Goal: Task Accomplishment & Management: Use online tool/utility

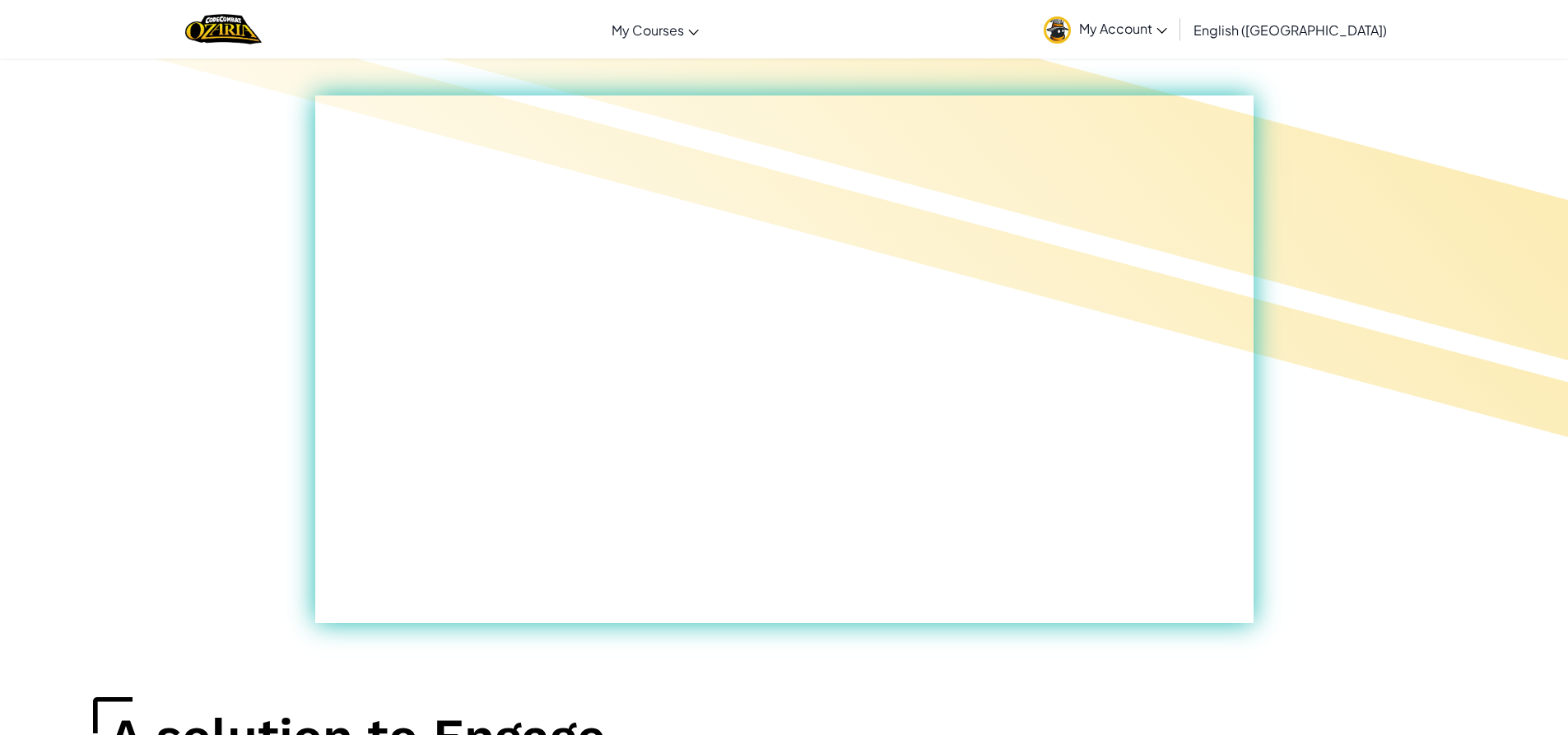
scroll to position [329, 0]
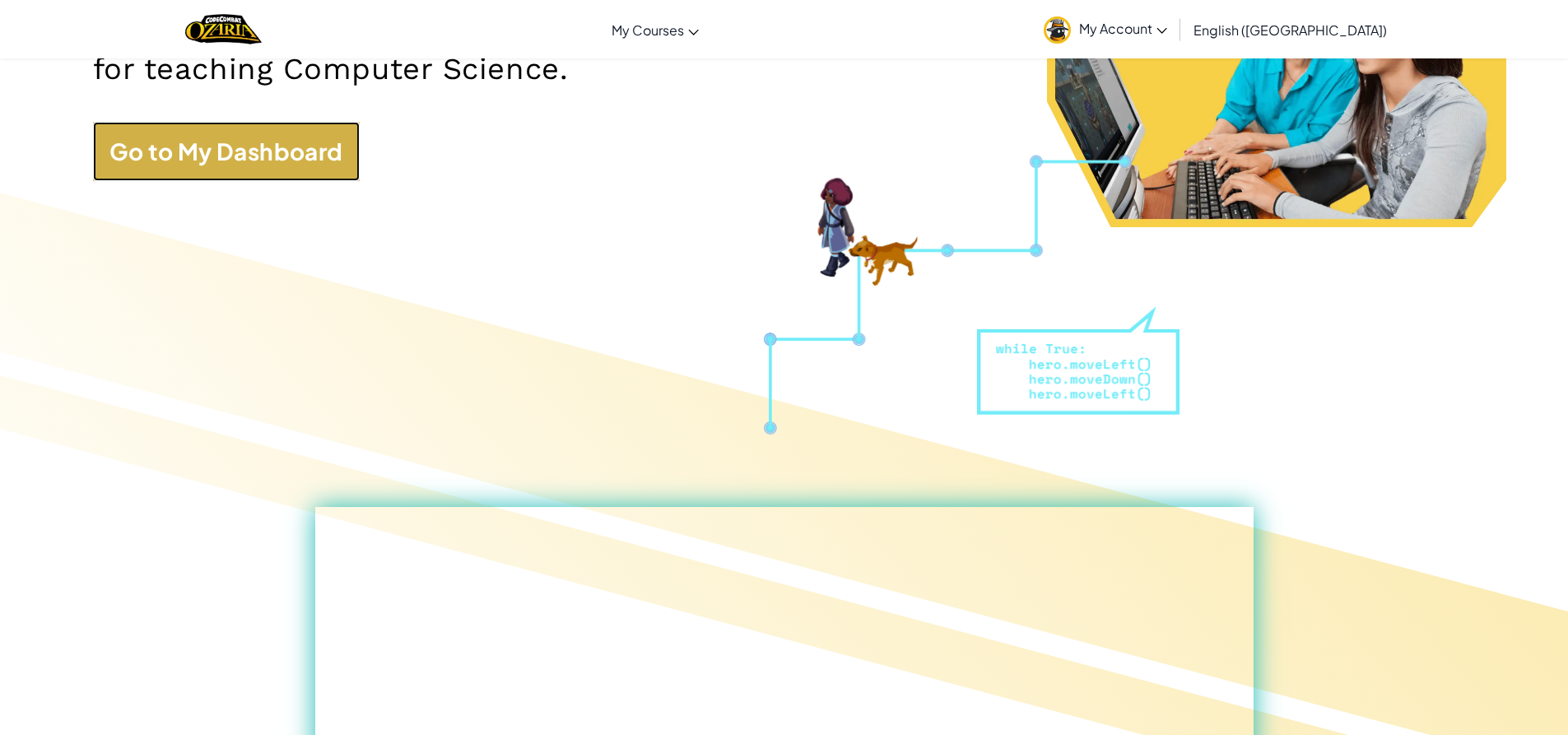
click at [229, 159] on link "Go to My Dashboard" at bounding box center [226, 151] width 266 height 59
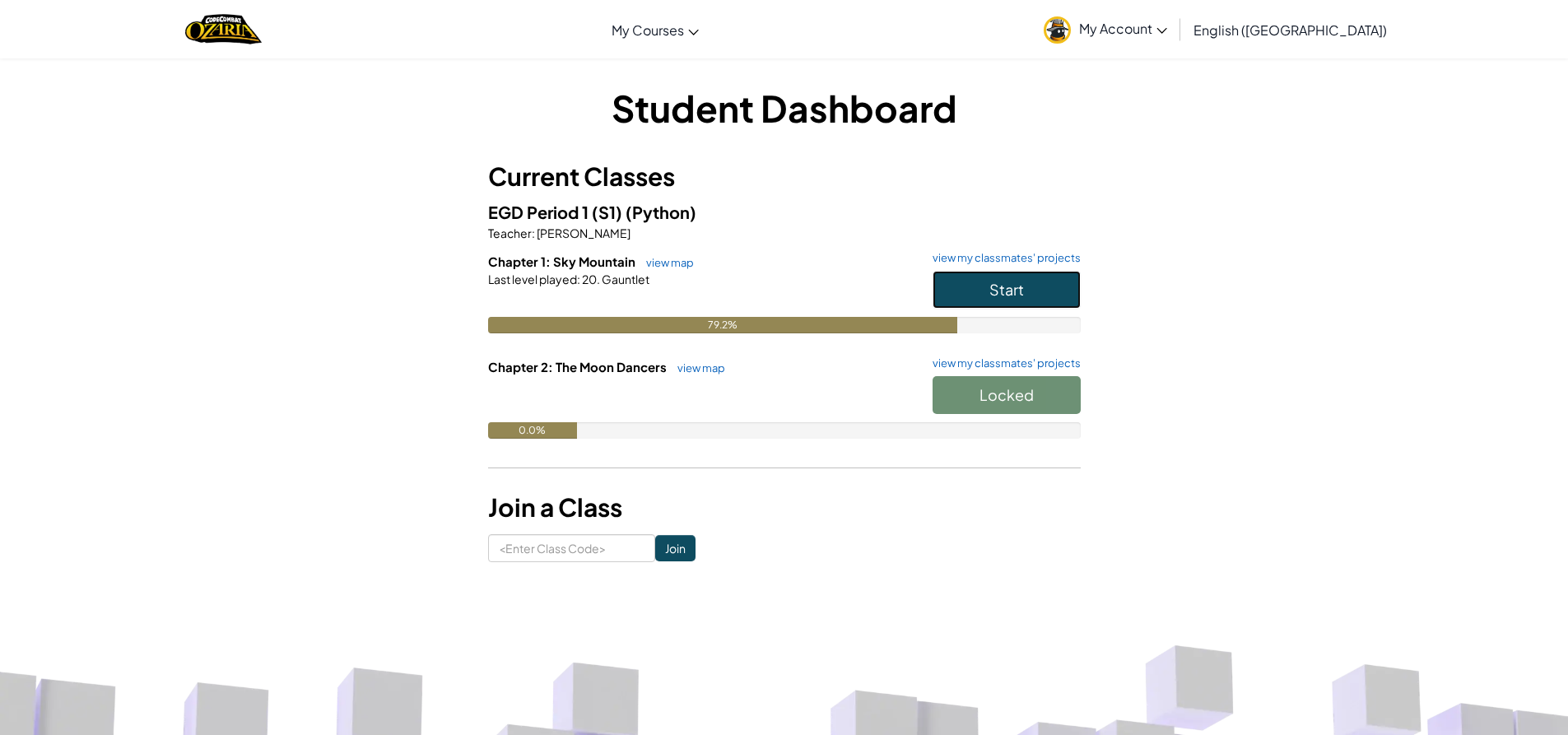
click at [1020, 277] on button "Start" at bounding box center [1006, 289] width 148 height 38
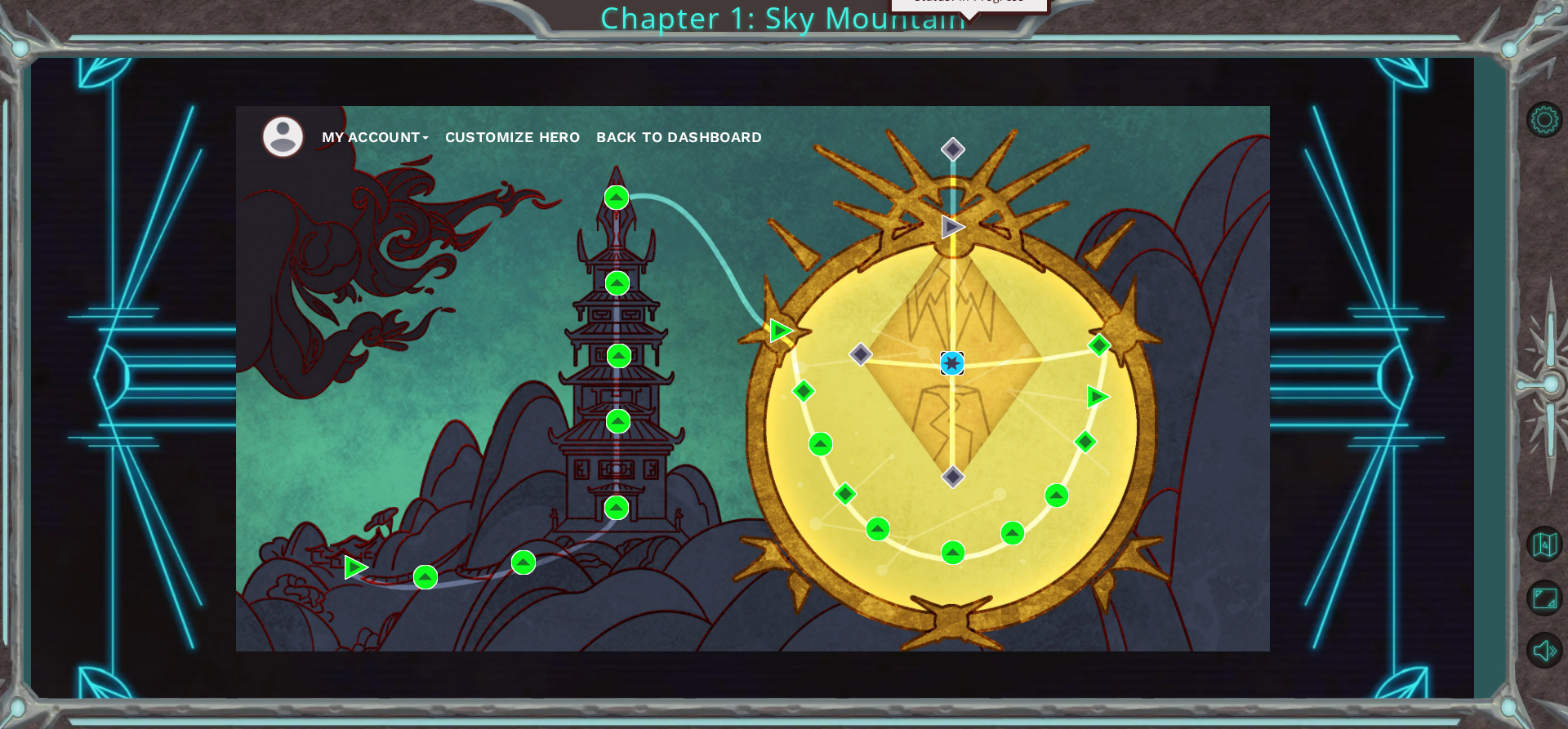
click at [949, 362] on img at bounding box center [952, 364] width 25 height 25
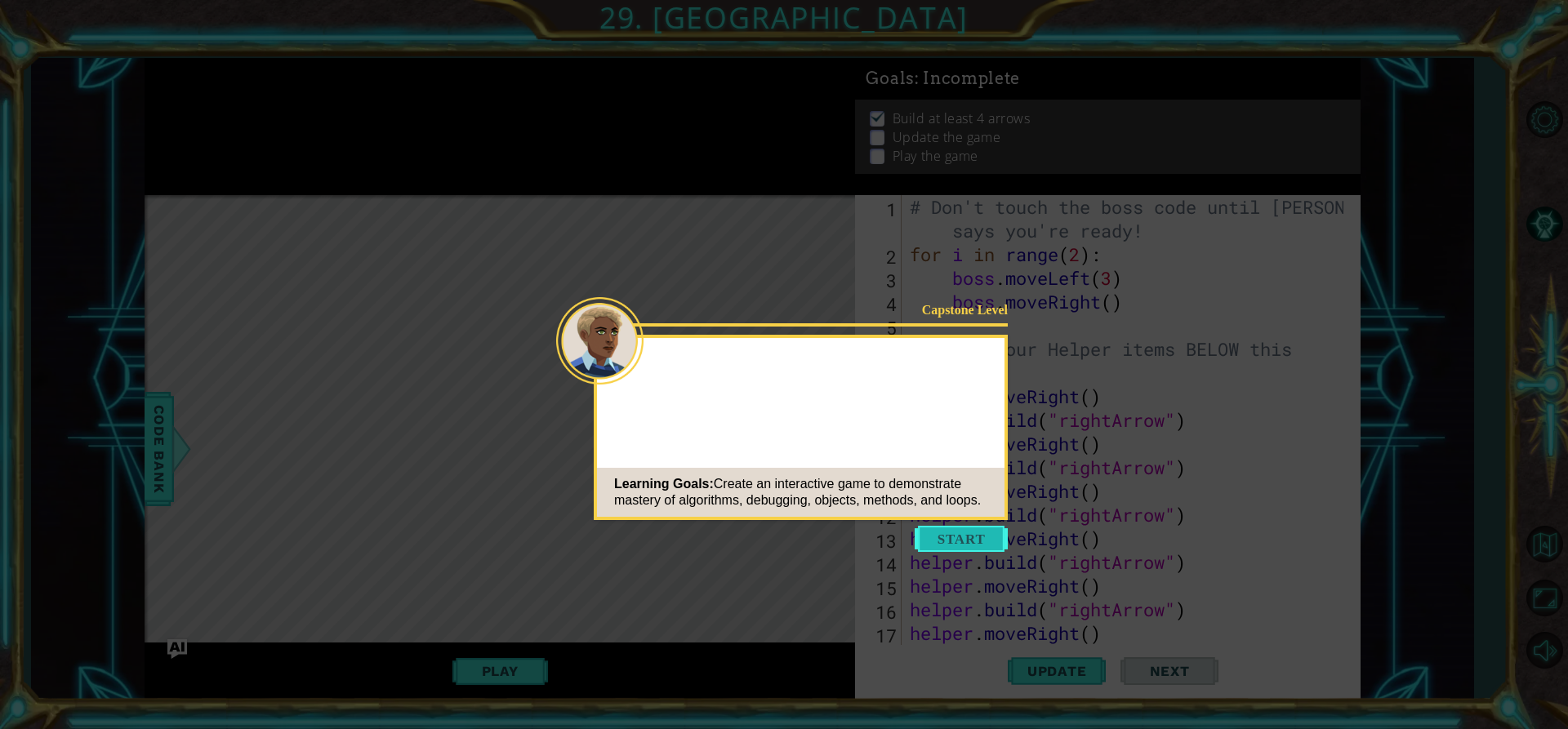
click at [966, 541] on button "Start" at bounding box center [961, 539] width 93 height 26
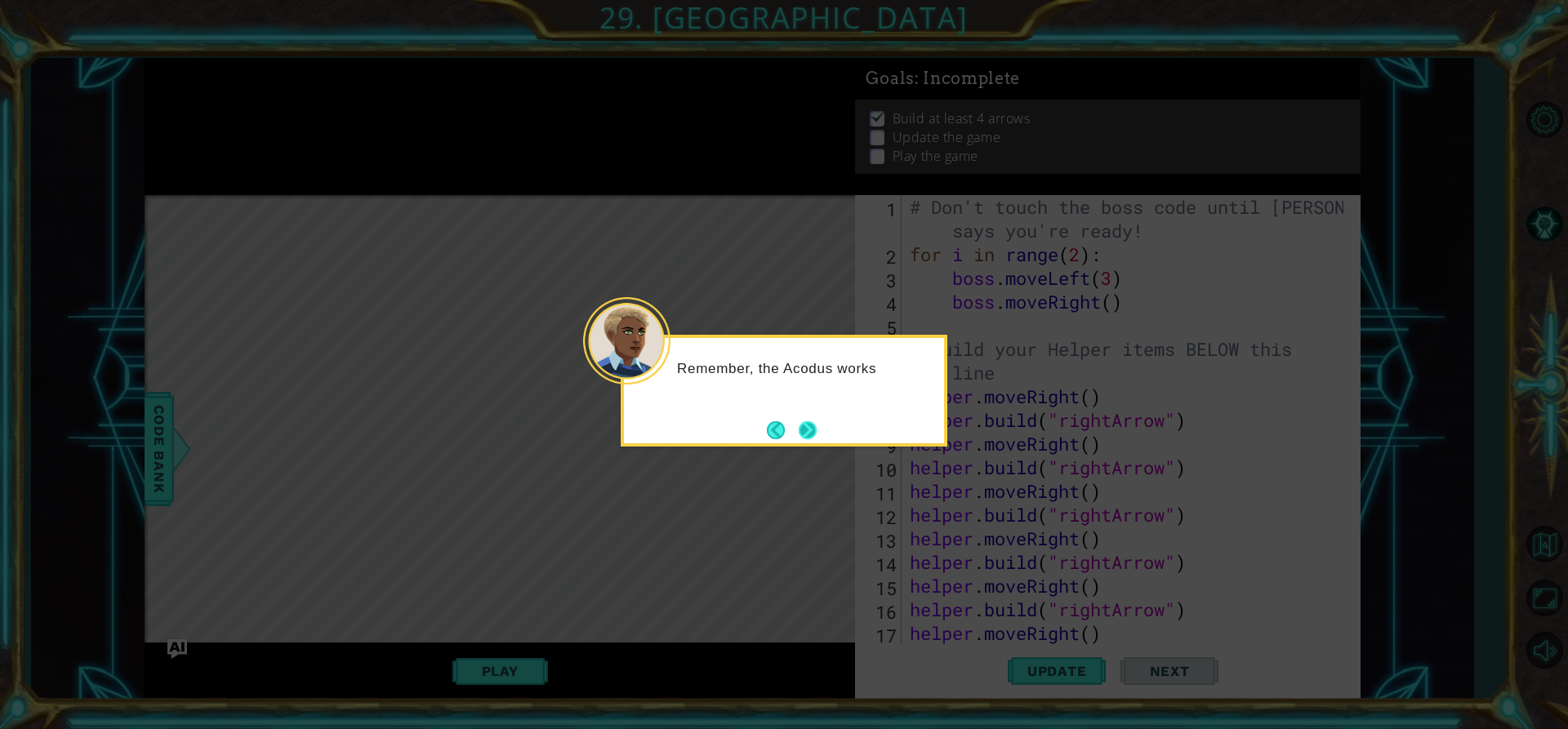
click at [817, 429] on button "Next" at bounding box center [808, 430] width 18 height 18
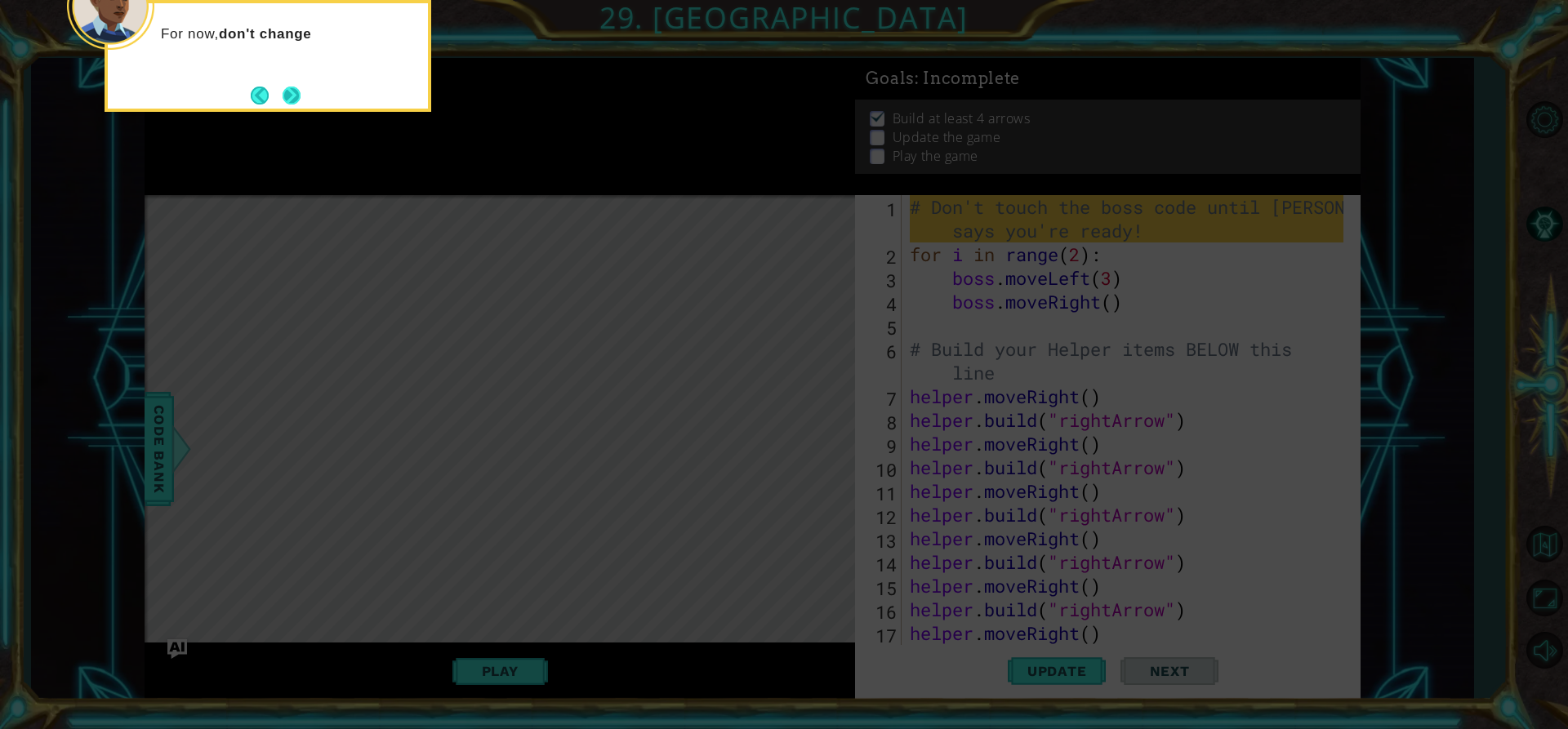
click at [285, 105] on button "Next" at bounding box center [292, 94] width 18 height 18
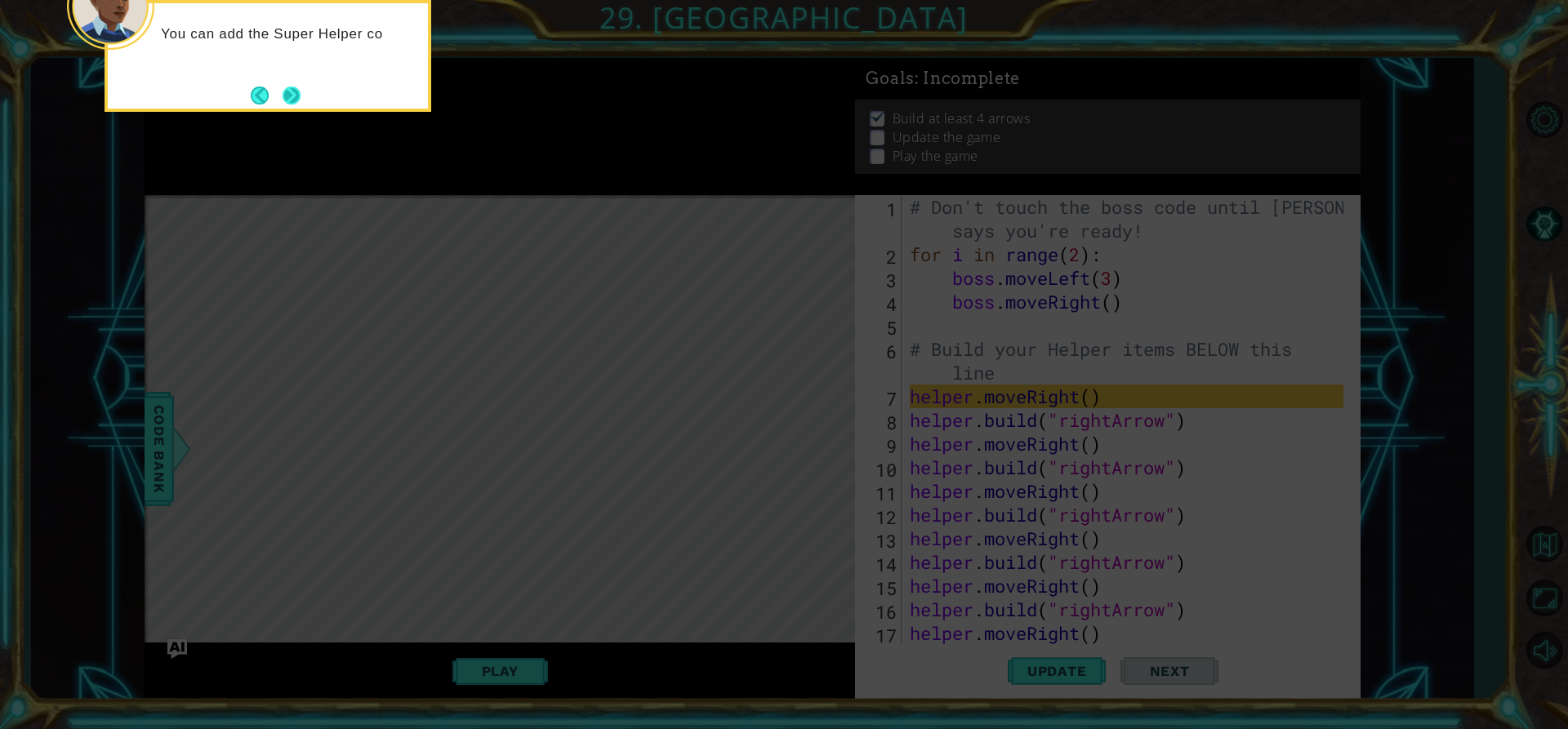
click at [298, 90] on button "Next" at bounding box center [292, 95] width 18 height 18
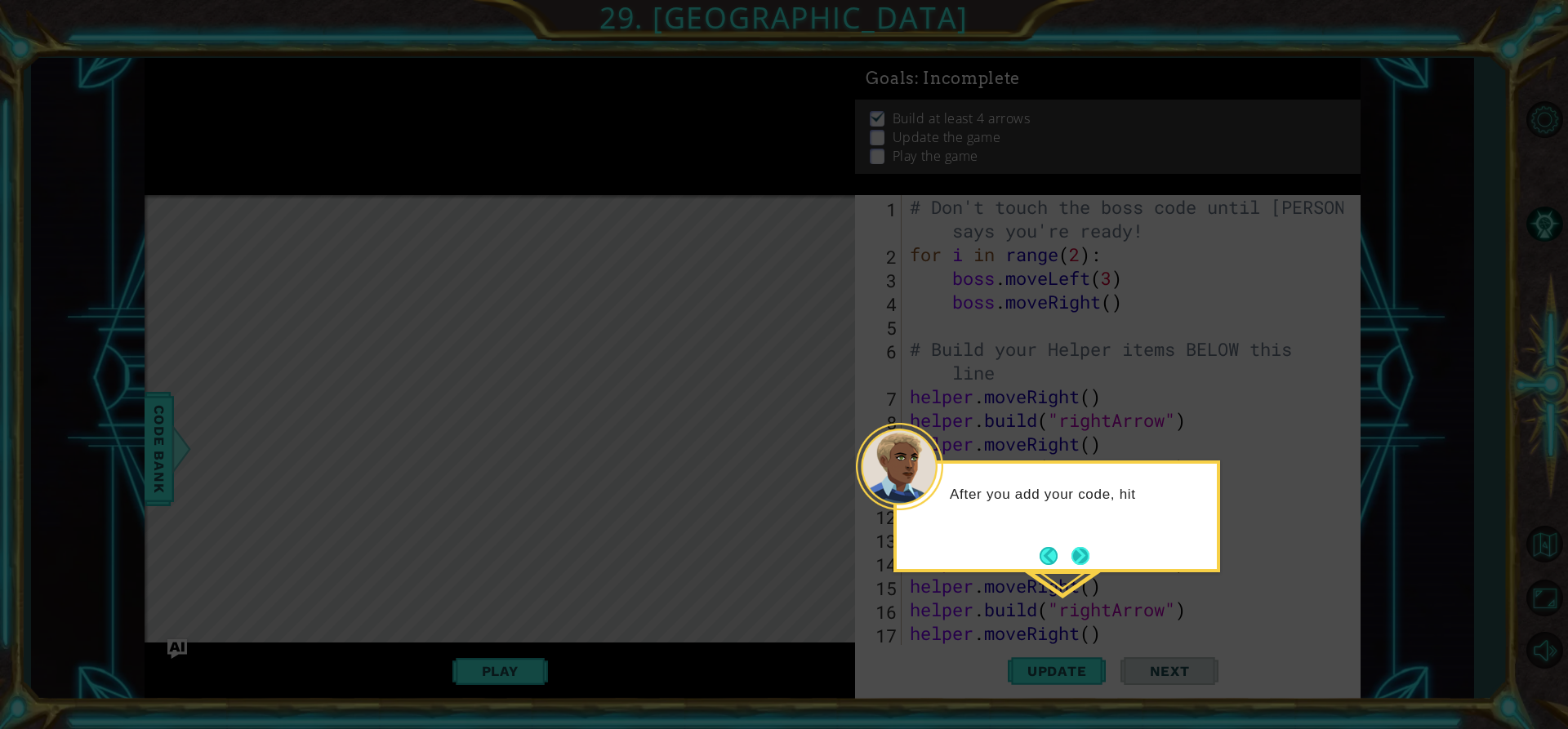
click at [1072, 550] on button "Next" at bounding box center [1079, 555] width 18 height 18
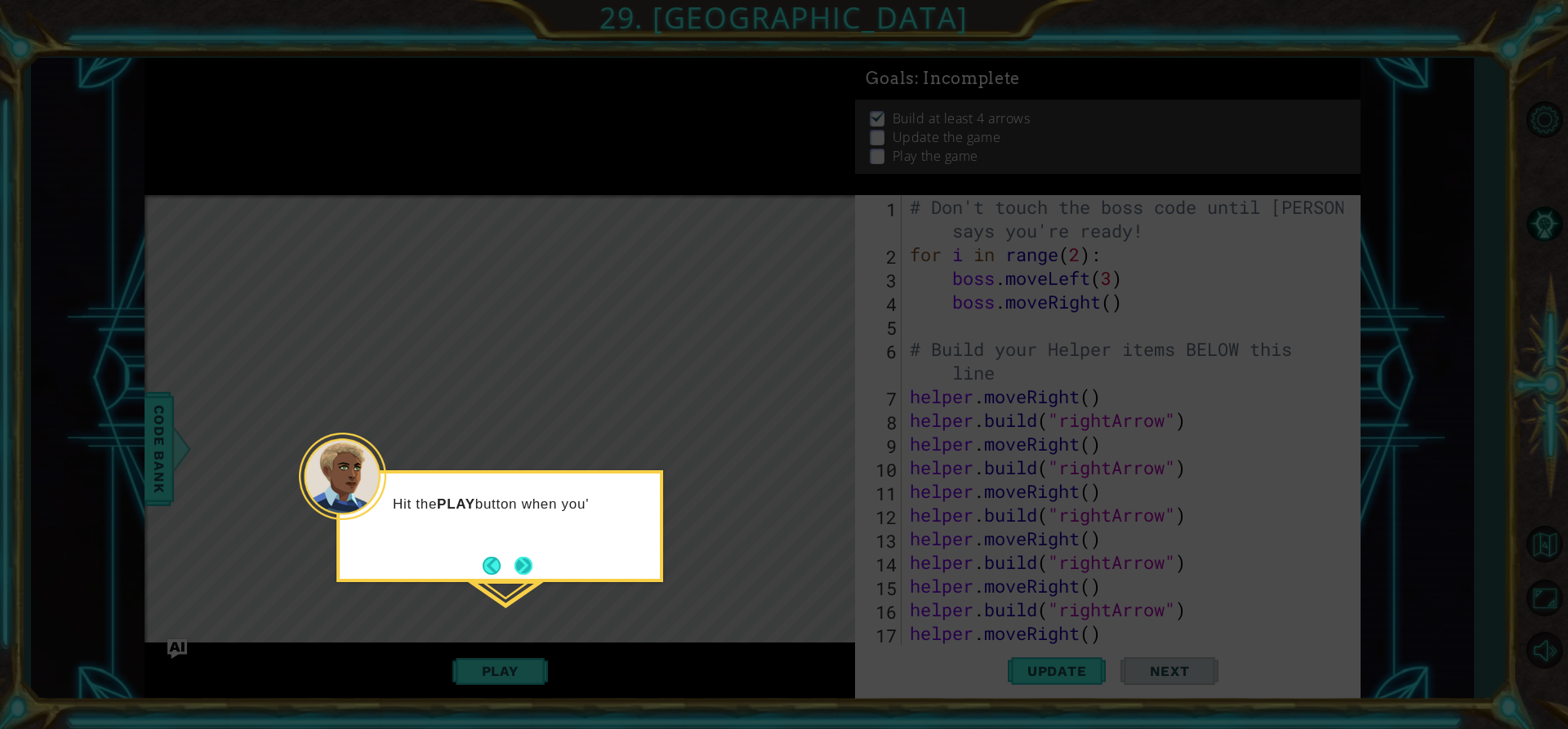
click at [520, 568] on button "Next" at bounding box center [522, 564] width 20 height 20
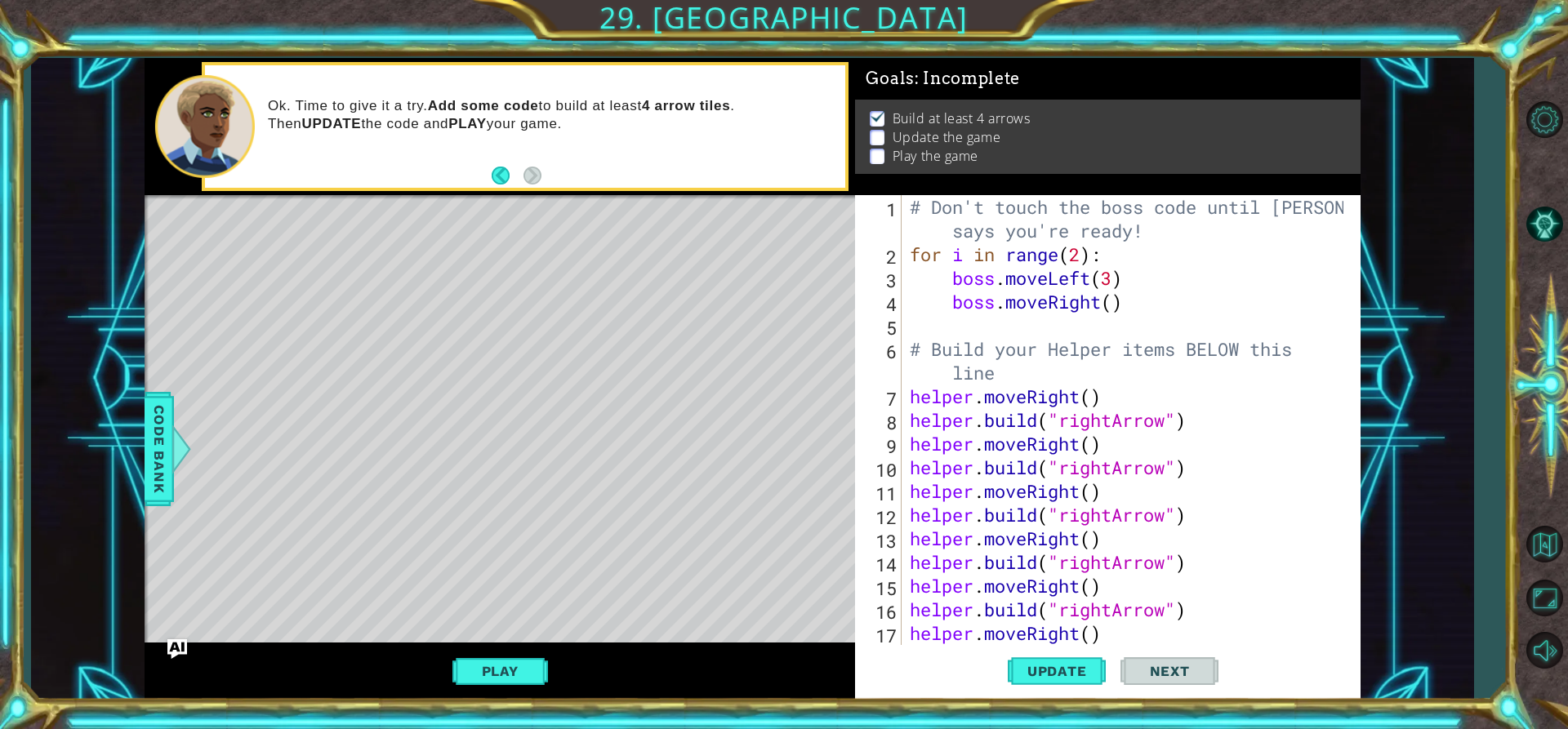
scroll to position [48, 0]
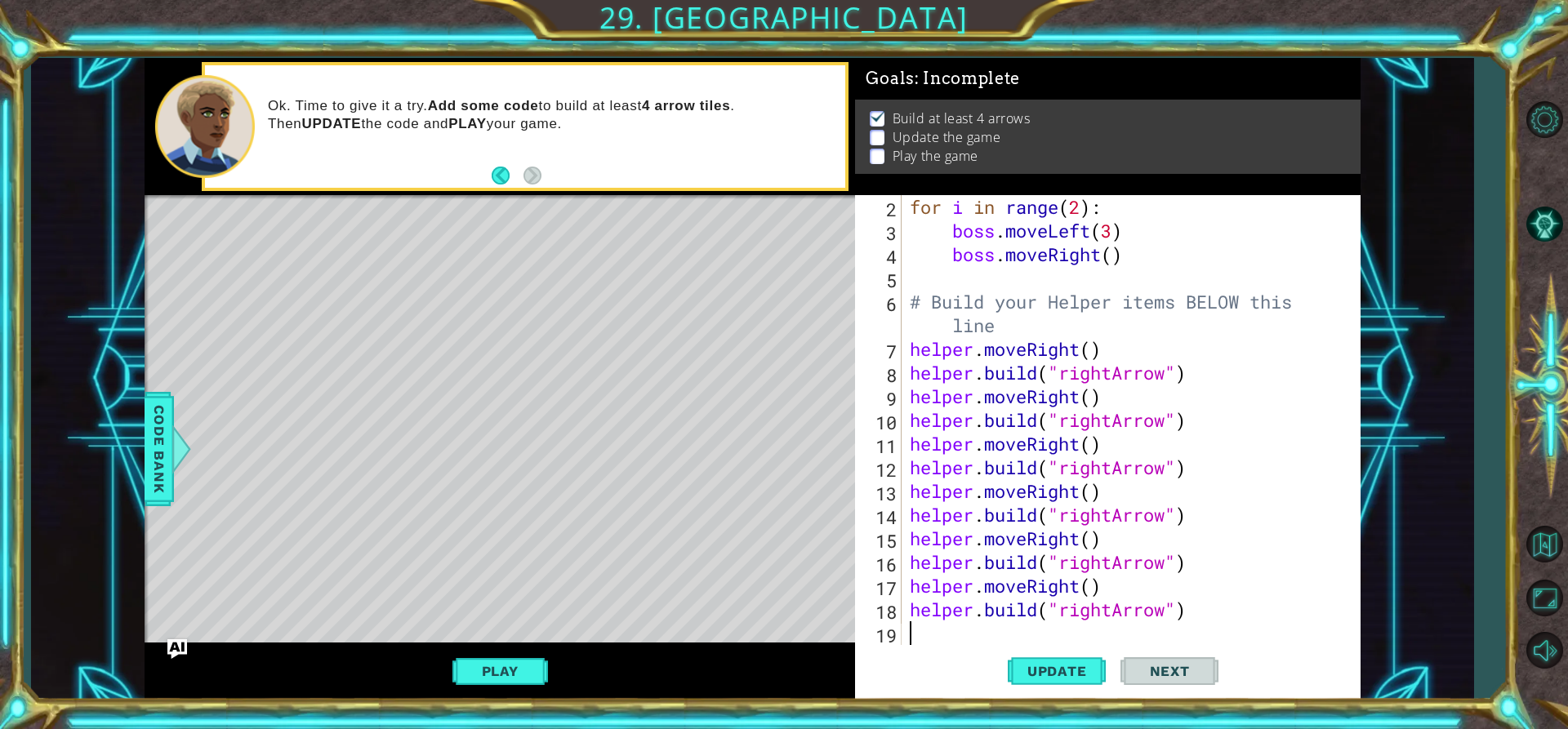
click at [943, 624] on div "for i in range ( 2 ) : boss . moveLeft ( 3 ) boss . moveRight ( ) # Build your …" at bounding box center [1128, 444] width 445 height 497
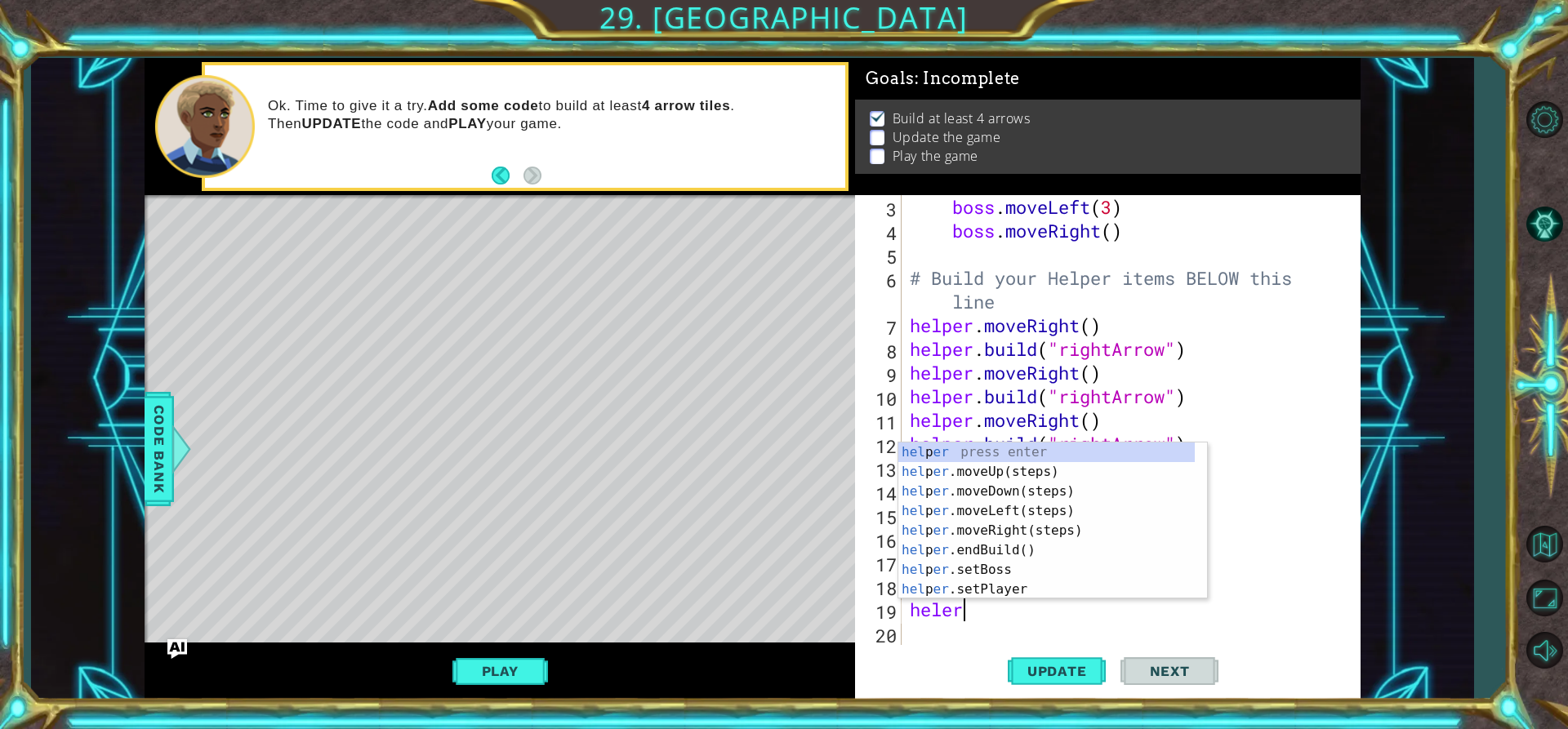
scroll to position [0, 3]
type textarea "h"
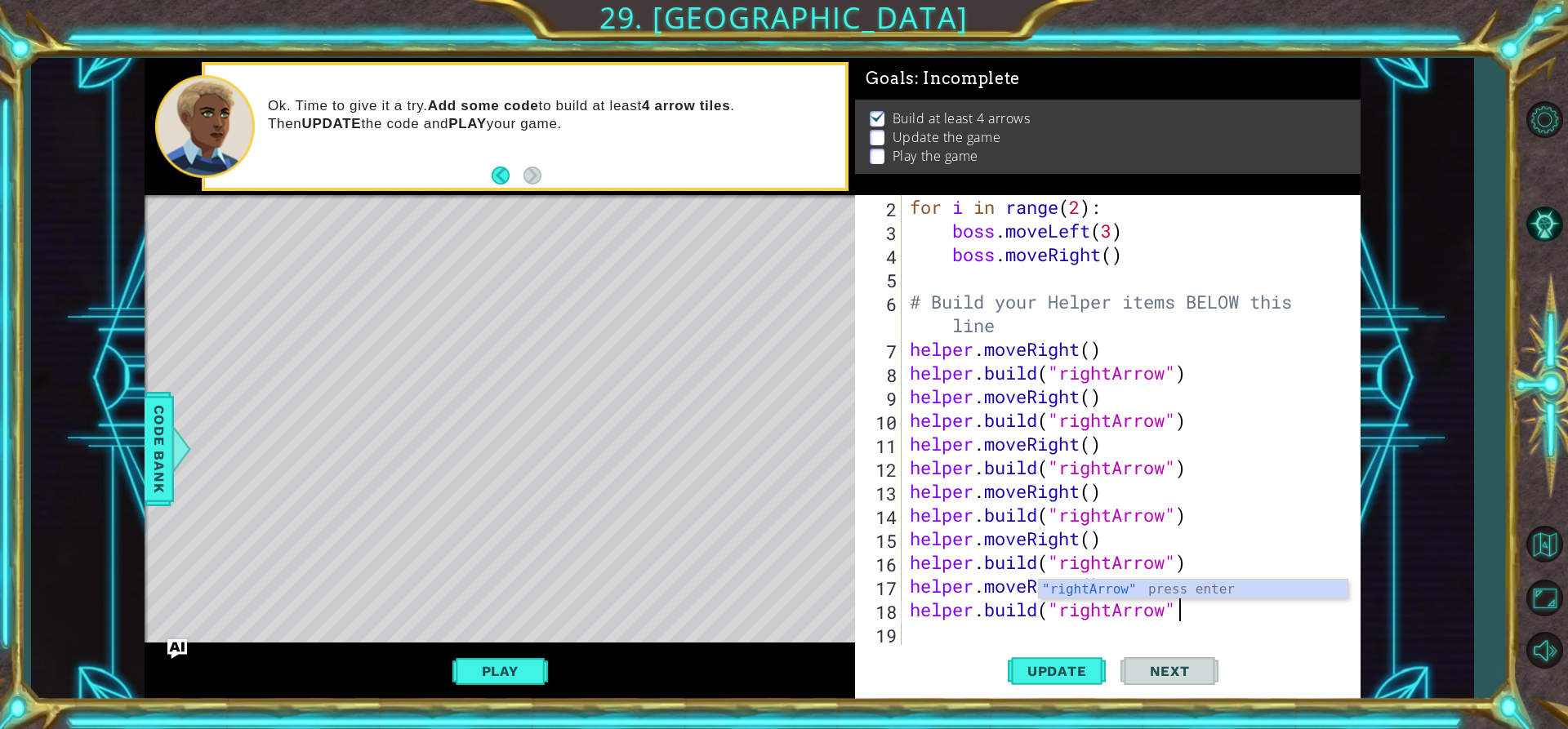
type textarea "[DOMAIN_NAME]("rightArrow")"
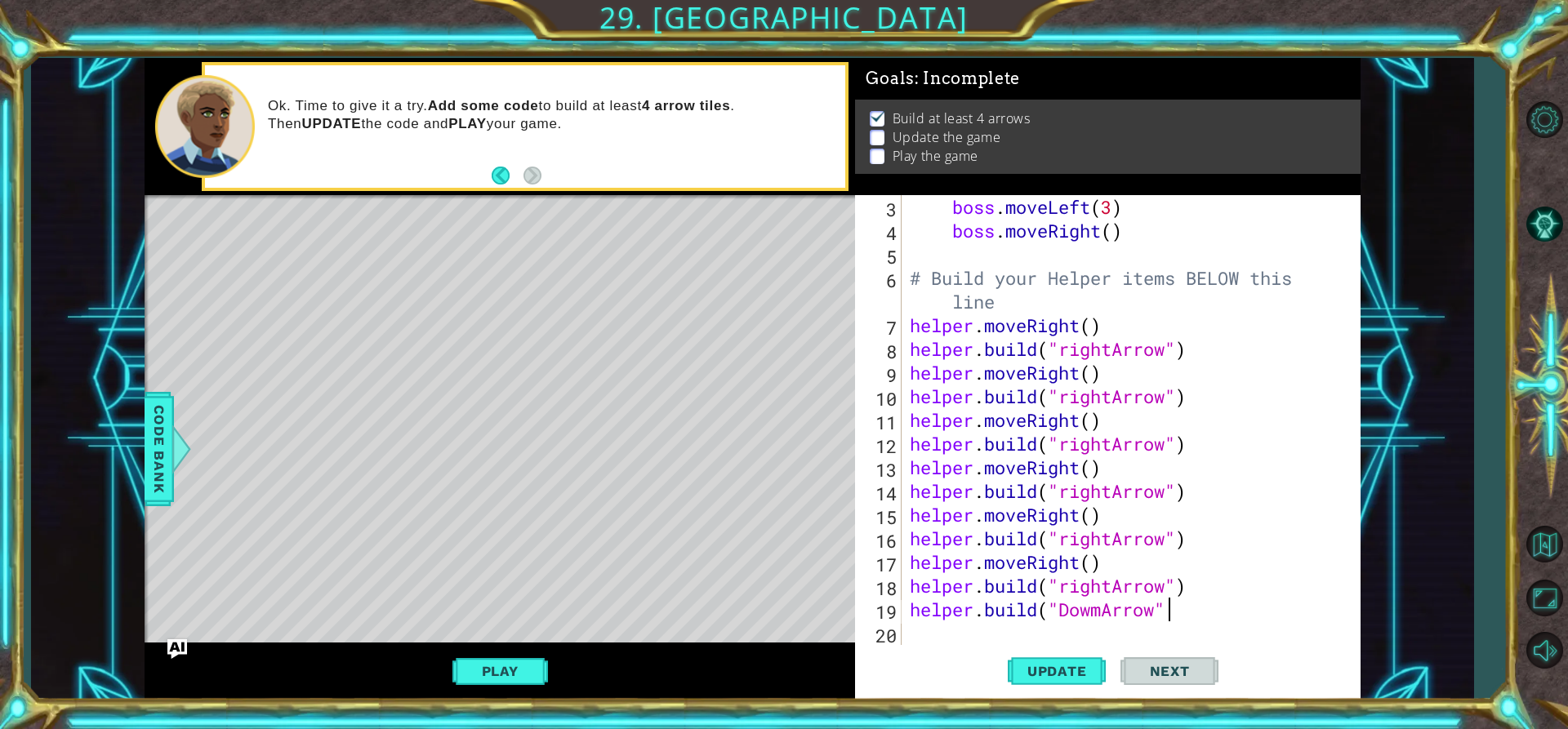
scroll to position [0, 11]
drag, startPoint x: 909, startPoint y: 608, endPoint x: 1182, endPoint y: 611, distance: 273.0
click at [1182, 611] on div "boss . moveLeft ( 3 ) boss . moveRight ( ) # Build your Helper items BELOW this…" at bounding box center [1128, 444] width 445 height 497
type textarea "[DOMAIN_NAME]("DowmArrow")"
click at [1076, 617] on div "boss . moveLeft ( 3 ) boss . moveRight ( ) # Build your Helper items BELOW this…" at bounding box center [1125, 420] width 437 height 450
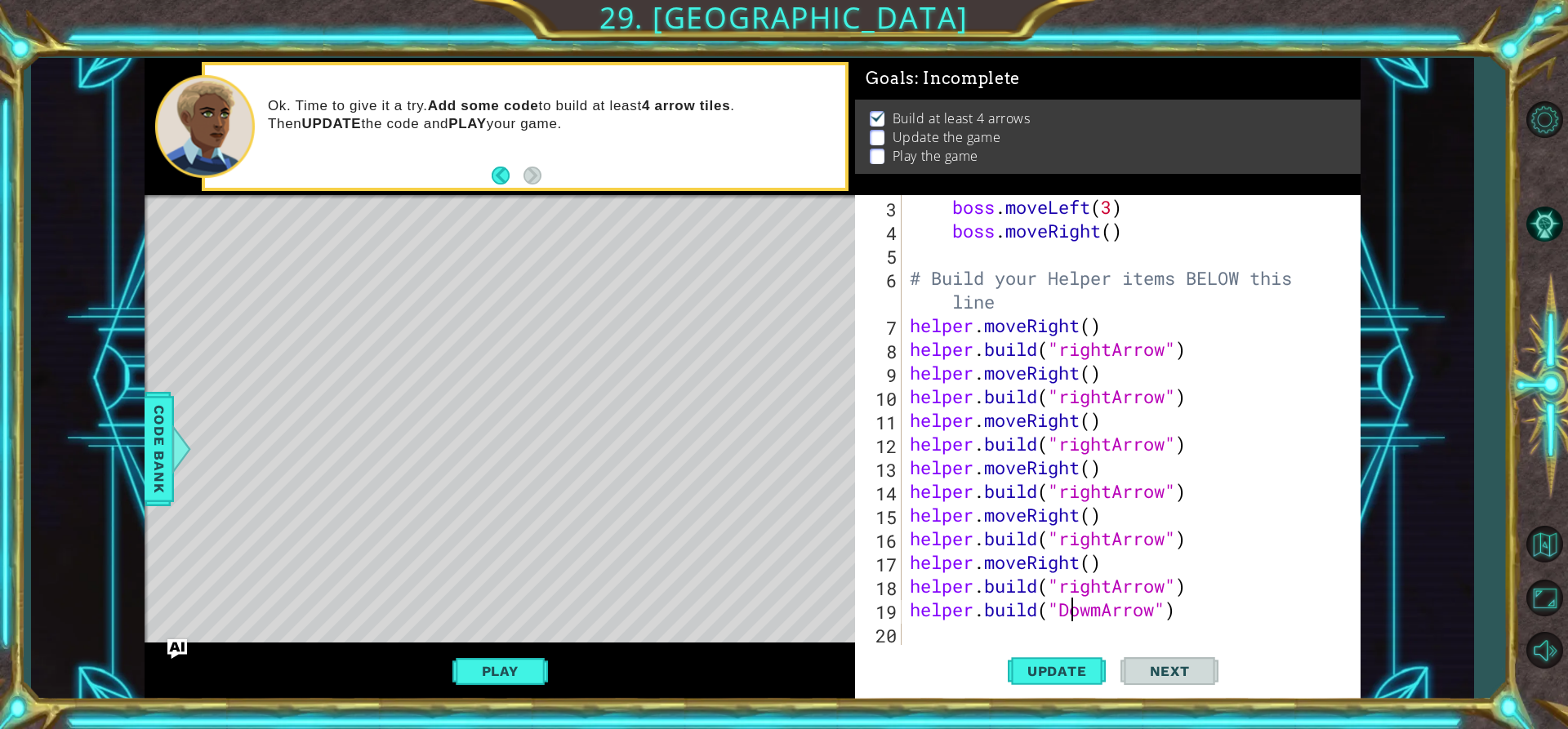
click at [1070, 628] on div "boss . moveLeft ( 3 ) boss . moveRight ( ) # Build your Helper items BELOW this…" at bounding box center [1128, 444] width 445 height 497
paste textarea "[DOMAIN_NAME]("DowmArrow")"
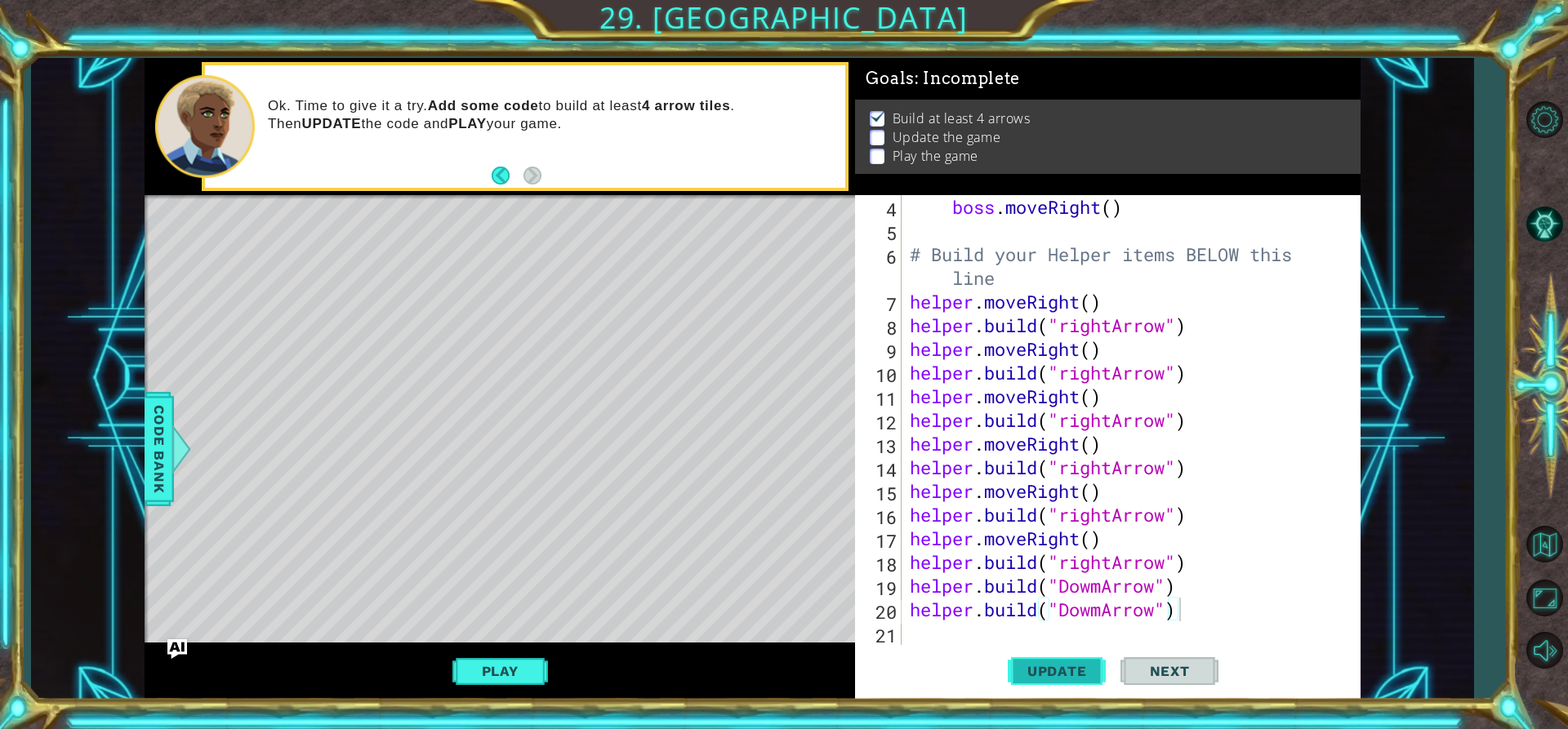
click at [1084, 669] on span "Update" at bounding box center [1057, 671] width 92 height 17
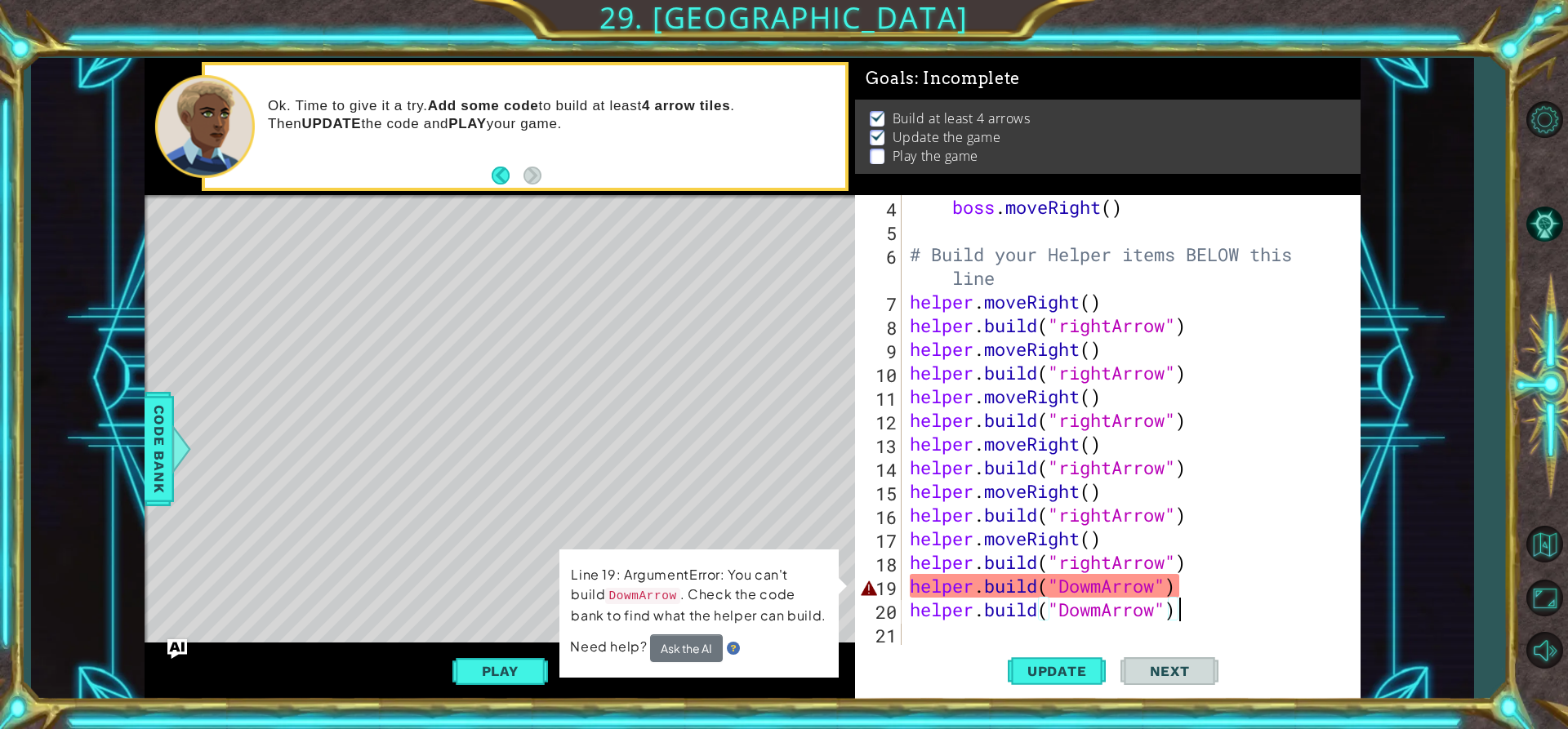
click at [1209, 590] on div "boss . moveRight ( ) # Build your Helper items BELOW this line helper . moveRig…" at bounding box center [1128, 444] width 445 height 497
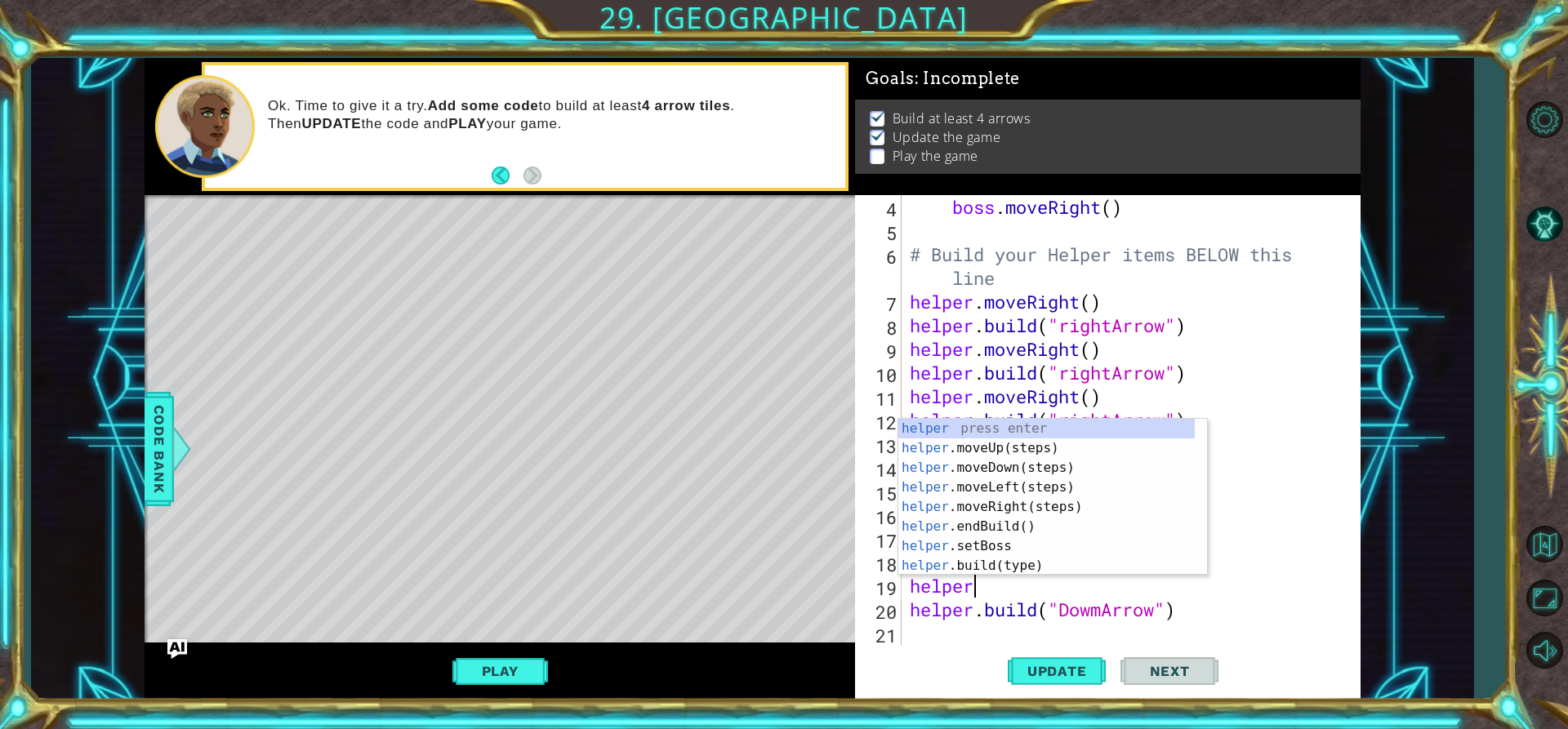
type textarea "h"
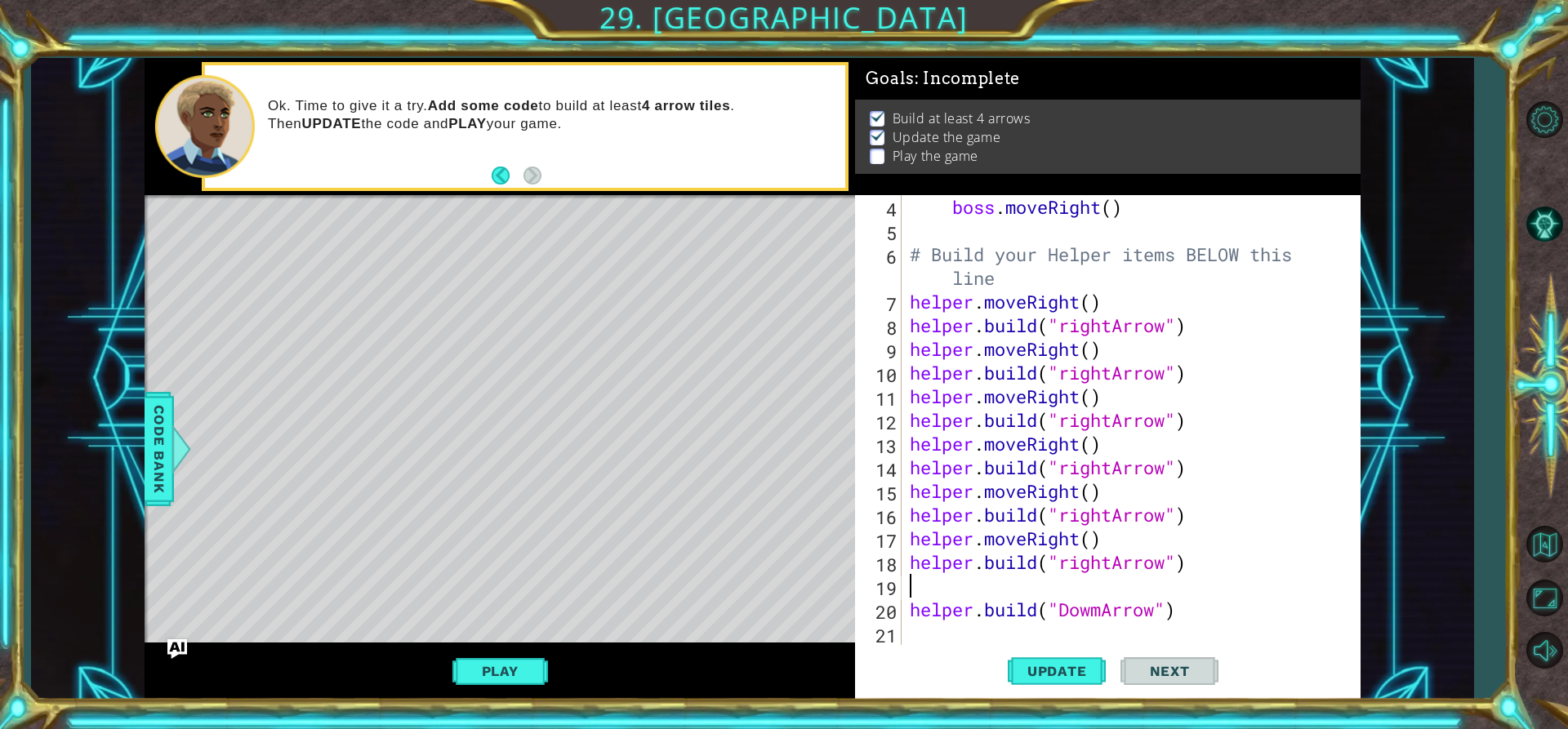
scroll to position [71, 0]
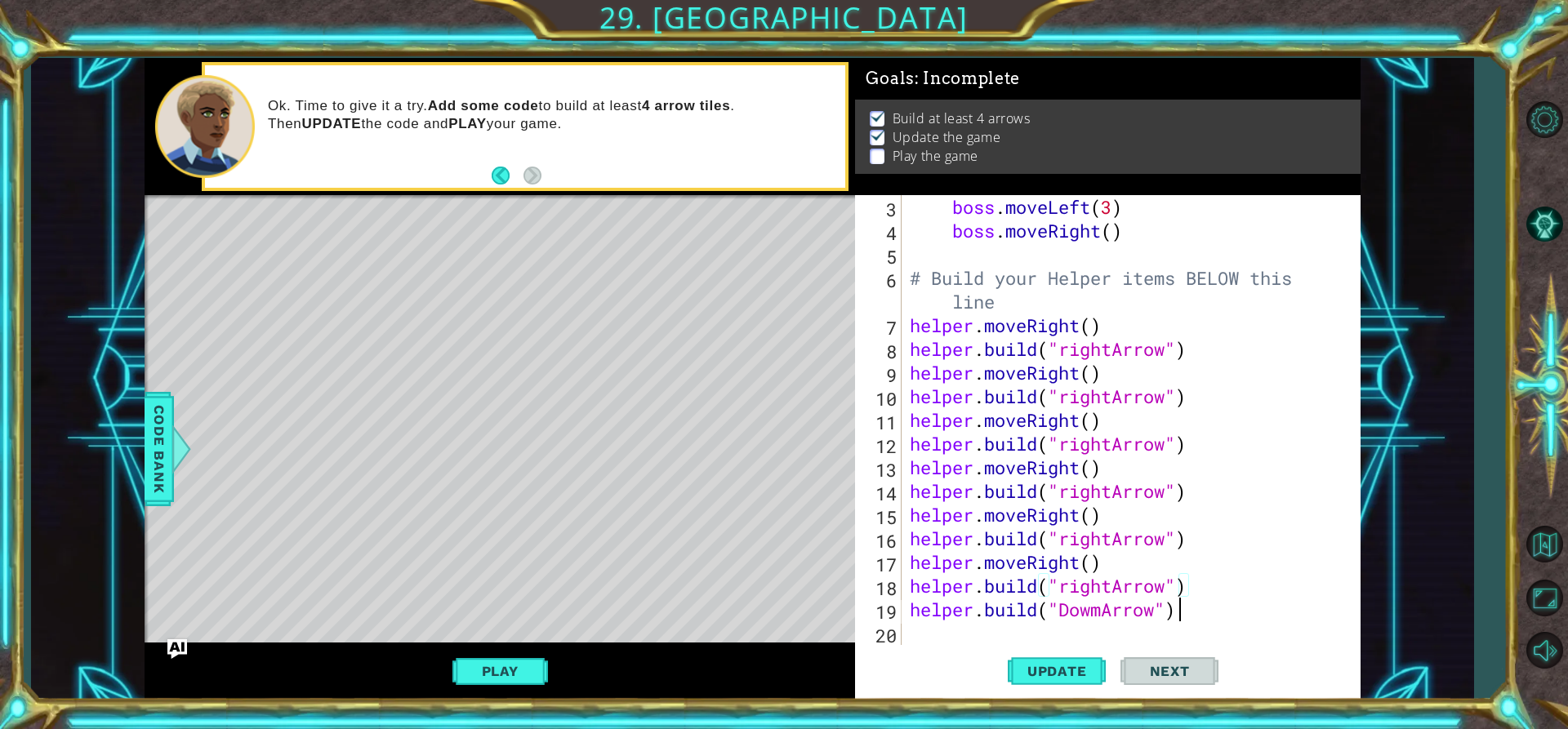
click at [1182, 615] on div "boss . moveLeft ( 3 ) boss . moveRight ( ) # Build your Helper items BELOW this…" at bounding box center [1128, 444] width 445 height 497
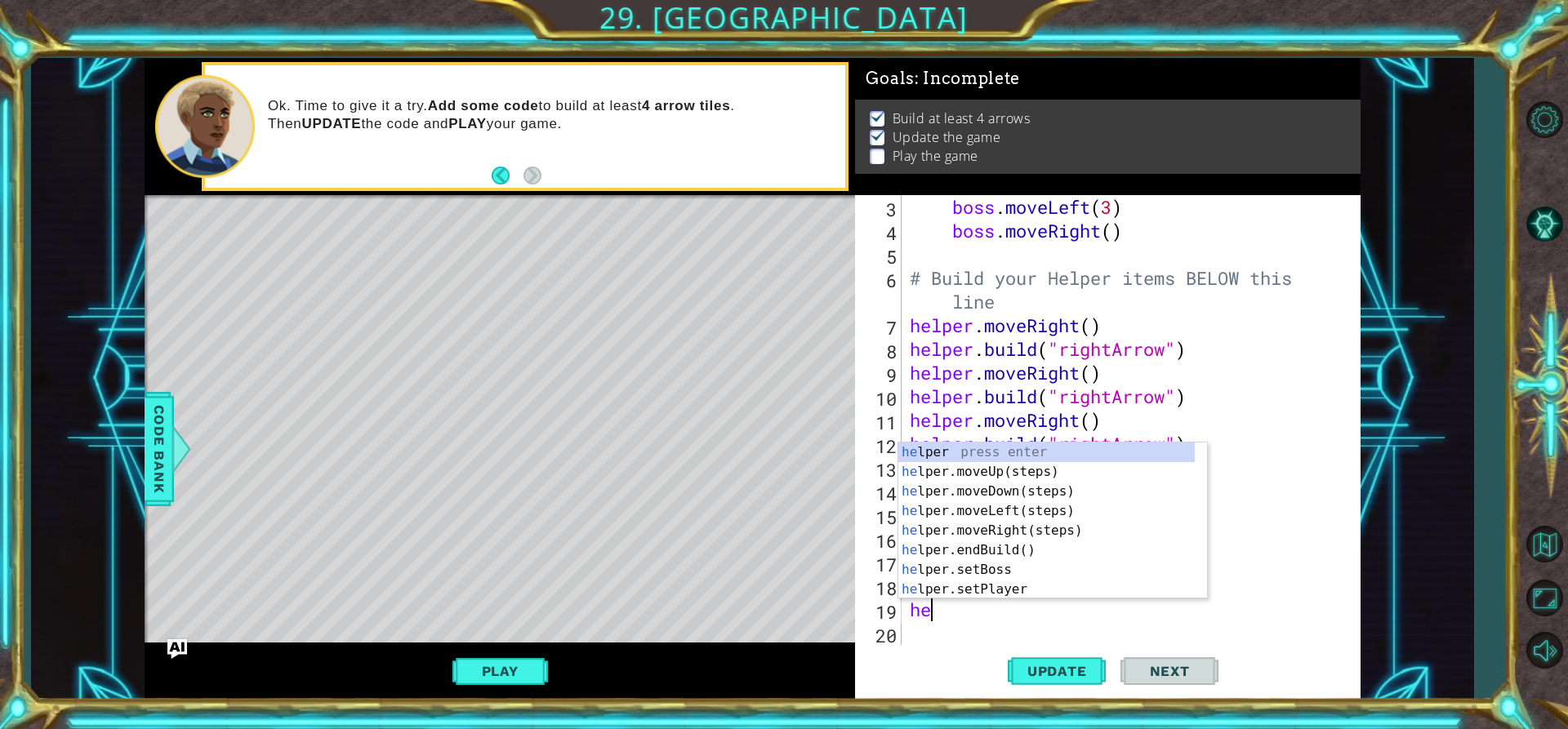
type textarea "h"
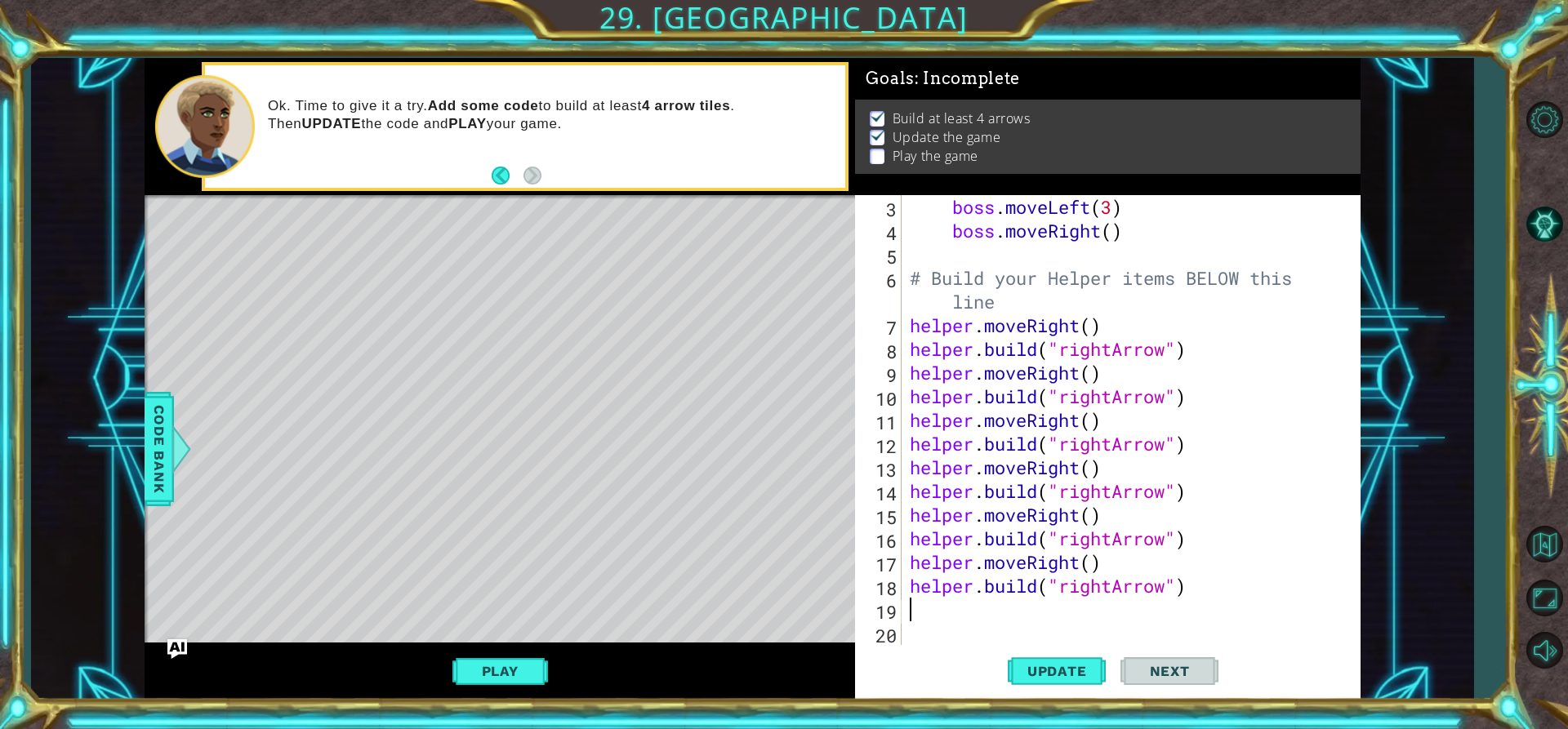
type textarea "[DOMAIN_NAME]("rightArrow")"
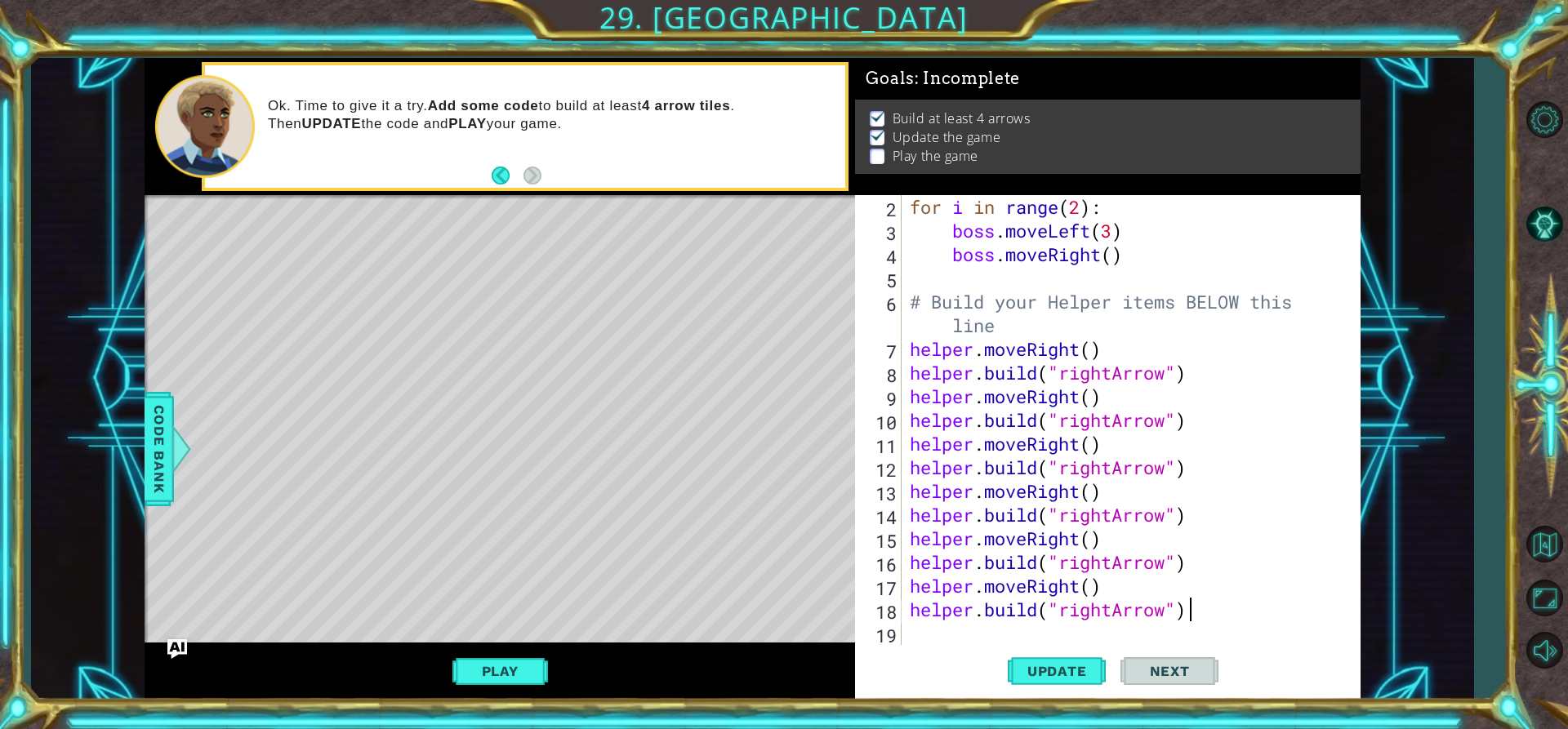
scroll to position [48, 0]
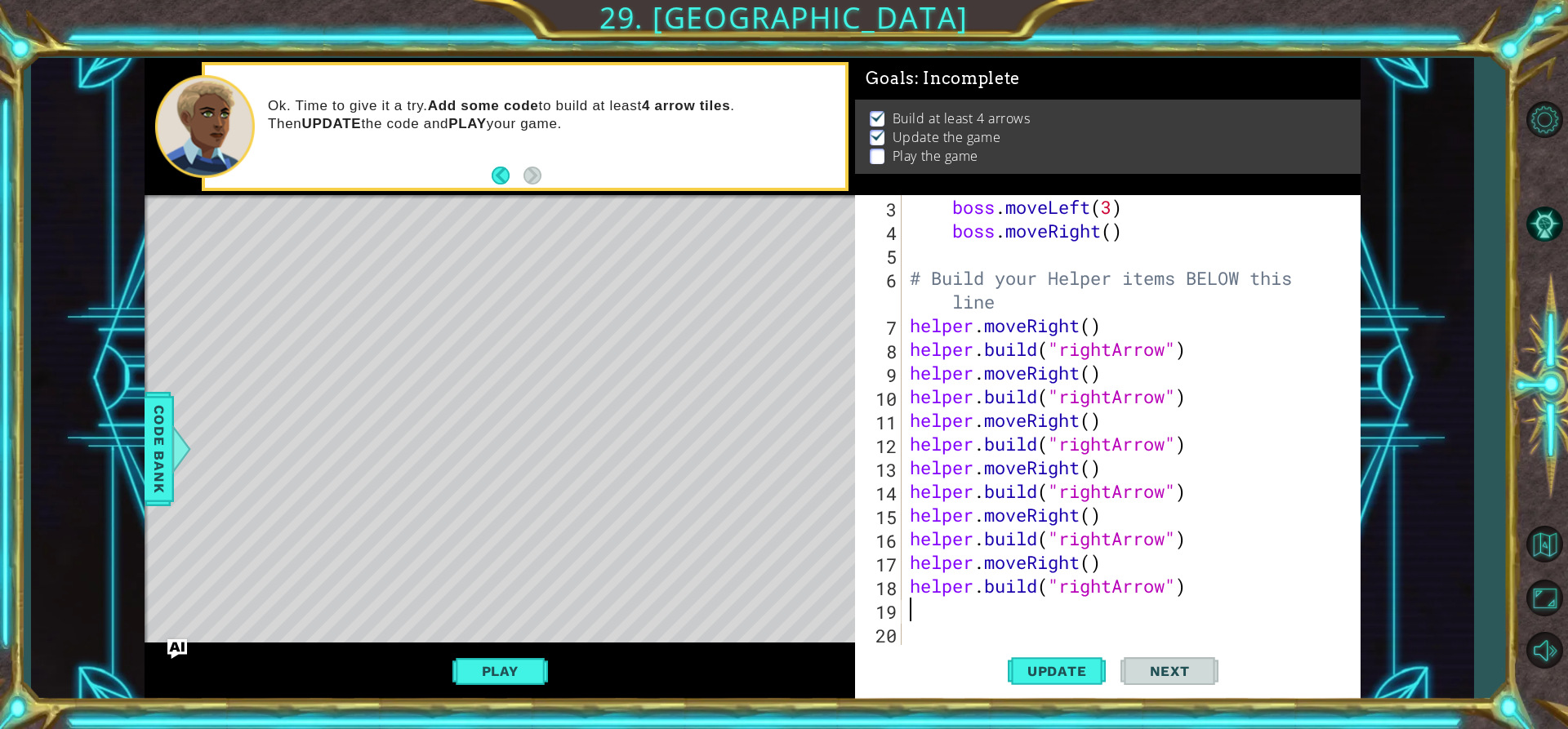
type textarea "[DOMAIN_NAME]("rightArrow")"
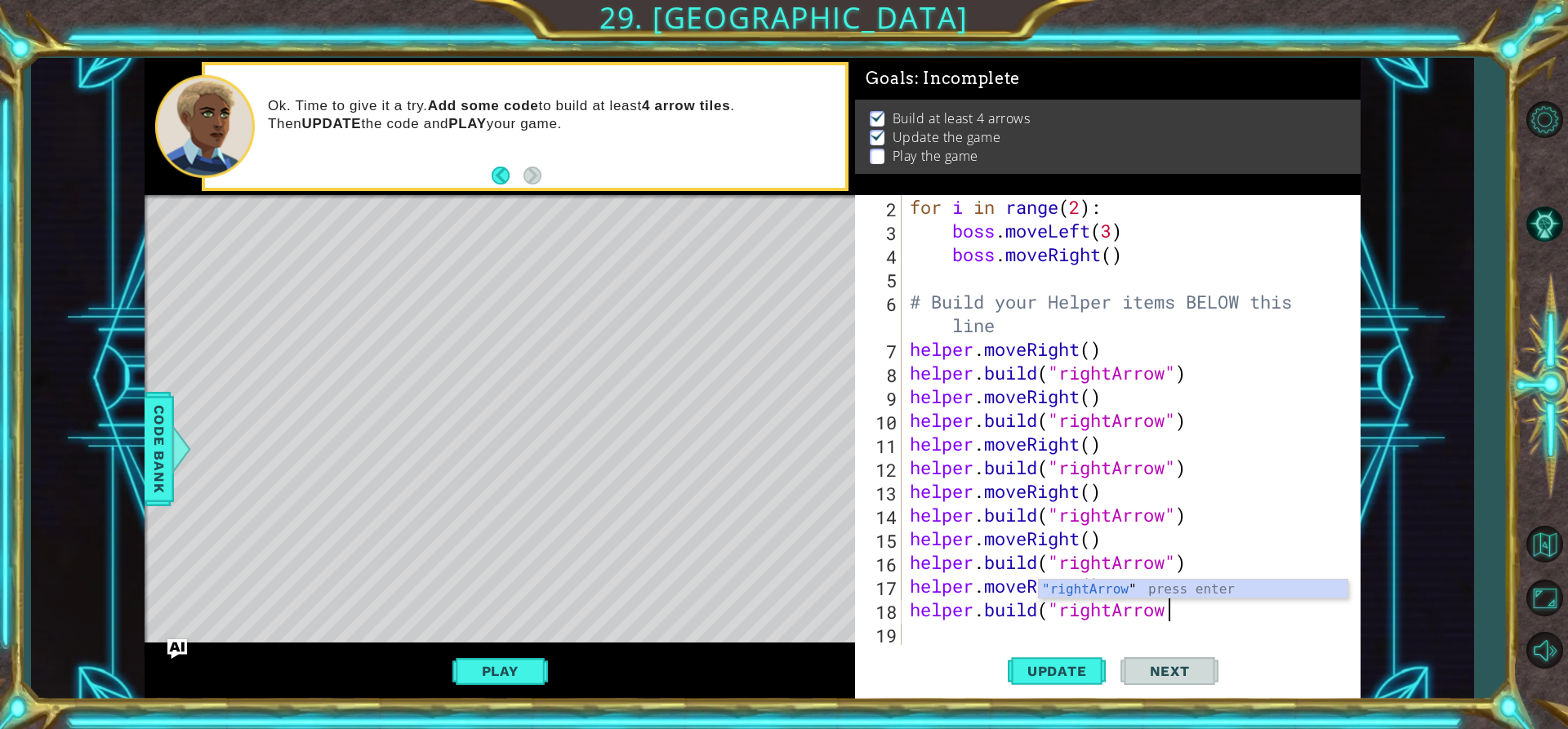
scroll to position [0, 11]
type textarea "[DOMAIN_NAME]("rightArrow")"
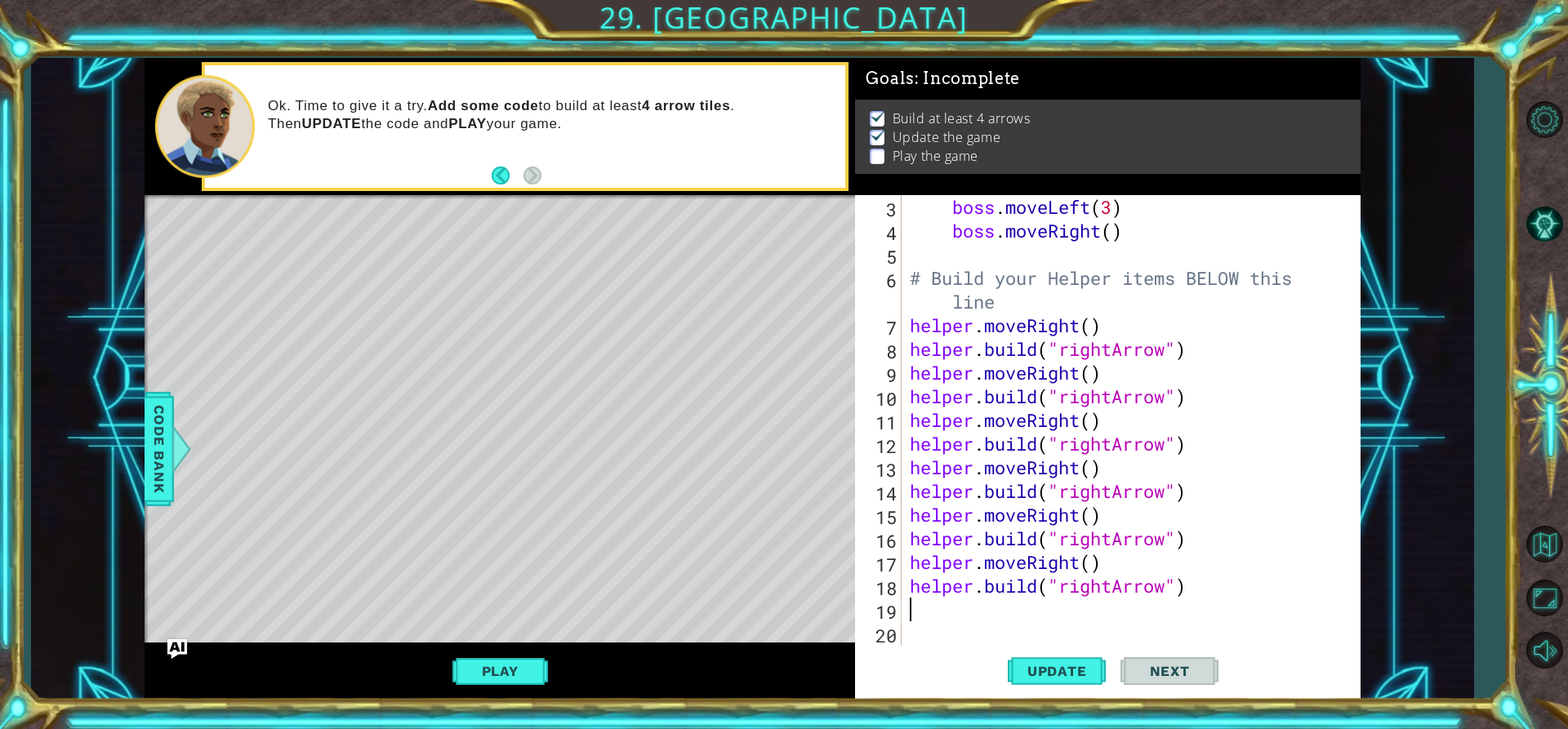
scroll to position [48, 0]
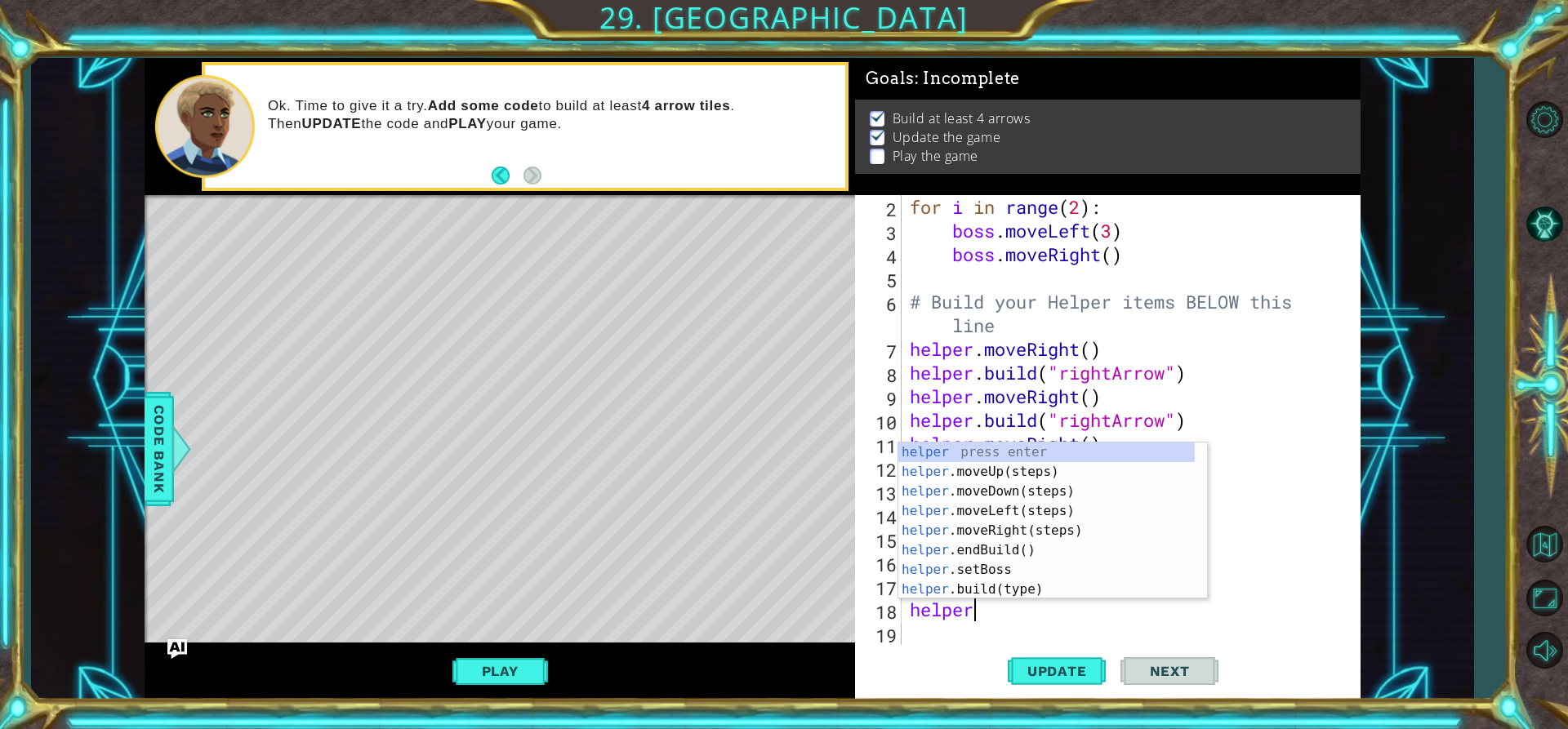
type textarea "h"
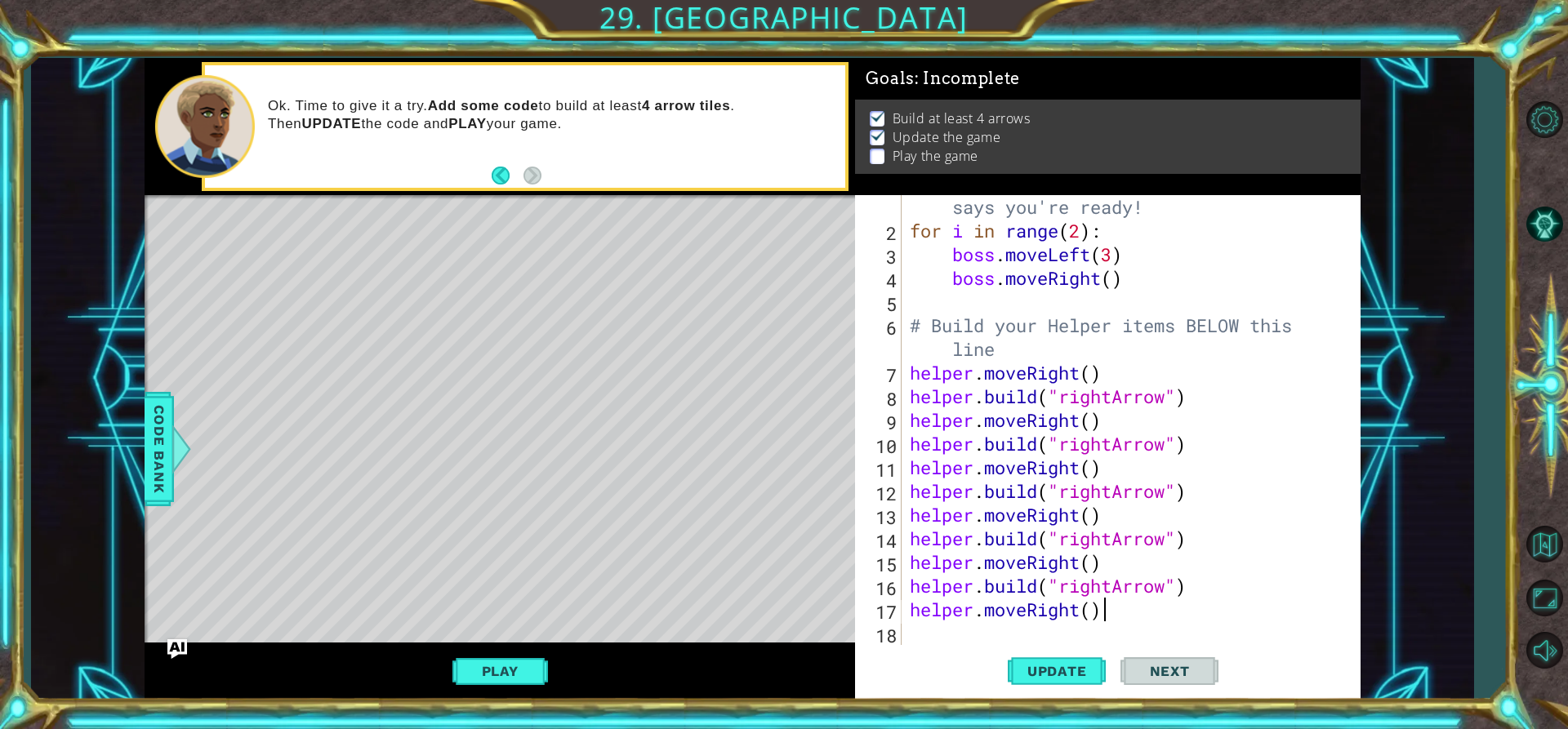
scroll to position [24, 0]
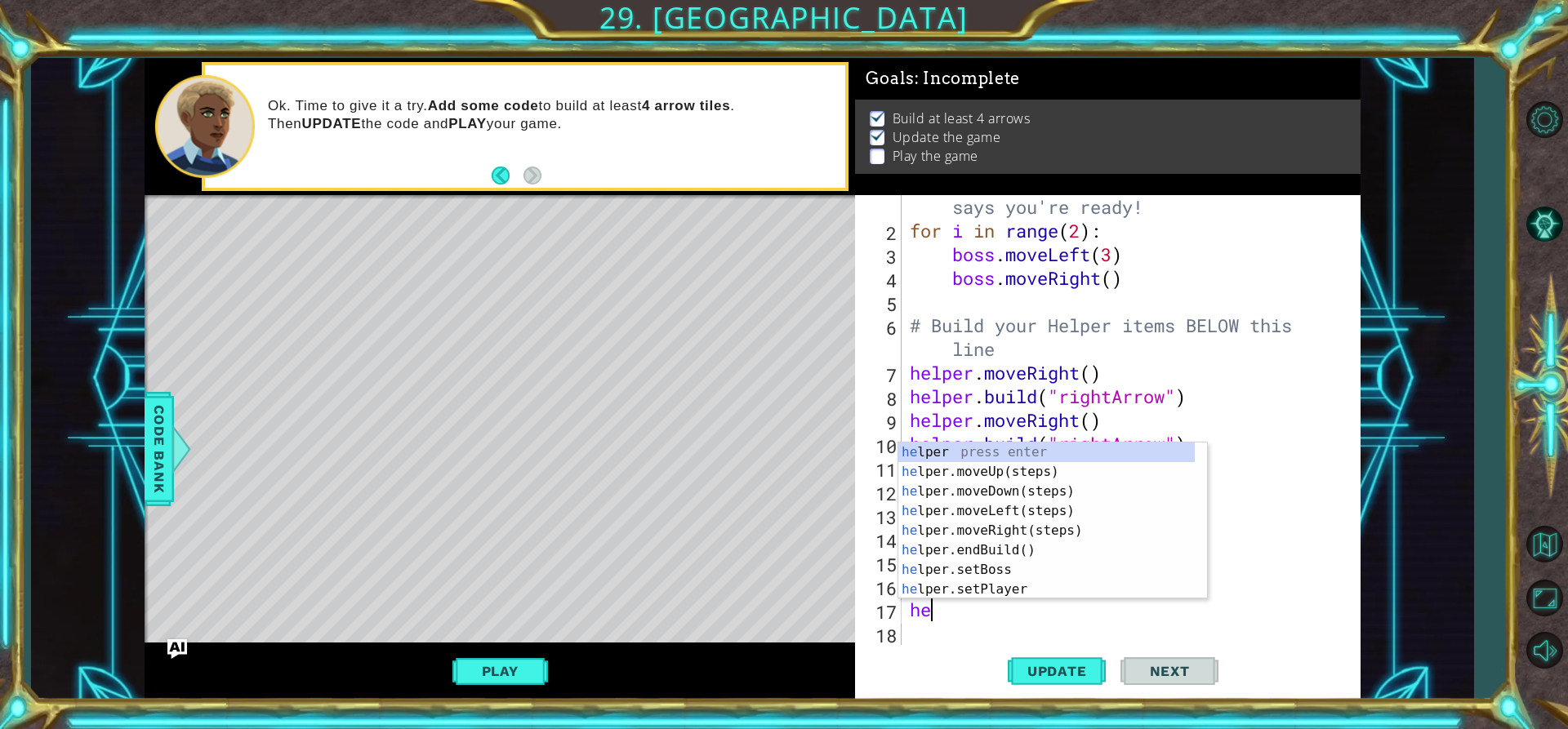
type textarea "h"
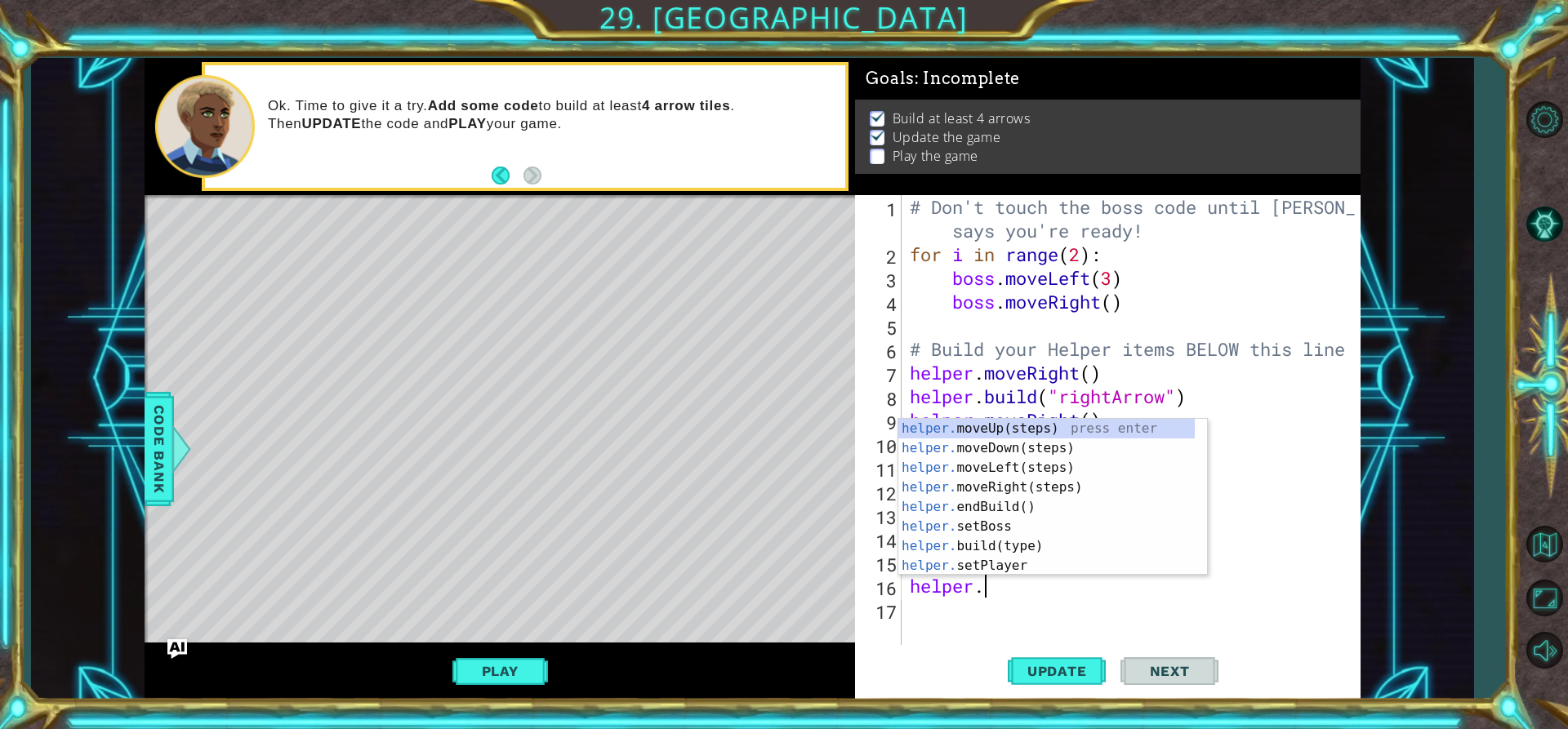
type textarea "helpe"
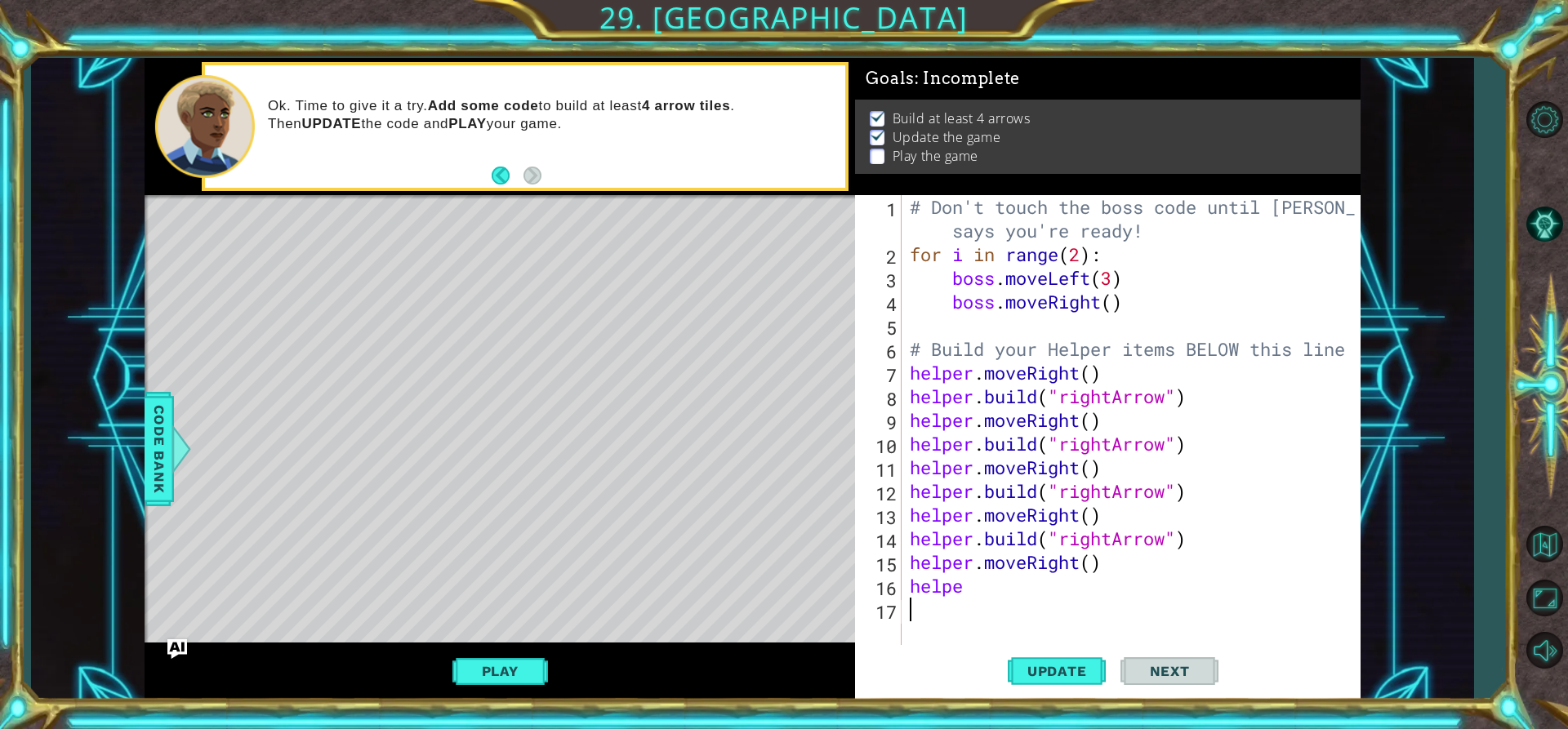
click at [1185, 614] on div "# Don't touch the boss code until [PERSON_NAME] says you're ready! for i in ran…" at bounding box center [1135, 455] width 457 height 520
click at [993, 590] on div "# Don't touch the boss code until [PERSON_NAME] says you're ready! for i in ran…" at bounding box center [1135, 455] width 457 height 520
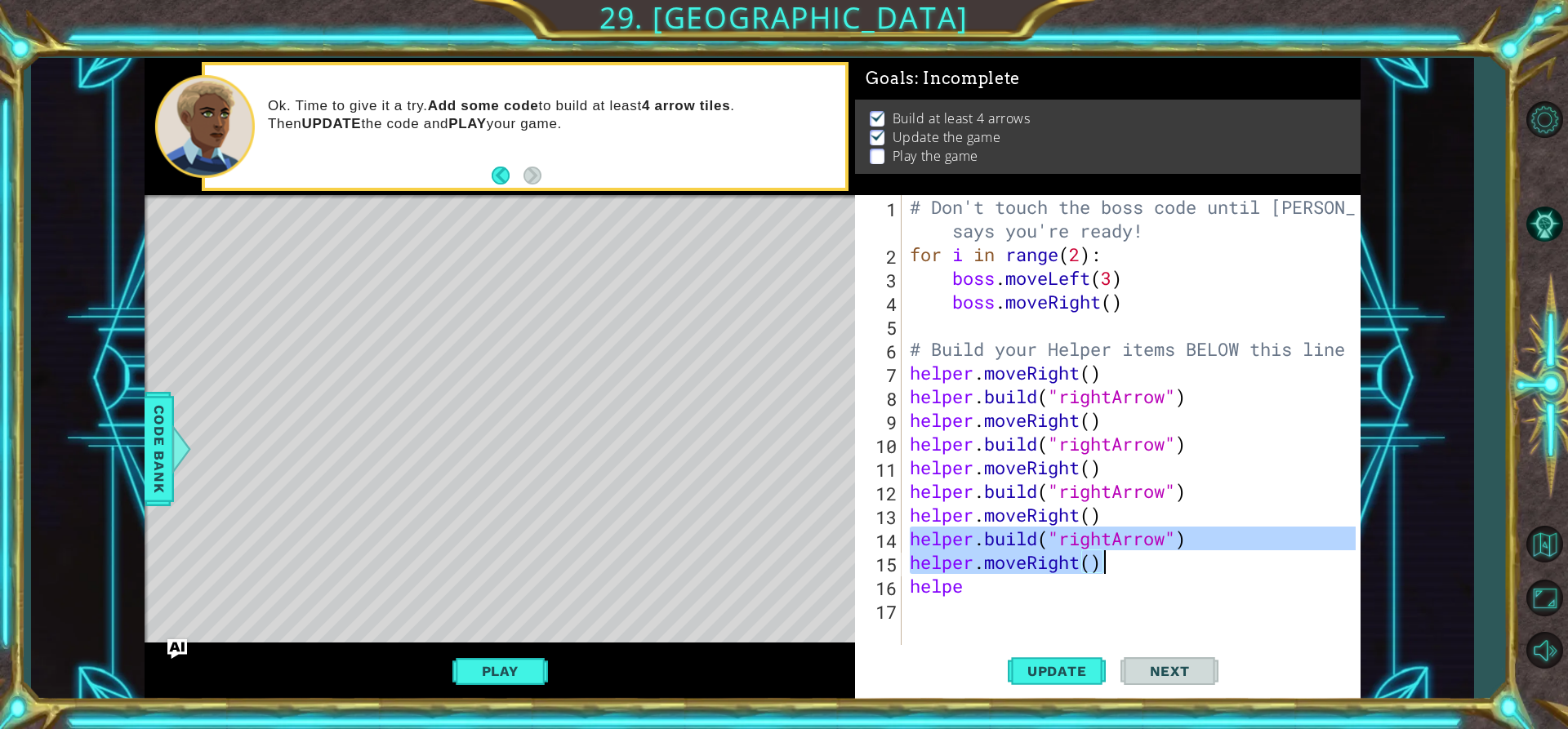
drag, startPoint x: 907, startPoint y: 533, endPoint x: 1108, endPoint y: 572, distance: 204.7
click at [1108, 572] on div "# Don't touch the boss code until [PERSON_NAME] says you're ready! for i in ran…" at bounding box center [1135, 455] width 457 height 520
click at [980, 593] on div "# Don't touch the boss code until [PERSON_NAME] says you're ready! for i in ran…" at bounding box center [1135, 455] width 457 height 520
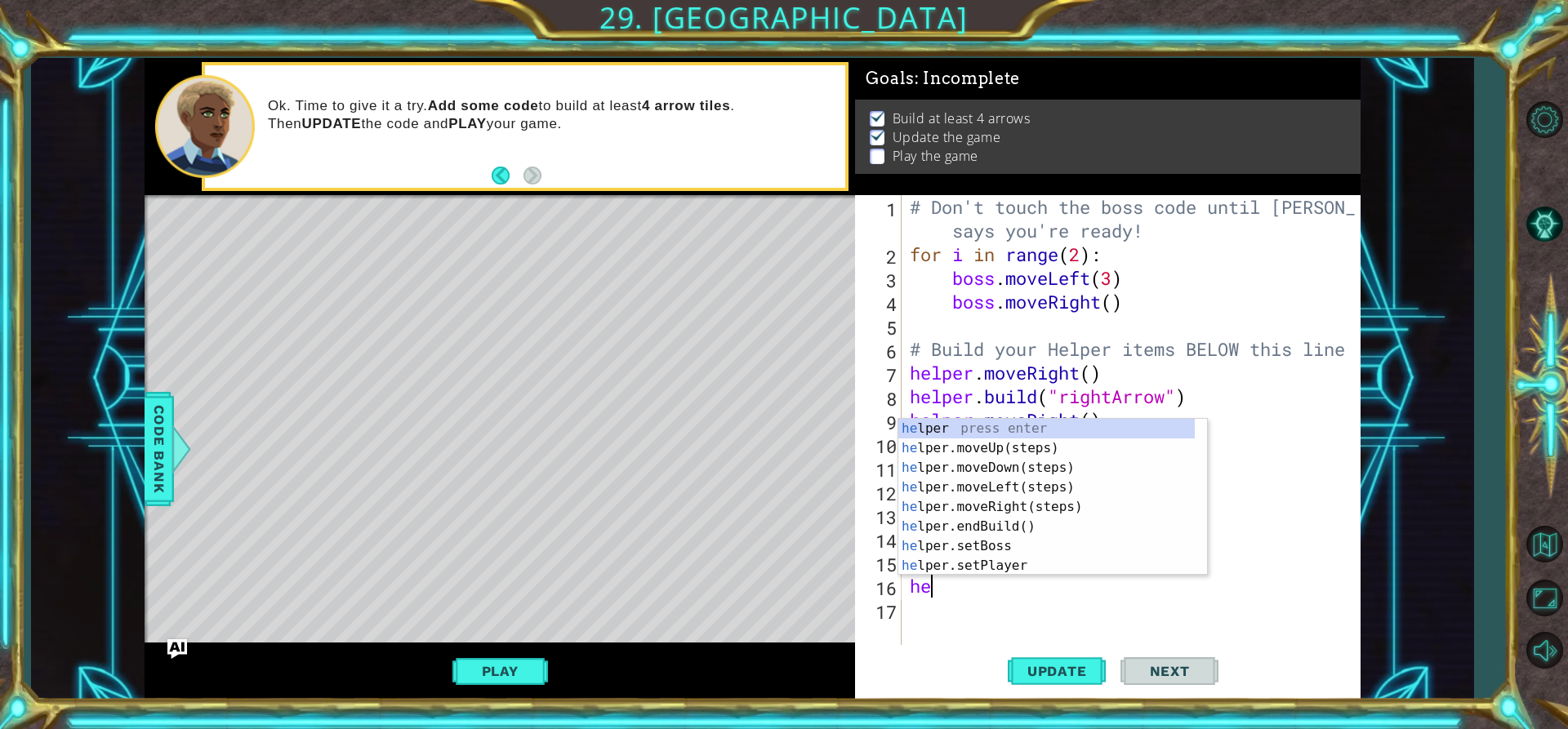
type textarea "h"
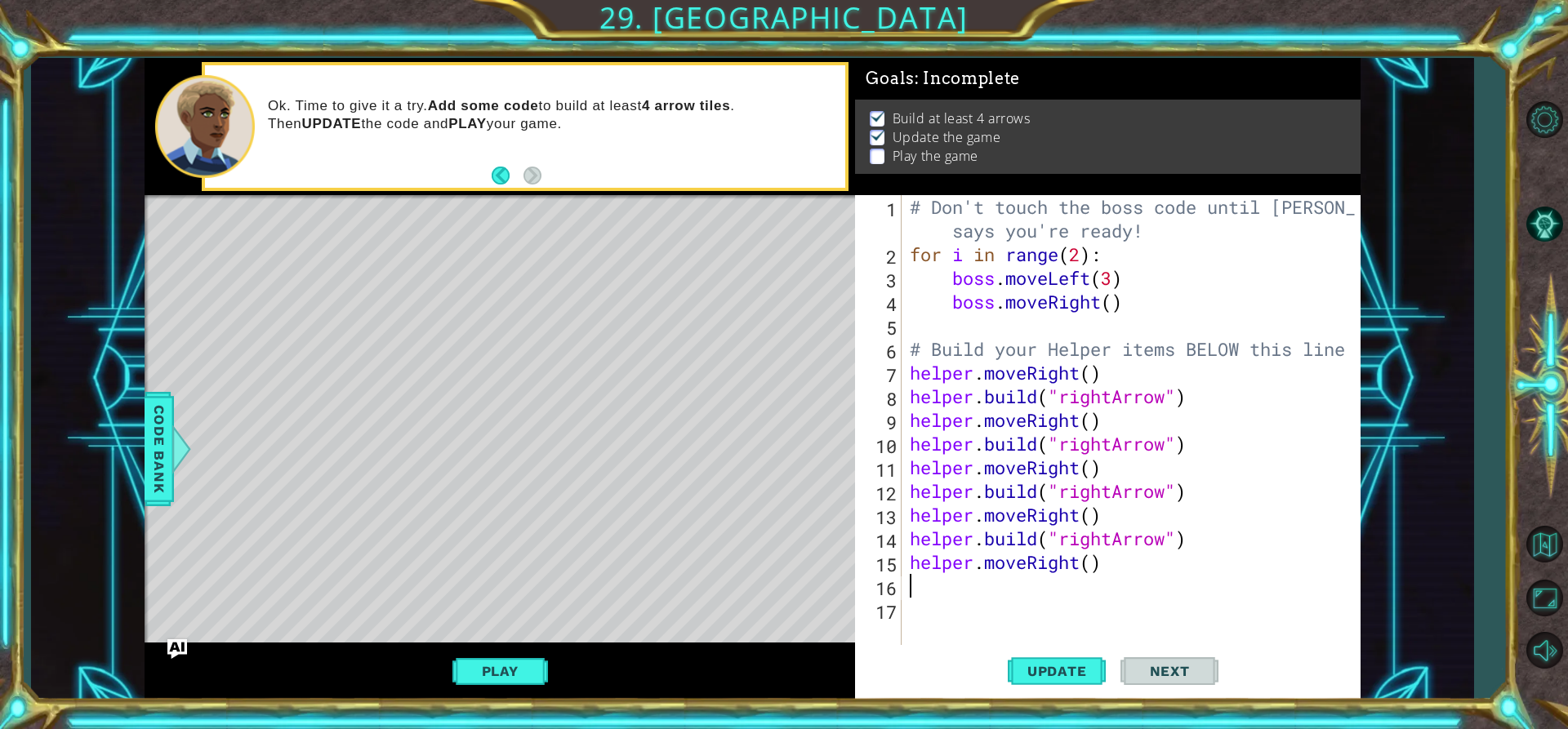
paste textarea "helper.moveRight()"
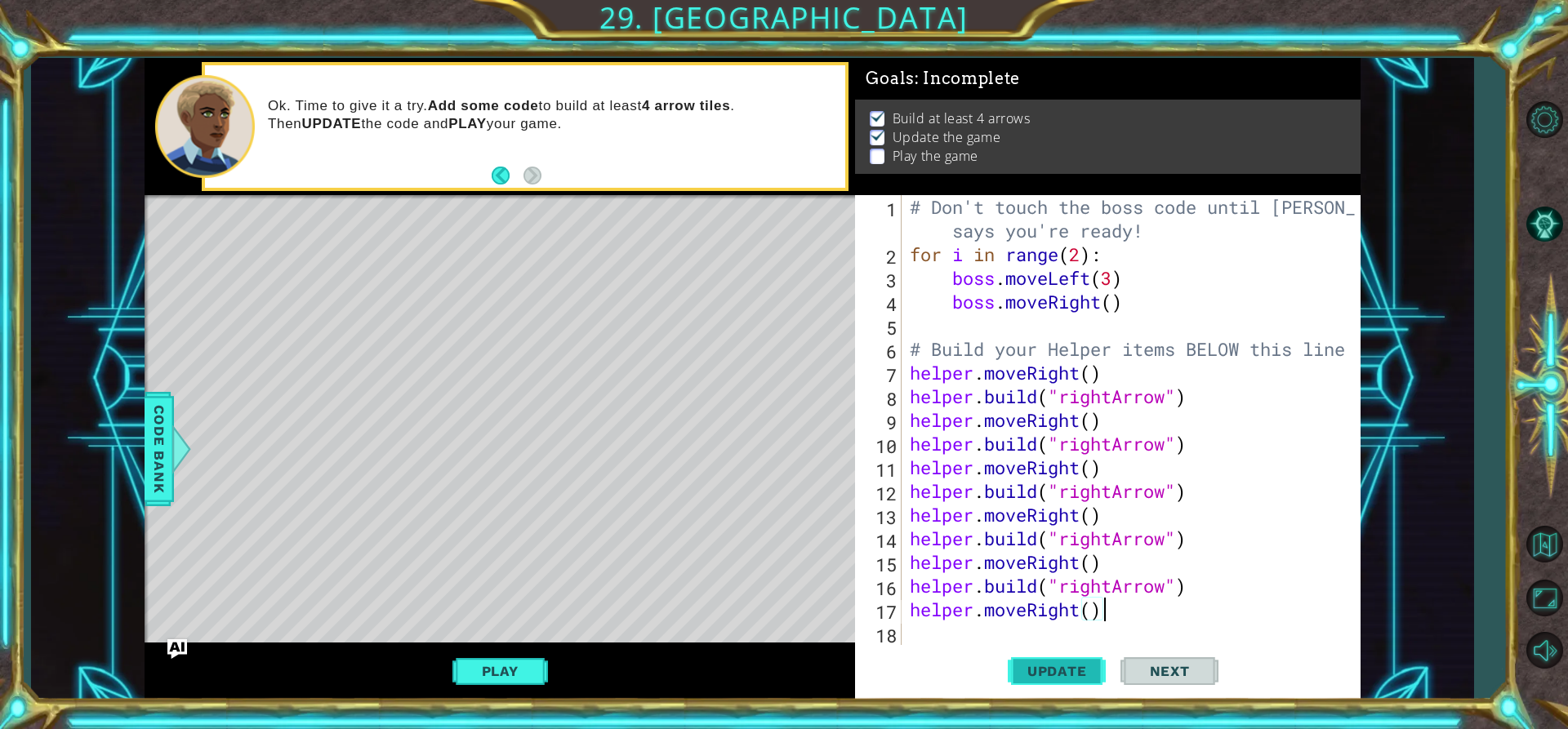
type textarea "helper.moveRight()"
click at [1060, 671] on span "Update" at bounding box center [1057, 671] width 92 height 17
click at [544, 666] on button "Play" at bounding box center [500, 670] width 95 height 31
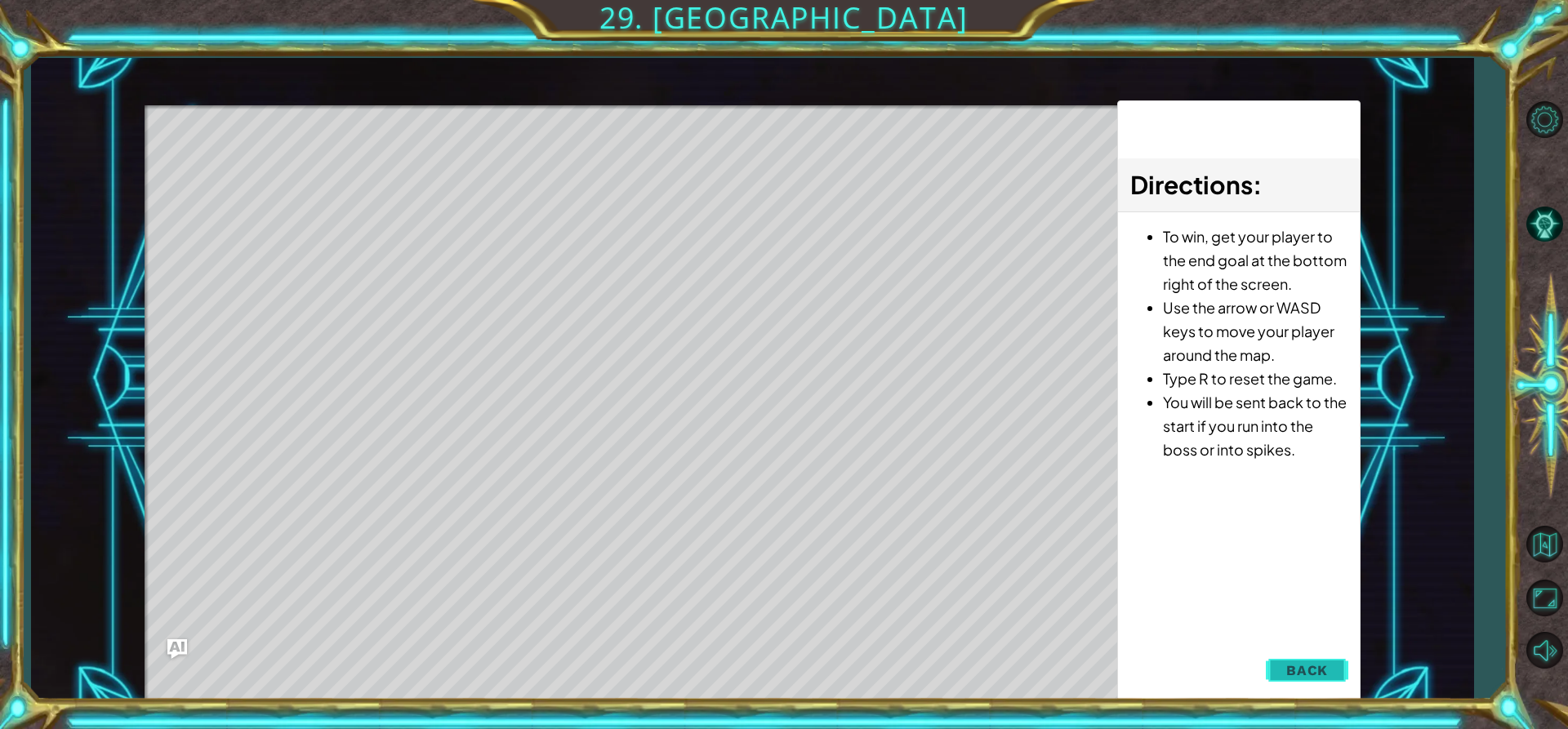
click at [1303, 663] on span "Back" at bounding box center [1306, 670] width 41 height 17
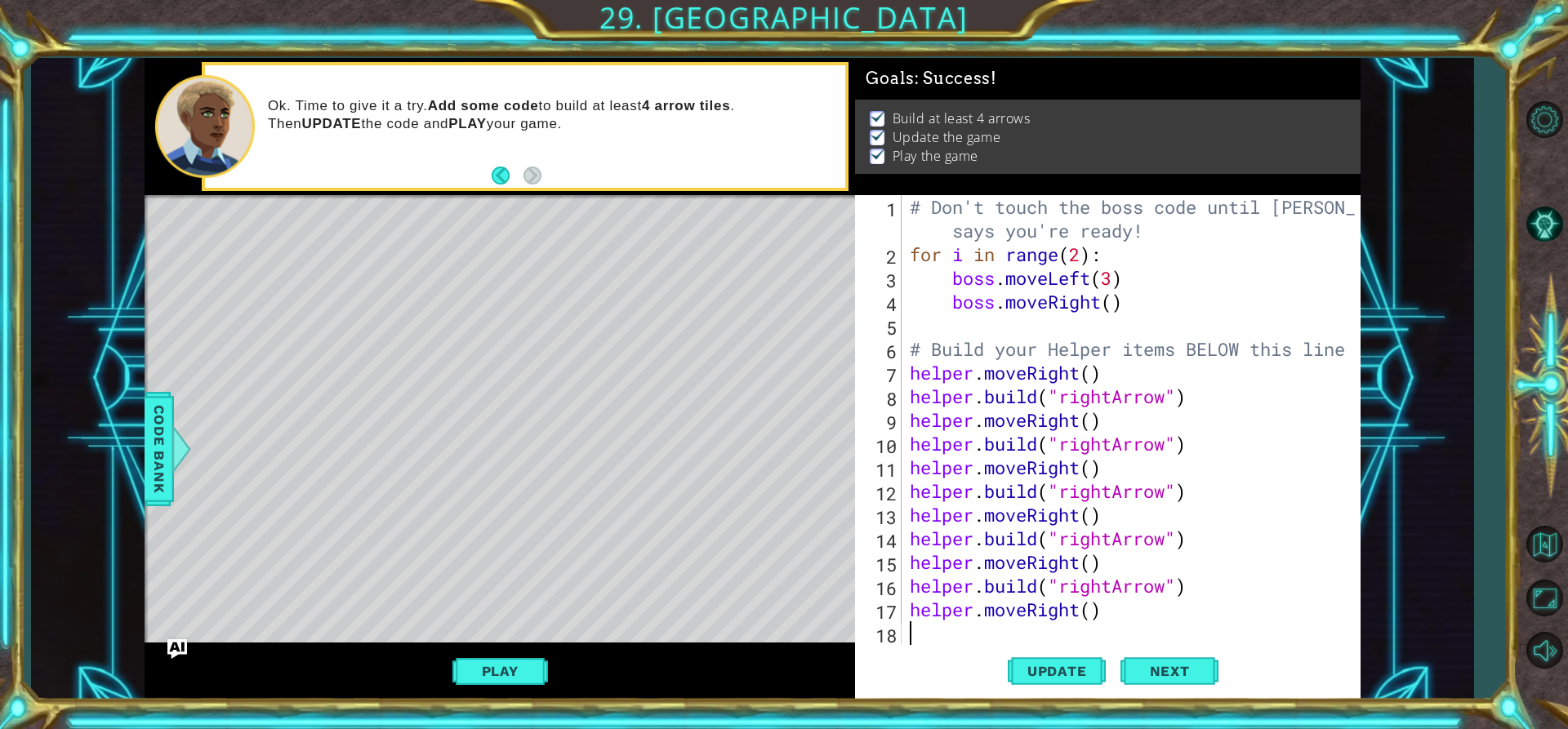
paste textarea "helper.moveRight()"
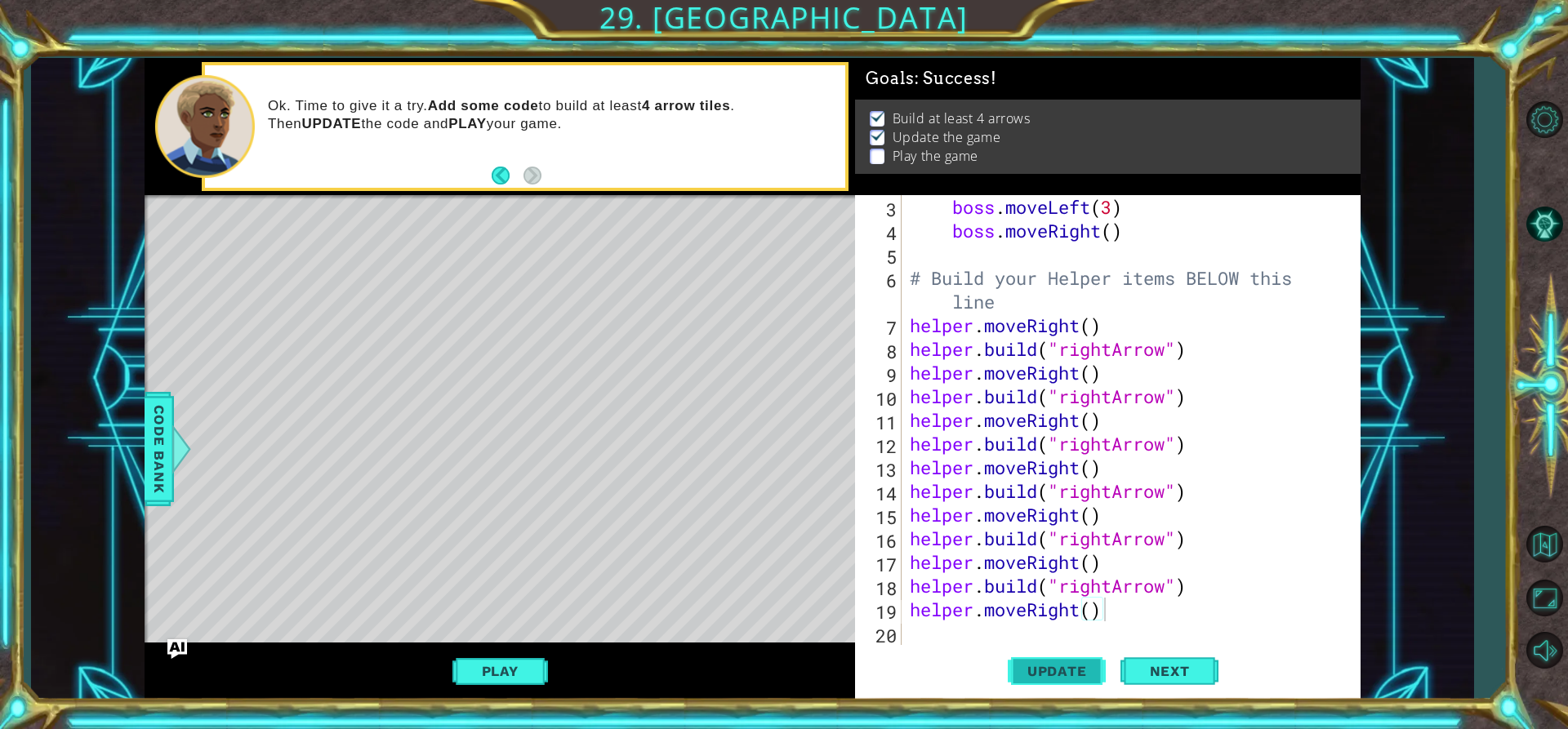
click at [1057, 660] on button "Update" at bounding box center [1056, 670] width 98 height 50
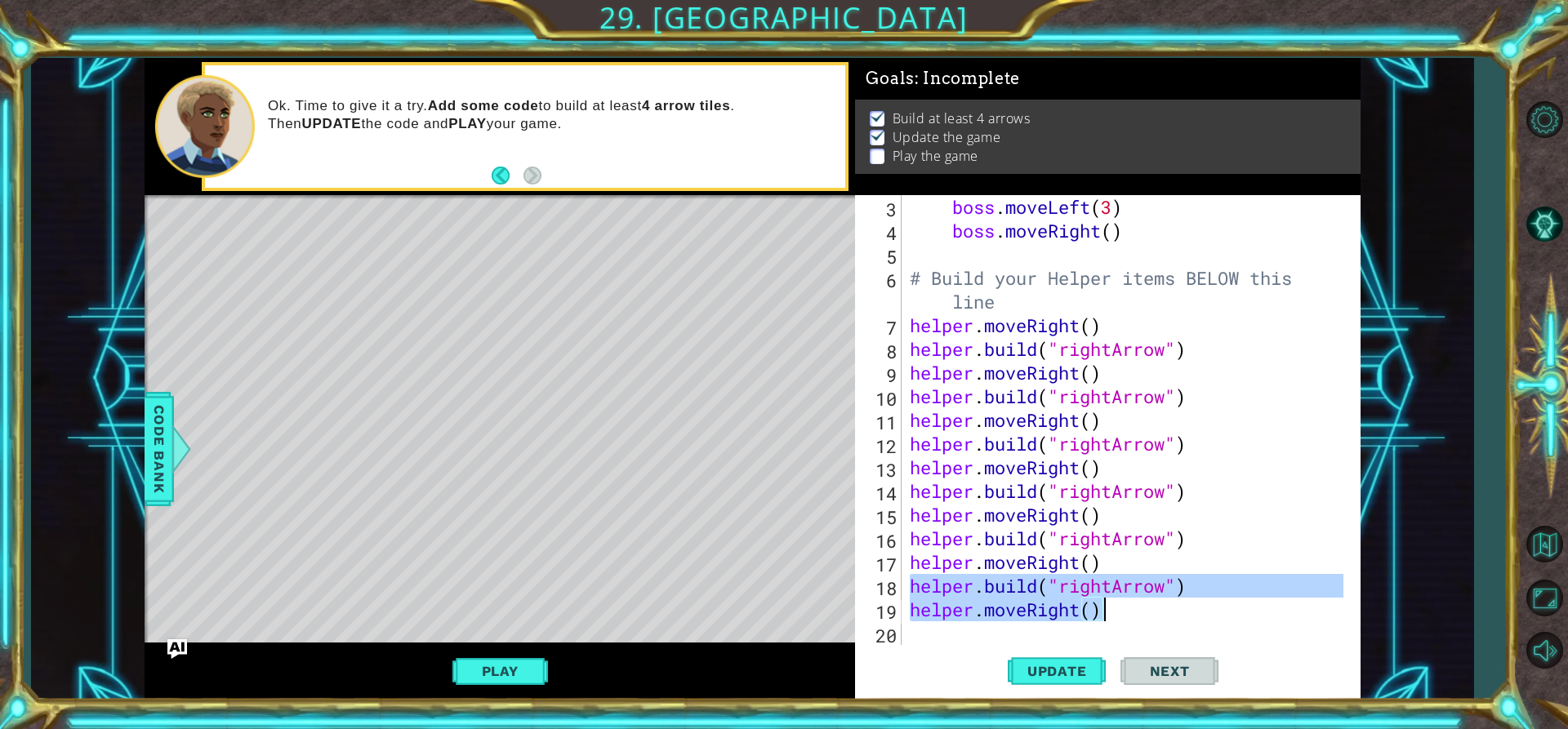
drag, startPoint x: 906, startPoint y: 583, endPoint x: 1111, endPoint y: 618, distance: 208.0
click at [1111, 618] on div "boss . moveLeft ( 3 ) boss . moveRight ( ) # Build your Helper items BELOW this…" at bounding box center [1128, 444] width 445 height 497
paste textarea "Code Area"
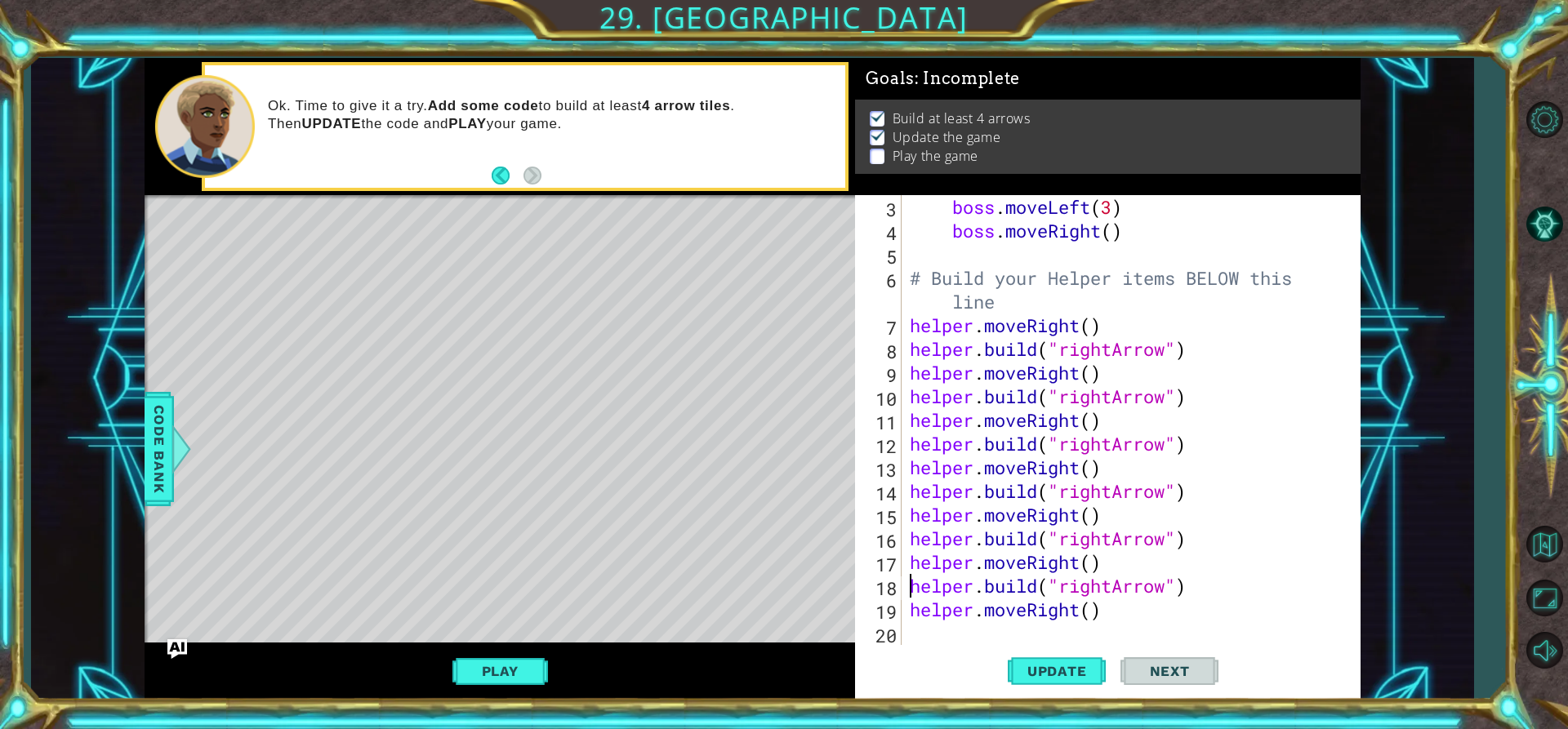
drag, startPoint x: 907, startPoint y: 577, endPoint x: 1057, endPoint y: 585, distance: 150.2
drag, startPoint x: 1057, startPoint y: 585, endPoint x: 914, endPoint y: 577, distance: 143.2
click at [914, 577] on div "boss . moveLeft ( 3 ) boss . moveRight ( ) # Build your Helper items BELOW this…" at bounding box center [1128, 444] width 445 height 497
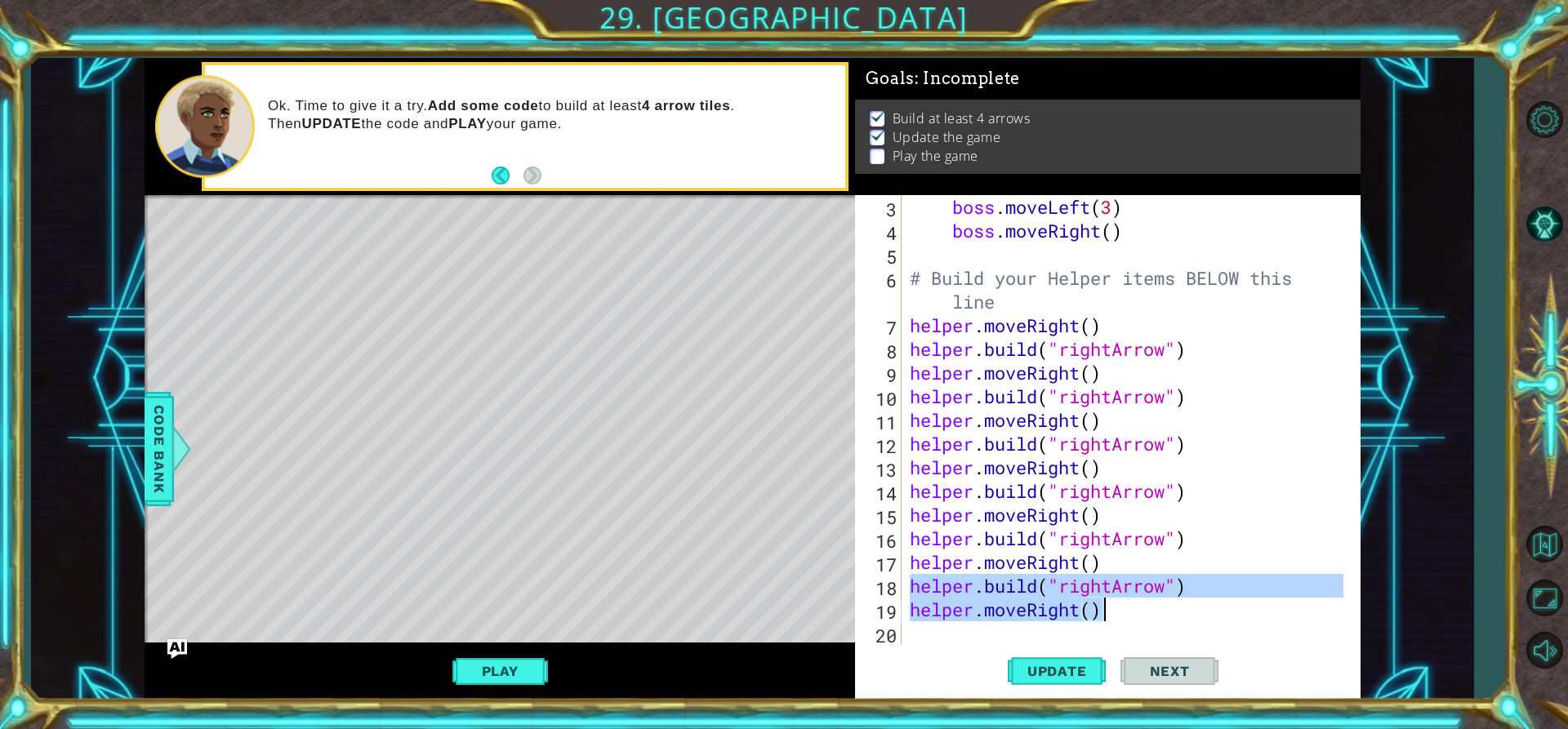
drag, startPoint x: 911, startPoint y: 578, endPoint x: 1103, endPoint y: 613, distance: 195.2
click at [1103, 613] on div "boss . moveLeft ( 3 ) boss . moveRight ( ) # Build your Helper items BELOW this…" at bounding box center [1128, 444] width 445 height 497
paste textarea "Code Area"
type textarea "helper.moveRight()"
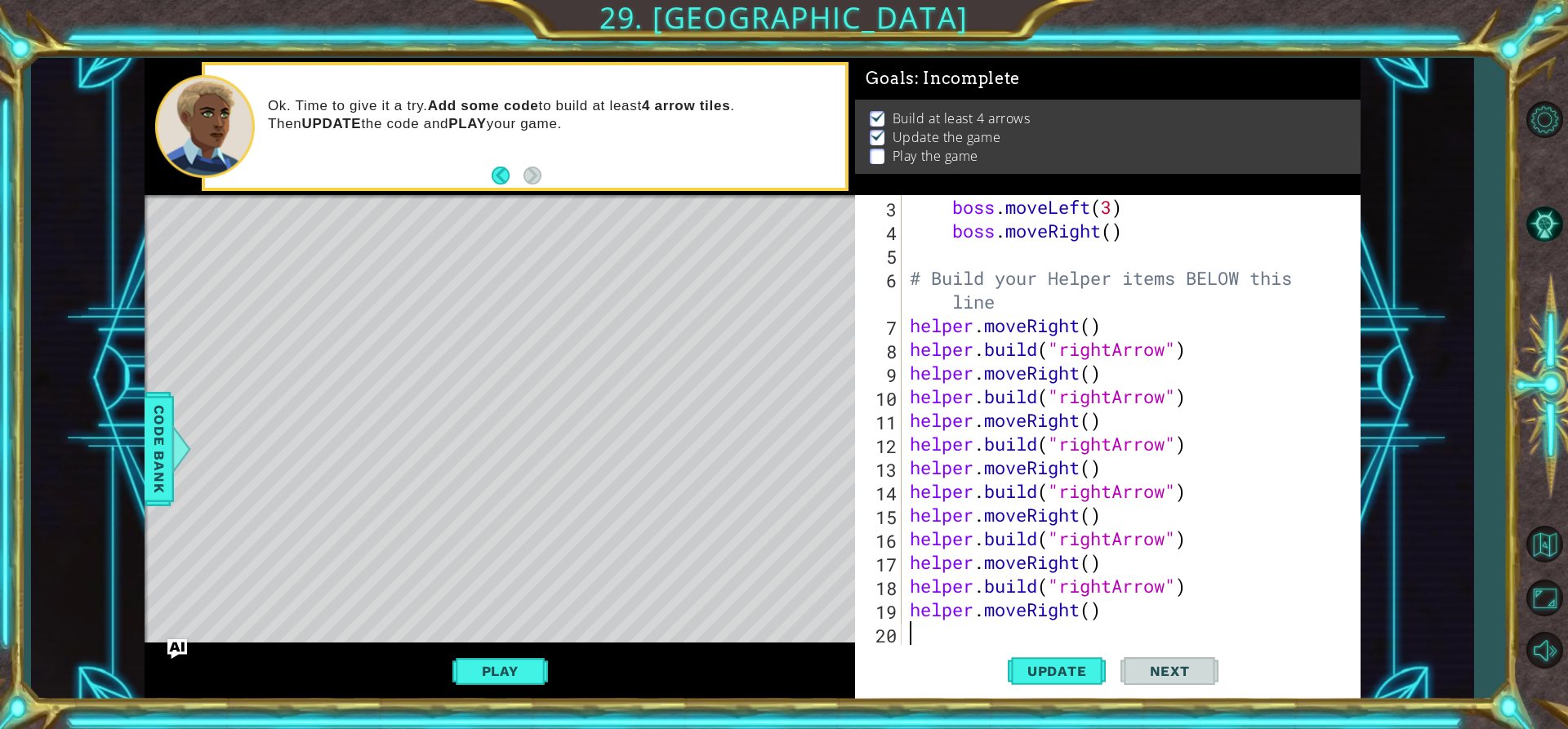
paste textarea "helper.moveRight()"
type textarea "helper.moveRight()"
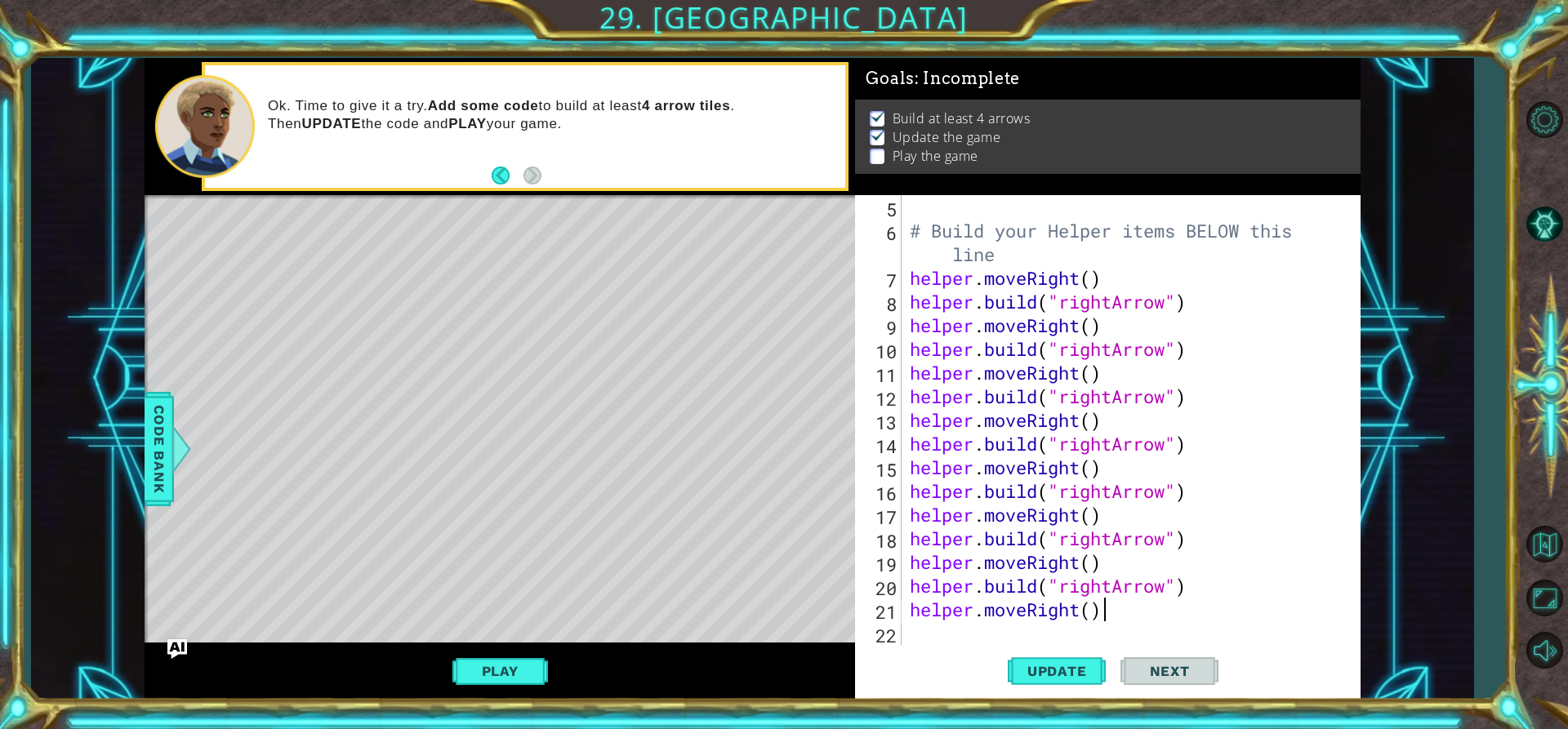
scroll to position [118, 0]
click at [1039, 670] on span "Update" at bounding box center [1057, 671] width 92 height 17
click at [546, 666] on button "Play" at bounding box center [500, 670] width 95 height 31
click at [500, 171] on button "Back" at bounding box center [507, 175] width 32 height 18
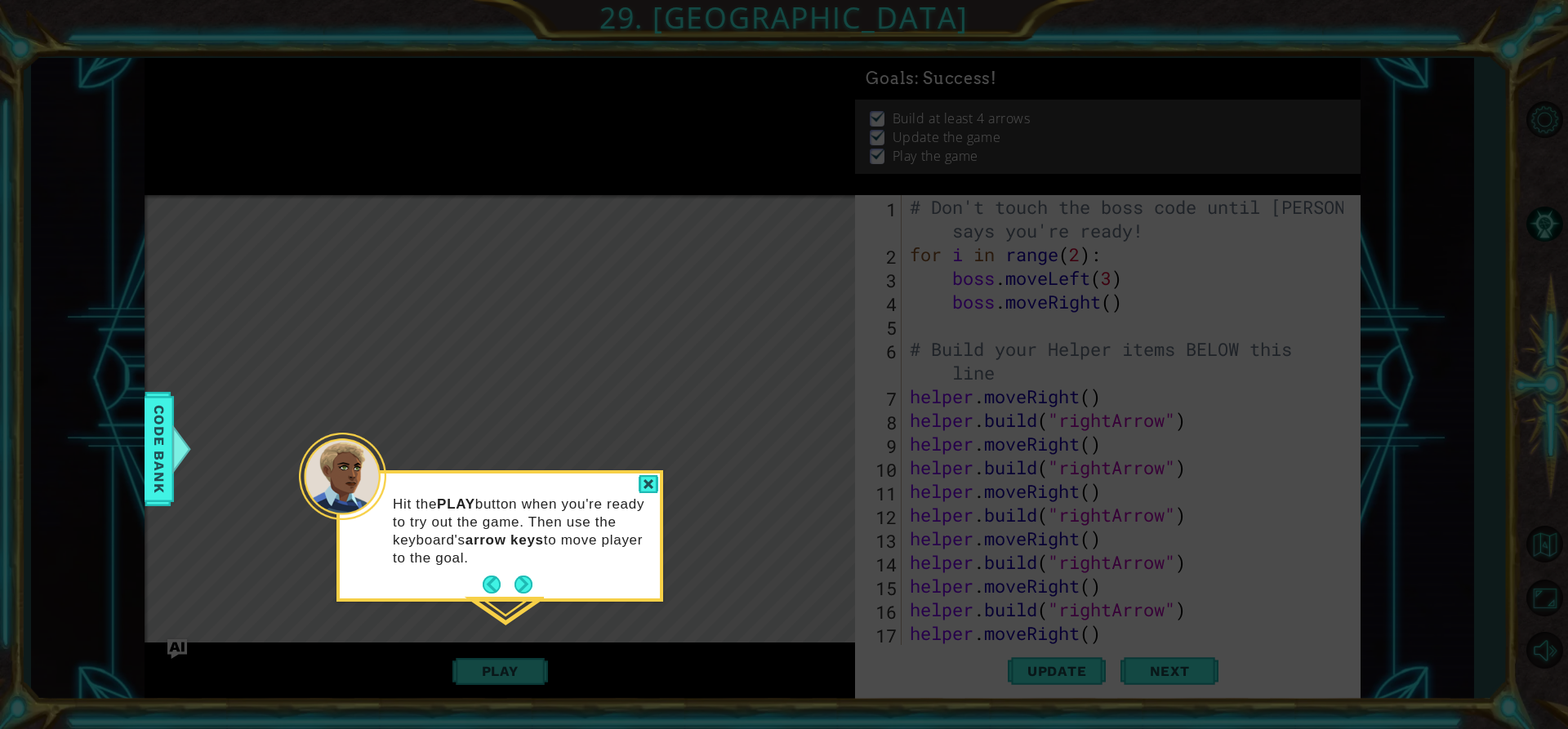
scroll to position [0, 0]
click at [526, 575] on button "Next" at bounding box center [523, 584] width 18 height 18
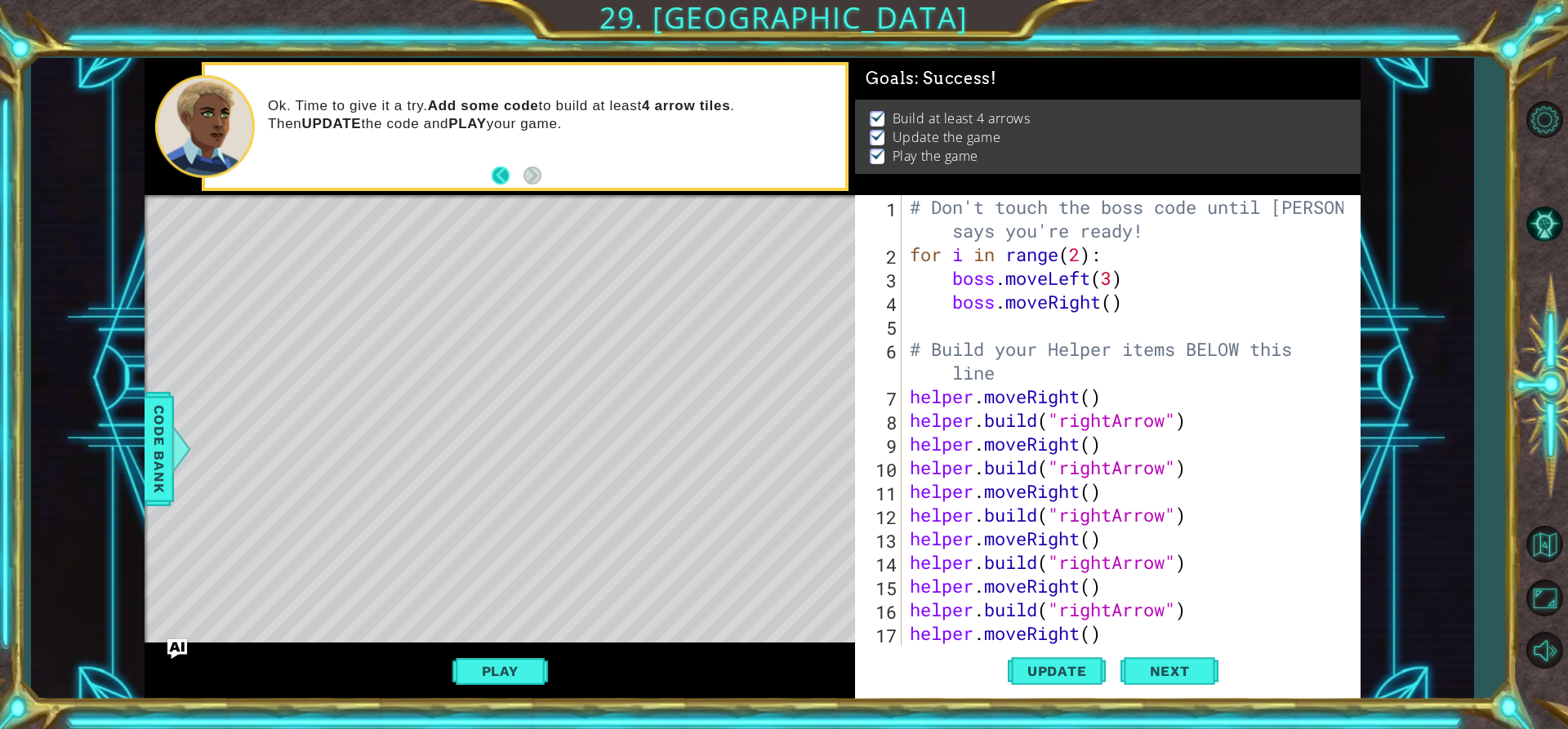
click at [500, 180] on button "Back" at bounding box center [507, 175] width 32 height 18
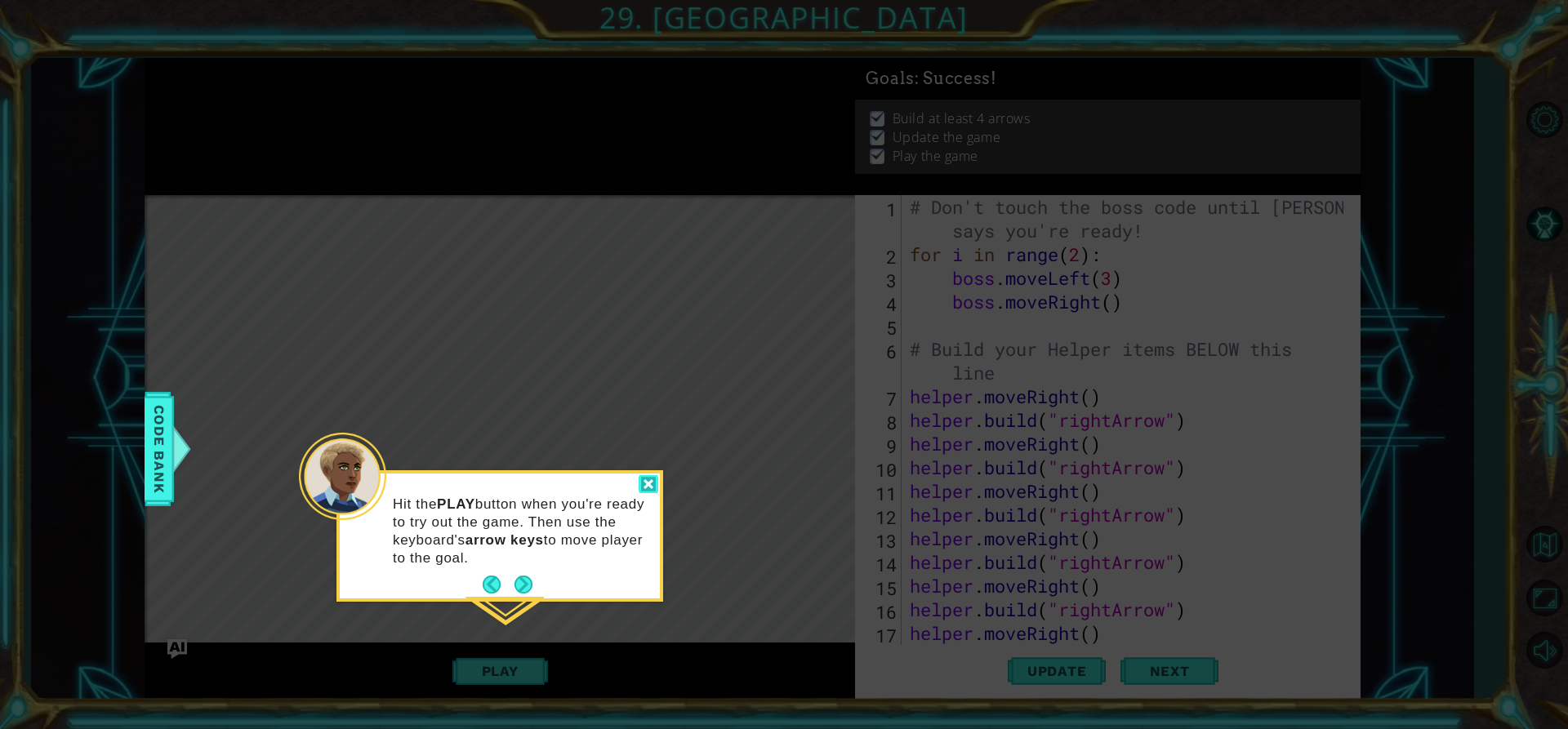
click at [642, 492] on div at bounding box center [648, 483] width 19 height 18
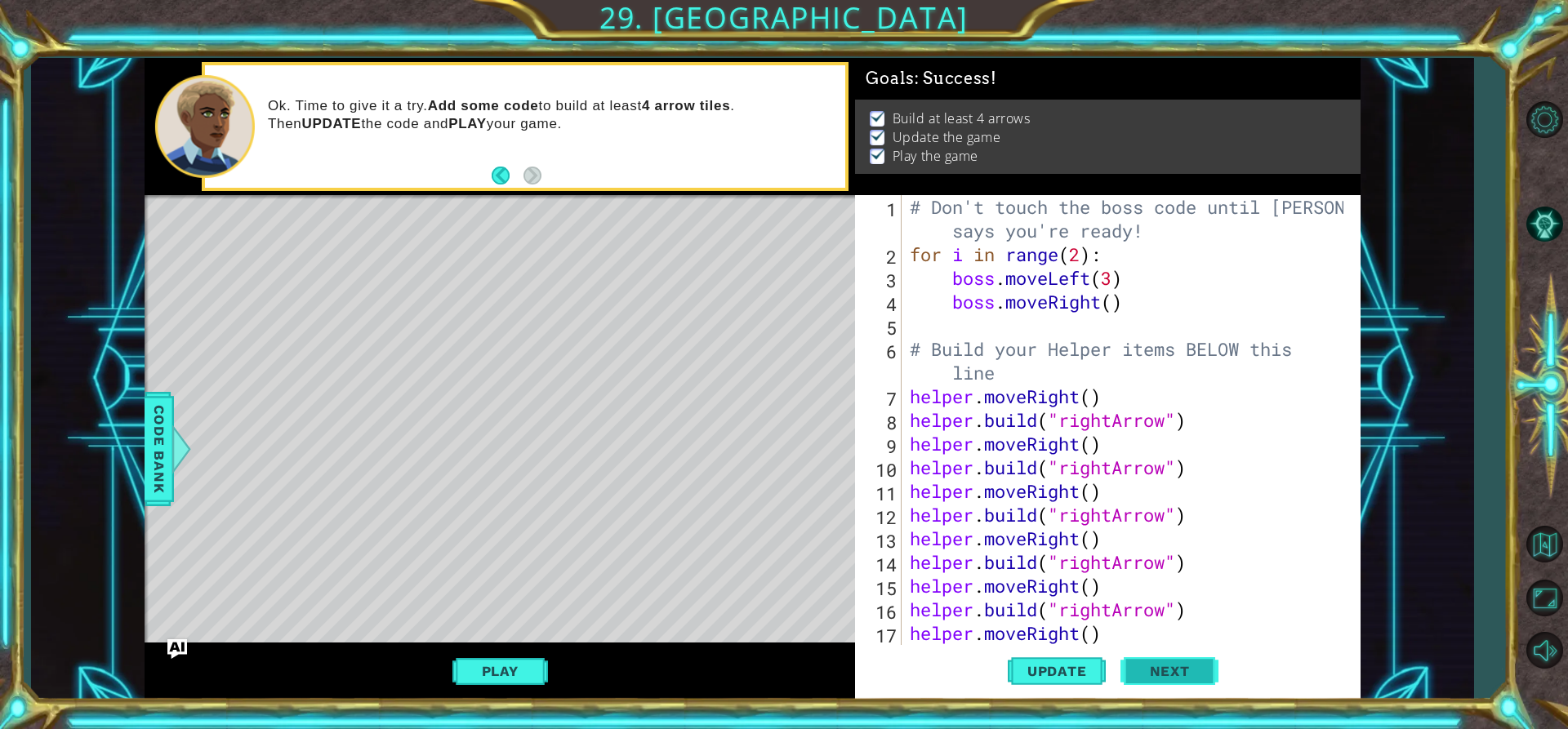
click at [1194, 664] on span "Next" at bounding box center [1170, 672] width 72 height 17
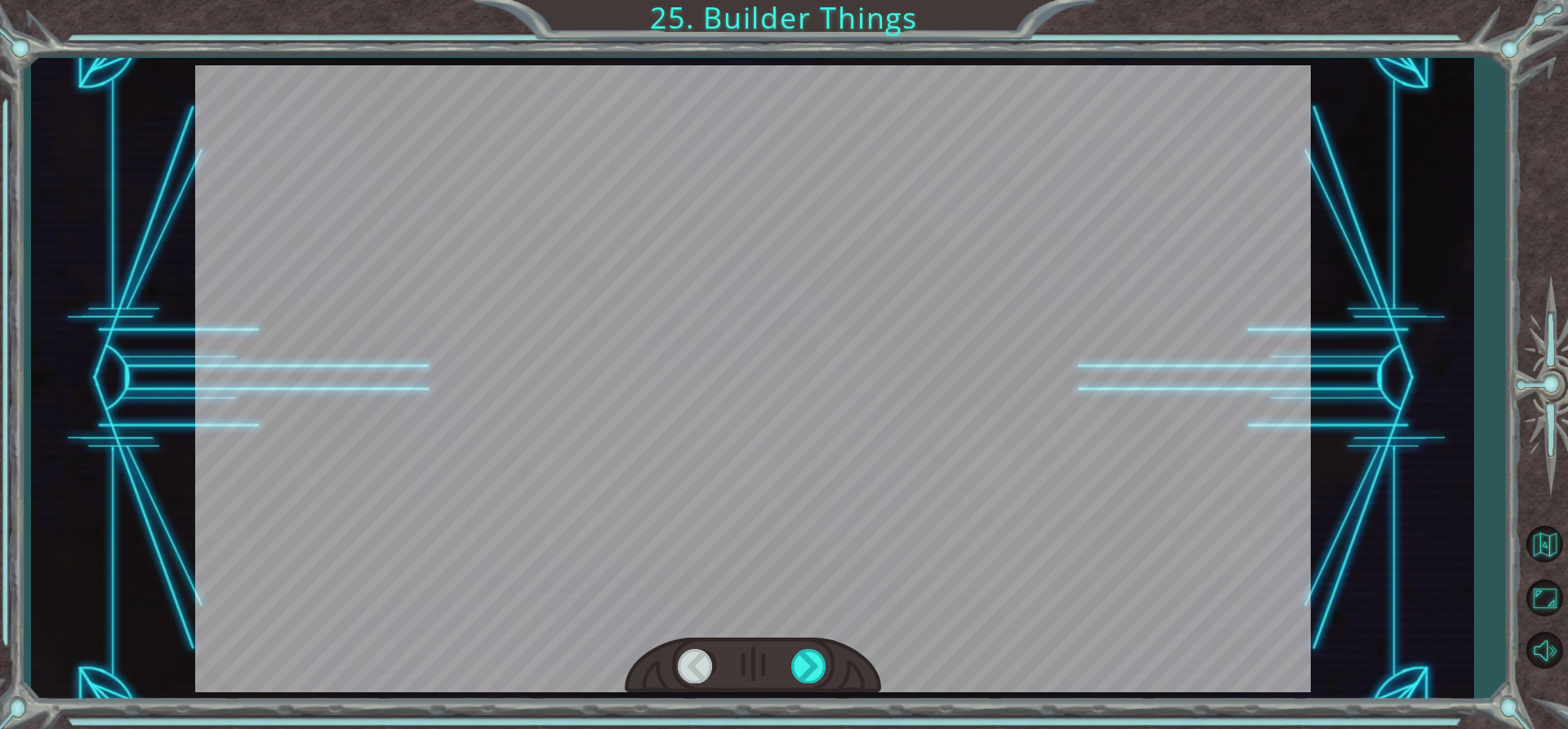
click at [766, 341] on div at bounding box center [753, 379] width 1115 height 627
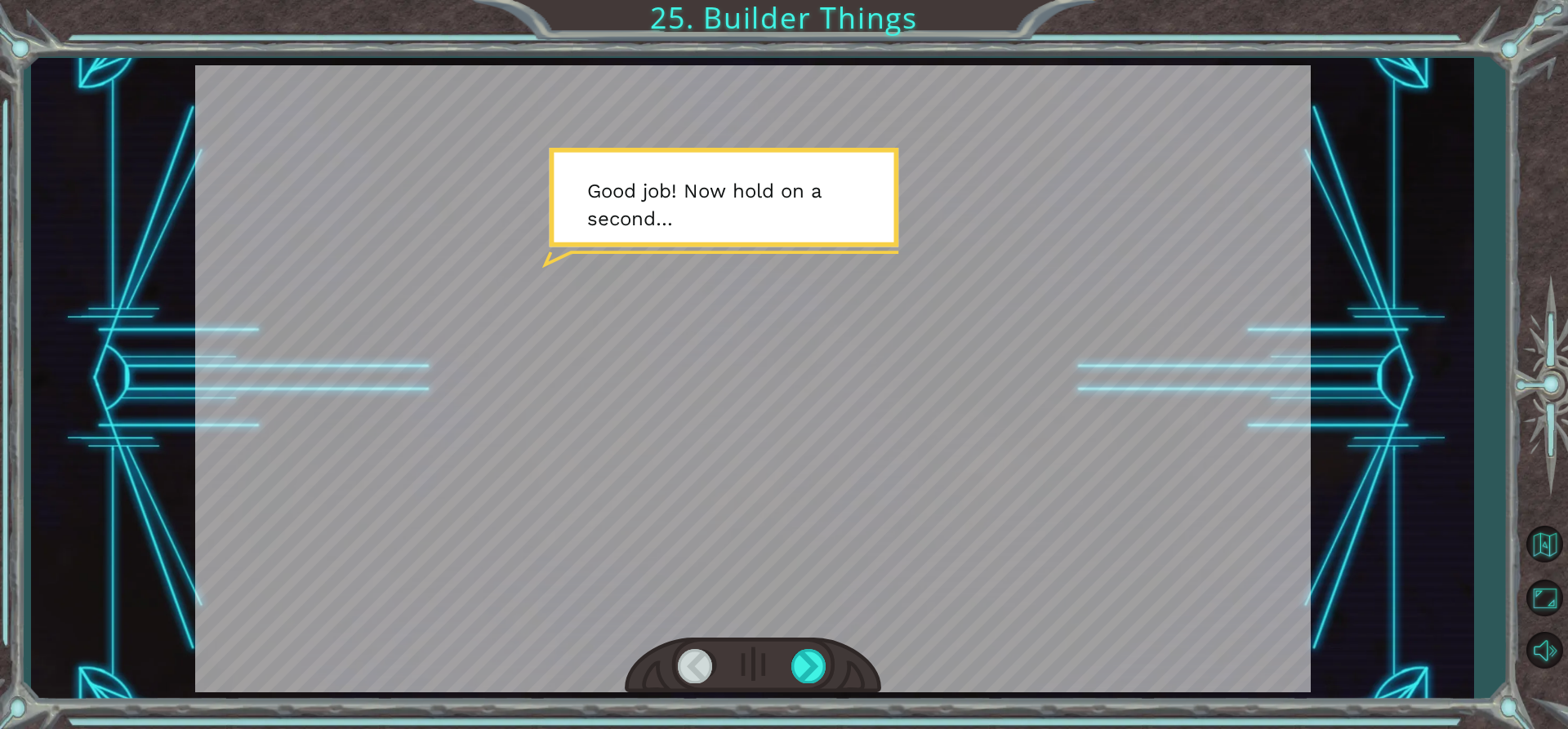
click at [743, 216] on div at bounding box center [753, 379] width 1115 height 627
click at [721, 205] on div at bounding box center [753, 379] width 1115 height 627
click at [814, 664] on div at bounding box center [810, 666] width 37 height 33
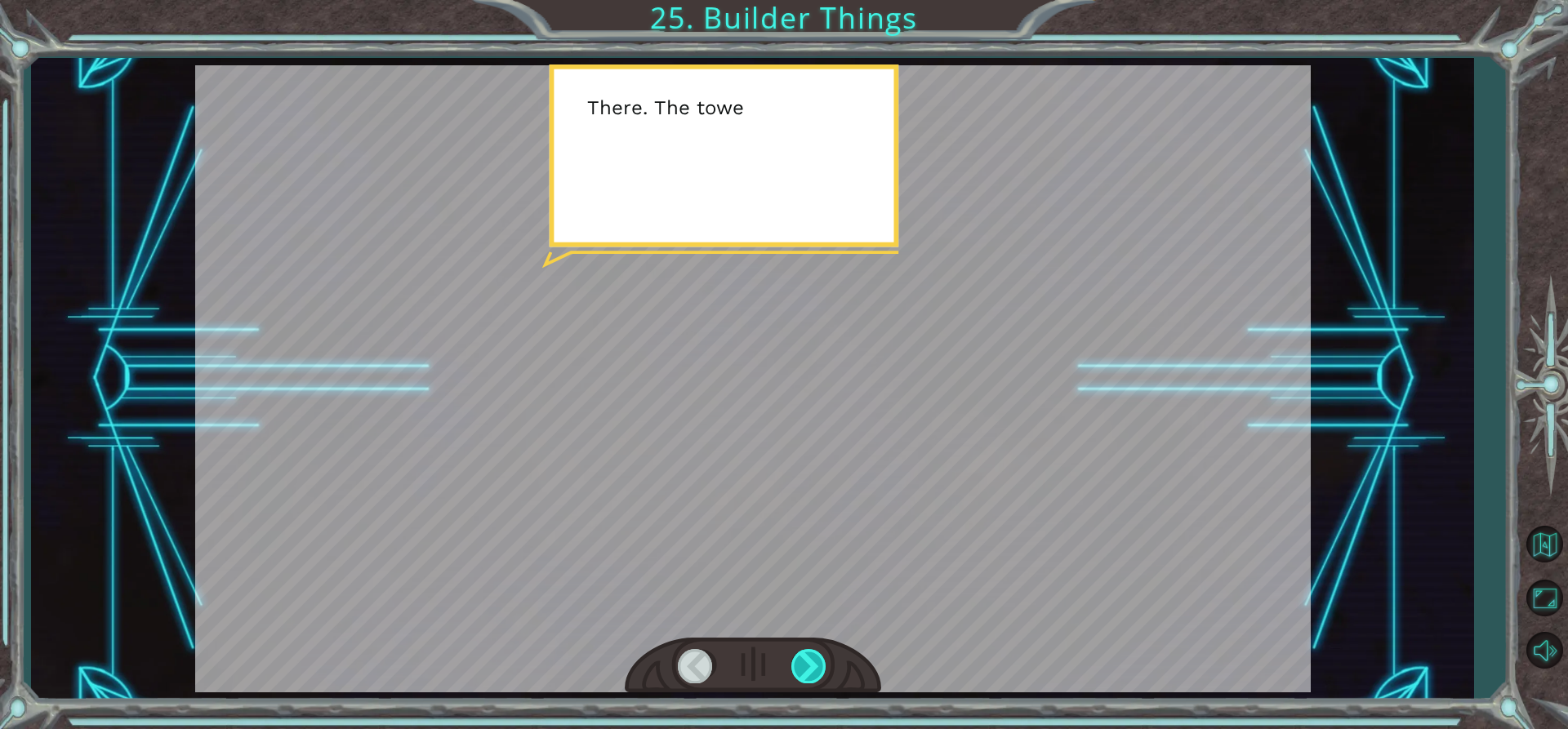
click at [815, 663] on div at bounding box center [810, 666] width 37 height 33
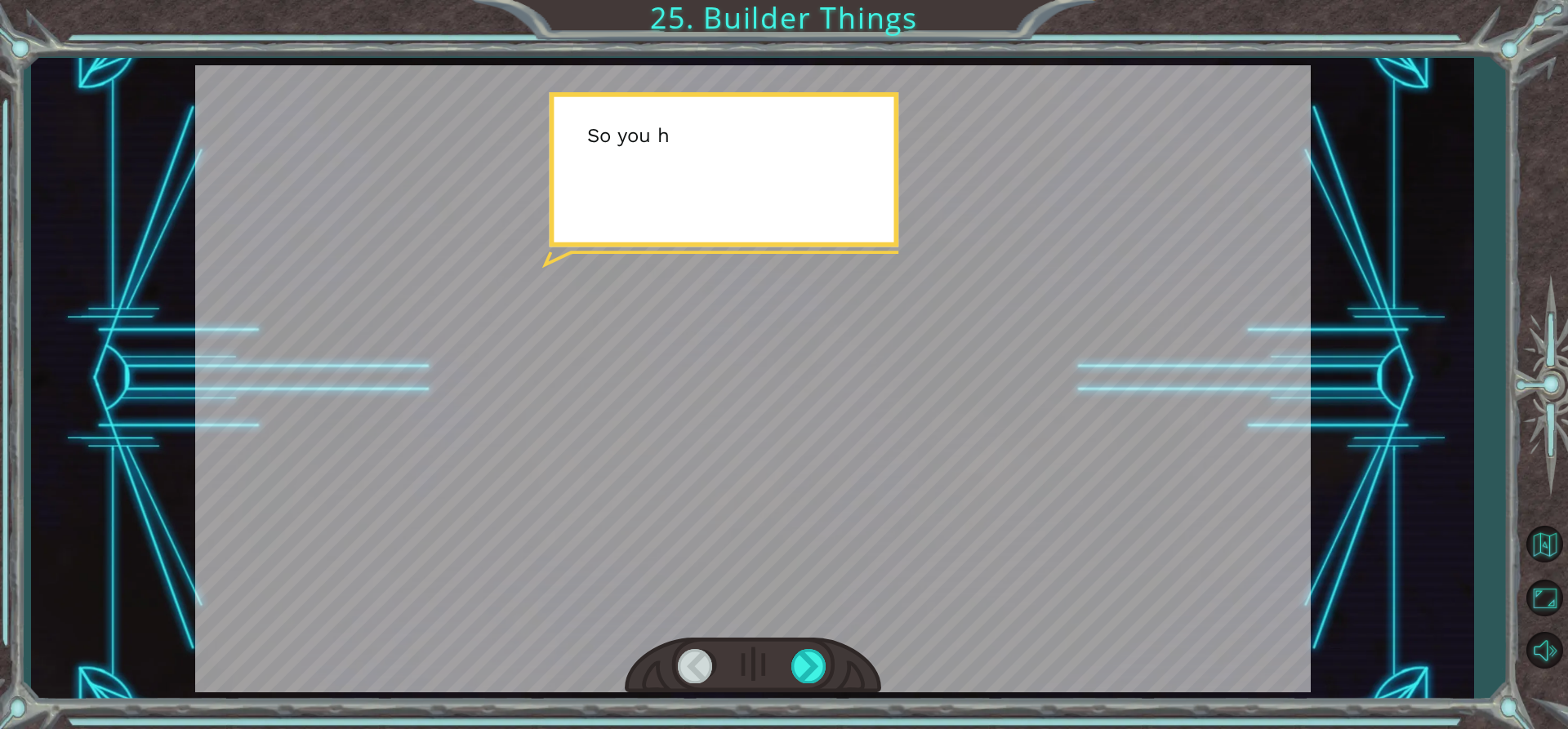
drag, startPoint x: 815, startPoint y: 663, endPoint x: 808, endPoint y: 648, distance: 16.6
click at [815, 658] on div at bounding box center [810, 666] width 37 height 33
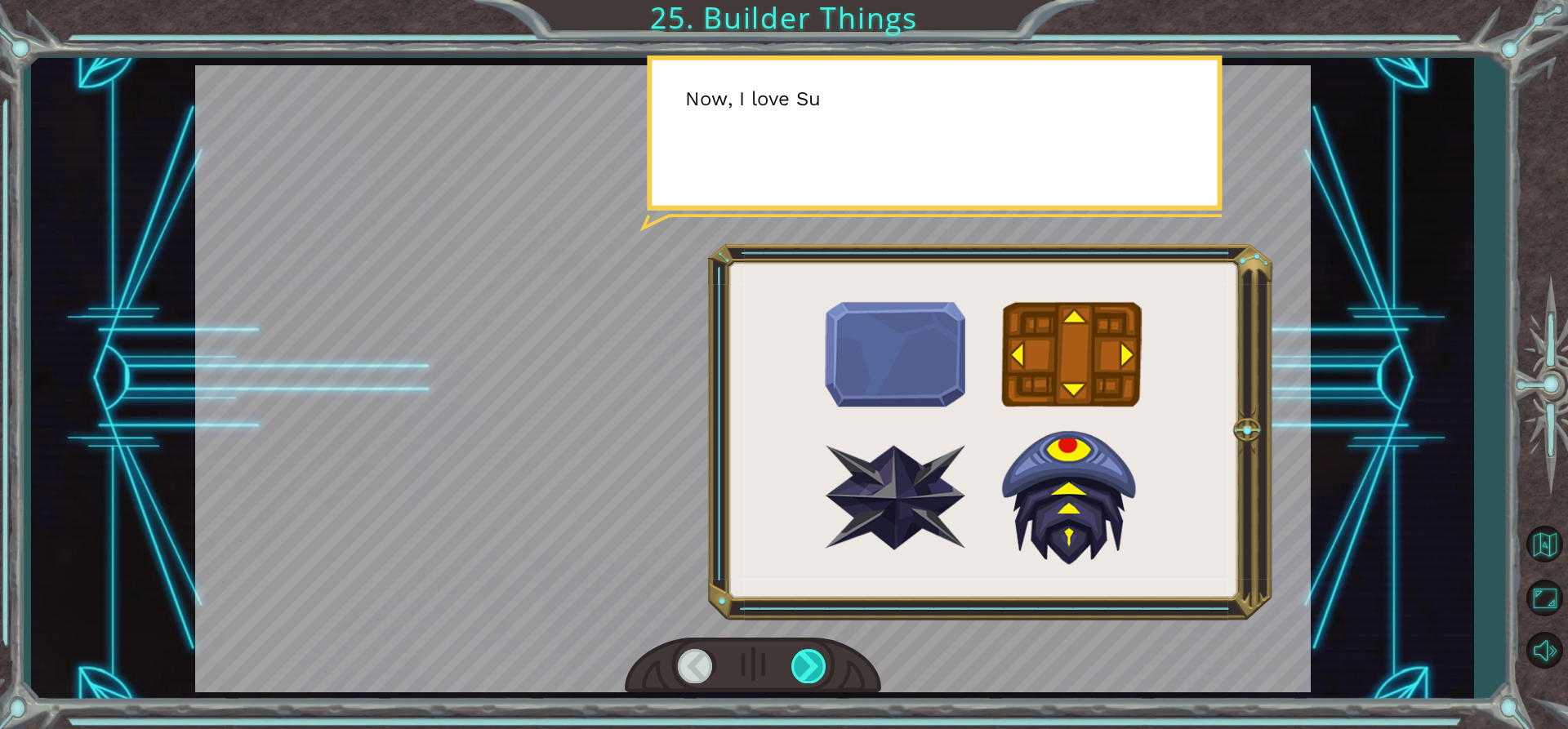
click at [807, 652] on div at bounding box center [810, 666] width 37 height 33
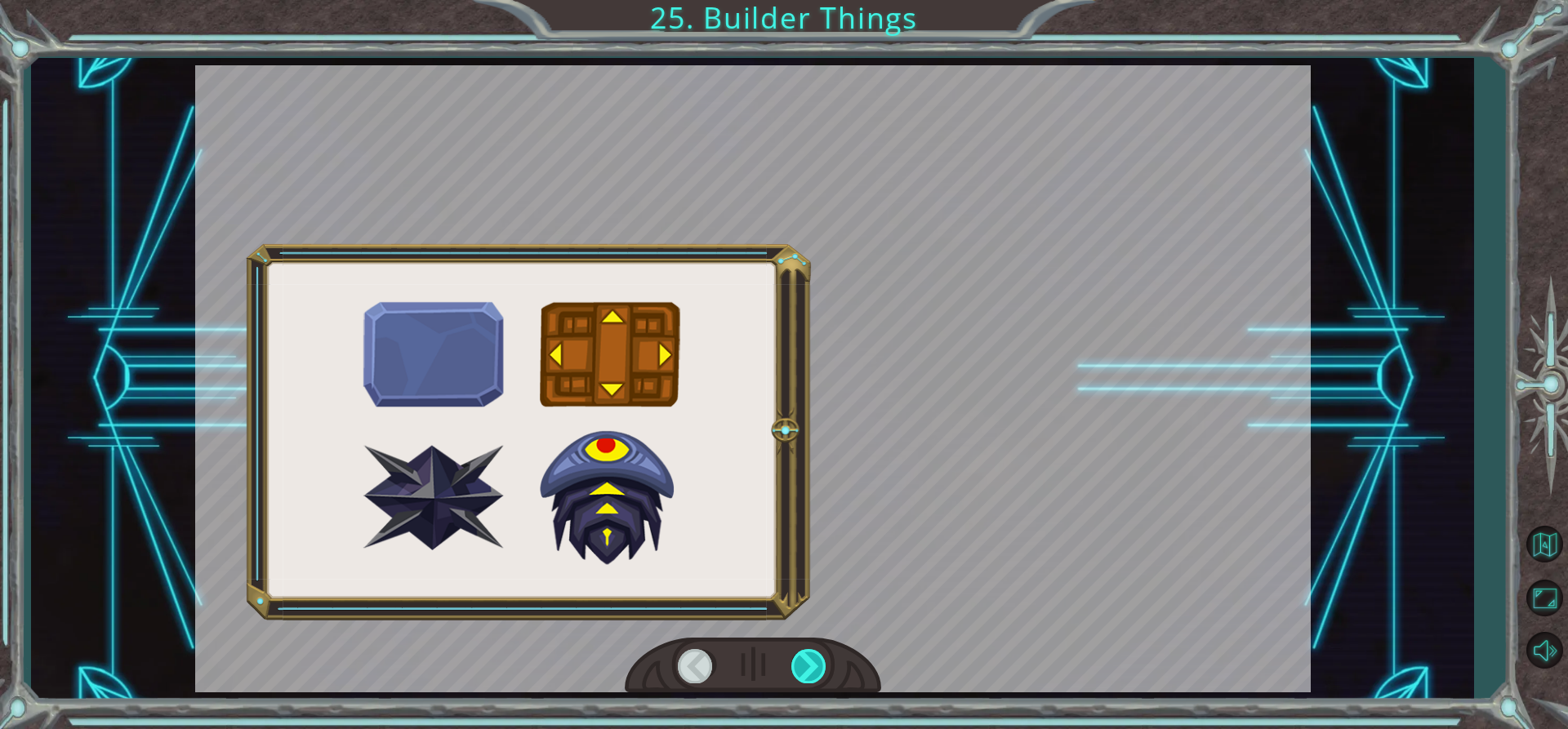
click at [807, 652] on div at bounding box center [810, 666] width 37 height 33
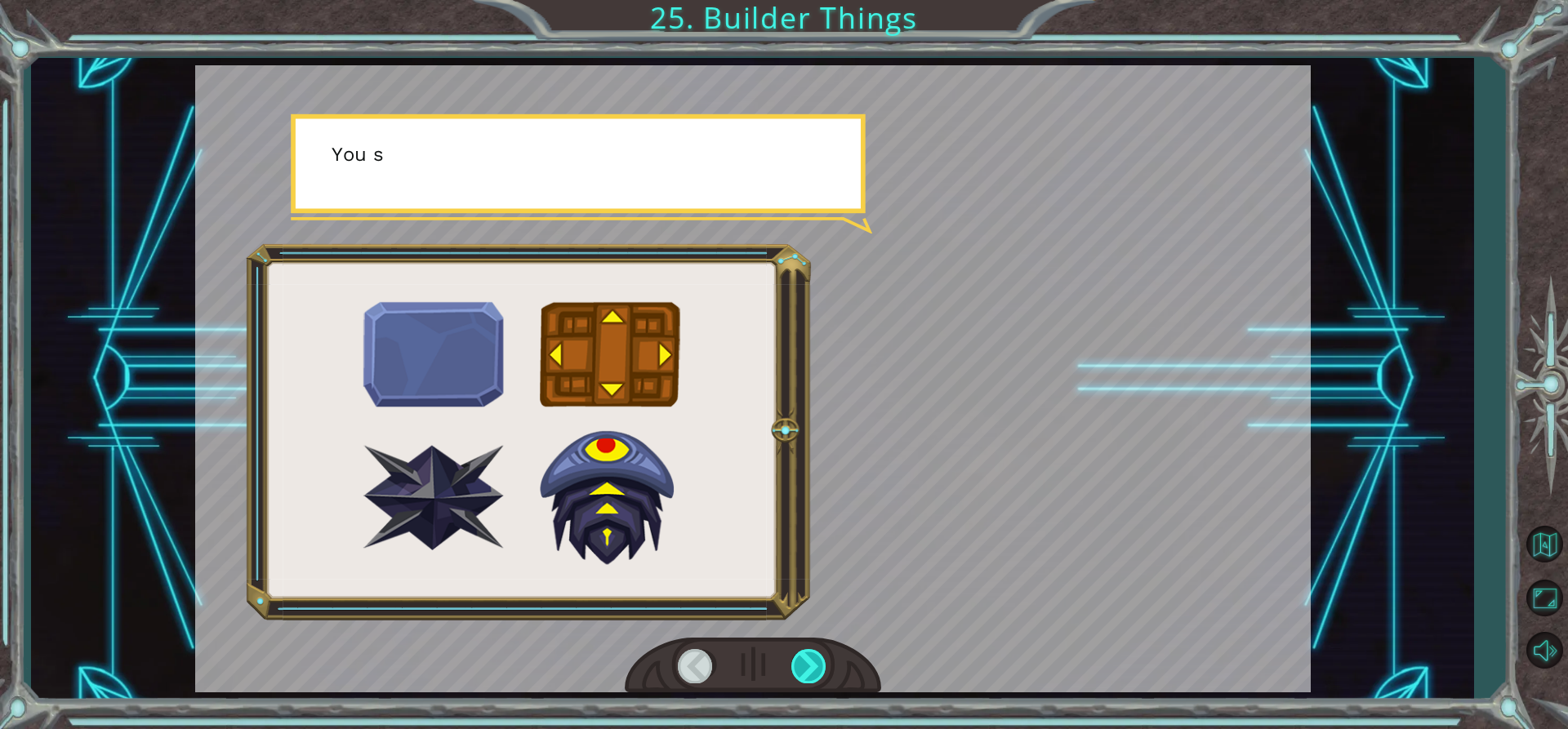
click at [807, 652] on div at bounding box center [810, 666] width 37 height 33
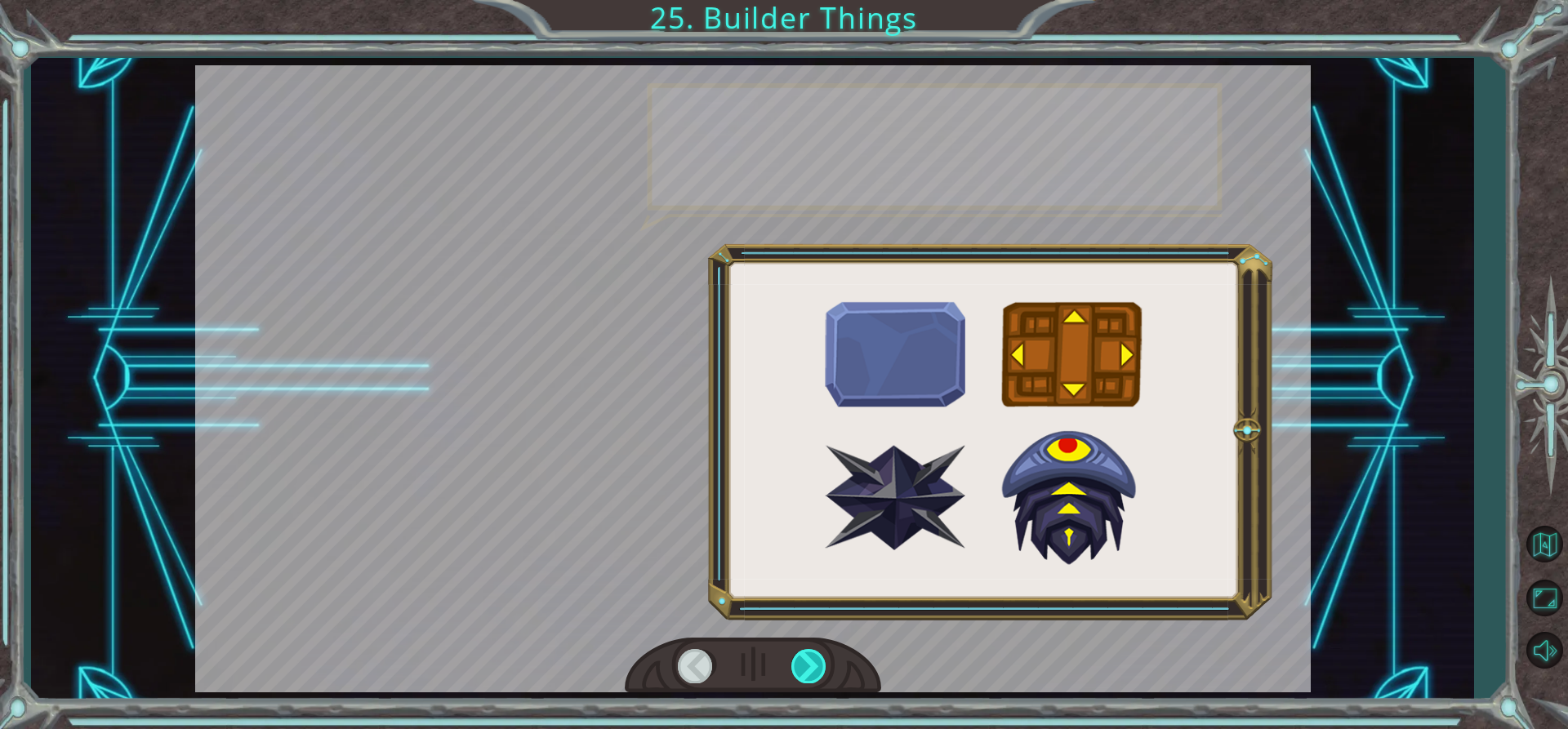
click at [807, 652] on div at bounding box center [810, 666] width 37 height 33
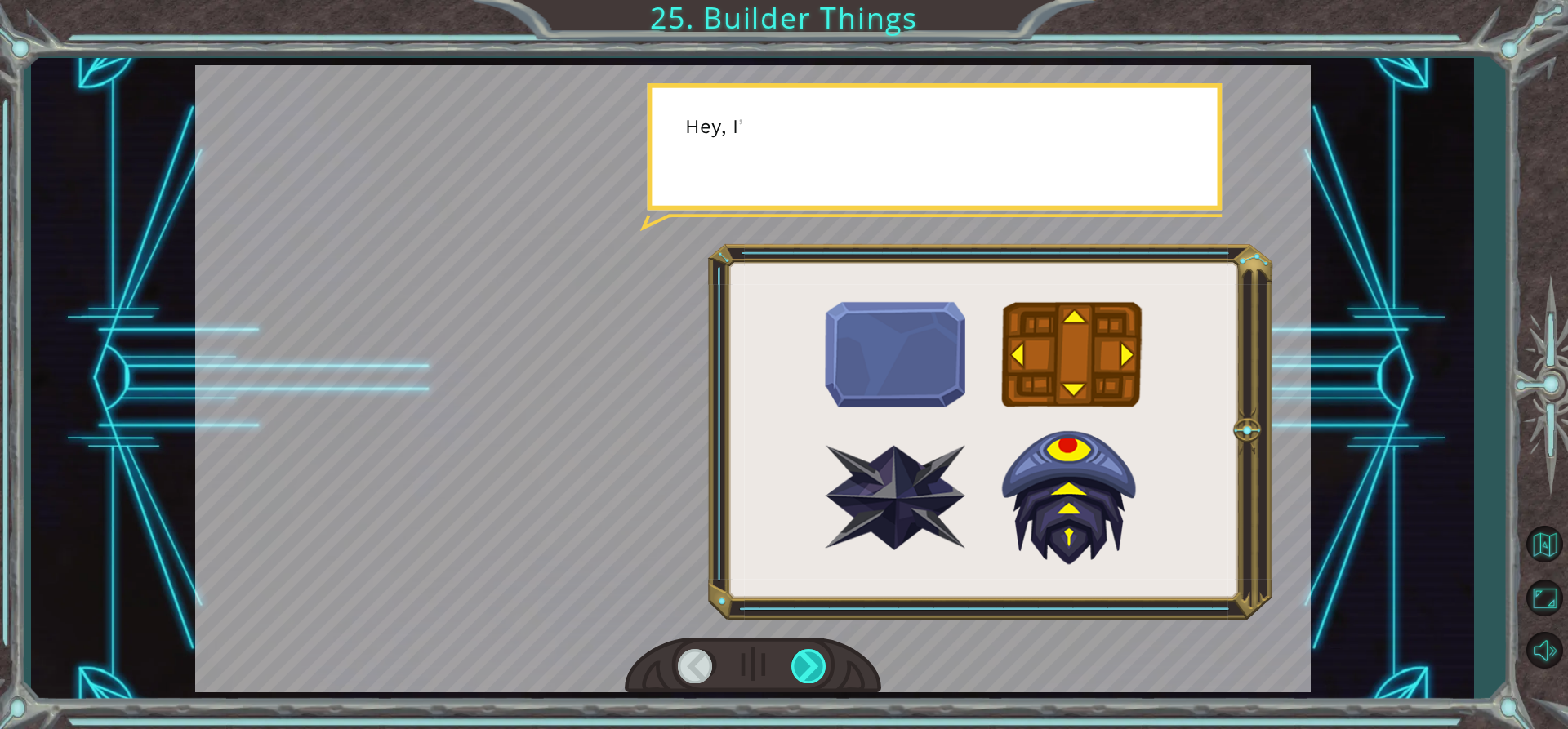
click at [807, 652] on div at bounding box center [810, 666] width 37 height 33
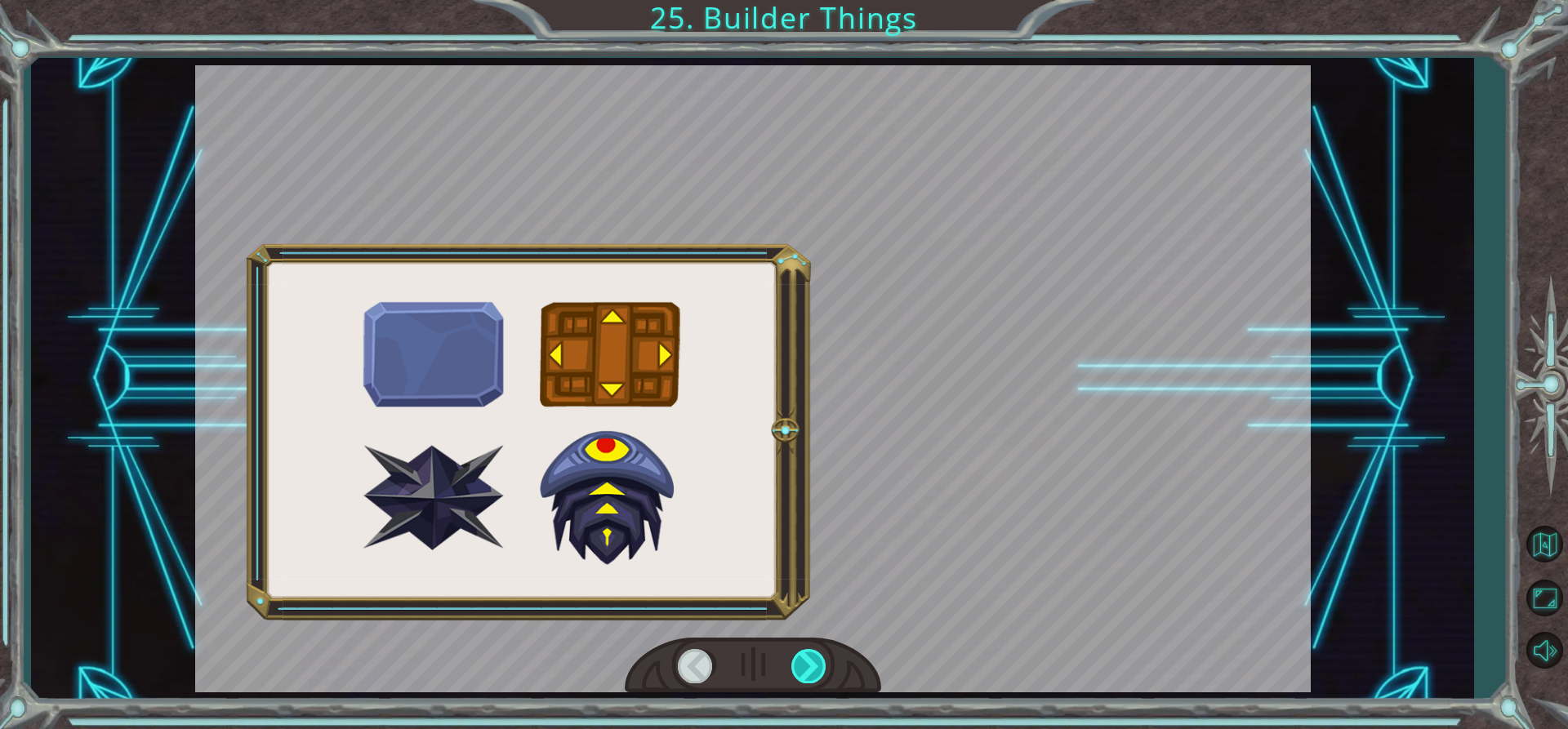
click at [807, 652] on div at bounding box center [810, 666] width 37 height 33
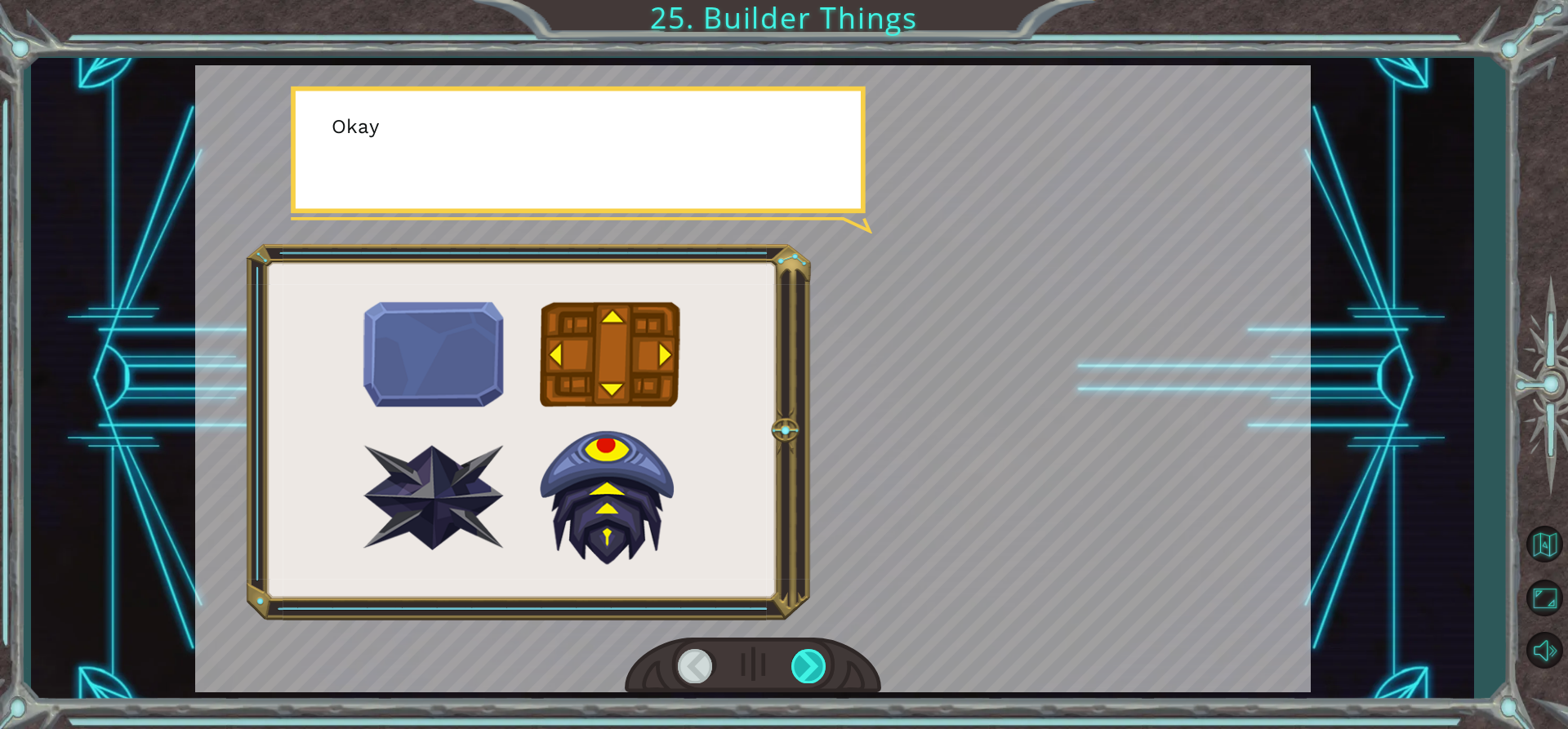
click at [807, 652] on div at bounding box center [810, 666] width 37 height 33
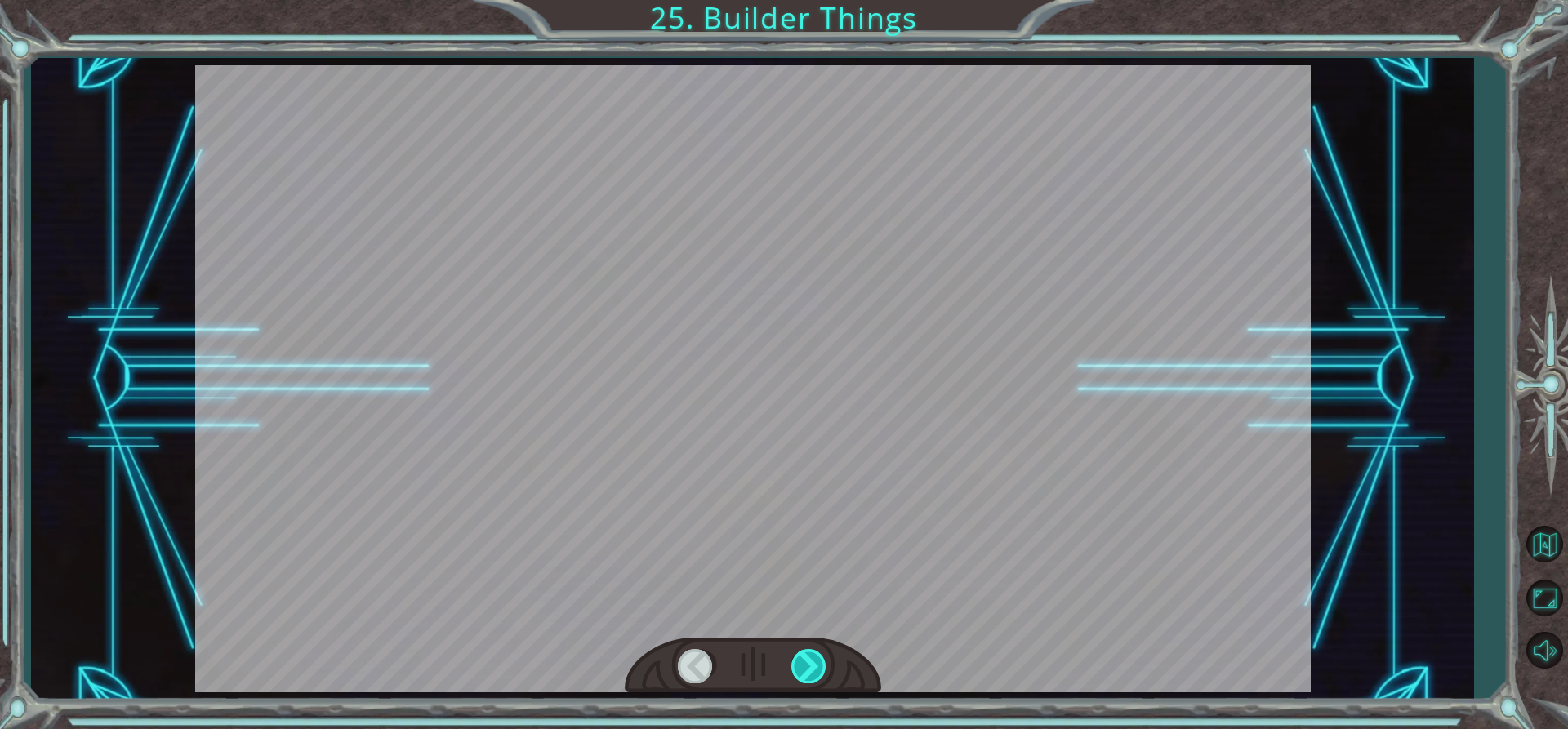
click at [807, 651] on div at bounding box center [810, 666] width 37 height 33
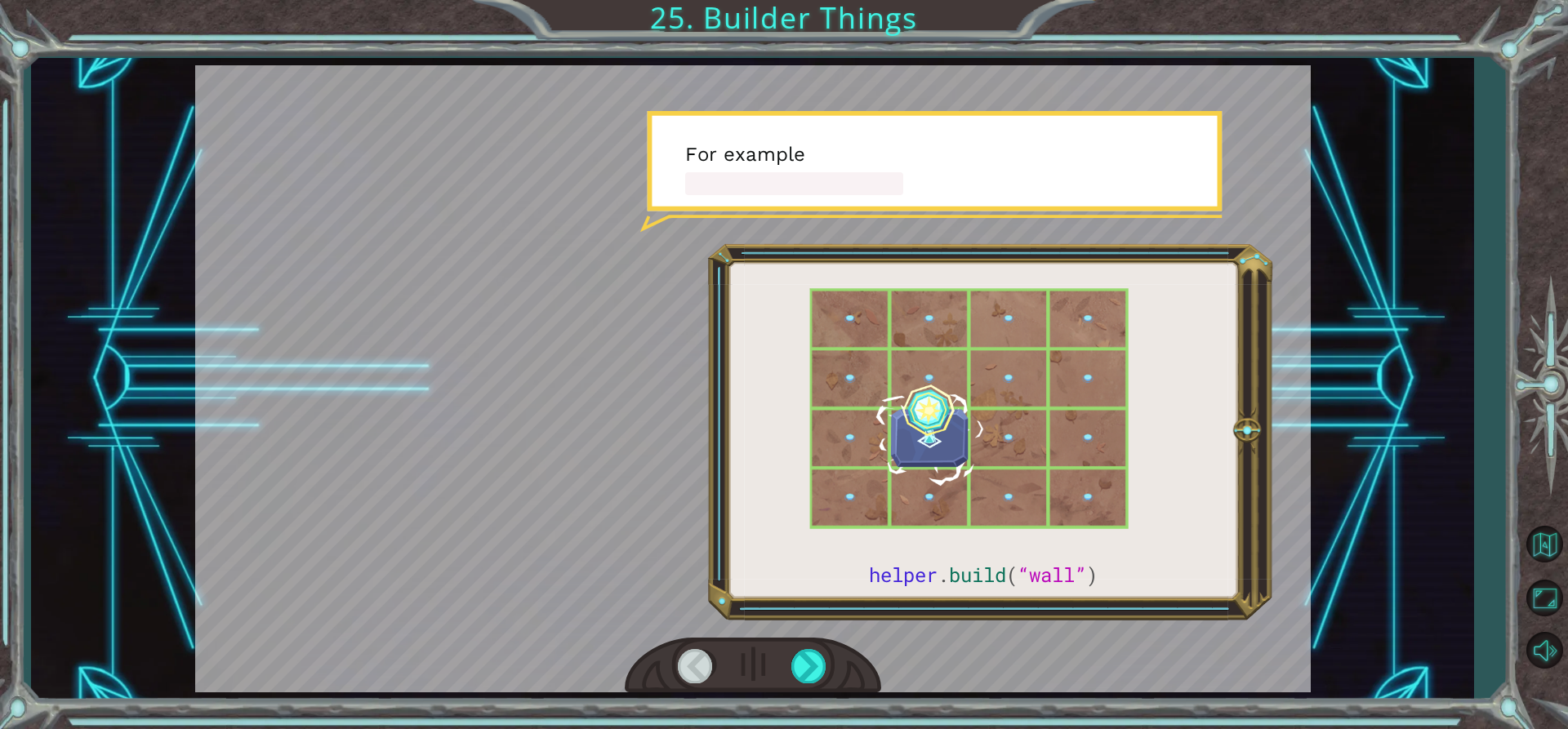
click at [807, 642] on div at bounding box center [752, 666] width 256 height 56
click at [808, 642] on div at bounding box center [752, 666] width 256 height 56
click at [808, 656] on div at bounding box center [810, 666] width 37 height 33
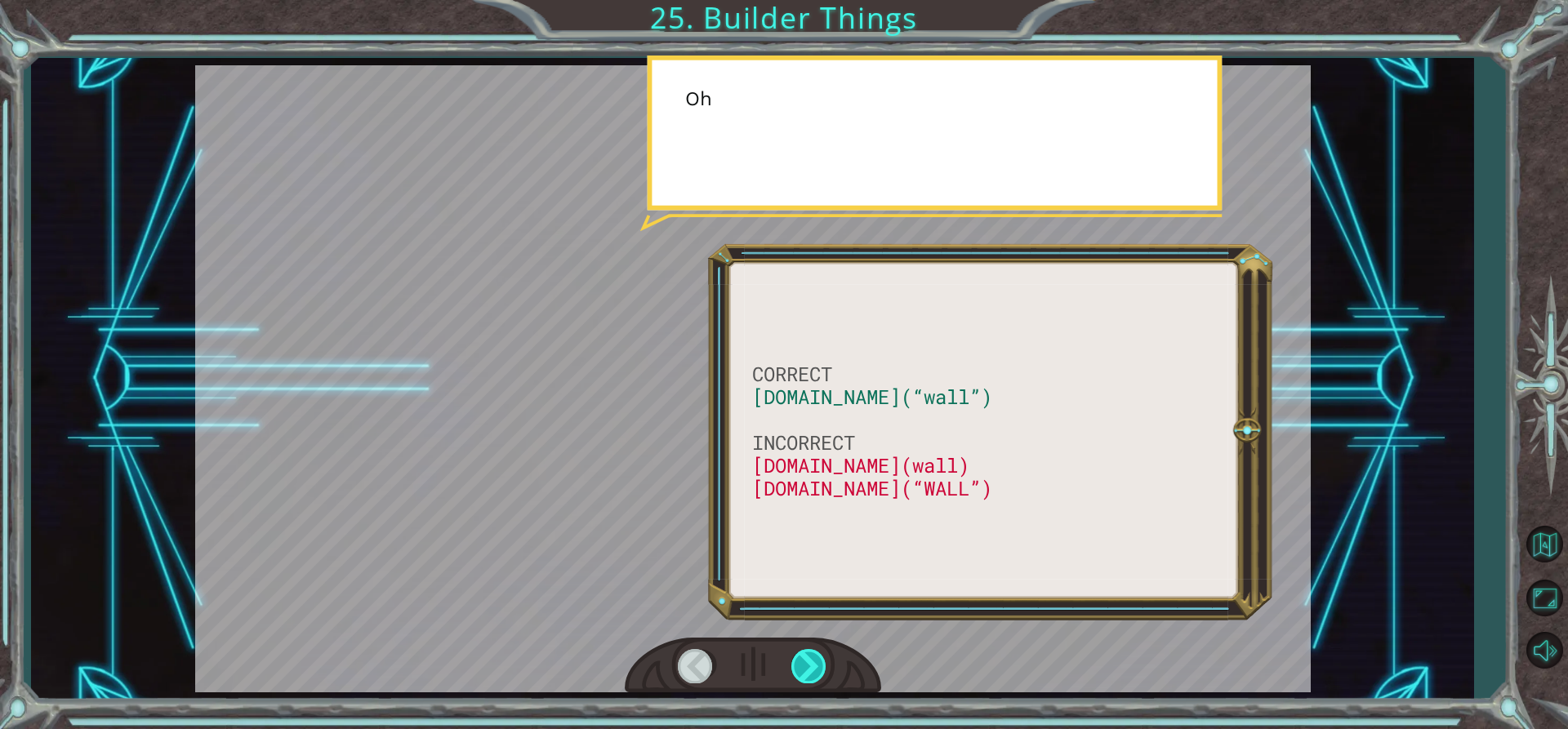
click at [809, 656] on div at bounding box center [810, 666] width 37 height 33
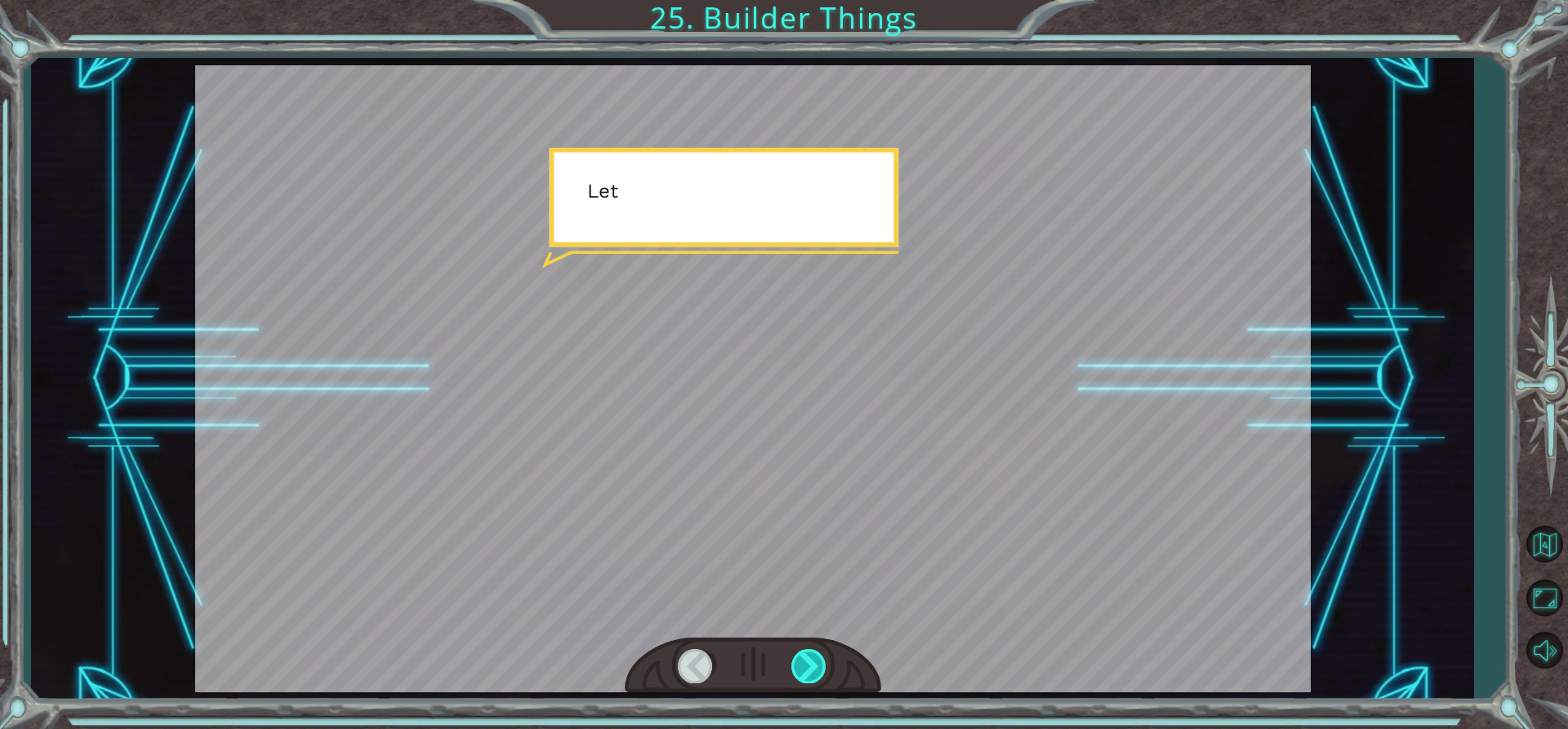
click at [809, 656] on div at bounding box center [810, 666] width 37 height 33
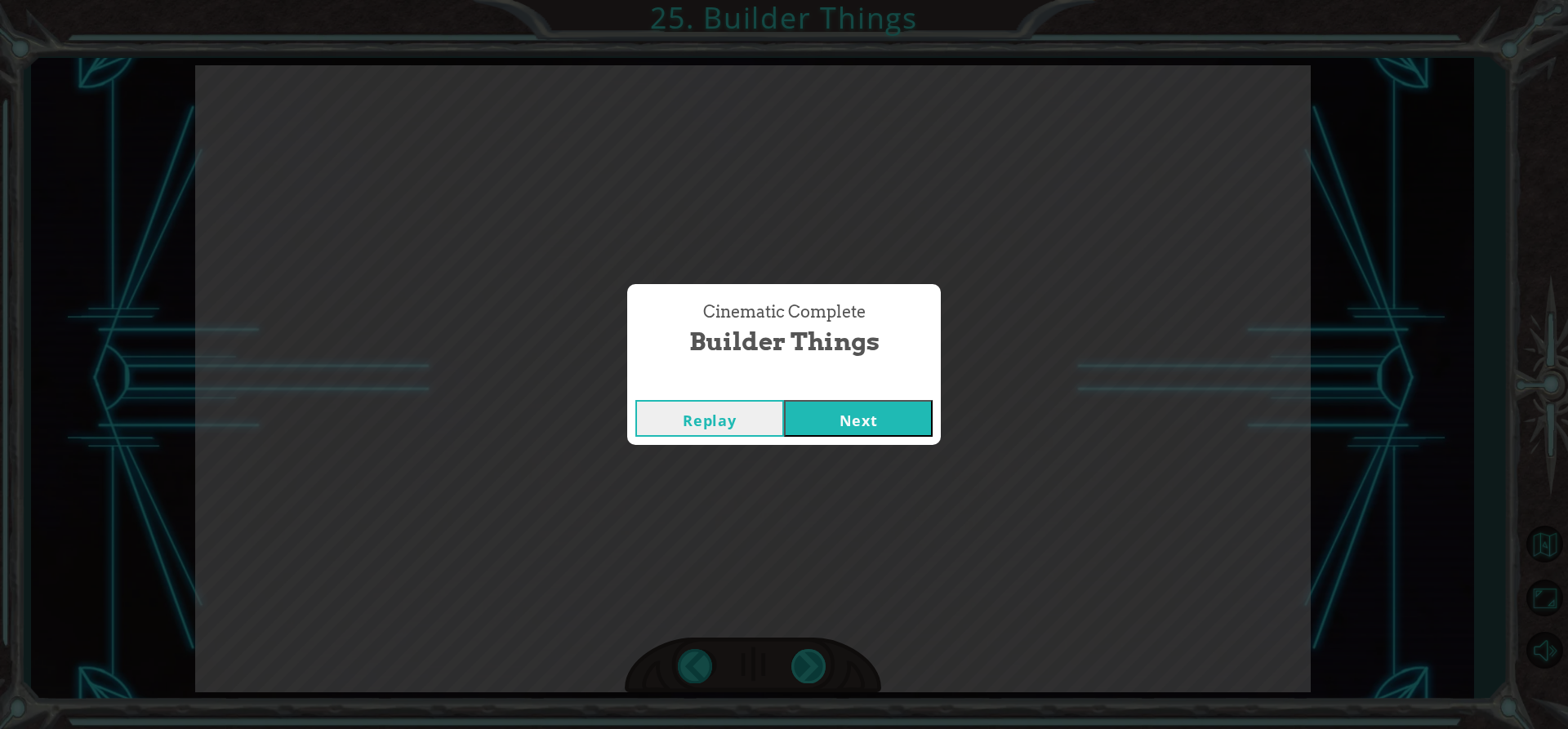
click at [809, 656] on div "Cinematic Complete Builder Things Replay Next" at bounding box center [784, 364] width 1568 height 729
click at [878, 427] on button "Next" at bounding box center [858, 418] width 149 height 37
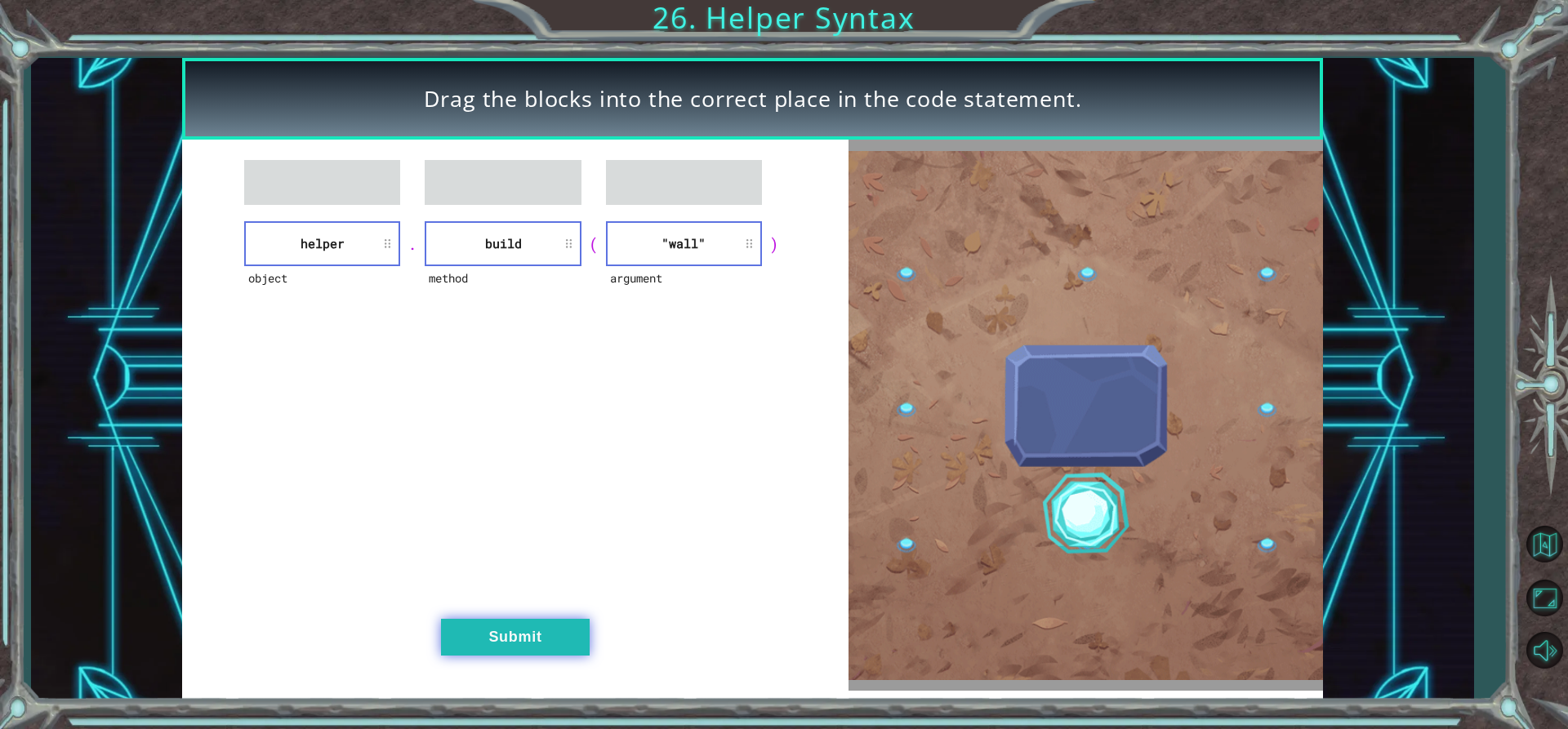
click at [568, 638] on button "Submit" at bounding box center [515, 637] width 149 height 37
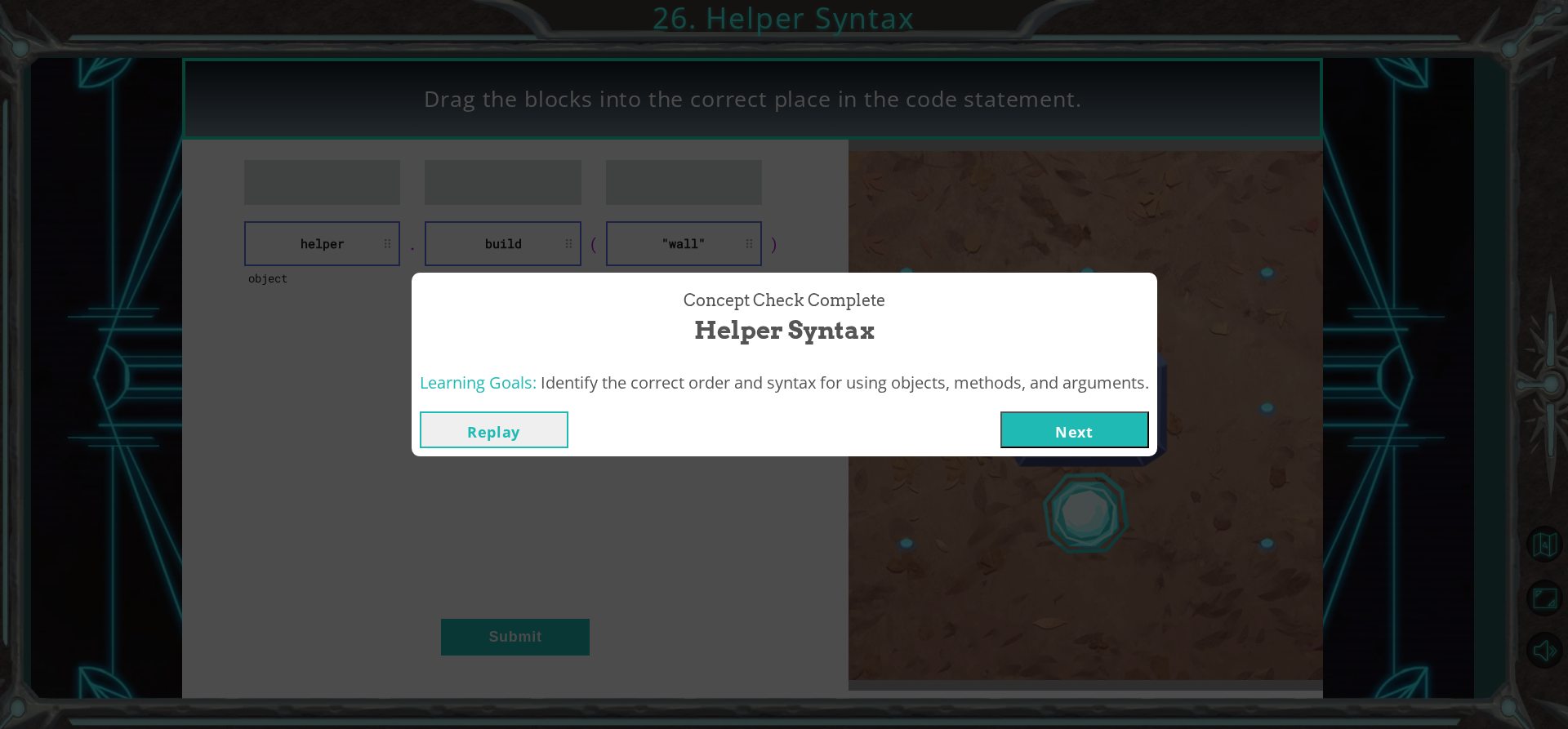
click at [1041, 432] on button "Next" at bounding box center [1074, 430] width 149 height 37
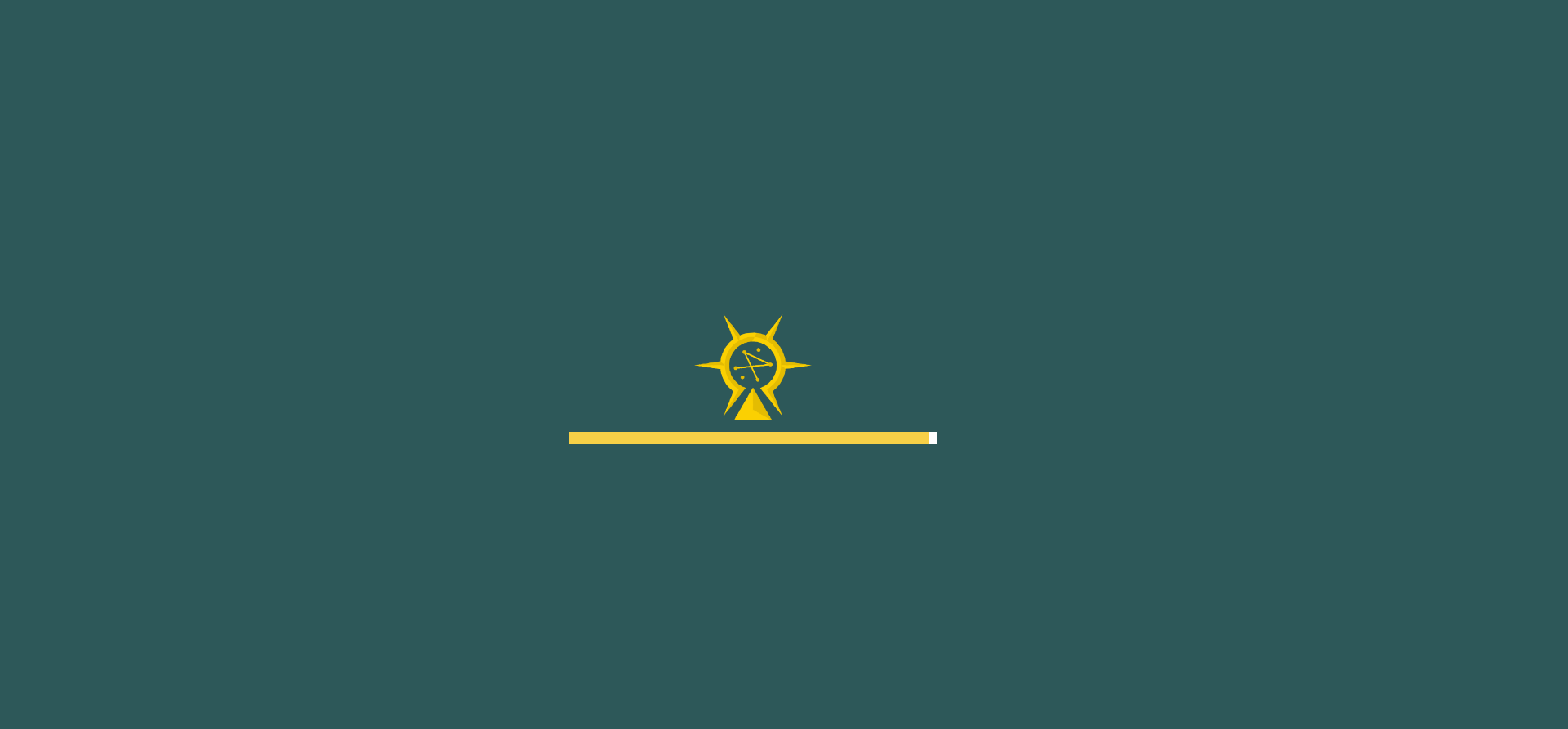
click at [752, 363] on body "Goals Error loading from server. Try refreshing the page. You'll need to join a…" at bounding box center [784, 364] width 1568 height 729
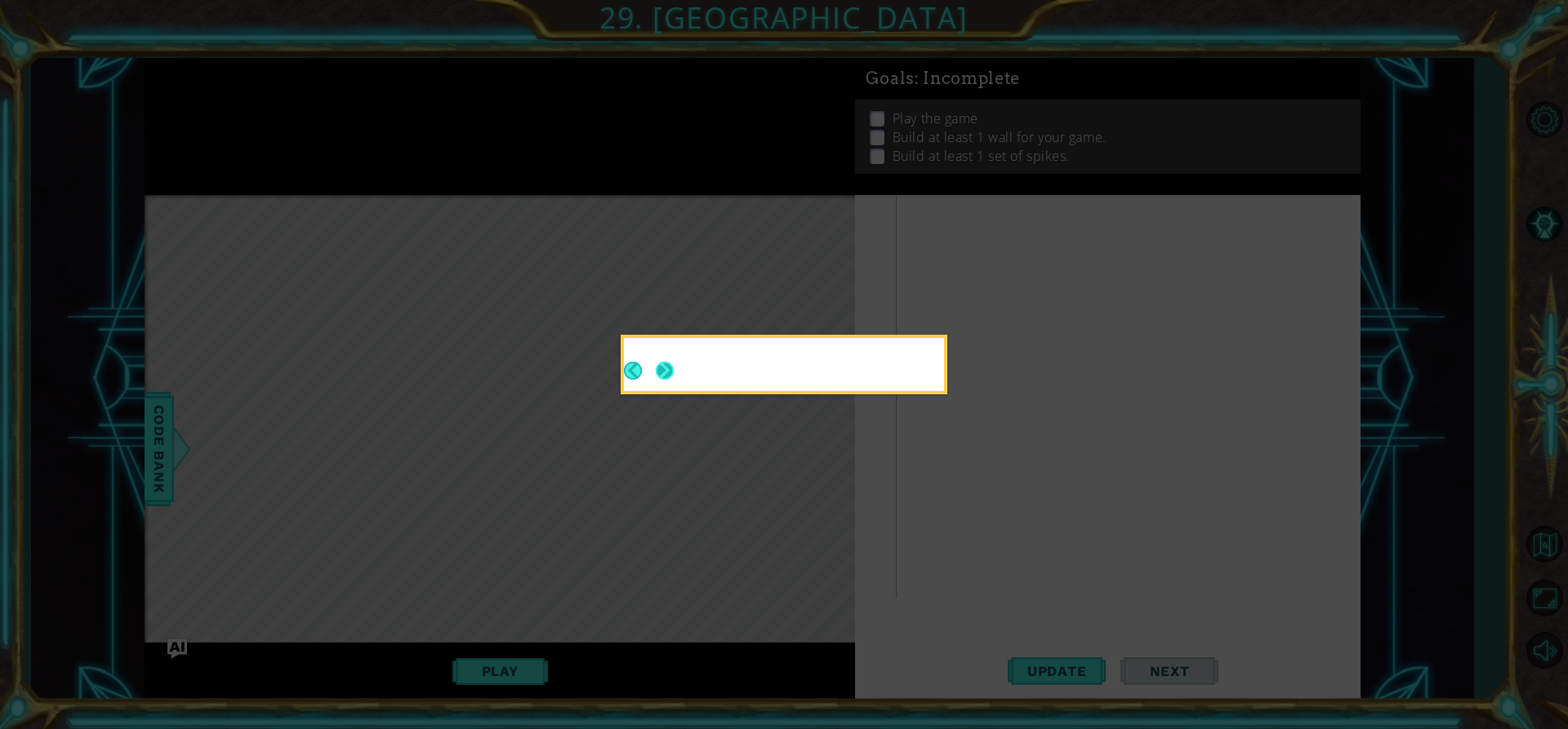
click at [675, 376] on div at bounding box center [783, 367] width 320 height 47
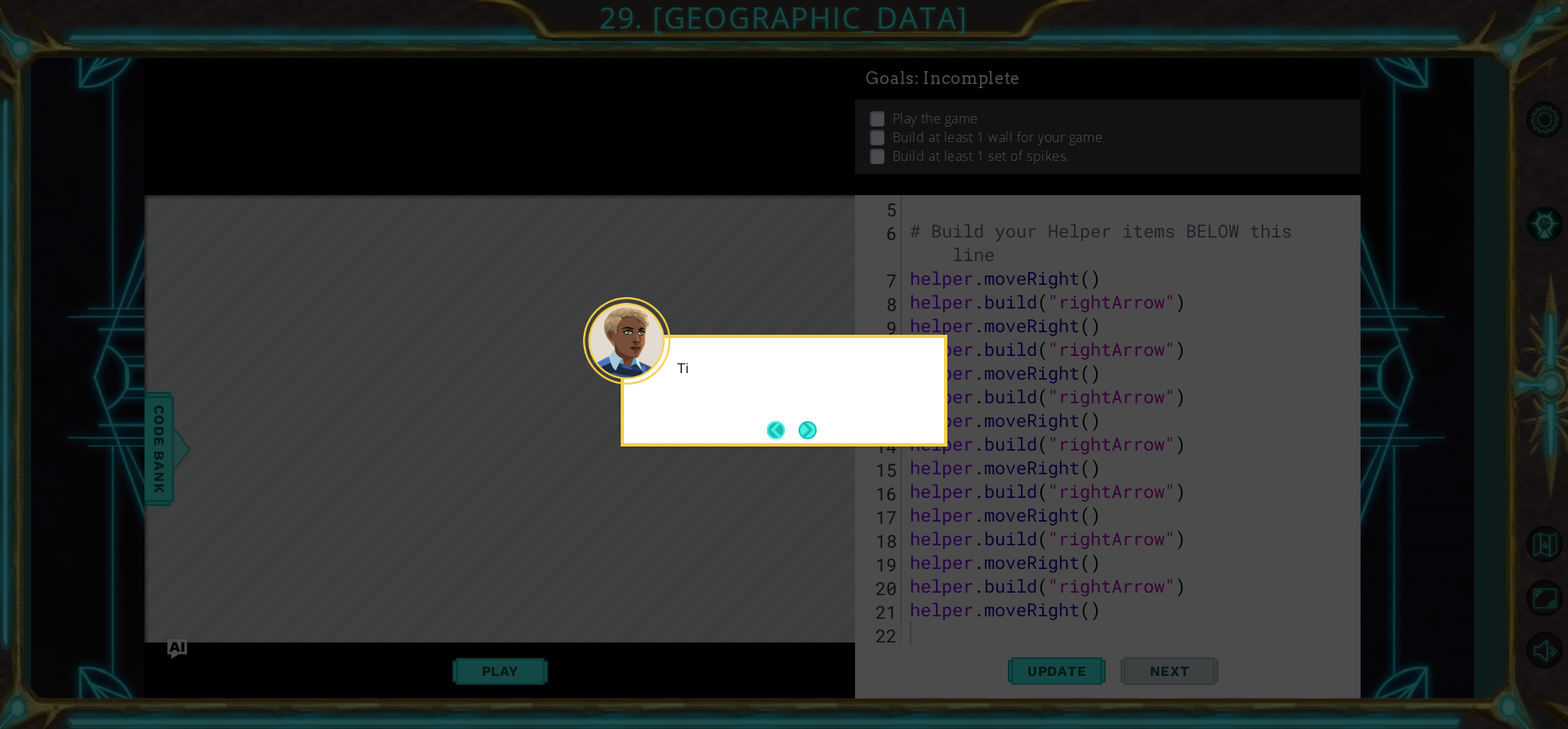
scroll to position [118, 0]
click at [805, 424] on button "Next" at bounding box center [808, 430] width 18 height 18
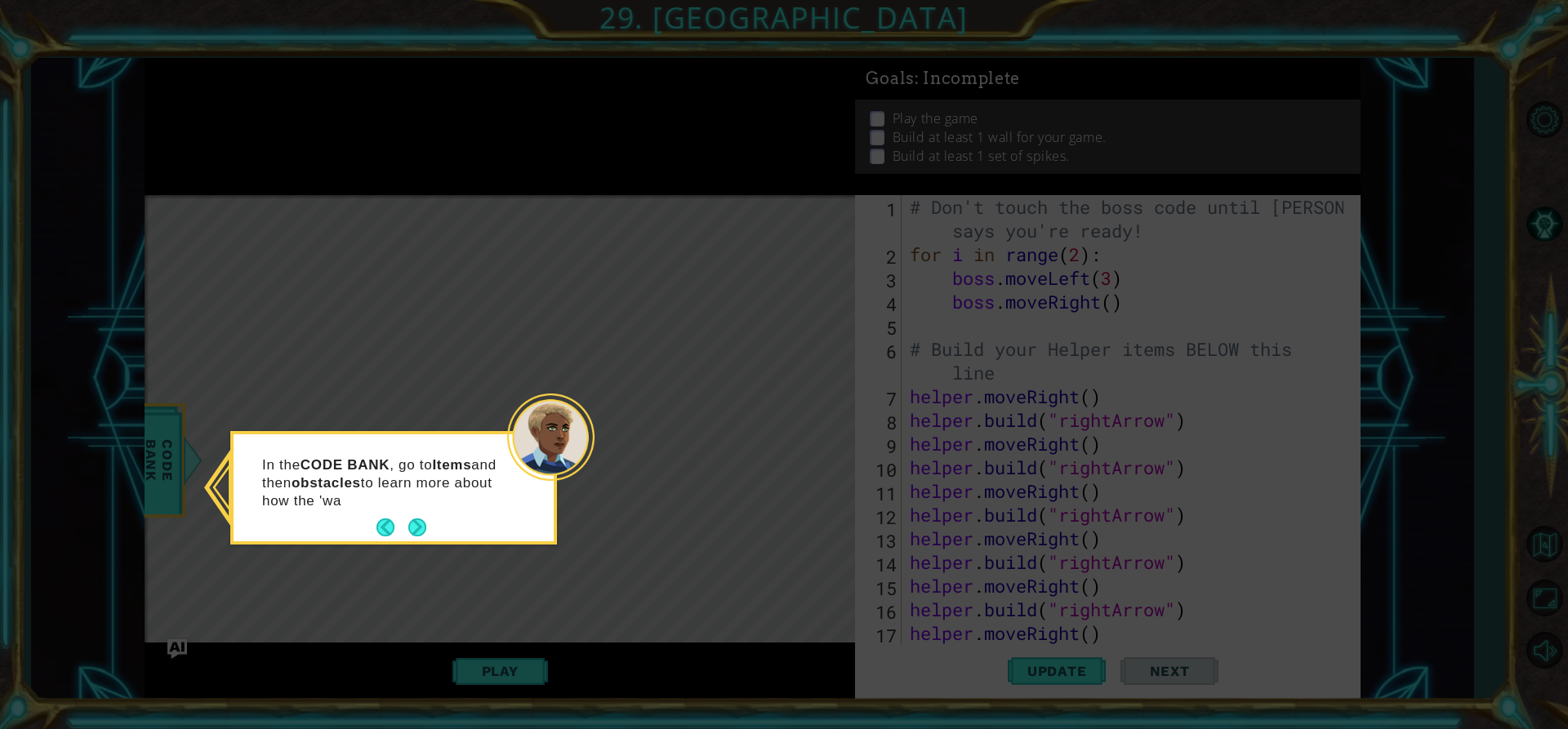
drag, startPoint x: 418, startPoint y: 508, endPoint x: 418, endPoint y: 517, distance: 9.0
click at [418, 512] on div "In the CODE BANK , go to Items and then obstacles to learn more about how the '…" at bounding box center [393, 491] width 320 height 100
click at [419, 525] on button "Next" at bounding box center [417, 528] width 18 height 18
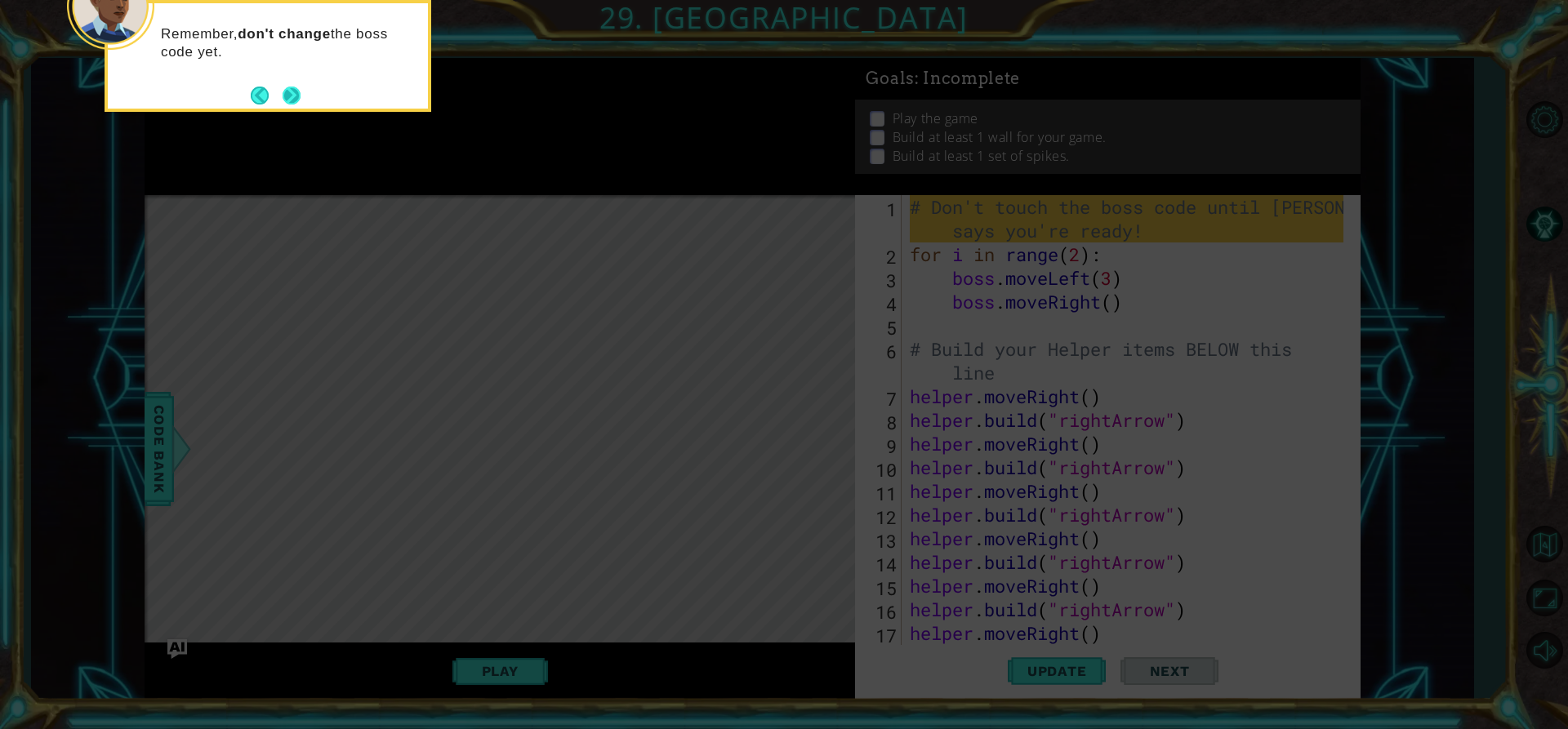
click at [296, 105] on button "Next" at bounding box center [292, 94] width 18 height 18
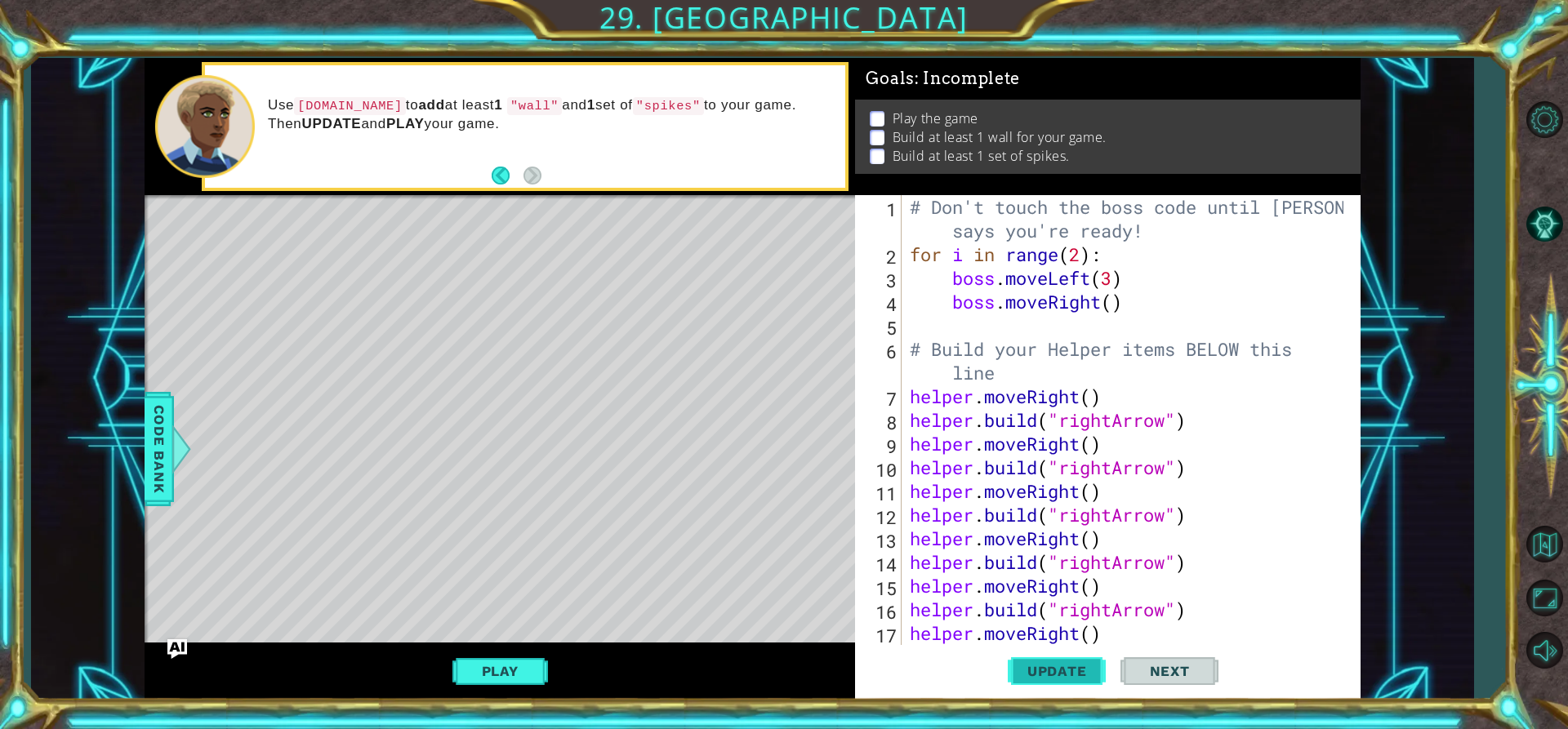
click at [1099, 671] on span "Update" at bounding box center [1057, 671] width 92 height 17
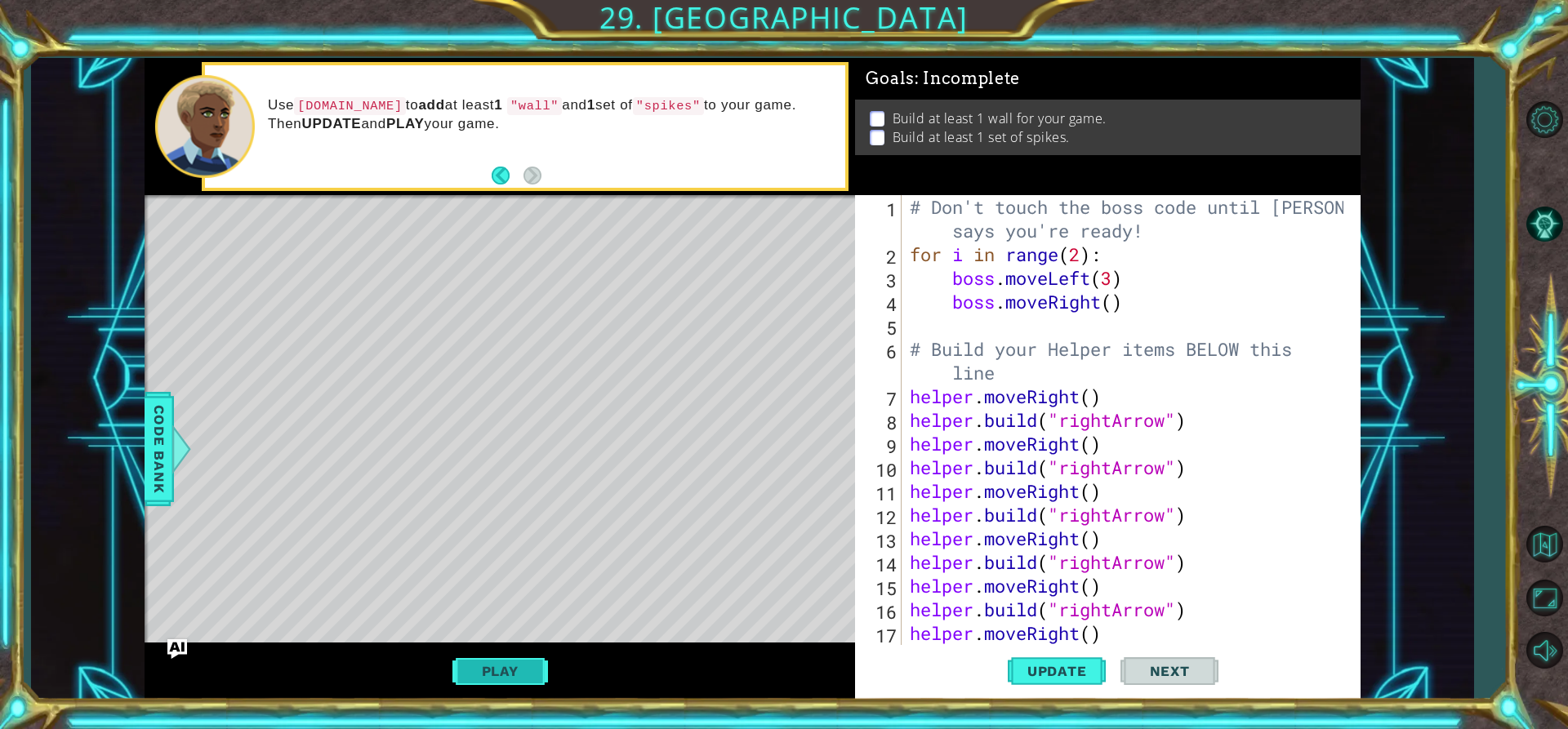
click at [490, 658] on button "Play" at bounding box center [500, 670] width 95 height 31
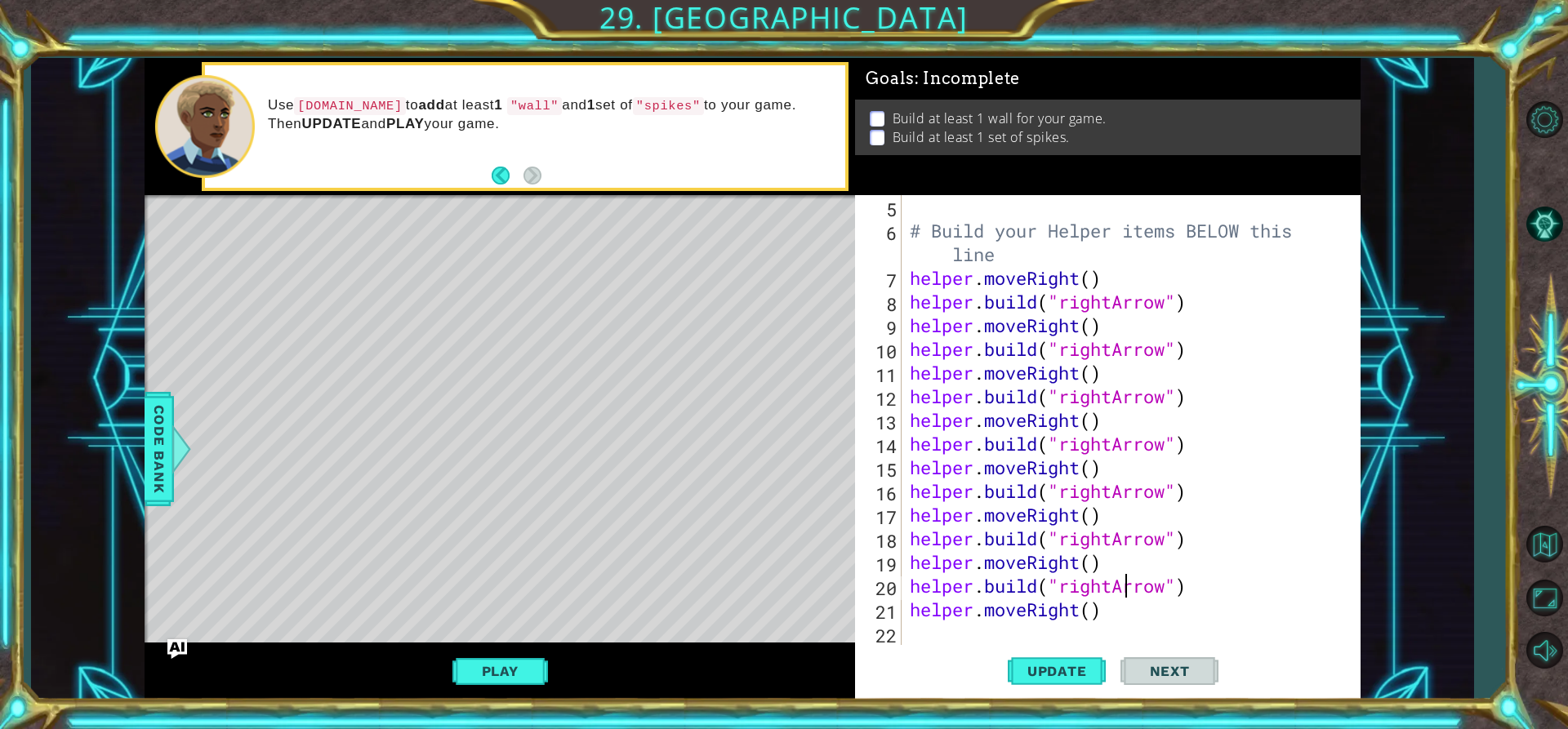
type textarea "helper.moveRight()"
click at [708, 703] on div "1 ההההההההההההההההההההההההההההההההההההההההההההההההההההההההההההההההההההההההההההה…" at bounding box center [784, 364] width 1568 height 729
click at [699, 673] on div "Play" at bounding box center [499, 670] width 711 height 57
click at [500, 661] on button "Play" at bounding box center [500, 670] width 95 height 31
click at [995, 629] on div "# Build your Helper items BELOW this line helper . moveRight ( ) helper . build…" at bounding box center [1128, 444] width 445 height 497
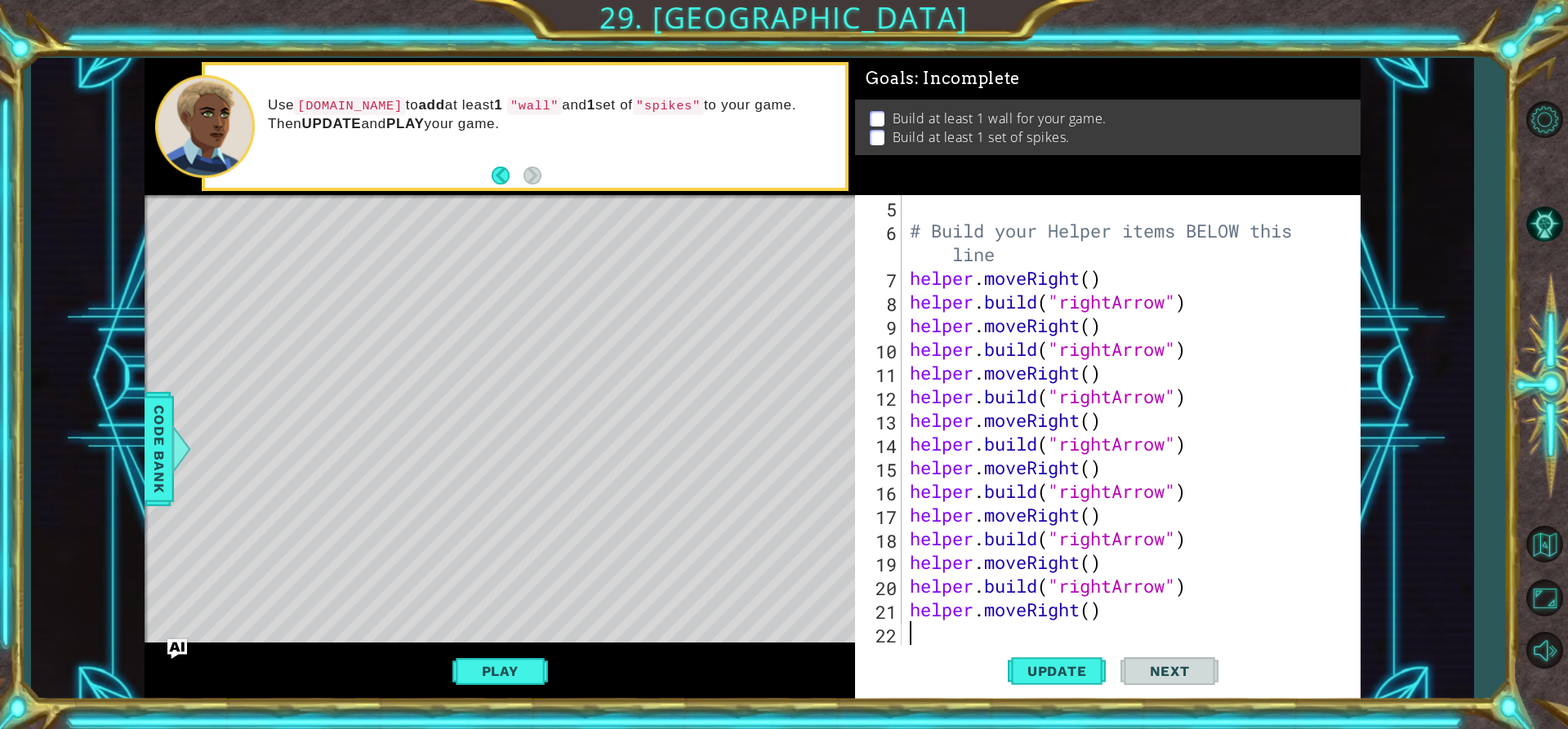
type textarea "j"
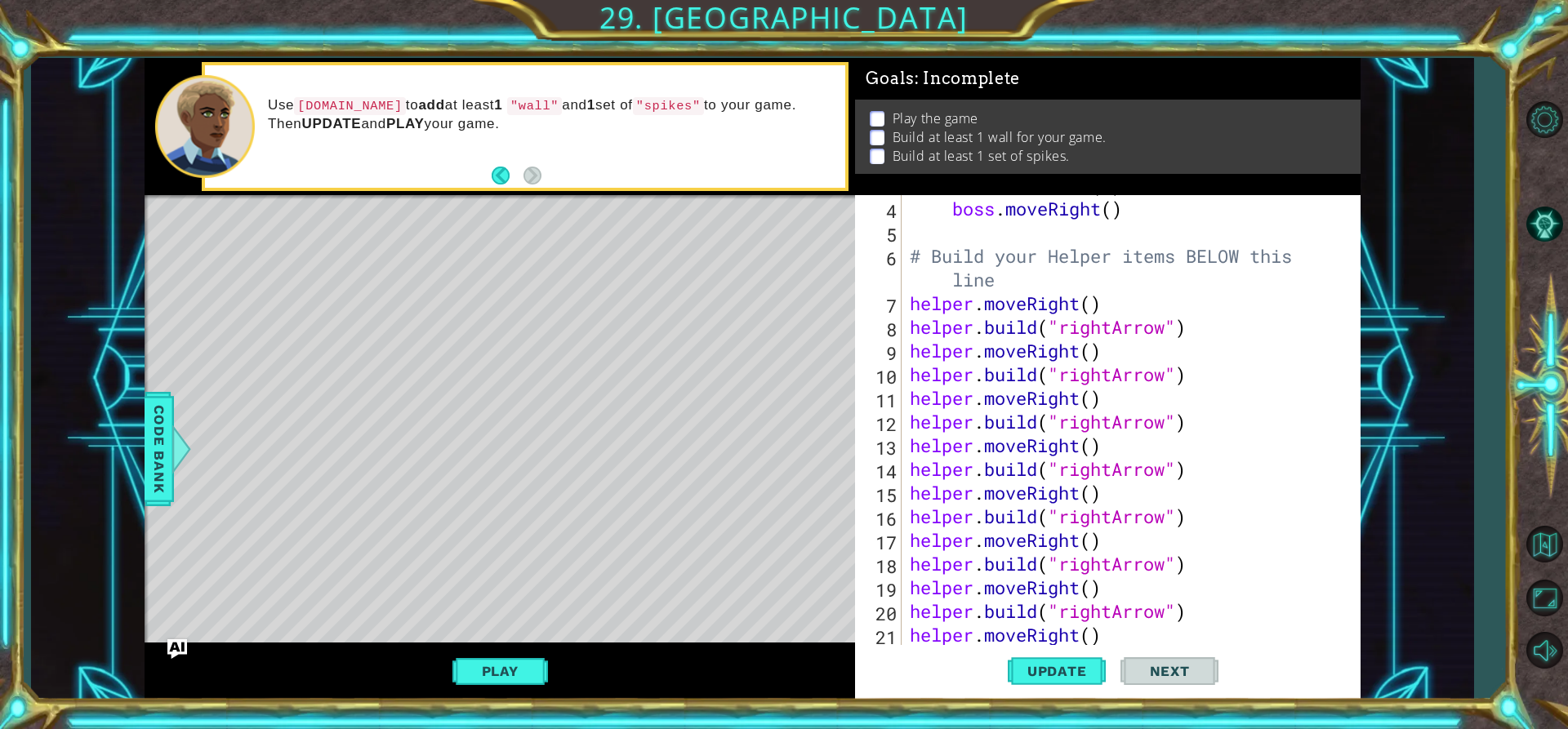
scroll to position [142, 0]
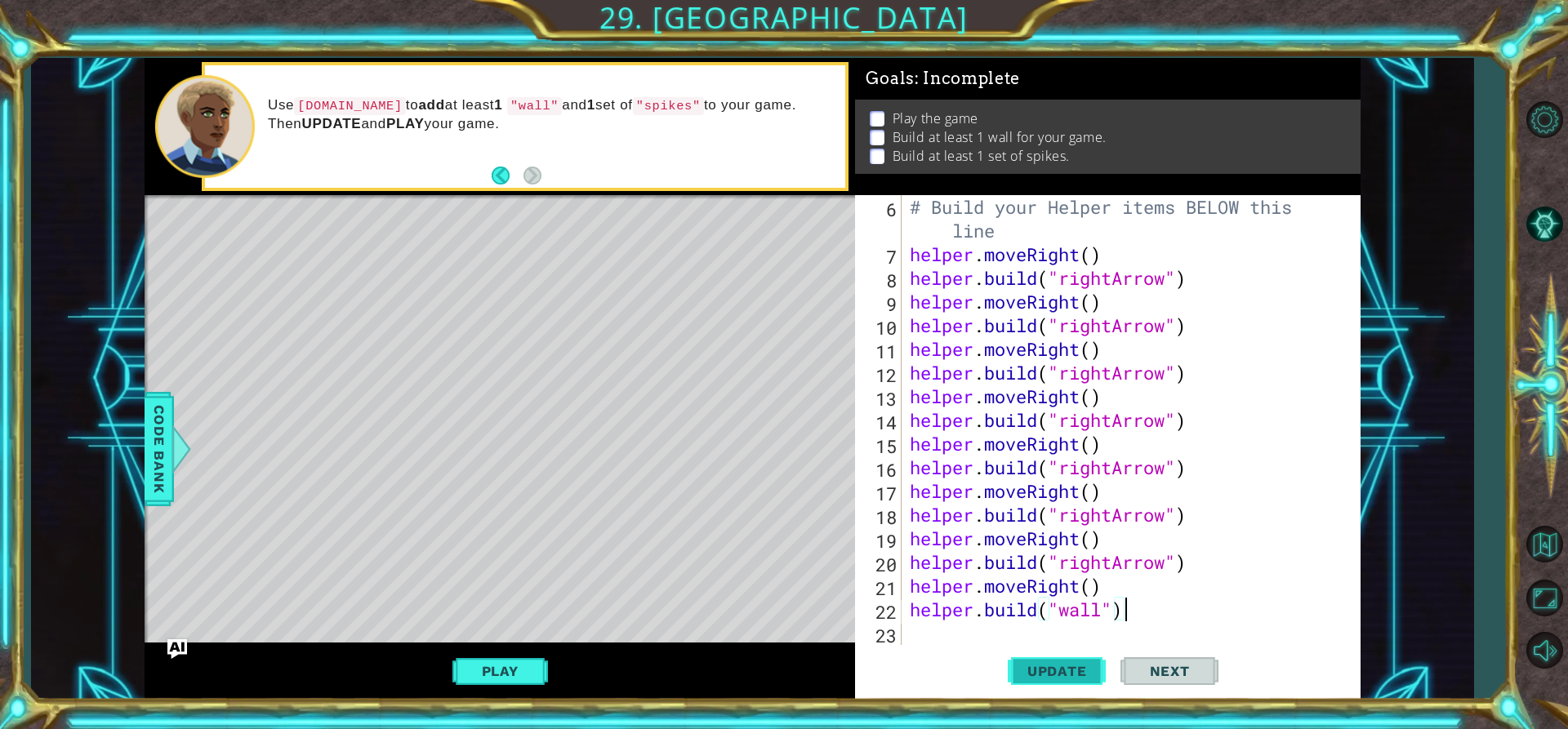
type textarea "[DOMAIN_NAME]("wall")"
click at [1079, 674] on span "Update" at bounding box center [1057, 671] width 92 height 17
click at [506, 654] on div "Play" at bounding box center [499, 670] width 711 height 57
click at [508, 681] on button "Play" at bounding box center [500, 670] width 95 height 31
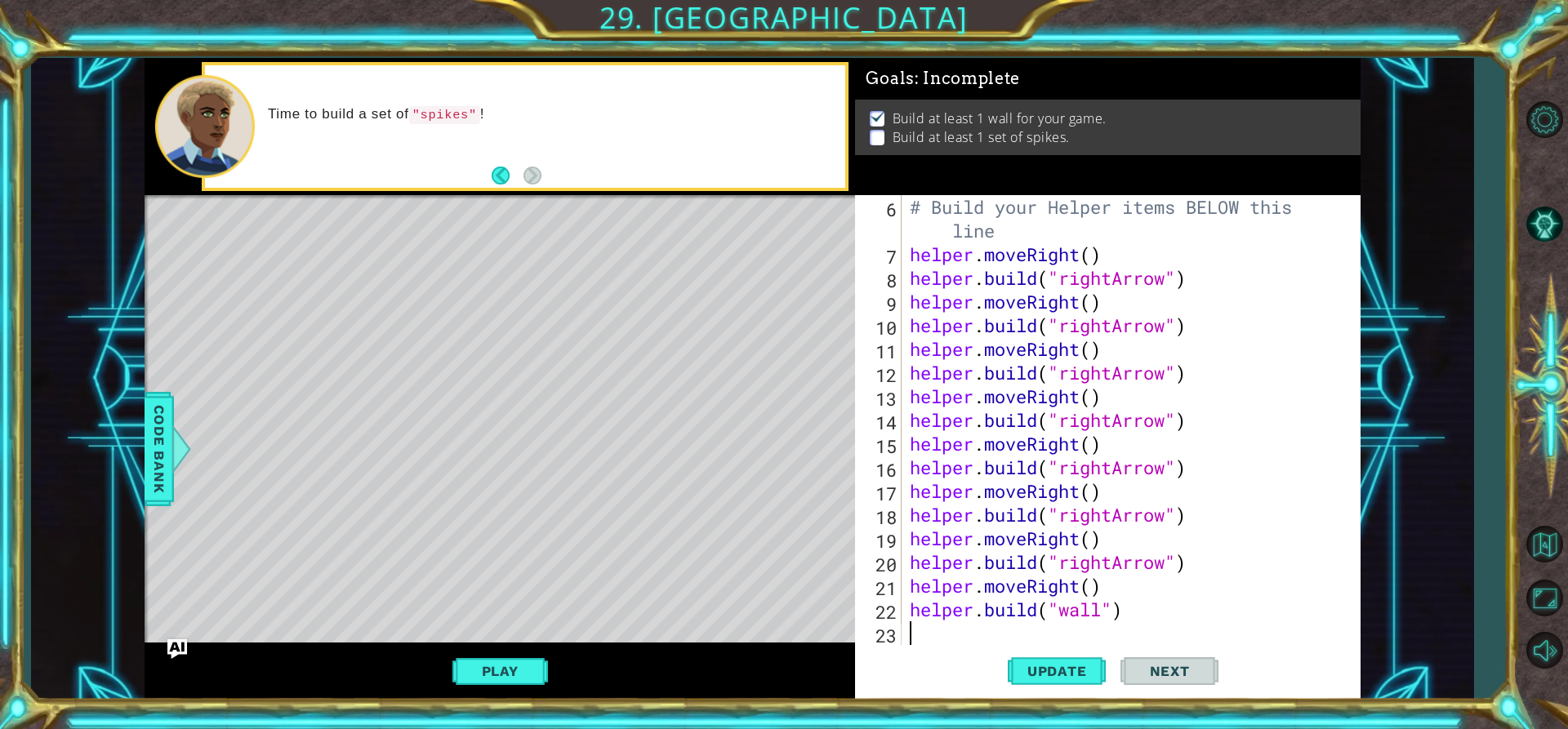
click at [936, 635] on div "# Build your Helper items BELOW this line helper . moveRight ( ) helper . build…" at bounding box center [1128, 455] width 445 height 520
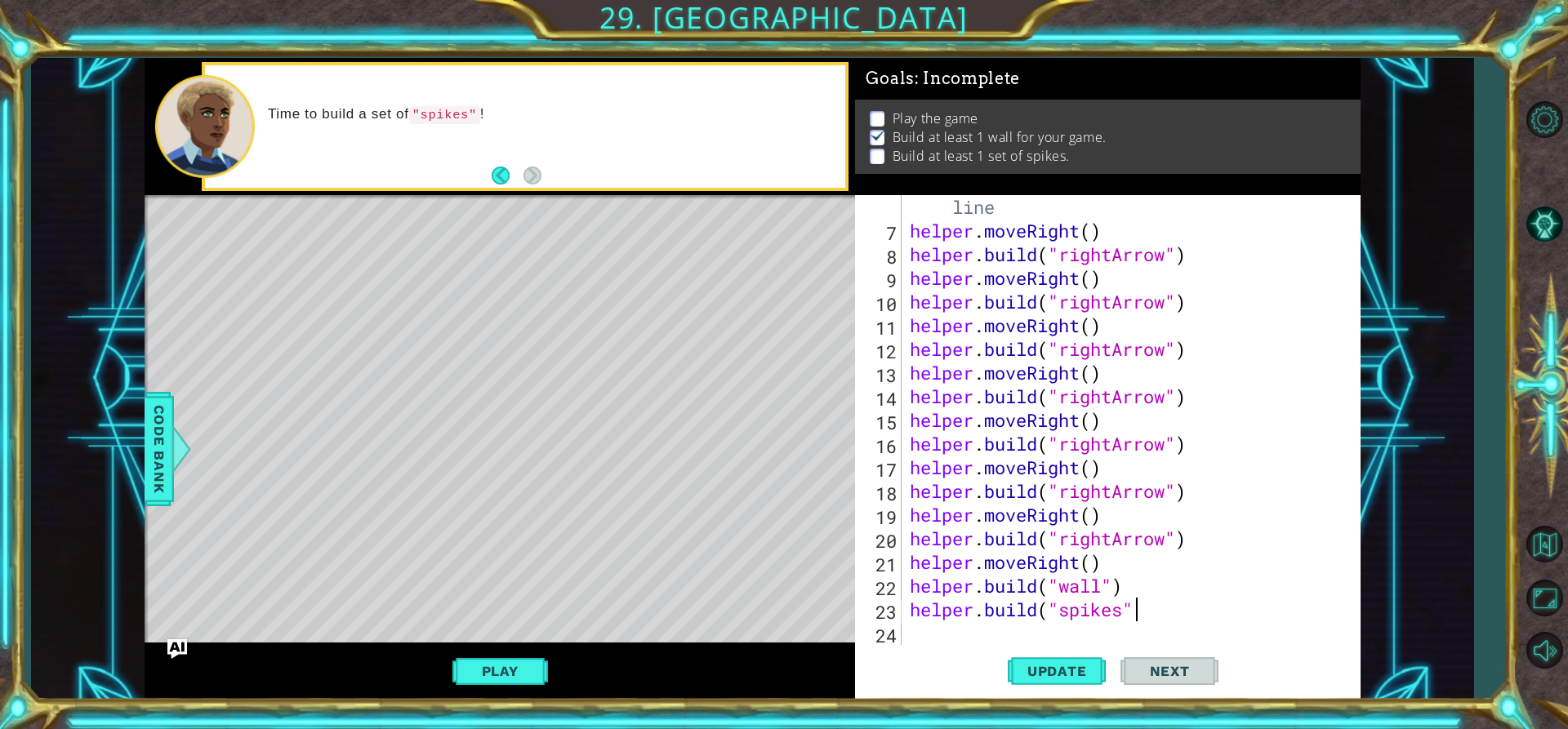
scroll to position [0, 10]
type textarea "[DOMAIN_NAME]("spikes")"
click at [1022, 665] on span "Update" at bounding box center [1057, 671] width 92 height 17
click at [545, 646] on div "Play" at bounding box center [499, 670] width 711 height 57
click at [541, 659] on button "Play" at bounding box center [500, 670] width 95 height 31
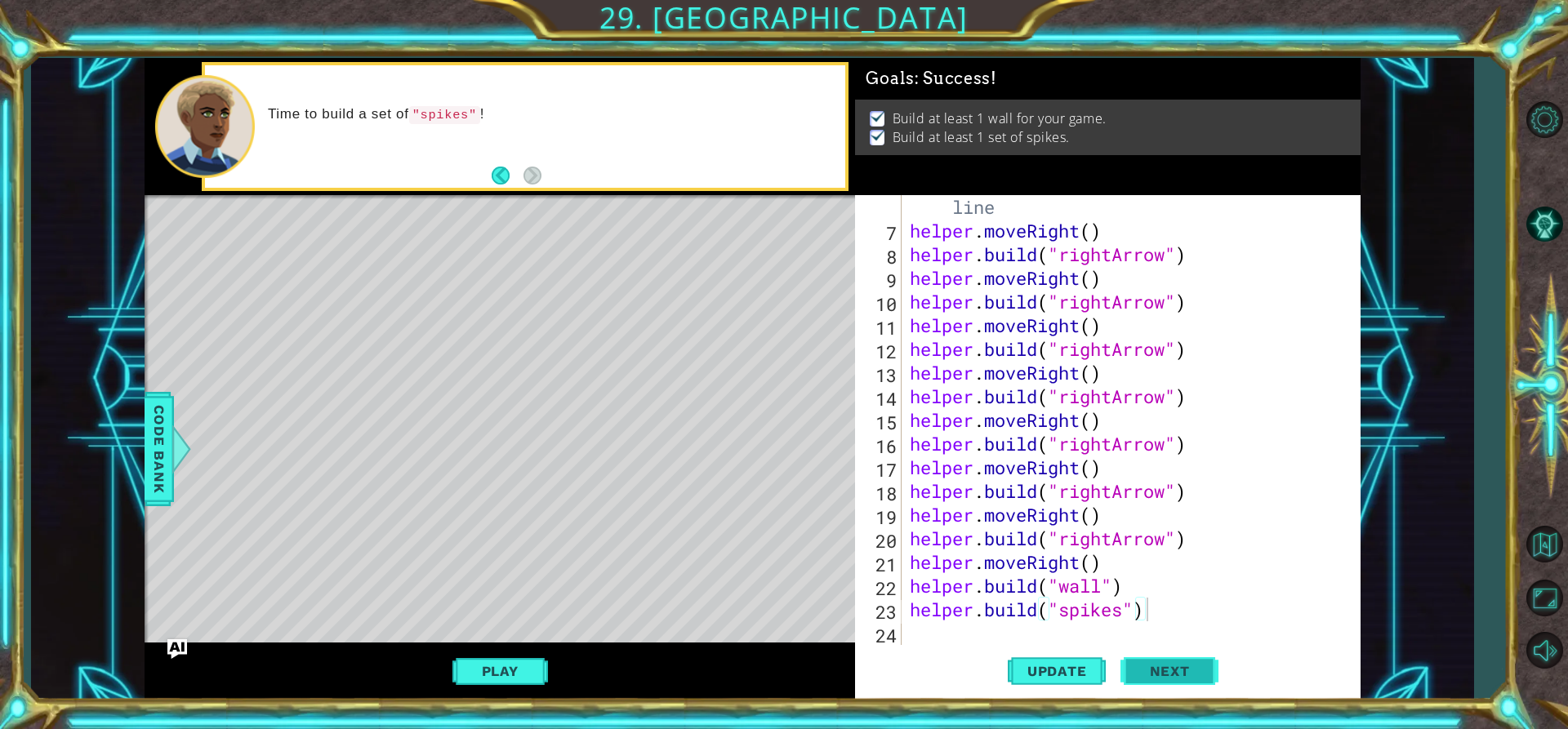
click at [1145, 681] on button "Next" at bounding box center [1169, 674] width 98 height 50
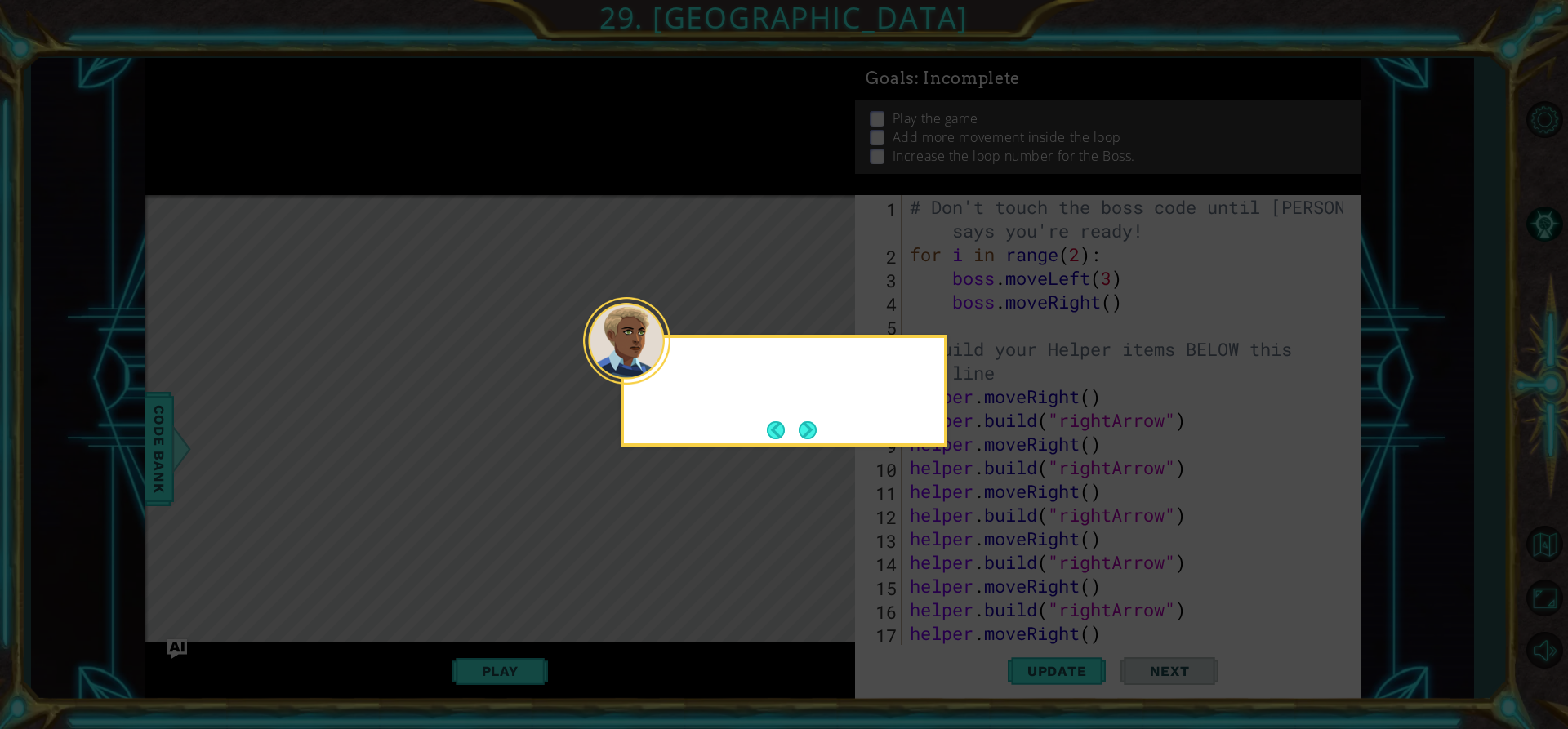
scroll to position [0, 0]
click at [808, 430] on button "Next" at bounding box center [808, 430] width 18 height 18
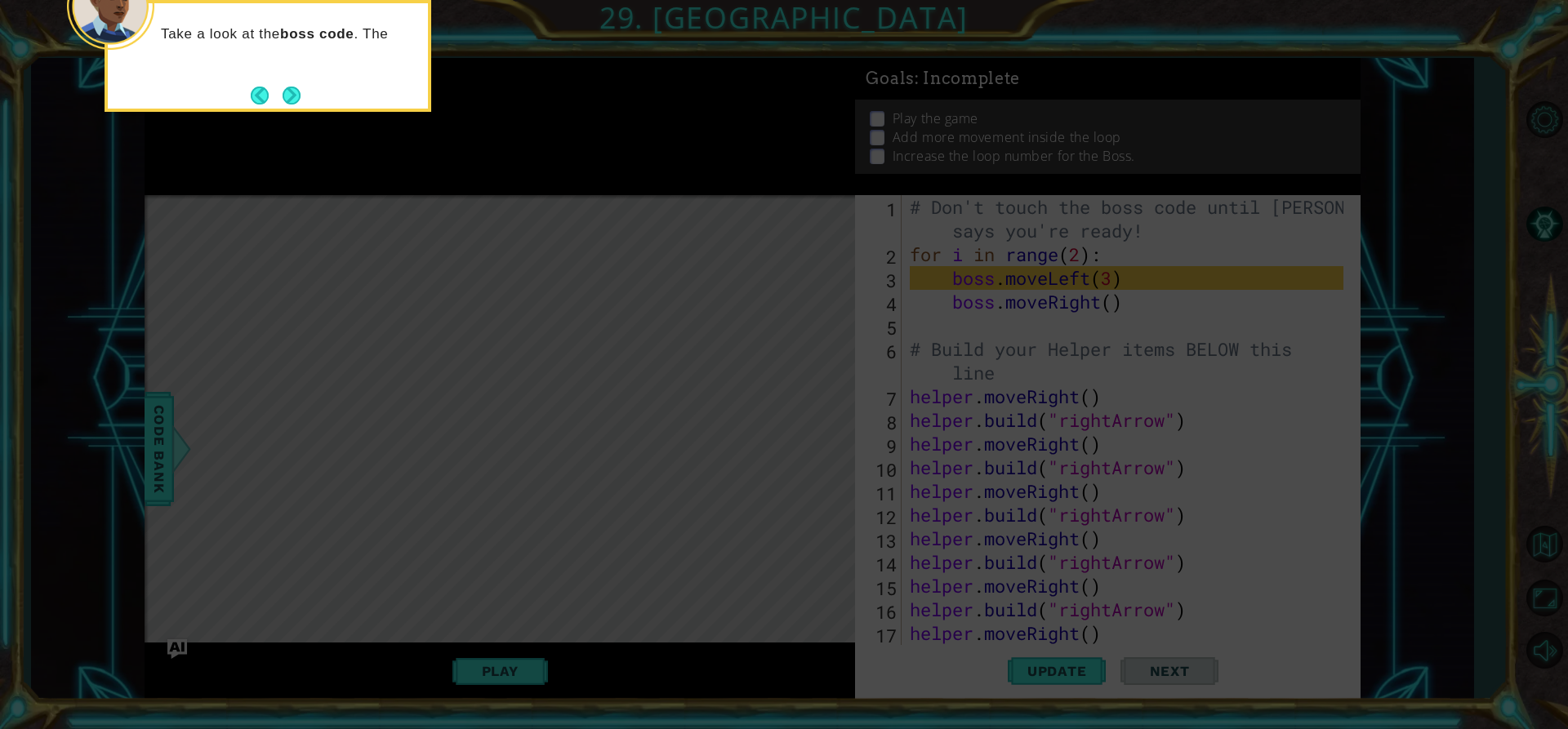
click at [295, 91] on button "Next" at bounding box center [292, 95] width 18 height 18
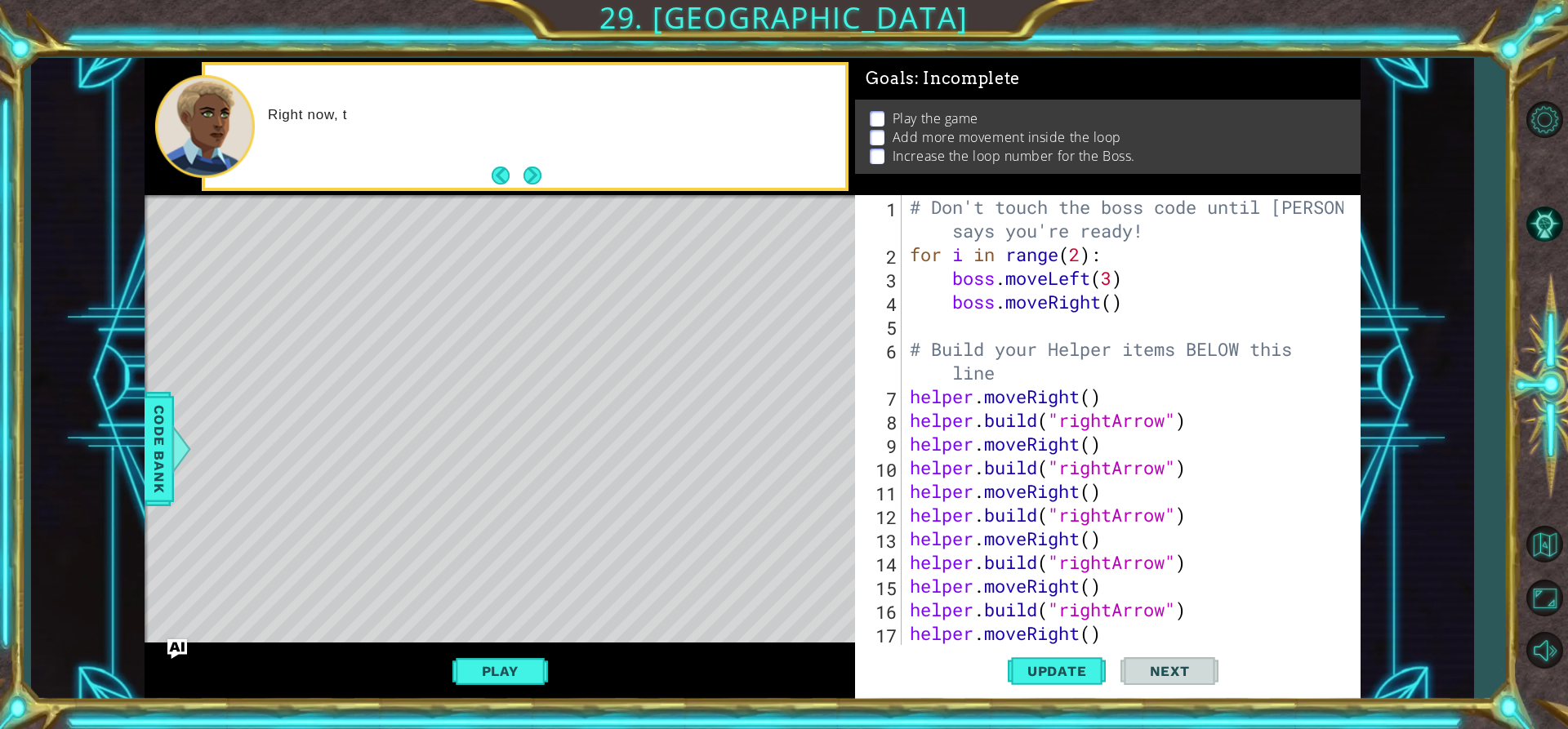
click at [529, 177] on button "Next" at bounding box center [532, 175] width 18 height 18
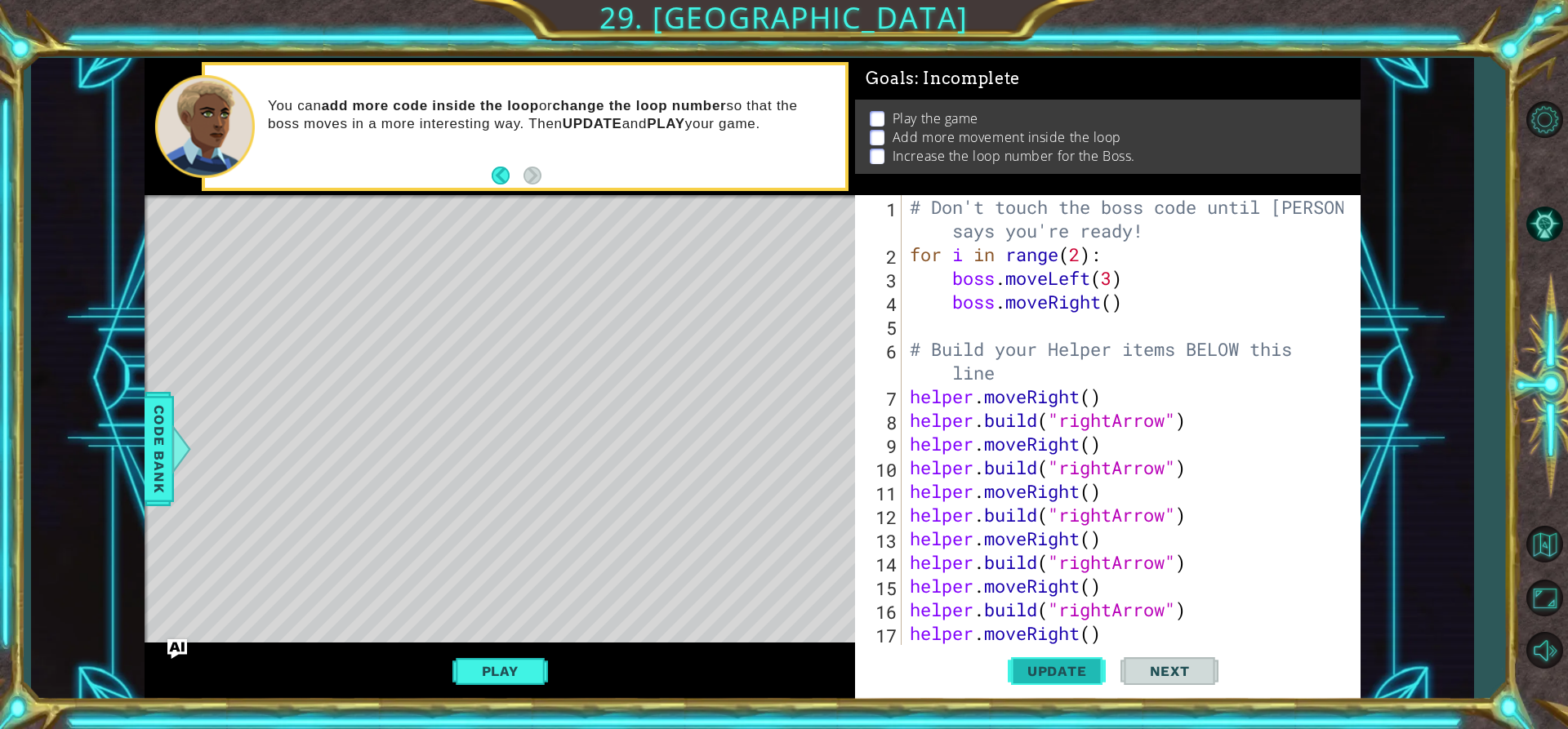
click at [1073, 668] on span "Update" at bounding box center [1057, 671] width 92 height 17
click at [544, 664] on button "Play" at bounding box center [500, 670] width 95 height 31
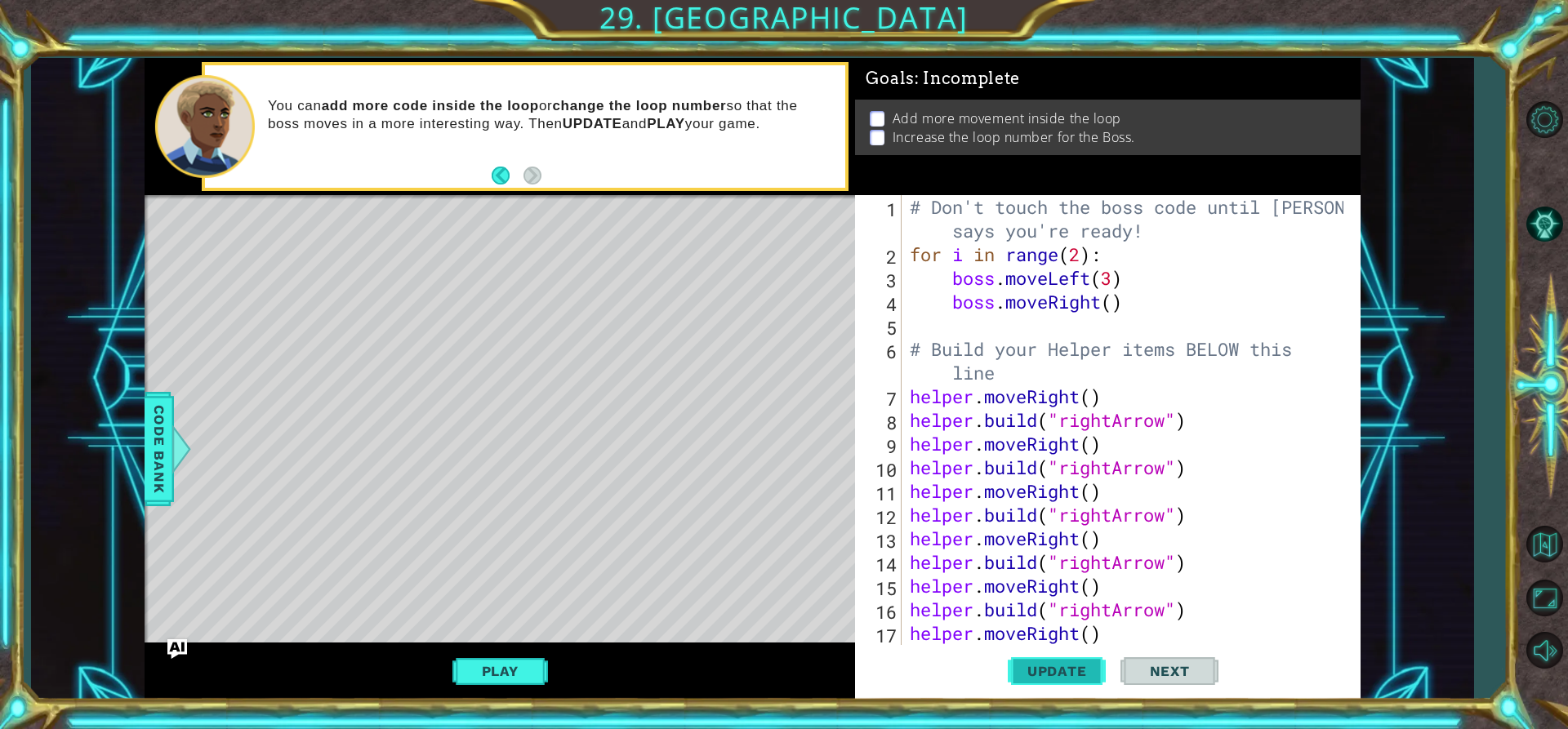
click at [1057, 676] on span "Update" at bounding box center [1057, 671] width 92 height 17
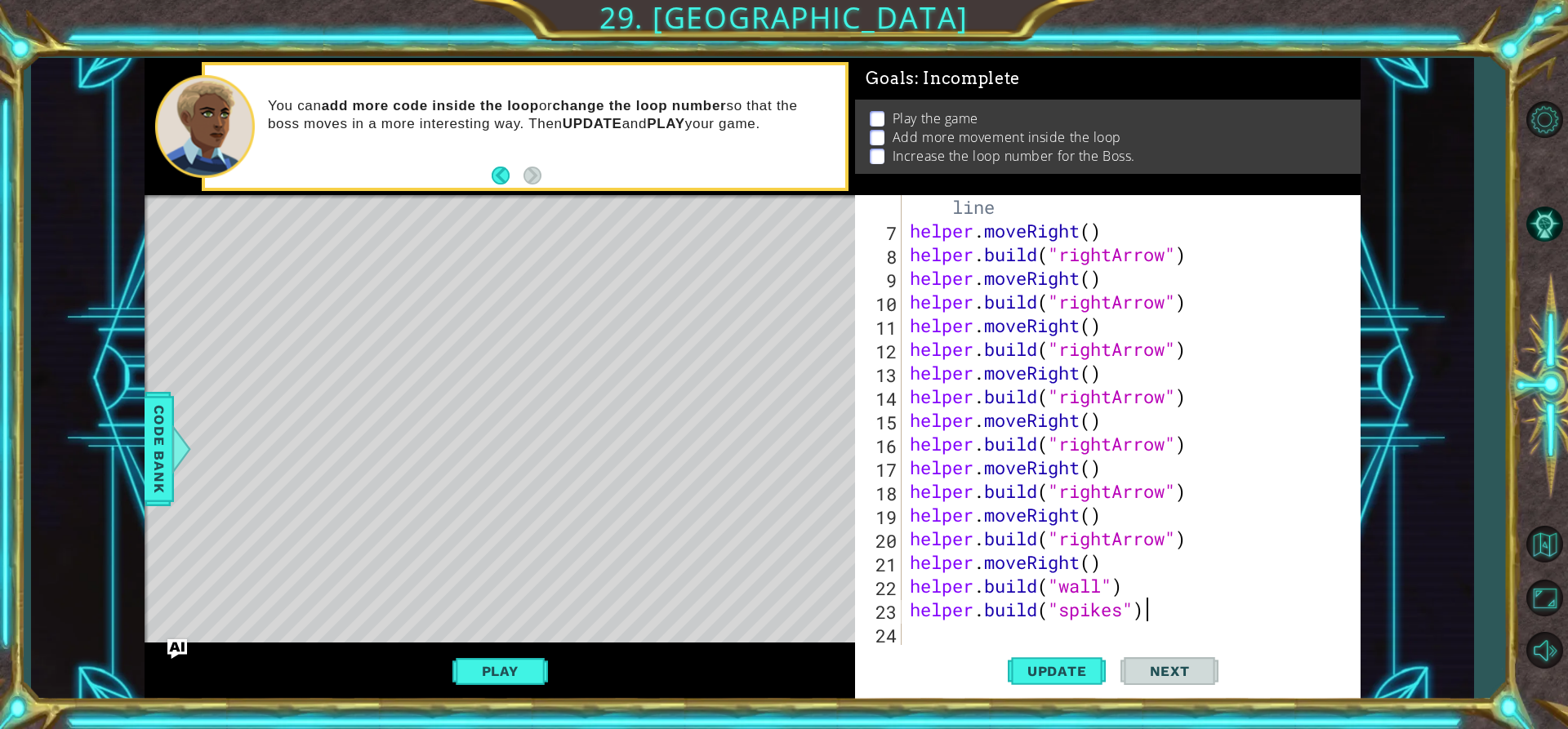
scroll to position [166, 0]
click at [982, 639] on div "# Build your Helper items BELOW this line helper . moveRight ( ) helper . build…" at bounding box center [1128, 431] width 445 height 520
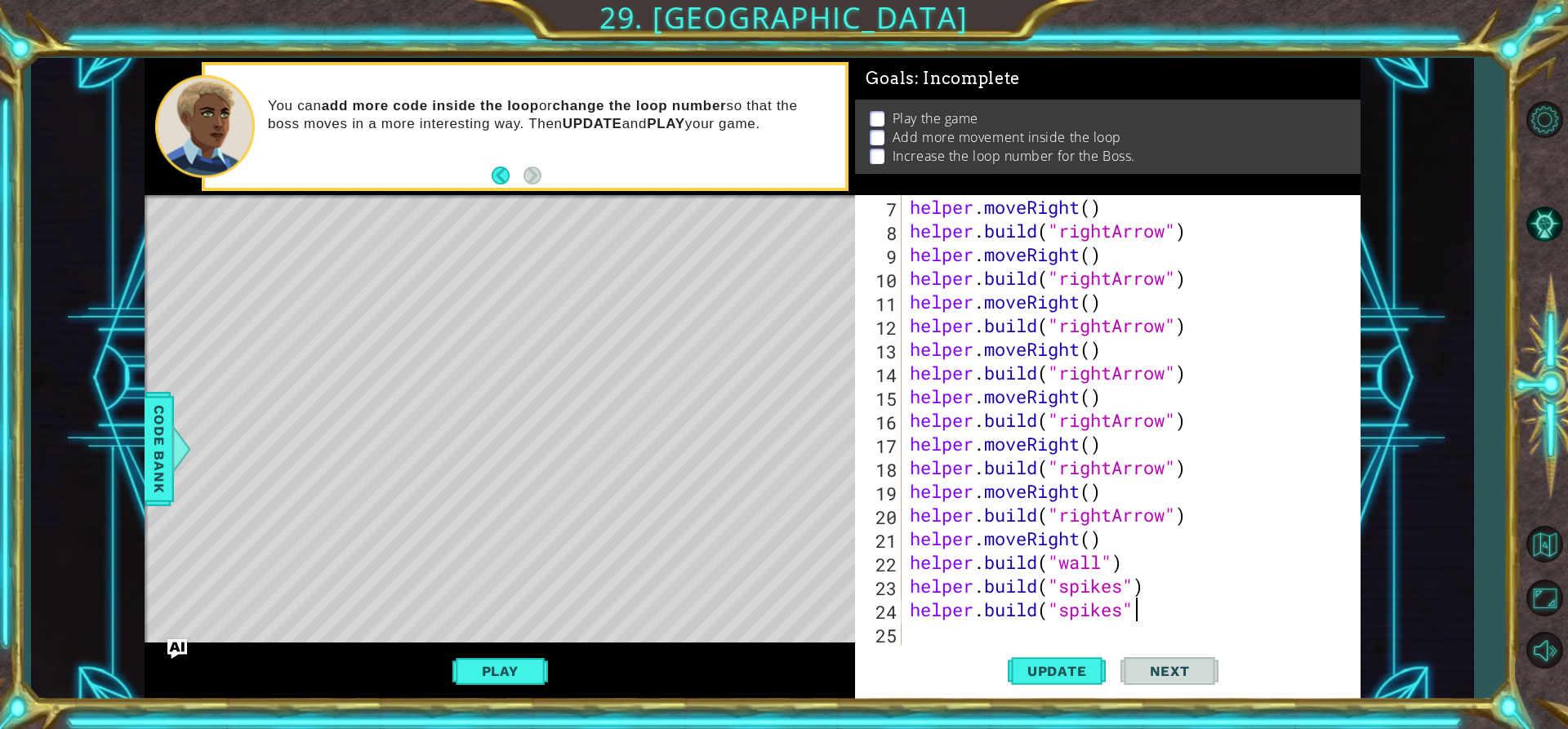
scroll to position [0, 10]
type textarea "[DOMAIN_NAME]("spikes")"
click at [1041, 667] on span "Update" at bounding box center [1057, 671] width 92 height 17
click at [516, 664] on button "Play" at bounding box center [500, 670] width 95 height 31
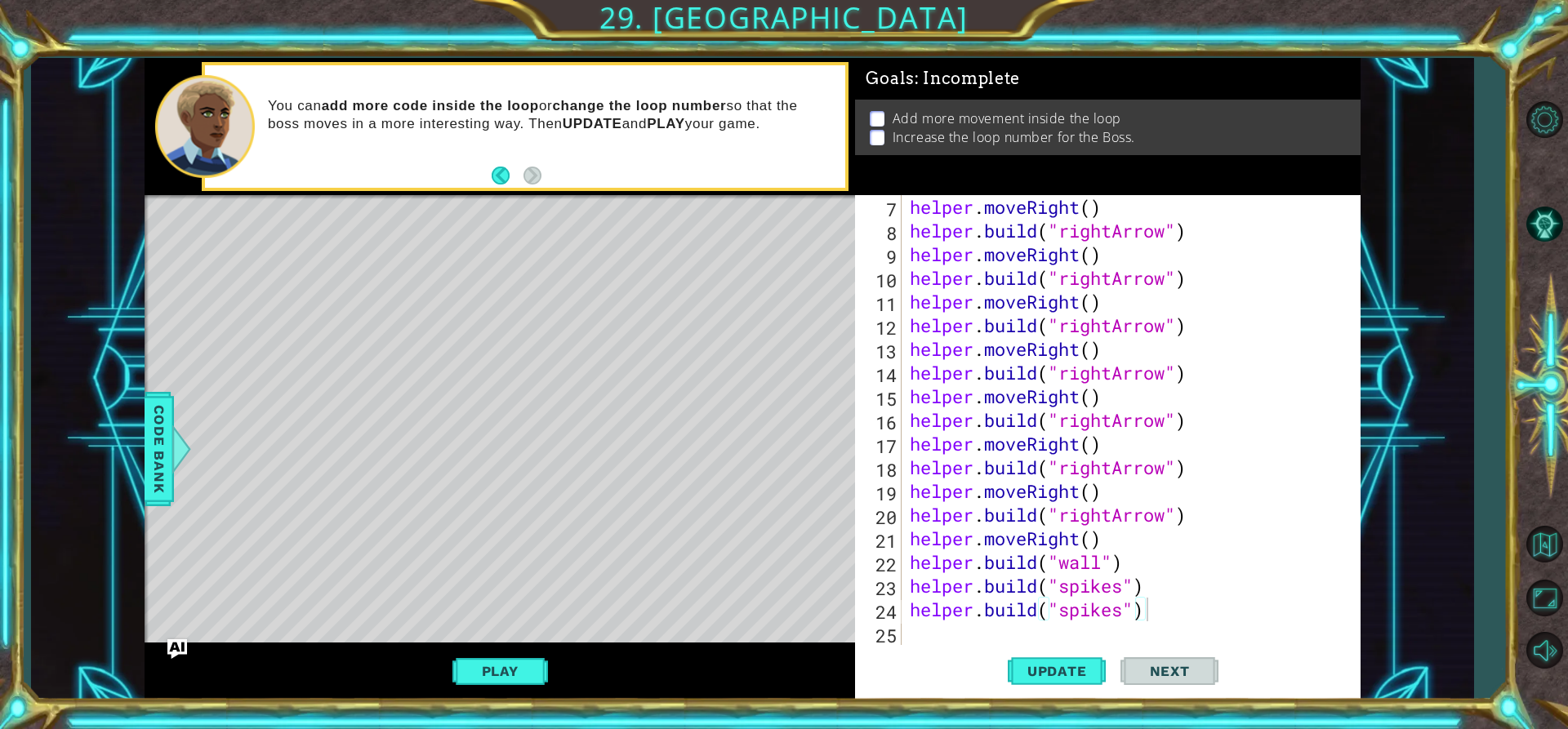
click at [1162, 674] on span "Next" at bounding box center [1170, 674] width 72 height 17
click at [1169, 667] on span "Next" at bounding box center [1170, 674] width 72 height 17
click at [911, 631] on div "helper . moveRight ( ) helper . build ( "rightArrow" ) helper . moveRight ( ) h…" at bounding box center [1128, 444] width 445 height 497
drag, startPoint x: 538, startPoint y: 662, endPoint x: 570, endPoint y: 677, distance: 35.3
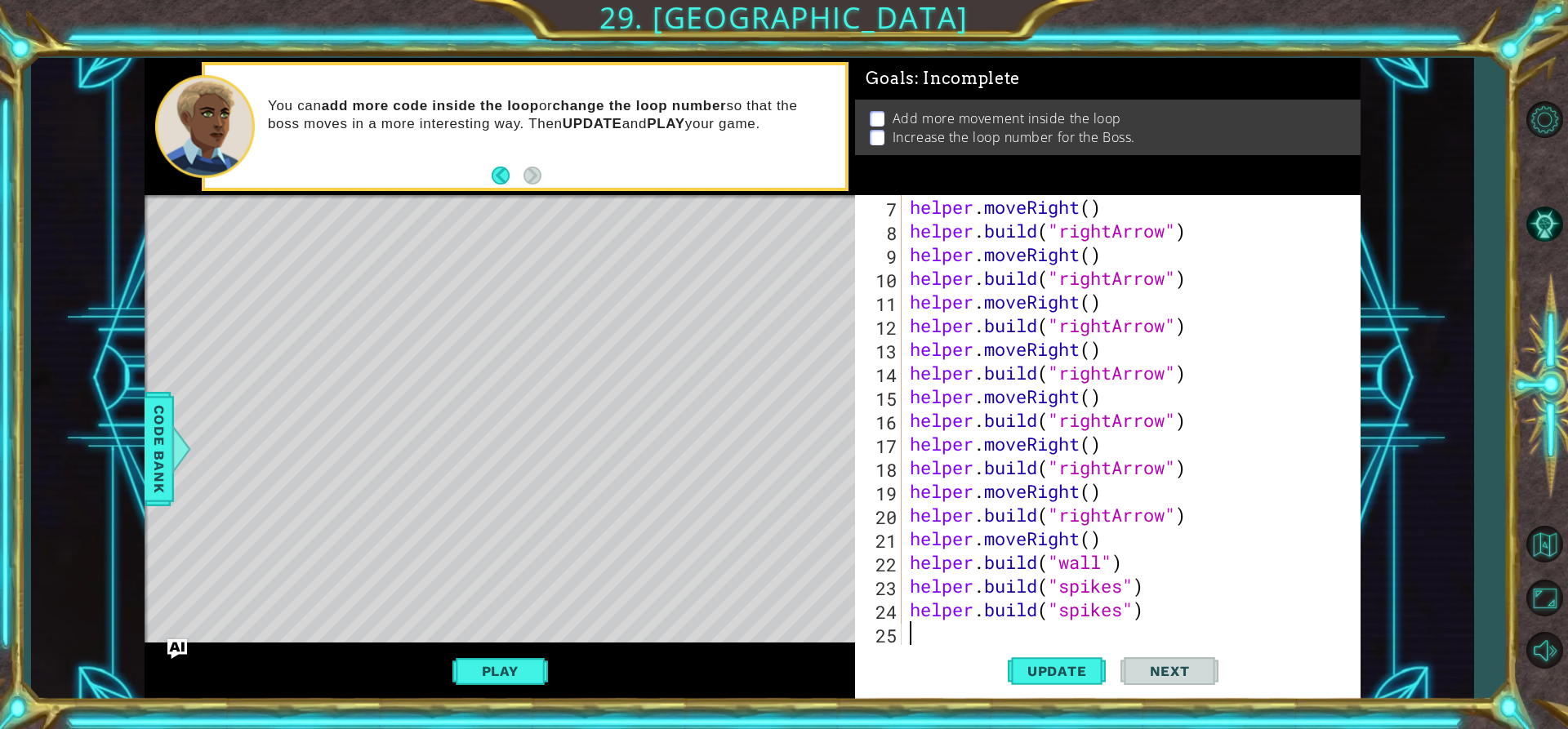
click at [542, 662] on button "Play" at bounding box center [500, 670] width 95 height 31
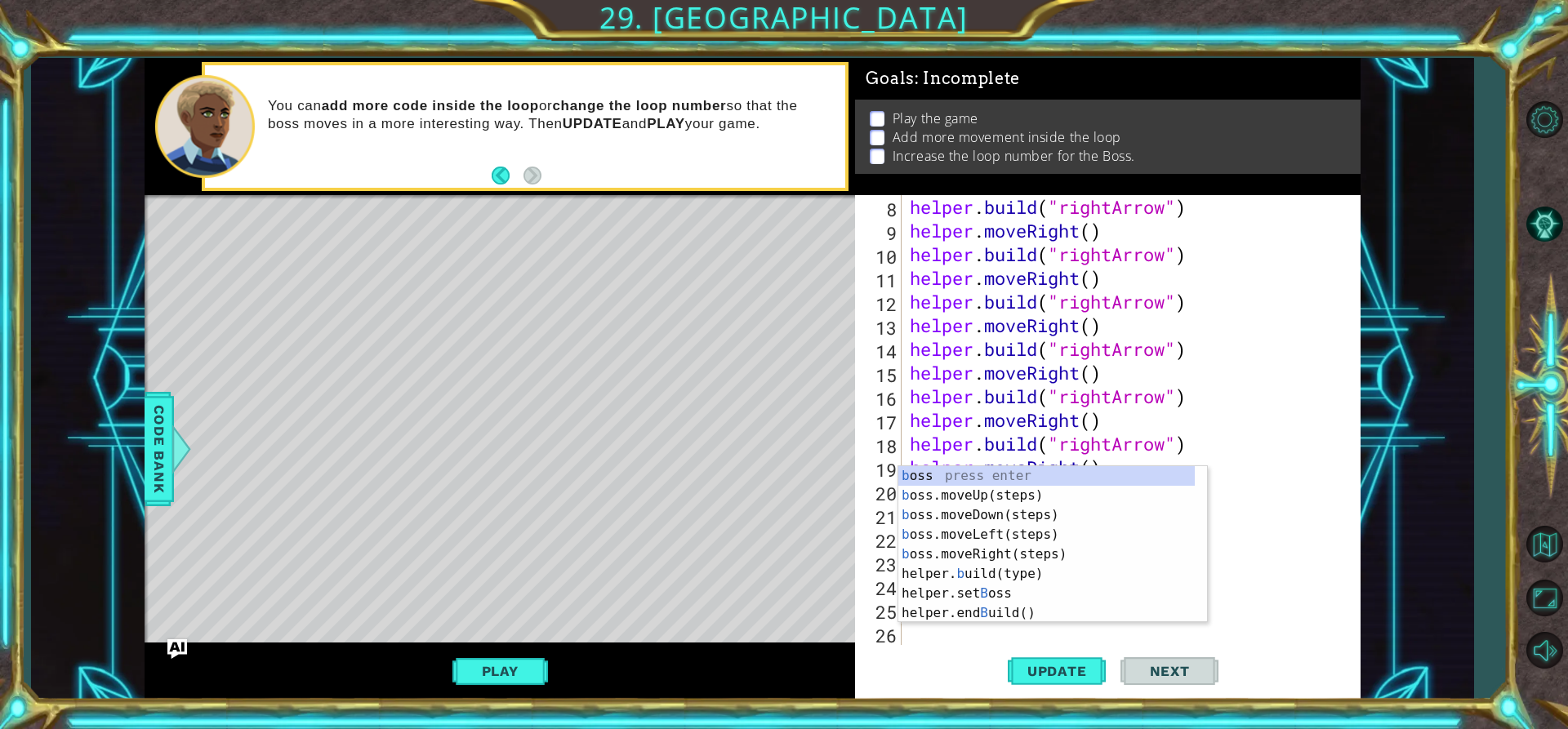
scroll to position [213, 0]
type textarea "boss"
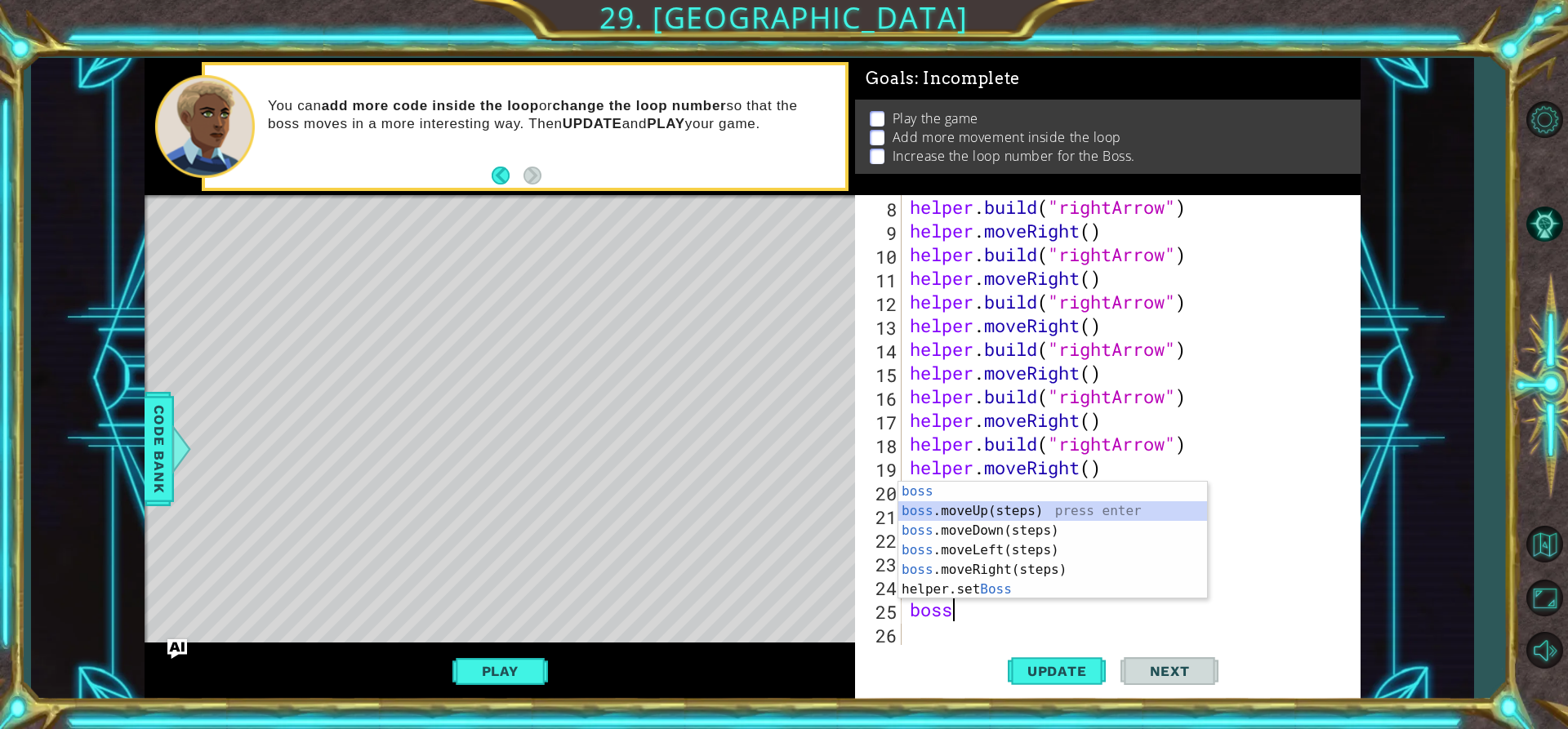
click at [1017, 508] on div "boss press enter boss .moveUp(steps) press enter boss .moveDown(steps) press en…" at bounding box center [1053, 560] width 308 height 157
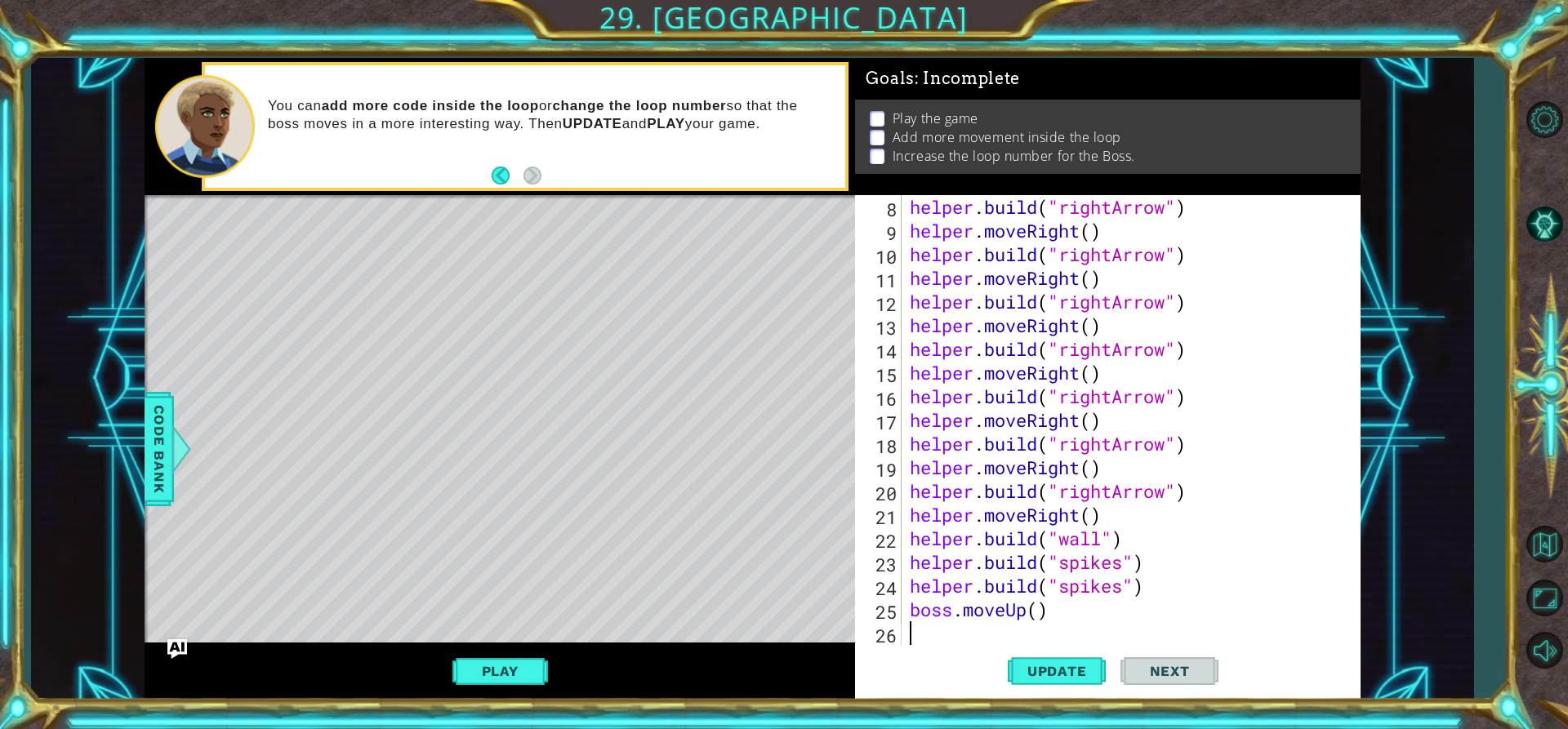
scroll to position [237, 0]
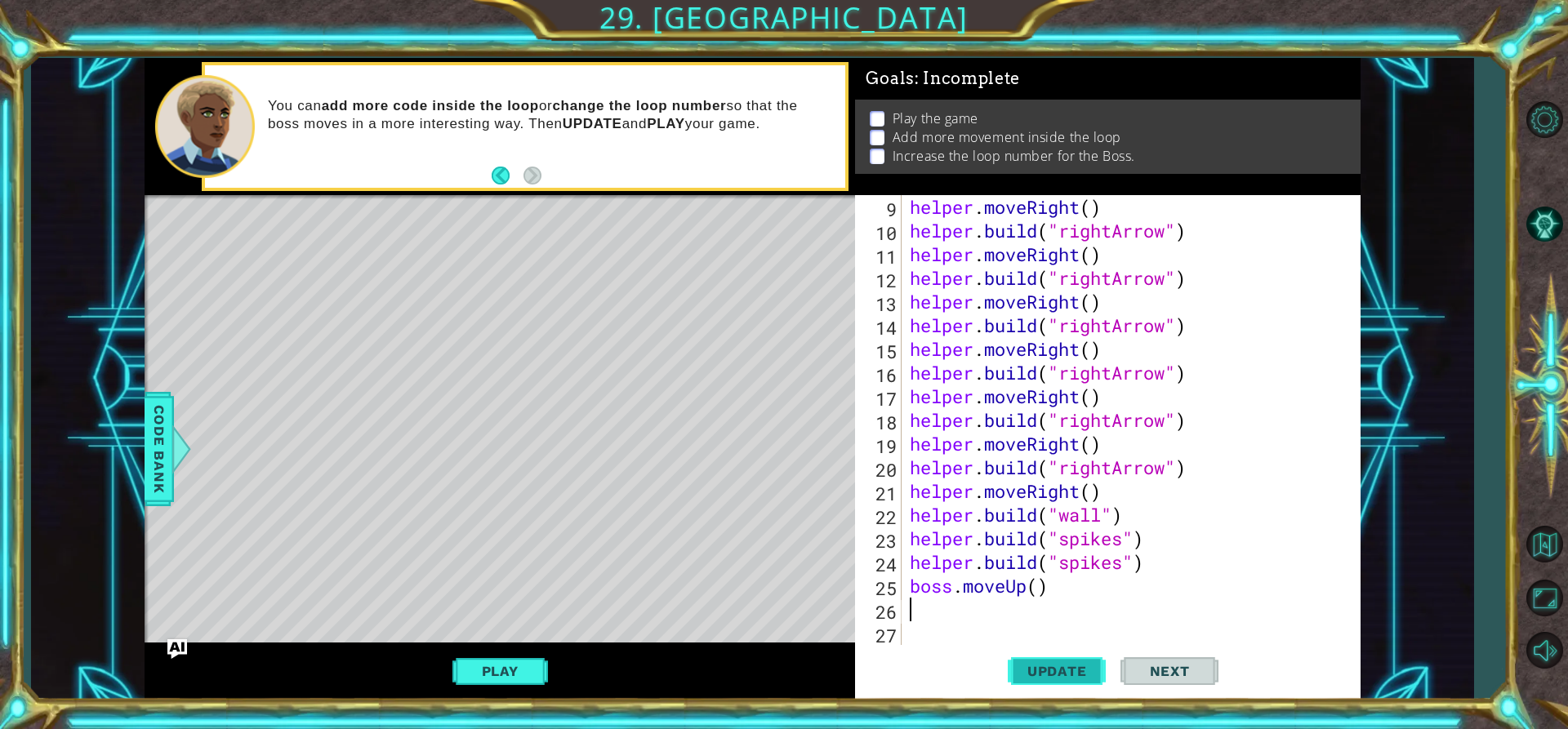
click at [1051, 673] on span "Update" at bounding box center [1057, 671] width 92 height 17
click at [1039, 586] on div "helper . moveRight ( ) helper . build ( "rightArrow" ) helper . moveRight ( ) h…" at bounding box center [1128, 444] width 445 height 497
click at [1028, 672] on span "Update" at bounding box center [1057, 671] width 92 height 17
click at [458, 663] on button "Play" at bounding box center [500, 670] width 95 height 31
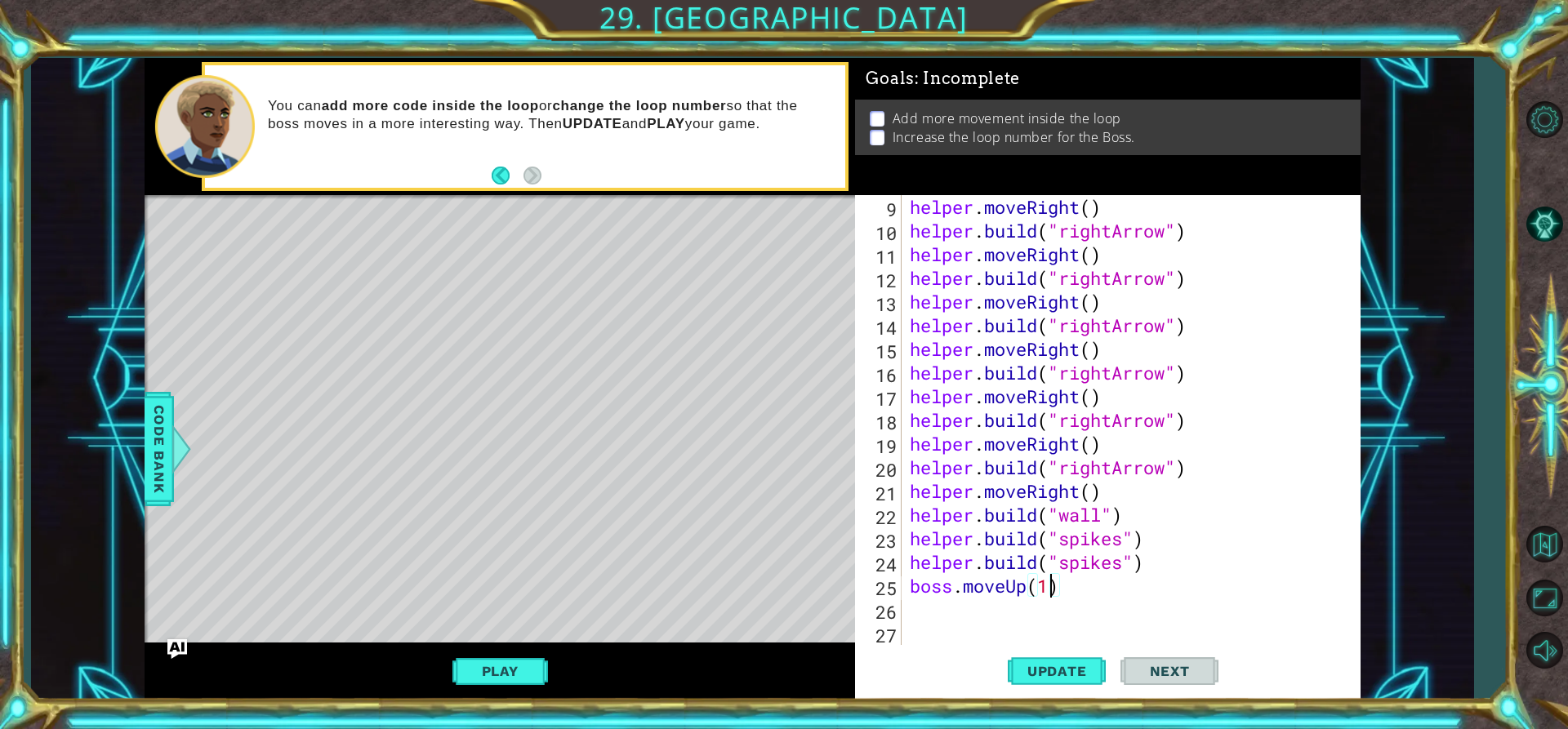
click at [1050, 583] on div "helper . moveRight ( ) helper . build ( "rightArrow" ) helper . moveRight ( ) h…" at bounding box center [1128, 444] width 445 height 497
type textarea "boss.moveUp()"
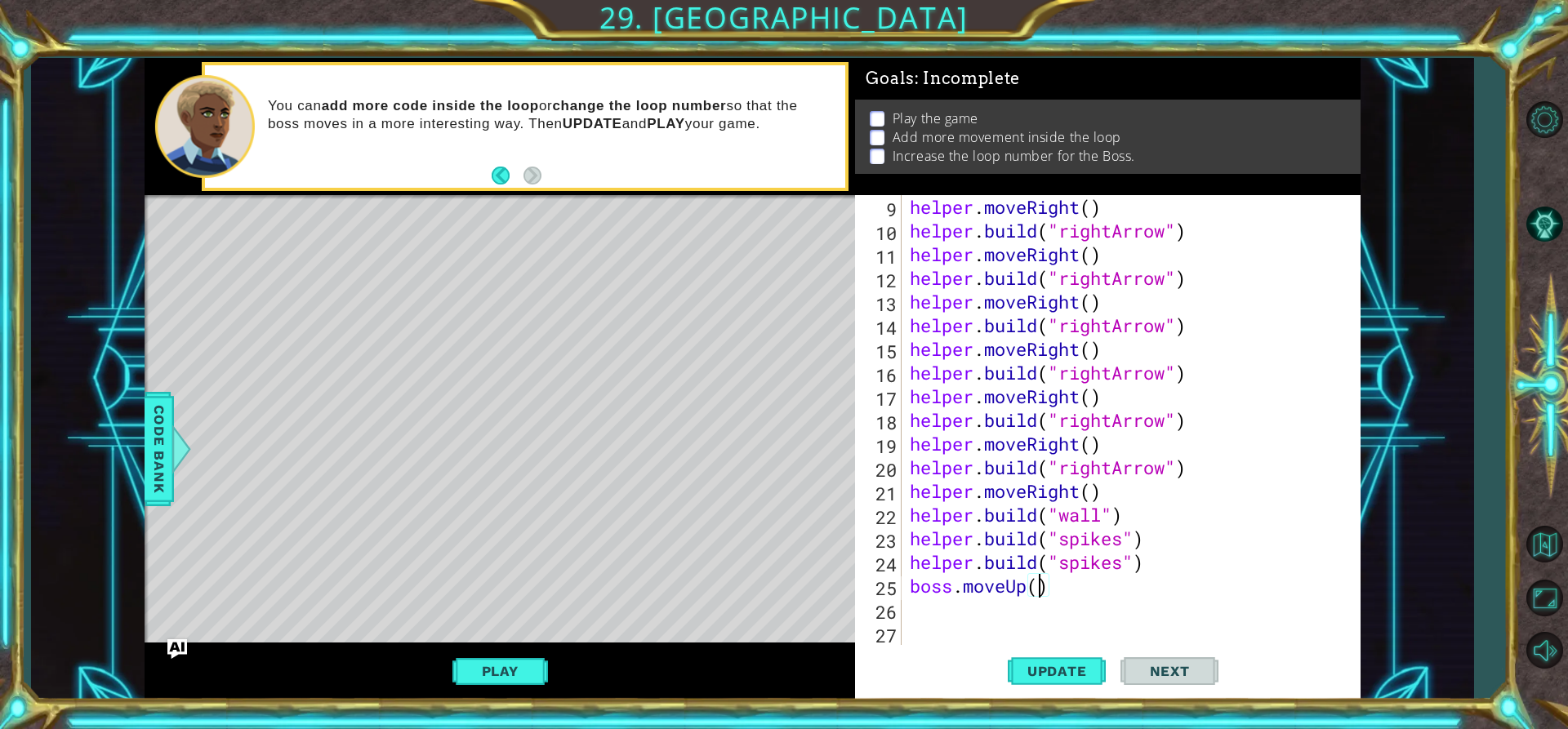
scroll to position [237, 0]
click at [954, 597] on div "helper . moveRight ( ) helper . build ( "rightArrow" ) helper . moveRight ( ) h…" at bounding box center [1128, 444] width 445 height 497
click at [923, 606] on div "helper . moveRight ( ) helper . build ( "rightArrow" ) helper . moveRight ( ) h…" at bounding box center [1128, 444] width 445 height 497
drag, startPoint x: 907, startPoint y: 582, endPoint x: 1054, endPoint y: 588, distance: 147.1
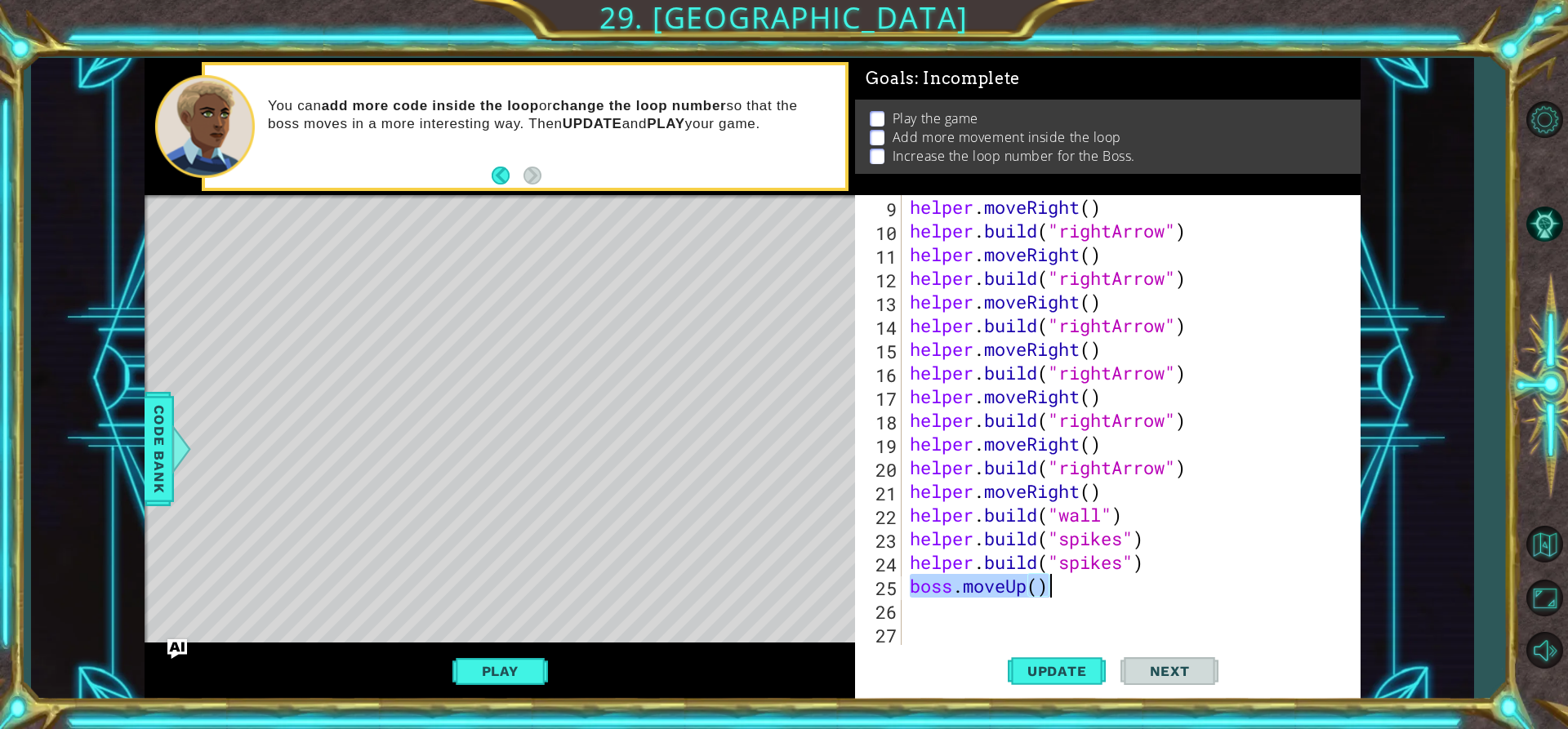
click at [1054, 588] on div "helper . moveRight ( ) helper . build ( "rightArrow" ) helper . moveRight ( ) h…" at bounding box center [1128, 444] width 445 height 497
type textarea "boss.moveUp()"
click at [1073, 676] on span "Update" at bounding box center [1057, 671] width 92 height 17
paste textarea "boss.moveUp()"
click at [1054, 663] on button "Update" at bounding box center [1056, 670] width 98 height 50
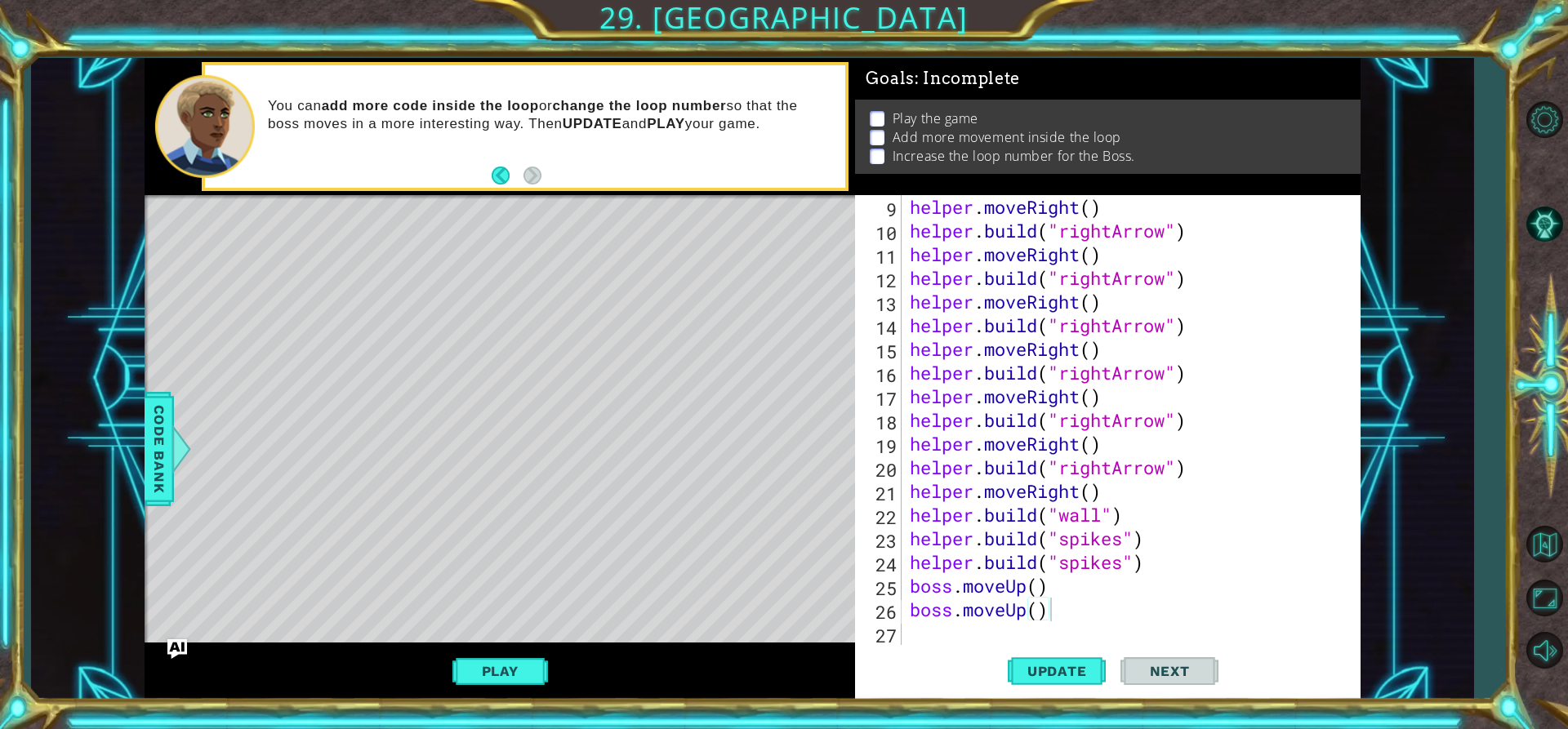
click at [530, 653] on div "Play" at bounding box center [499, 670] width 711 height 57
click at [529, 663] on button "Play" at bounding box center [500, 670] width 95 height 31
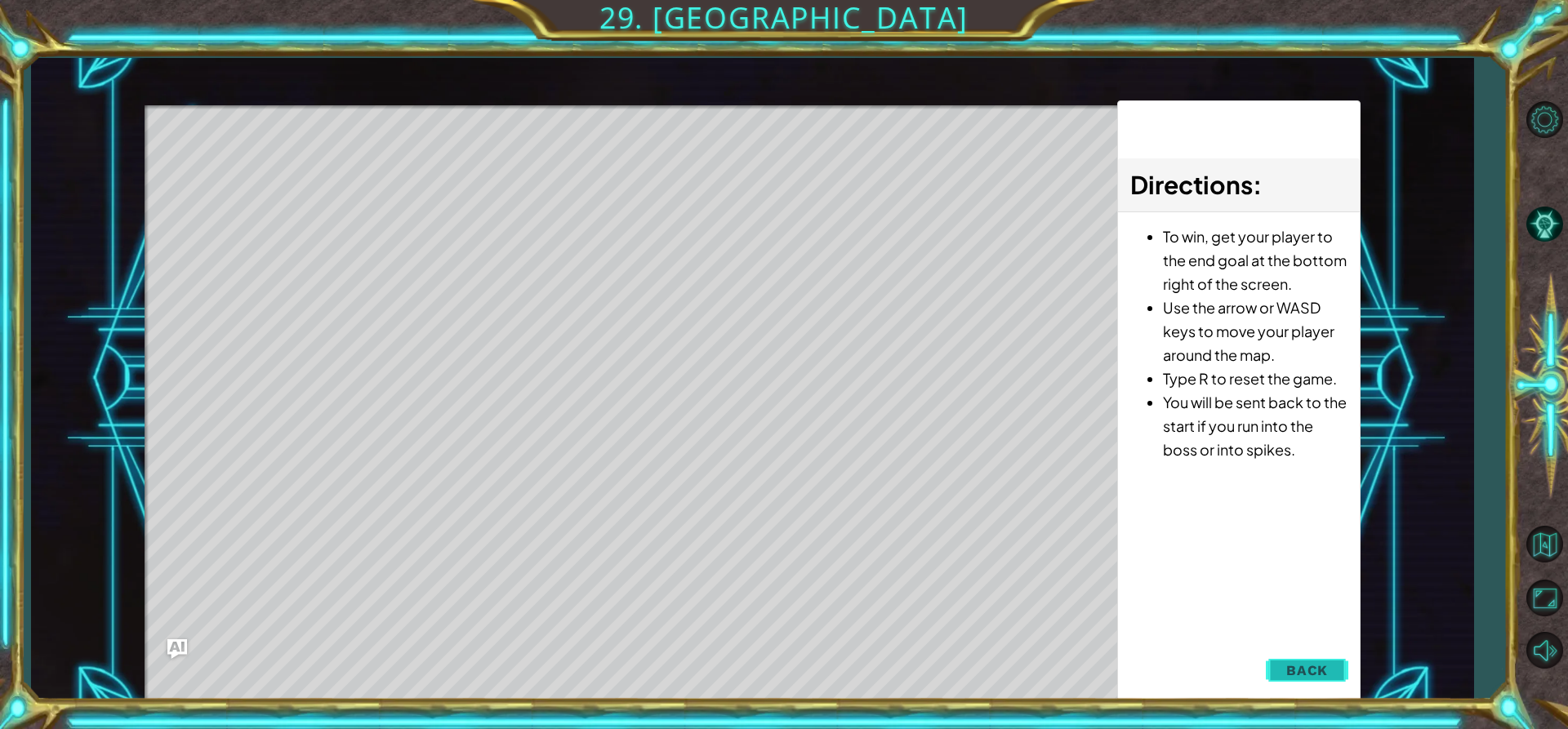
click at [1319, 669] on span "Back" at bounding box center [1306, 670] width 41 height 17
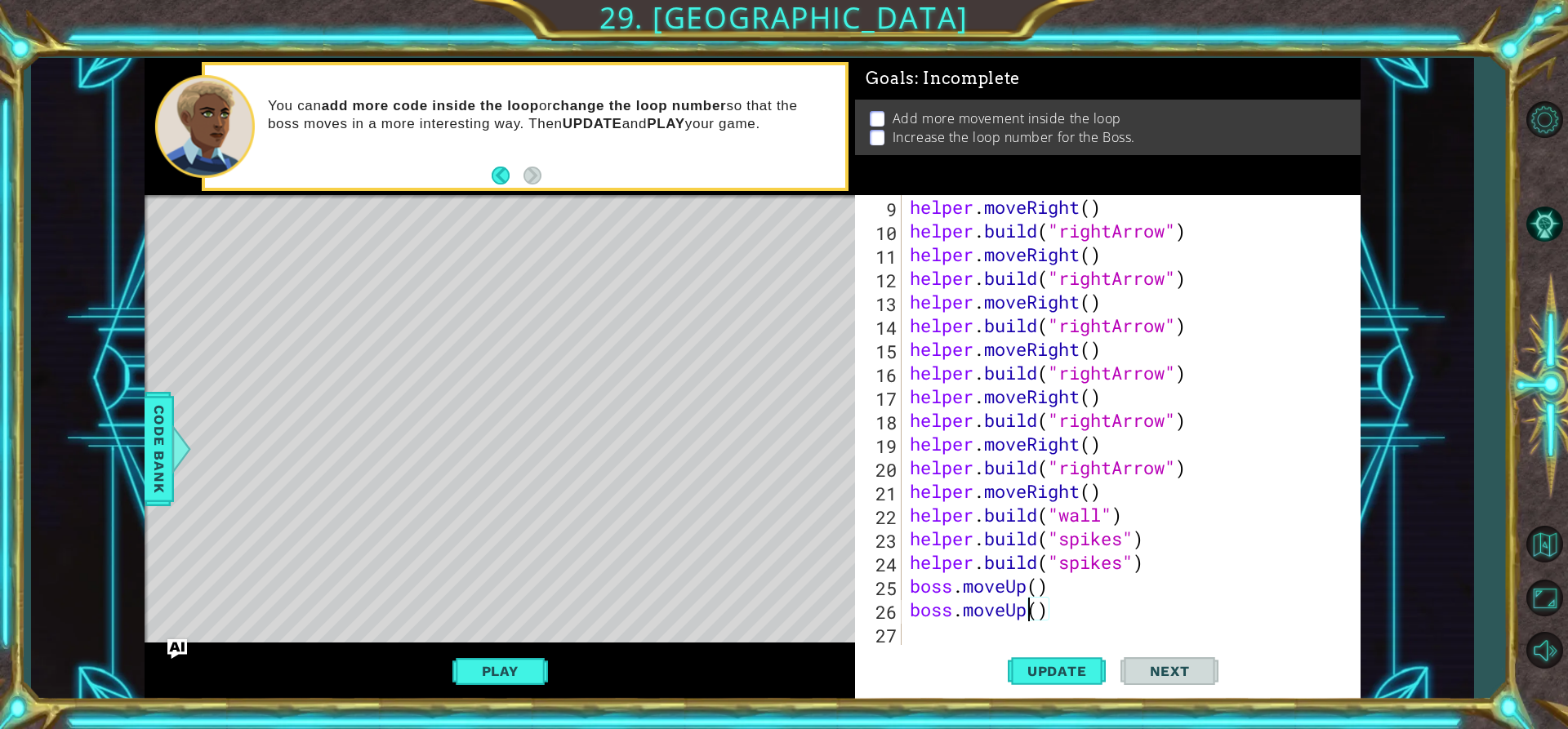
click at [1033, 608] on div "helper . moveRight ( ) helper . build ( "rightArrow" ) helper . moveRight ( ) h…" at bounding box center [1128, 444] width 445 height 497
click at [1038, 608] on div "helper . moveRight ( ) helper . build ( "rightArrow" ) helper . moveRight ( ) h…" at bounding box center [1128, 444] width 445 height 497
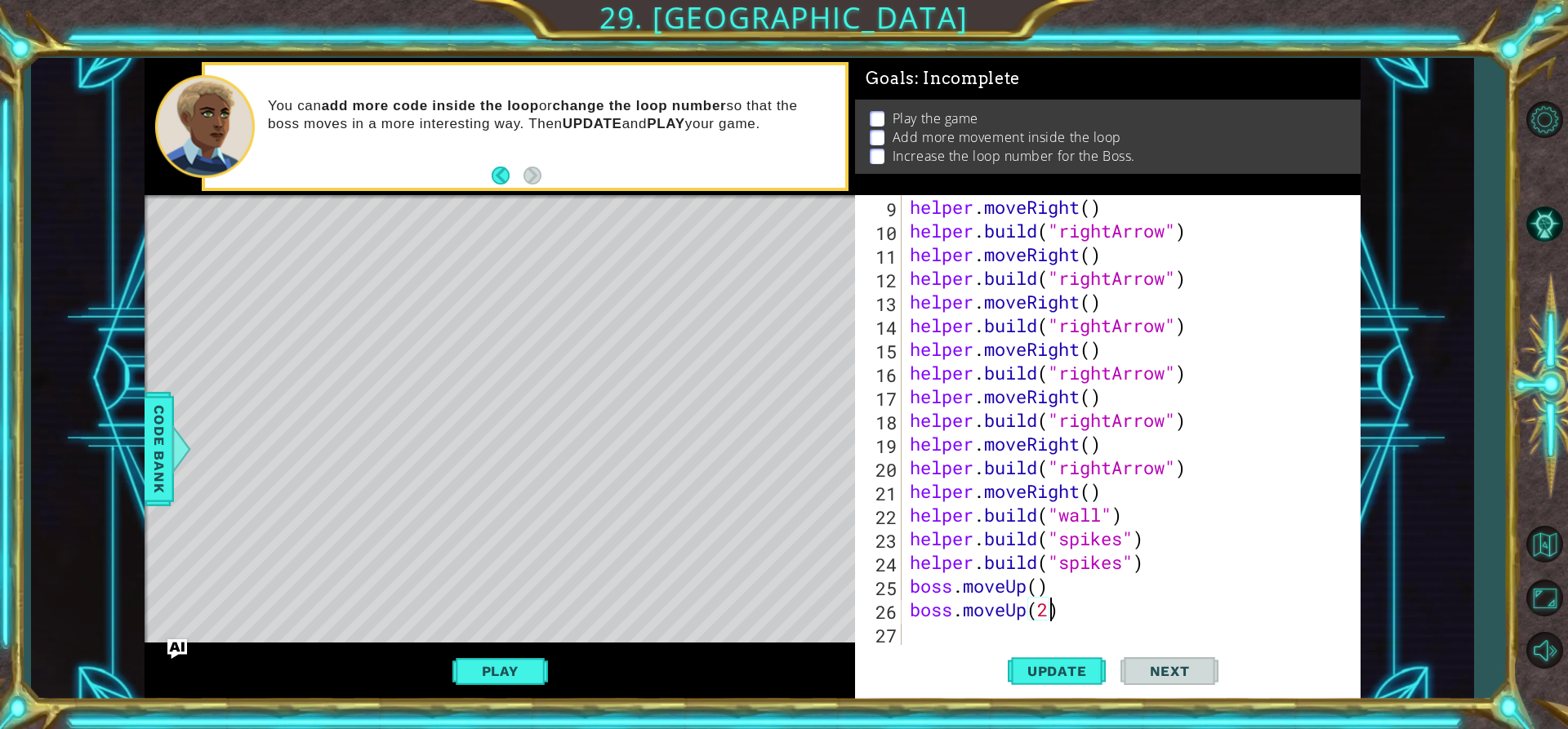
scroll to position [0, 5]
click at [1045, 583] on div "helper . moveRight ( ) helper . build ( "rightArrow" ) helper . moveRight ( ) h…" at bounding box center [1128, 444] width 445 height 497
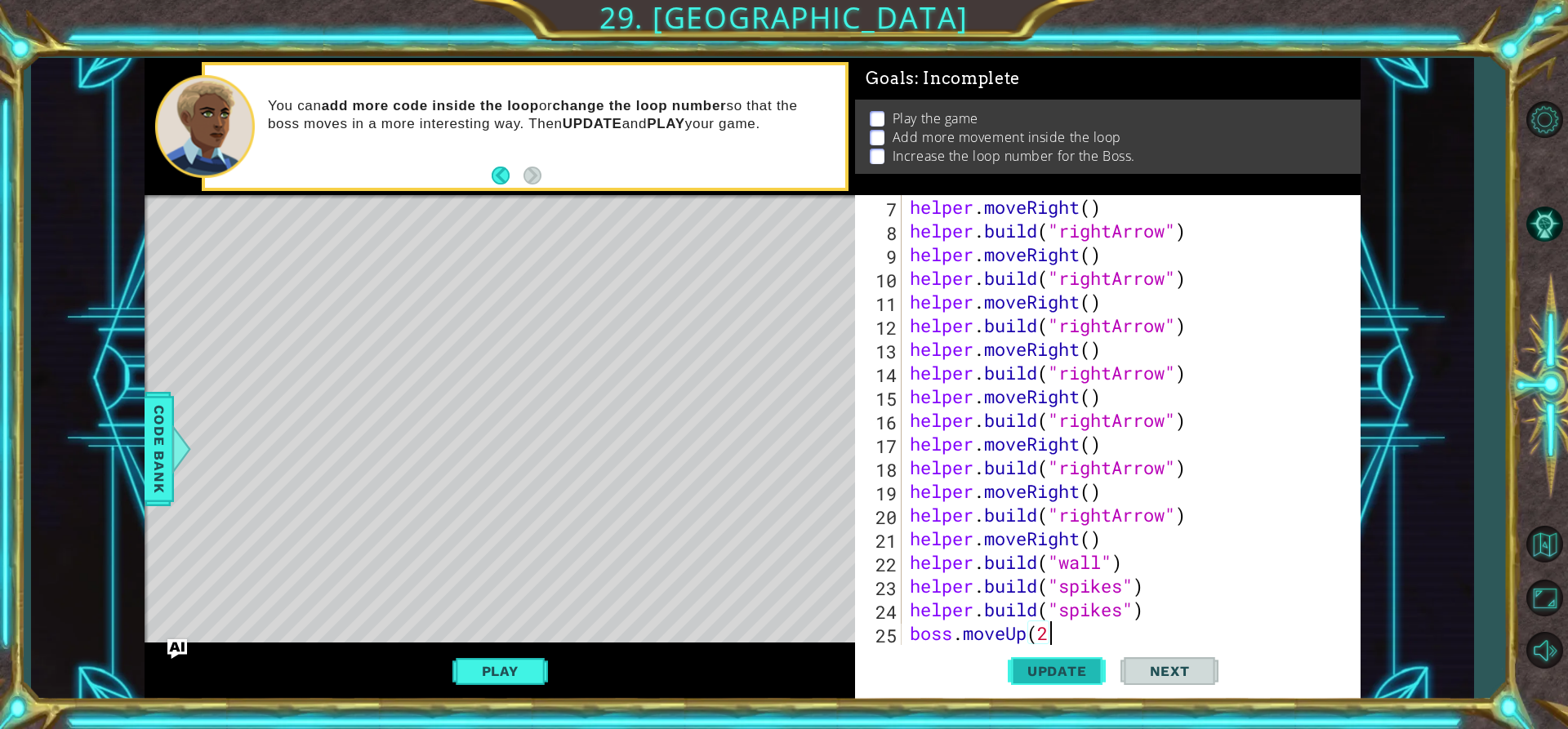
scroll to position [213, 0]
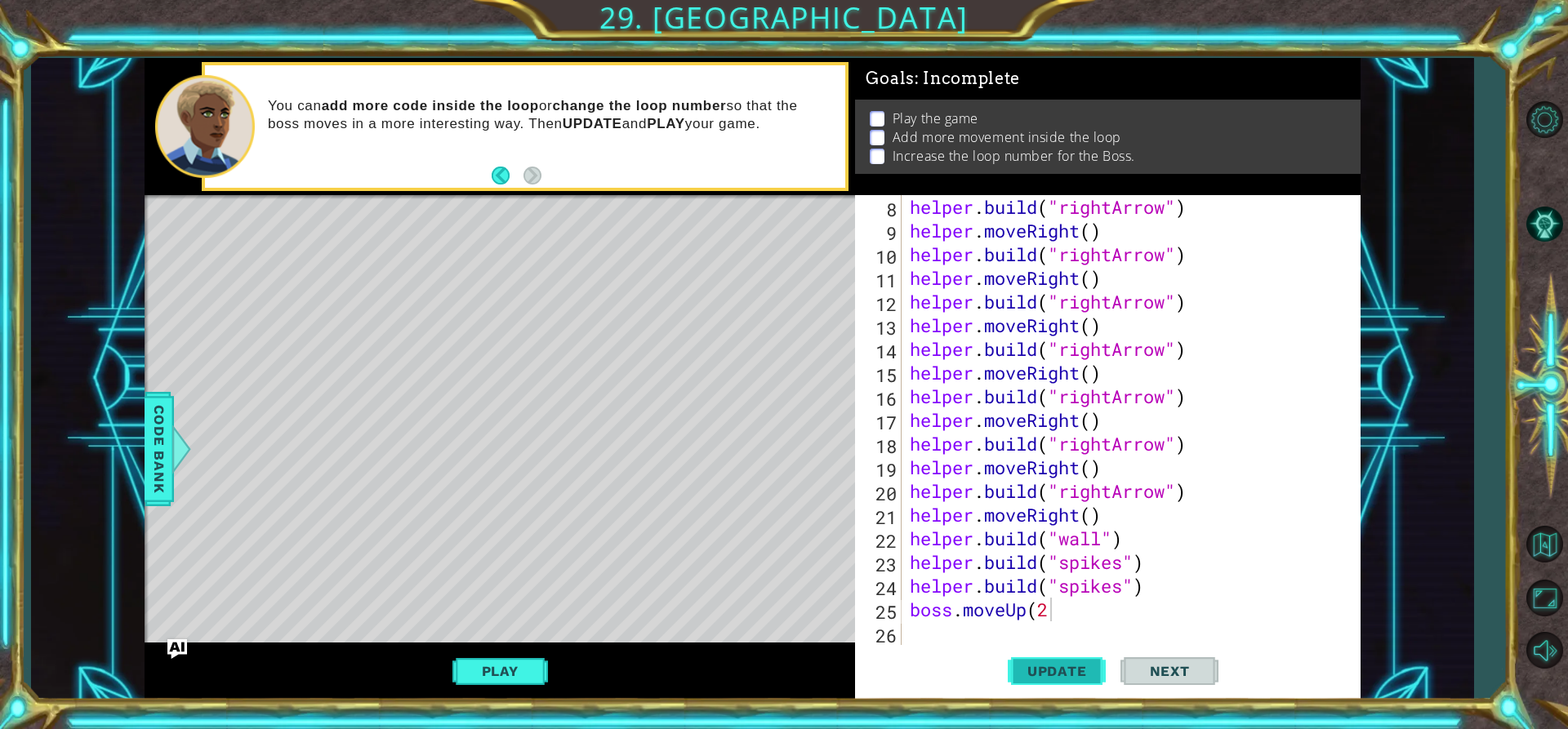
click at [1076, 668] on span "Update" at bounding box center [1057, 671] width 92 height 17
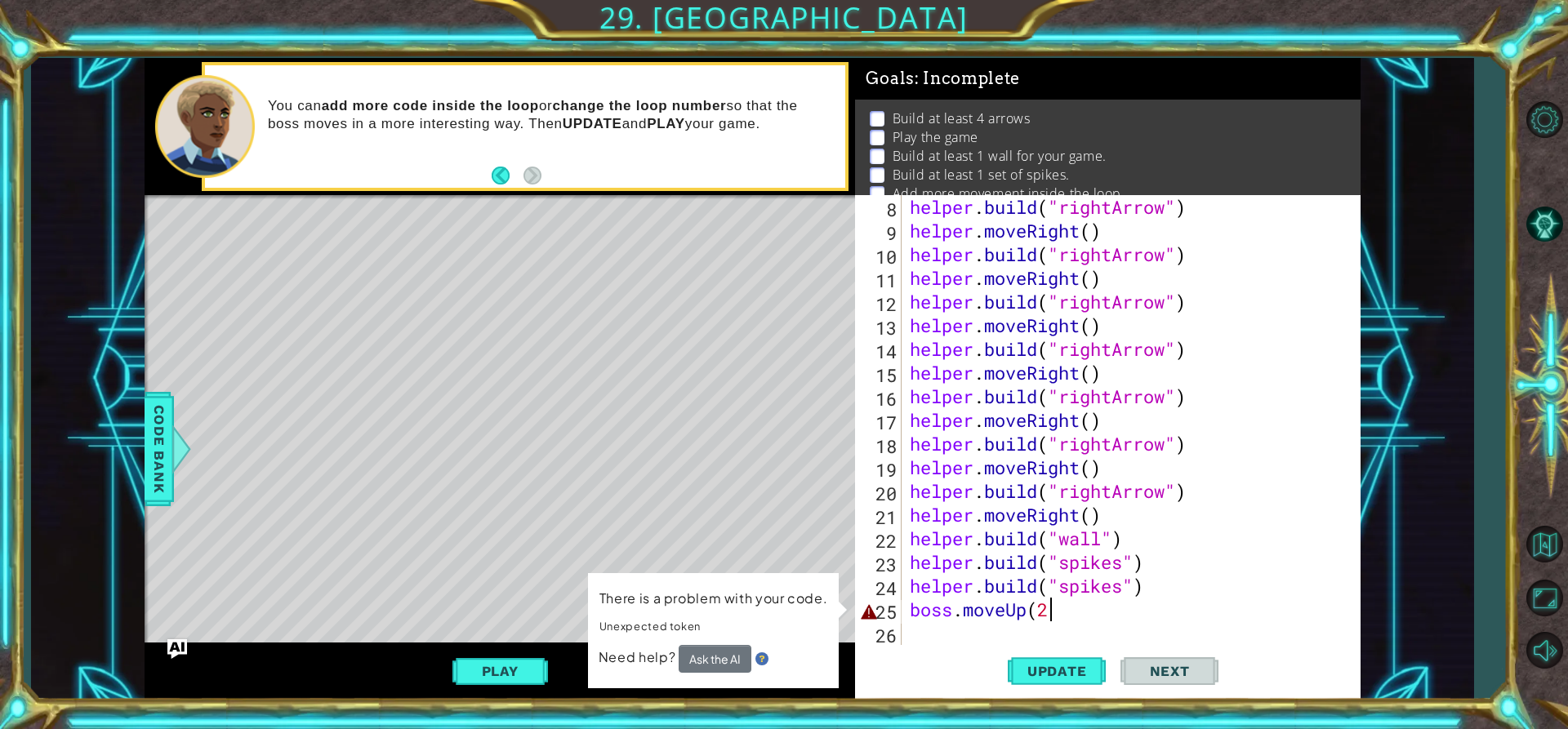
type textarea "boss.moveUp(2)"
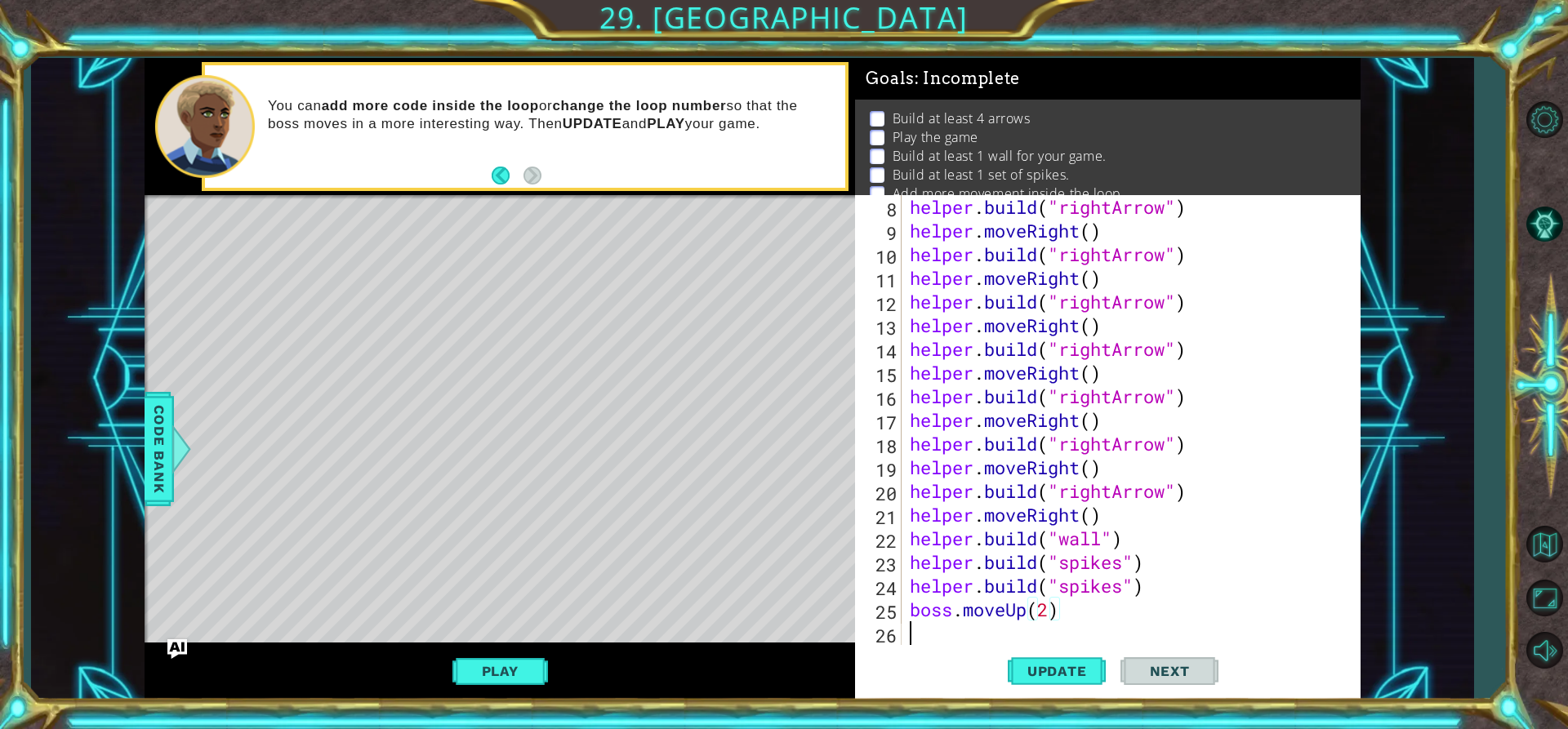
scroll to position [0, 0]
paste textarea "boss.moveUp()"
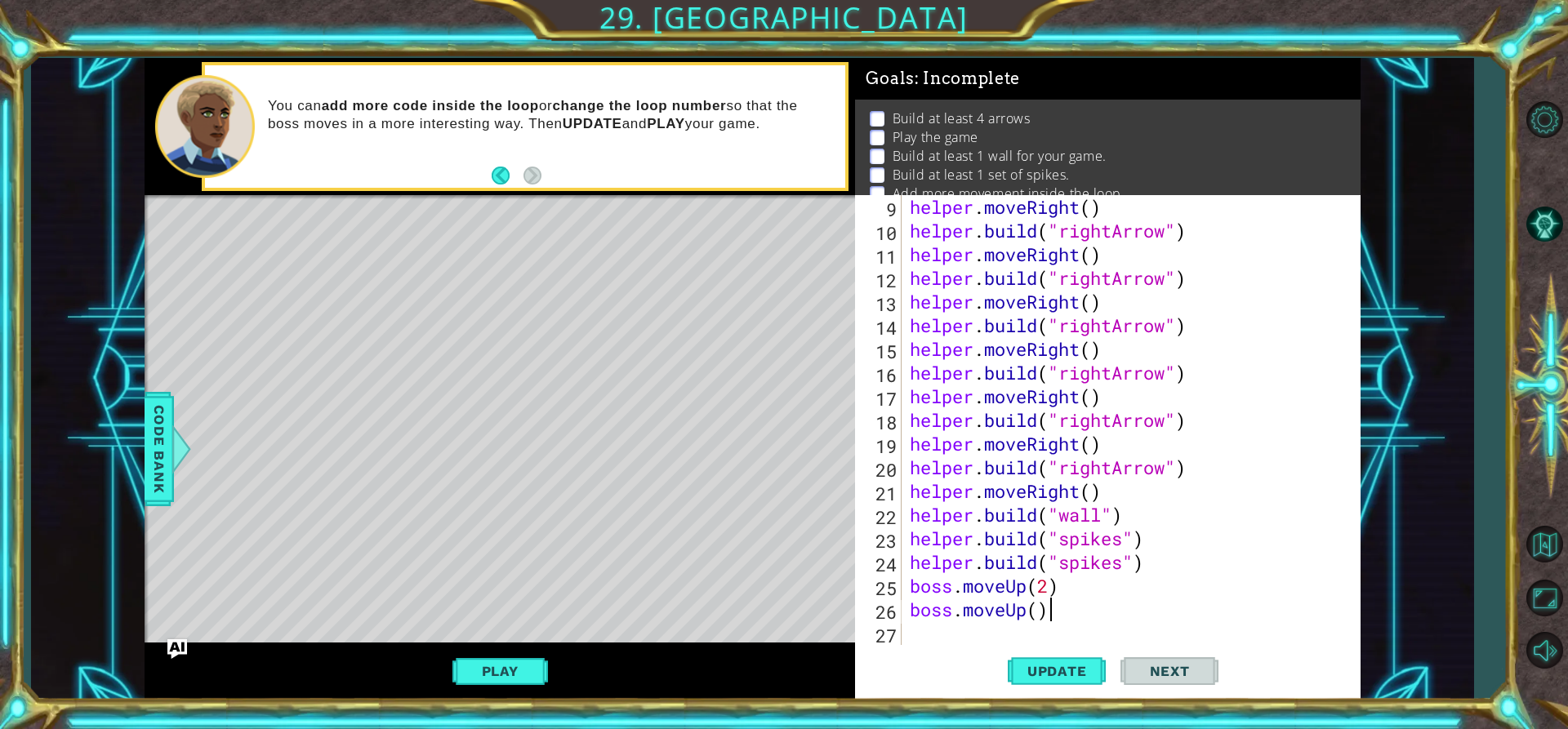
scroll to position [237, 0]
click at [1033, 608] on div "helper . moveRight ( ) helper . build ( "rightArrow" ) helper . moveRight ( ) h…" at bounding box center [1128, 444] width 445 height 497
click at [1042, 608] on div "helper . moveRight ( ) helper . build ( "rightArrow" ) helper . moveRight ( ) h…" at bounding box center [1128, 444] width 445 height 497
click at [1033, 677] on span "Update" at bounding box center [1057, 671] width 92 height 17
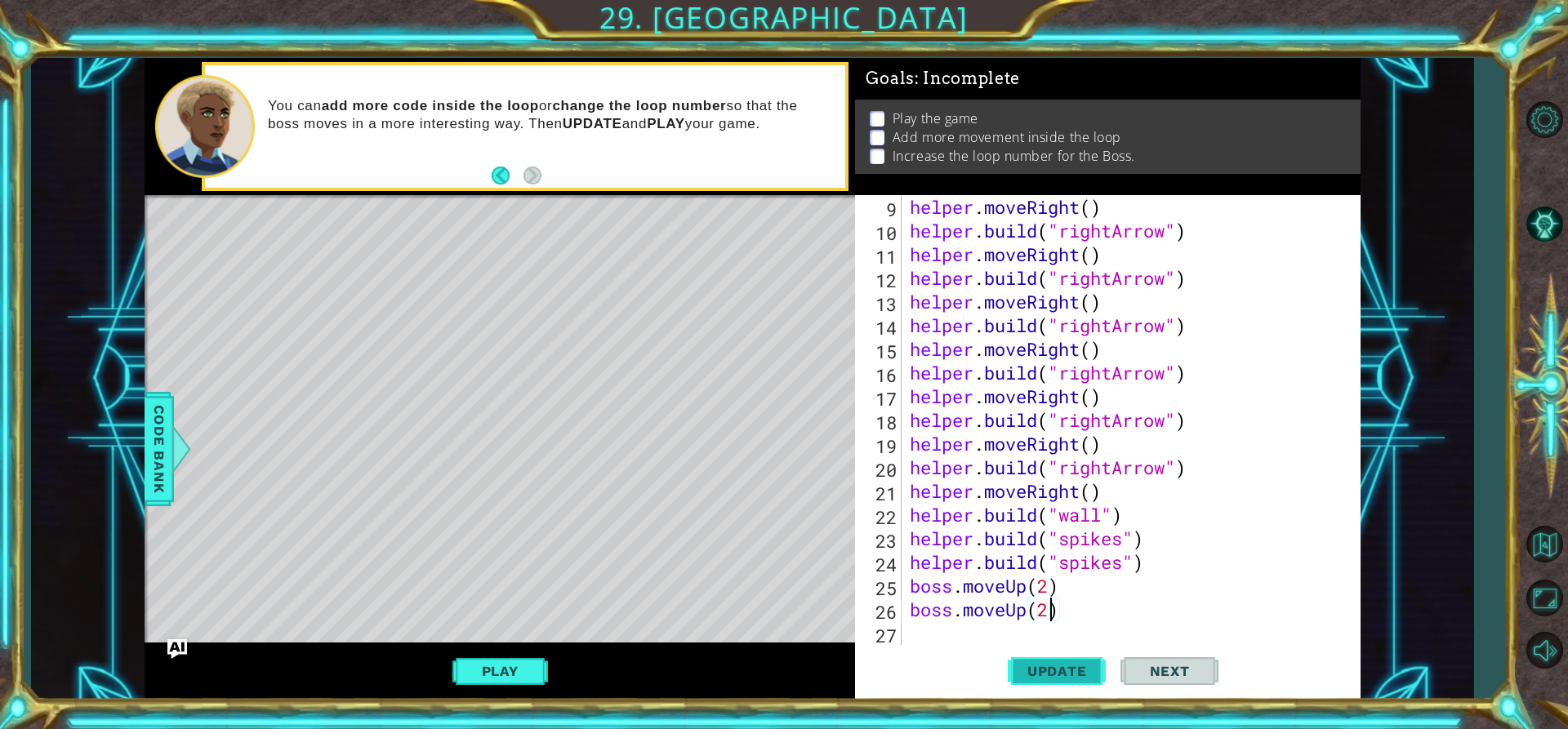
click at [1039, 669] on span "Update" at bounding box center [1057, 671] width 92 height 17
click at [544, 668] on button "Play" at bounding box center [500, 670] width 95 height 31
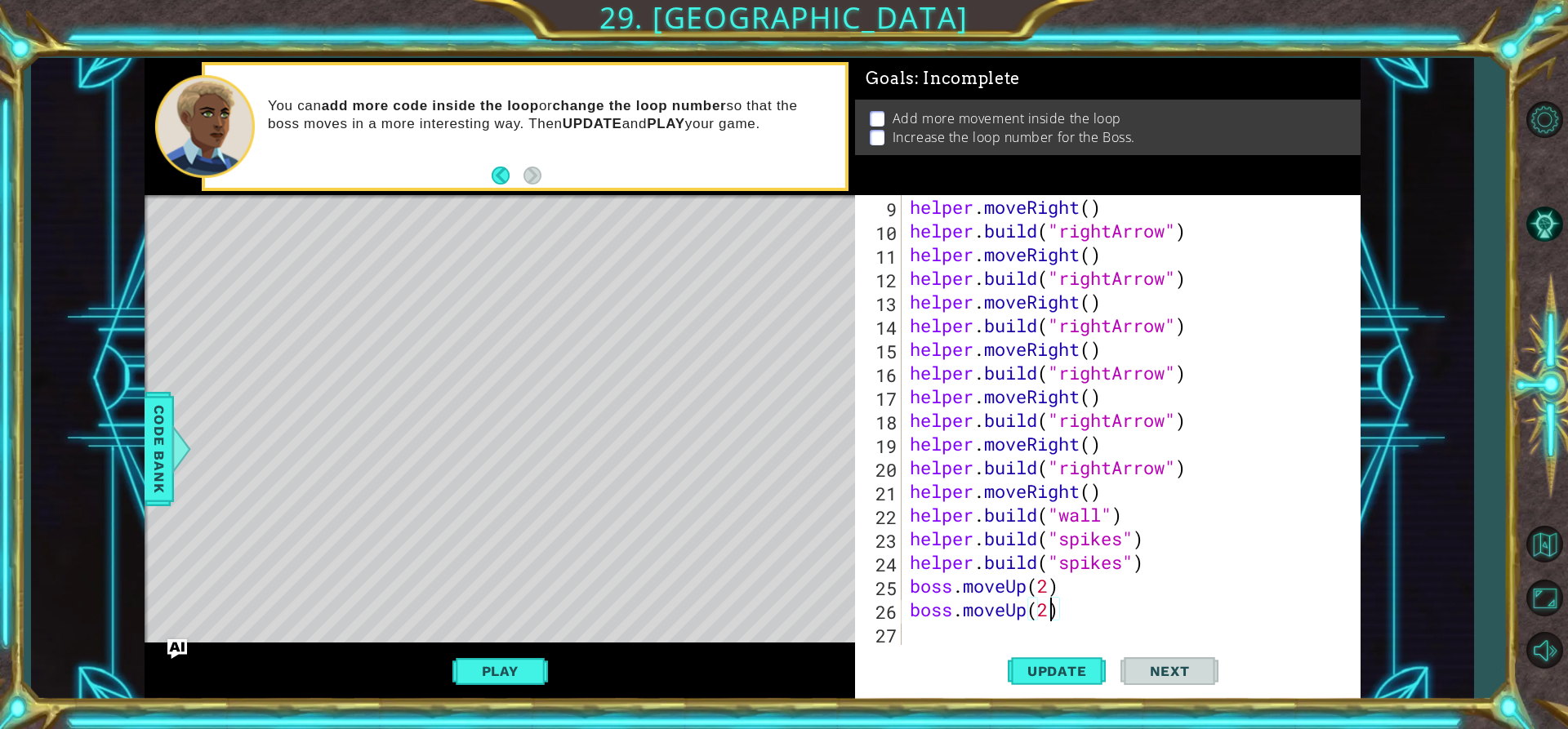
click at [1049, 617] on div "helper . moveRight ( ) helper . build ( "rightArrow" ) helper . moveRight ( ) h…" at bounding box center [1128, 444] width 445 height 497
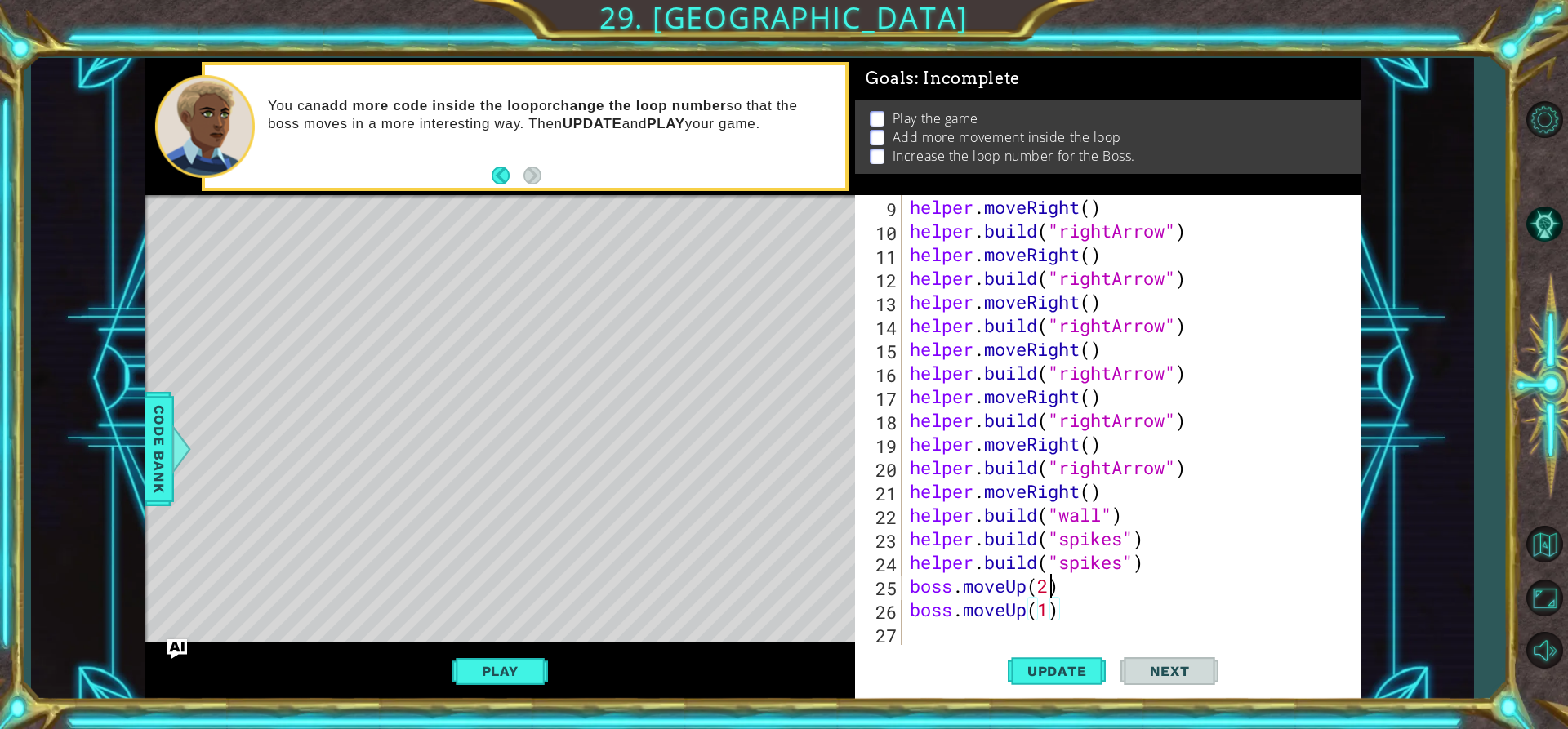
click at [1048, 585] on div "helper . moveRight ( ) helper . build ( "rightArrow" ) helper . moveRight ( ) h…" at bounding box center [1128, 444] width 445 height 497
type textarea "boss.moveUp(1)"
drag, startPoint x: 964, startPoint y: 651, endPoint x: 965, endPoint y: 635, distance: 16.0
click at [964, 648] on div "Update Next" at bounding box center [1113, 670] width 506 height 50
click at [965, 635] on div "helper . moveRight ( ) helper . build ( "rightArrow" ) helper . moveRight ( ) h…" at bounding box center [1128, 444] width 445 height 497
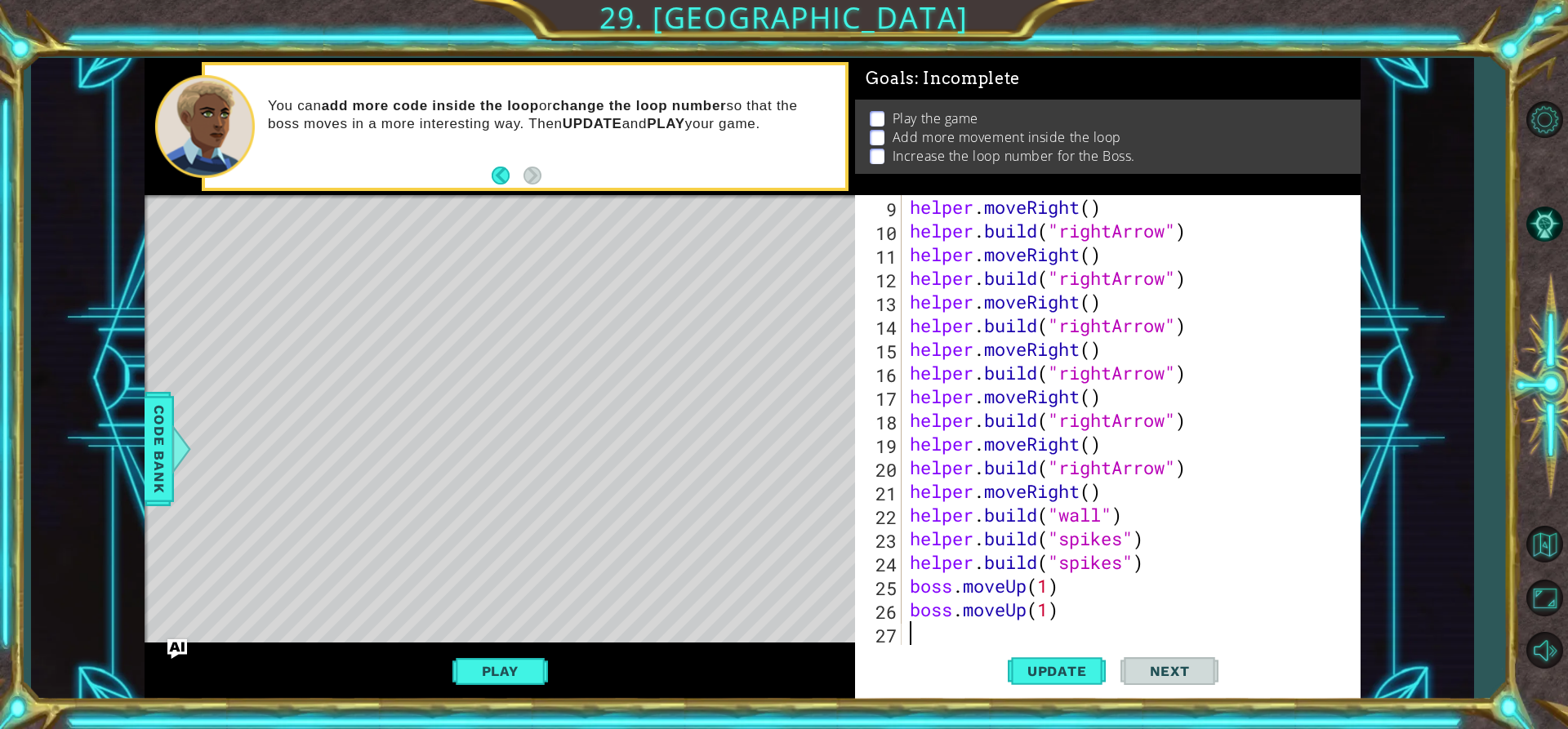
scroll to position [0, 0]
click at [1078, 608] on div "helper . moveRight ( ) helper . build ( "rightArrow" ) helper . moveRight ( ) h…" at bounding box center [1128, 444] width 445 height 497
click at [1056, 592] on div "helper . moveRight ( ) helper . build ( "rightArrow" ) helper . moveRight ( ) h…" at bounding box center [1128, 444] width 445 height 497
type textarea "b"
click at [1069, 604] on div "helper . moveRight ( ) helper . build ( "rightArrow" ) helper . moveRight ( ) h…" at bounding box center [1128, 444] width 445 height 497
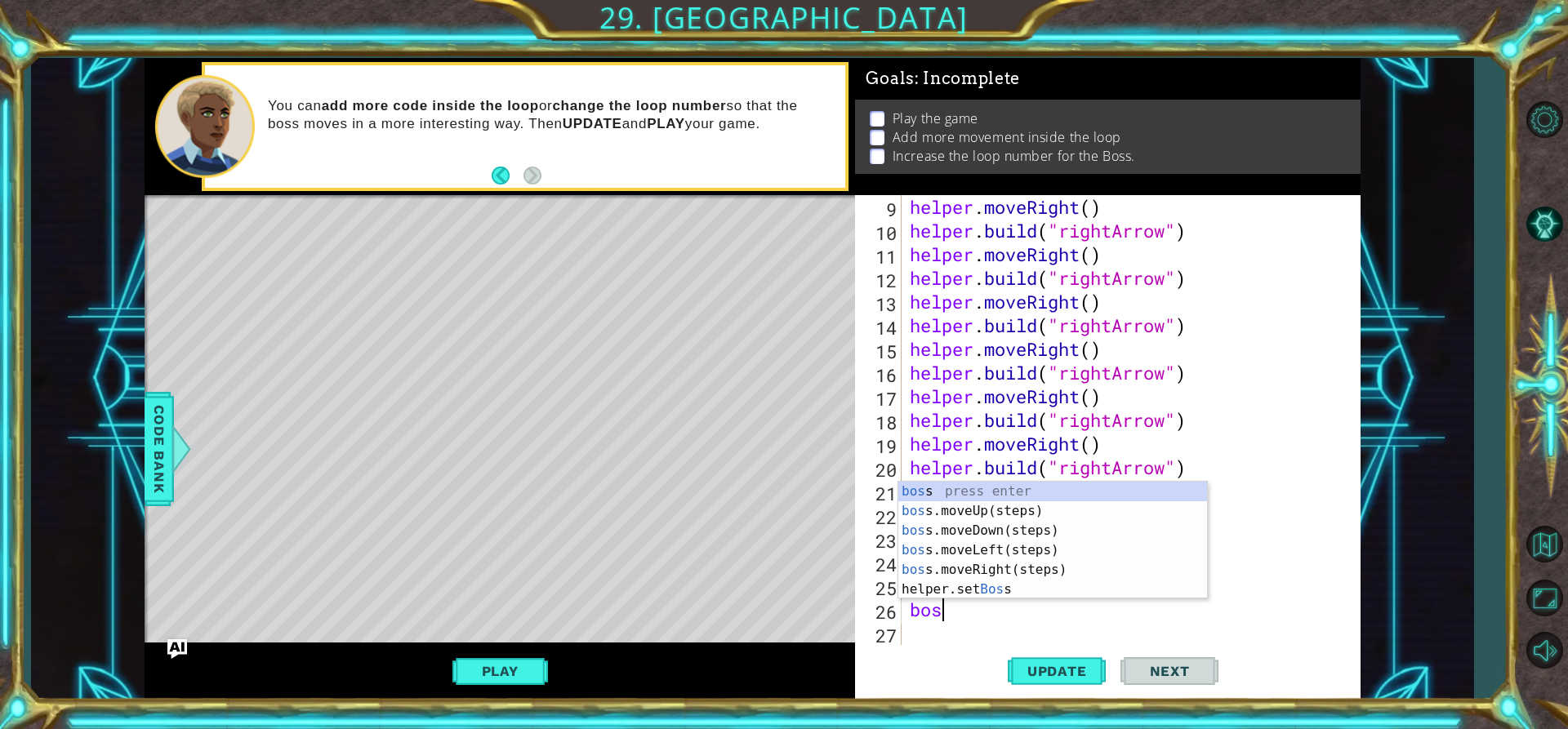
type textarea "b"
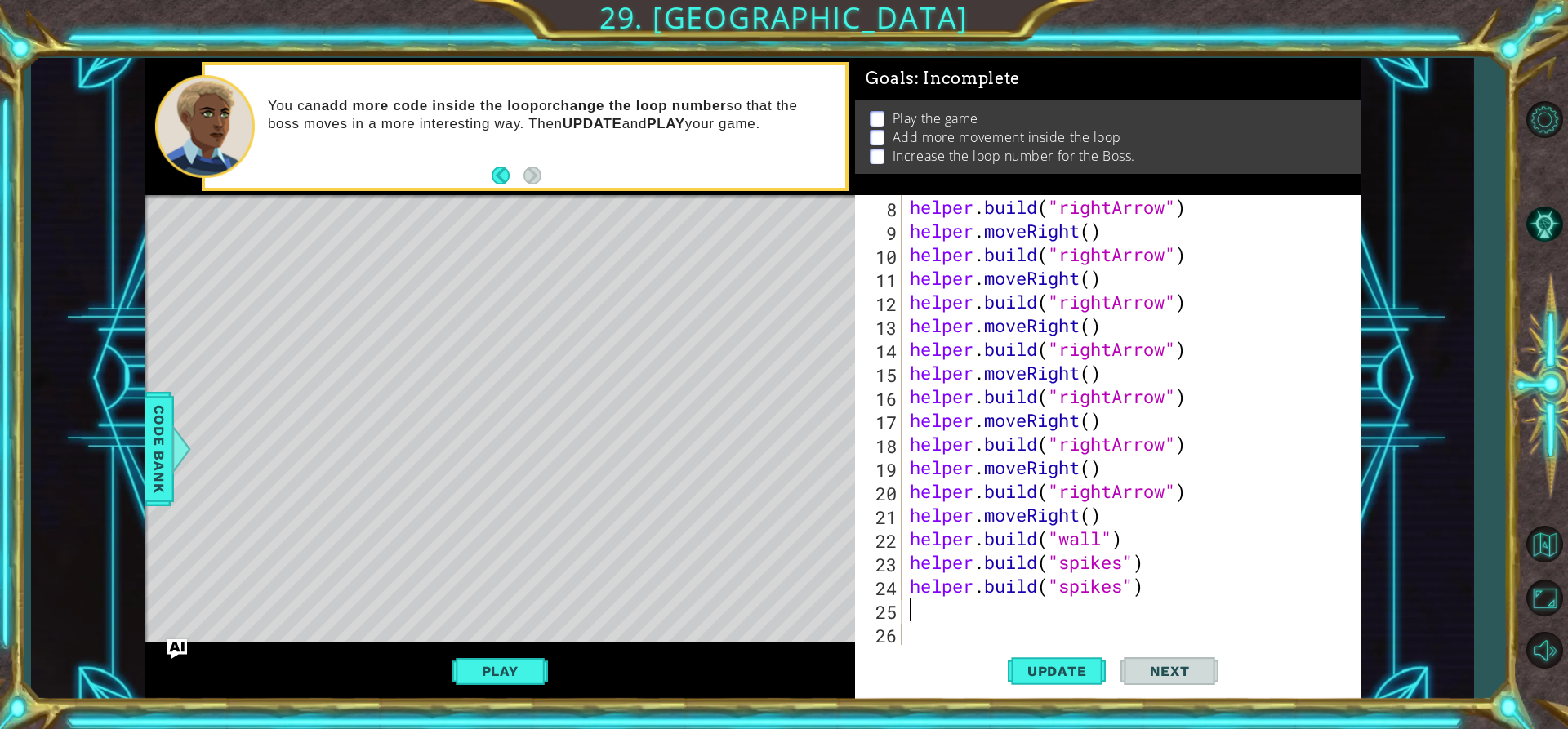
scroll to position [213, 0]
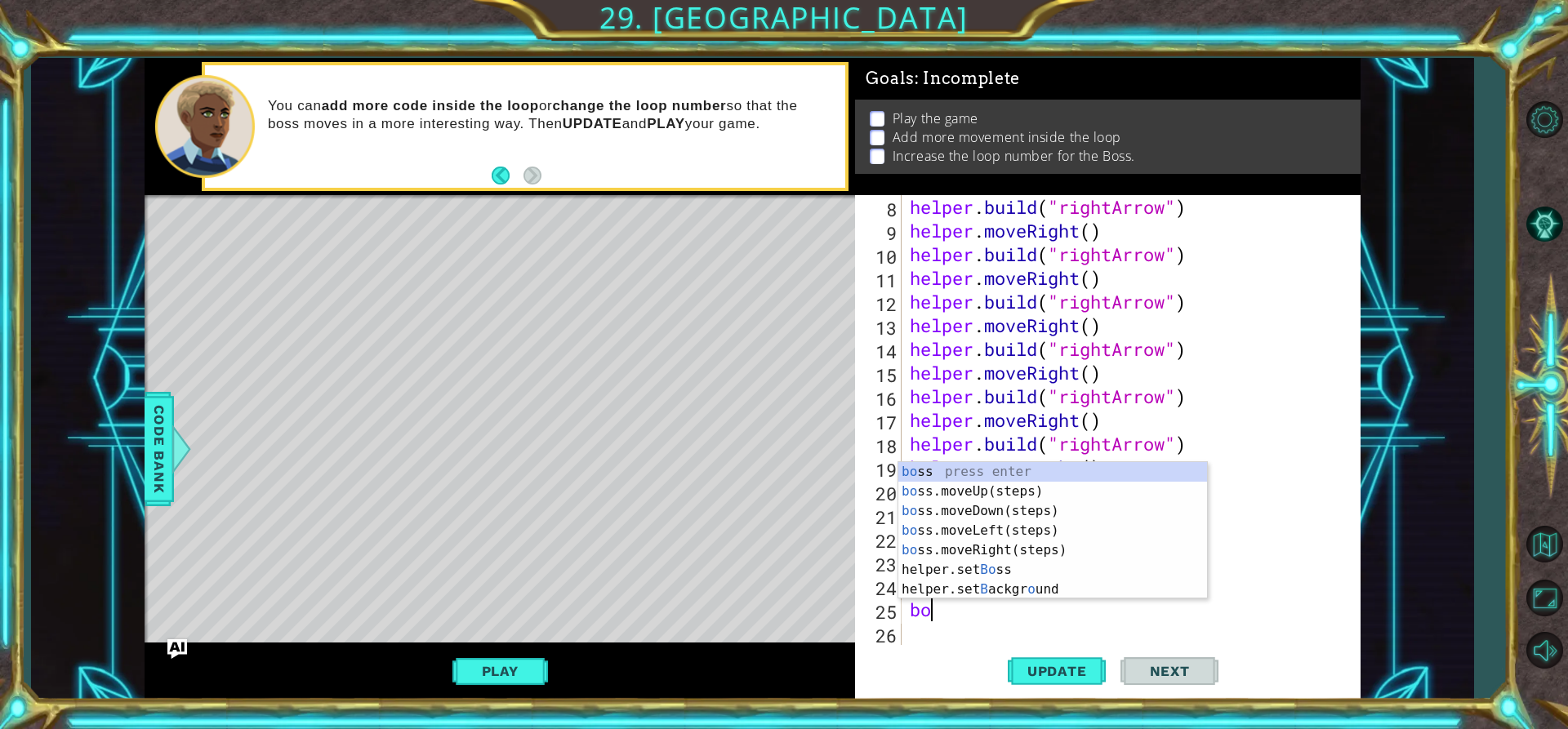
type textarea "boss"
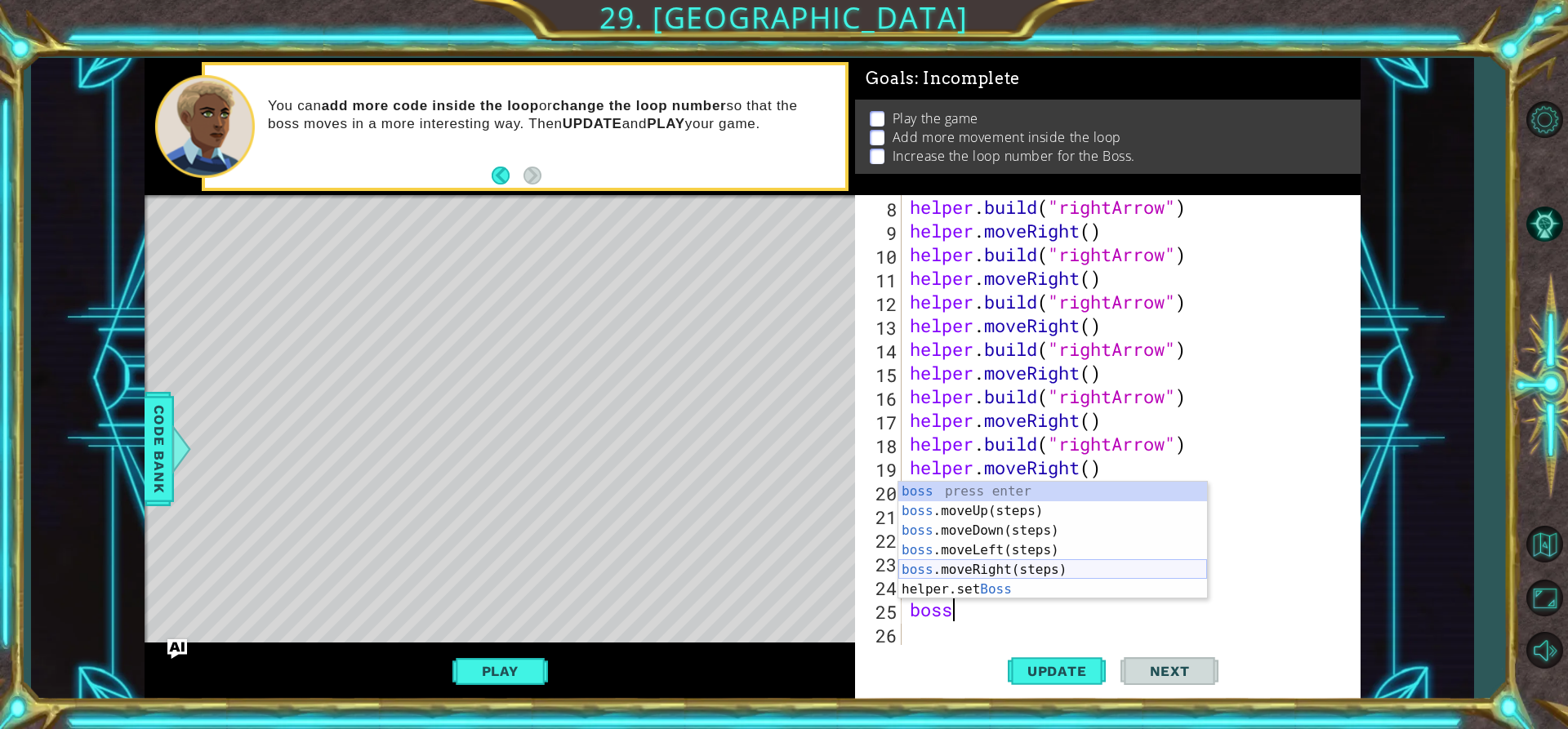
click at [993, 571] on div "boss press enter boss .moveUp(steps) press enter boss .moveDown(steps) press en…" at bounding box center [1053, 560] width 308 height 157
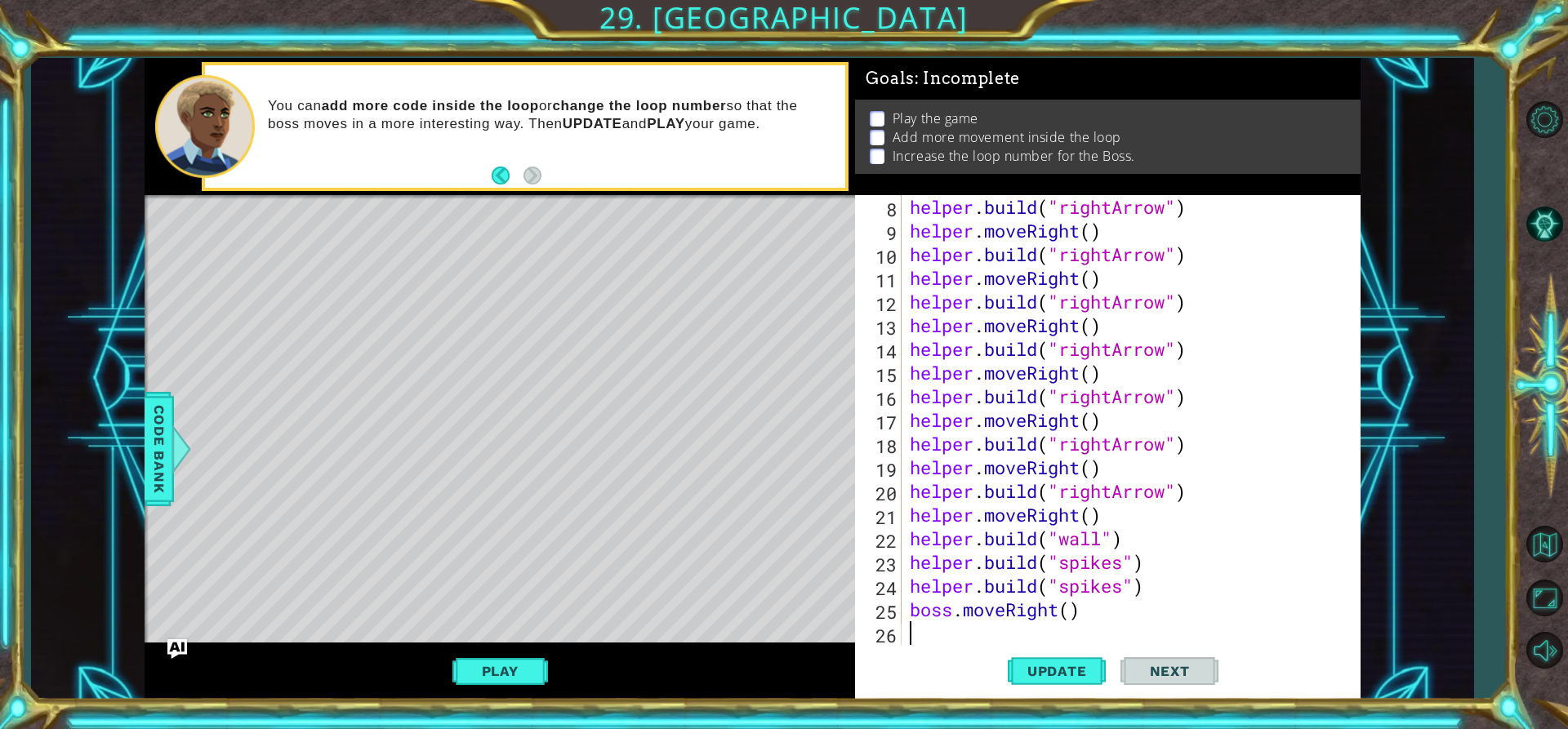
scroll to position [237, 0]
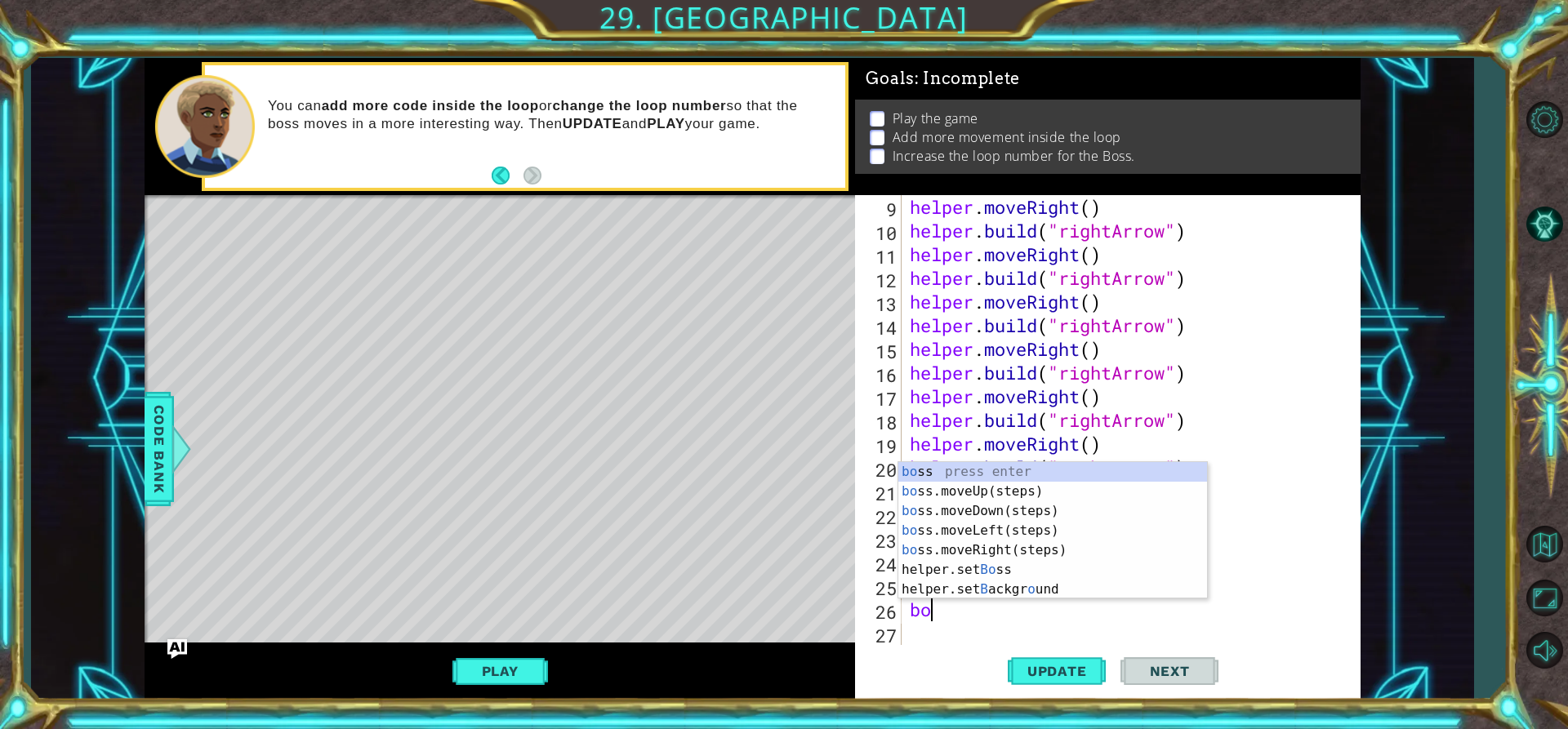
type textarea "boss"
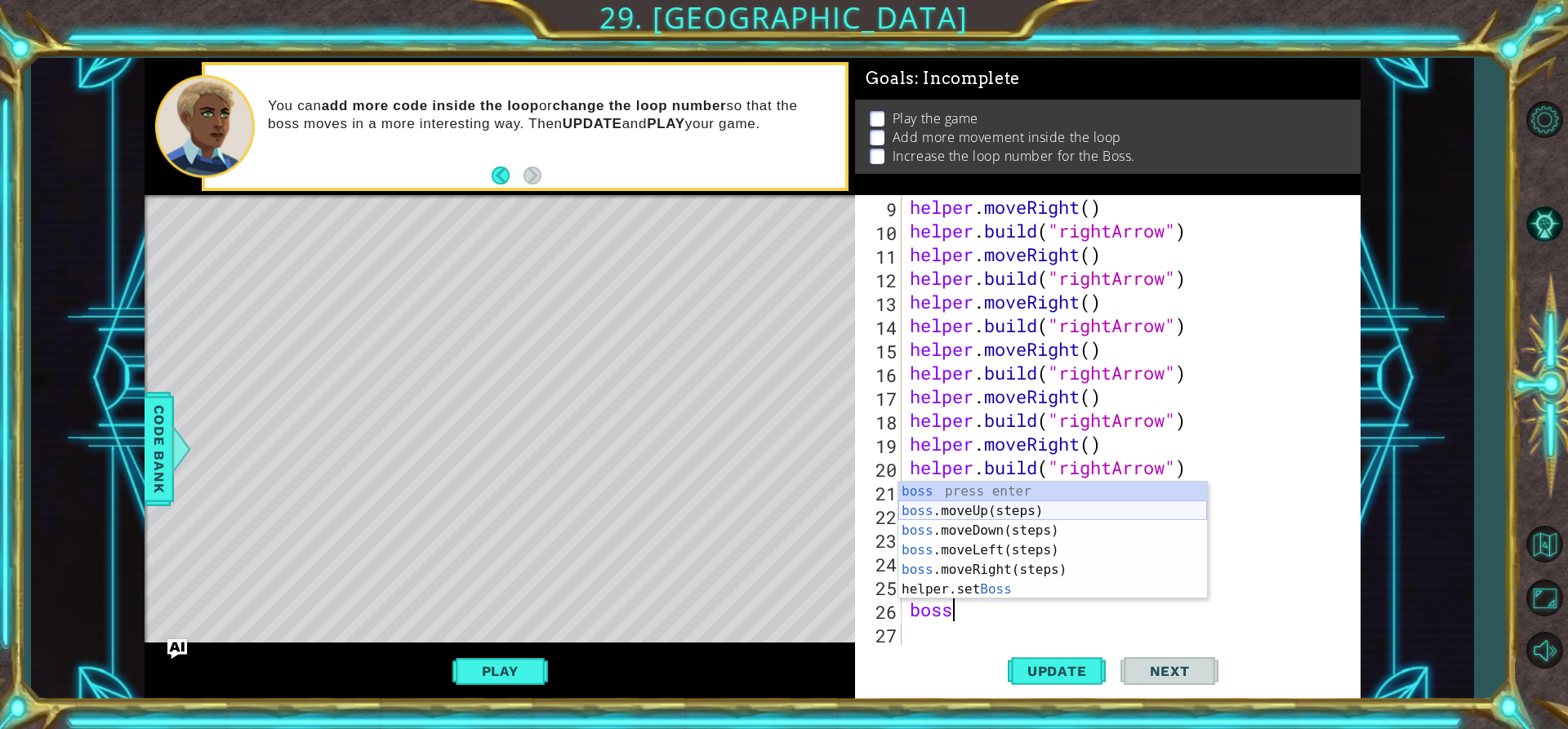
click at [959, 512] on div "boss press enter boss .moveUp(steps) press enter boss .moveDown(steps) press en…" at bounding box center [1053, 560] width 308 height 157
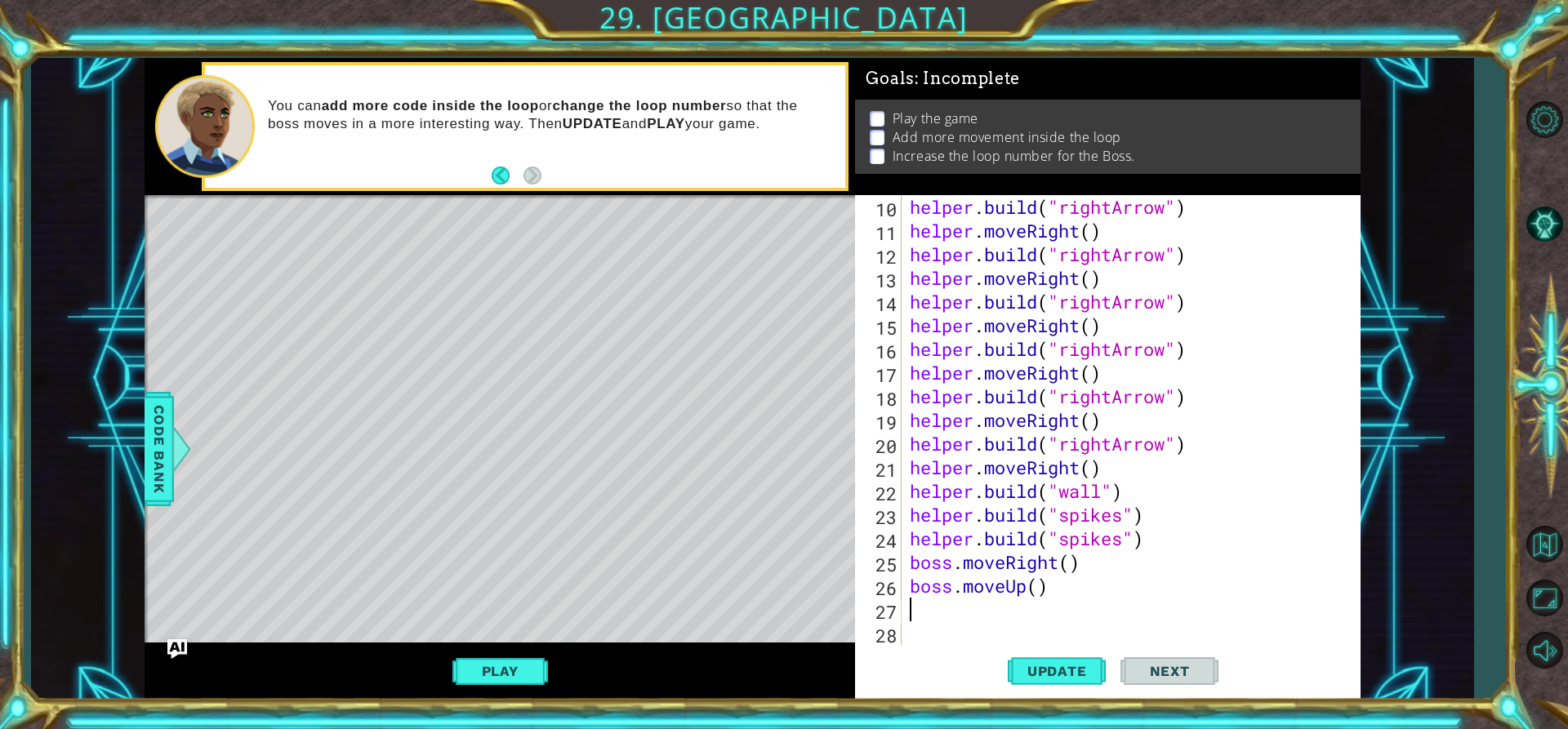
scroll to position [261, 0]
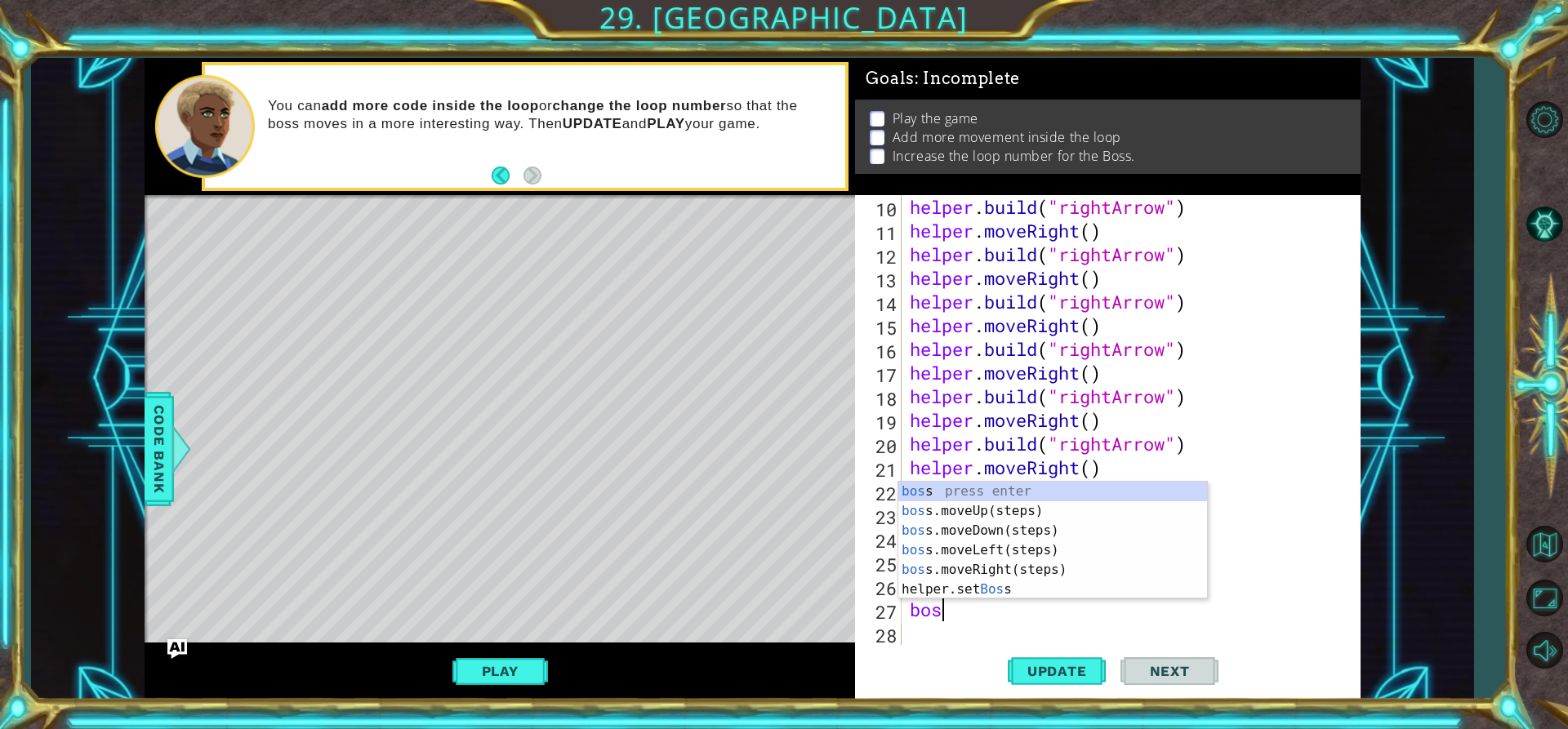
type textarea "boss"
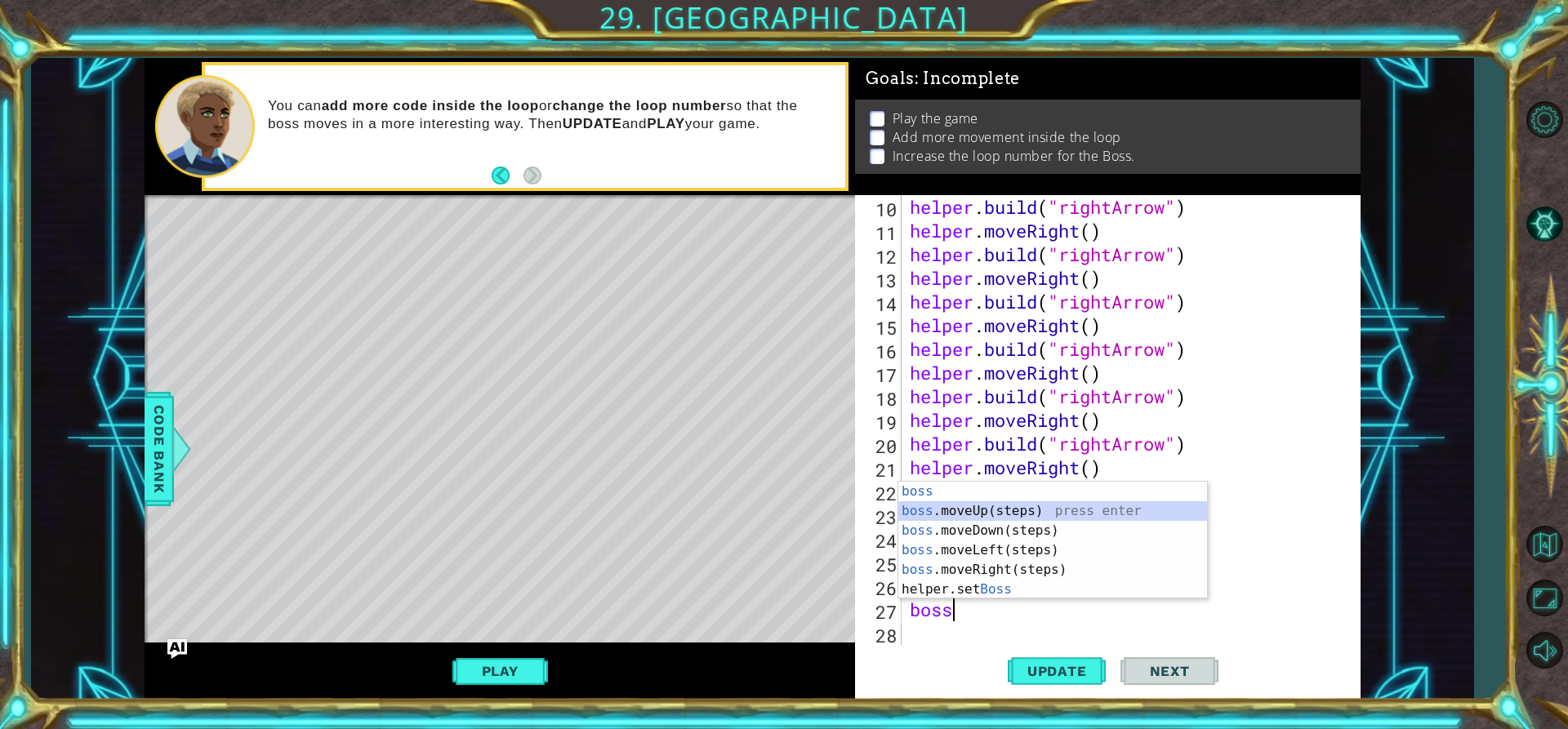
click at [975, 508] on div "boss press enter boss .moveUp(steps) press enter boss .moveDown(steps) press en…" at bounding box center [1053, 560] width 308 height 157
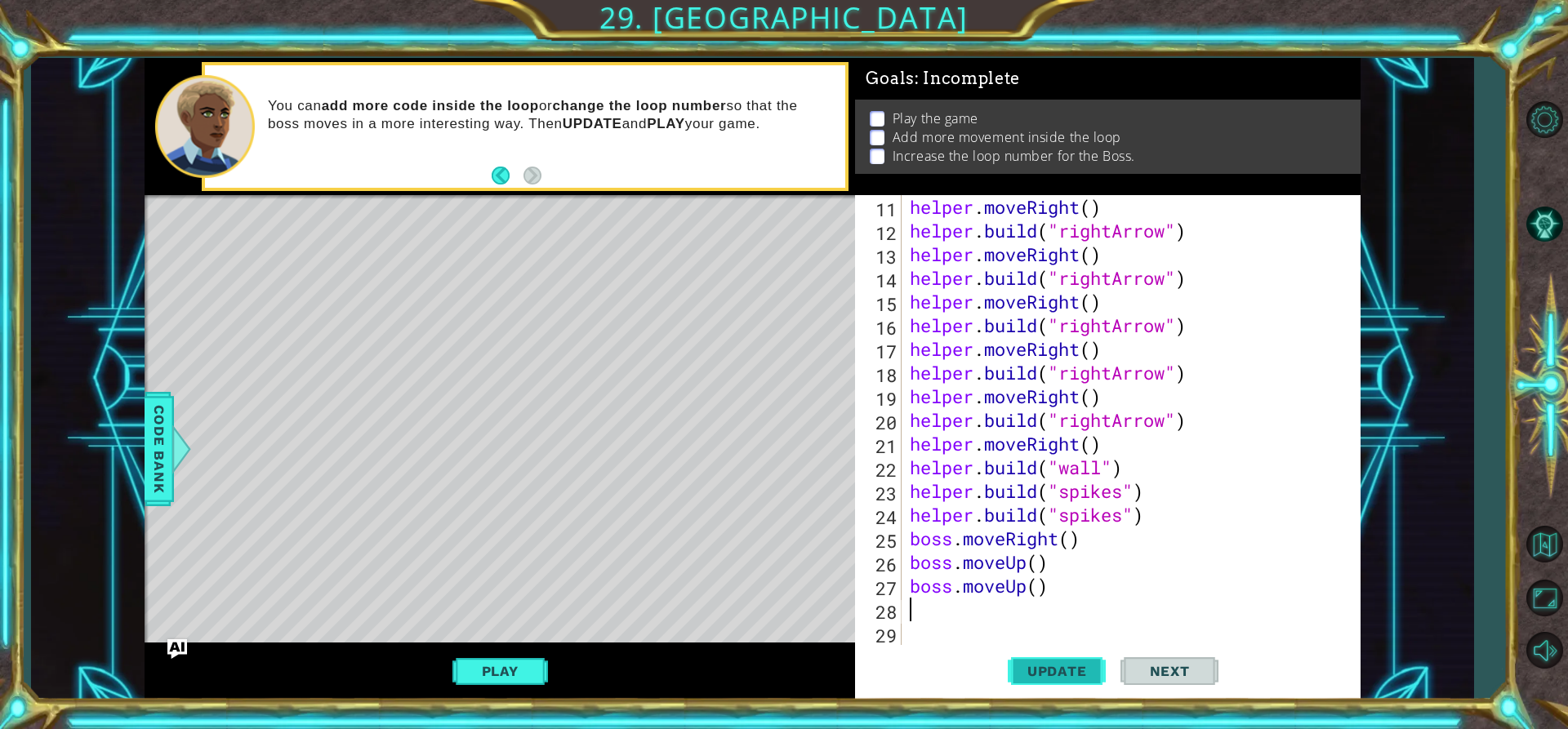
scroll to position [284, 0]
click at [1035, 593] on div "helper . moveRight ( ) helper . build ( "rightArrow" ) helper . moveRight ( ) h…" at bounding box center [1128, 444] width 445 height 497
click at [1043, 563] on div "helper . moveRight ( ) helper . build ( "rightArrow" ) helper . moveRight ( ) h…" at bounding box center [1128, 444] width 445 height 497
click at [1072, 541] on div "helper . moveRight ( ) helper . build ( "rightArrow" ) helper . moveRight ( ) h…" at bounding box center [1128, 444] width 445 height 497
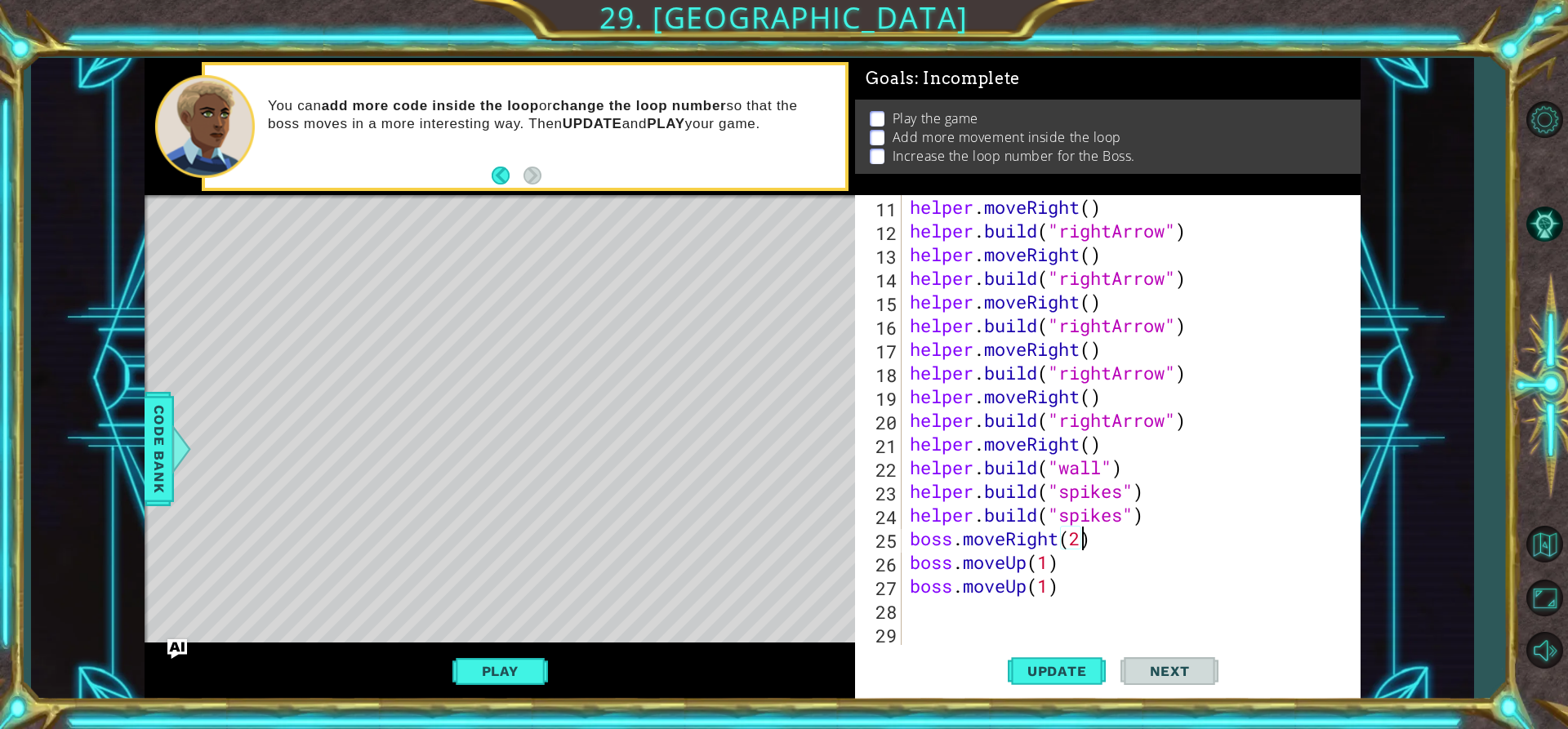
scroll to position [0, 7]
type textarea "boss.moveRight(2)"
click at [1087, 666] on span "Update" at bounding box center [1057, 671] width 92 height 17
click at [521, 653] on div "Play" at bounding box center [499, 670] width 711 height 57
click at [520, 660] on button "Play" at bounding box center [500, 670] width 95 height 31
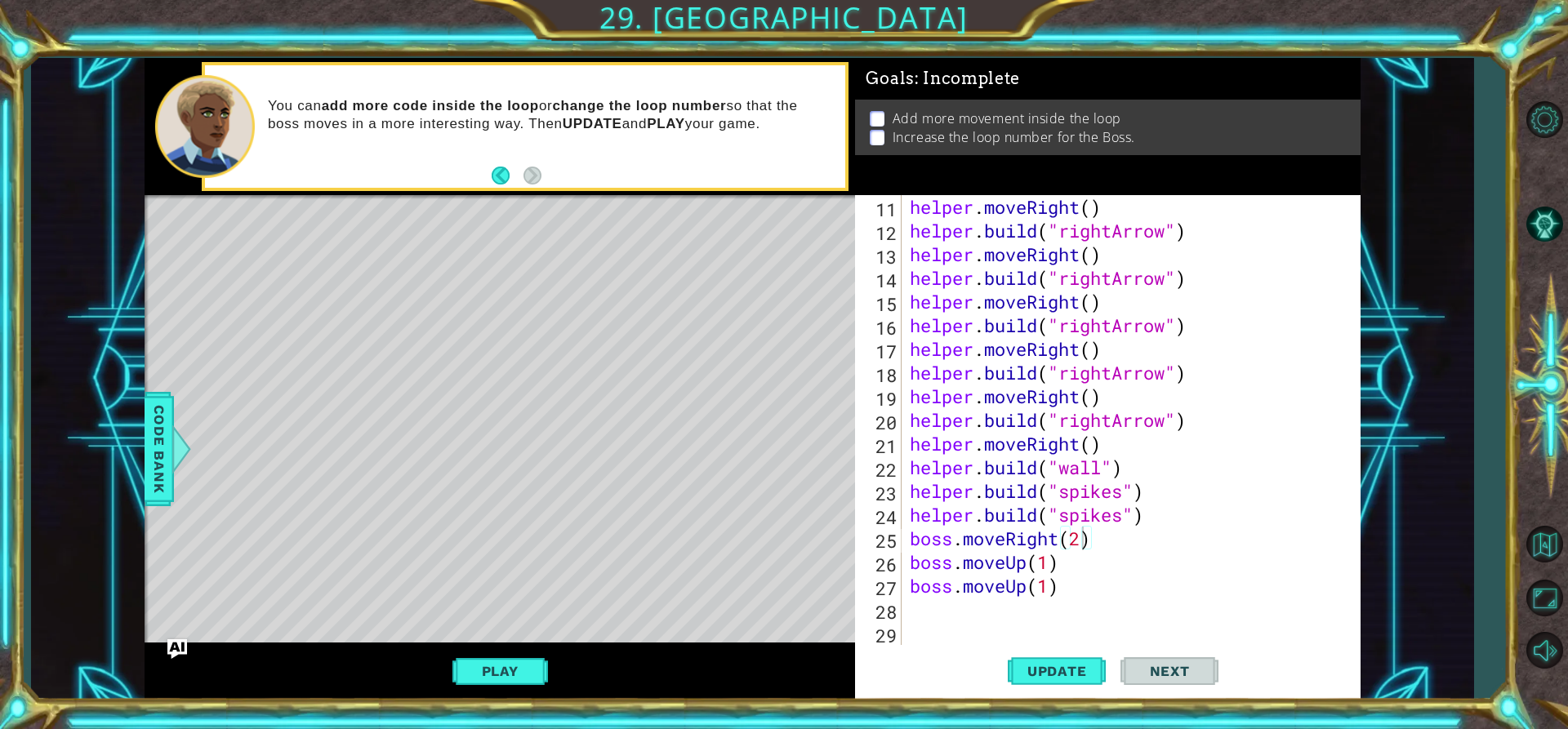
click at [1172, 671] on span "Next" at bounding box center [1170, 674] width 72 height 17
click at [1038, 681] on button "Update" at bounding box center [1056, 670] width 98 height 50
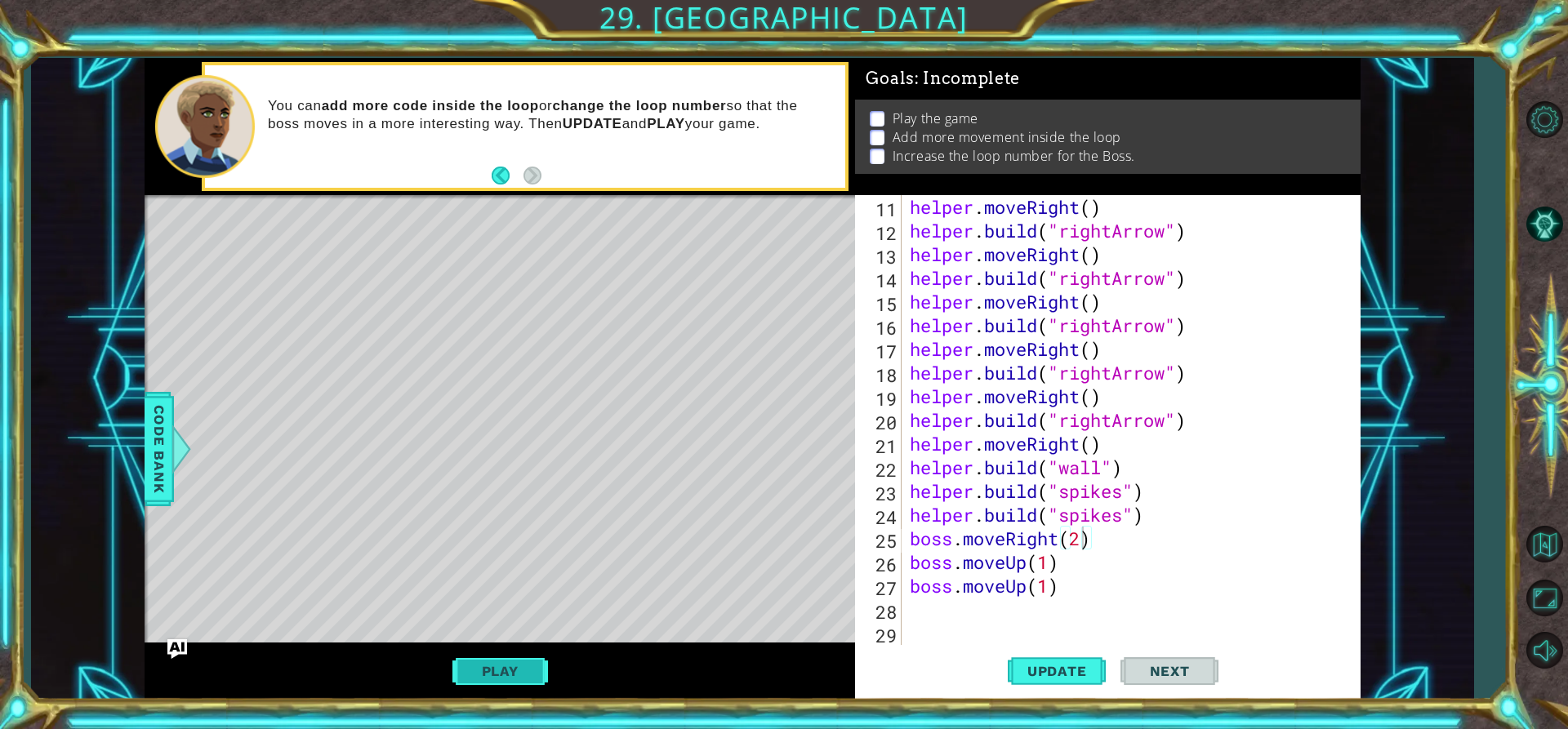
click at [494, 659] on button "Play" at bounding box center [500, 670] width 95 height 31
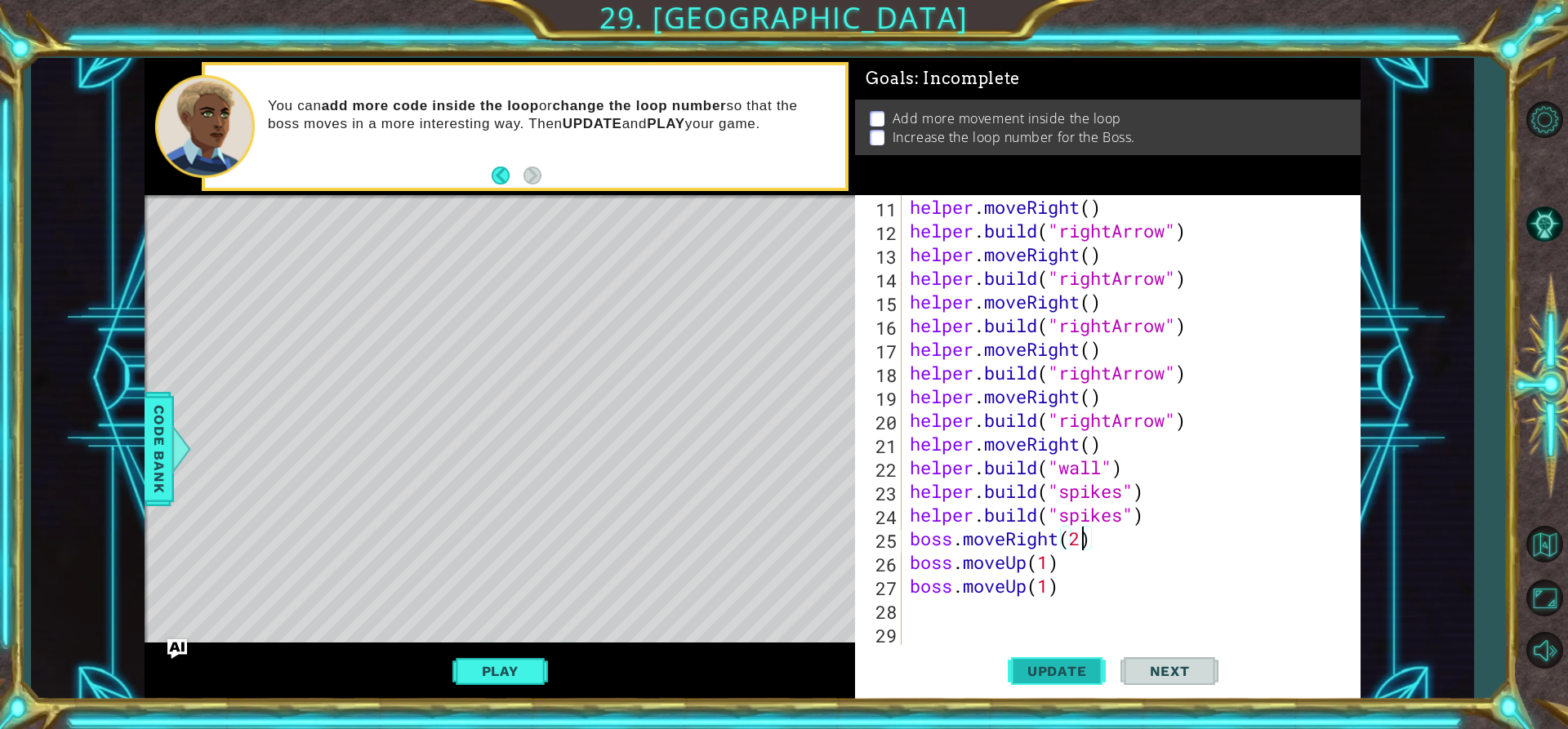
click at [1026, 674] on span "Update" at bounding box center [1057, 671] width 92 height 17
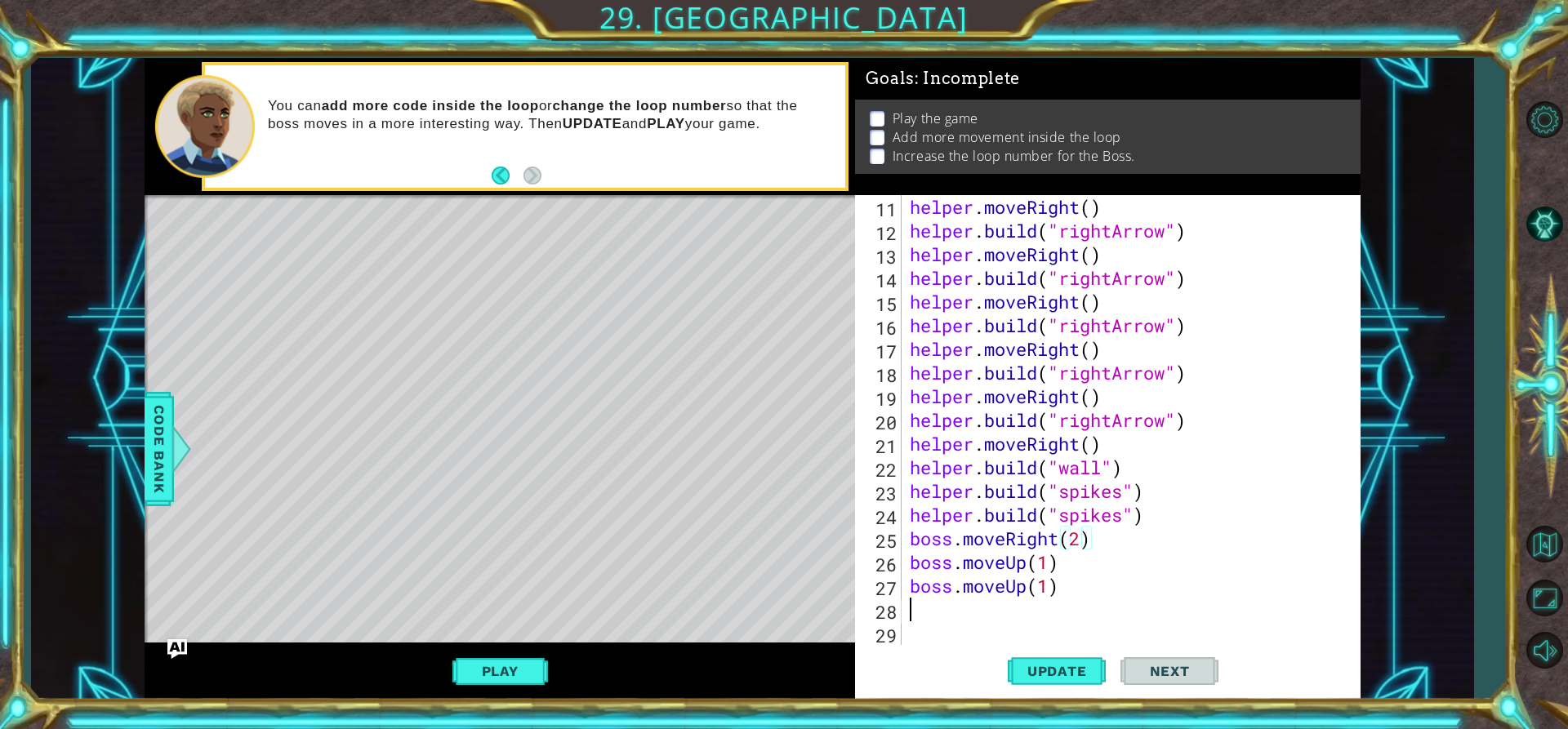
click at [911, 607] on div "helper . moveRight ( ) helper . build ( "rightArrow" ) helper . moveRight ( ) h…" at bounding box center [1128, 444] width 445 height 497
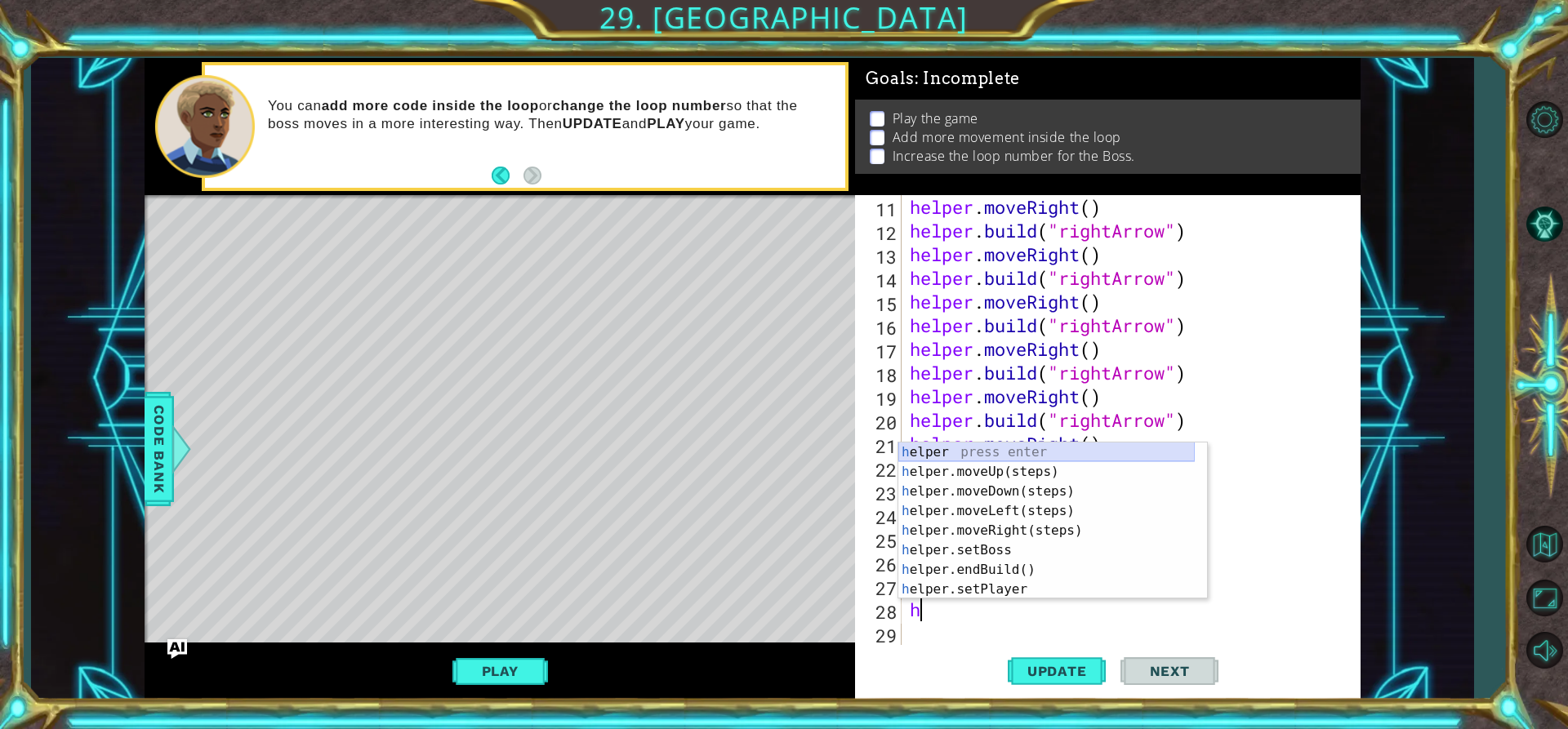
click at [944, 457] on div "h elper press enter h elper.moveUp(steps) press enter h elper.moveDown(steps) p…" at bounding box center [1047, 540] width 296 height 195
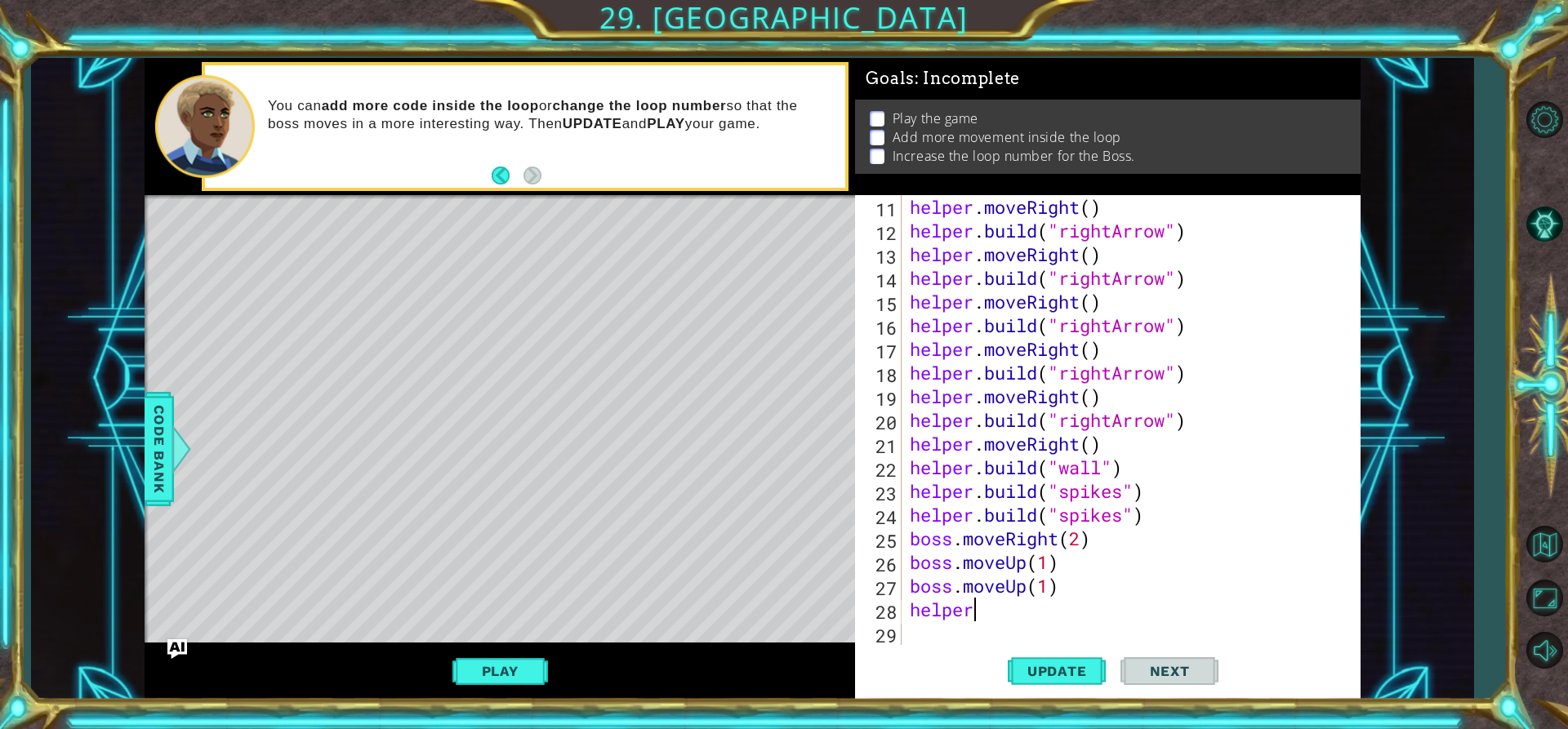
type textarea "helpe"
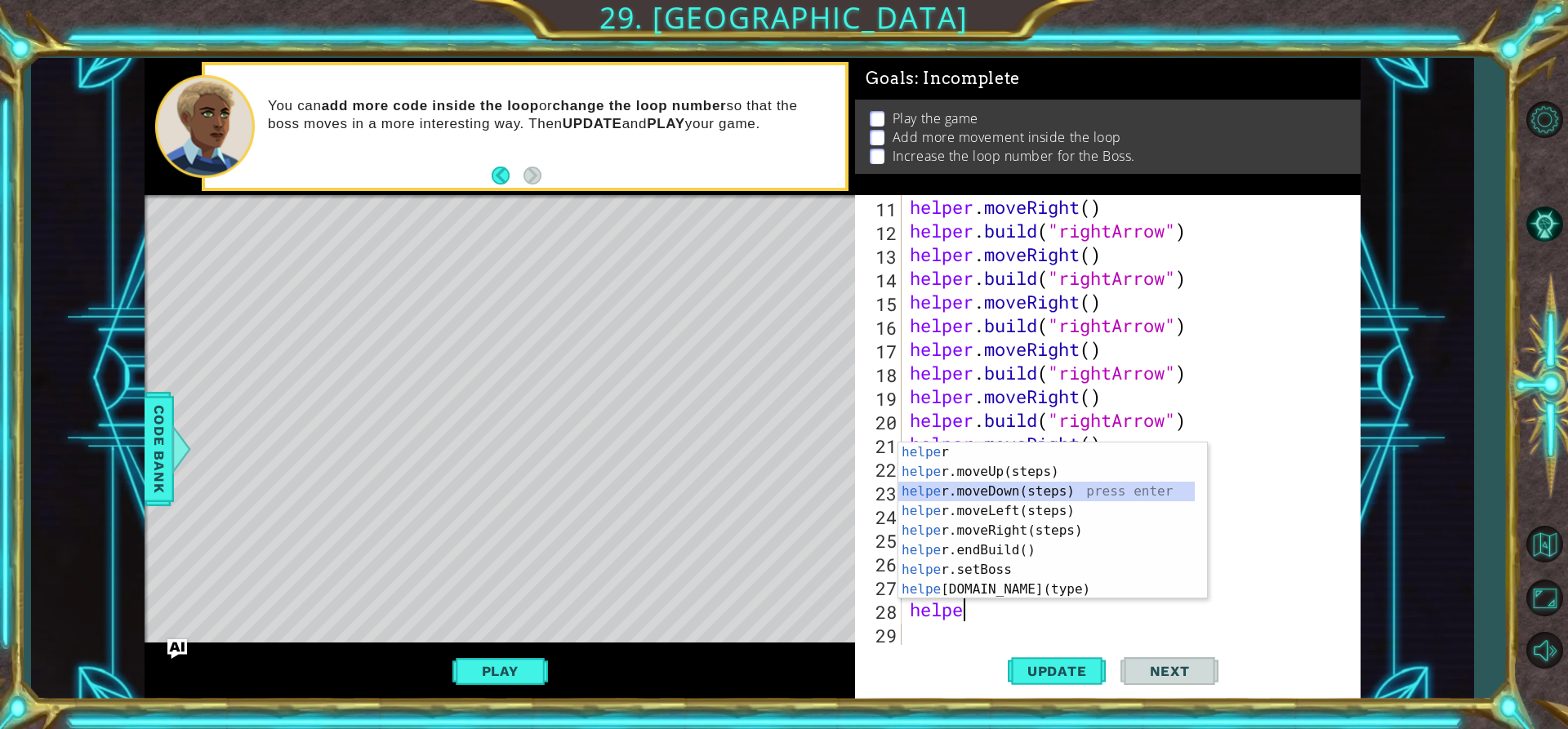
click at [983, 490] on div "helpe r press enter helpe [PERSON_NAME]moveUp(steps) press enter helpe r.moveDo…" at bounding box center [1047, 540] width 296 height 195
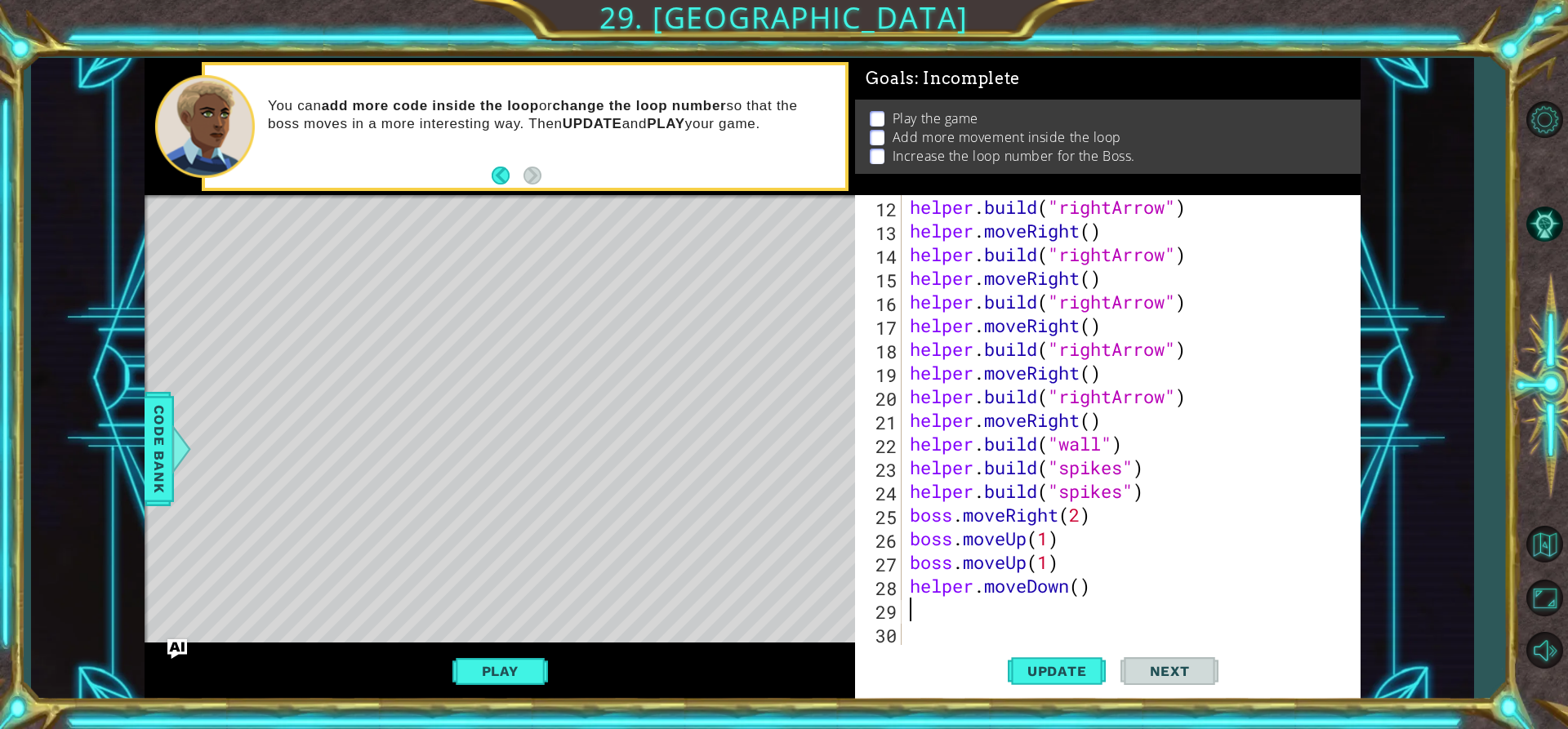
scroll to position [307, 0]
click at [1081, 582] on div "helper . build ( "rightArrow" ) helper . moveRight ( ) helper . build ( "rightA…" at bounding box center [1128, 444] width 445 height 497
type textarea "helper.moveDown(3)"
click at [1026, 612] on div "helper . build ( "rightArrow" ) helper . moveRight ( ) helper . build ( "rightA…" at bounding box center [1128, 444] width 445 height 497
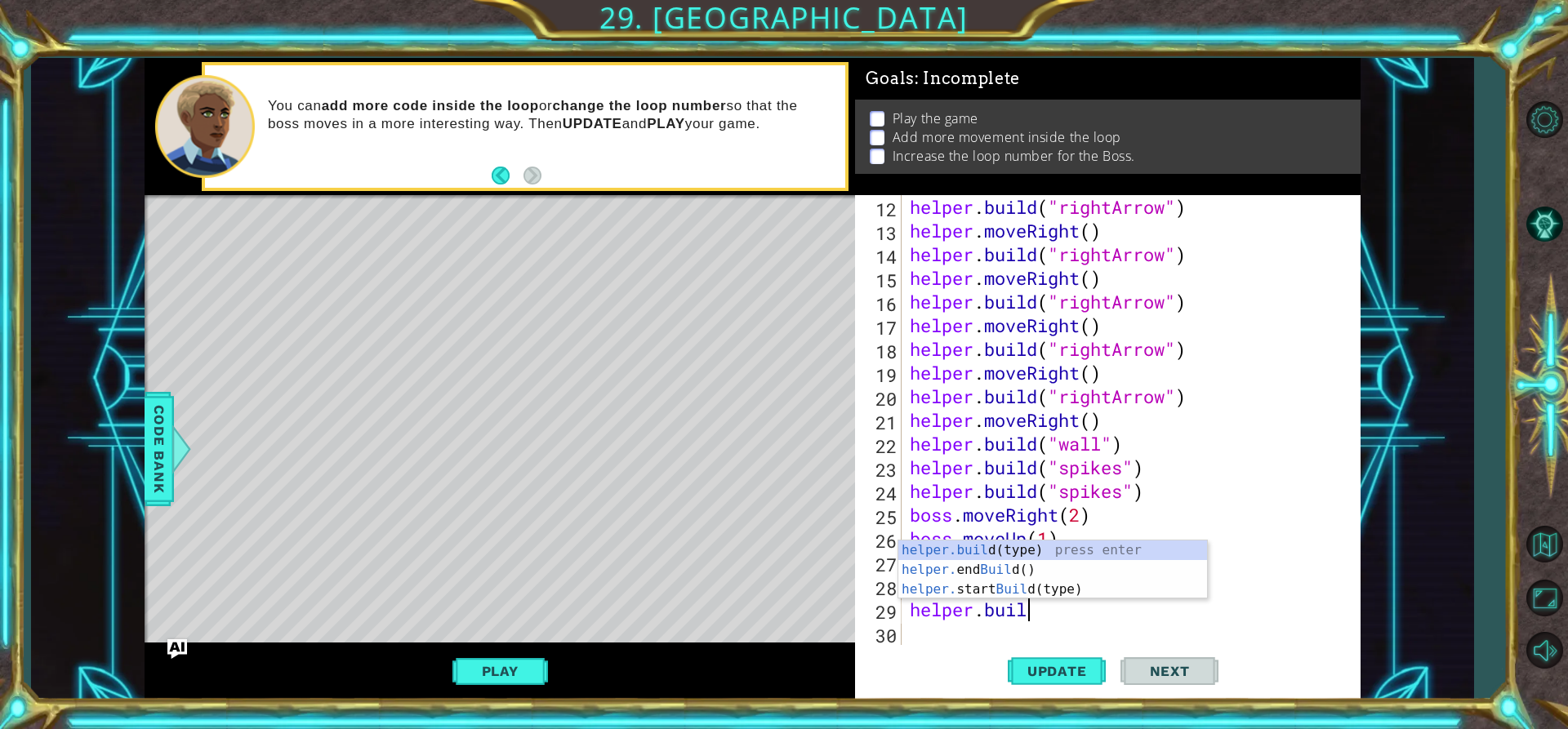
scroll to position [0, 5]
click at [1000, 549] on div "[DOMAIN_NAME] (type) press enter helper. end Build () press enter helper. start…" at bounding box center [1053, 589] width 308 height 98
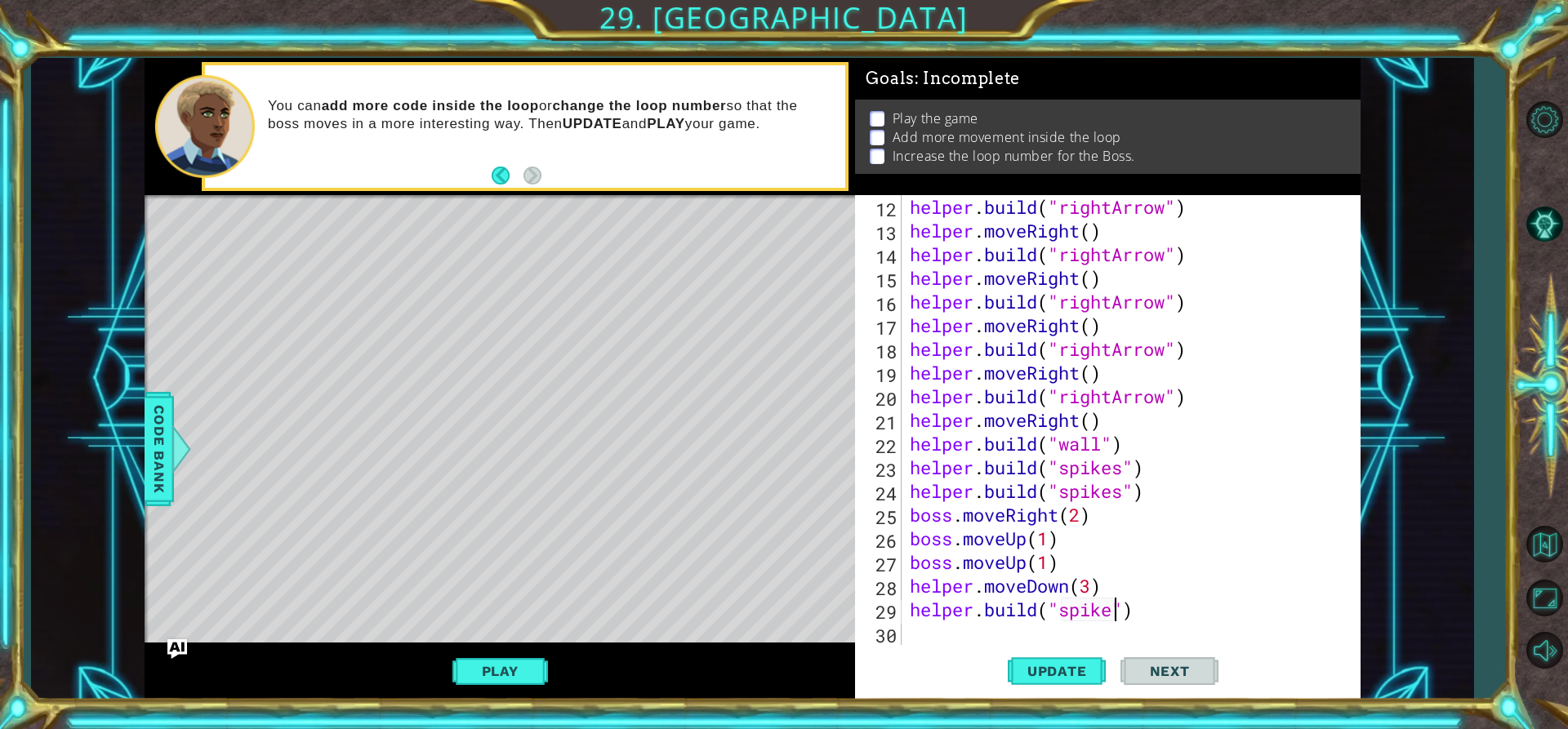
scroll to position [0, 10]
type textarea "[DOMAIN_NAME]("spikes")"
click at [1078, 664] on span "Update" at bounding box center [1057, 671] width 92 height 17
click at [934, 644] on div "[DOMAIN_NAME]("spikes") 12 13 14 15 16 17 18 19 20 21 22 23 24 25 26 27 28 29 3…" at bounding box center [1107, 447] width 506 height 504
click at [934, 635] on div "helper . build ( "rightArrow" ) helper . moveRight ( ) helper . build ( "rightA…" at bounding box center [1128, 444] width 445 height 497
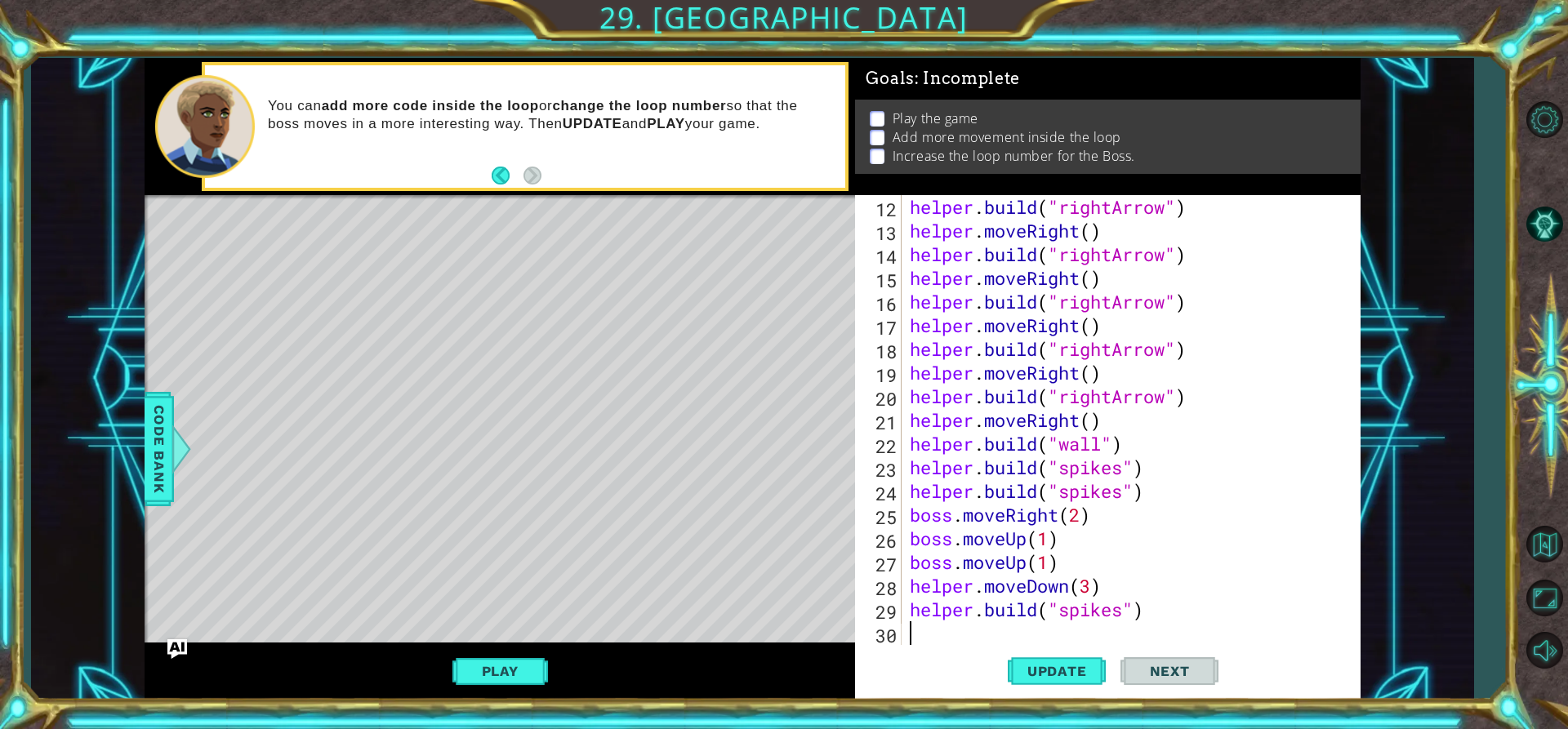
scroll to position [0, 0]
type textarea "h"
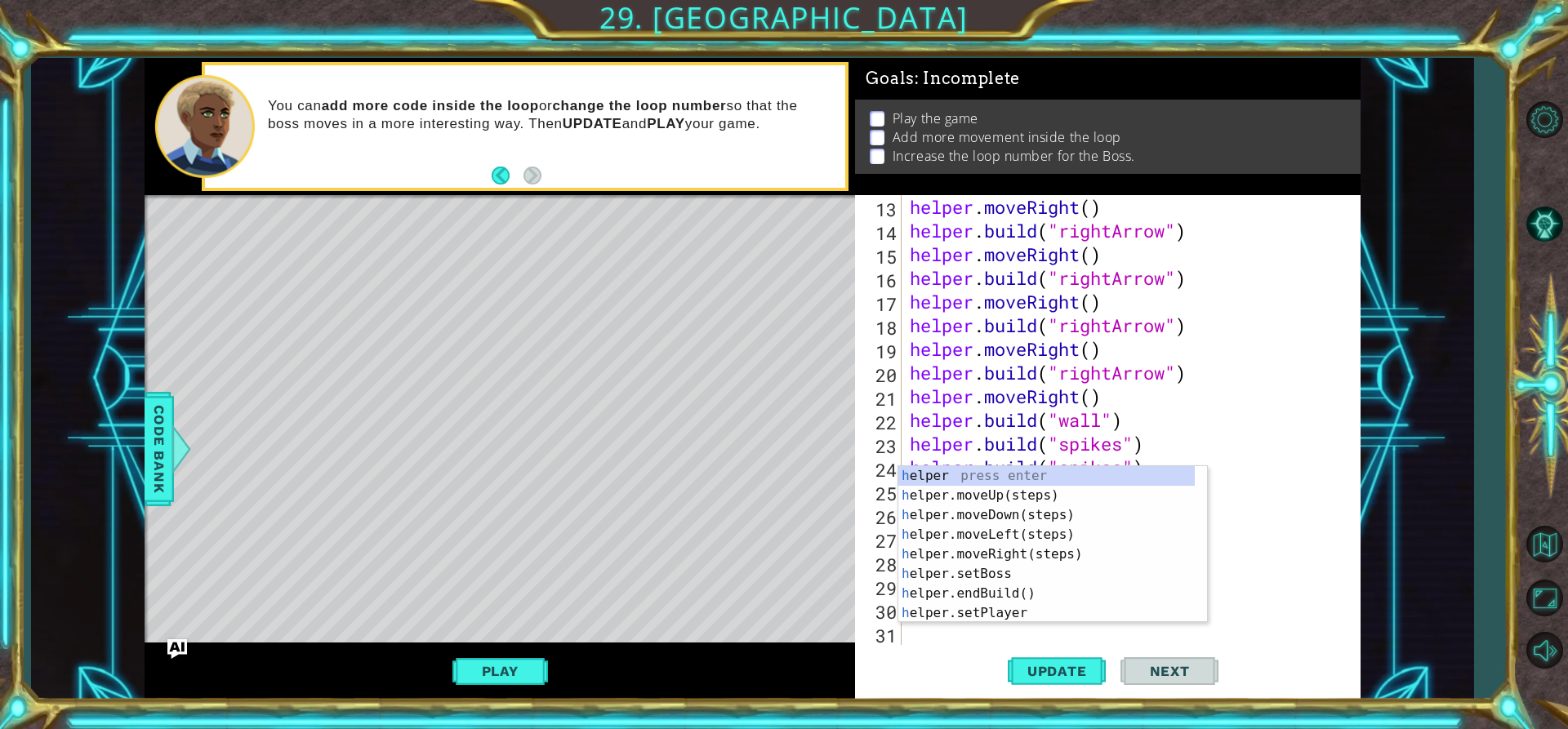
scroll to position [331, 0]
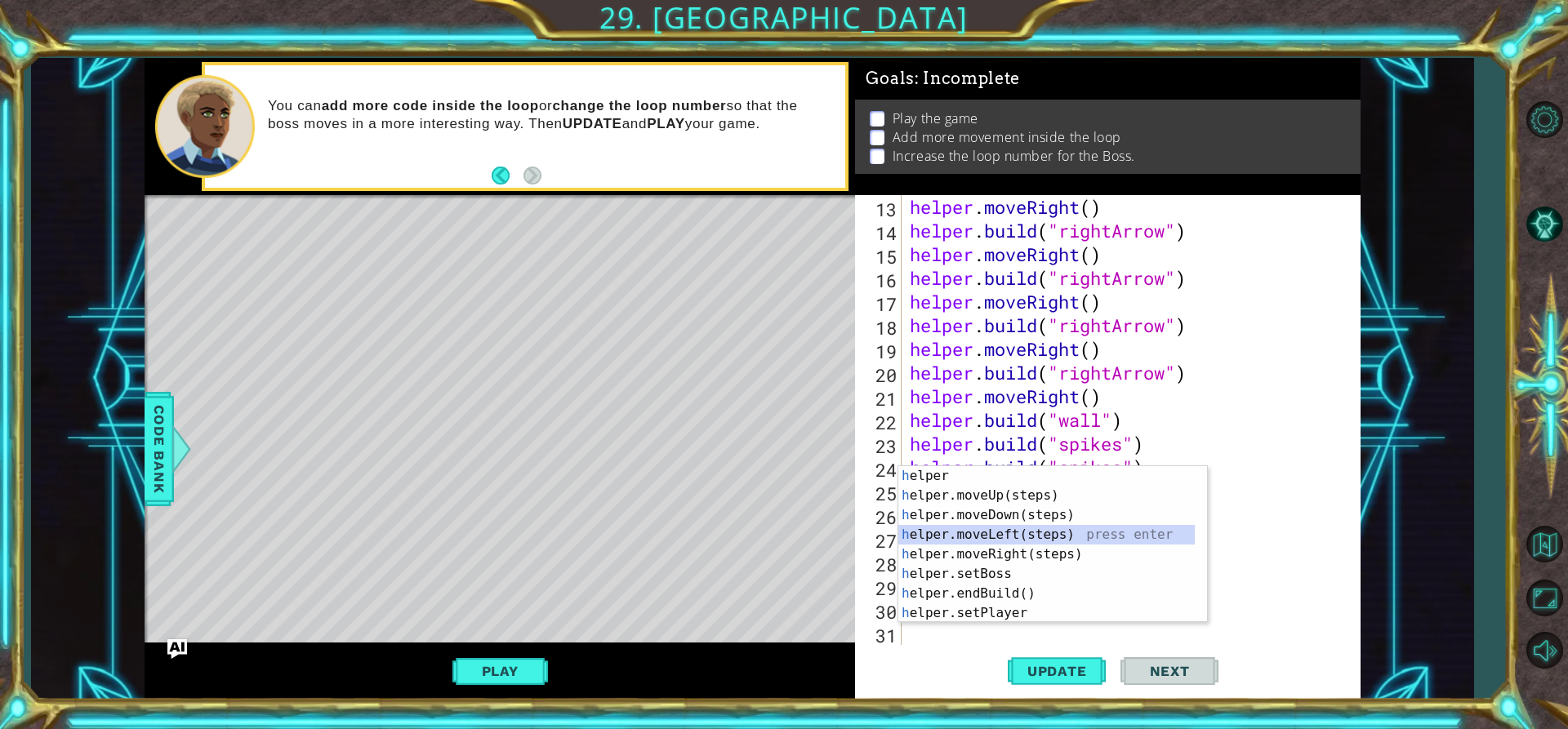
click at [986, 533] on div "h elper press enter h elper.moveUp(steps) press enter h elper.moveDown(steps) p…" at bounding box center [1047, 563] width 296 height 195
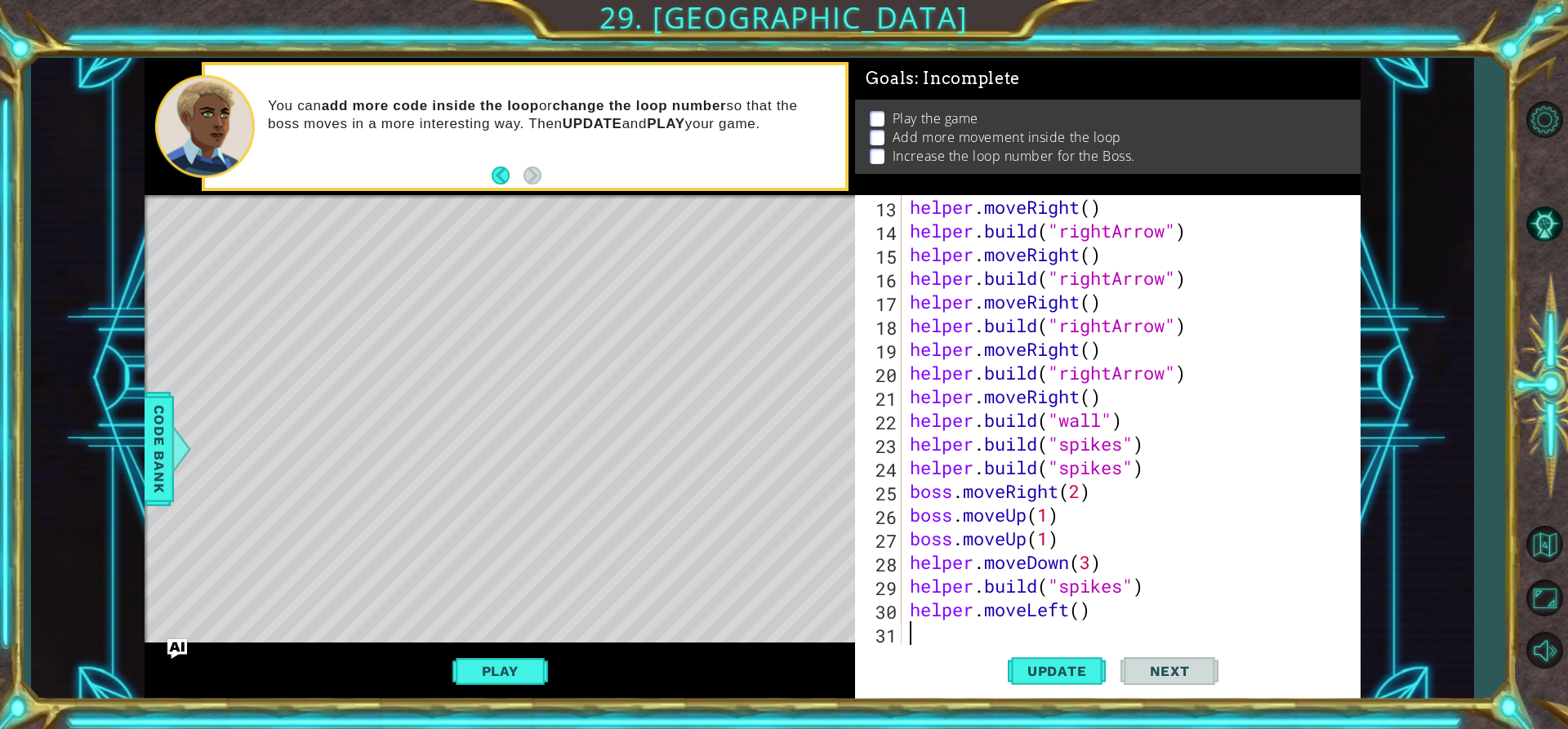
scroll to position [355, 0]
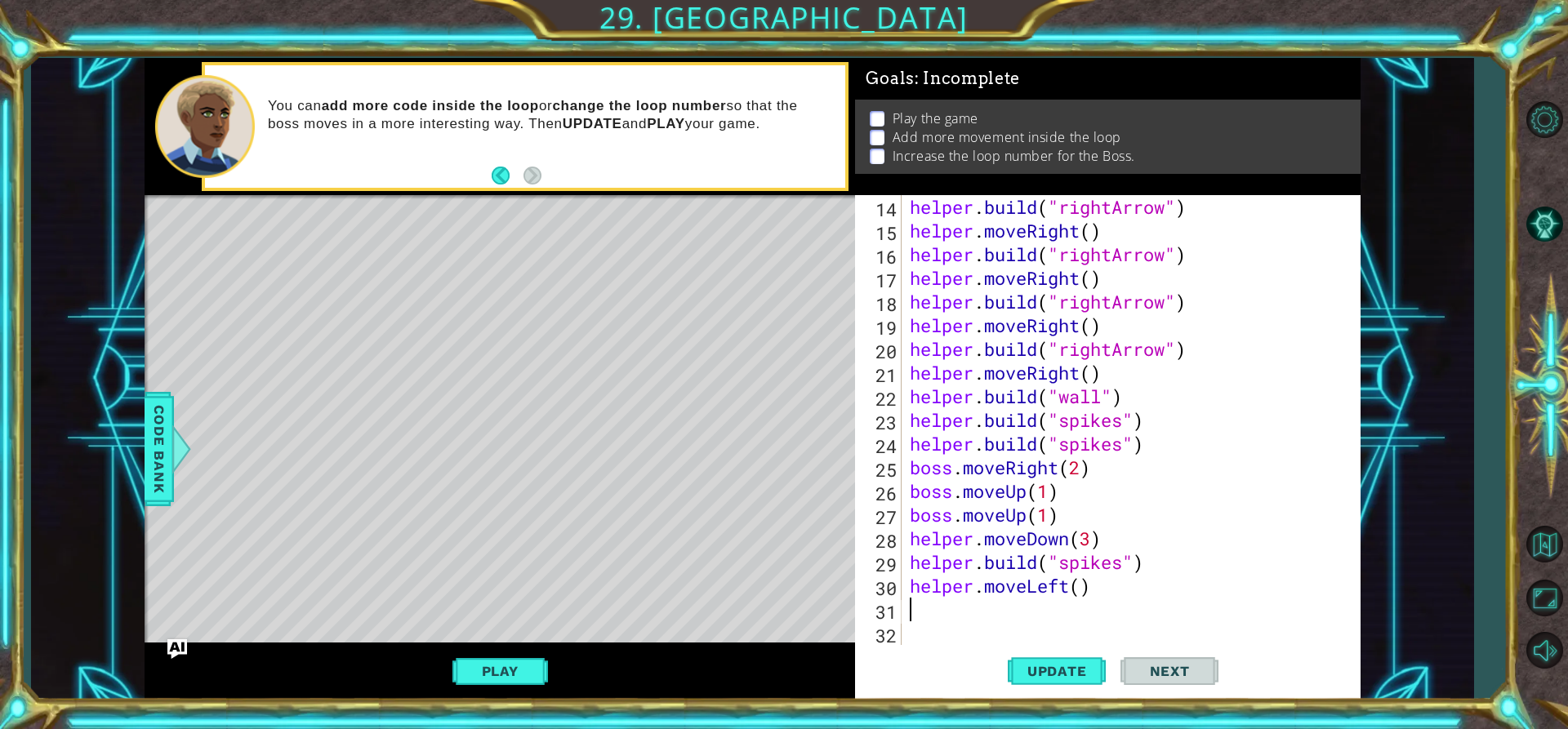
click at [1083, 588] on div "helper . build ( "rightArrow" ) helper . moveRight ( ) helper . build ( "rightA…" at bounding box center [1128, 444] width 445 height 497
type textarea "helper.moveLeft(3)"
click at [1036, 659] on button "Update" at bounding box center [1056, 670] width 98 height 50
click at [958, 617] on div "helper . build ( "rightArrow" ) helper . moveRight ( ) helper . build ( "rightA…" at bounding box center [1128, 444] width 445 height 497
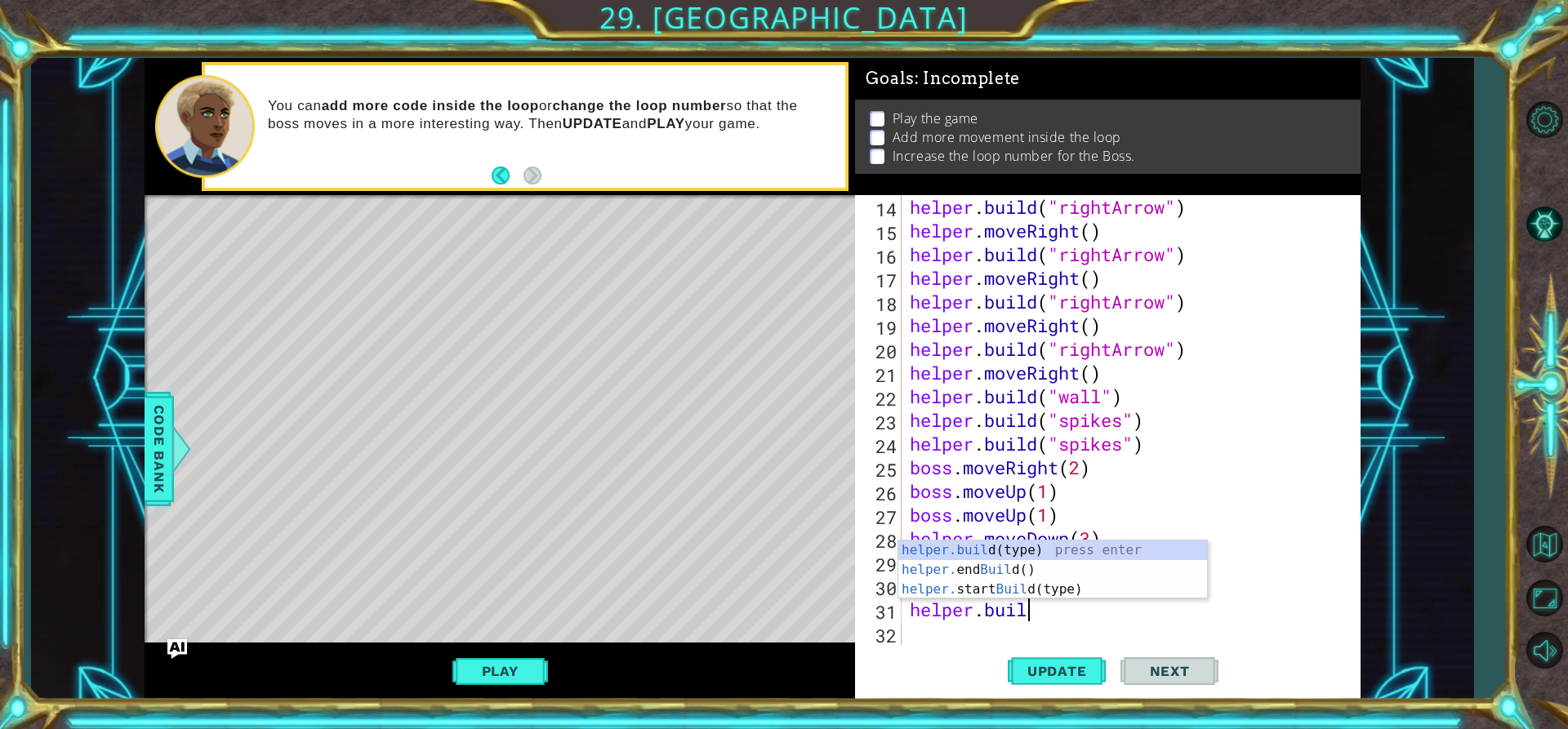
scroll to position [0, 5]
click at [1022, 544] on div "[DOMAIN_NAME] (type) press enter helper. end Build () press enter helper. start…" at bounding box center [1053, 589] width 308 height 98
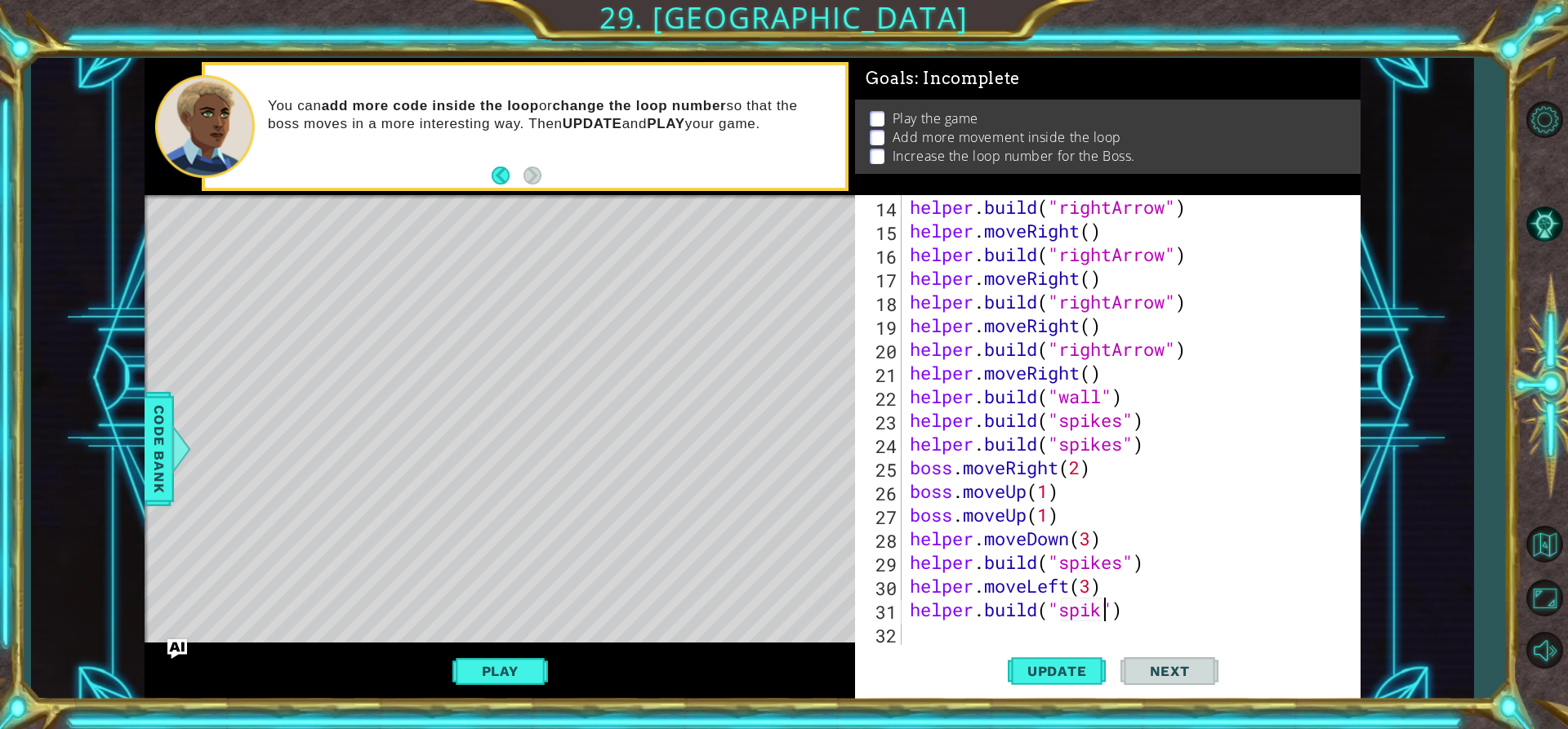
scroll to position [0, 10]
type textarea "[DOMAIN_NAME]("spikes")"
click at [1024, 660] on button "Update" at bounding box center [1056, 670] width 98 height 50
click at [999, 630] on div "helper . build ( "rightArrow" ) helper . moveRight ( ) helper . build ( "rightA…" at bounding box center [1128, 444] width 445 height 497
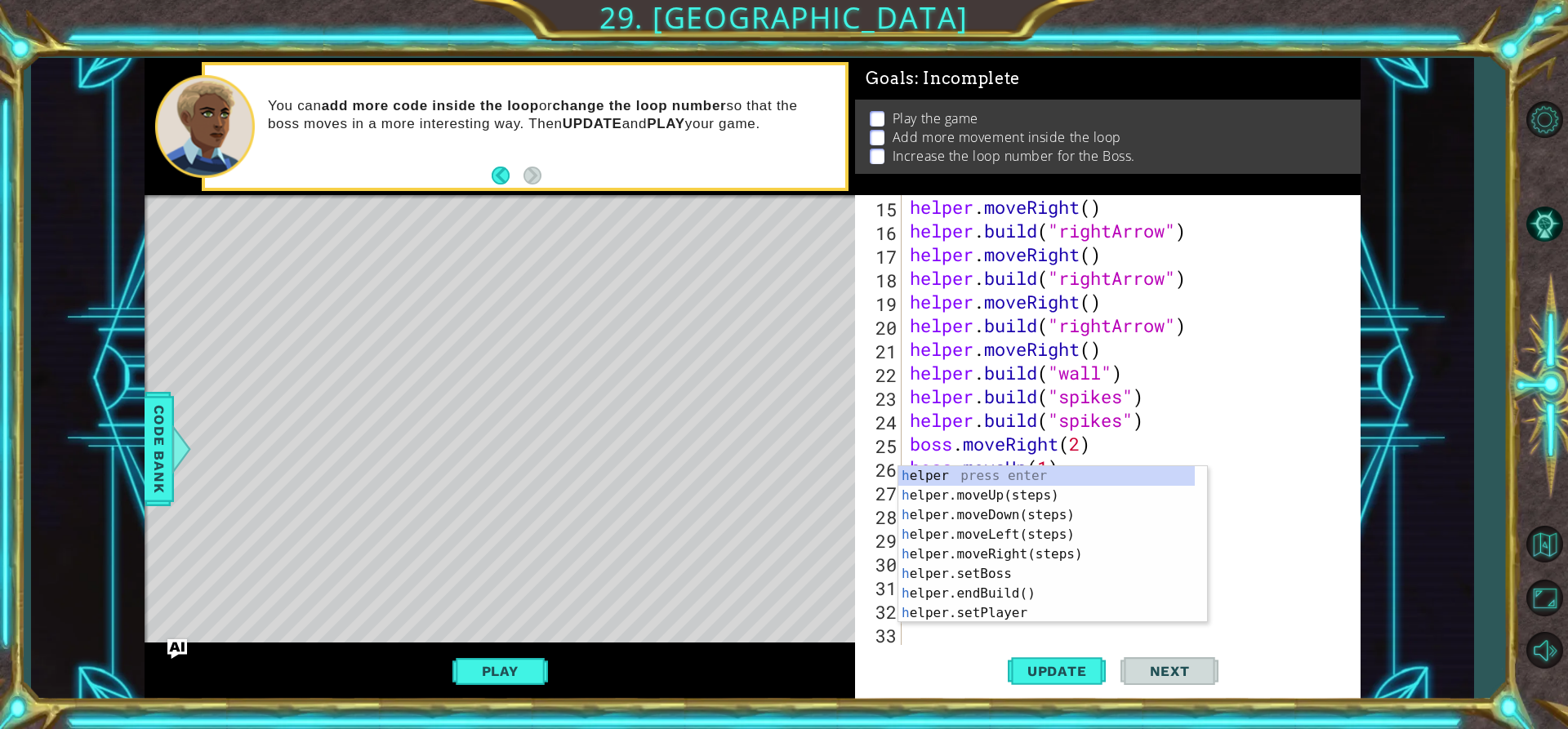
scroll to position [379, 0]
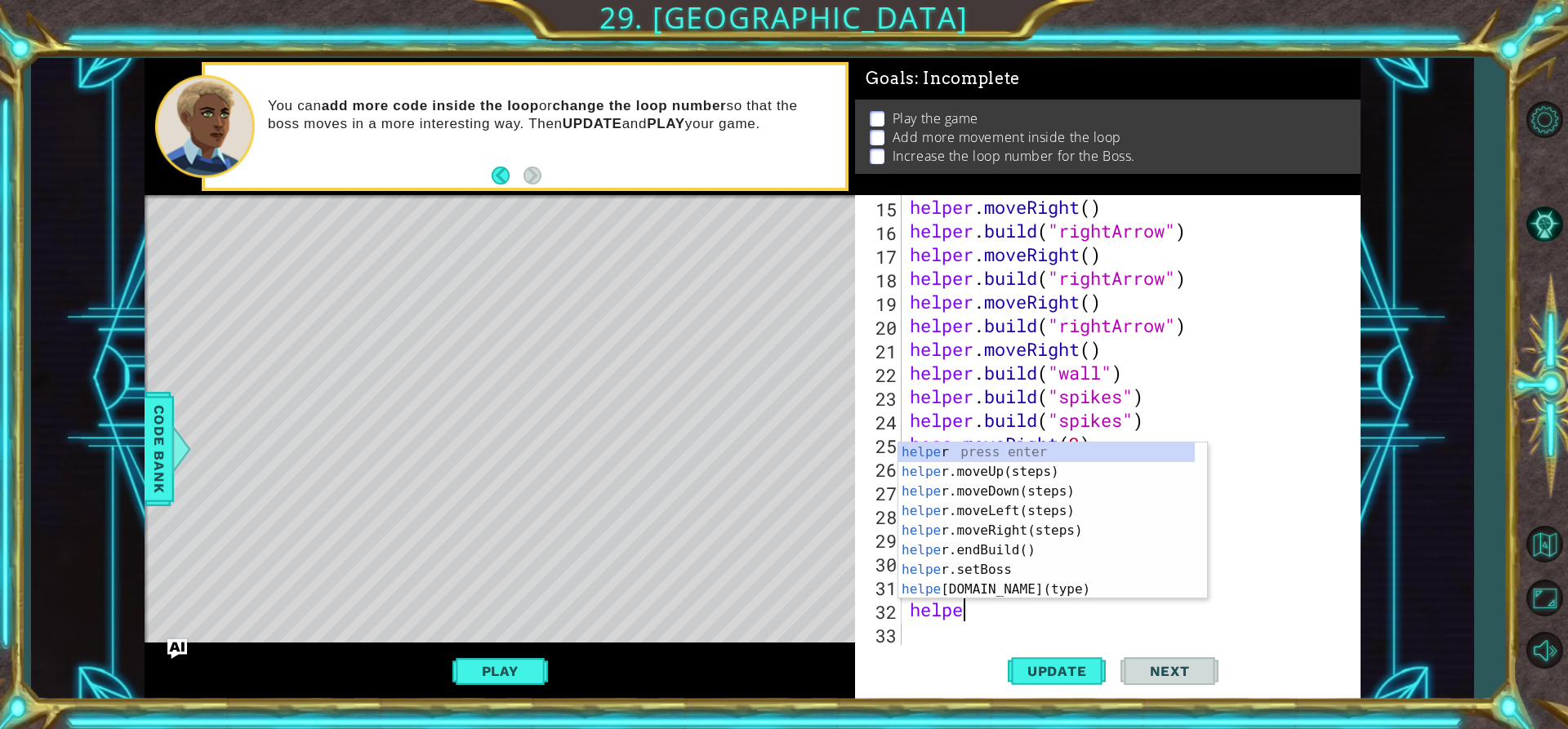
type textarea "helper"
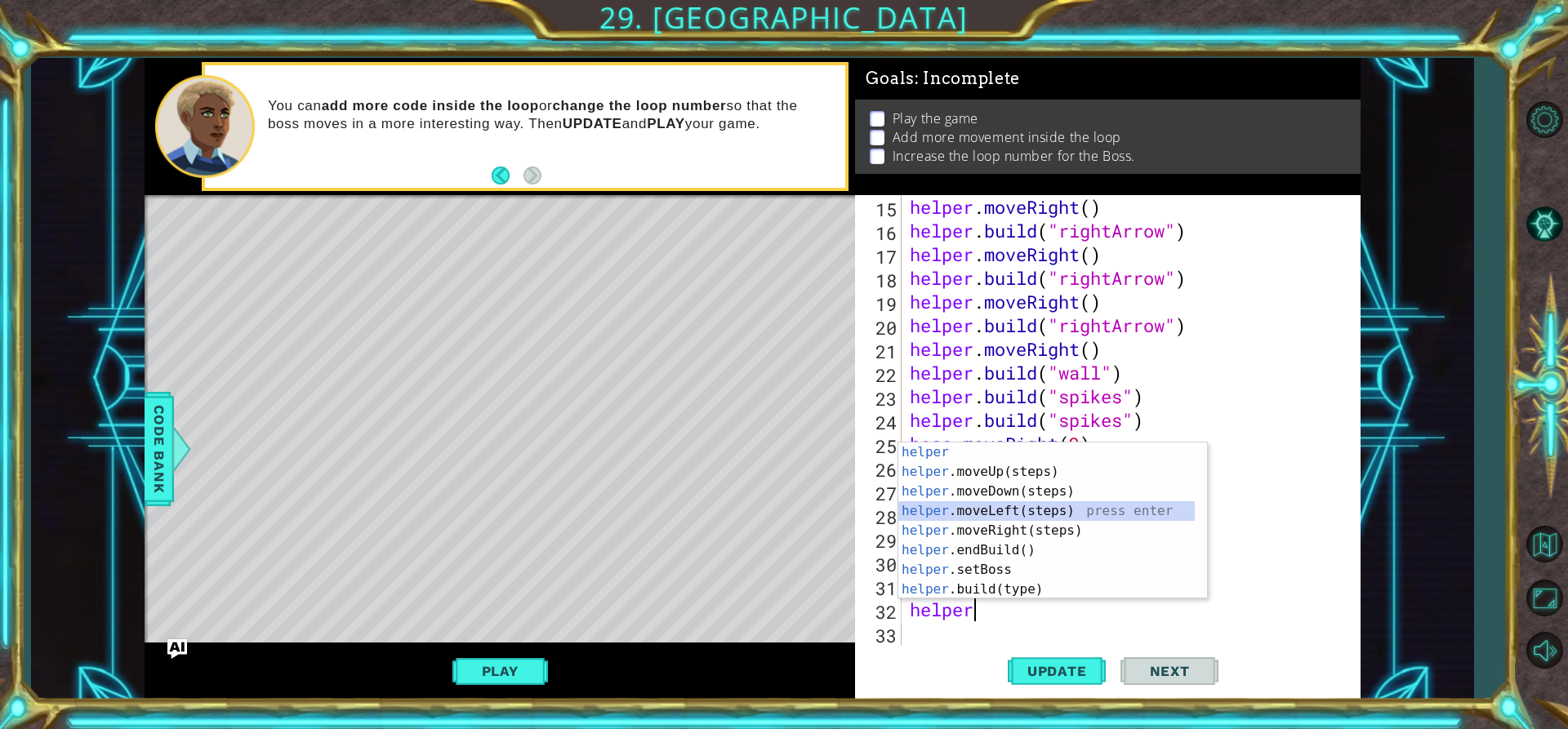
click at [1009, 512] on div "helper press enter helper .moveUp(steps) press enter helper .moveDown(steps) pr…" at bounding box center [1047, 540] width 296 height 195
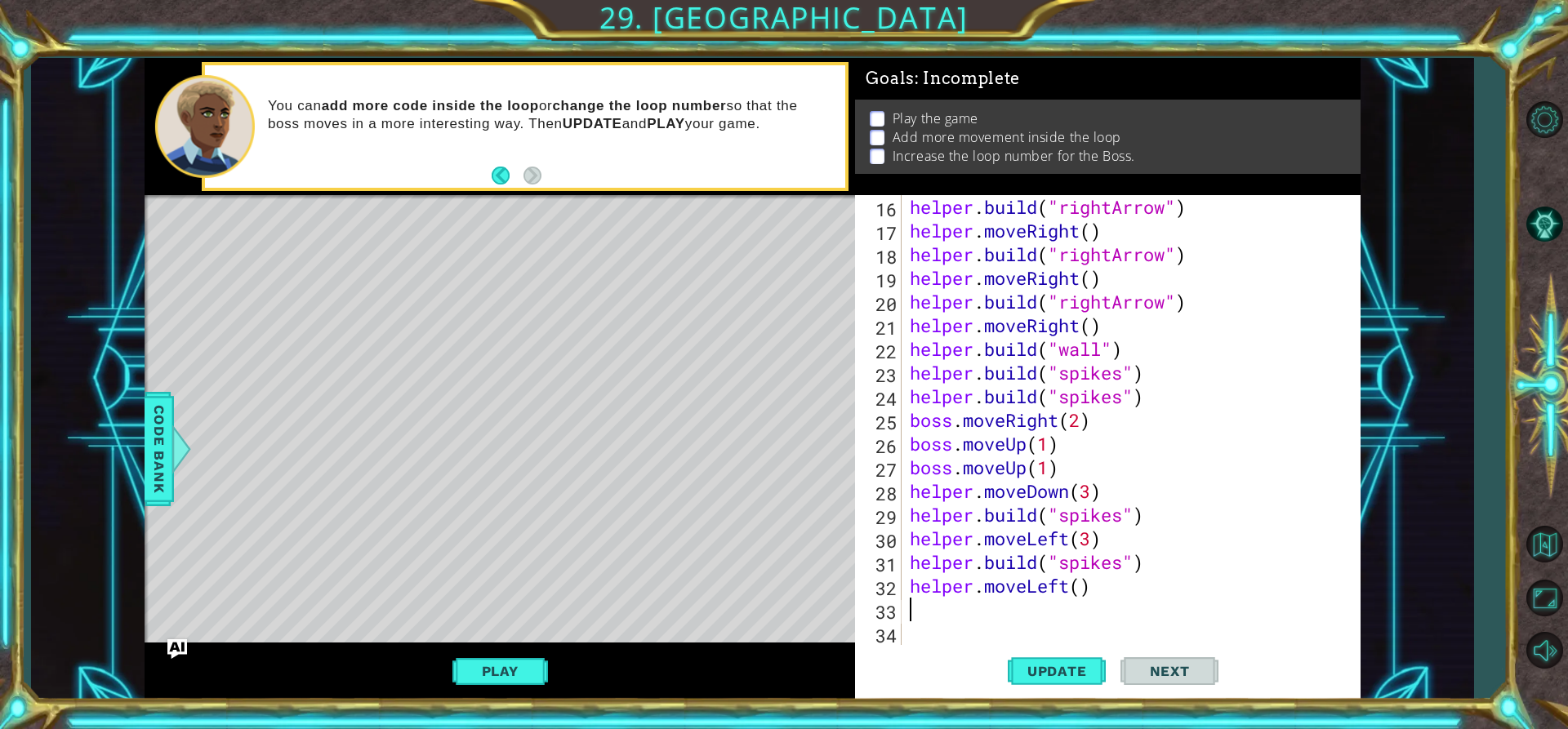
scroll to position [402, 0]
click at [1079, 582] on div "helper . build ( "rightArrow" ) helper . moveRight ( ) helper . build ( "rightA…" at bounding box center [1128, 444] width 445 height 497
type textarea "helper.moveLeft(3)"
click at [993, 608] on div "helper . build ( "rightArrow" ) helper . moveRight ( ) helper . build ( "rightA…" at bounding box center [1128, 444] width 445 height 497
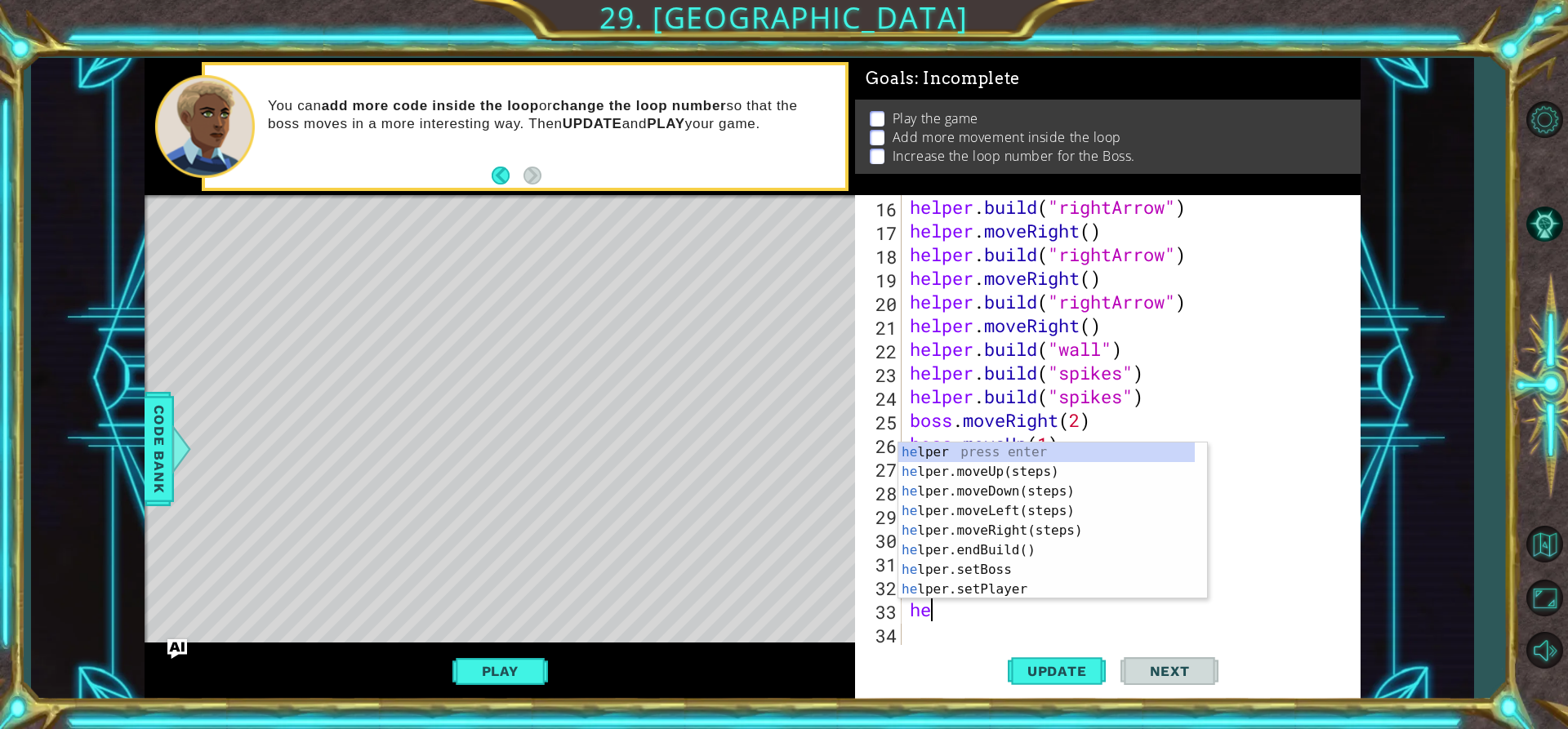
scroll to position [0, 1]
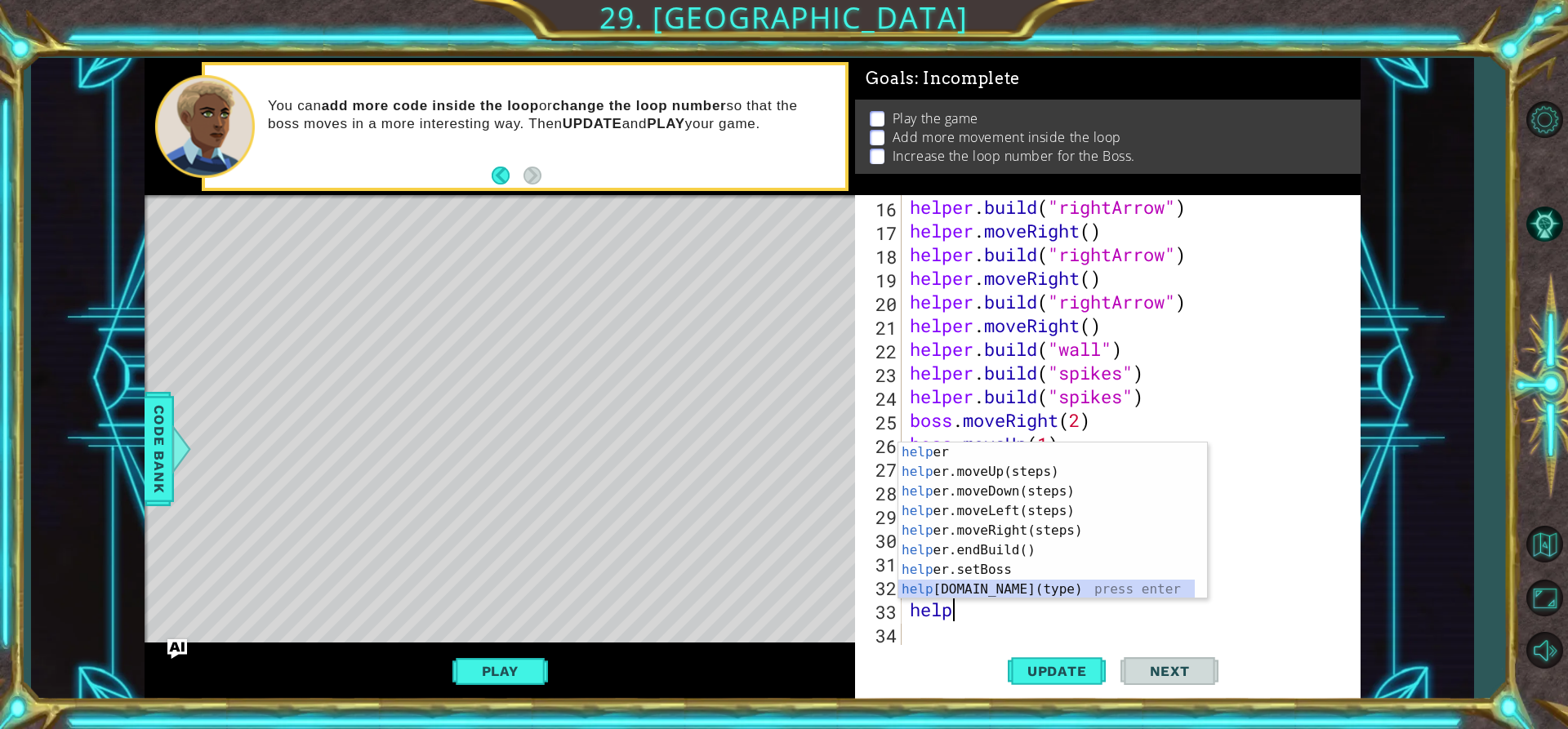
click at [1011, 587] on div "help er press enter help er.moveUp(steps) press enter help er.moveDown(steps) p…" at bounding box center [1047, 540] width 296 height 195
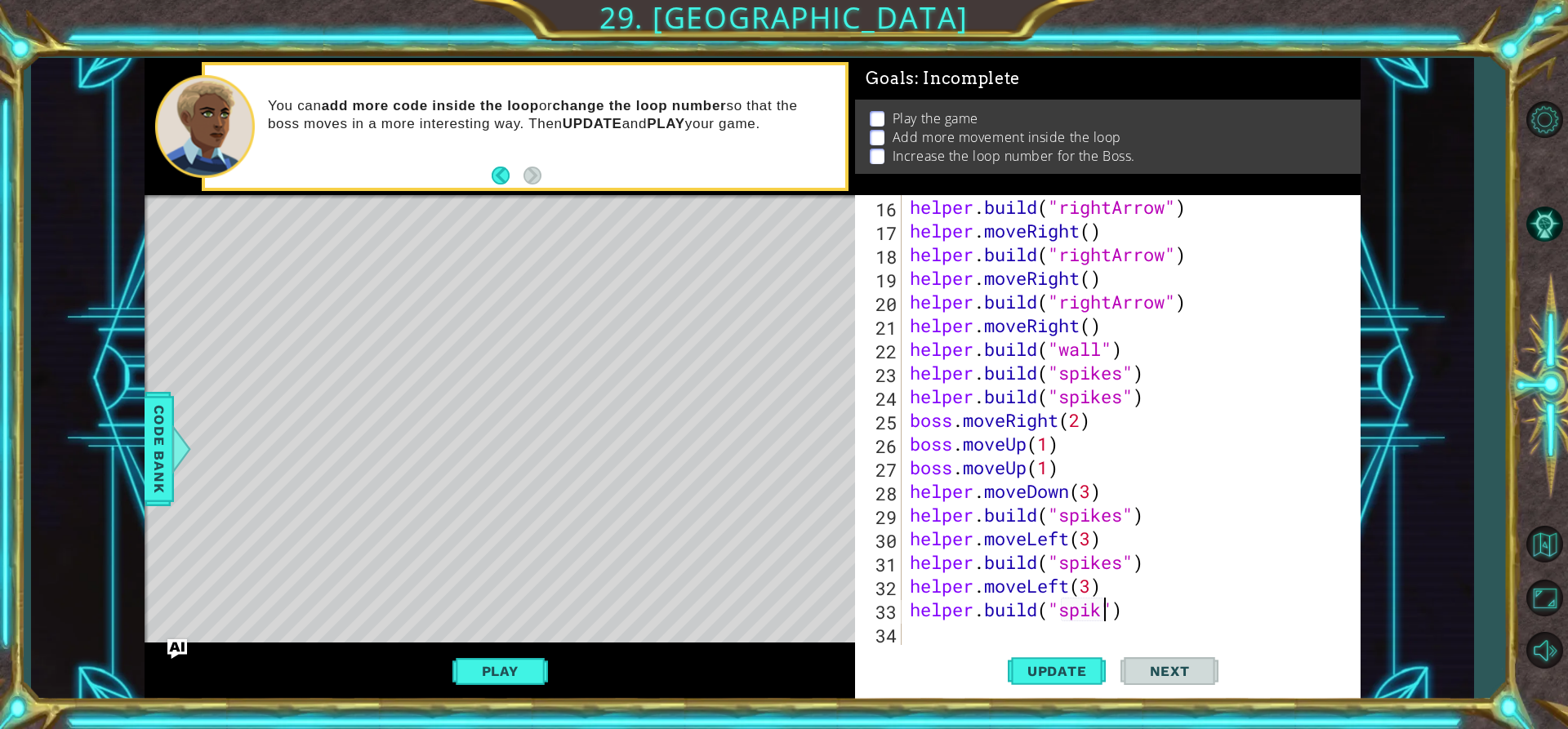
scroll to position [0, 10]
type textarea "[DOMAIN_NAME]("spikes")"
click at [1066, 660] on button "Update" at bounding box center [1056, 670] width 98 height 50
click at [962, 636] on div "helper . build ( "rightArrow" ) helper . moveRight ( ) helper . build ( "rightA…" at bounding box center [1128, 444] width 445 height 497
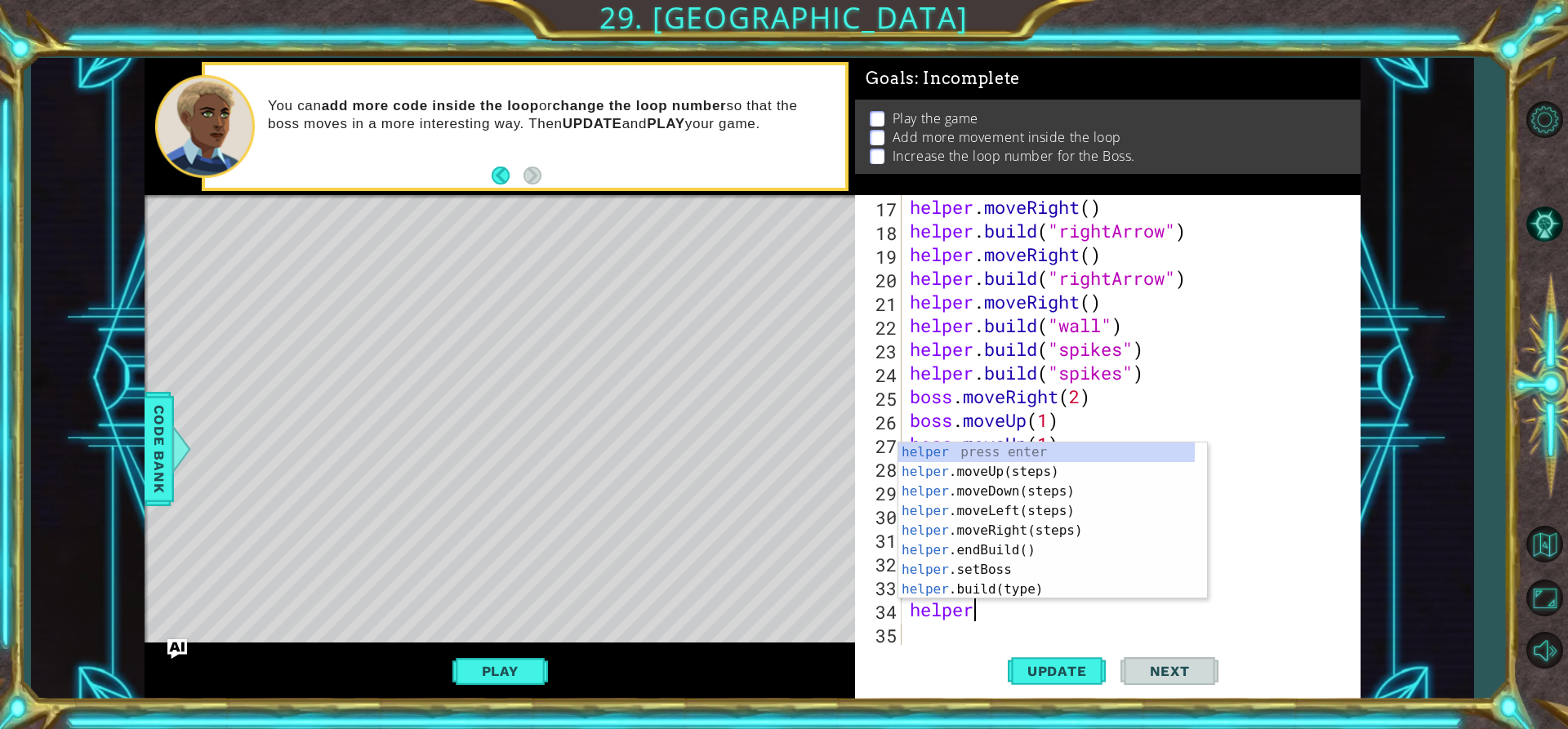
scroll to position [0, 2]
type textarea "h"
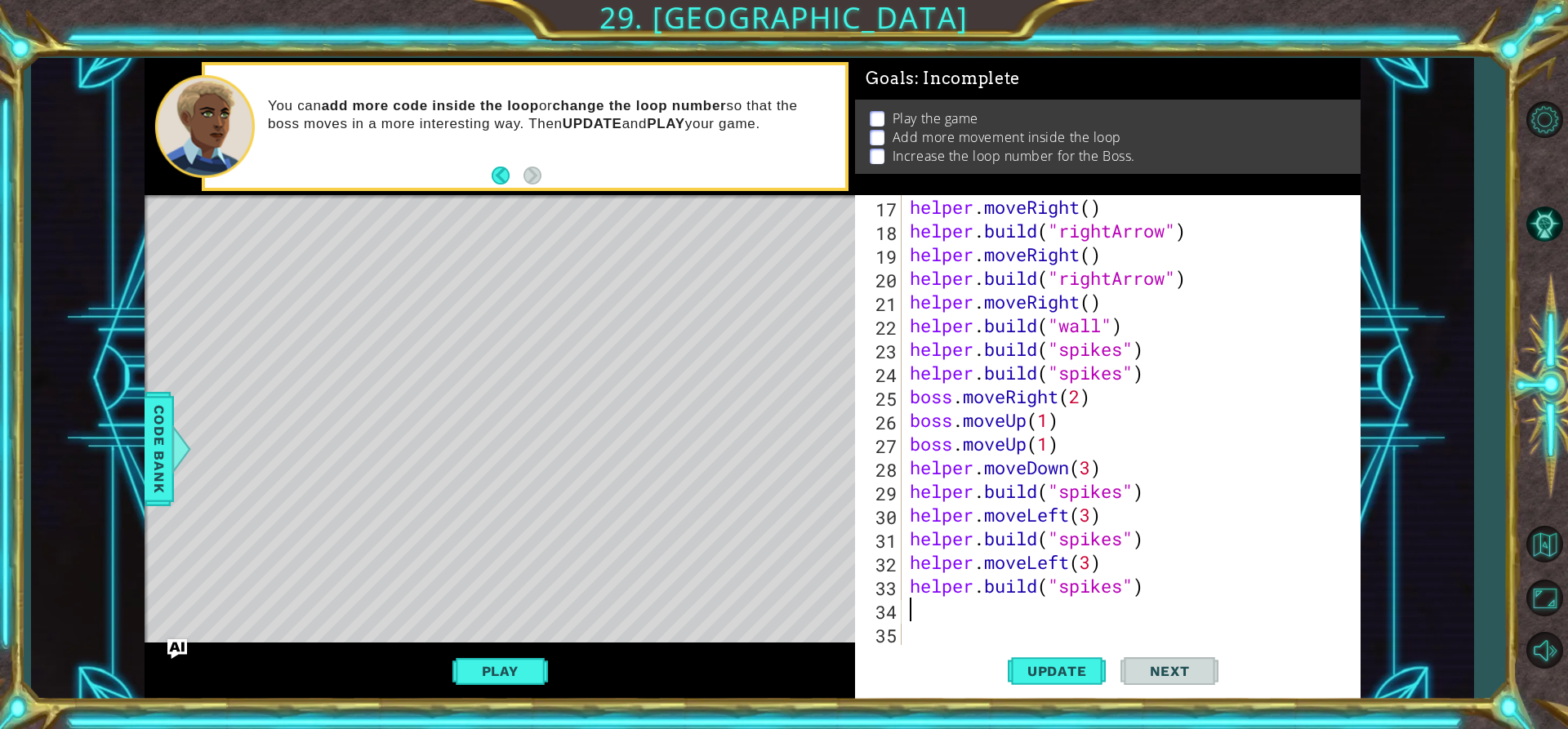
scroll to position [0, 0]
type textarea "[DOMAIN_NAME]("spikes")"
click at [1018, 665] on span "Update" at bounding box center [1057, 671] width 92 height 17
click at [539, 673] on button "Play" at bounding box center [500, 670] width 95 height 31
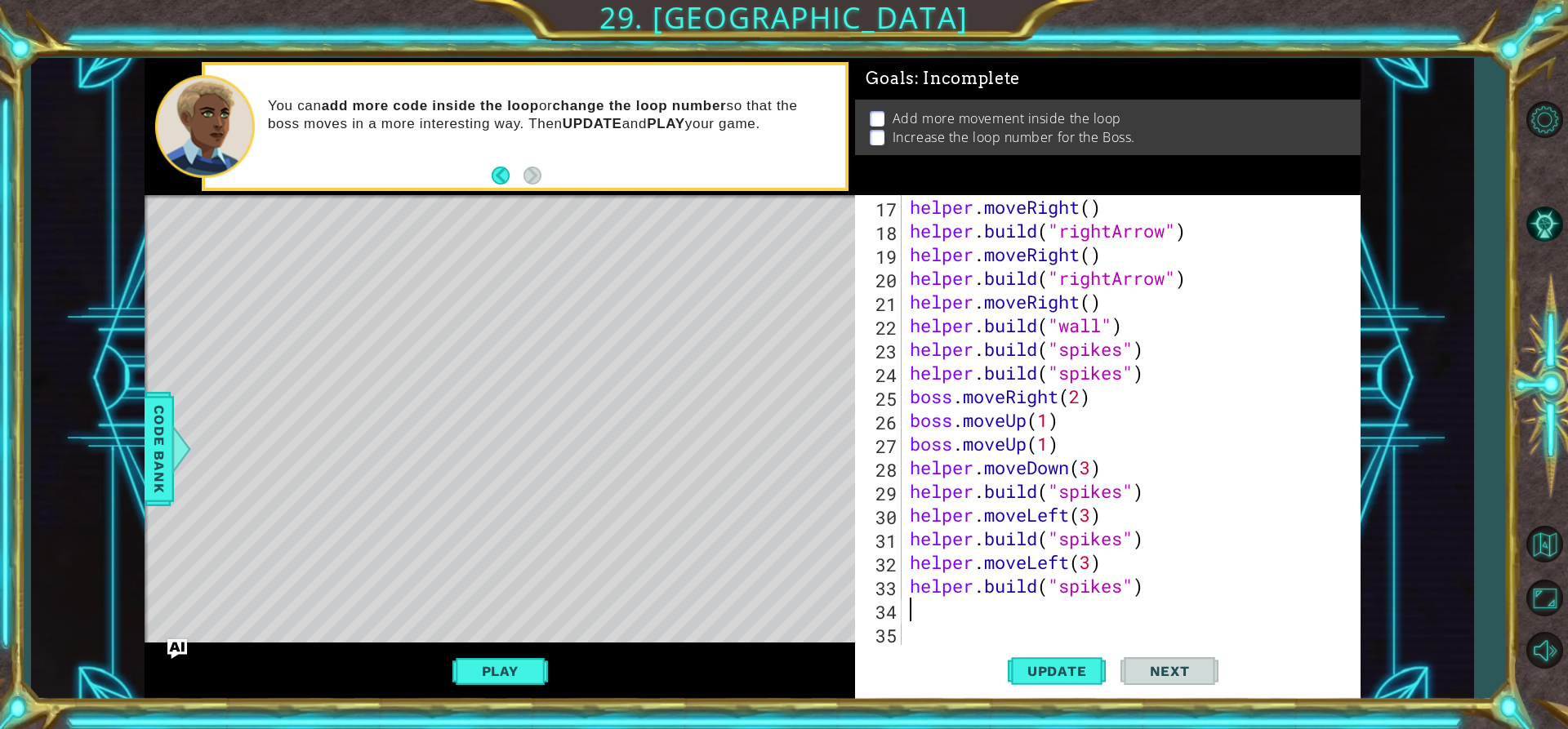
click at [953, 612] on div "helper . moveRight ( ) helper . build ( "rightArrow" ) helper . moveRight ( ) h…" at bounding box center [1128, 444] width 445 height 497
click at [1090, 517] on div "helper . moveRight ( ) helper . build ( "rightArrow" ) helper . moveRight ( ) h…" at bounding box center [1128, 444] width 445 height 497
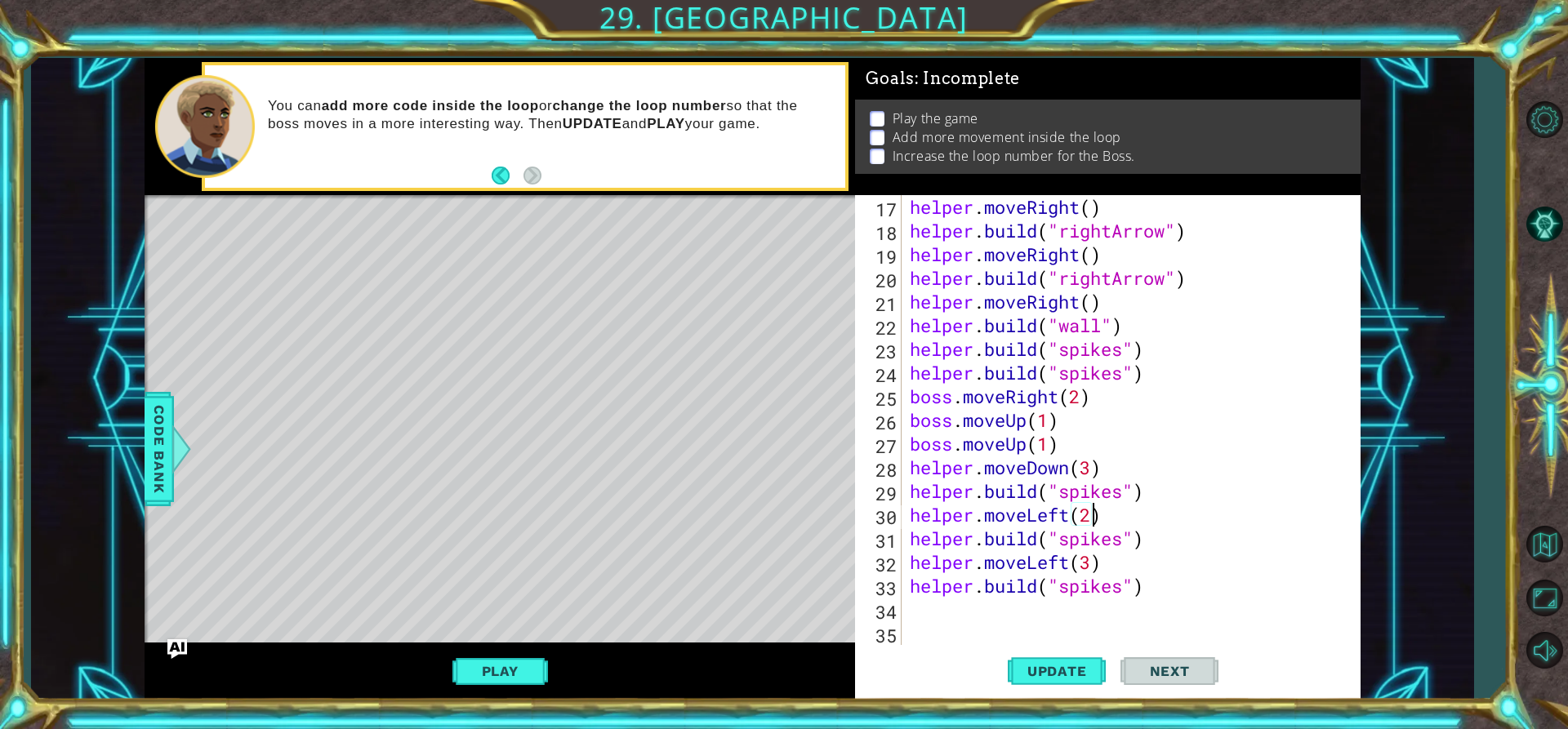
scroll to position [0, 8]
click at [1086, 669] on span "Update" at bounding box center [1057, 671] width 92 height 17
type textarea "helper.moveLeft(4)"
click at [1070, 673] on span "Update" at bounding box center [1057, 671] width 92 height 17
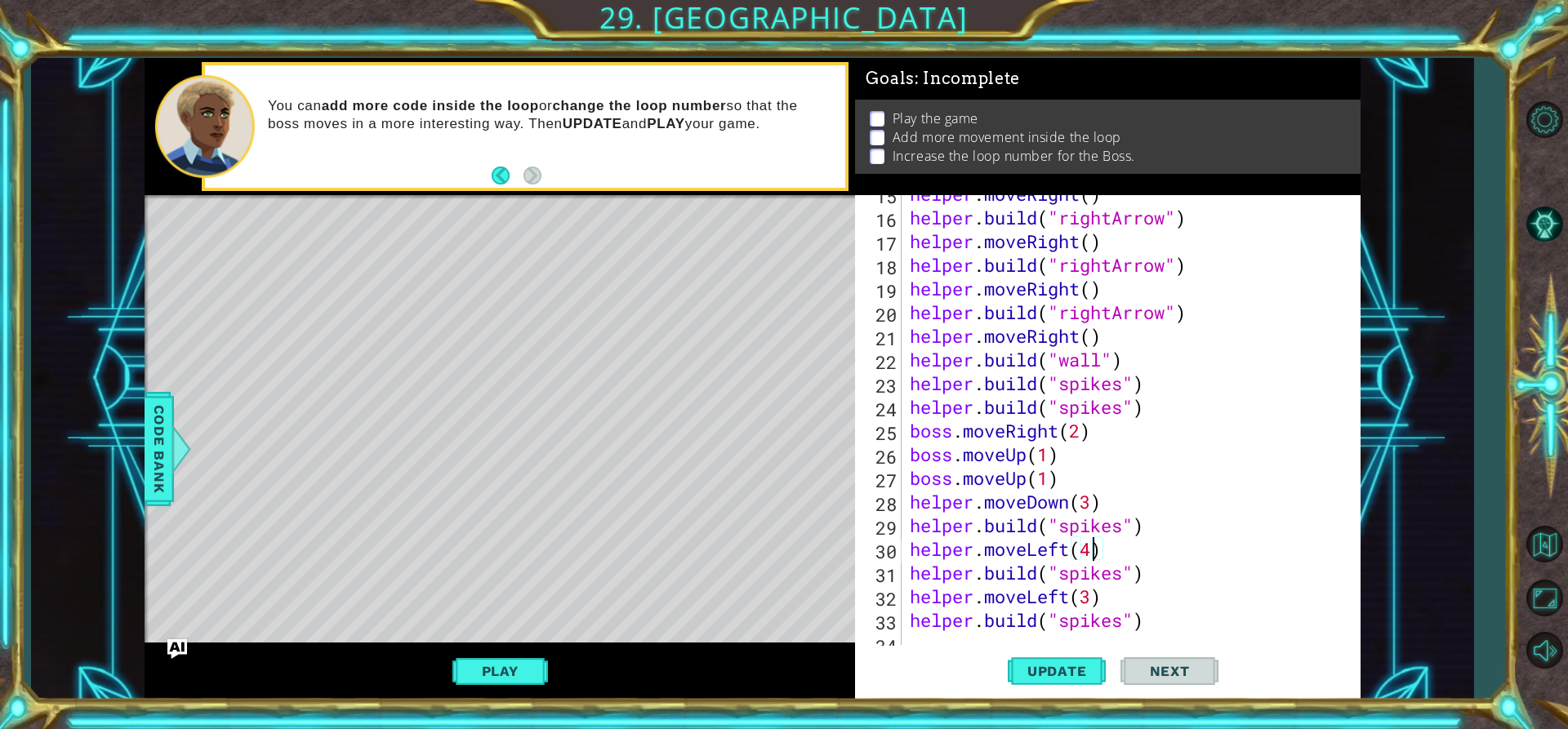
scroll to position [426, 0]
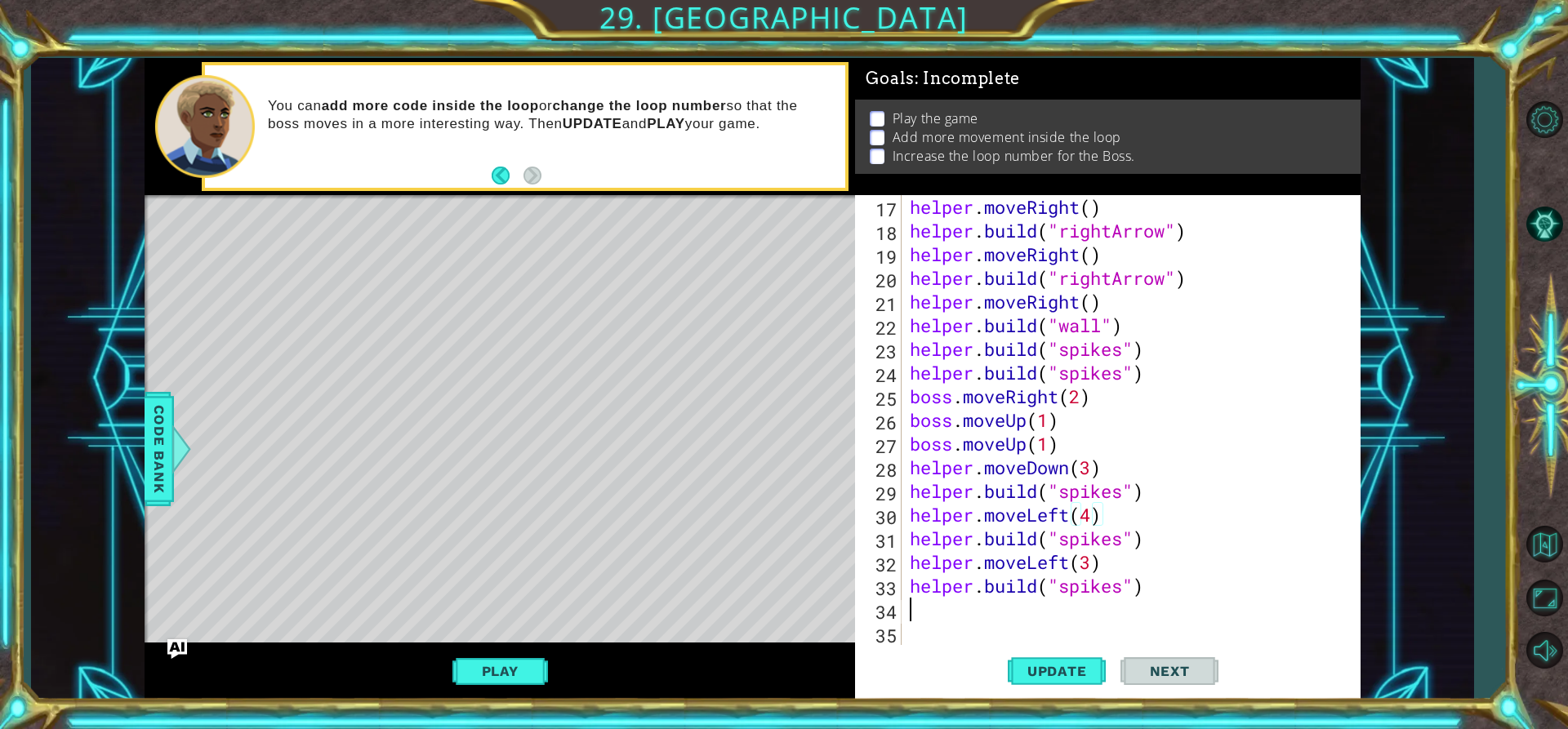
click at [934, 619] on div "helper . moveRight ( ) helper . build ( "rightArrow" ) helper . moveRight ( ) h…" at bounding box center [1128, 444] width 445 height 497
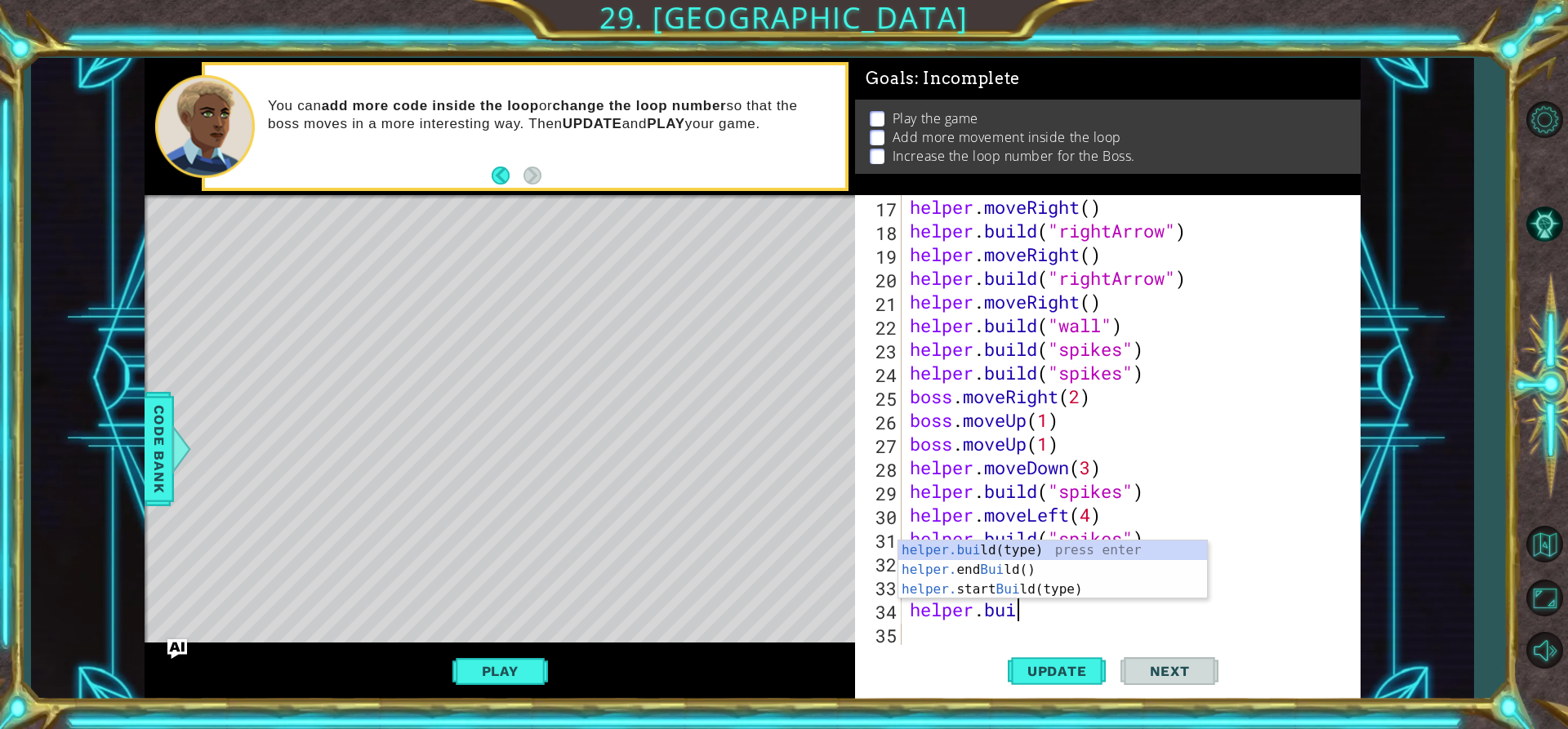
scroll to position [0, 5]
click at [1000, 541] on div "[DOMAIN_NAME] (type) press enter helper. end Build () press enter helper. start…" at bounding box center [1053, 589] width 308 height 98
type textarea "[DOMAIN_NAME]("wall")"
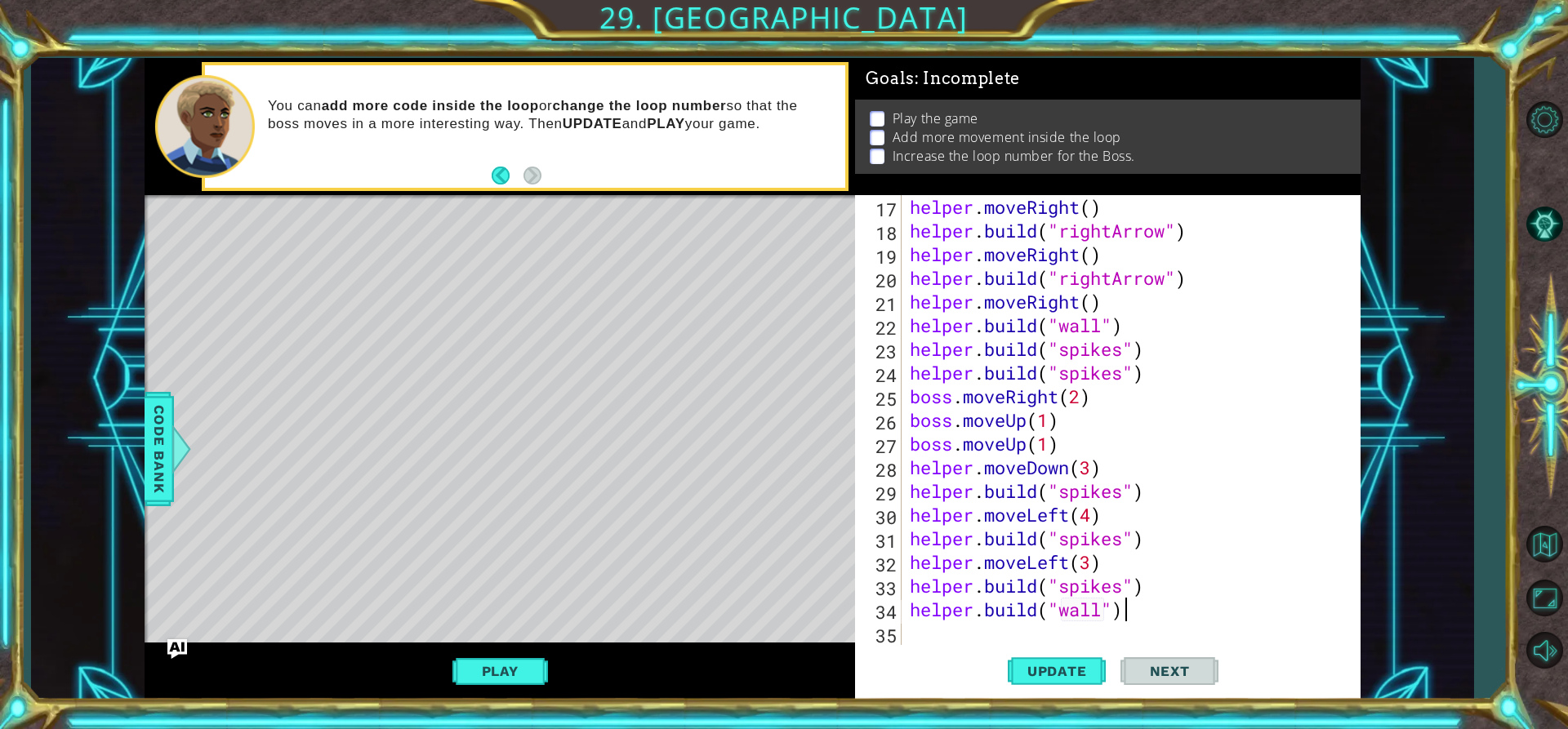
click at [1136, 609] on div "helper . moveRight ( ) helper . build ( "rightArrow" ) helper . moveRight ( ) h…" at bounding box center [1128, 444] width 445 height 497
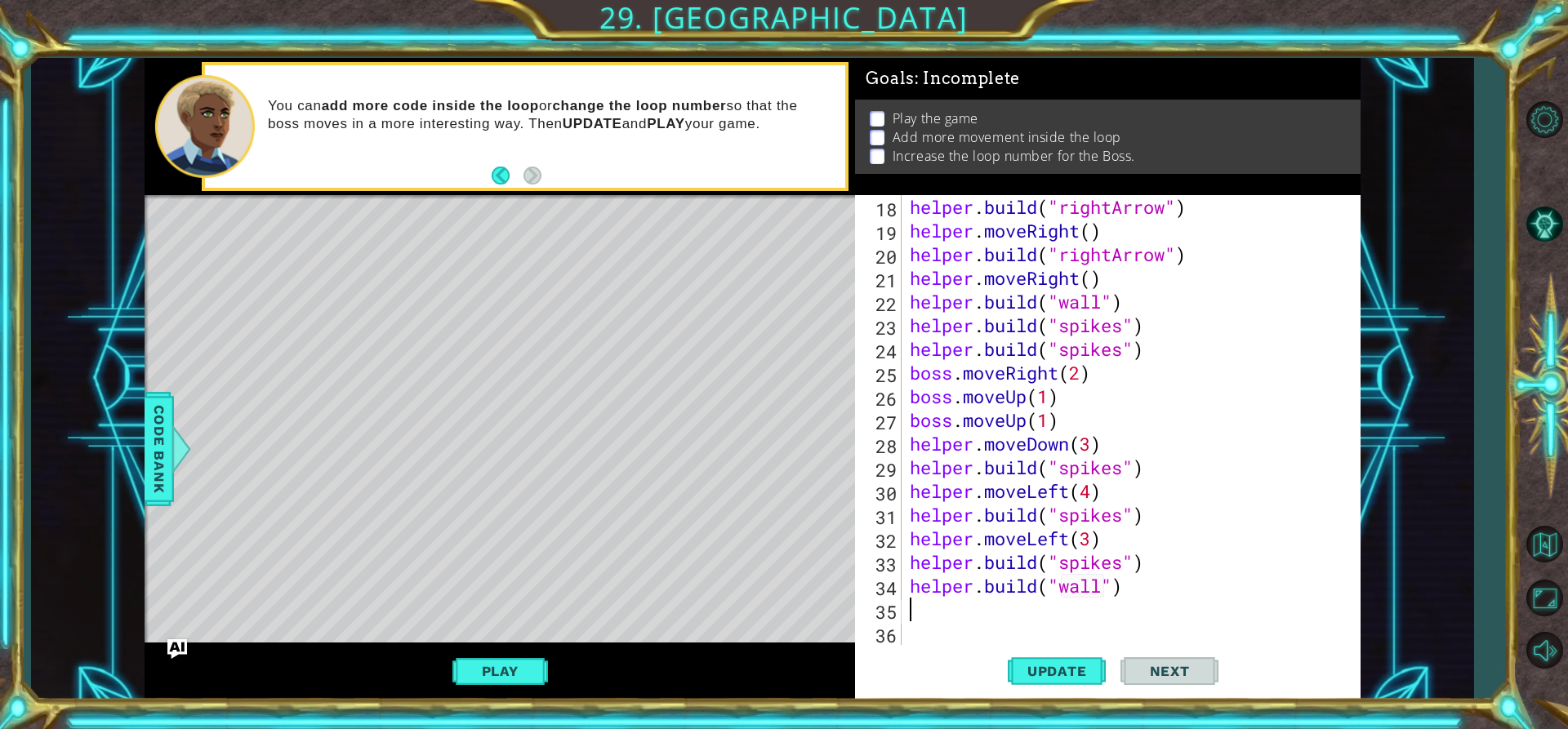
type textarea "[DOMAIN_NAME]("wall")"
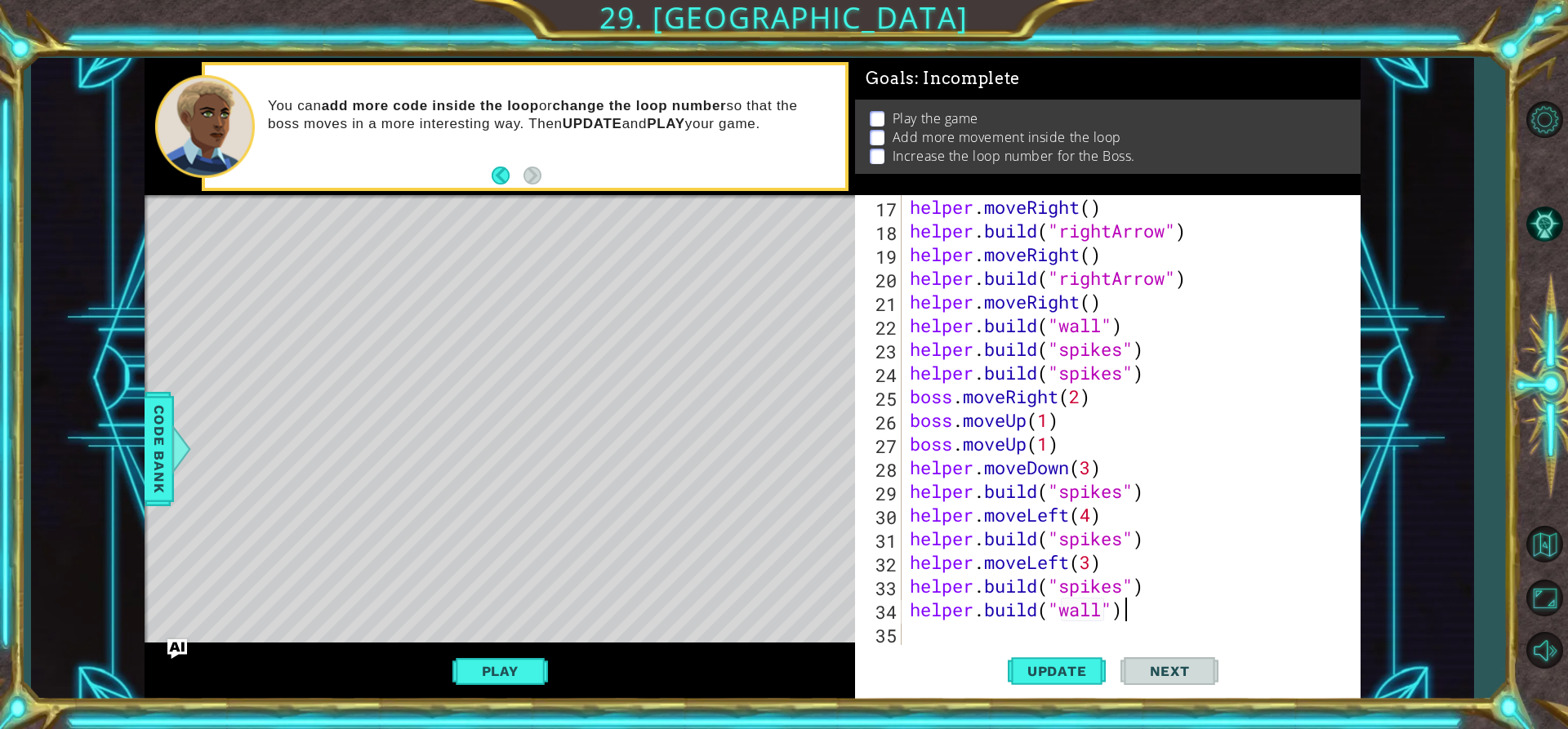
scroll to position [426, 0]
click at [909, 603] on div "helper . moveRight ( ) helper . build ( "rightArrow" ) helper . moveRight ( ) h…" at bounding box center [1128, 444] width 445 height 497
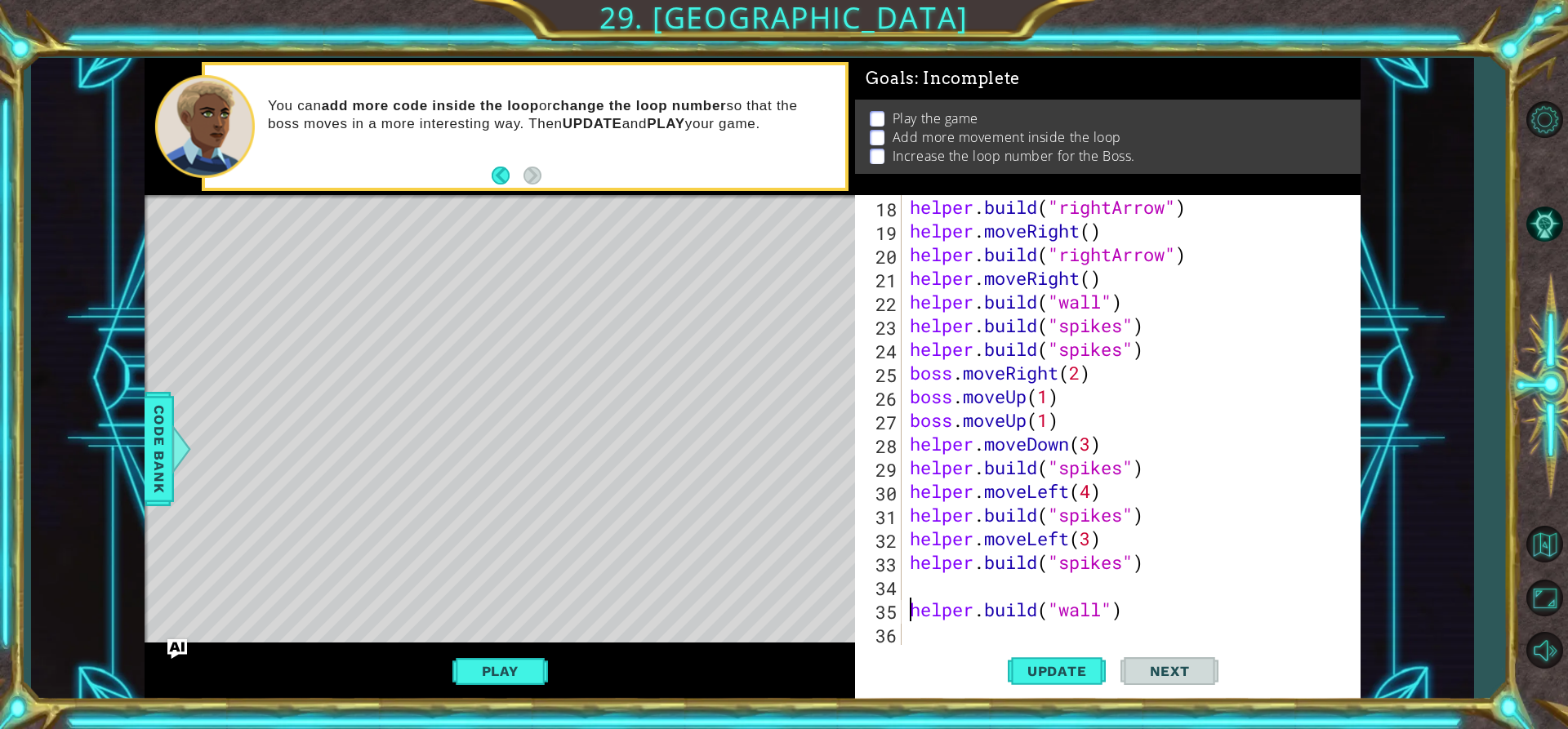
scroll to position [450, 0]
click at [916, 587] on div "helper . build ( "rightArrow" ) helper . moveRight ( ) helper . build ( "rightA…" at bounding box center [1128, 444] width 445 height 497
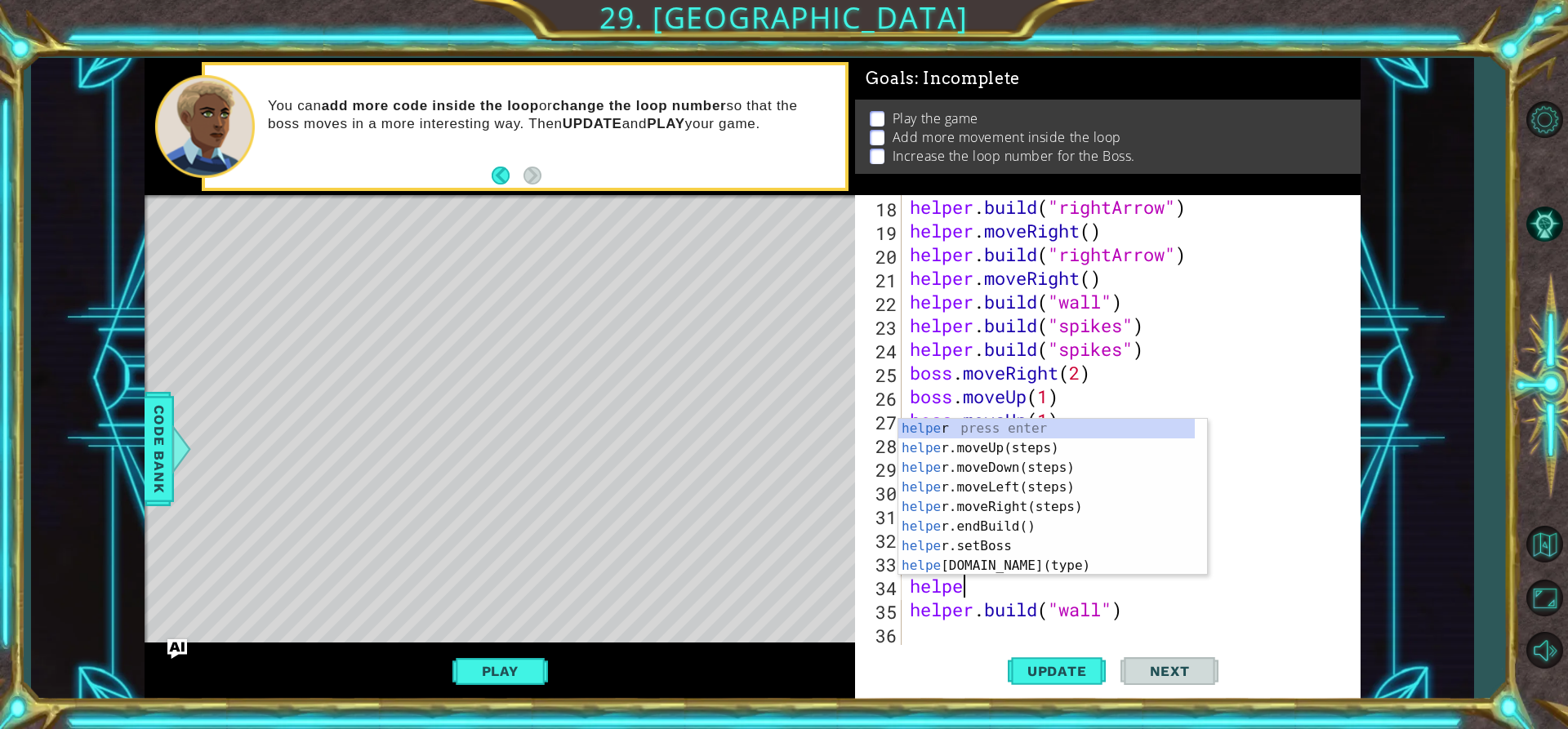
type textarea "helper"
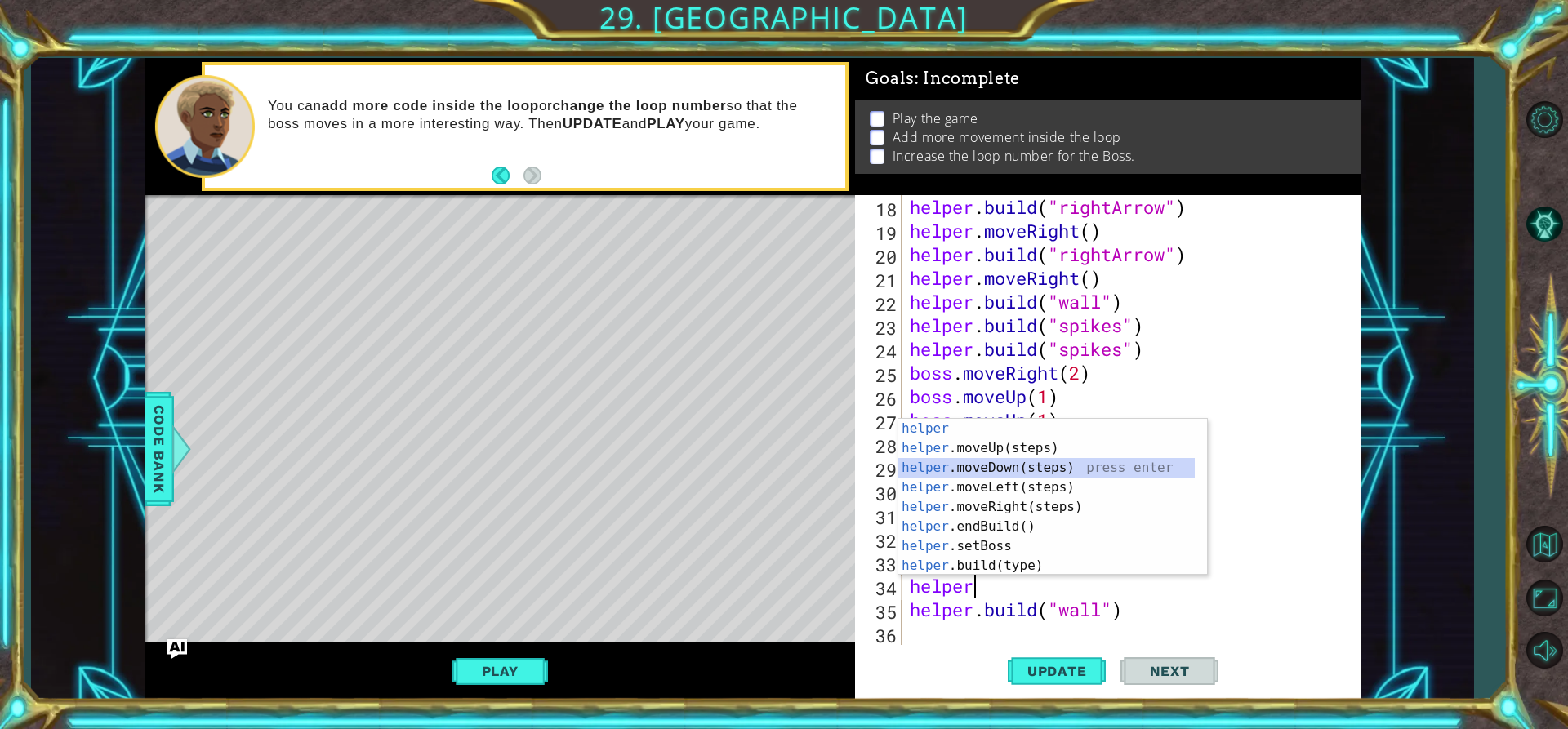
click at [1000, 467] on div "helper press enter helper .moveUp(steps) press enter helper .moveDown(steps) pr…" at bounding box center [1047, 517] width 296 height 195
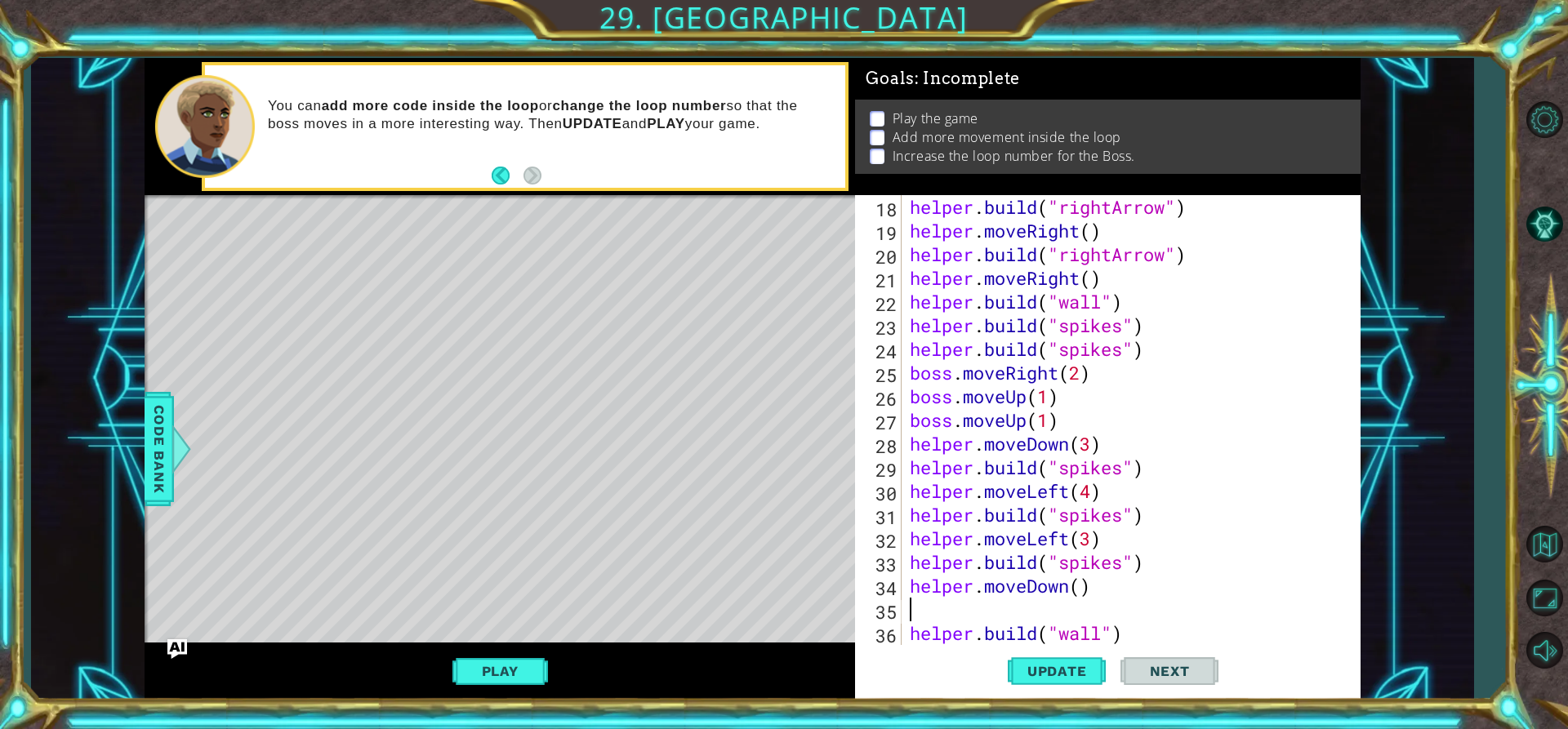
scroll to position [0, 0]
click at [1083, 584] on div "helper . build ( "rightArrow" ) helper . moveRight ( ) helper . build ( "rightA…" at bounding box center [1128, 444] width 445 height 497
click at [974, 621] on div "helper . build ( "rightArrow" ) helper . moveRight ( ) helper . build ( "rightA…" at bounding box center [1128, 444] width 445 height 497
type textarea "[DOMAIN_NAME]("wall")"
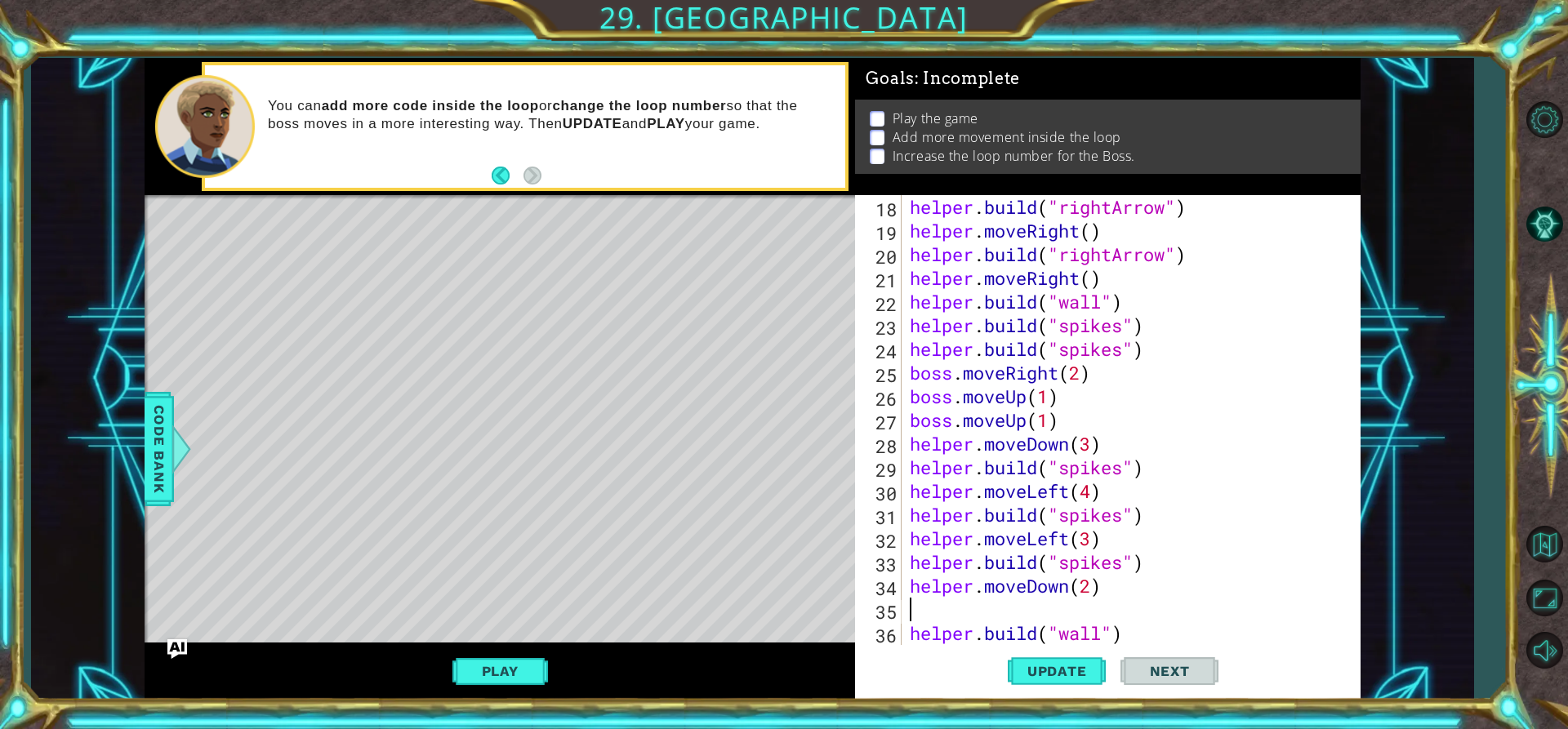
click at [975, 613] on div "helper . build ( "rightArrow" ) helper . moveRight ( ) helper . build ( "rightA…" at bounding box center [1128, 444] width 445 height 497
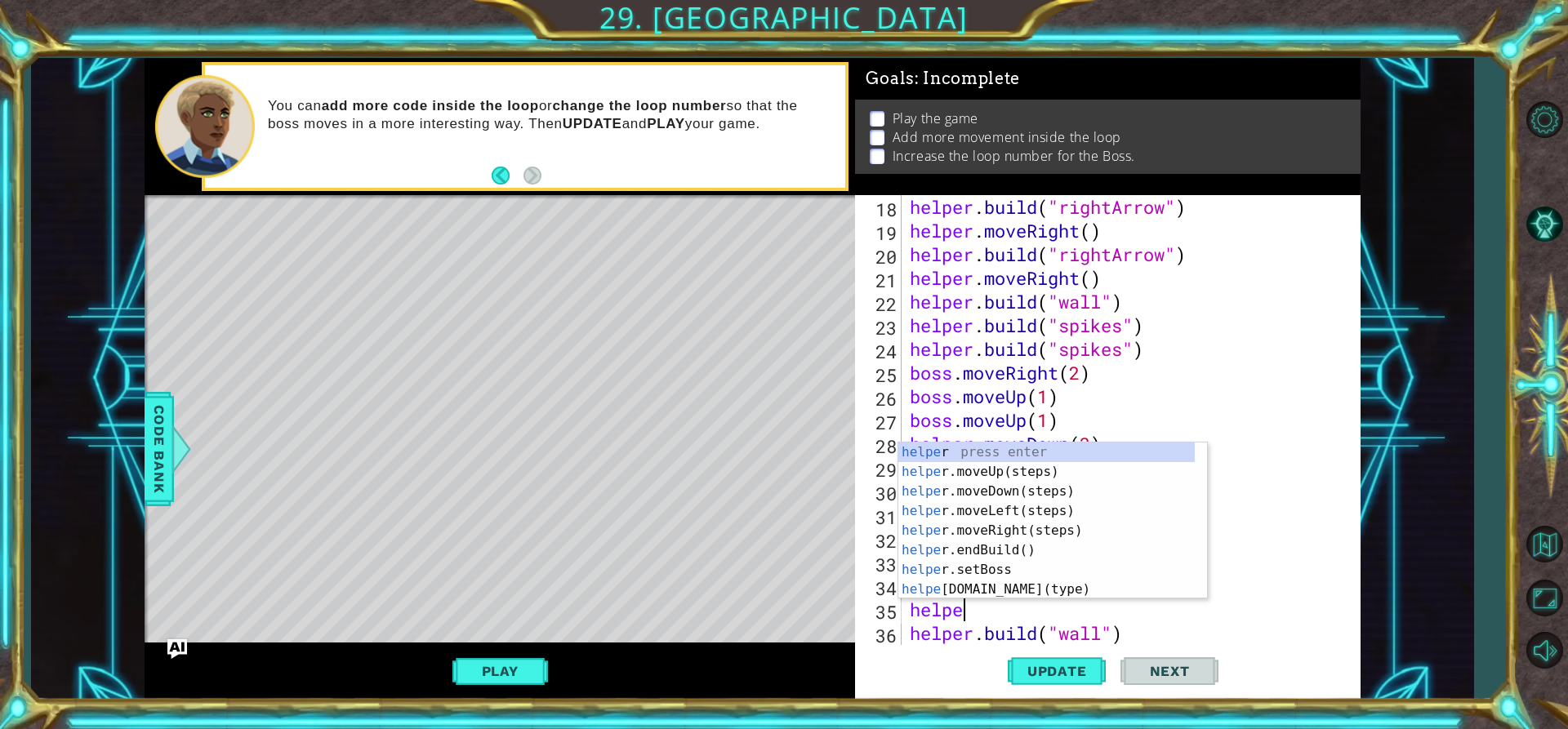
scroll to position [0, 3]
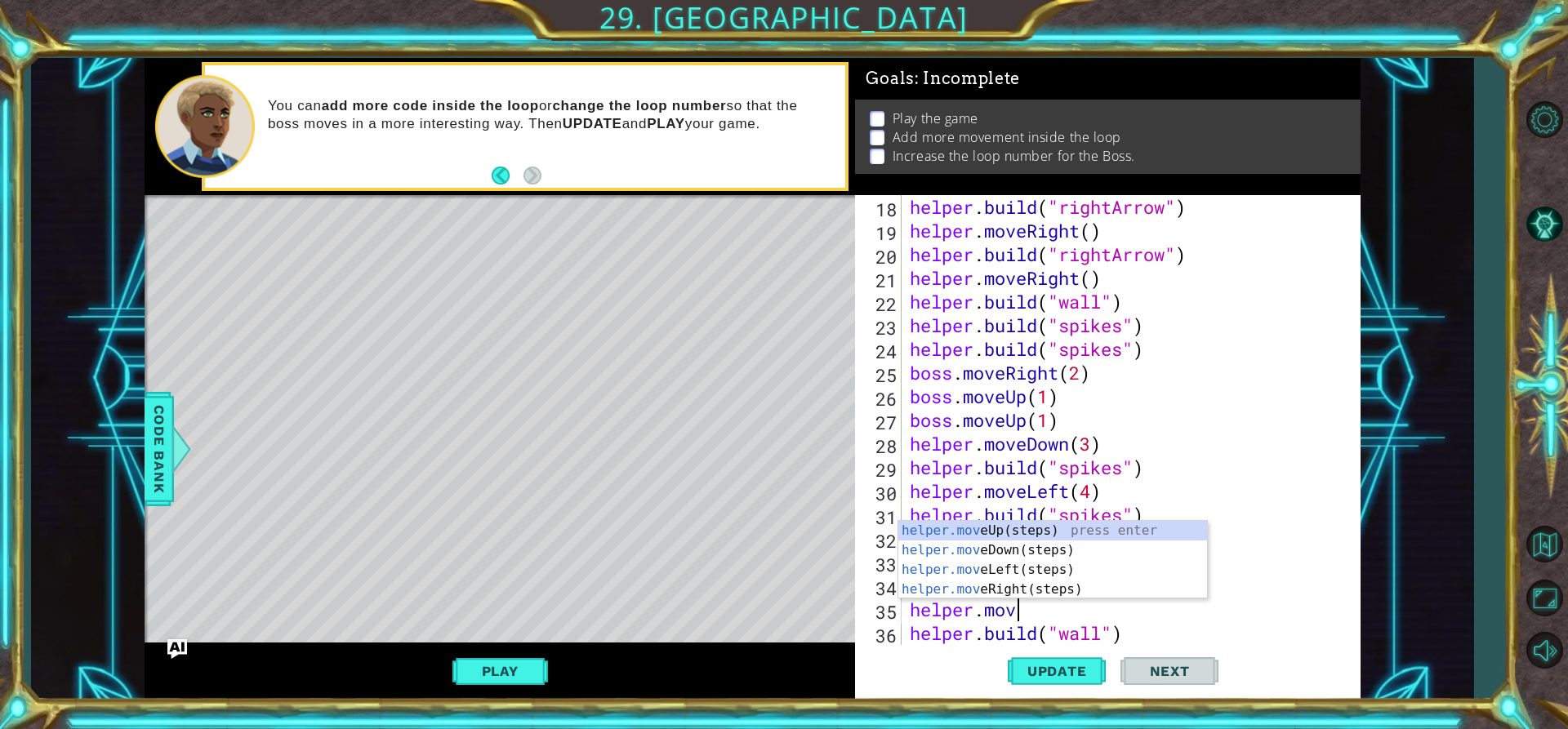
type textarea "helper.move"
click at [982, 594] on div "helper.move Up(steps) press enter helper.move Down(steps) press enter helper.mo…" at bounding box center [1053, 578] width 308 height 117
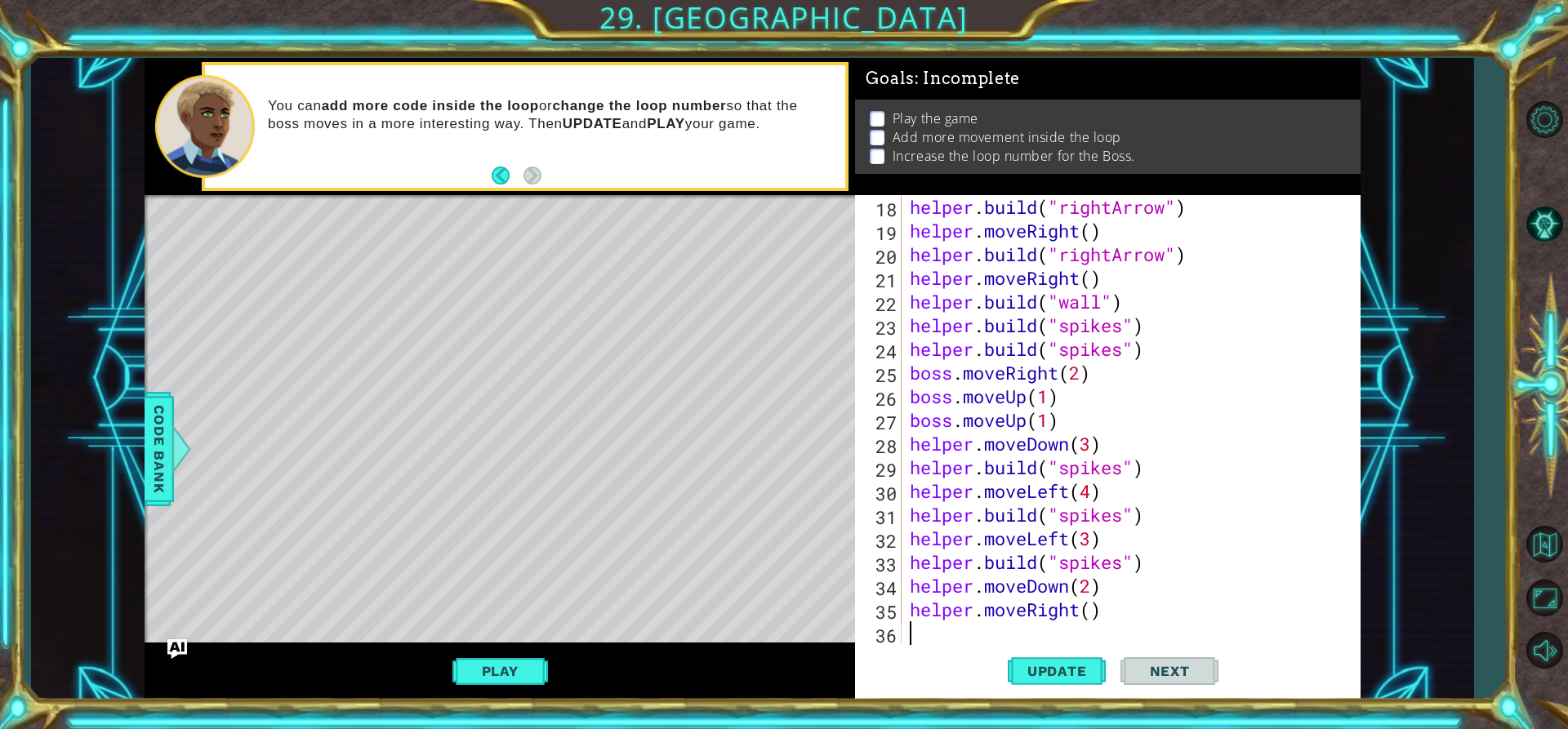
scroll to position [0, 0]
click at [1092, 615] on div "helper . build ( "rightArrow" ) helper . moveRight ( ) helper . build ( "rightA…" at bounding box center [1128, 444] width 445 height 497
click at [1089, 584] on div "helper . build ( "rightArrow" ) helper . moveRight ( ) helper . build ( "rightA…" at bounding box center [1128, 444] width 445 height 497
click at [1090, 612] on div "helper . build ( "rightArrow" ) helper . moveRight ( ) helper . build ( "rightA…" at bounding box center [1128, 444] width 445 height 497
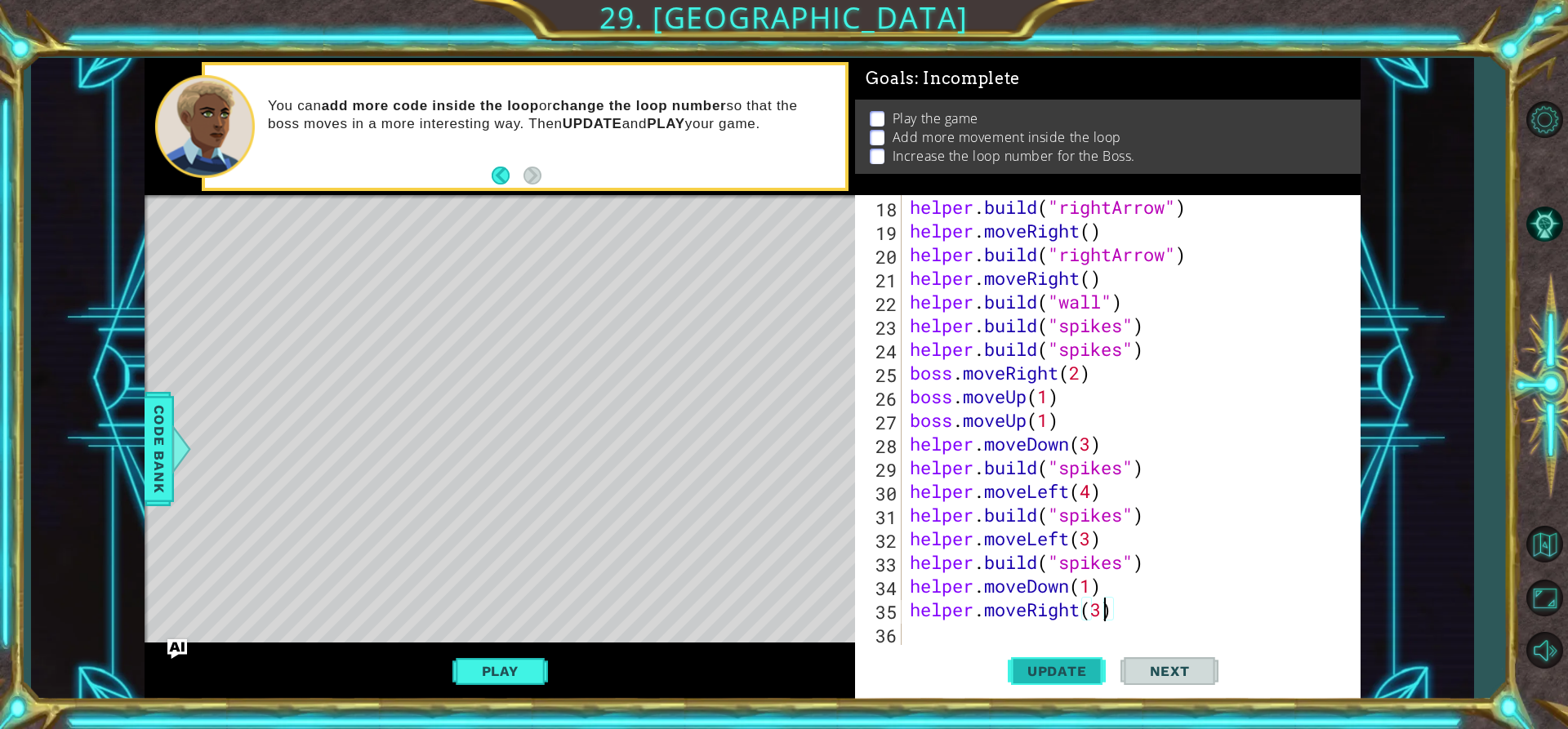
click at [1082, 660] on button "Update" at bounding box center [1056, 670] width 98 height 50
drag, startPoint x: 1146, startPoint y: 563, endPoint x: 912, endPoint y: 563, distance: 234.0
click at [912, 563] on div "helper . build ( "rightArrow" ) helper . moveRight ( ) helper . build ( "rightA…" at bounding box center [1128, 444] width 445 height 497
type textarea "[DOMAIN_NAME]("spikes")"
paste textarea "Code Area"
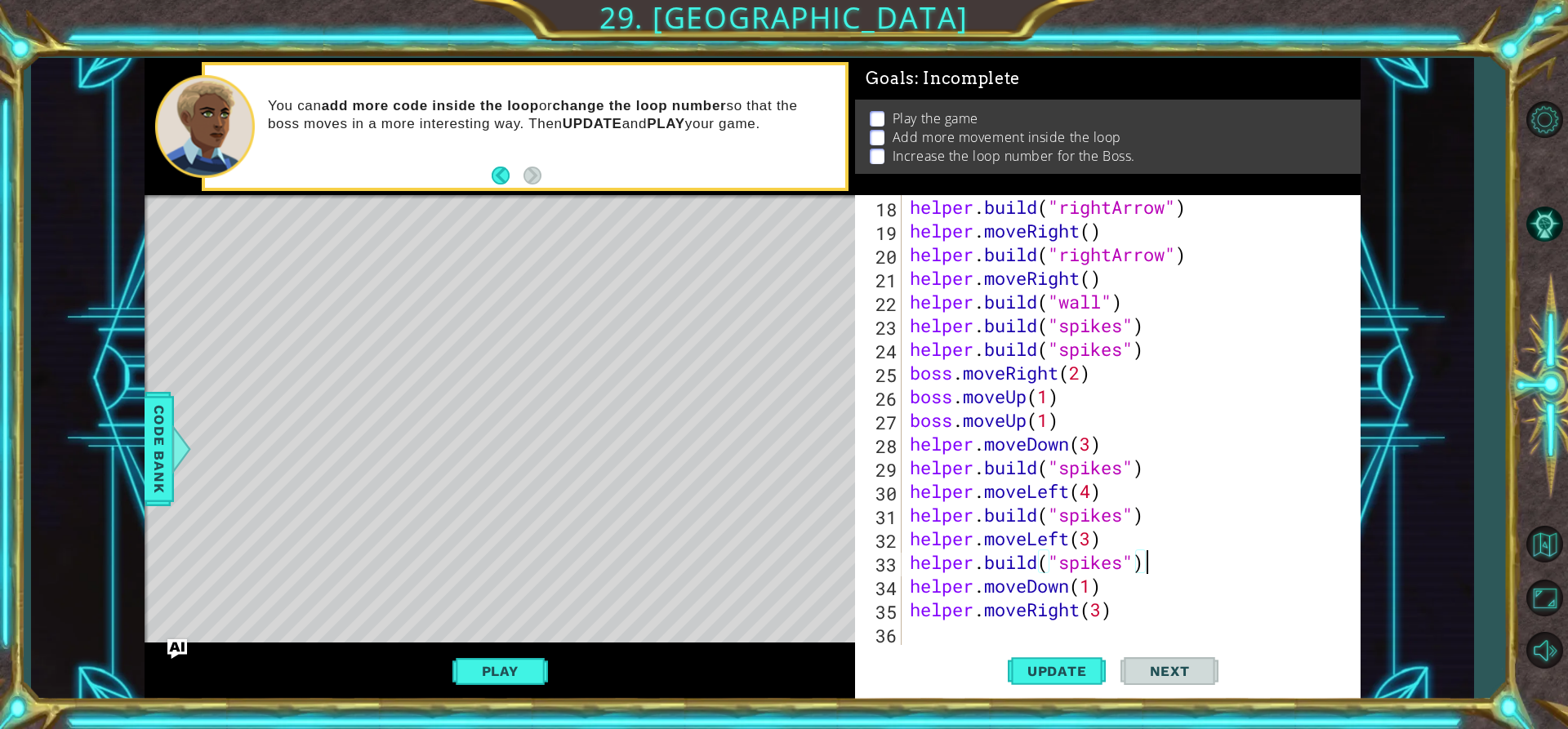
click at [1010, 635] on div "helper . build ( "rightArrow" ) helper . moveRight ( ) helper . build ( "rightA…" at bounding box center [1128, 444] width 445 height 497
drag, startPoint x: 1010, startPoint y: 623, endPoint x: 1002, endPoint y: 626, distance: 8.5
drag, startPoint x: 1002, startPoint y: 626, endPoint x: 912, endPoint y: 630, distance: 90.1
paste textarea "[DOMAIN_NAME]("spikes")"
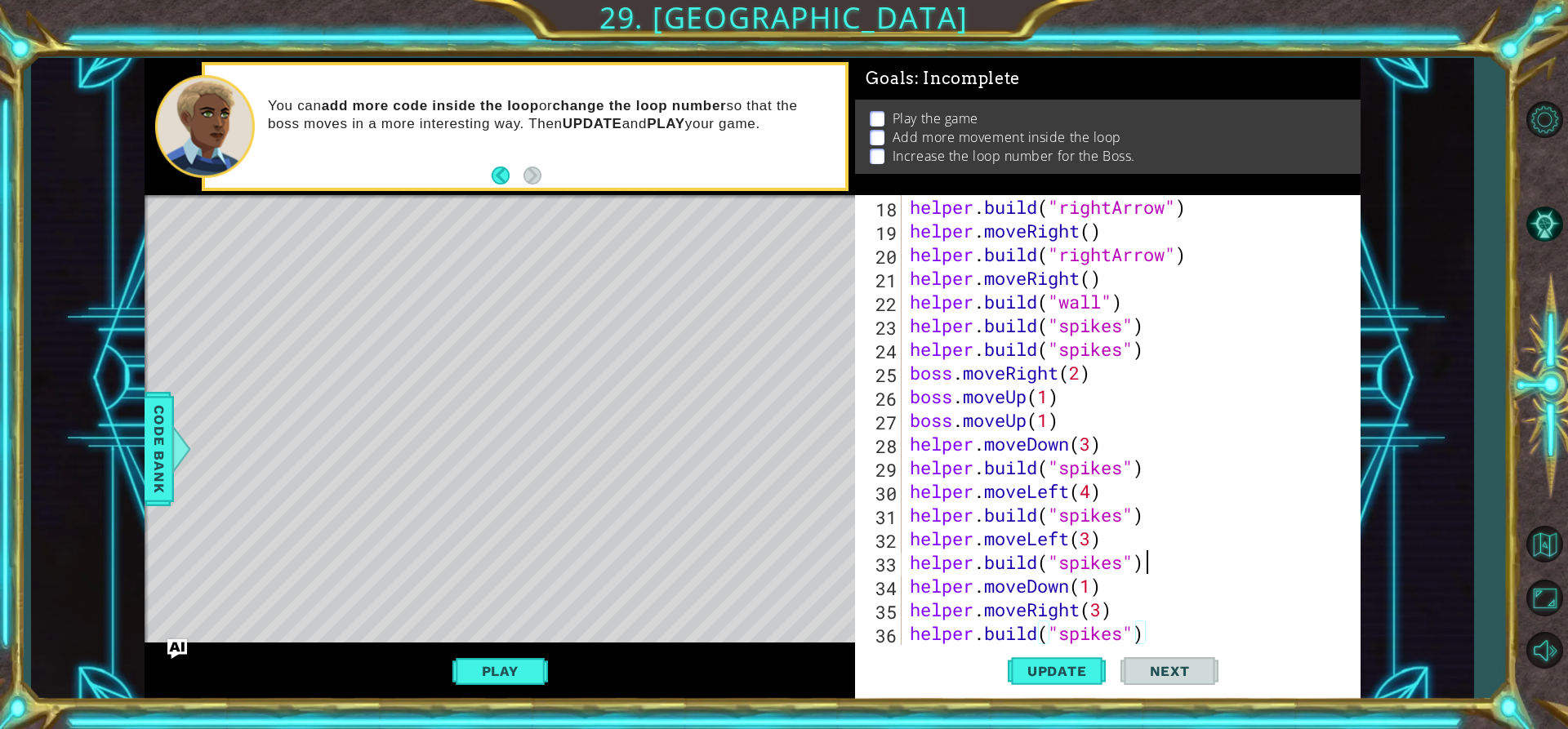
click at [1151, 564] on div "helper . build ( "rightArrow" ) helper . moveRight ( ) helper . build ( "rightA…" at bounding box center [1128, 444] width 445 height 497
click at [1032, 675] on span "Update" at bounding box center [1057, 671] width 92 height 17
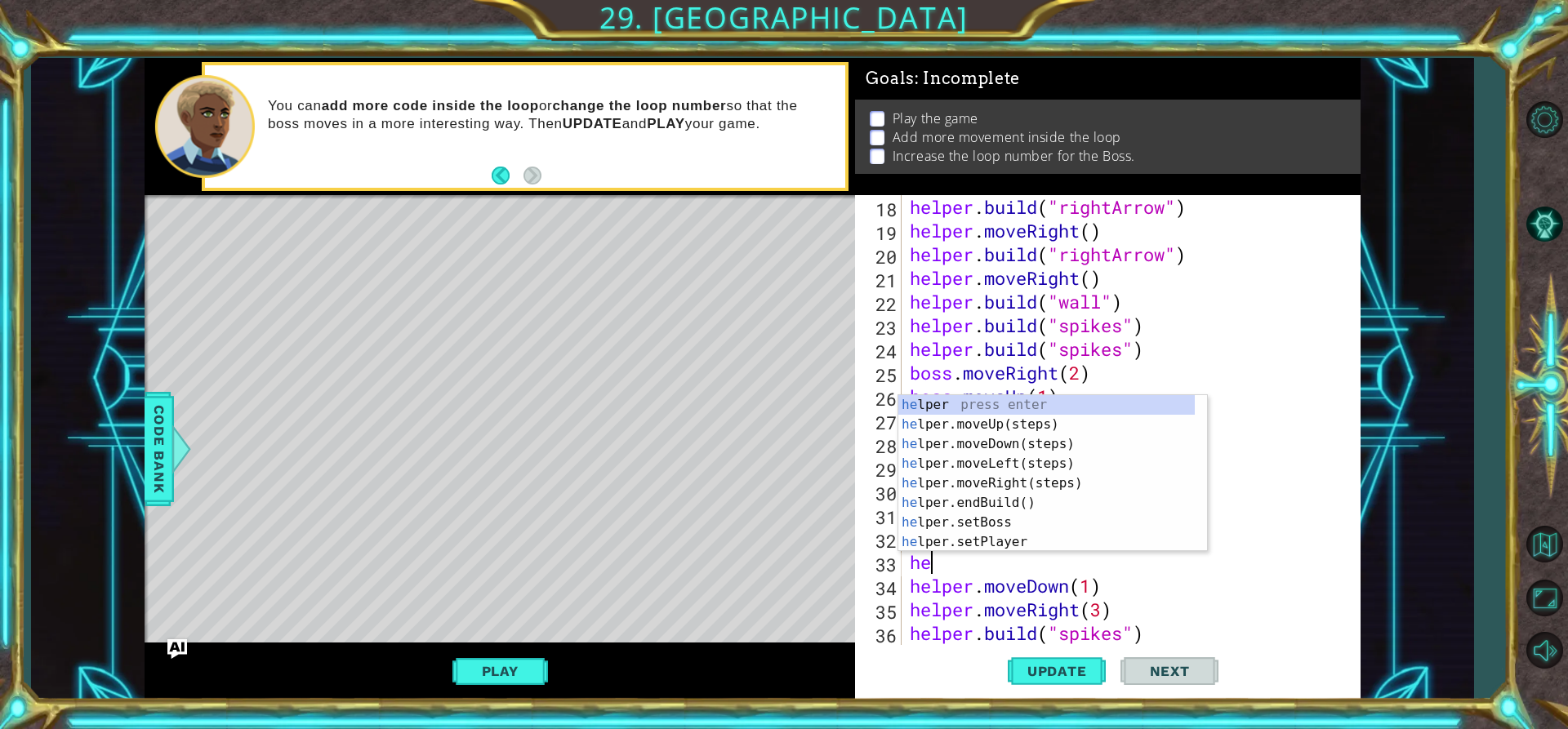
type textarea "h"
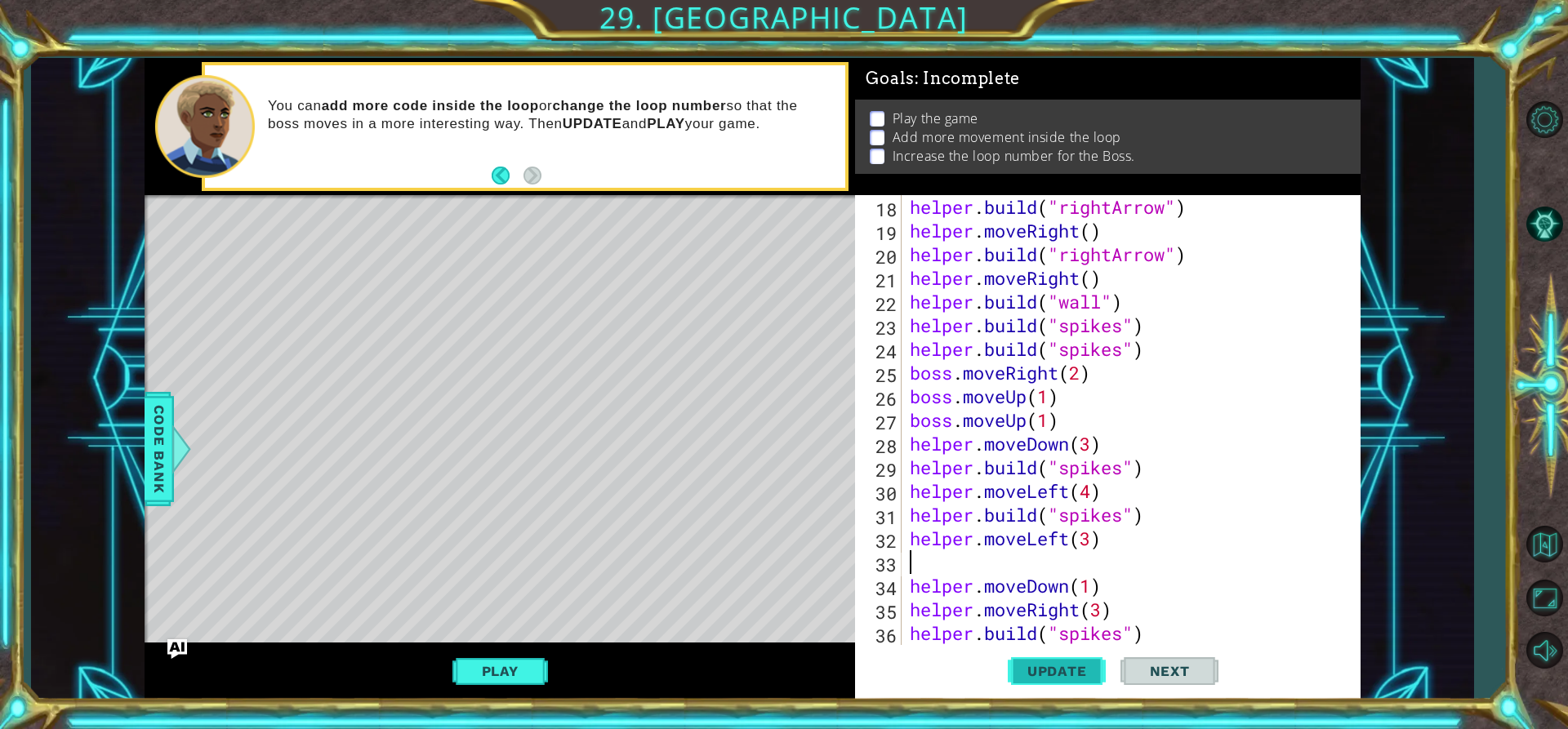
click at [1061, 661] on button "Update" at bounding box center [1056, 670] width 98 height 50
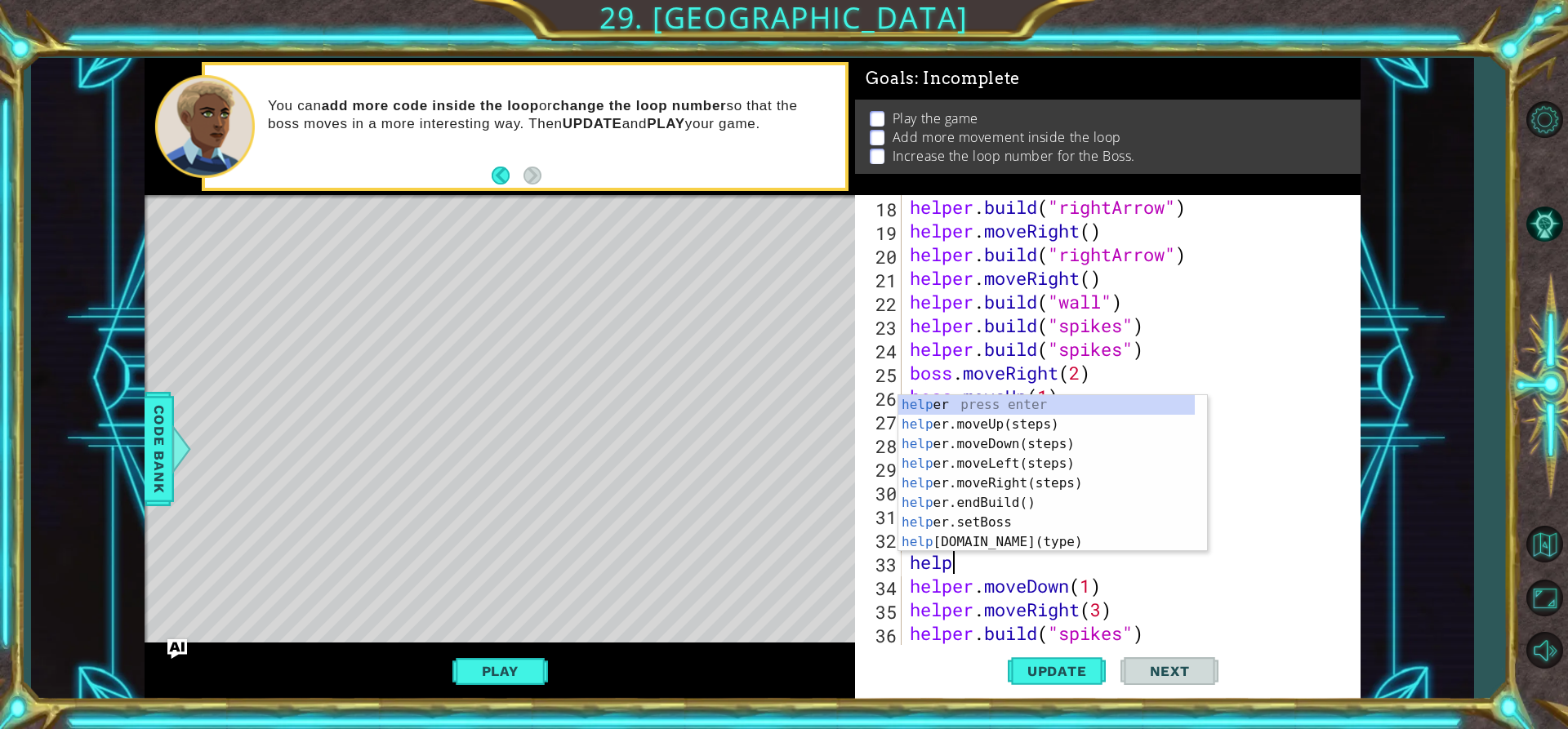
scroll to position [0, 3]
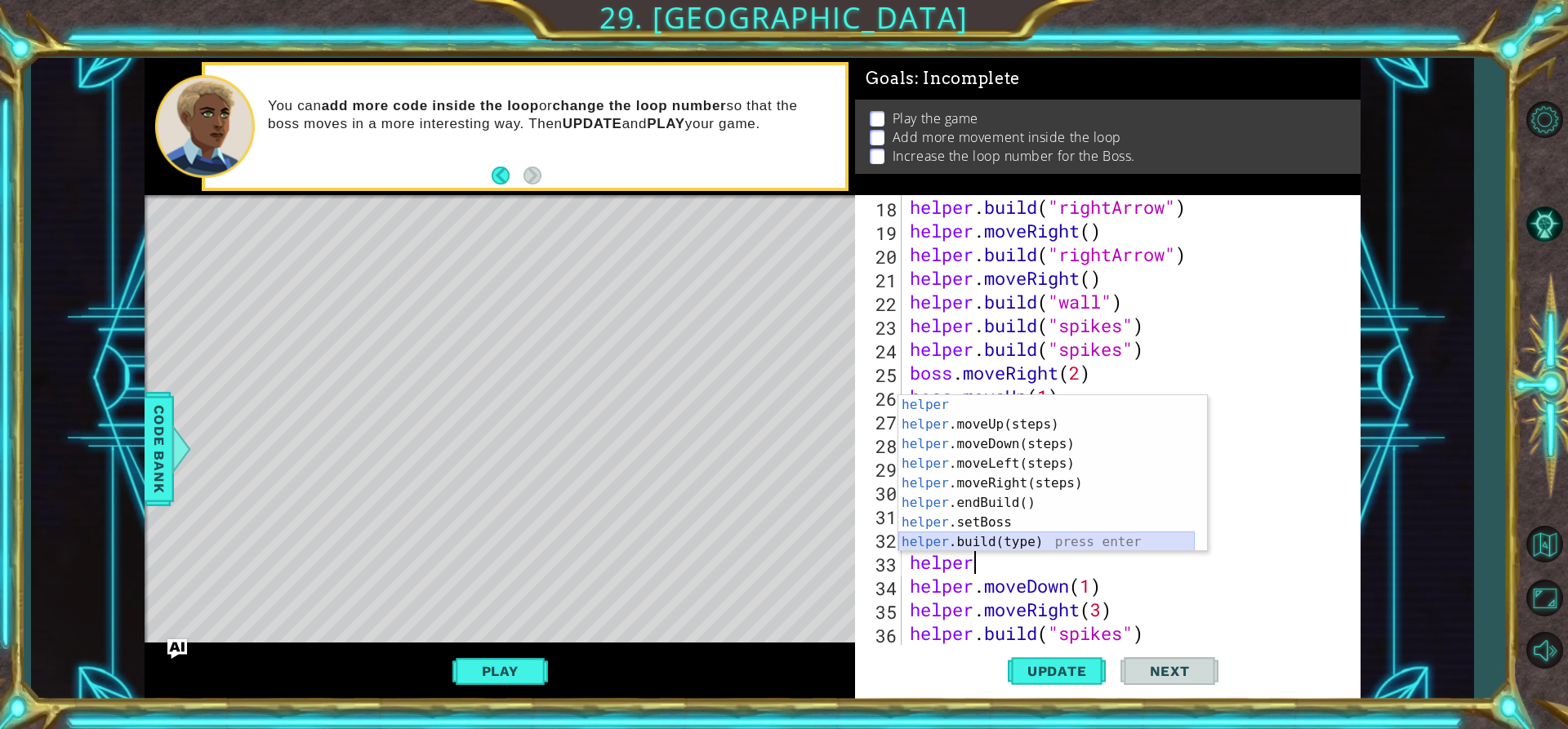
click at [997, 537] on div "helper press enter helper .moveUp(steps) press enter helper .moveDown(steps) pr…" at bounding box center [1047, 493] width 296 height 195
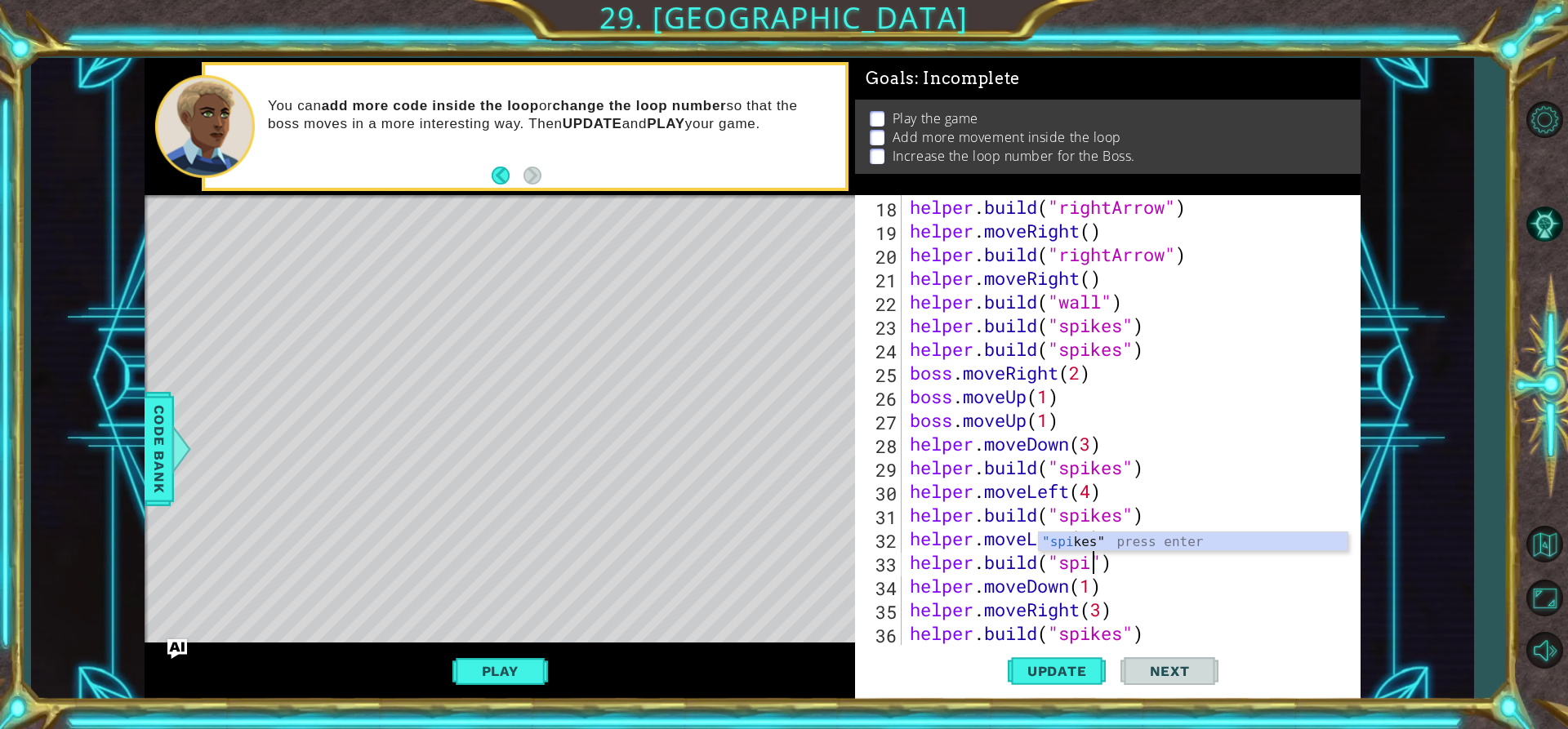
scroll to position [0, 10]
type textarea "[DOMAIN_NAME]("spikes")"
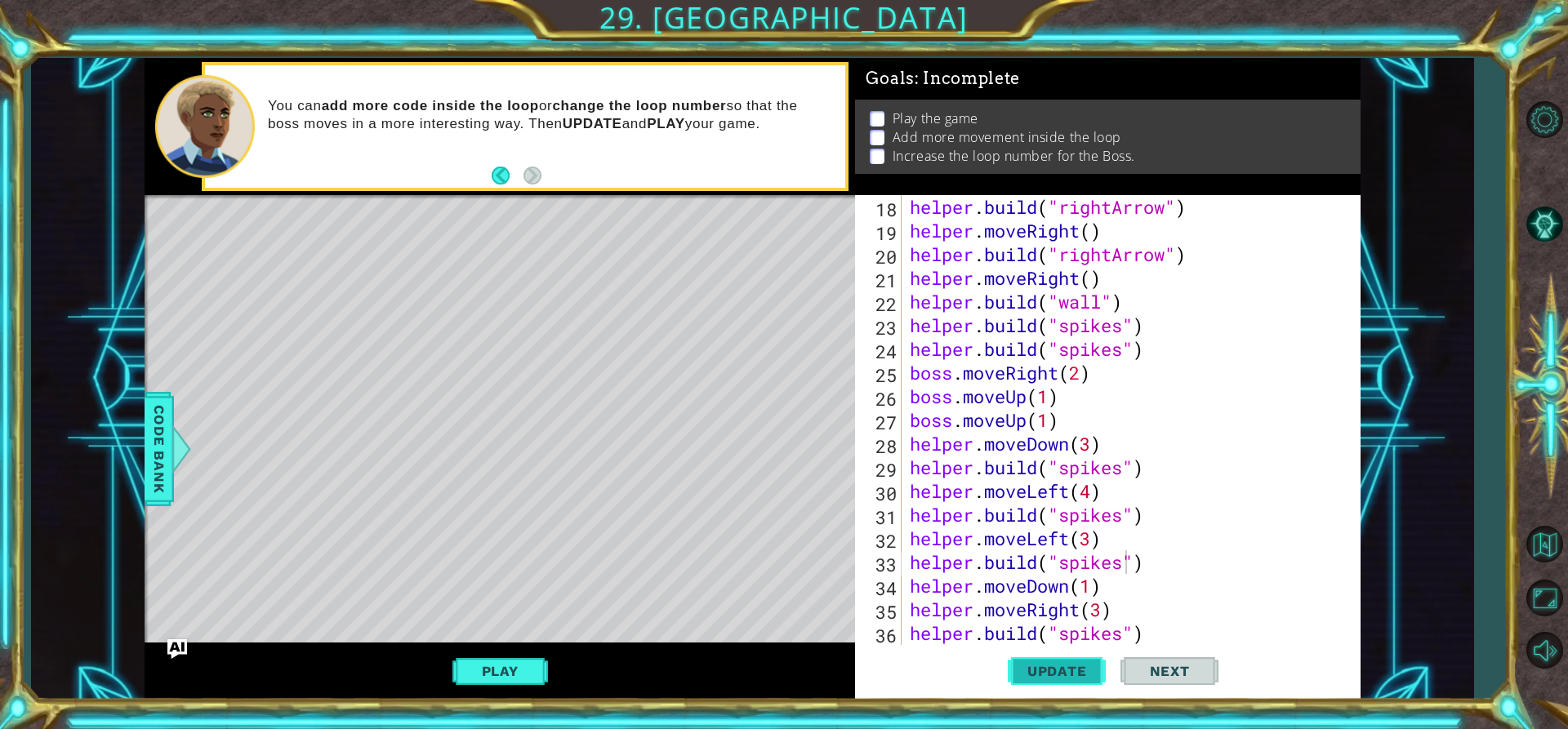
click at [1044, 674] on span "Update" at bounding box center [1057, 671] width 92 height 17
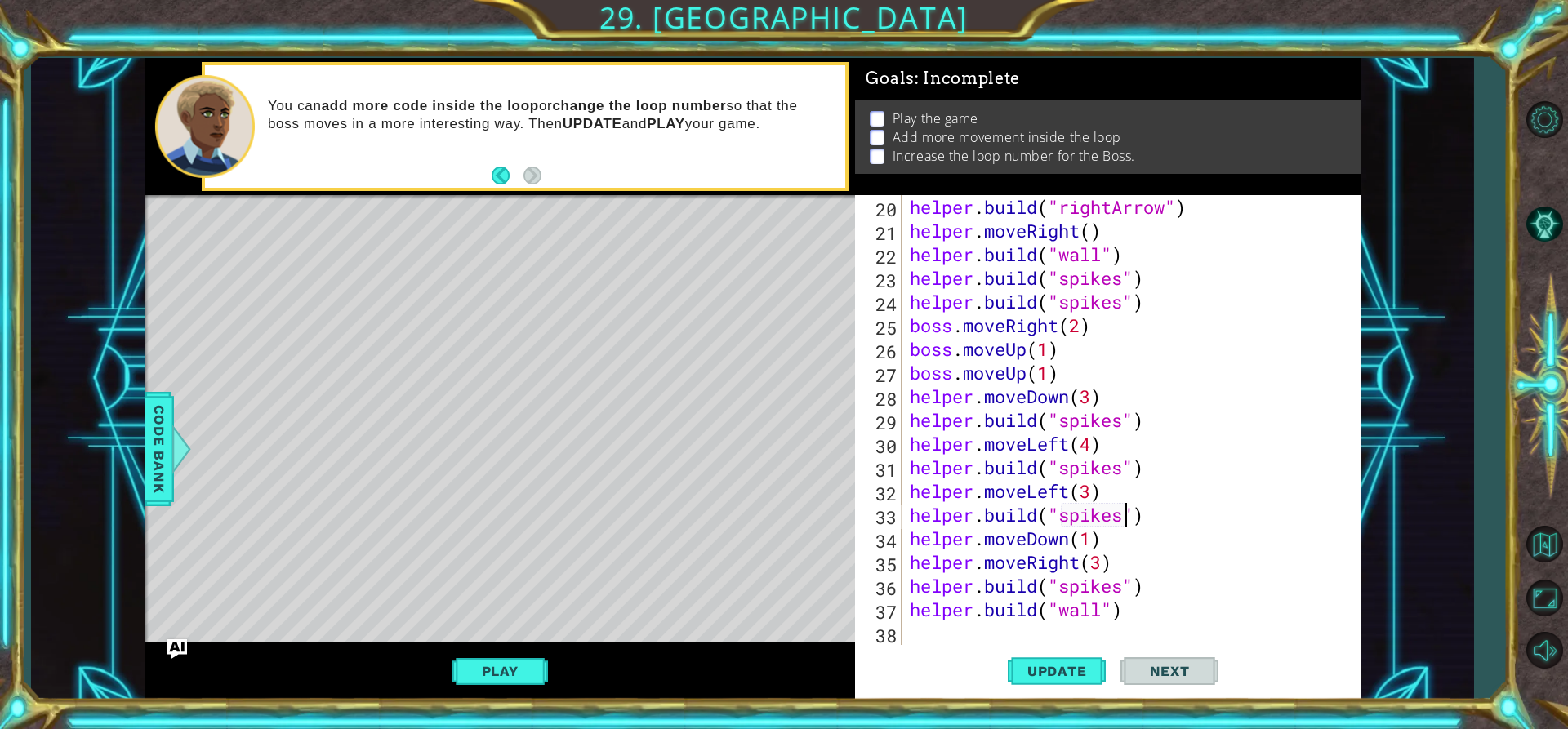
scroll to position [497, 0]
click at [950, 634] on div "helper . build ( "rightArrow" ) helper . moveRight ( ) helper . build ( "wall" …" at bounding box center [1128, 444] width 445 height 497
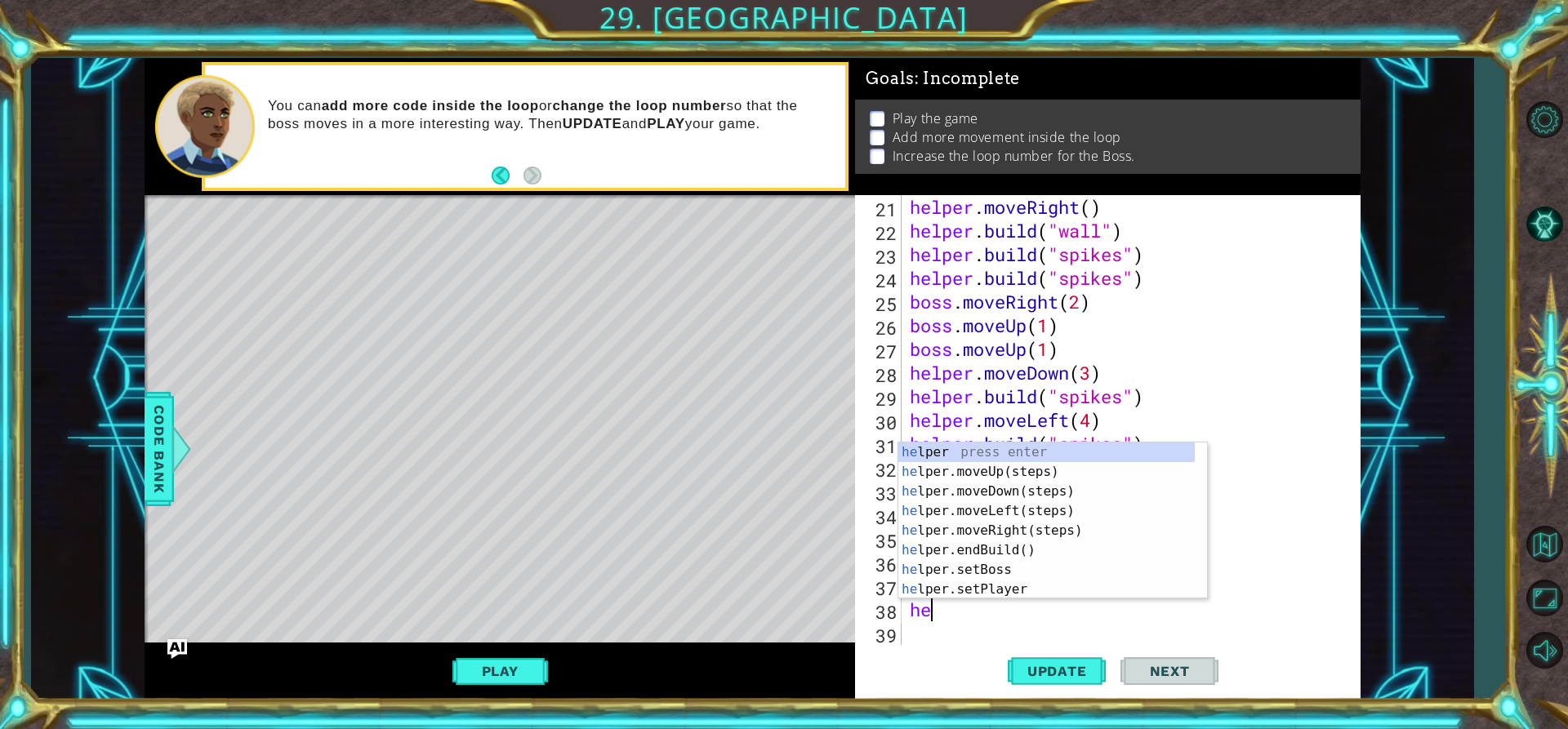
scroll to position [520, 0]
type textarea "helper"
click at [977, 468] on div "helper press enter helper .moveUp(steps) press enter helper .moveDown(steps) pr…" at bounding box center [1047, 540] width 296 height 195
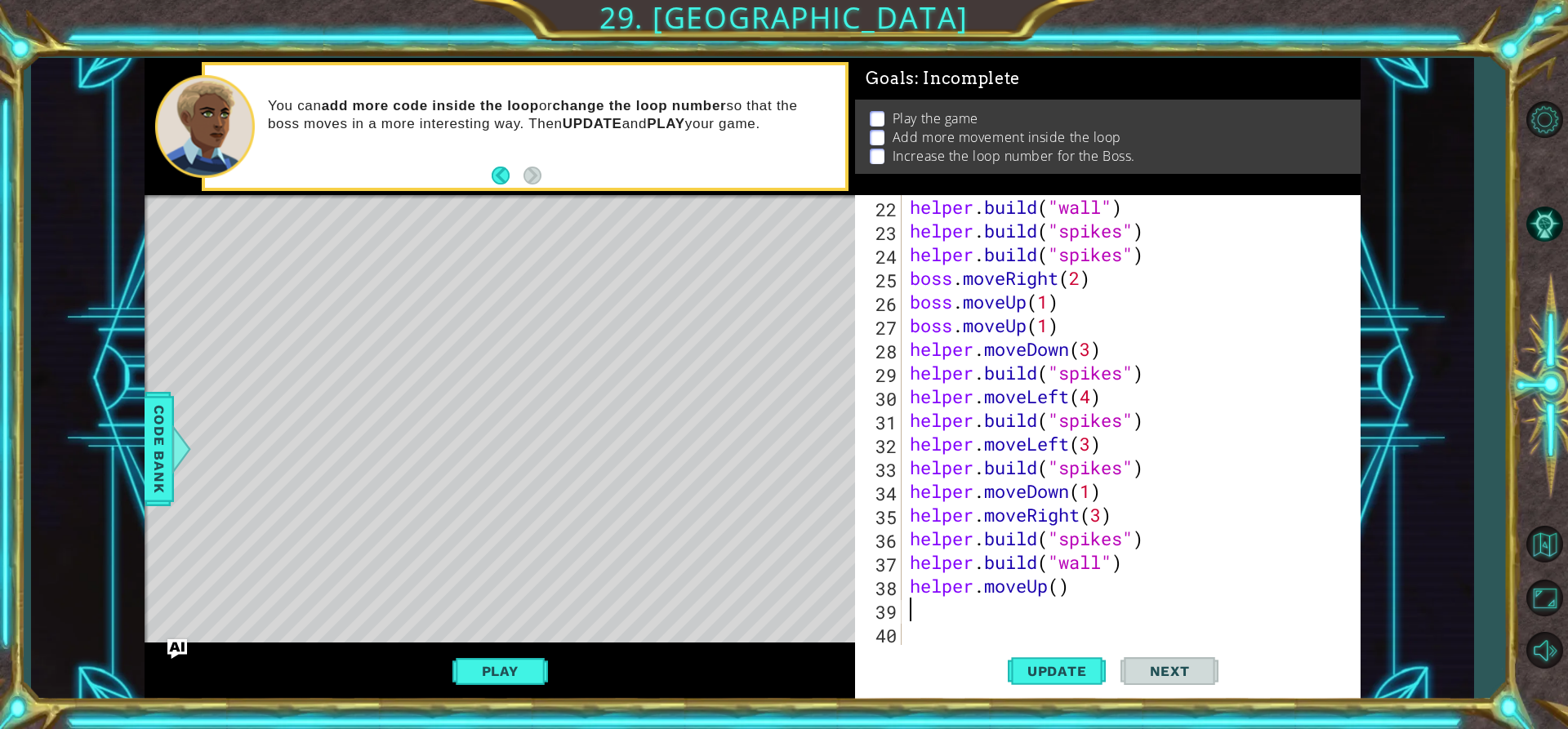
scroll to position [544, 0]
click at [1058, 589] on div "helper . build ( "wall" ) helper . build ( "spikes" ) helper . build ( "spikes"…" at bounding box center [1128, 444] width 445 height 497
type textarea "helper.moveUp(2)"
click at [1000, 610] on div "helper . build ( "wall" ) helper . build ( "spikes" ) helper . build ( "spikes"…" at bounding box center [1128, 444] width 445 height 497
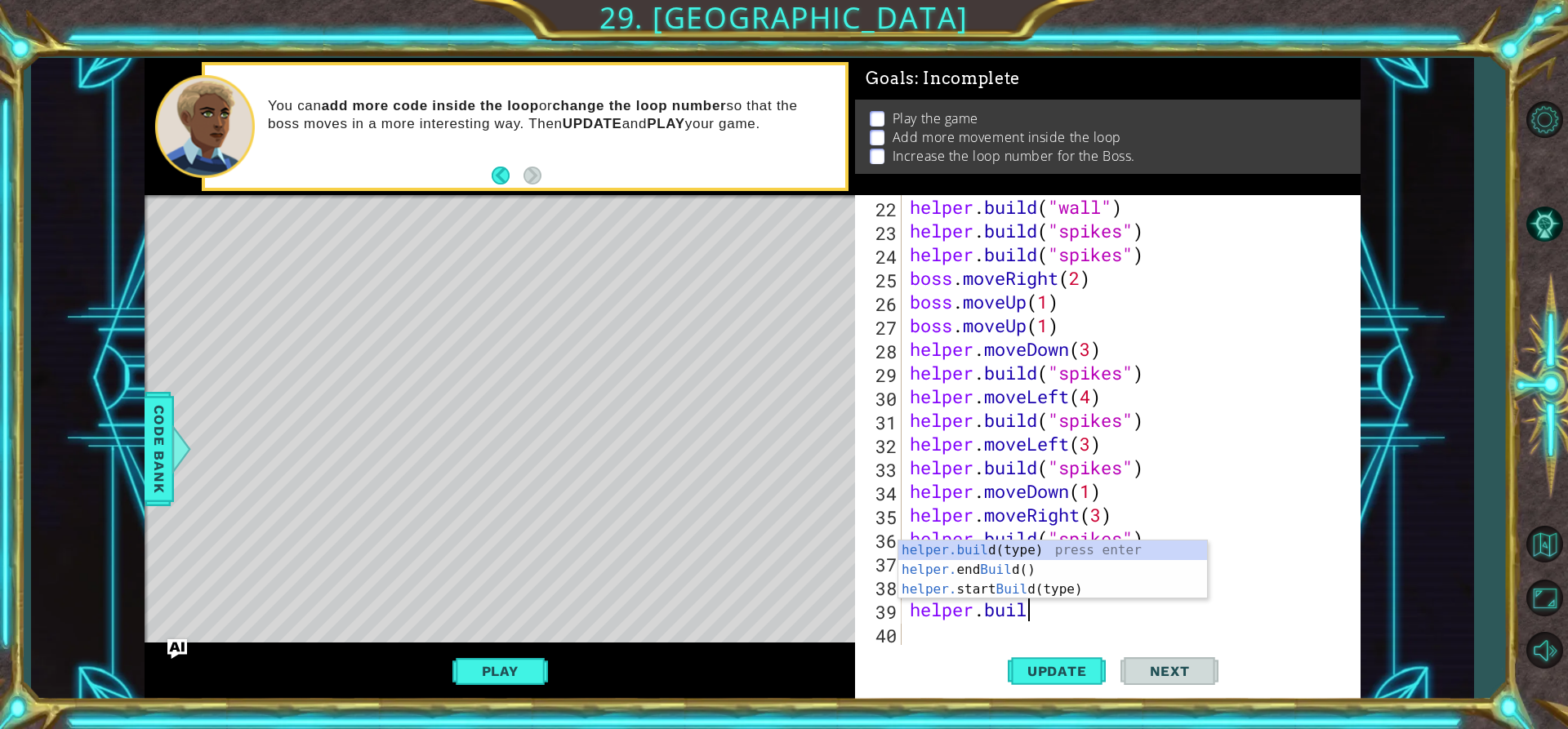
scroll to position [0, 5]
click at [1033, 588] on div "[DOMAIN_NAME] (type) press enter helper. end Build () press enter helper. start…" at bounding box center [1053, 589] width 308 height 98
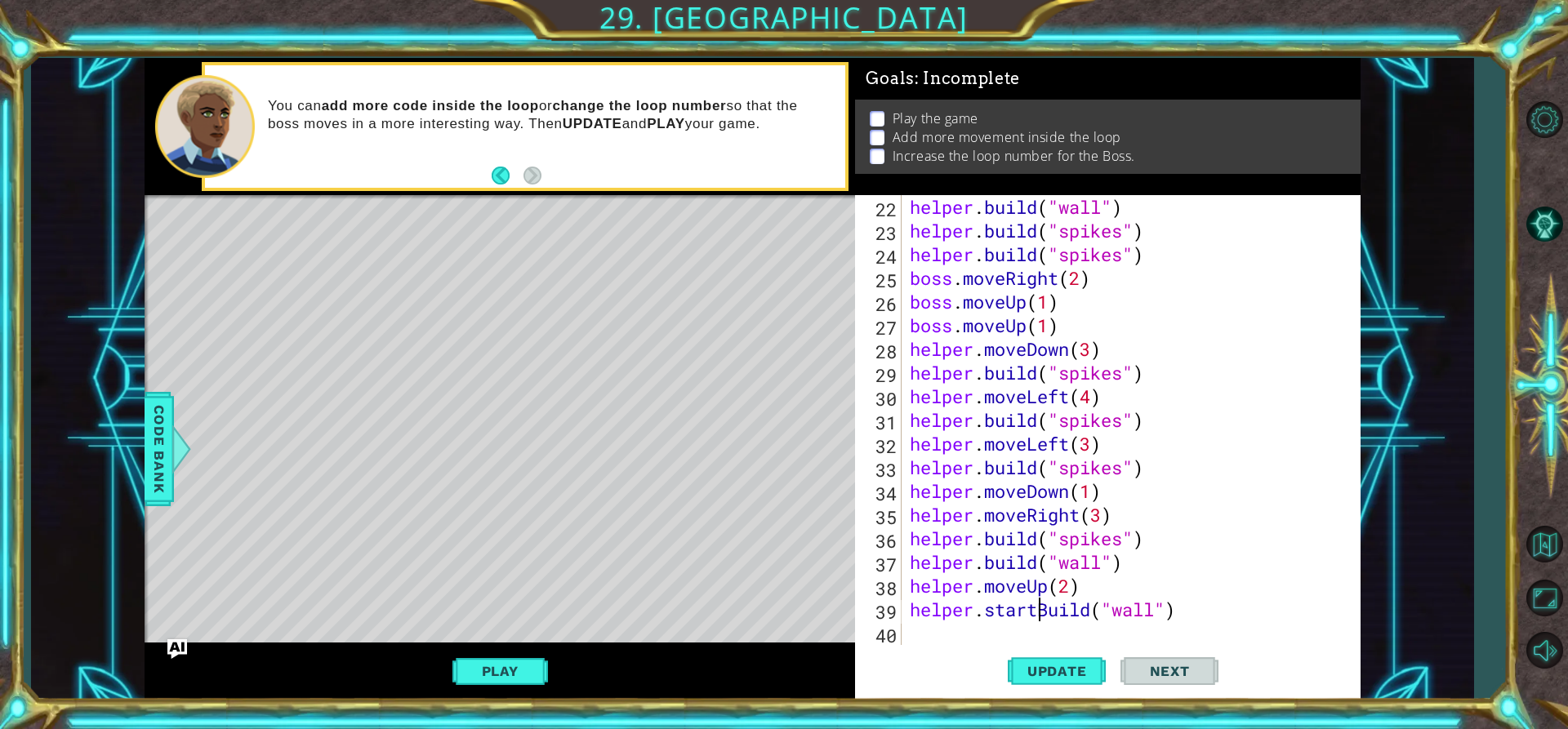
click at [1038, 612] on div "helper . build ( "wall" ) helper . build ( "spikes" ) helper . build ( "spikes"…" at bounding box center [1128, 444] width 445 height 497
click at [1106, 611] on div "helper . build ( "wall" ) helper . build ( "spikes" ) helper . build ( "spikes"…" at bounding box center [1128, 444] width 445 height 497
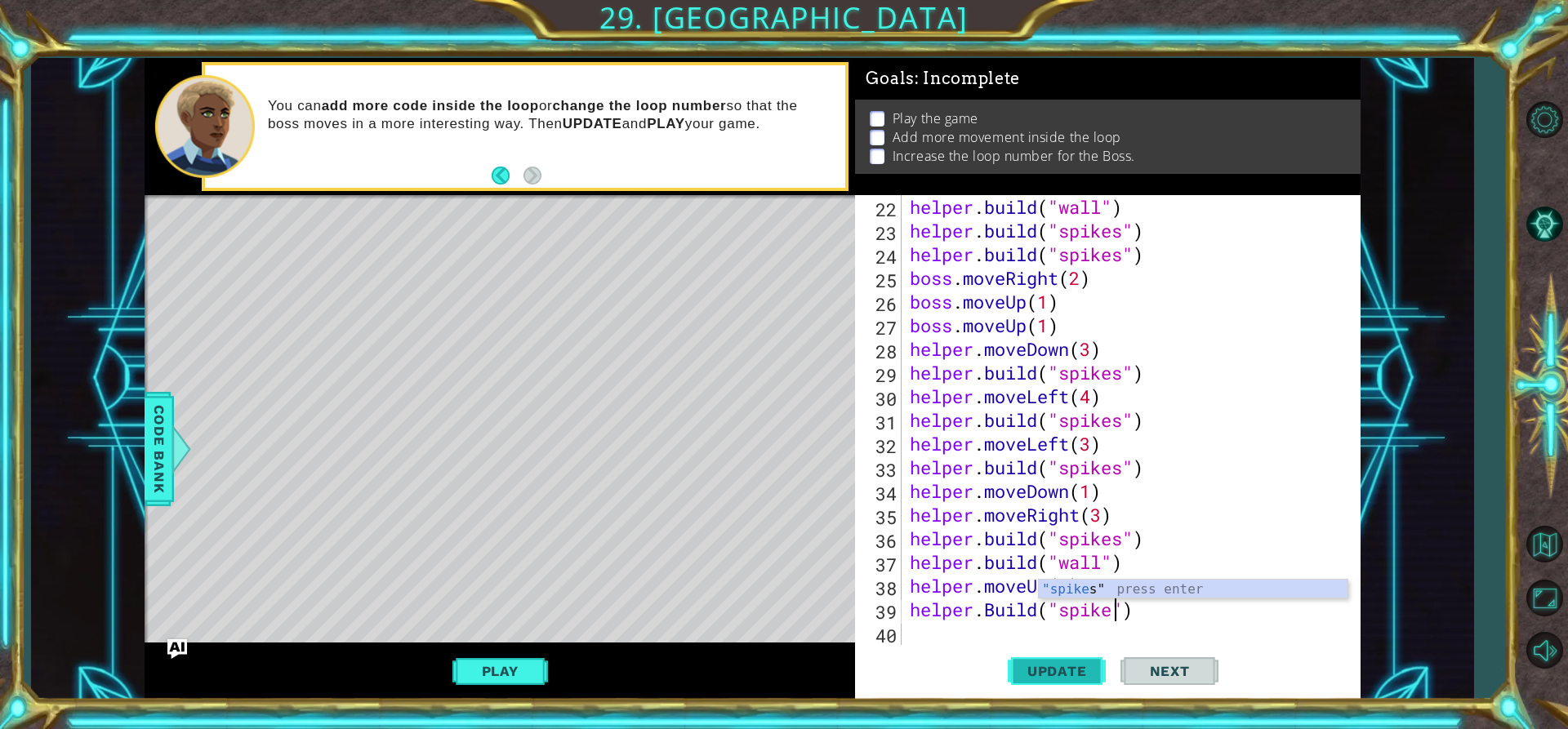
scroll to position [0, 10]
click at [1068, 658] on button "Update" at bounding box center [1056, 670] width 98 height 50
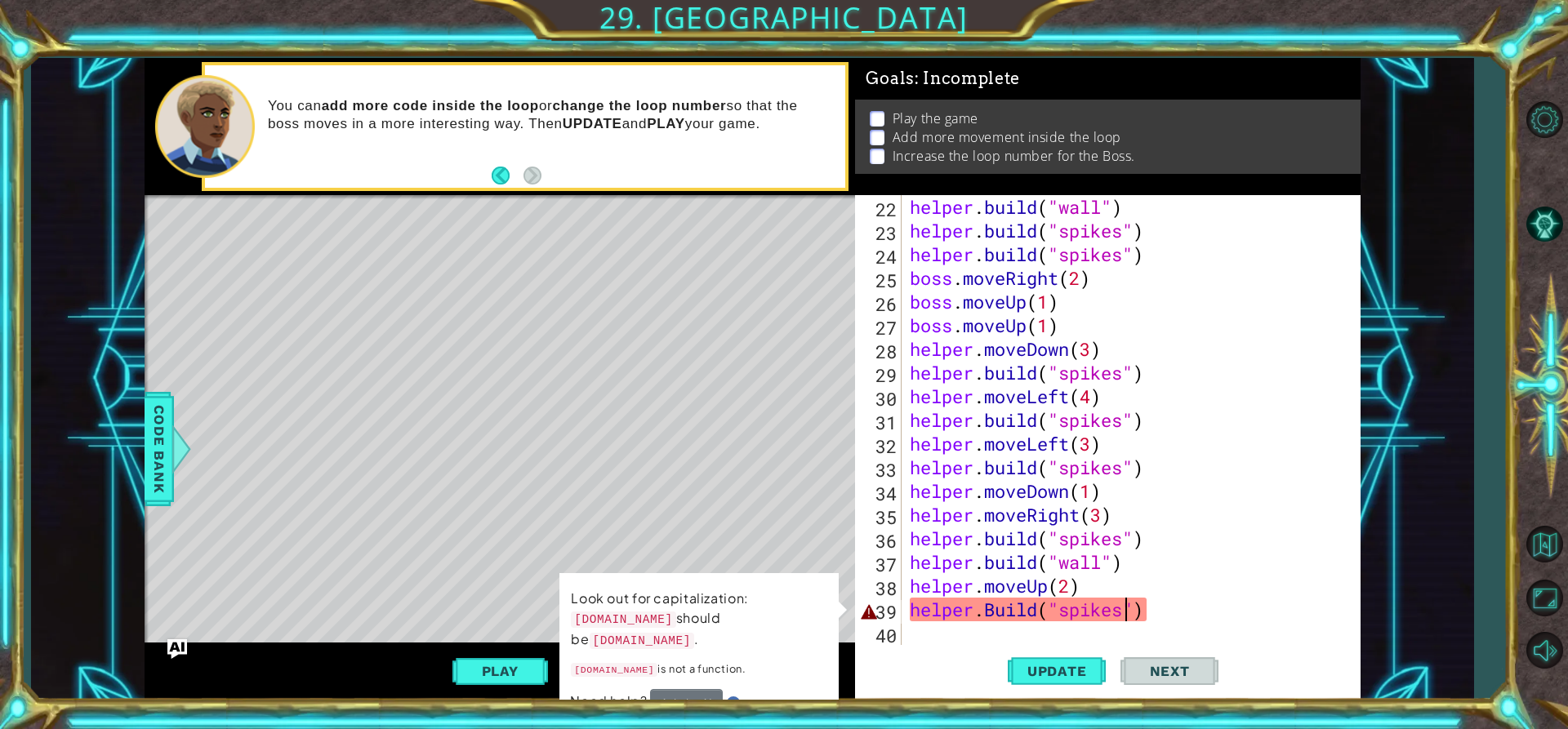
click at [1069, 613] on div "helper . build ( "wall" ) helper . build ( "spikes" ) helper . build ( "spikes"…" at bounding box center [1128, 444] width 445 height 497
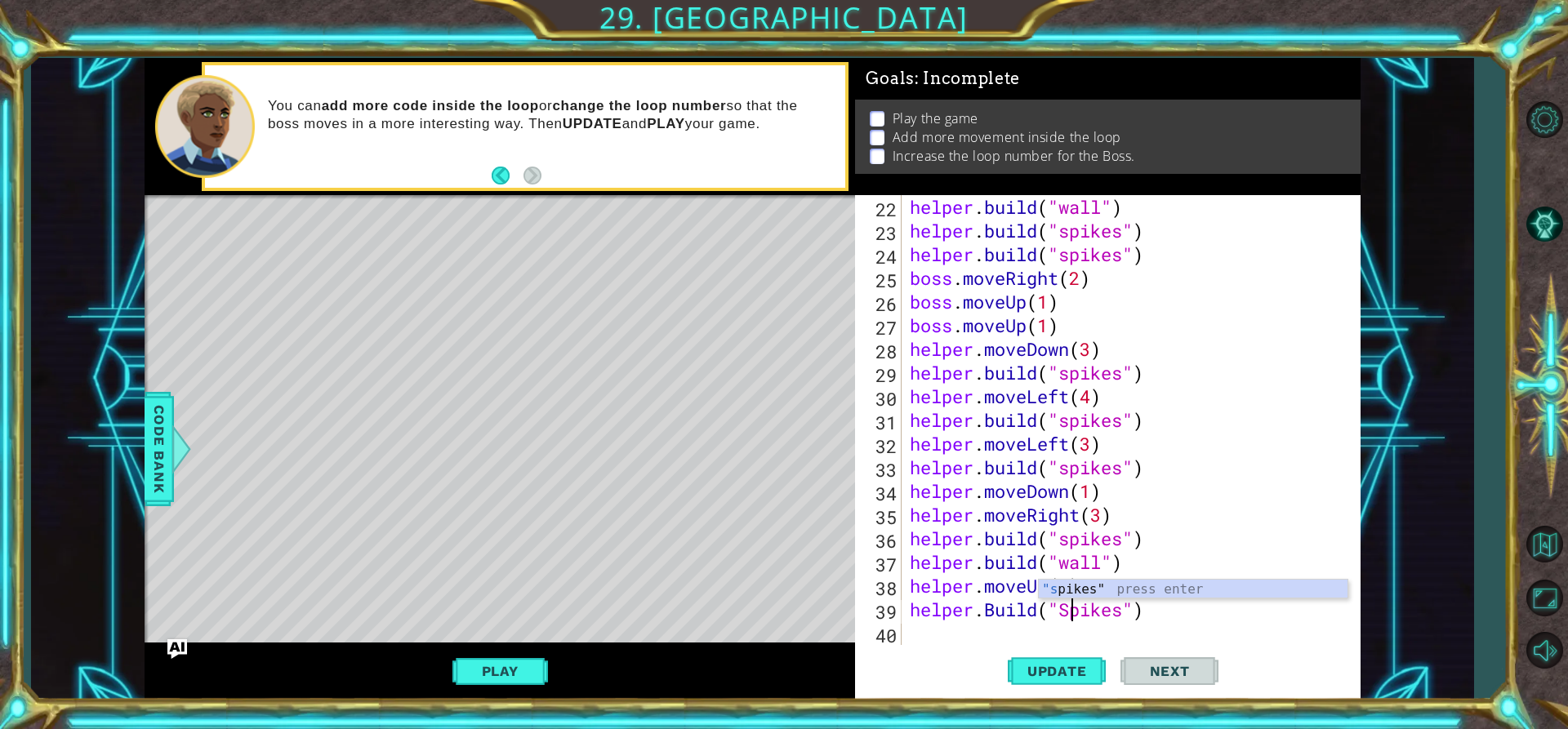
scroll to position [0, 8]
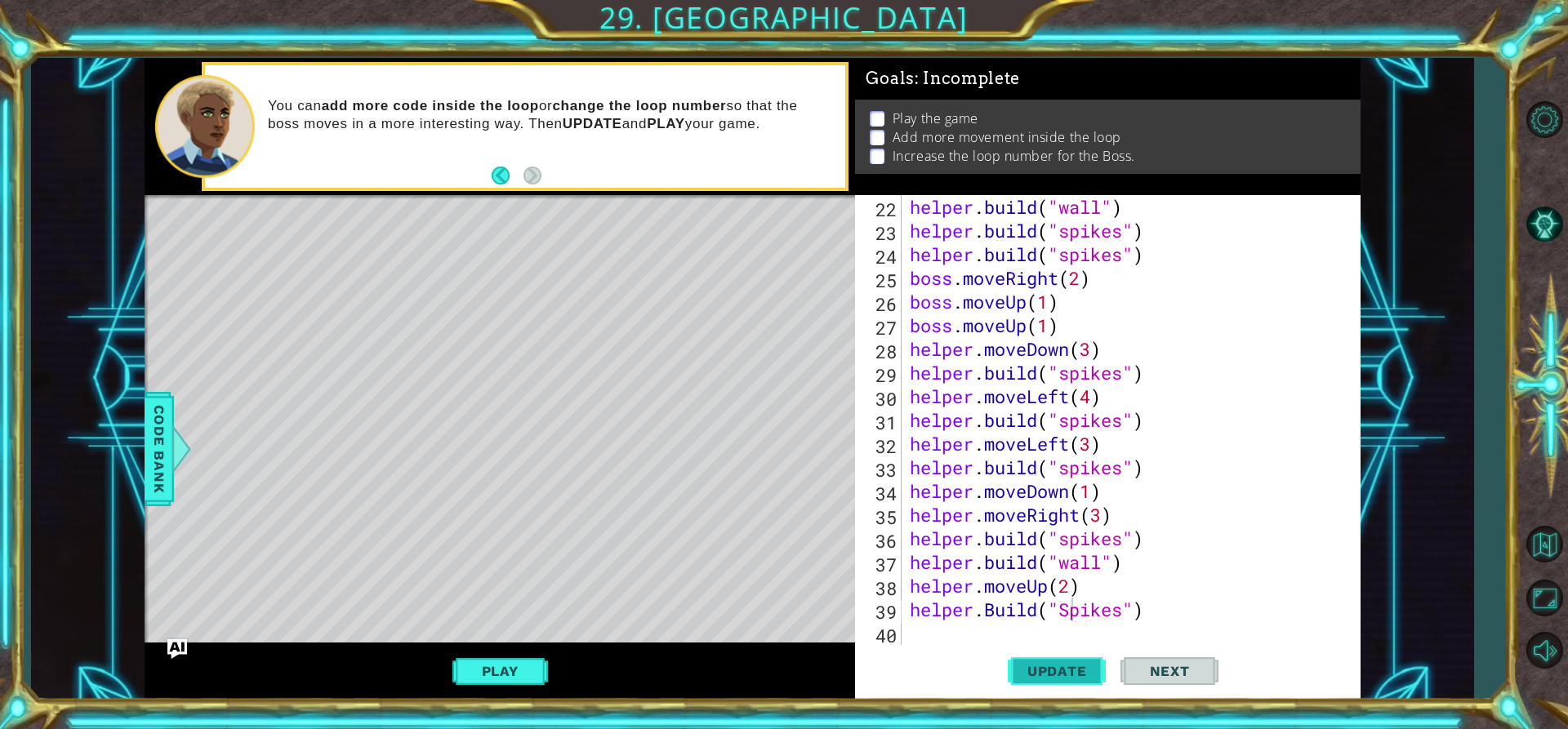
click at [1032, 672] on span "Update" at bounding box center [1057, 671] width 92 height 17
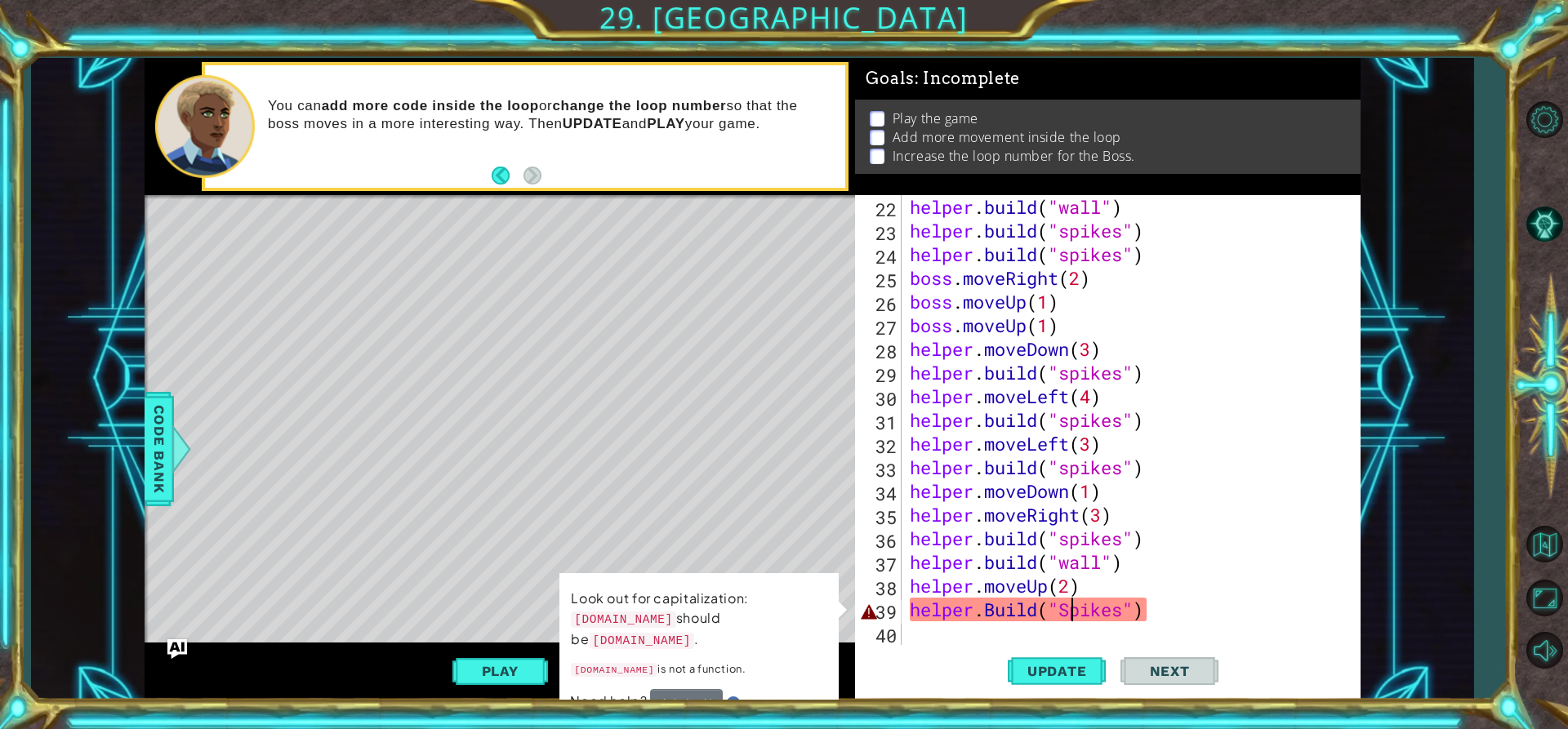
click at [1122, 609] on div "helper . build ( "wall" ) helper . build ( "spikes" ) helper . build ( "spikes"…" at bounding box center [1128, 444] width 445 height 497
click at [983, 613] on div "helper . build ( "wall" ) helper . build ( "spikes" ) helper . build ( "spikes"…" at bounding box center [1128, 444] width 445 height 497
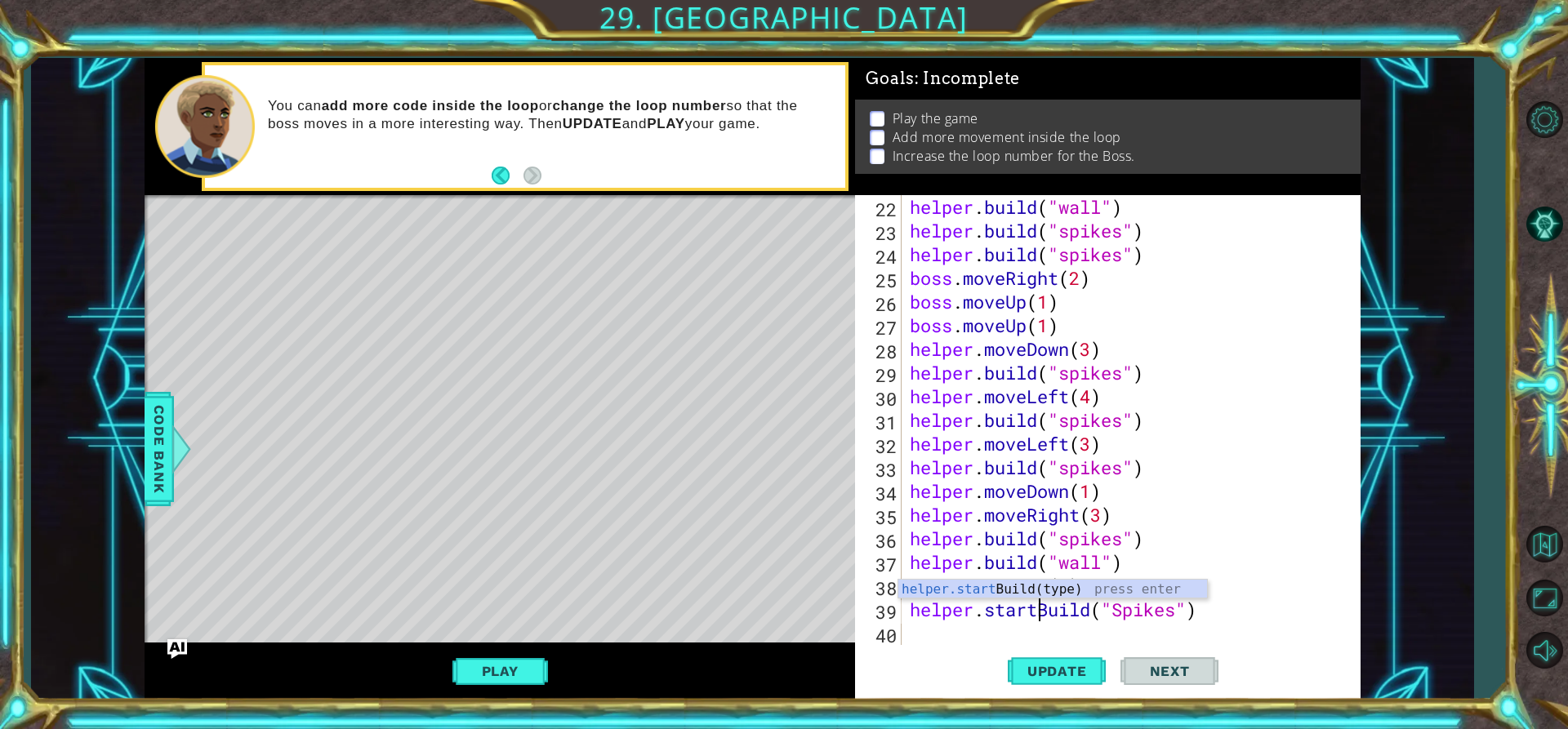
scroll to position [0, 6]
click at [1099, 672] on span "Update" at bounding box center [1057, 671] width 92 height 17
click at [1062, 666] on span "Update" at bounding box center [1057, 671] width 92 height 17
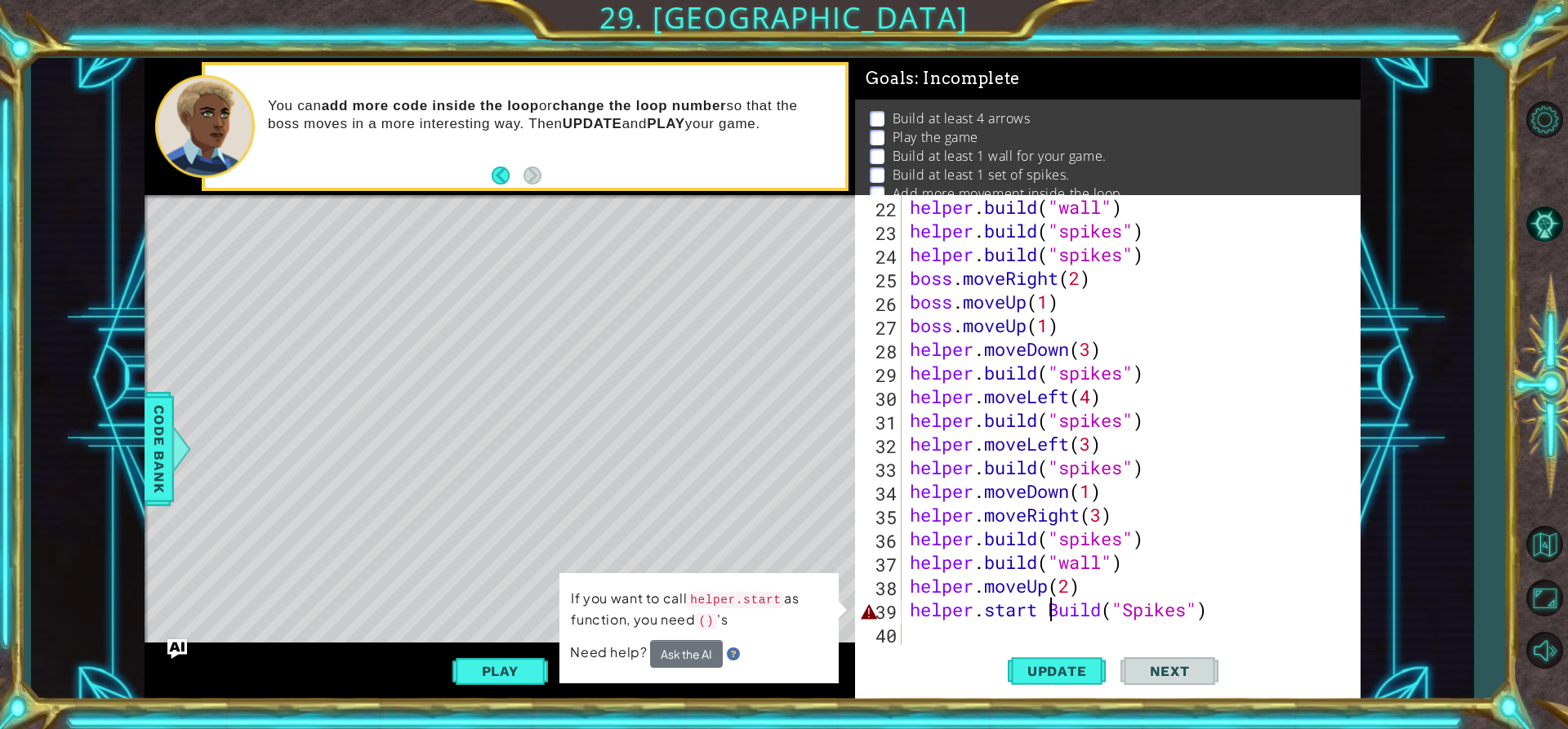
click at [1214, 611] on div "helper . build ( "wall" ) helper . build ( "spikes" ) helper . build ( "spikes"…" at bounding box center [1128, 444] width 445 height 497
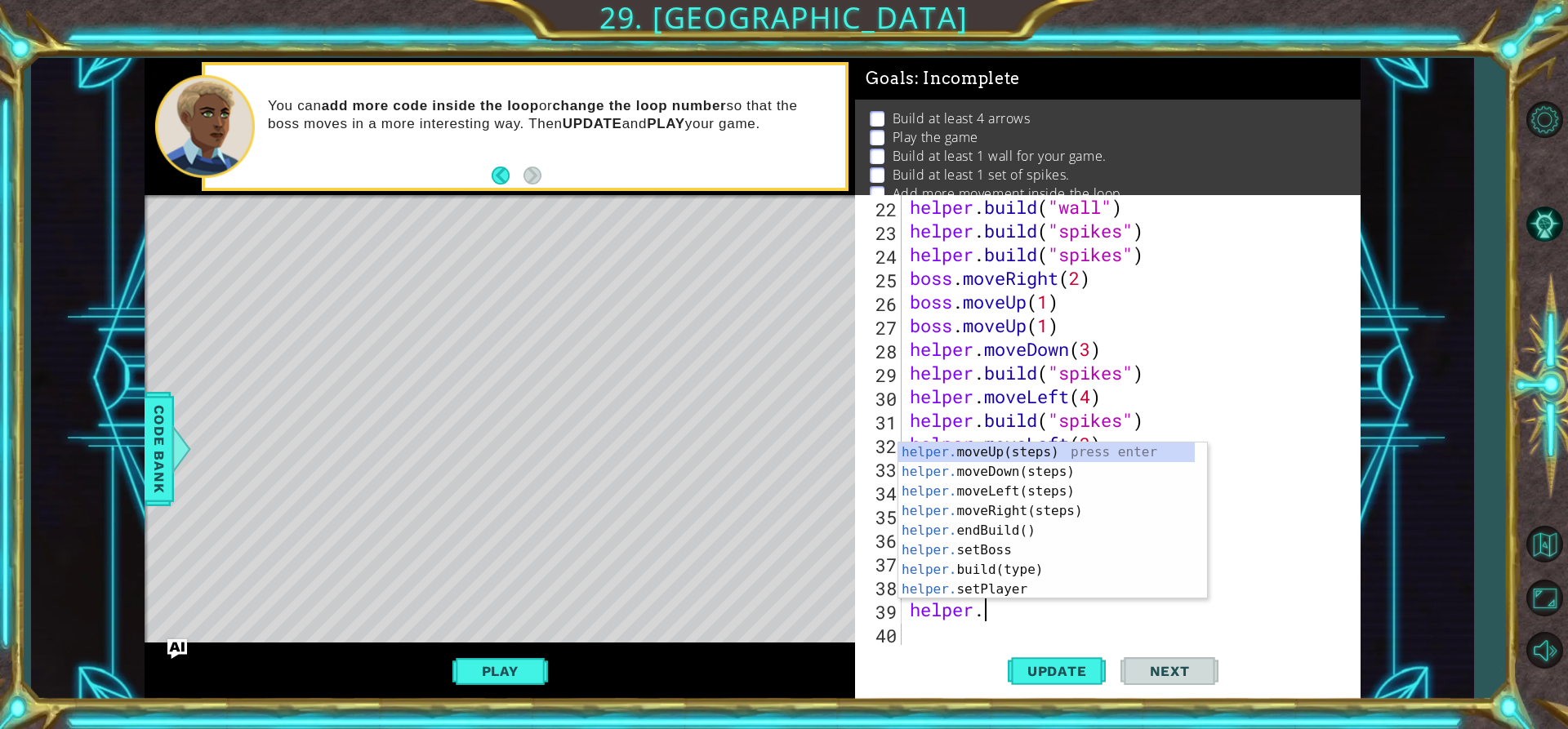
scroll to position [0, 3]
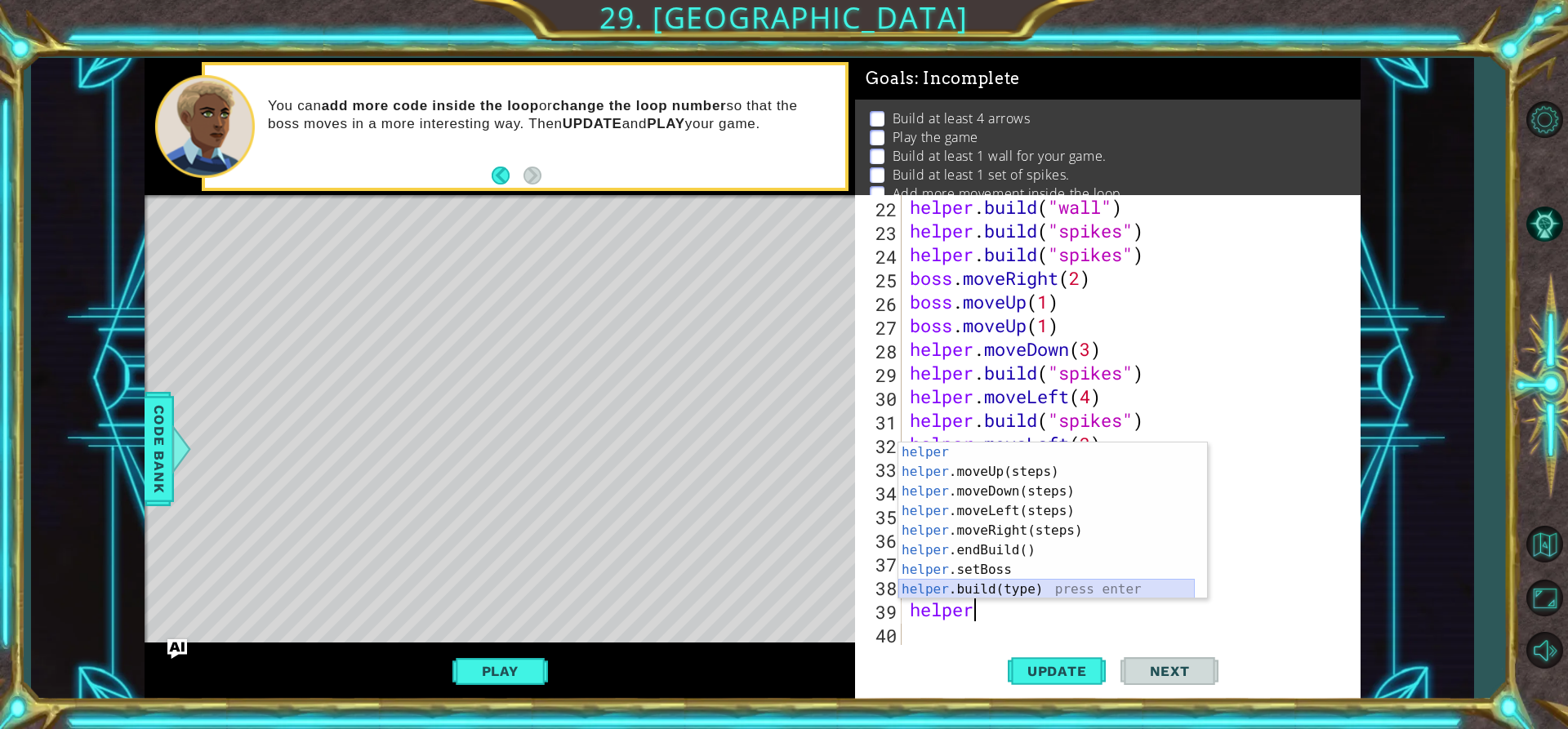
drag, startPoint x: 1017, startPoint y: 597, endPoint x: 1032, endPoint y: 597, distance: 15.0
click at [1026, 597] on div "helper press enter helper .moveUp(steps) press enter helper .moveDown(steps) pr…" at bounding box center [1047, 540] width 296 height 195
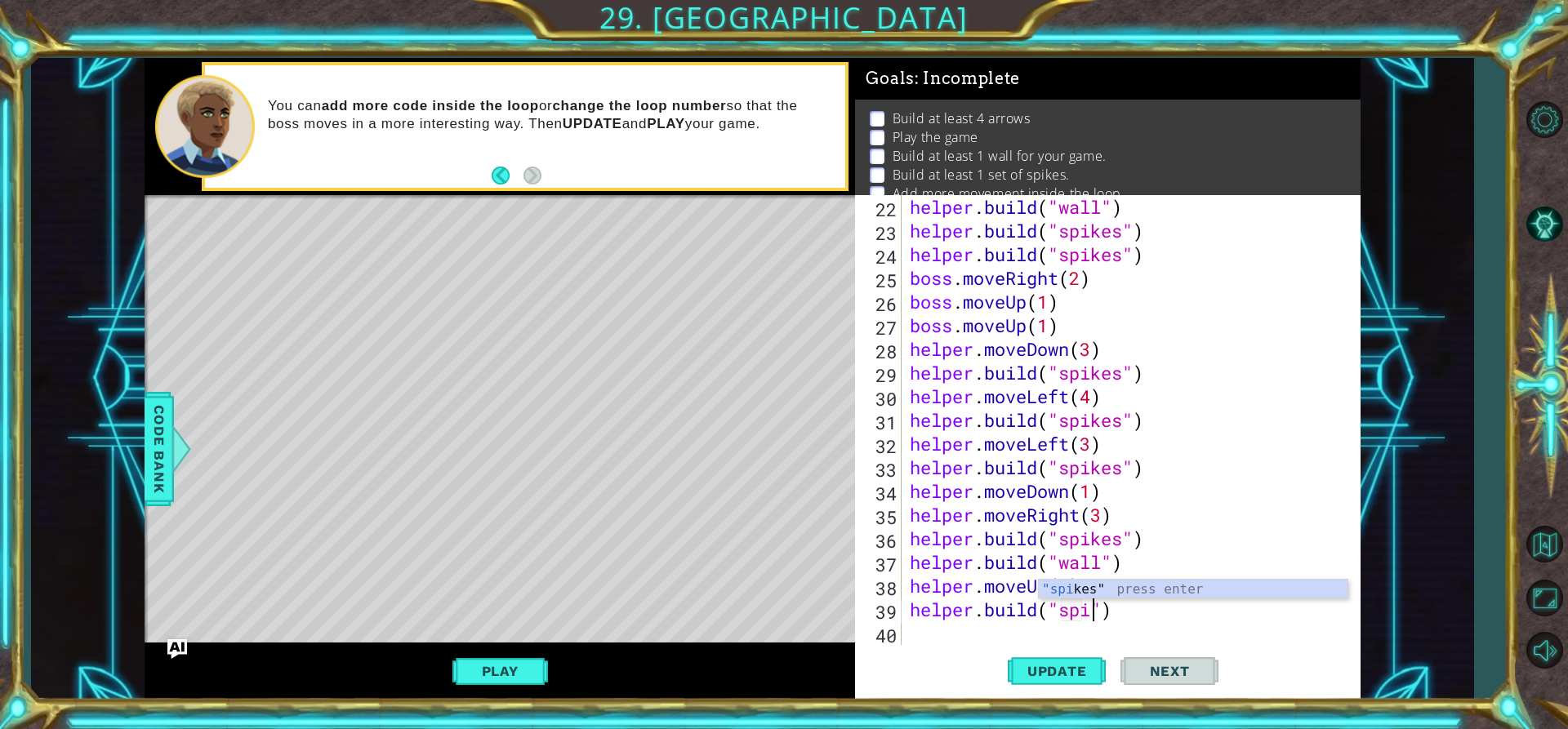
scroll to position [0, 10]
type textarea "[DOMAIN_NAME]("spikes")"
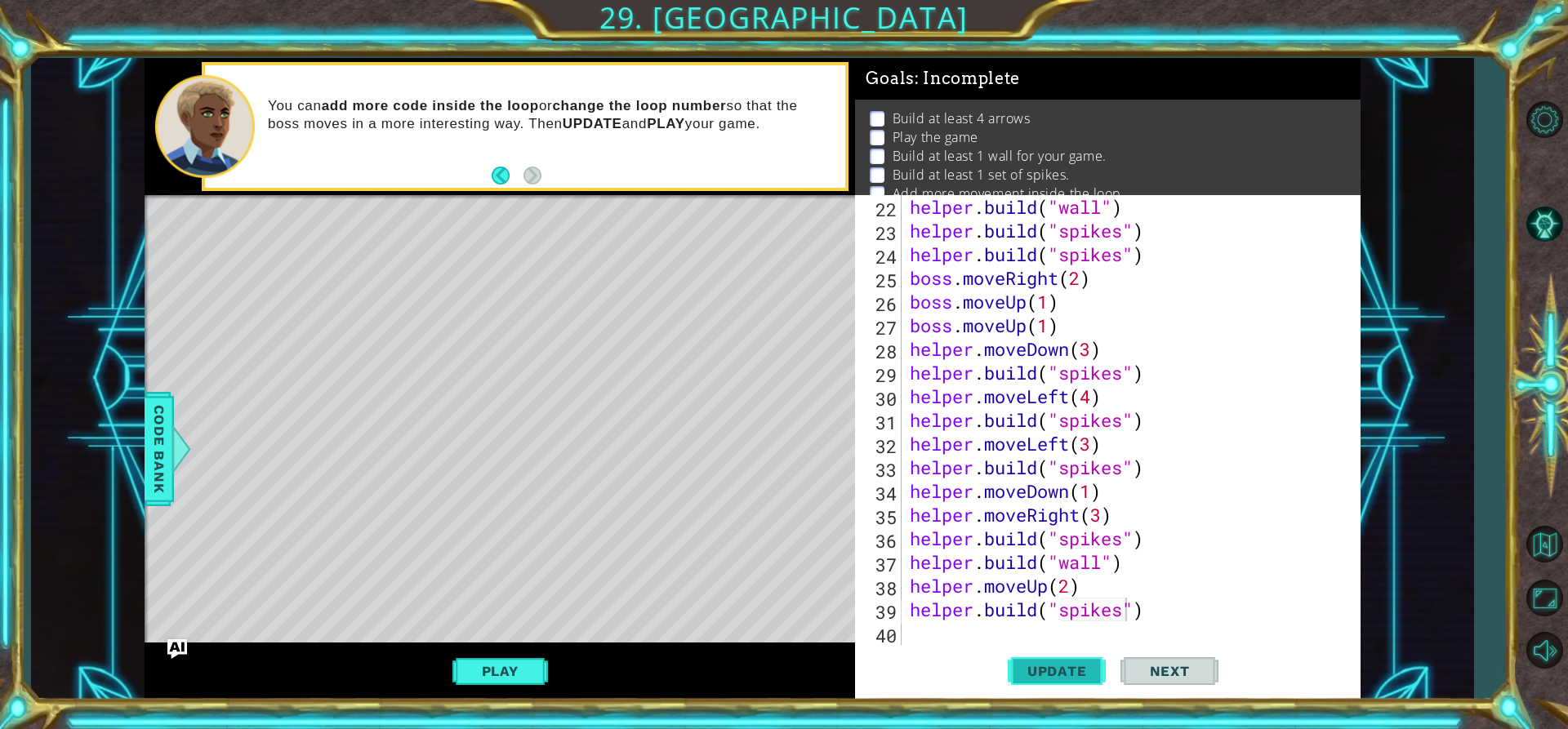
click at [1061, 665] on span "Update" at bounding box center [1057, 671] width 92 height 17
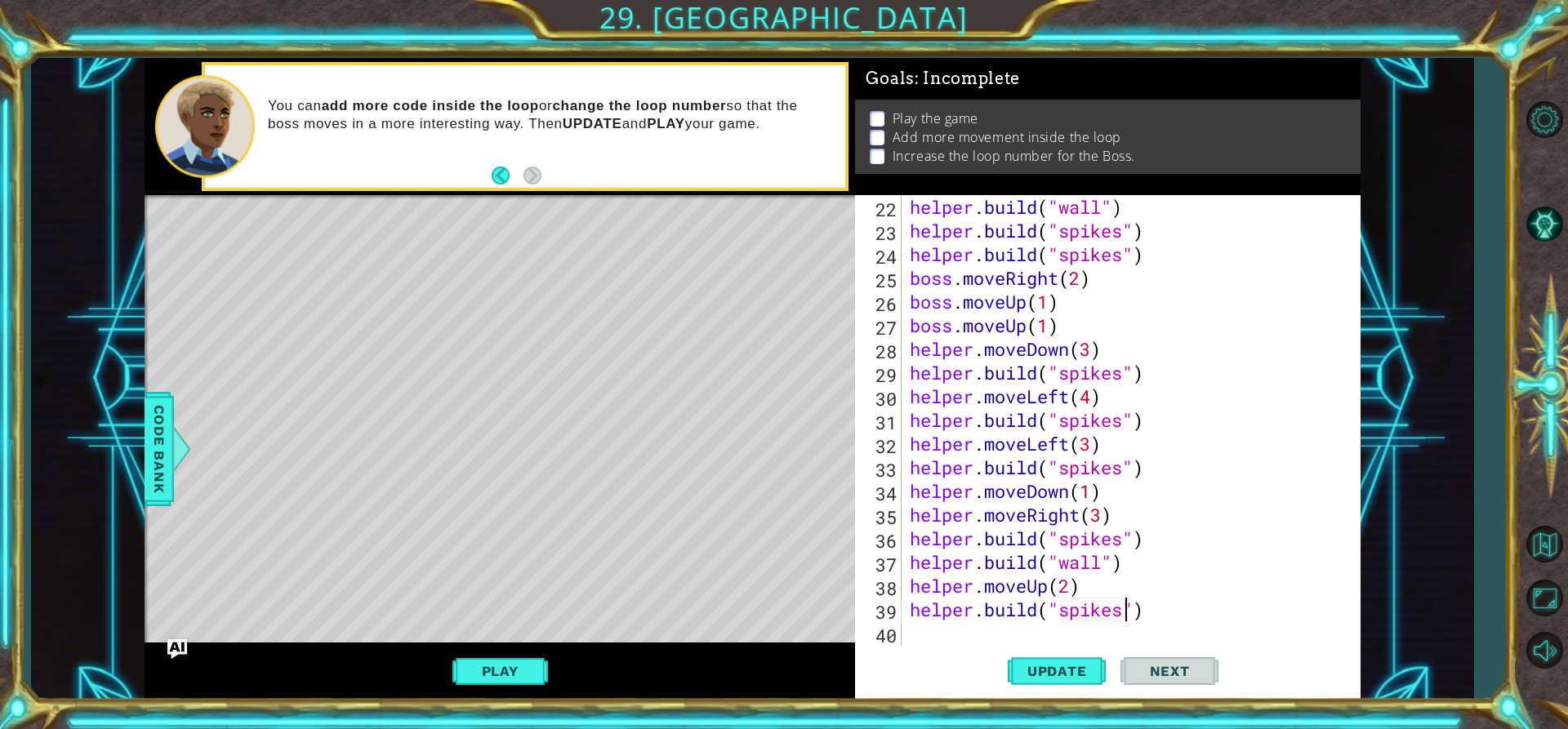
click at [990, 635] on div "helper . build ( "wall" ) helper . build ( "spikes" ) helper . build ( "spikes"…" at bounding box center [1128, 444] width 445 height 497
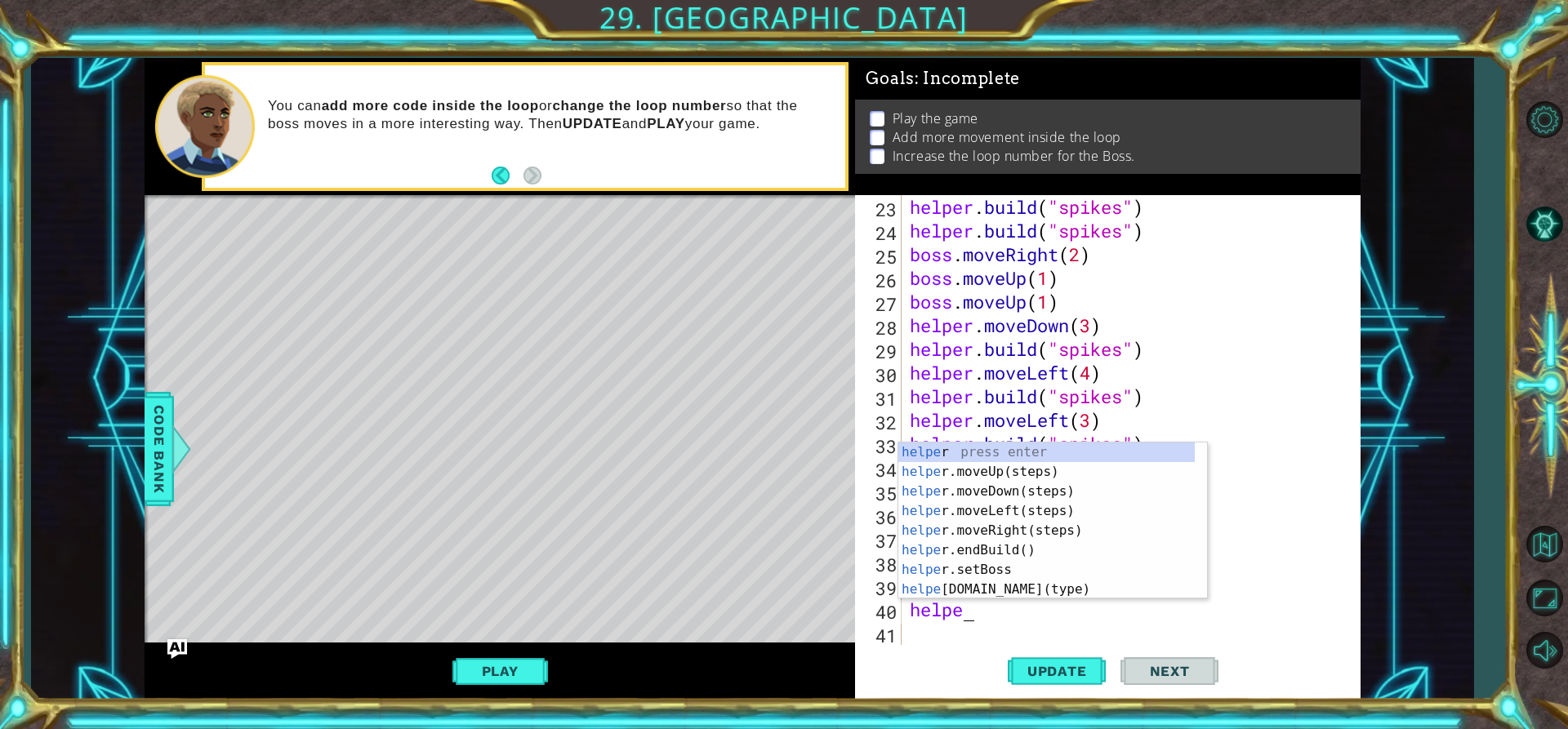
scroll to position [0, 3]
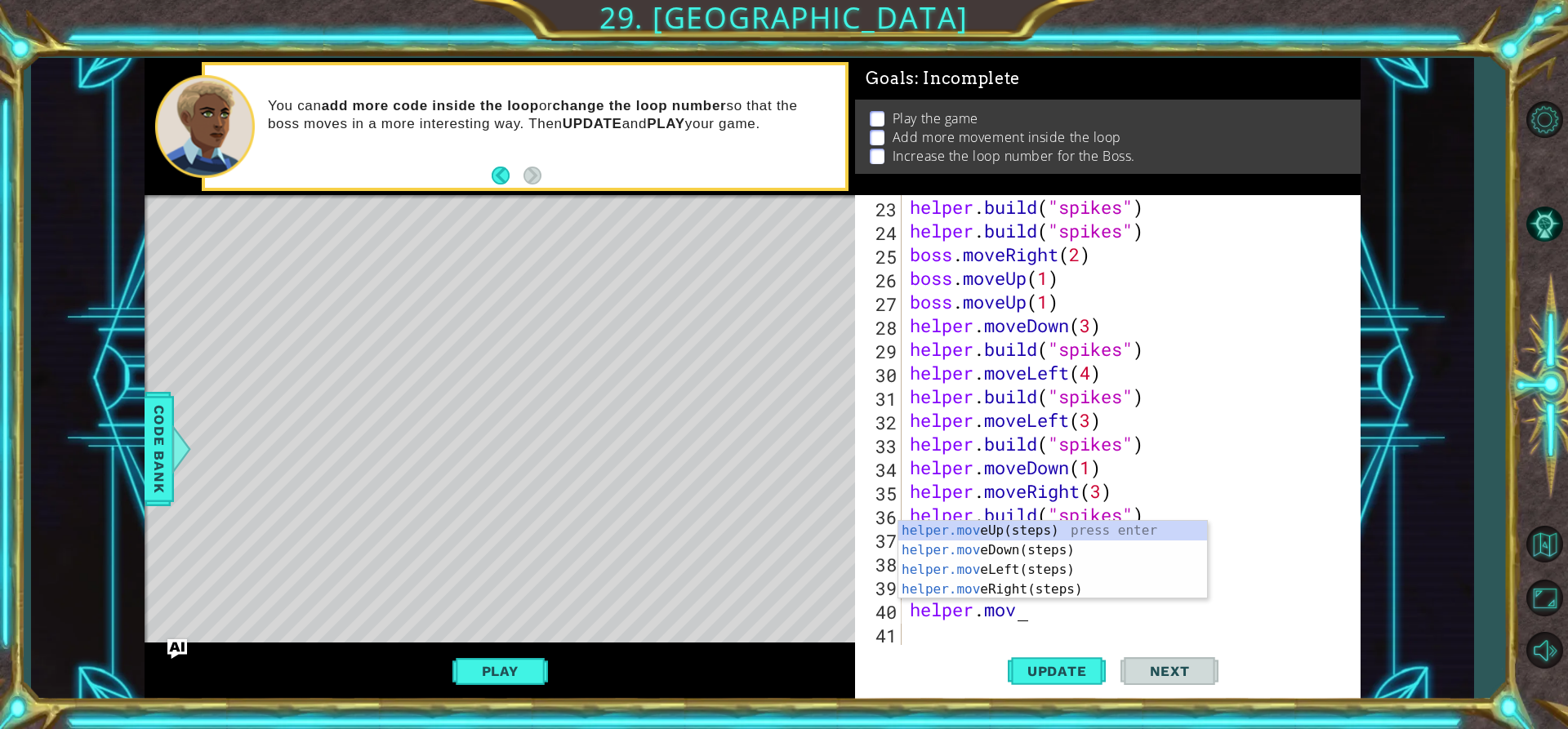
type textarea "helper.move"
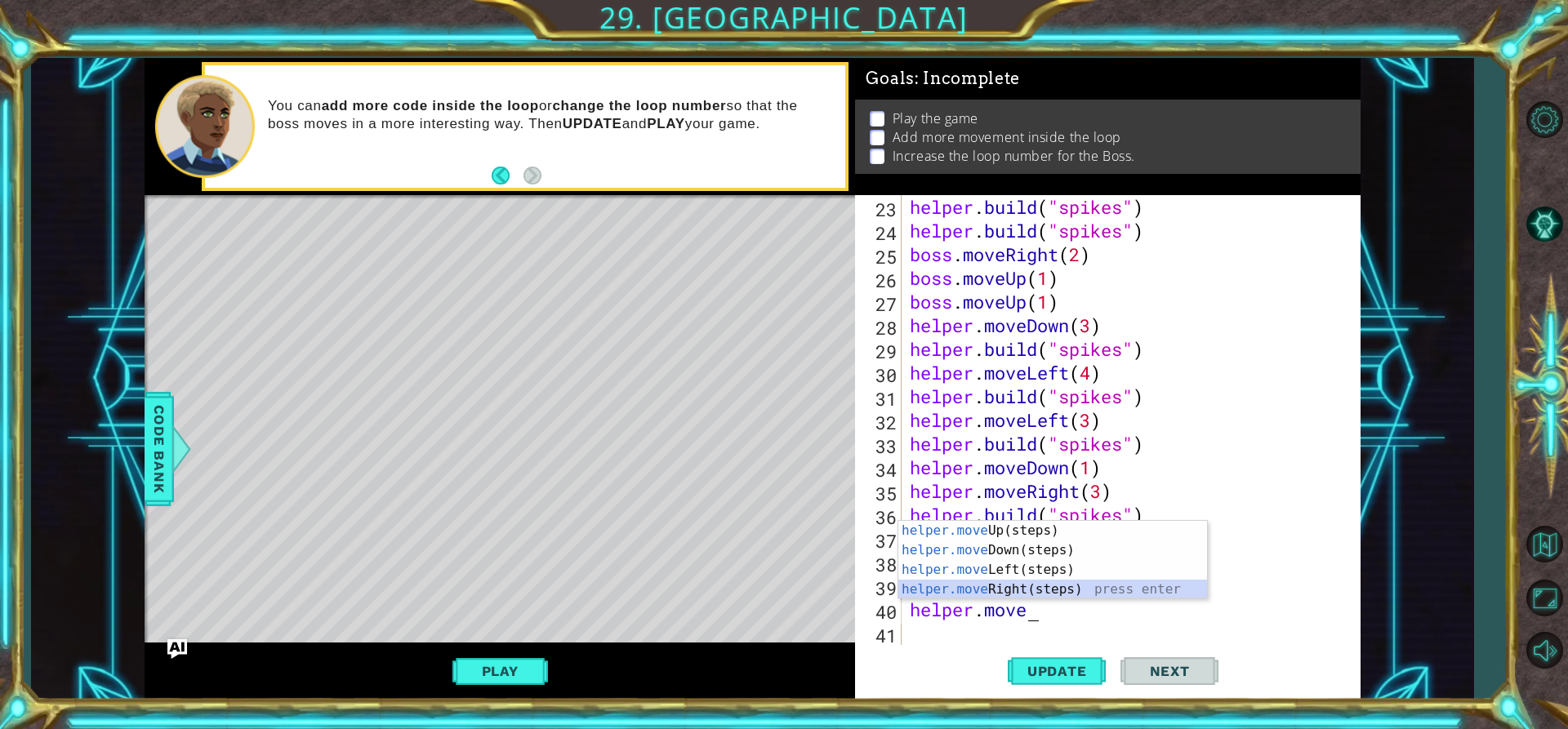
click at [987, 589] on div "helper.move Up(steps) press enter helper.move Down(steps) press enter helper.mo…" at bounding box center [1053, 578] width 308 height 117
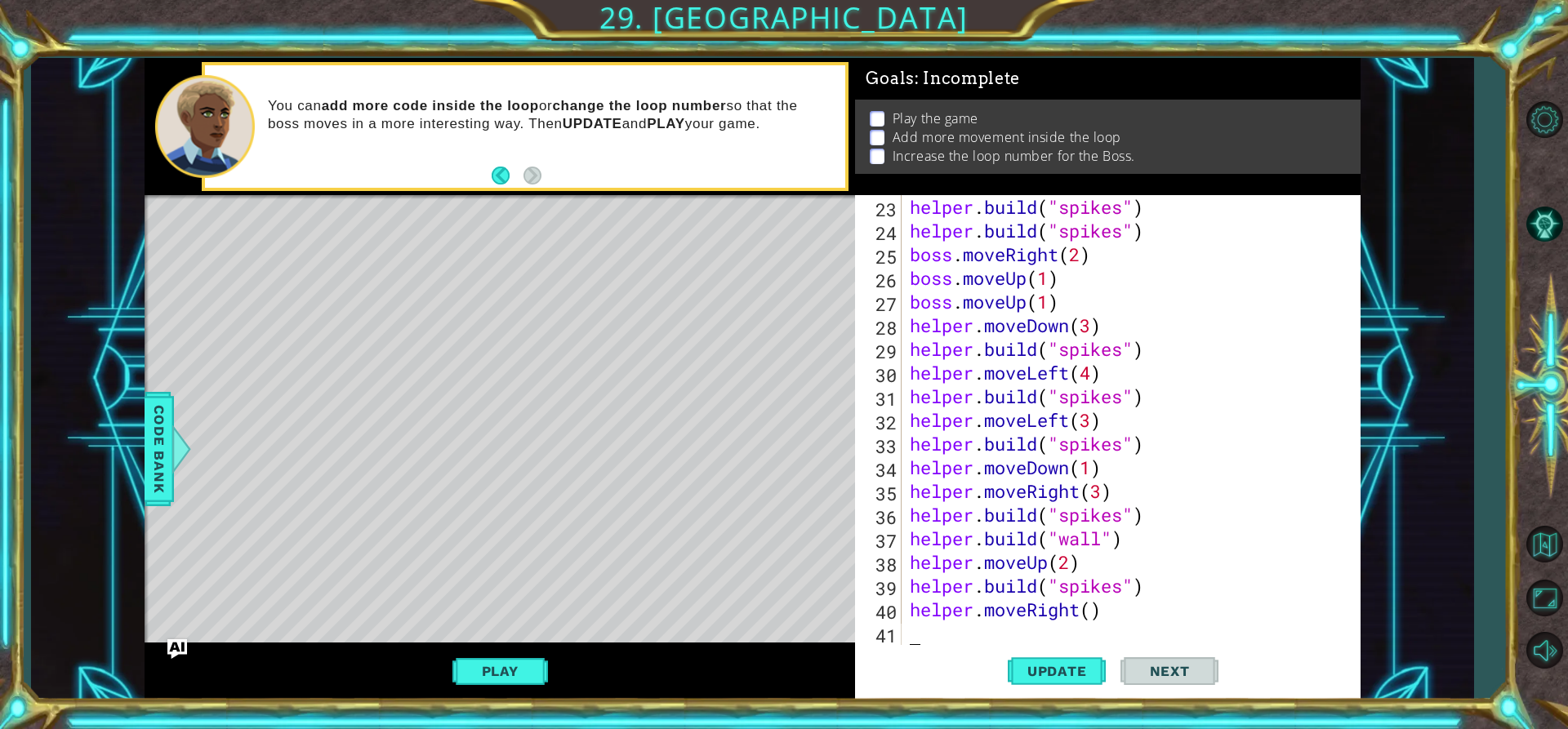
scroll to position [592, 0]
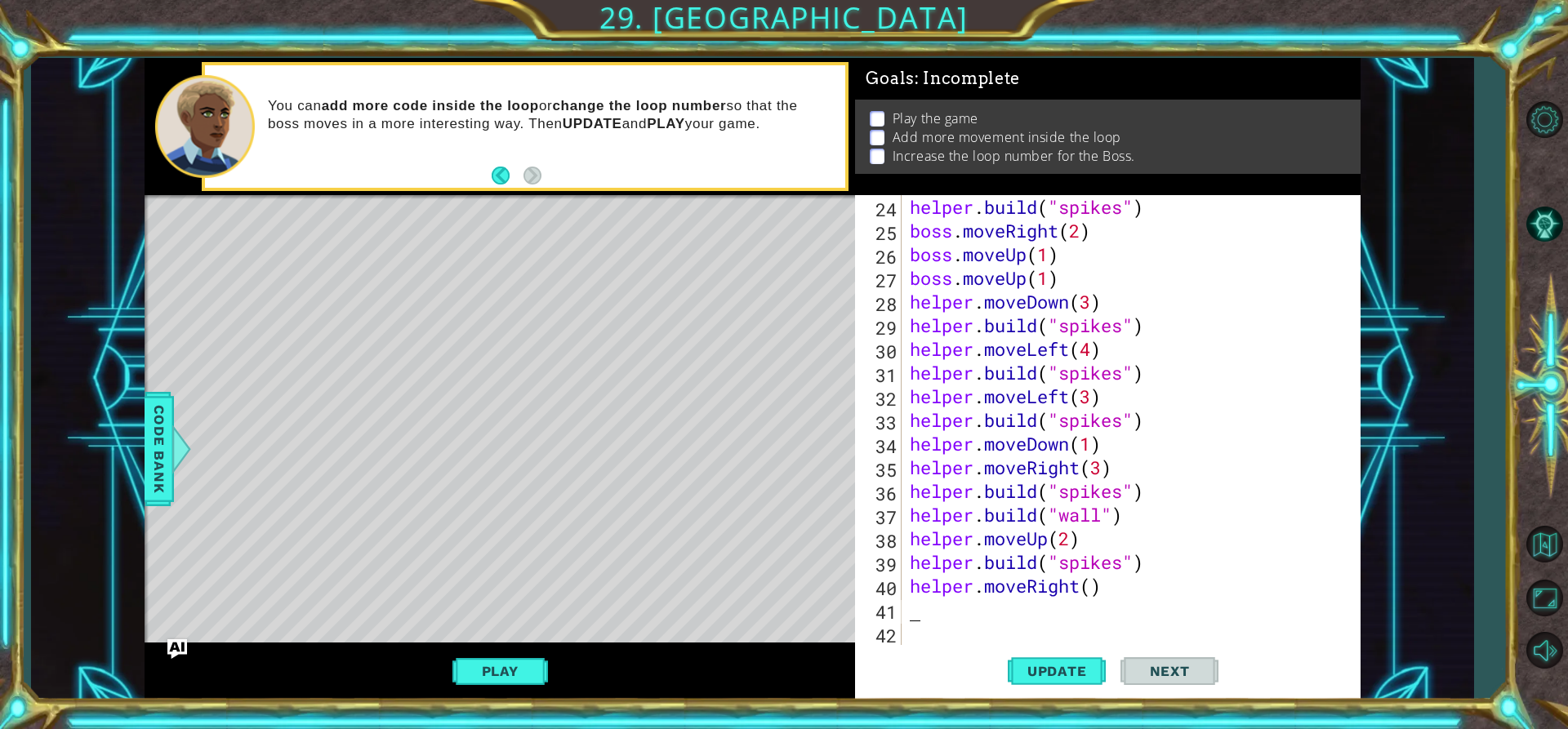
click at [1102, 584] on div "helper . build ( "spikes" ) boss . moveRight ( 2 ) boss . moveUp ( 1 ) boss . m…" at bounding box center [1128, 444] width 445 height 497
type textarea "helper.moveRight()"
click at [1091, 587] on div "helper . build ( "spikes" ) boss . moveRight ( 2 ) boss . moveUp ( 1 ) boss . m…" at bounding box center [1128, 444] width 445 height 497
click at [1091, 581] on div "helper . build ( "spikes" ) boss . moveRight ( 2 ) boss . moveUp ( 1 ) boss . m…" at bounding box center [1128, 444] width 445 height 497
click at [1091, 586] on div "helper . build ( "spikes" ) boss . moveRight ( 2 ) boss . moveUp ( 1 ) boss . m…" at bounding box center [1128, 444] width 445 height 497
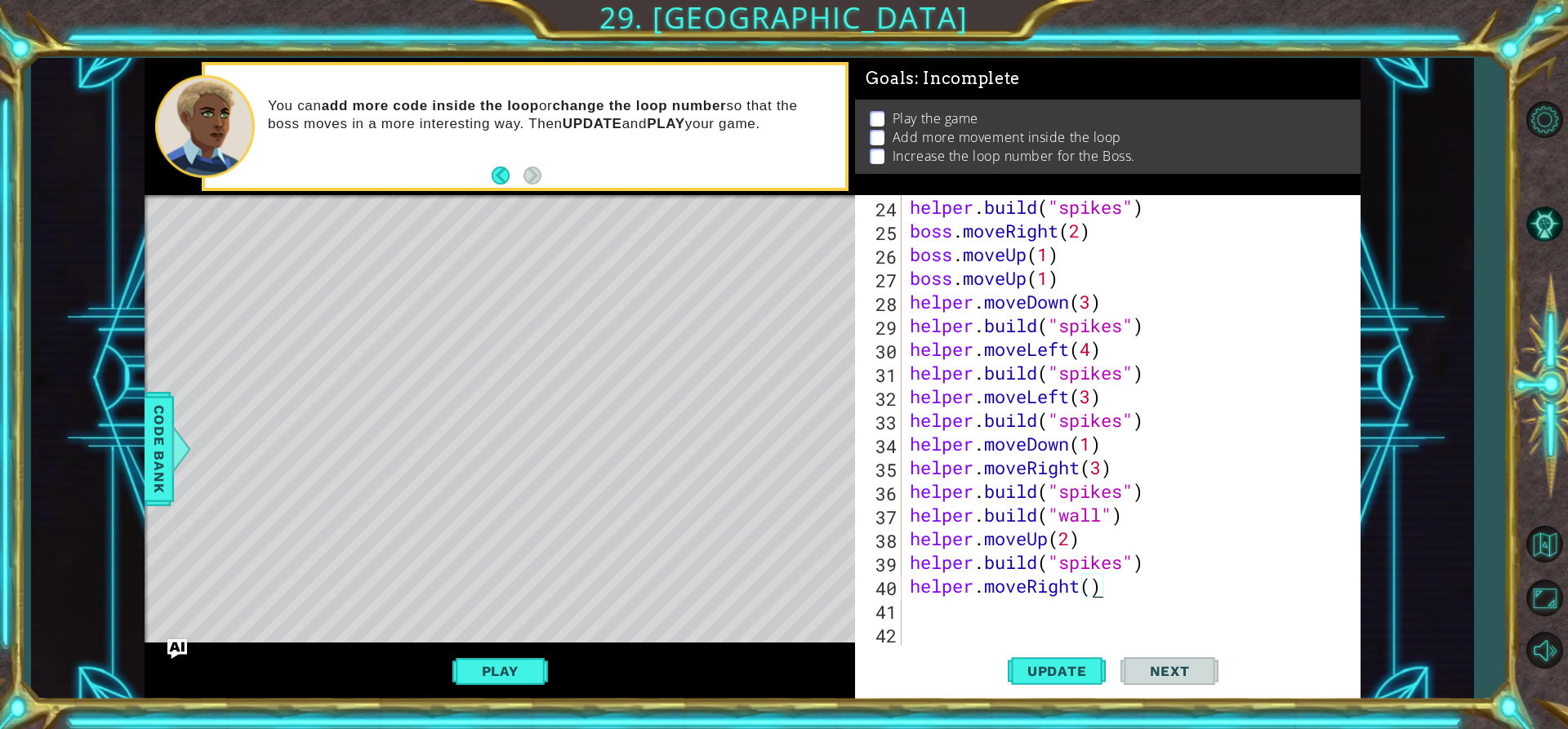
drag, startPoint x: 1123, startPoint y: 577, endPoint x: 1120, endPoint y: 585, distance: 8.5
click at [1123, 583] on div "helper . build ( "spikes" ) boss . moveRight ( 2 ) boss . moveUp ( 1 ) boss . m…" at bounding box center [1128, 444] width 445 height 497
click at [1093, 587] on div "helper . build ( "spikes" ) boss . moveRight ( 2 ) boss . moveUp ( 1 ) boss . m…" at bounding box center [1128, 444] width 445 height 497
click at [1073, 587] on div "helper . build ( "spikes" ) boss . moveRight ( 2 ) boss . moveUp ( 1 ) boss . m…" at bounding box center [1128, 444] width 445 height 497
drag, startPoint x: 1007, startPoint y: 587, endPoint x: 977, endPoint y: 588, distance: 30.0
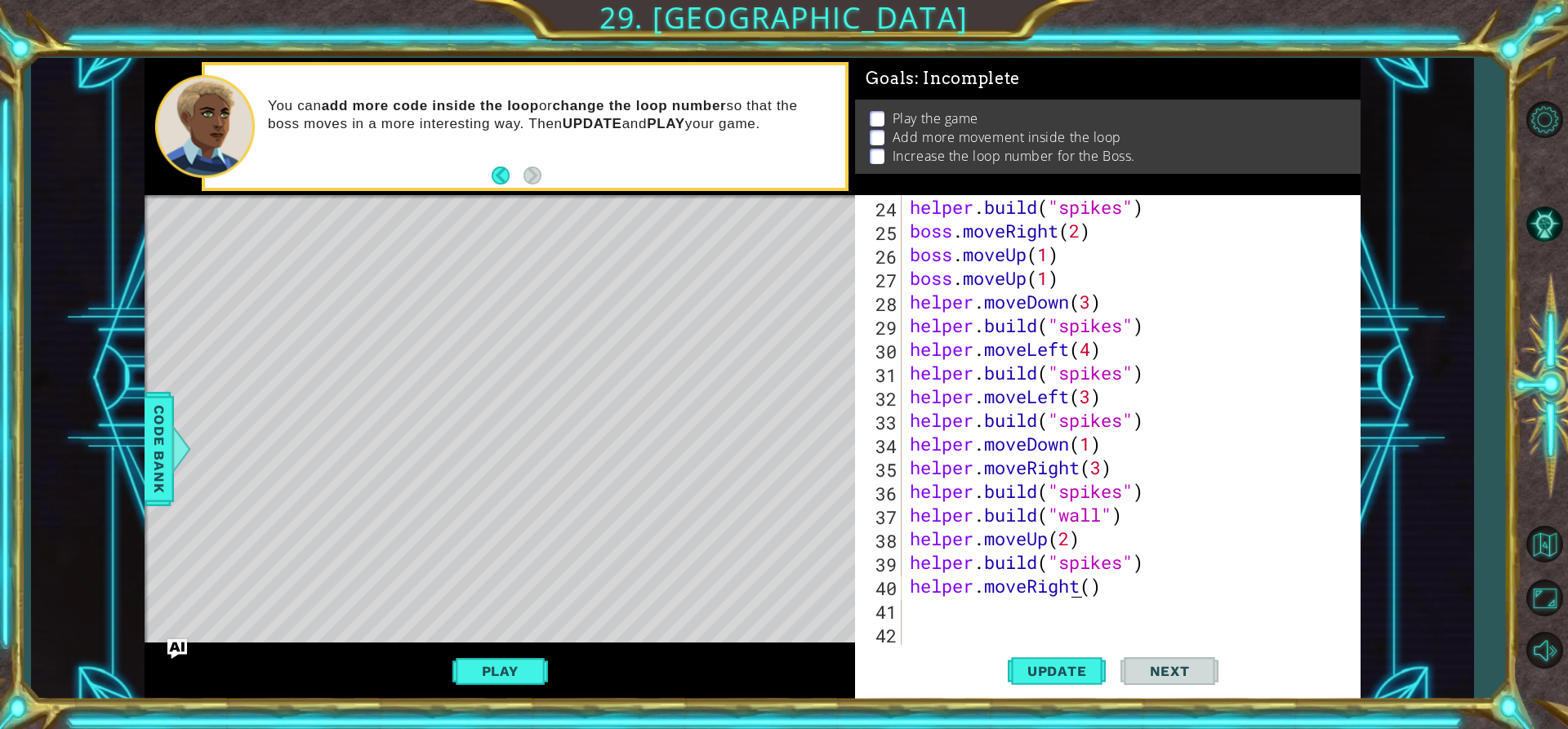
click at [991, 588] on div "helper . build ( "spikes" ) boss . moveRight ( 2 ) boss . moveUp ( 1 ) boss . m…" at bounding box center [1128, 444] width 445 height 497
click at [956, 588] on div "helper . build ( "spikes" ) boss . moveRight ( 2 ) boss . moveUp ( 1 ) boss . m…" at bounding box center [1128, 444] width 445 height 497
click at [945, 604] on div "helper . build ( "spikes" ) boss . moveRight ( 2 ) boss . moveUp ( 1 ) boss . m…" at bounding box center [1128, 444] width 445 height 497
click at [949, 627] on div "helper . build ( "spikes" ) boss . moveRight ( 2 ) boss . moveUp ( 1 ) boss . m…" at bounding box center [1128, 444] width 445 height 497
click at [944, 648] on div "Update Next" at bounding box center [1113, 670] width 506 height 50
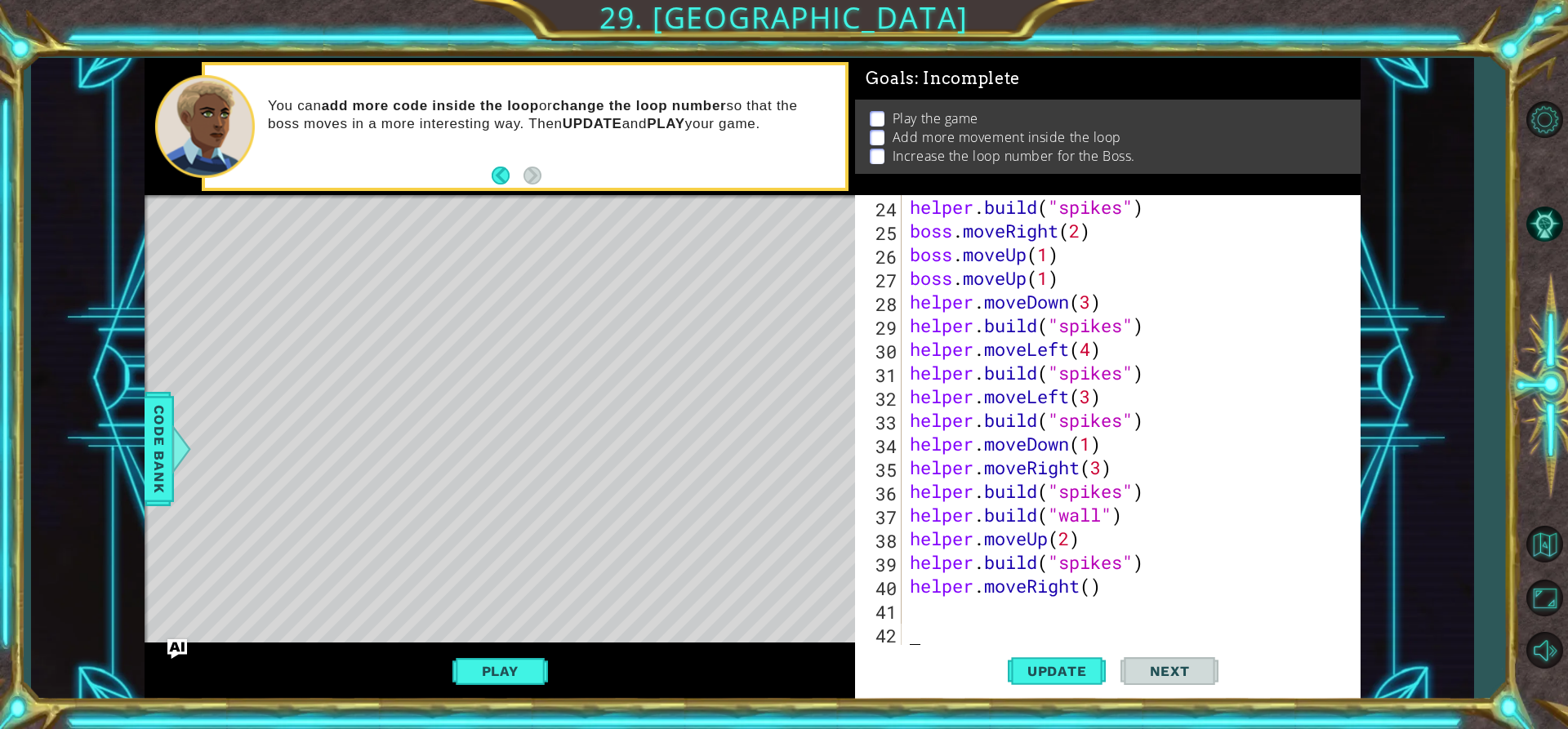
click at [950, 627] on div "helper . build ( "spikes" ) boss . moveRight ( 2 ) boss . moveUp ( 1 ) boss . m…" at bounding box center [1128, 444] width 445 height 497
click at [1092, 583] on div "helper . build ( "spikes" ) boss . moveRight ( 2 ) boss . moveUp ( 1 ) boss . m…" at bounding box center [1128, 444] width 445 height 497
type textarea "helper.moveRight(1)"
click at [983, 620] on div "helper . build ( "spikes" ) boss . moveRight ( 2 ) boss . moveUp ( 1 ) boss . m…" at bounding box center [1128, 444] width 445 height 497
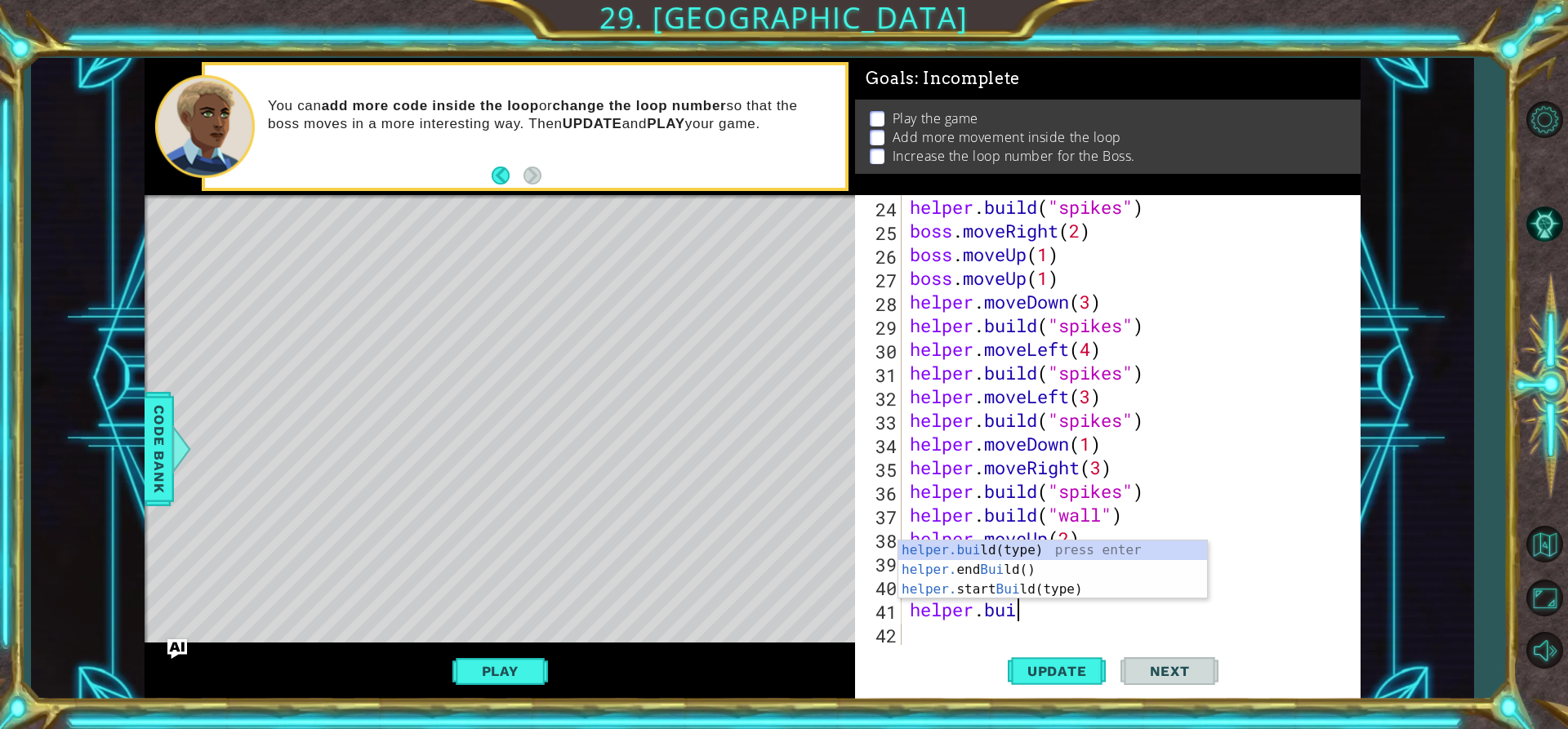
scroll to position [0, 4]
click at [1049, 542] on div "helper.[PERSON_NAME](type) press enter helper. end [PERSON_NAME]() press enter …" at bounding box center [1053, 589] width 308 height 98
type textarea "[DOMAIN_NAME]("wall")"
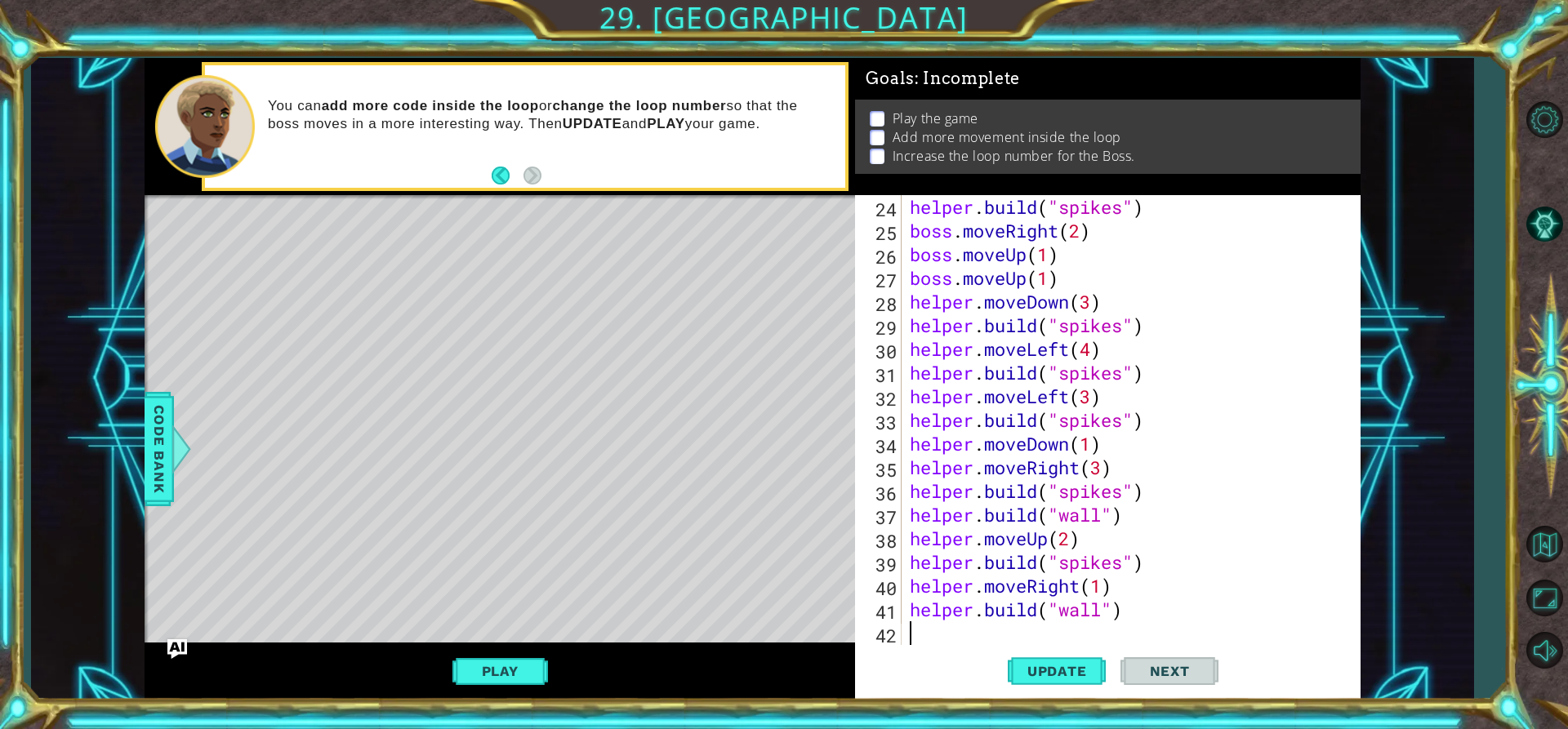
click at [973, 624] on div "helper . build ( "spikes" ) boss . moveRight ( 2 ) boss . moveUp ( 1 ) boss . m…" at bounding box center [1128, 444] width 445 height 497
click at [1032, 674] on span "Update" at bounding box center [1057, 671] width 92 height 17
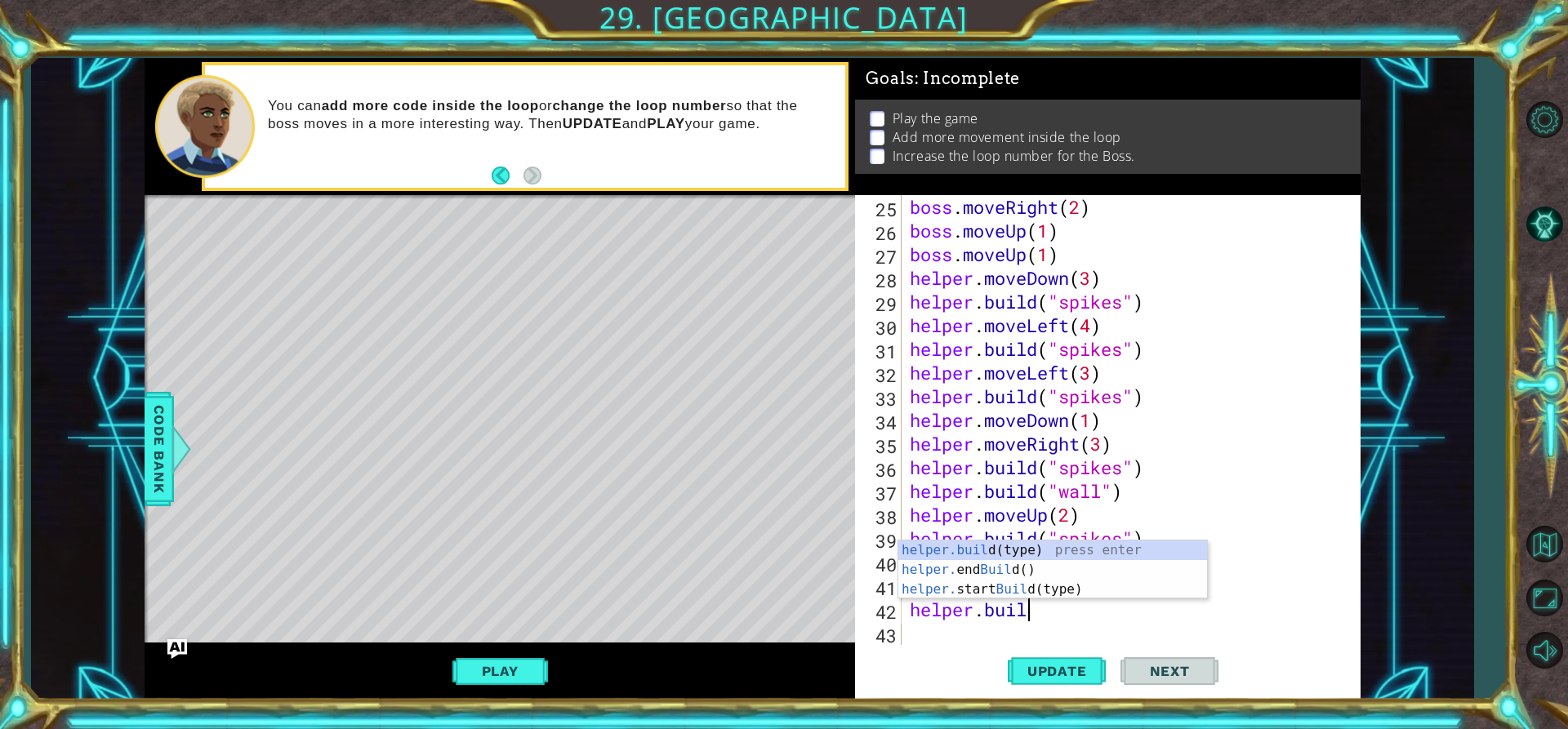
scroll to position [0, 5]
click at [1019, 541] on div "[DOMAIN_NAME] (type) press enter helper. end Build () press enter helper. start…" at bounding box center [1053, 589] width 308 height 98
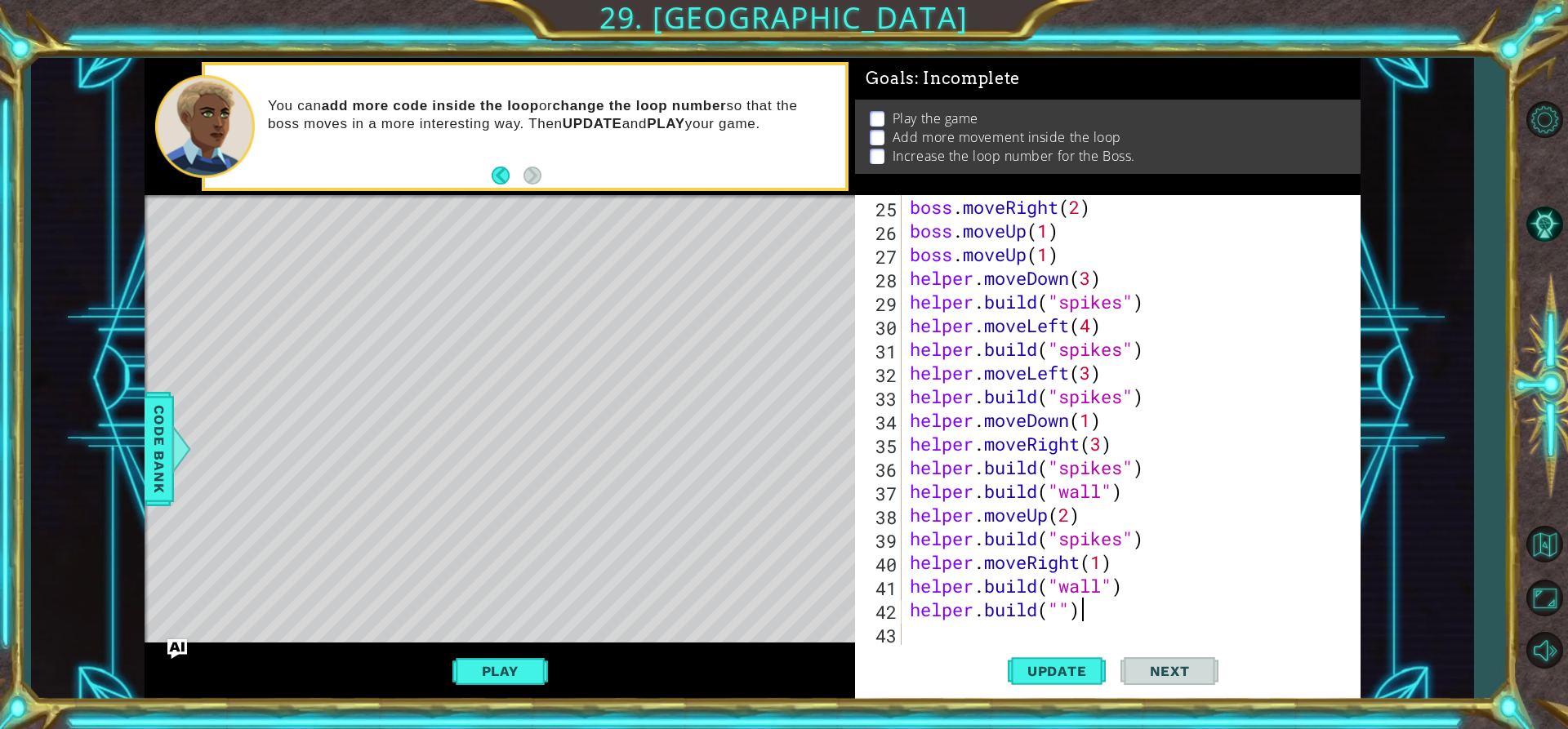
click at [1087, 616] on div "boss . moveRight ( 2 ) boss . moveUp ( 1 ) boss . moveUp ( 1 ) helper . moveDow…" at bounding box center [1128, 444] width 445 height 497
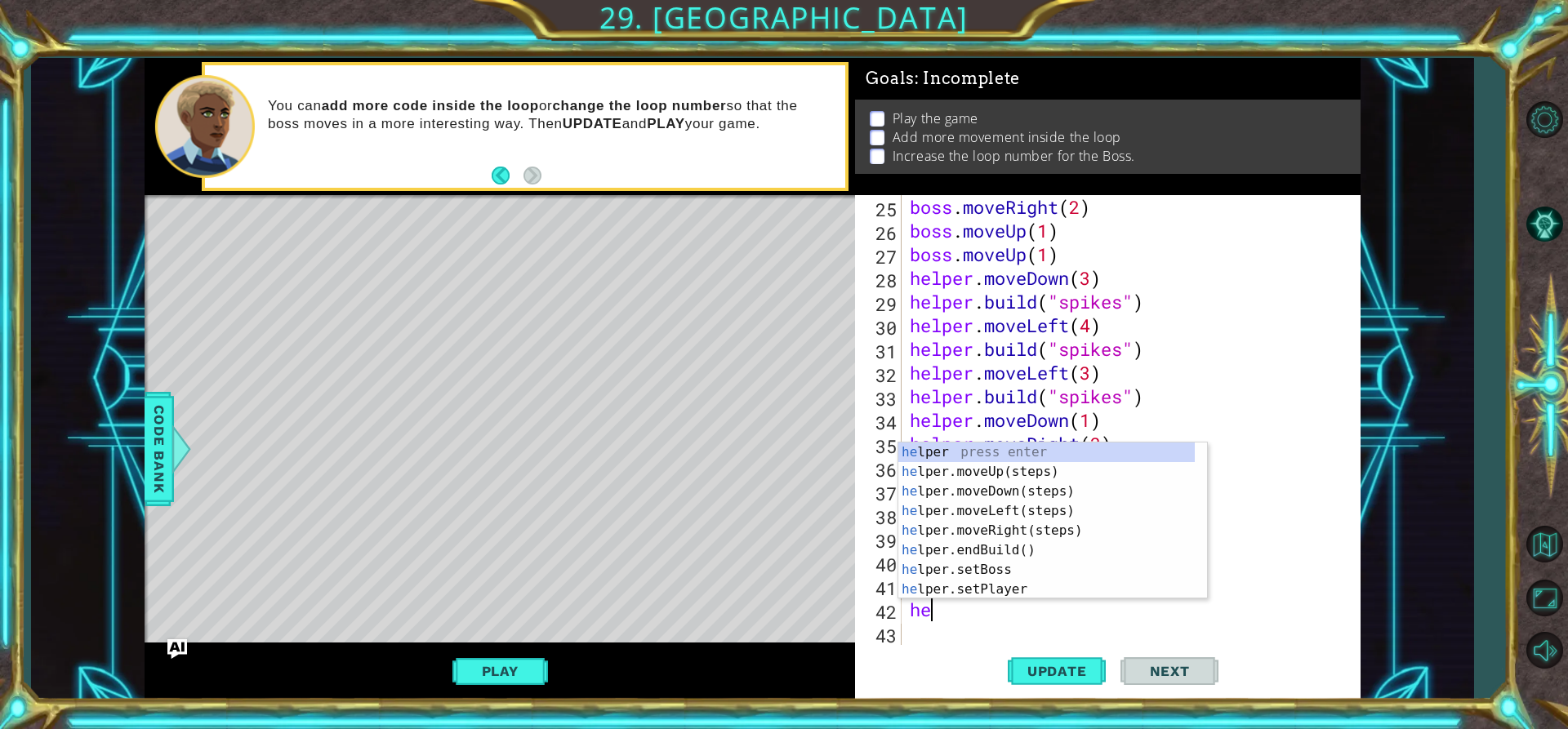
scroll to position [0, 0]
type textarea "h"
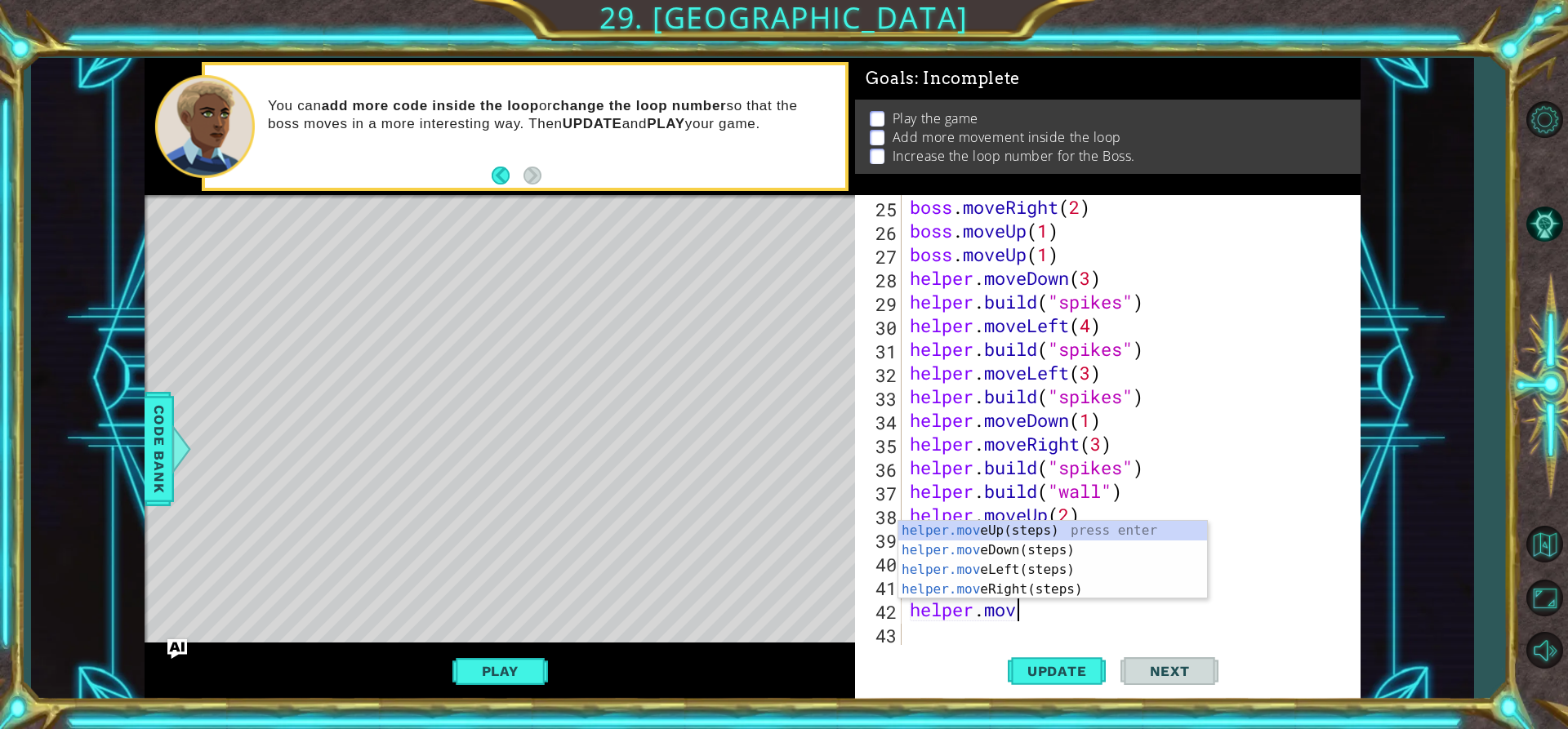
type textarea "helper.move"
click at [1076, 529] on div "helper.move Up(steps) press enter helper.move Down(steps) press enter helper.mo…" at bounding box center [1053, 578] width 308 height 117
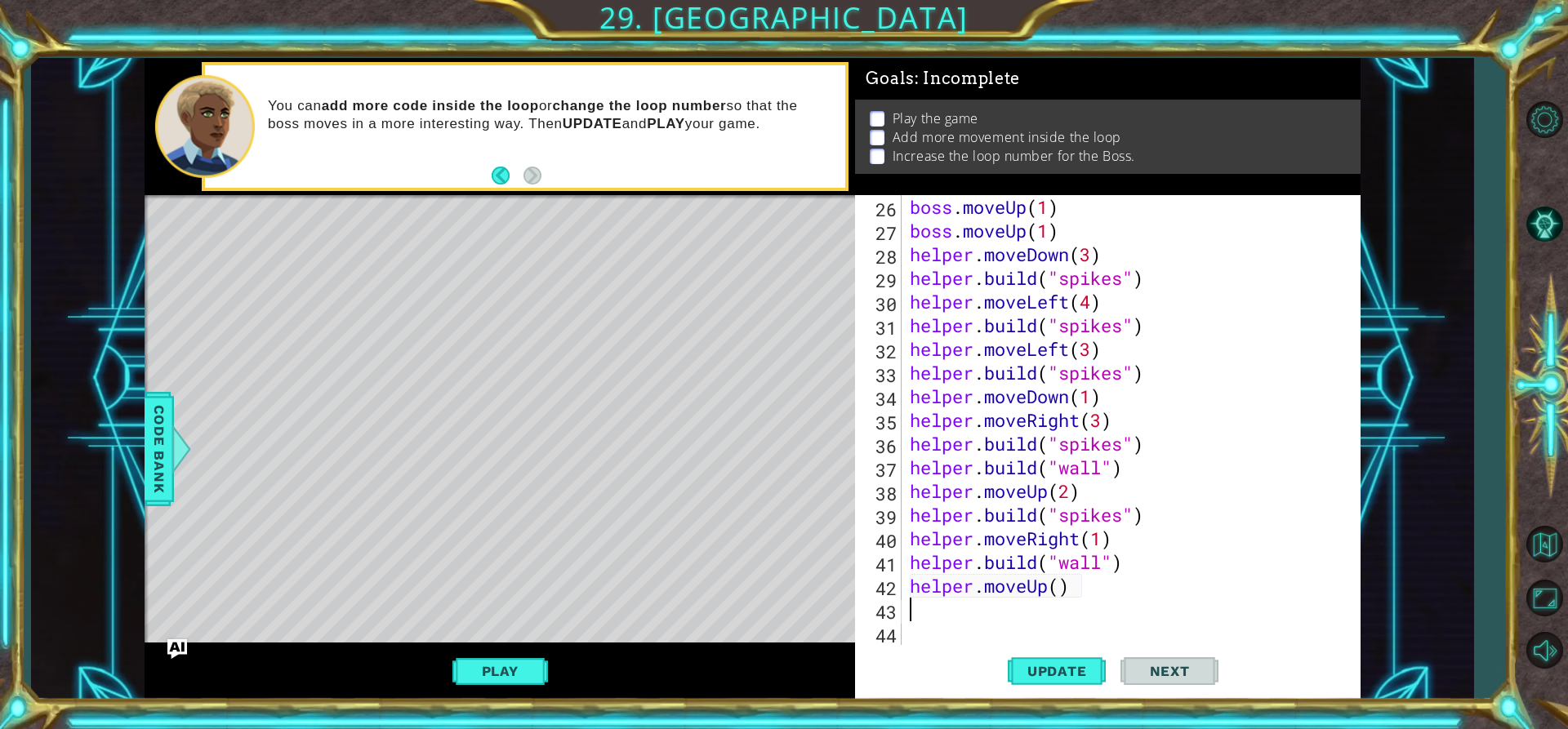
scroll to position [639, 0]
click at [1058, 585] on div "boss . moveUp ( 1 ) boss . moveUp ( 1 ) helper . moveDown ( 3 ) helper . build …" at bounding box center [1128, 444] width 445 height 497
type textarea "helper.moveUp(1)"
click at [1011, 608] on div "boss . moveUp ( 1 ) boss . moveUp ( 1 ) helper . moveDown ( 3 ) helper . build …" at bounding box center [1128, 444] width 445 height 497
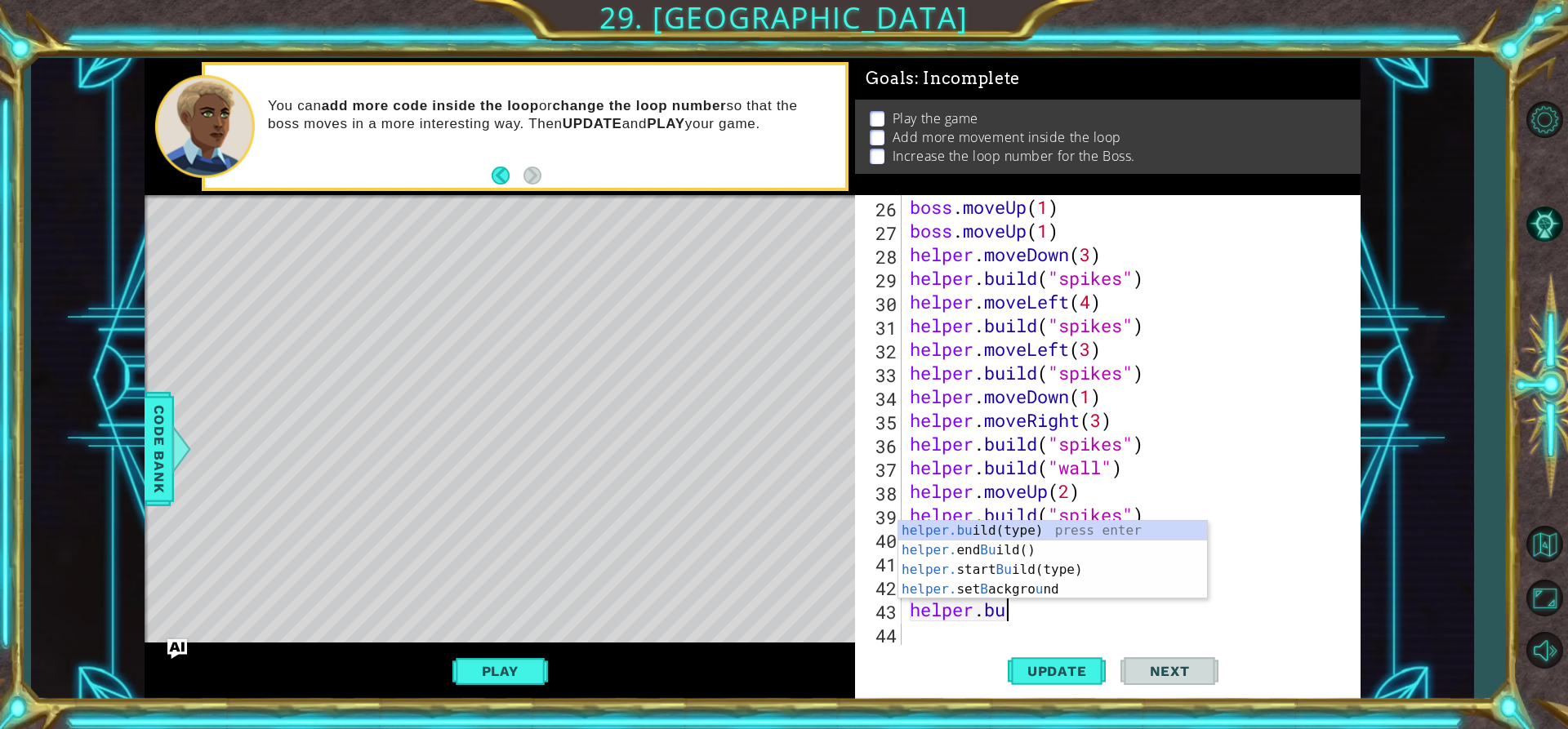
scroll to position [0, 5]
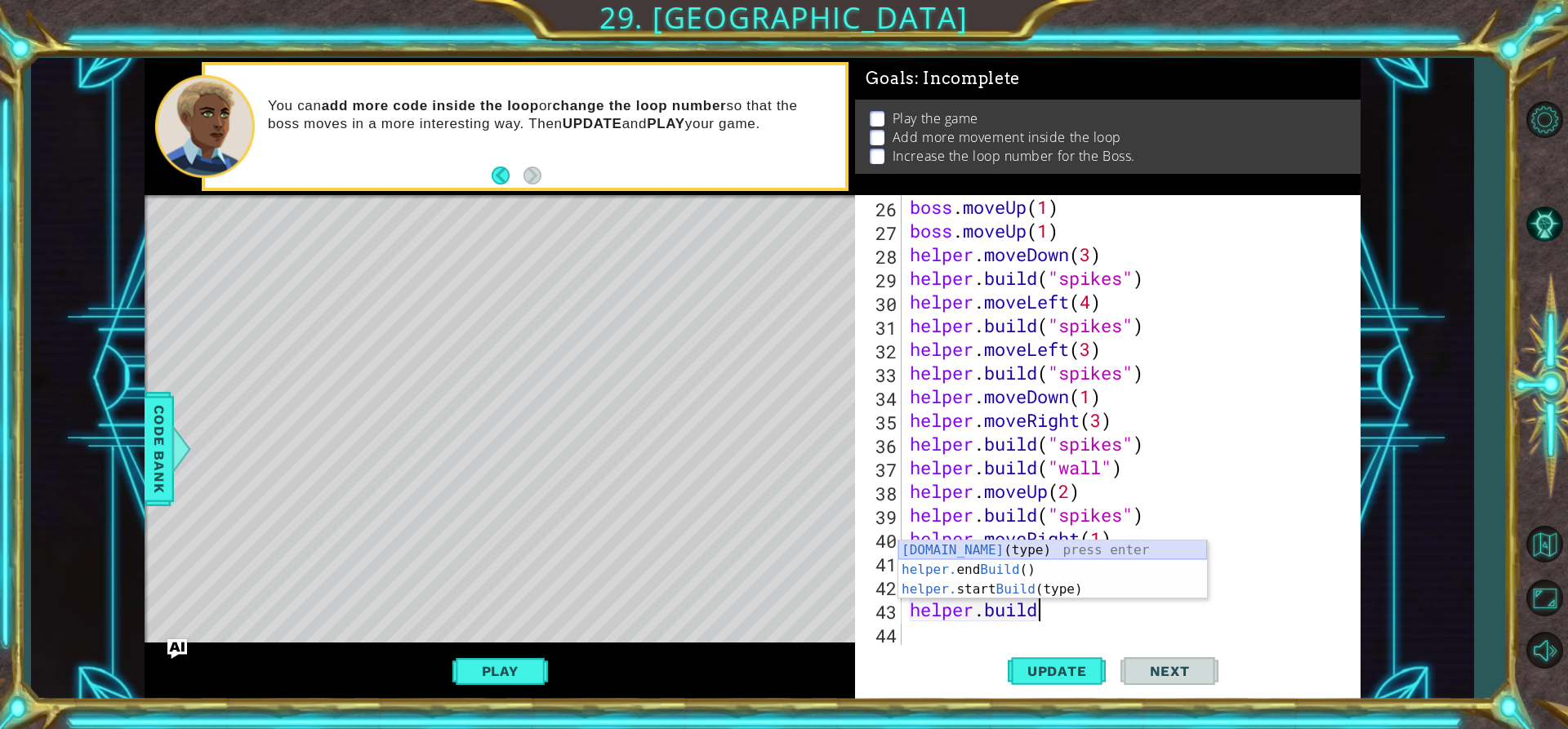
click at [996, 549] on div "[DOMAIN_NAME] (type) press enter helper. end Build () press enter helper. start…" at bounding box center [1053, 589] width 308 height 98
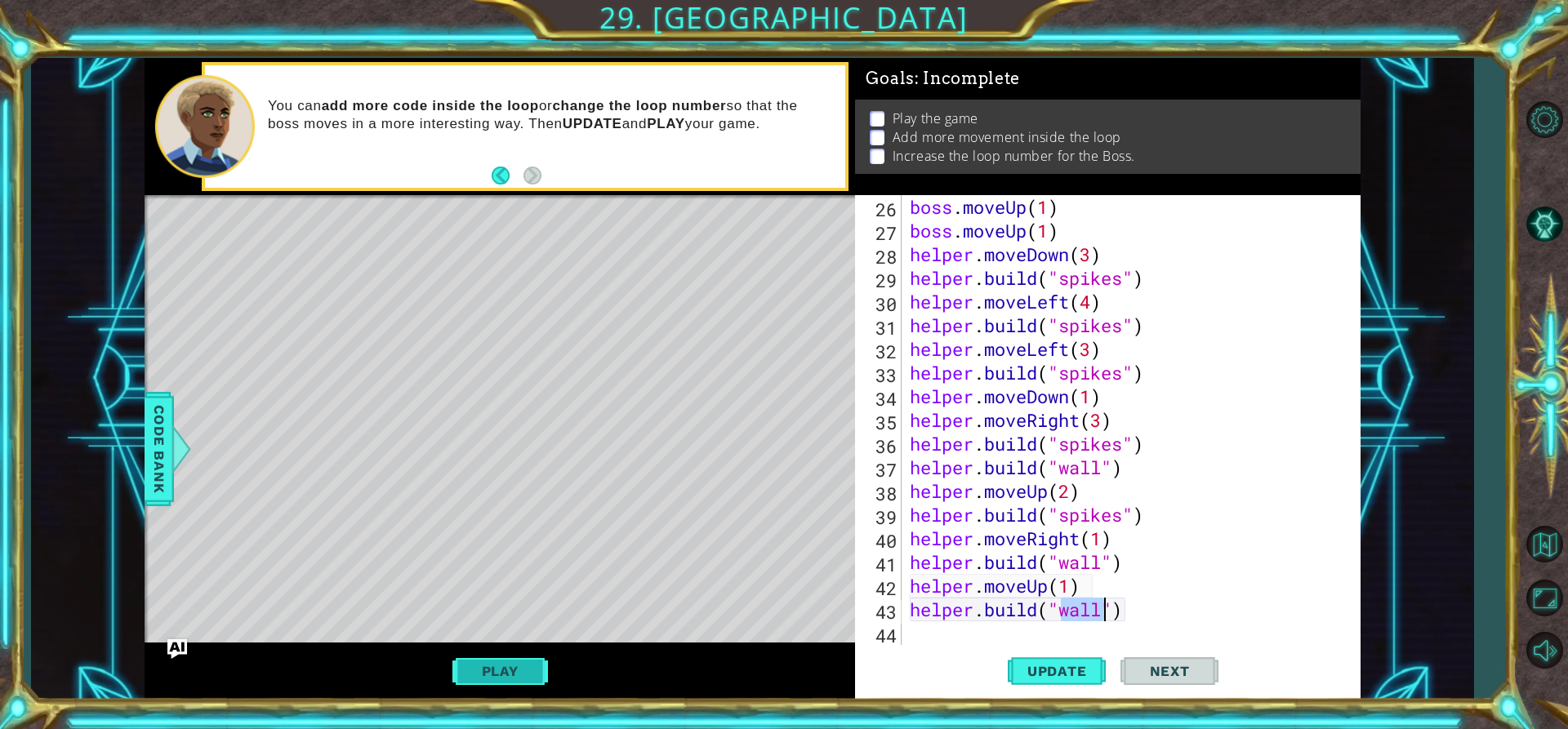
type textarea "[DOMAIN_NAME]("wall")"
click at [545, 677] on button "Play" at bounding box center [500, 670] width 95 height 31
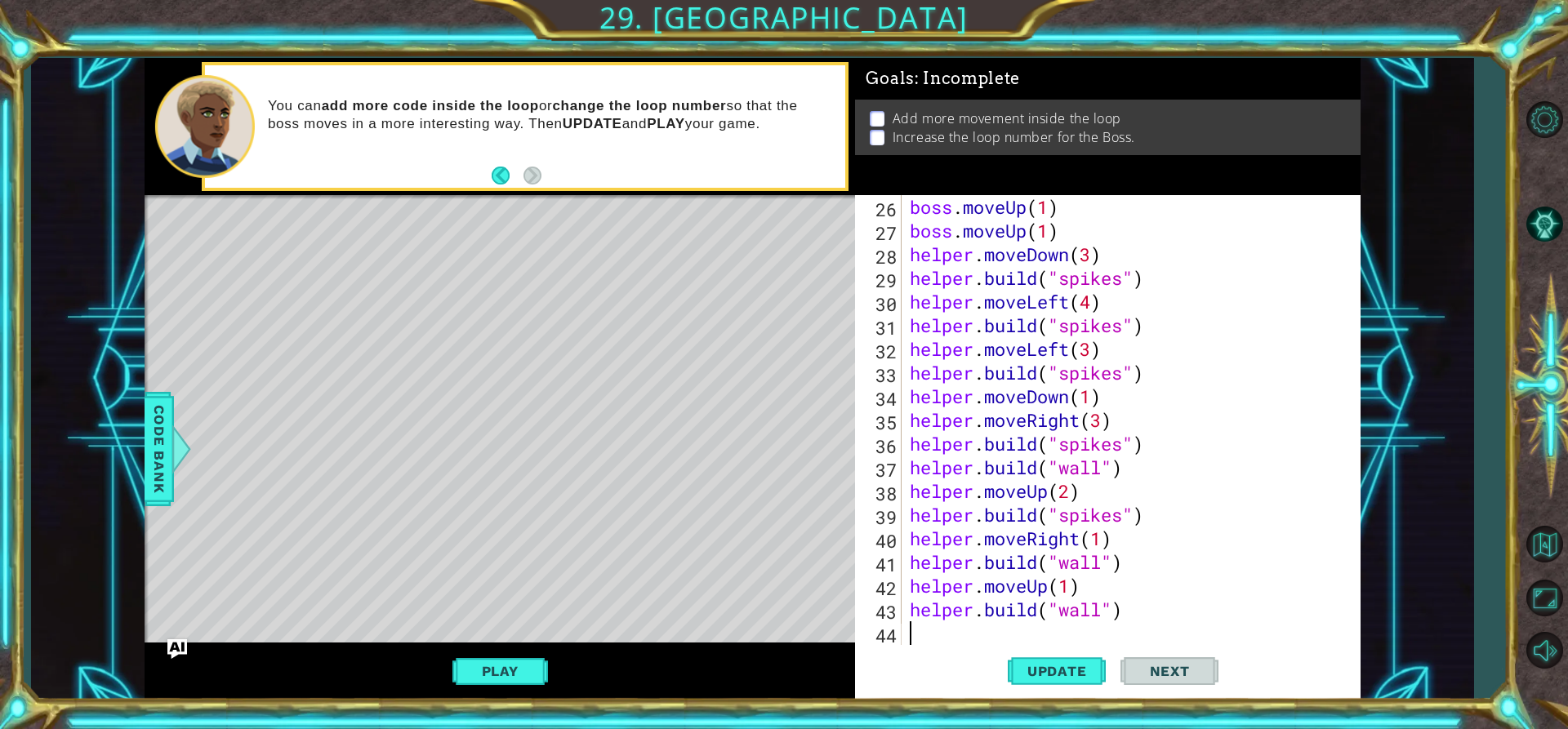
click at [989, 632] on div "boss . moveUp ( 1 ) boss . moveUp ( 1 ) helper . moveDown ( 3 ) helper . build …" at bounding box center [1128, 444] width 445 height 497
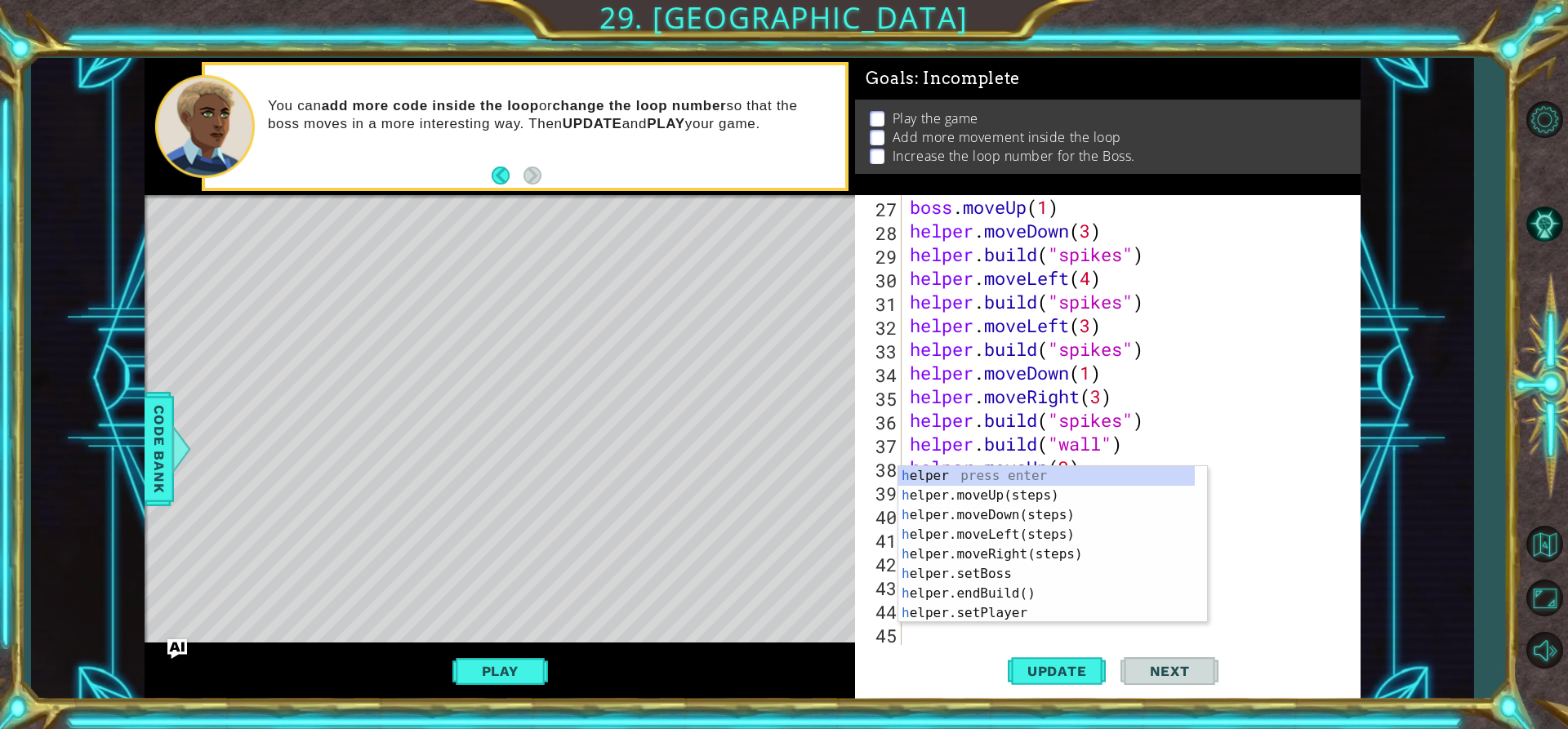
scroll to position [663, 0]
type textarea "h"
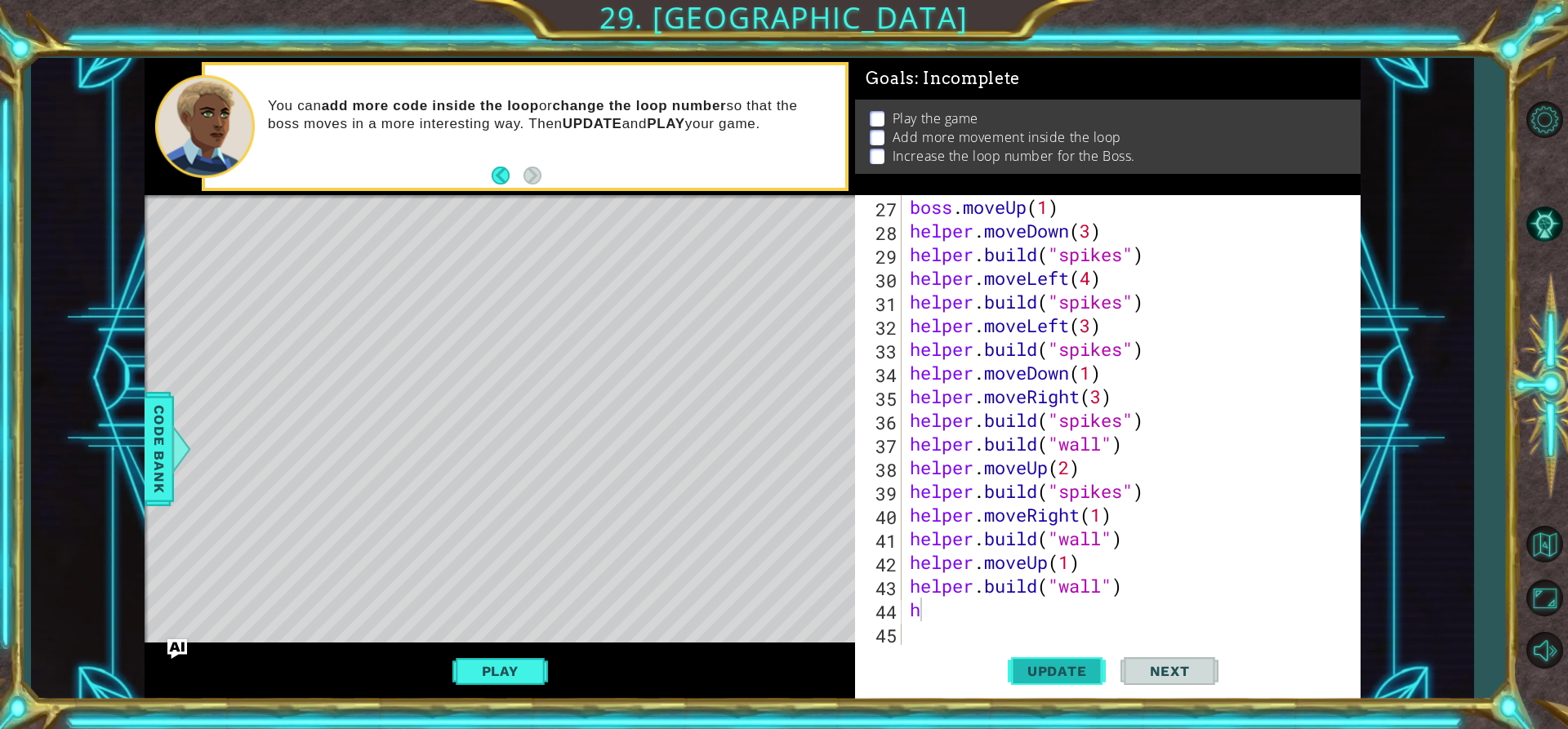
click at [1076, 677] on span "Update" at bounding box center [1057, 671] width 92 height 17
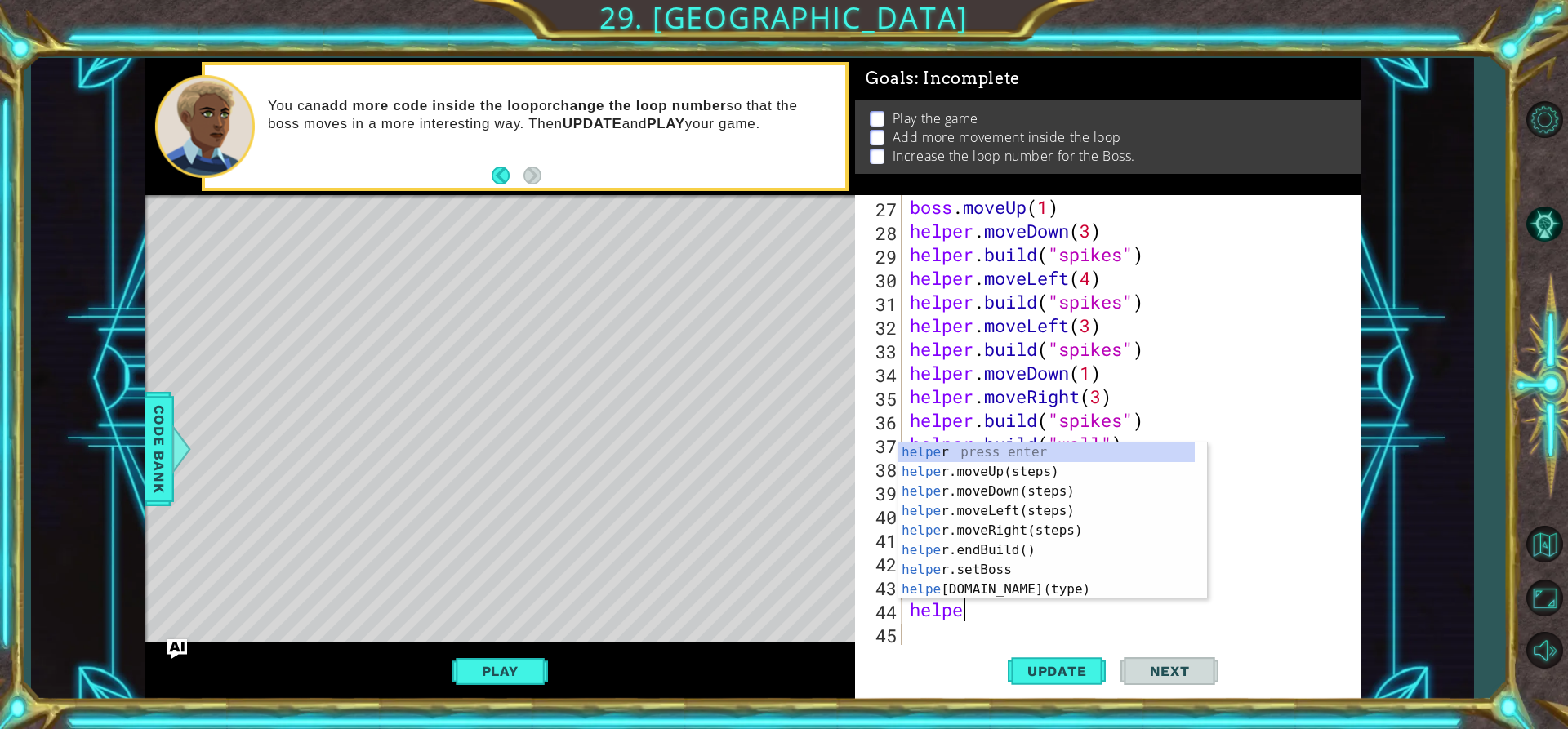
scroll to position [0, 3]
type textarea "helper"
click at [992, 525] on div "helper press enter helper .moveUp(steps) press enter helper .moveDown(steps) pr…" at bounding box center [1047, 540] width 296 height 195
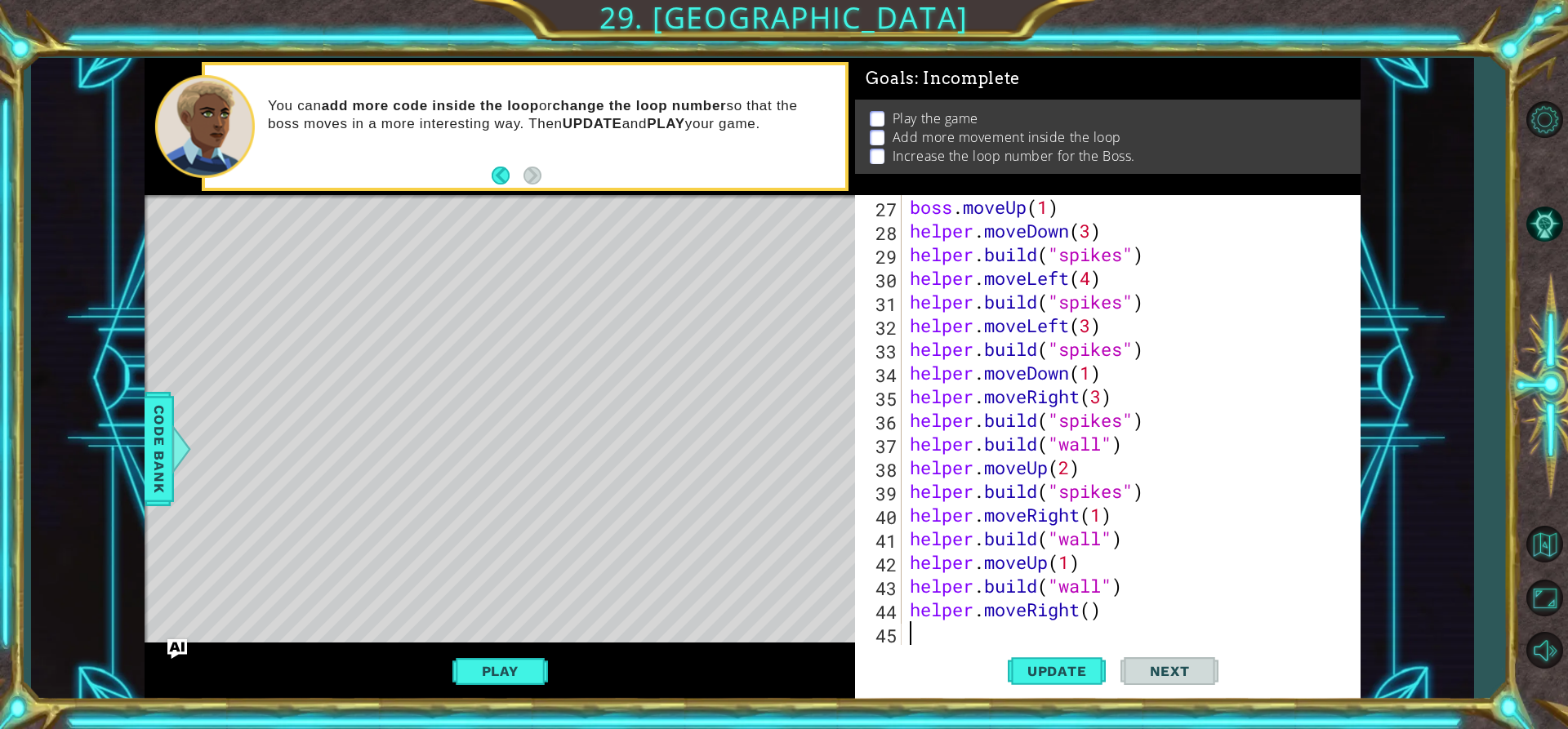
scroll to position [687, 0]
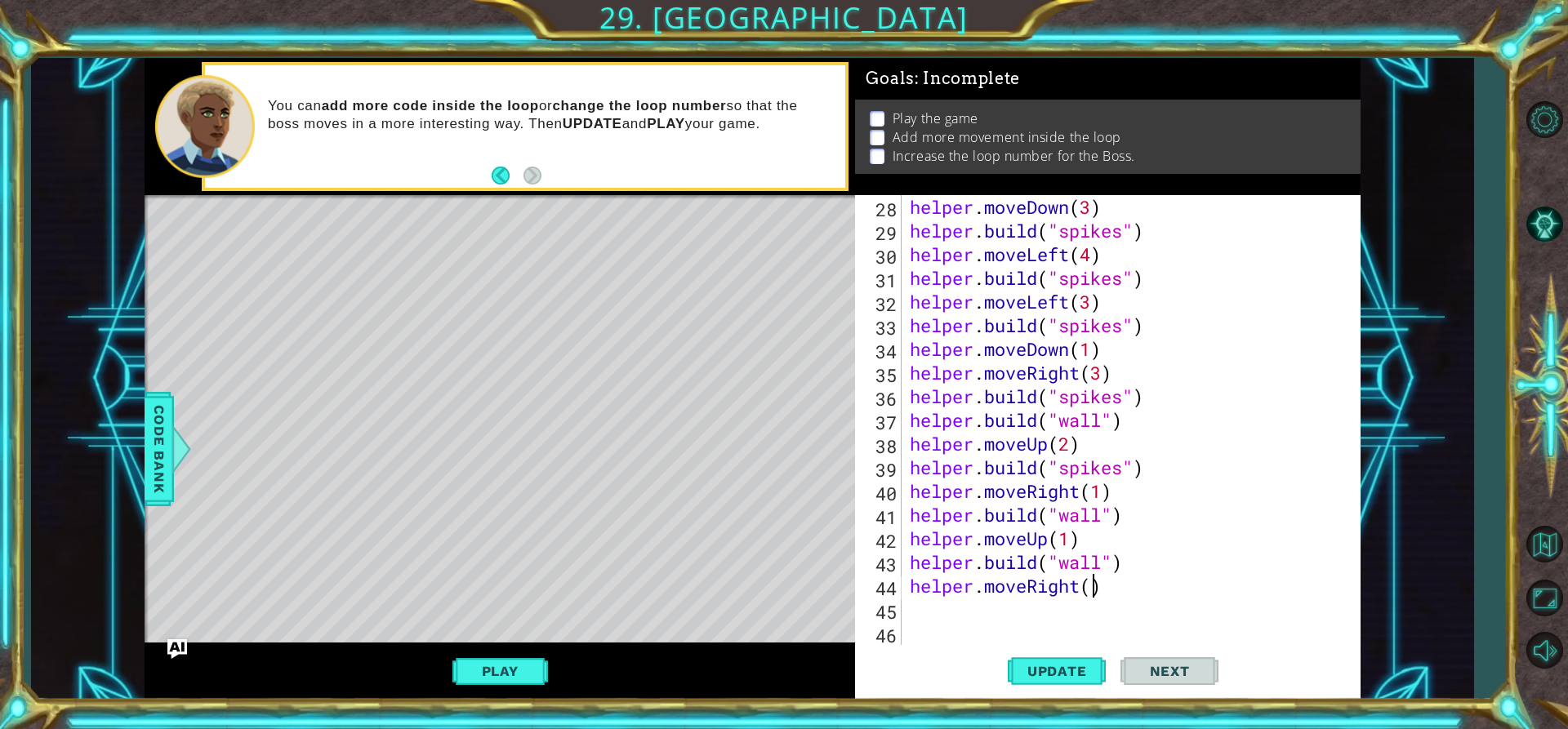
click at [1091, 587] on div "helper . moveDown ( 3 ) helper . build ( "spikes" ) helper . moveLeft ( 4 ) hel…" at bounding box center [1128, 444] width 445 height 497
type textarea "helper.moveRight(2)"
click at [1072, 665] on span "Update" at bounding box center [1057, 671] width 92 height 17
drag, startPoint x: 1005, startPoint y: 608, endPoint x: 1022, endPoint y: 610, distance: 17.1
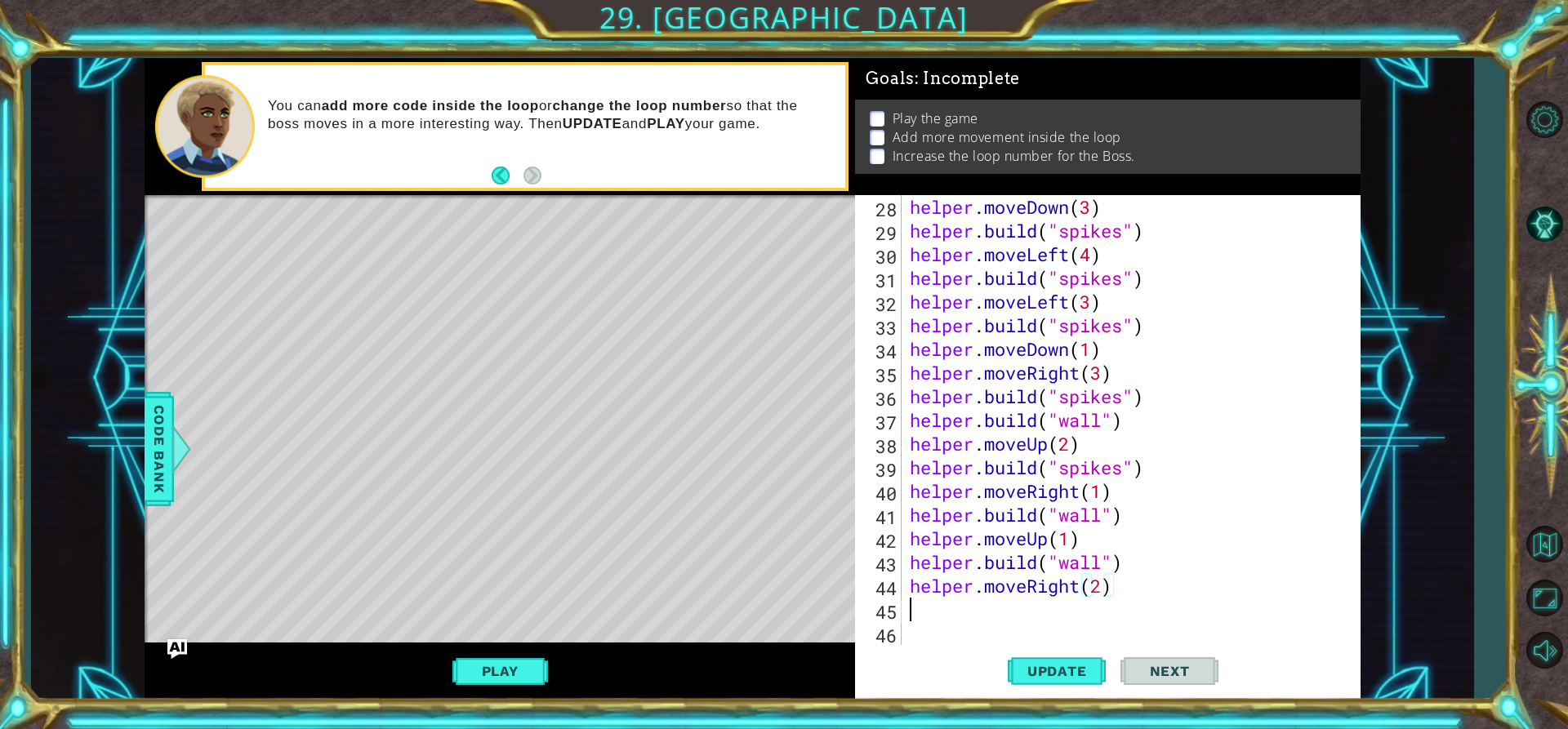
click at [1009, 608] on div "helper . moveDown ( 3 ) helper . build ( "spikes" ) helper . moveLeft ( 4 ) hel…" at bounding box center [1128, 444] width 445 height 497
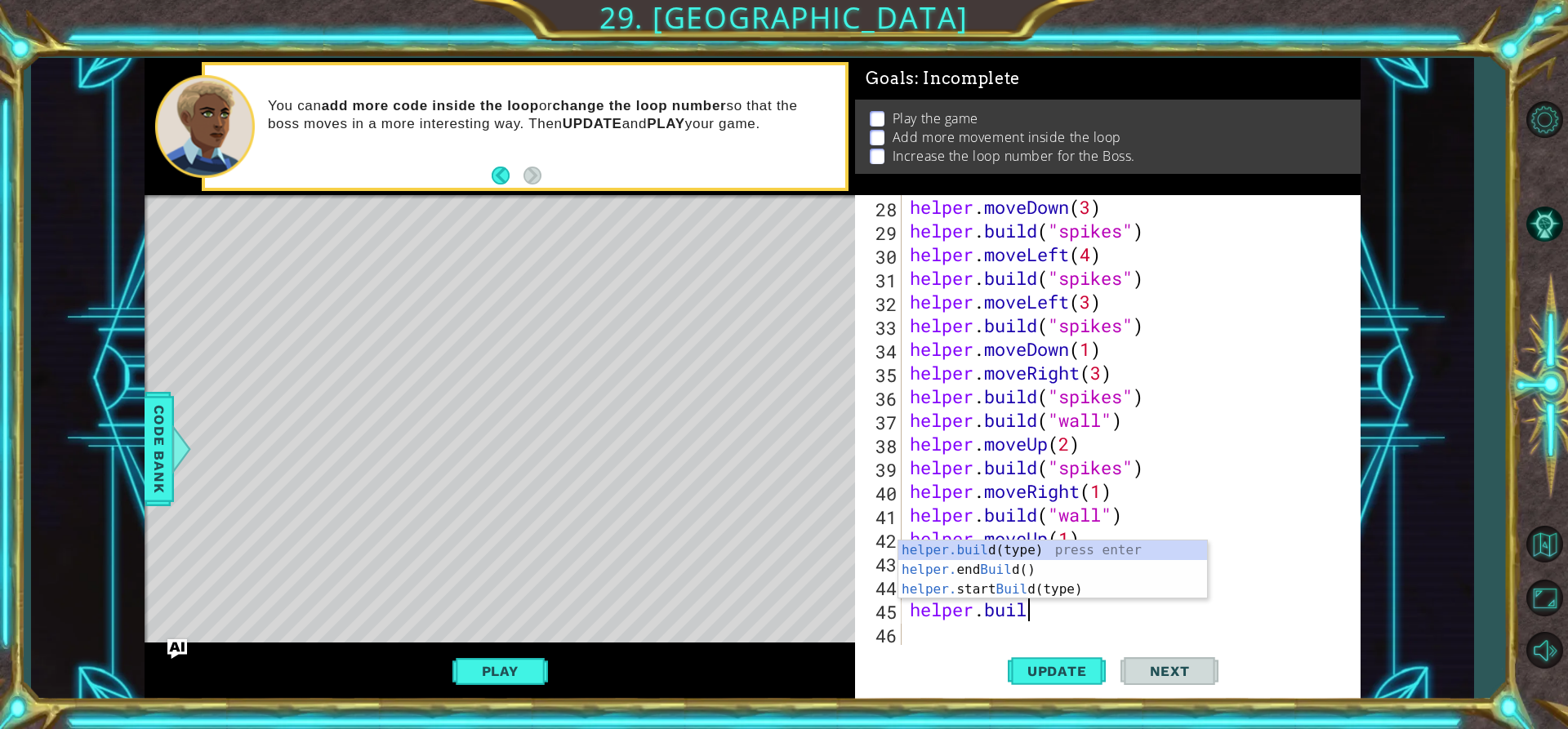
scroll to position [0, 5]
click at [1044, 549] on div "[DOMAIN_NAME] (type) press enter helper. end Build () press enter helper. start…" at bounding box center [1053, 589] width 308 height 98
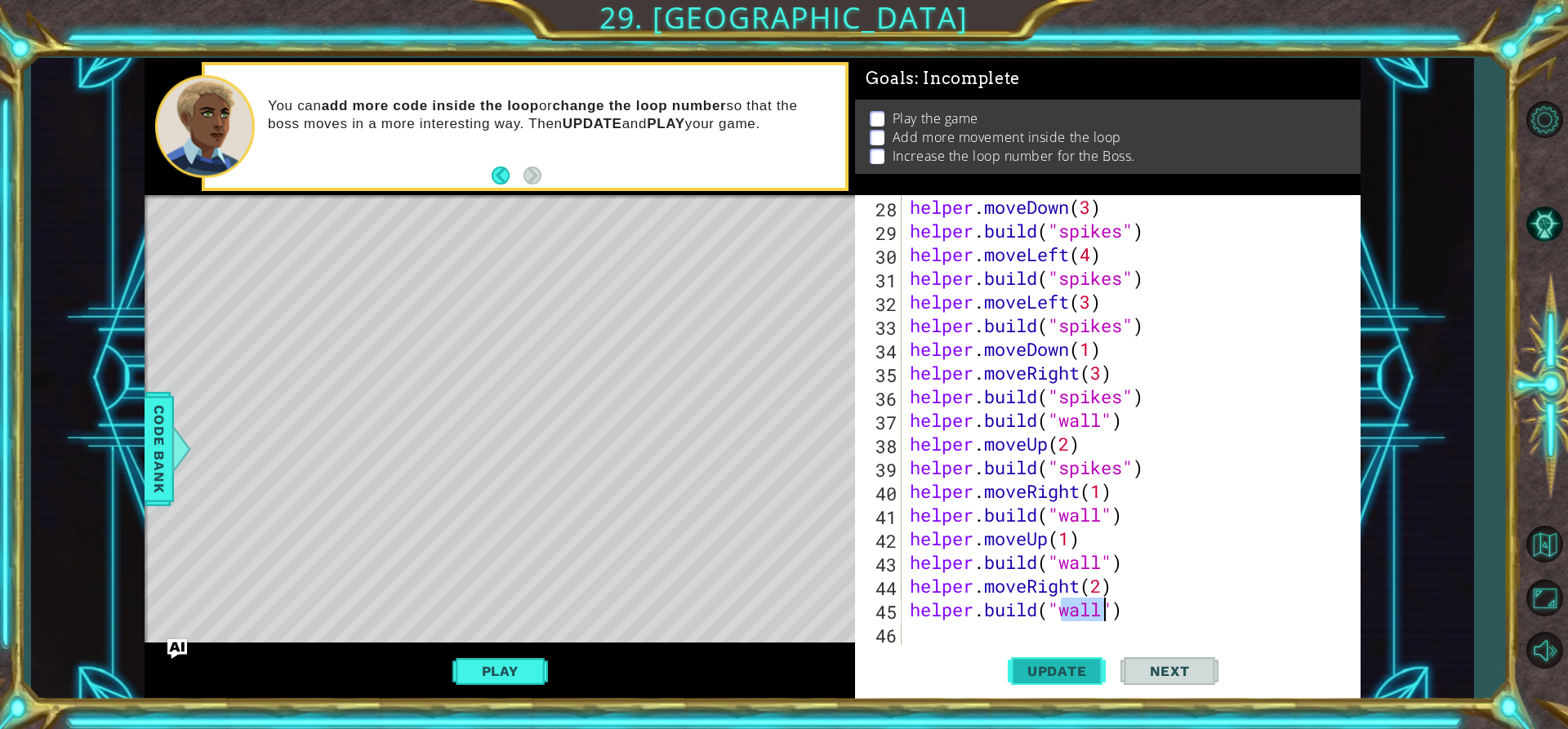
type textarea "[DOMAIN_NAME]("wall")"
click at [1055, 665] on span "Update" at bounding box center [1057, 671] width 92 height 17
click at [1101, 629] on div "helper . moveDown ( 3 ) helper . build ( "spikes" ) helper . moveLeft ( 4 ) hel…" at bounding box center [1128, 444] width 445 height 497
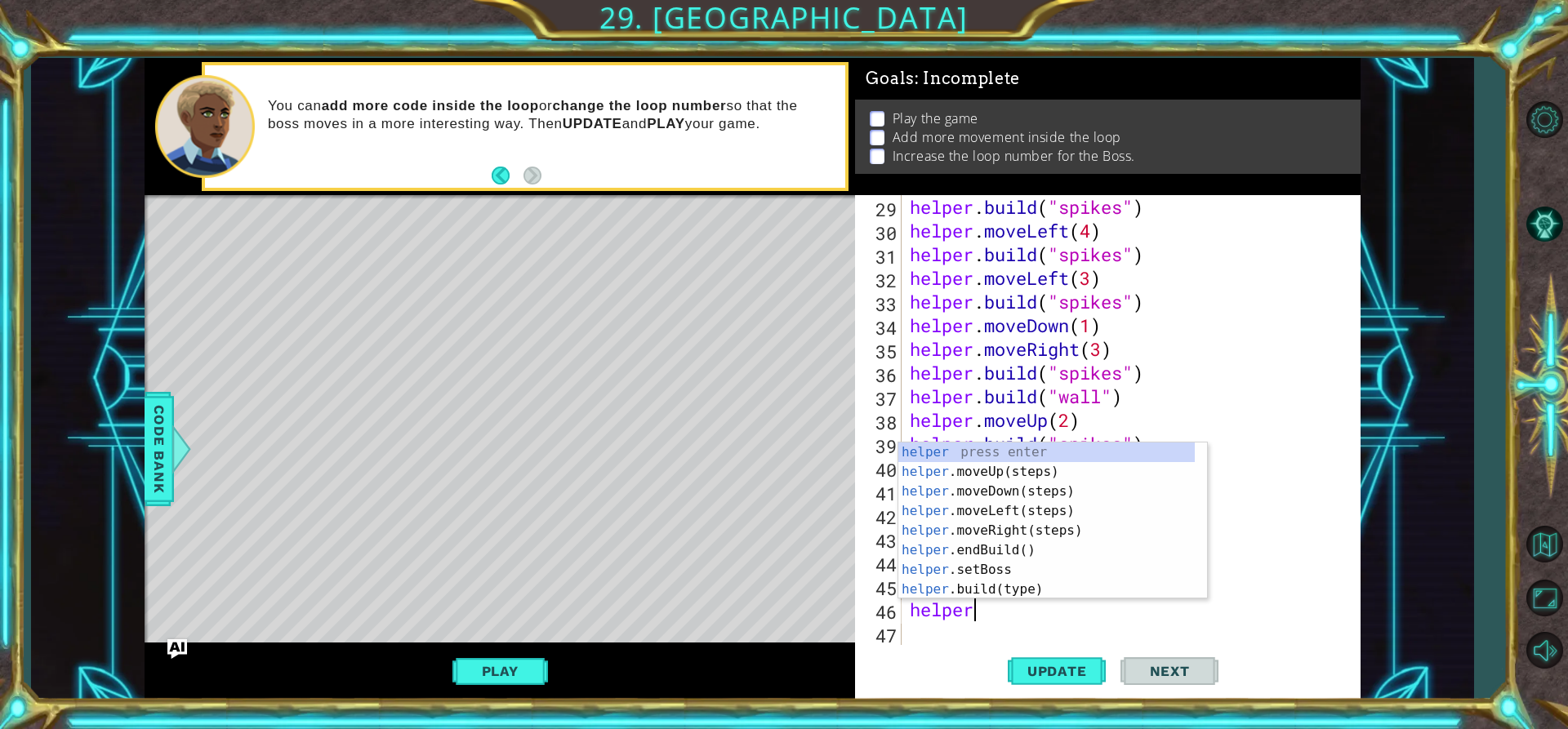
scroll to position [0, 3]
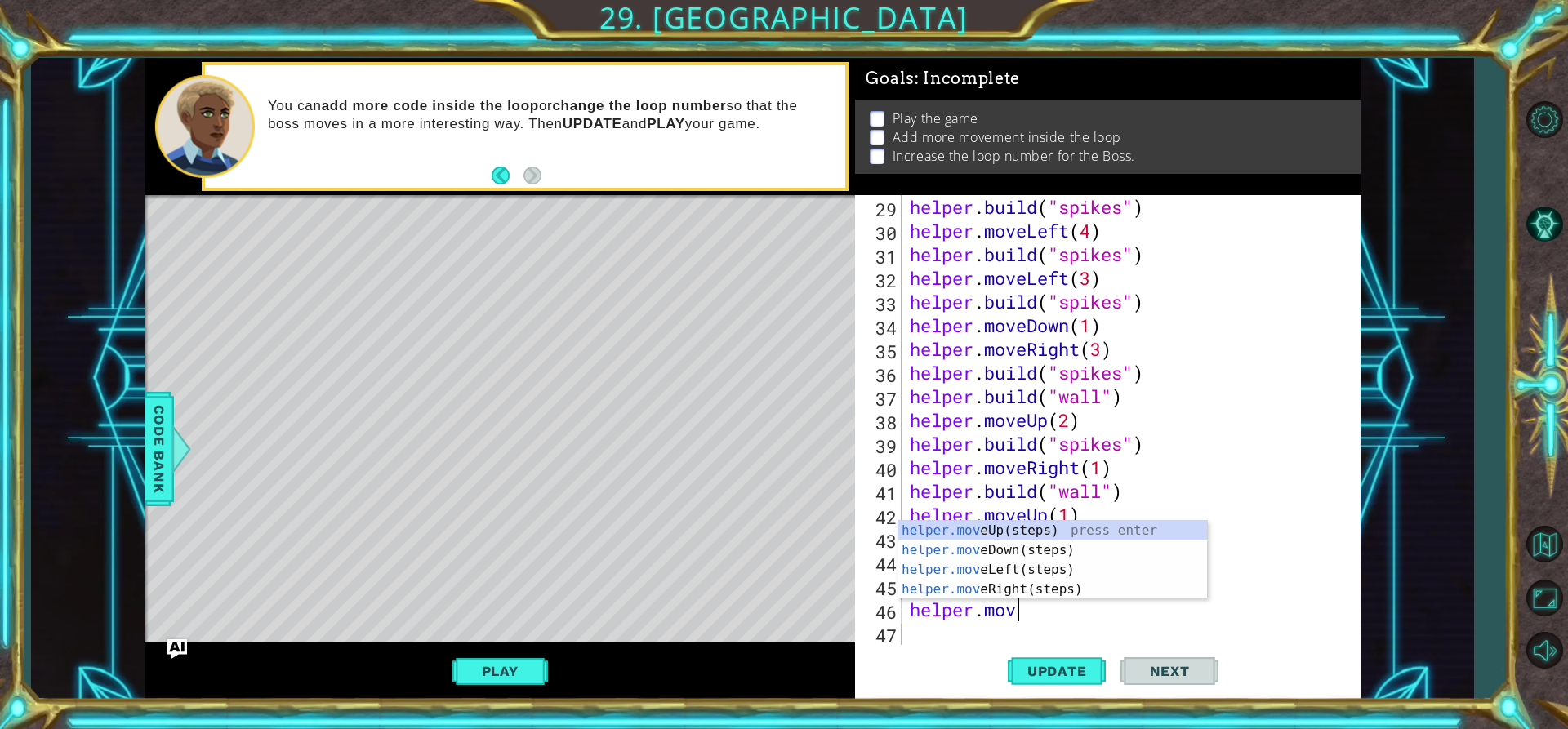
type textarea "helper.move"
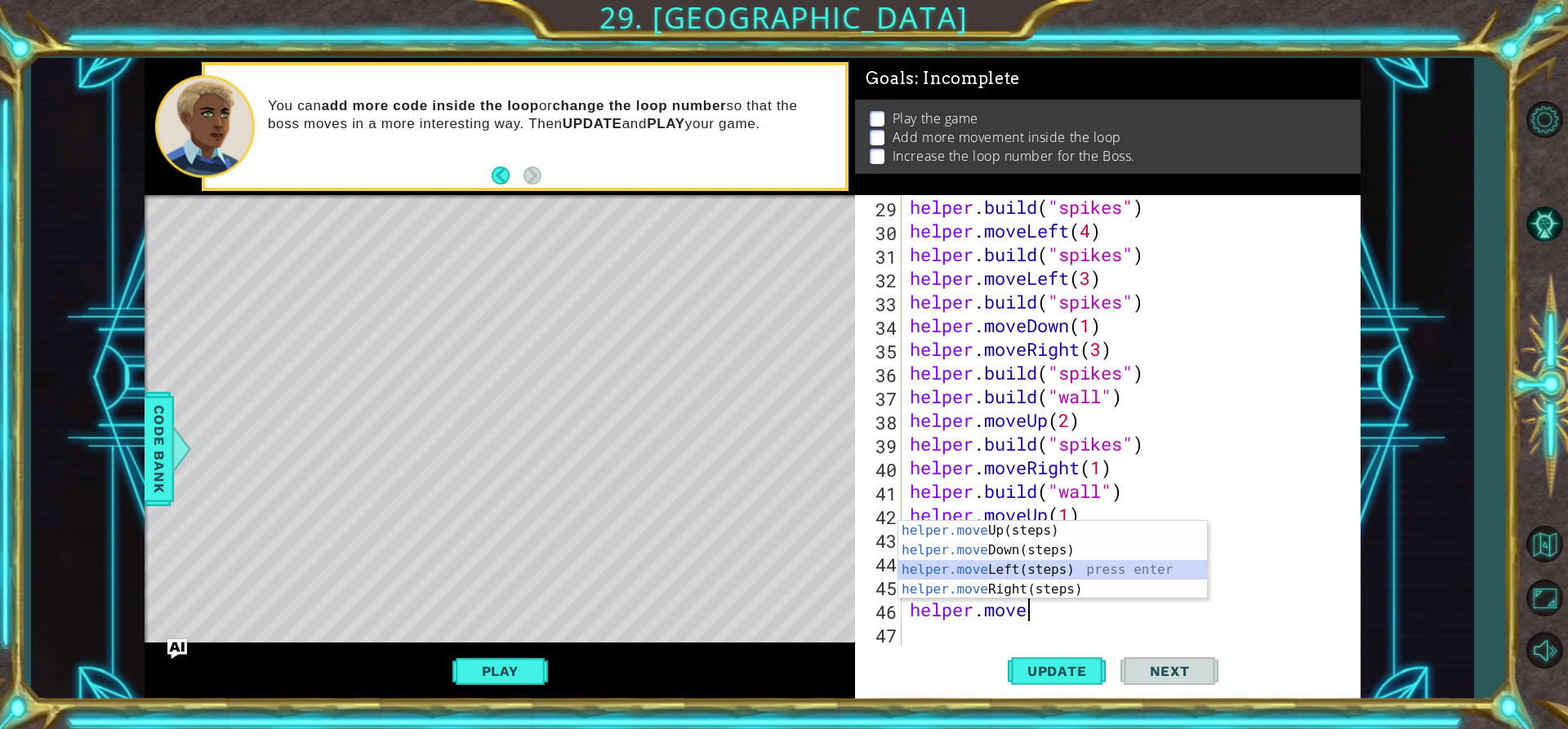
click at [1024, 569] on div "helper.move Up(steps) press enter helper.move Down(steps) press enter helper.mo…" at bounding box center [1053, 578] width 308 height 117
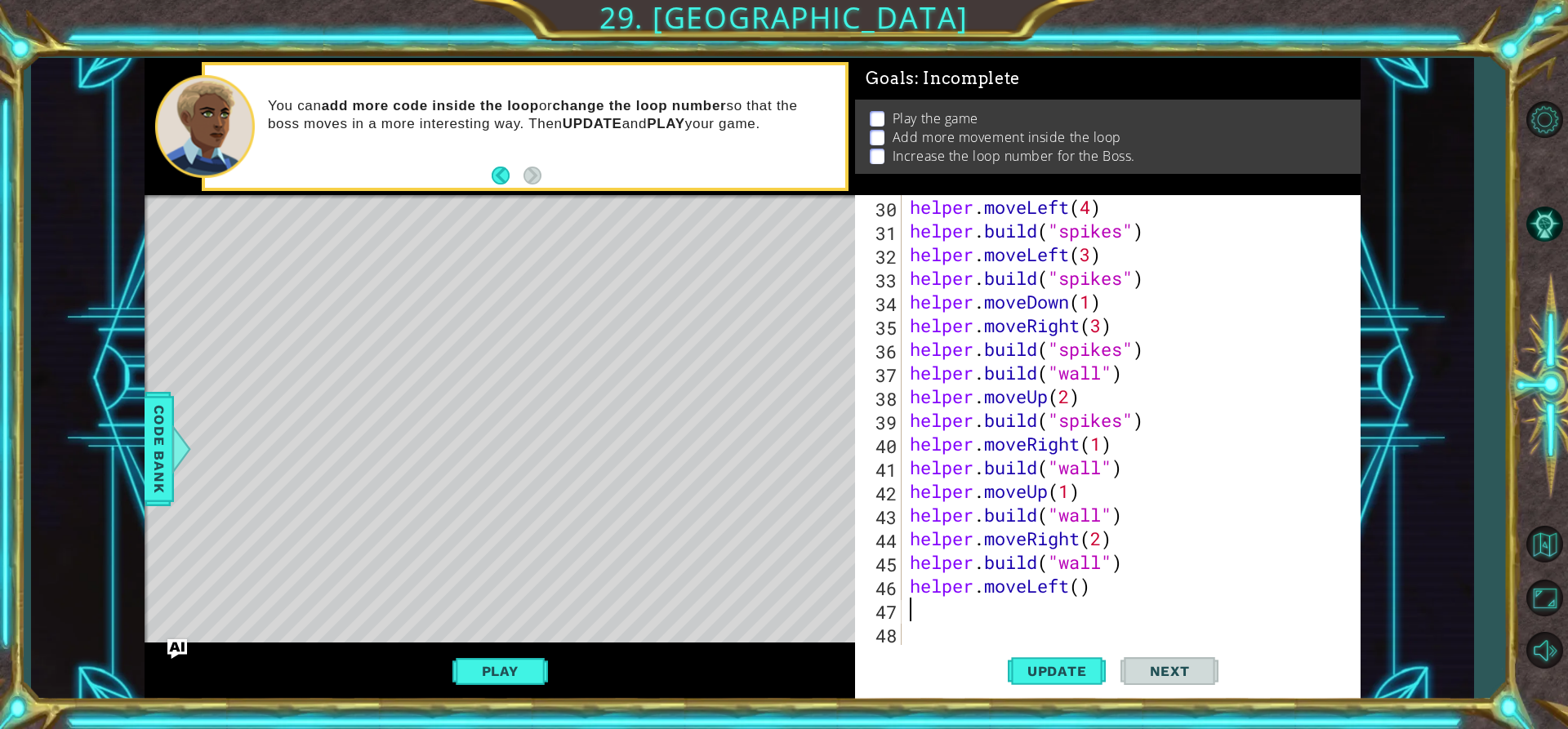
scroll to position [733, 0]
click at [1083, 592] on div "helper . moveLeft ( 4 ) helper . build ( "spikes" ) helper . moveLeft ( 3 ) hel…" at bounding box center [1128, 444] width 445 height 497
type textarea "helper.moveLeft(4)"
click at [1012, 600] on div "helper . moveLeft ( 4 ) helper . build ( "spikes" ) helper . moveLeft ( 3 ) hel…" at bounding box center [1128, 444] width 445 height 497
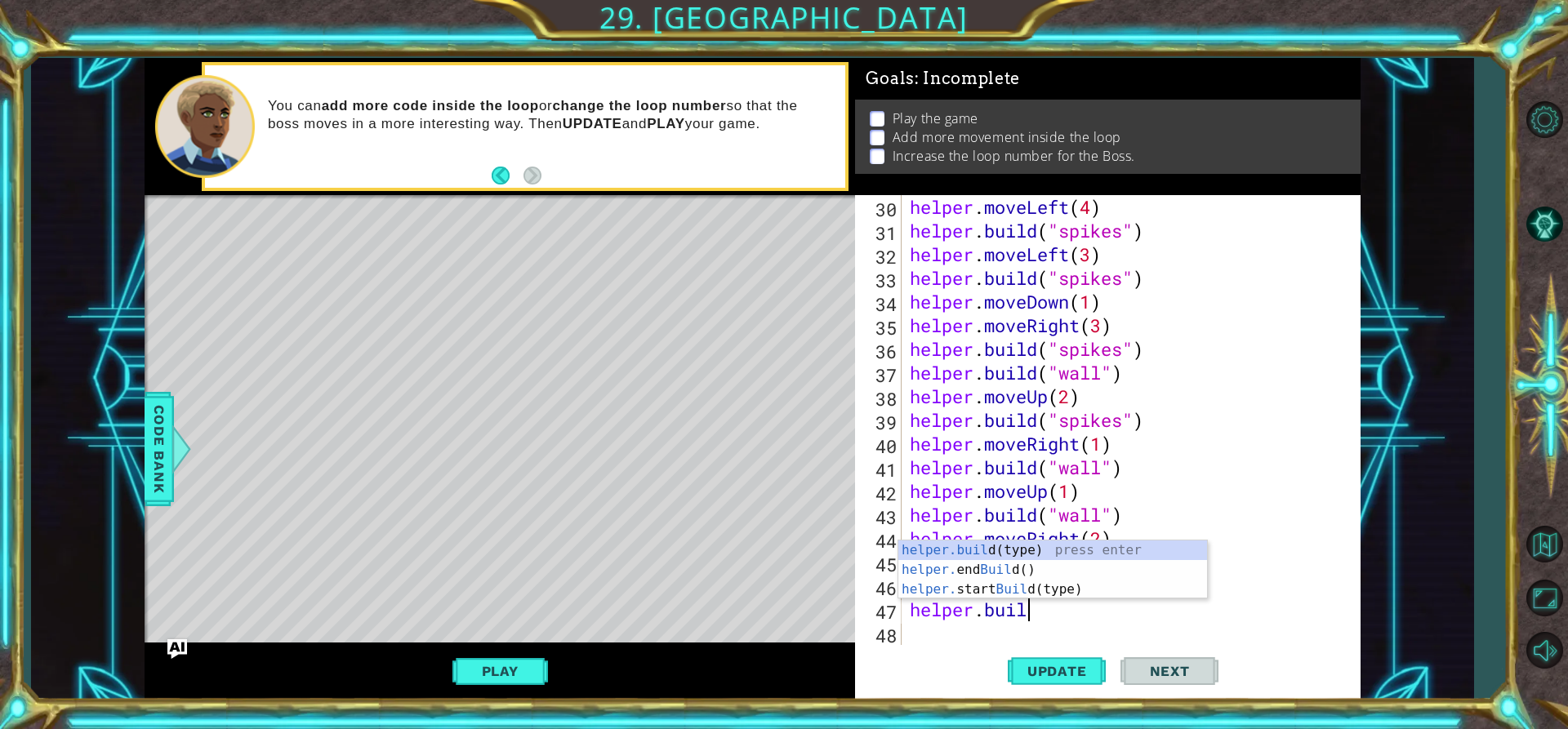
scroll to position [0, 5]
click at [959, 553] on div "helper.buil d(type) press enter helper. end Buil d() press enter helper. start …" at bounding box center [1053, 589] width 308 height 98
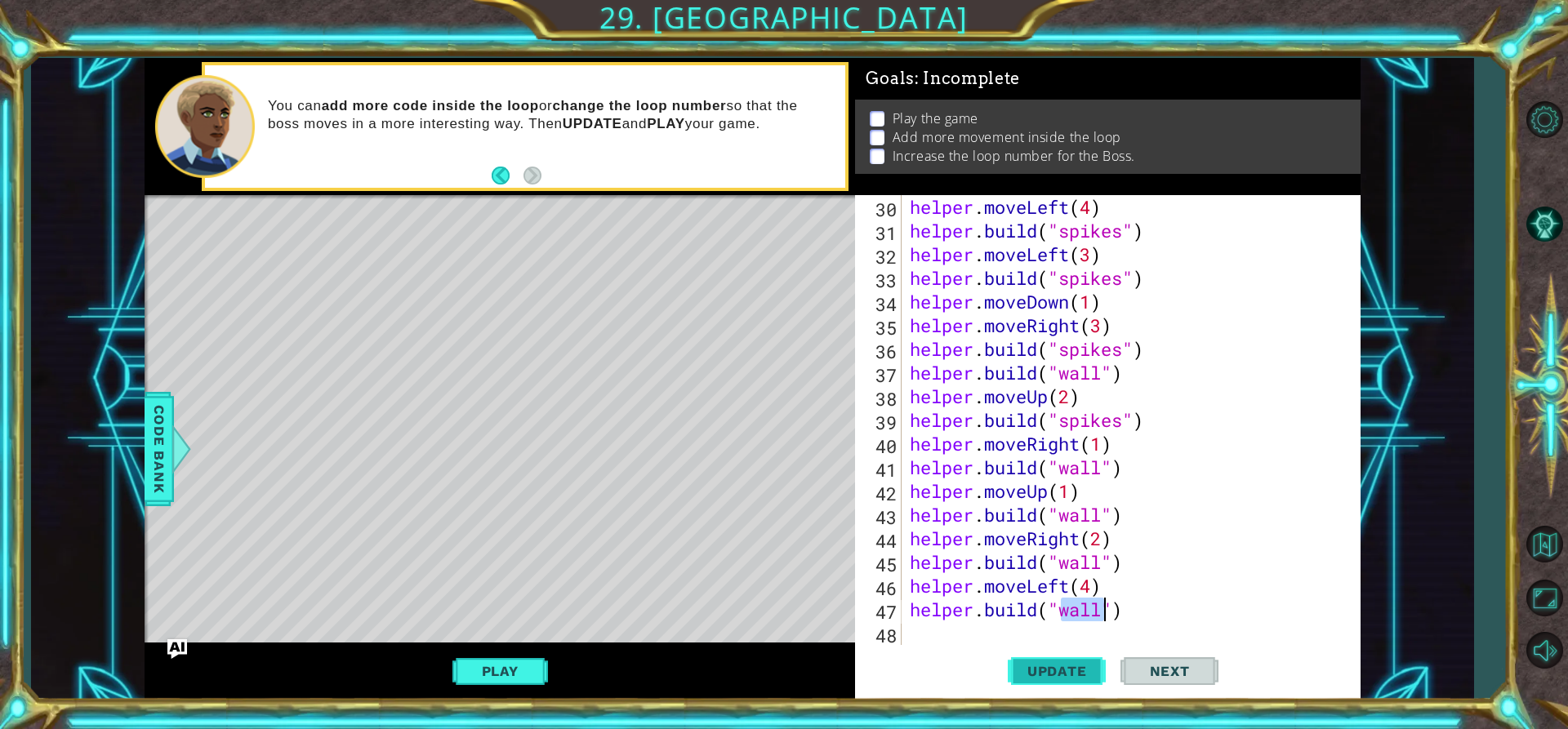
type textarea "[DOMAIN_NAME]("wall")"
click at [1064, 656] on button "Update" at bounding box center [1056, 670] width 98 height 50
click at [1095, 675] on span "Update" at bounding box center [1057, 671] width 92 height 17
click at [522, 664] on button "Play" at bounding box center [500, 670] width 95 height 31
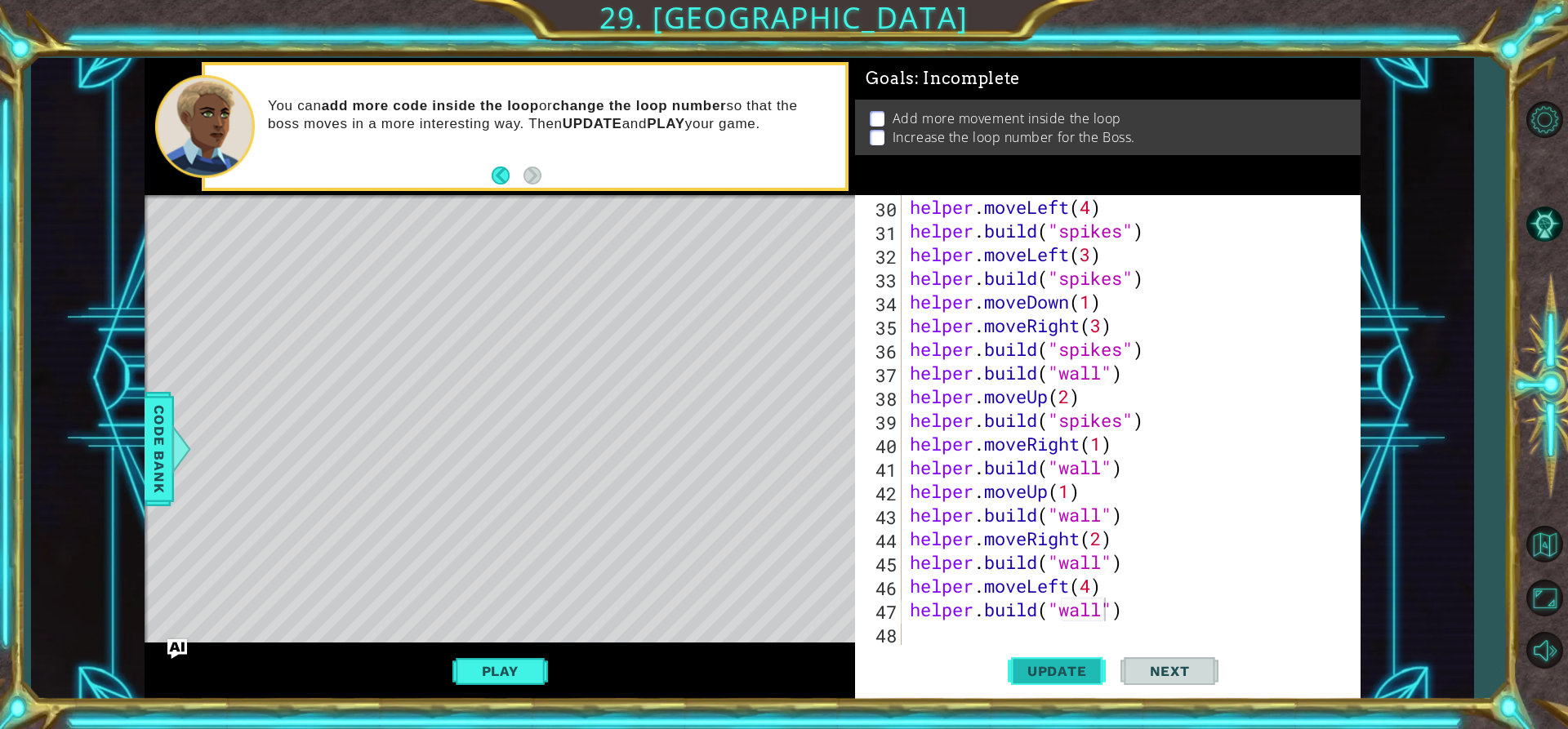
click at [1082, 678] on span "Update" at bounding box center [1057, 671] width 92 height 17
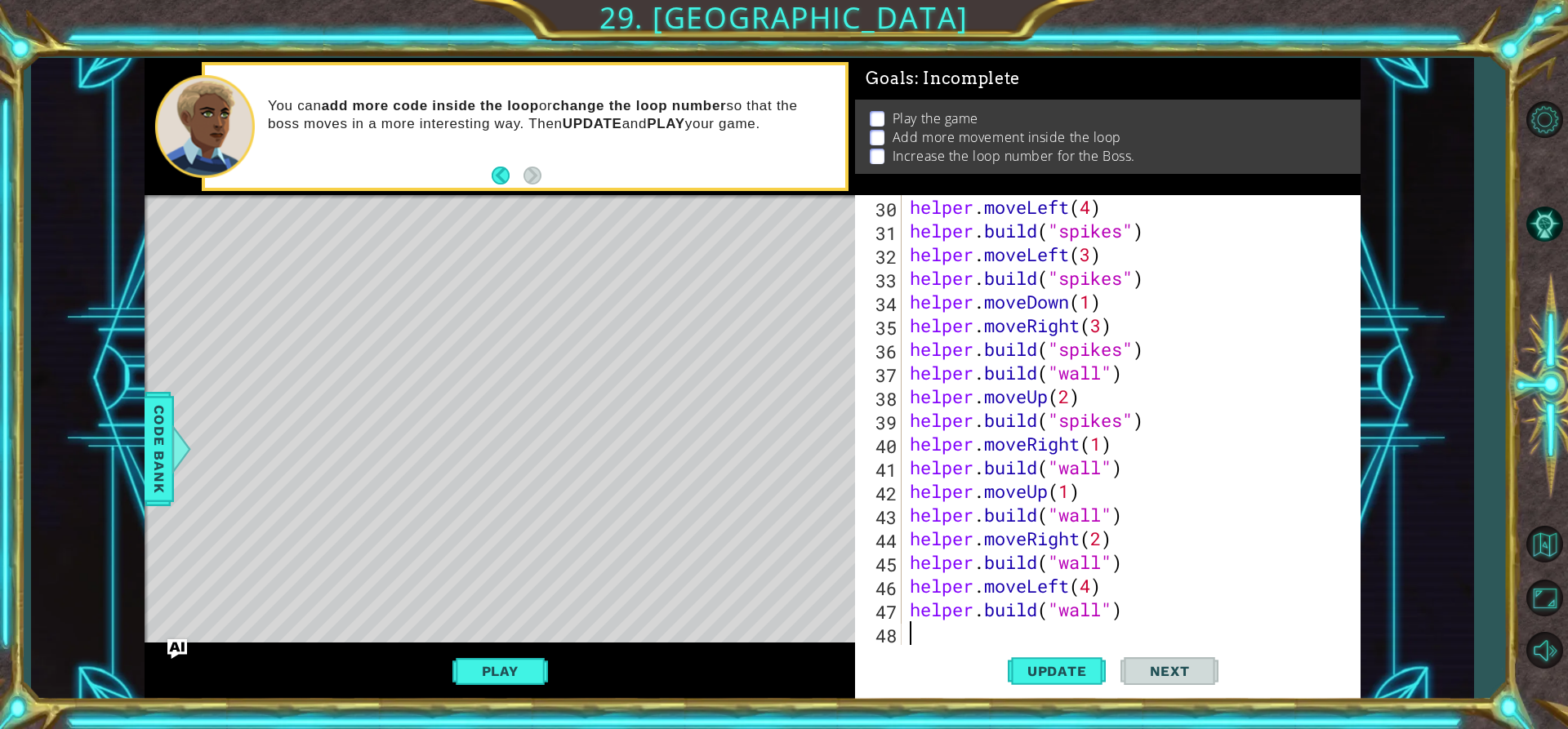
click at [961, 628] on div "helper . moveLeft ( 4 ) helper . build ( "spikes" ) helper . moveLeft ( 3 ) hel…" at bounding box center [1128, 444] width 445 height 497
type textarea "b"
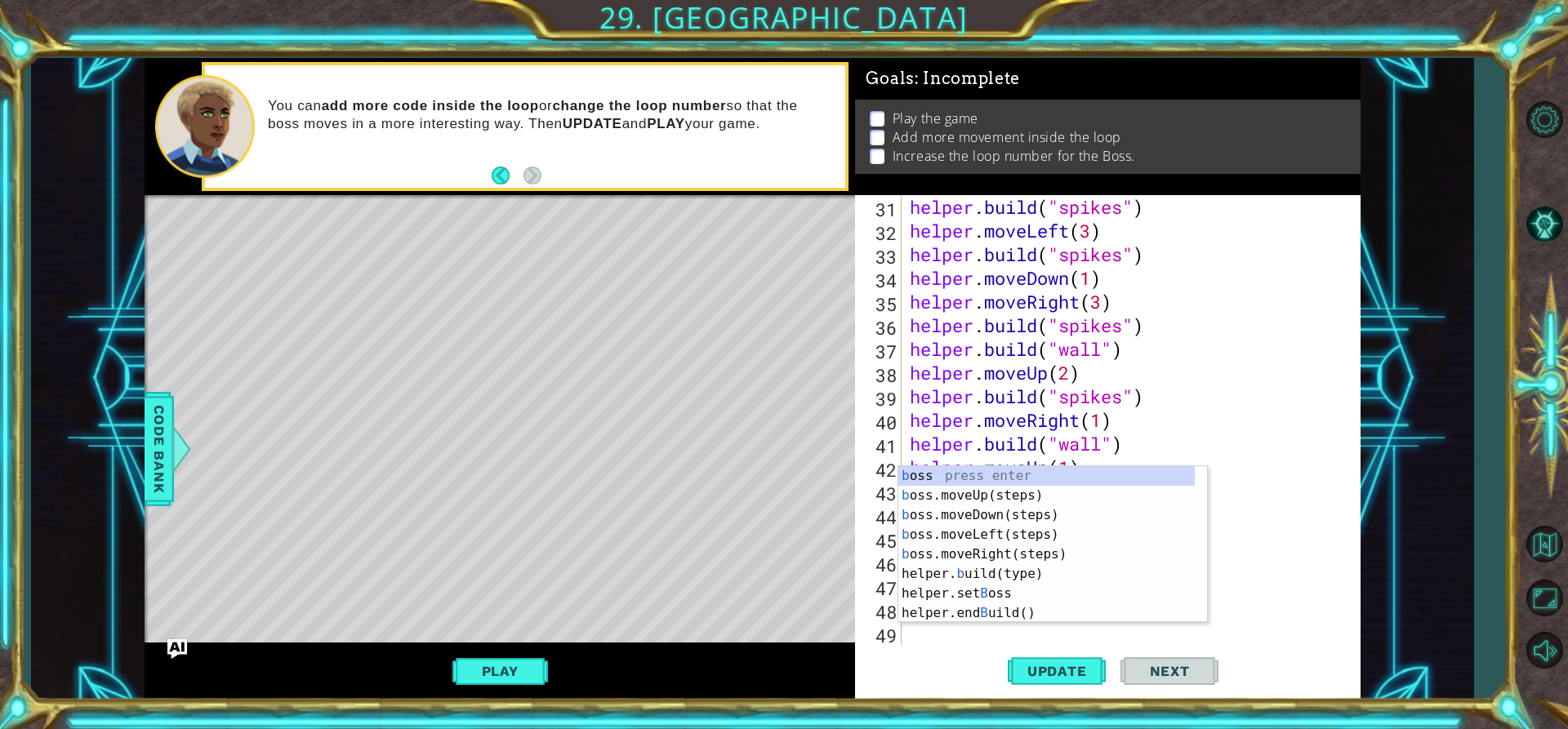
scroll to position [757, 0]
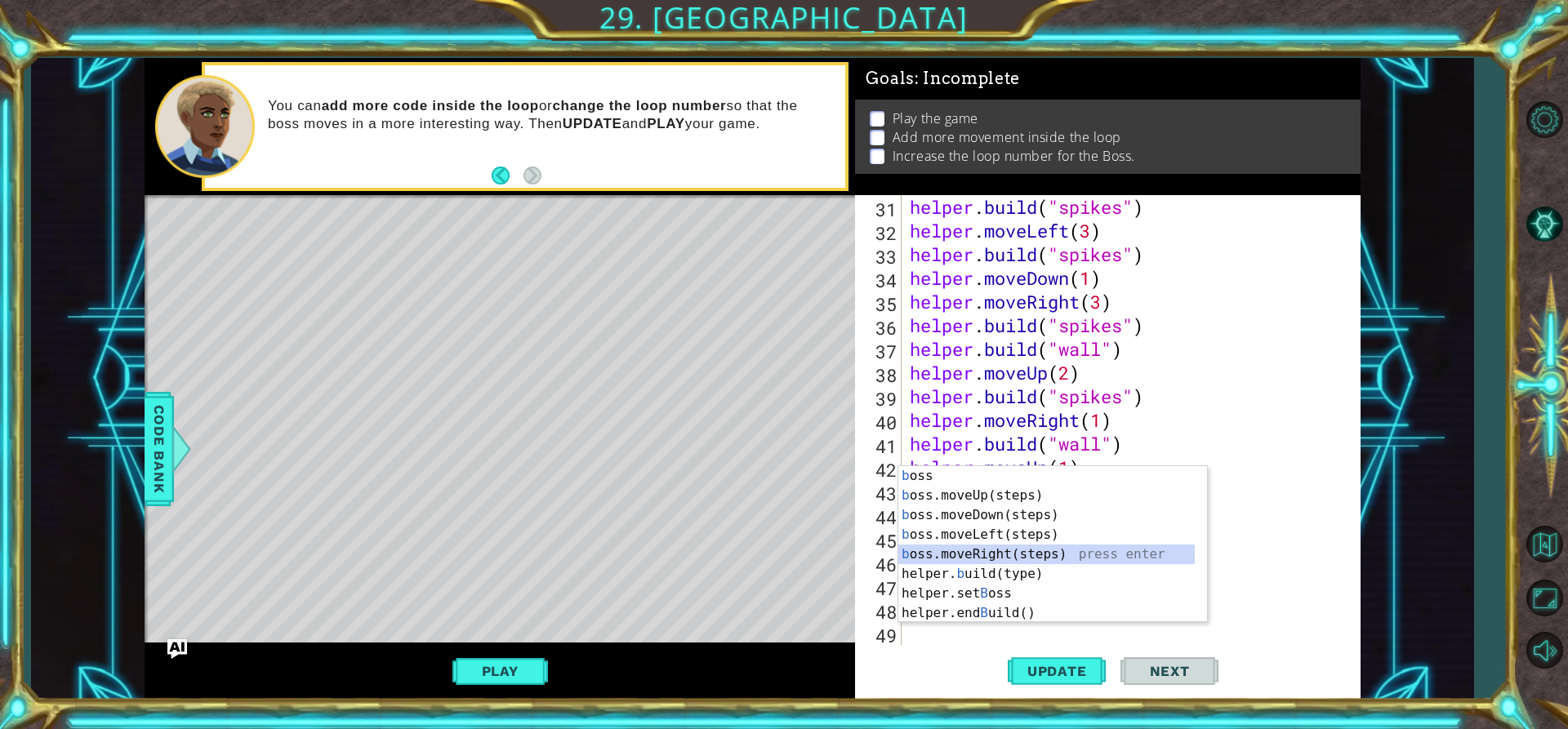
click at [998, 553] on div "b oss press enter b oss.moveUp(steps) press enter b oss.moveDown(steps) press e…" at bounding box center [1047, 563] width 296 height 195
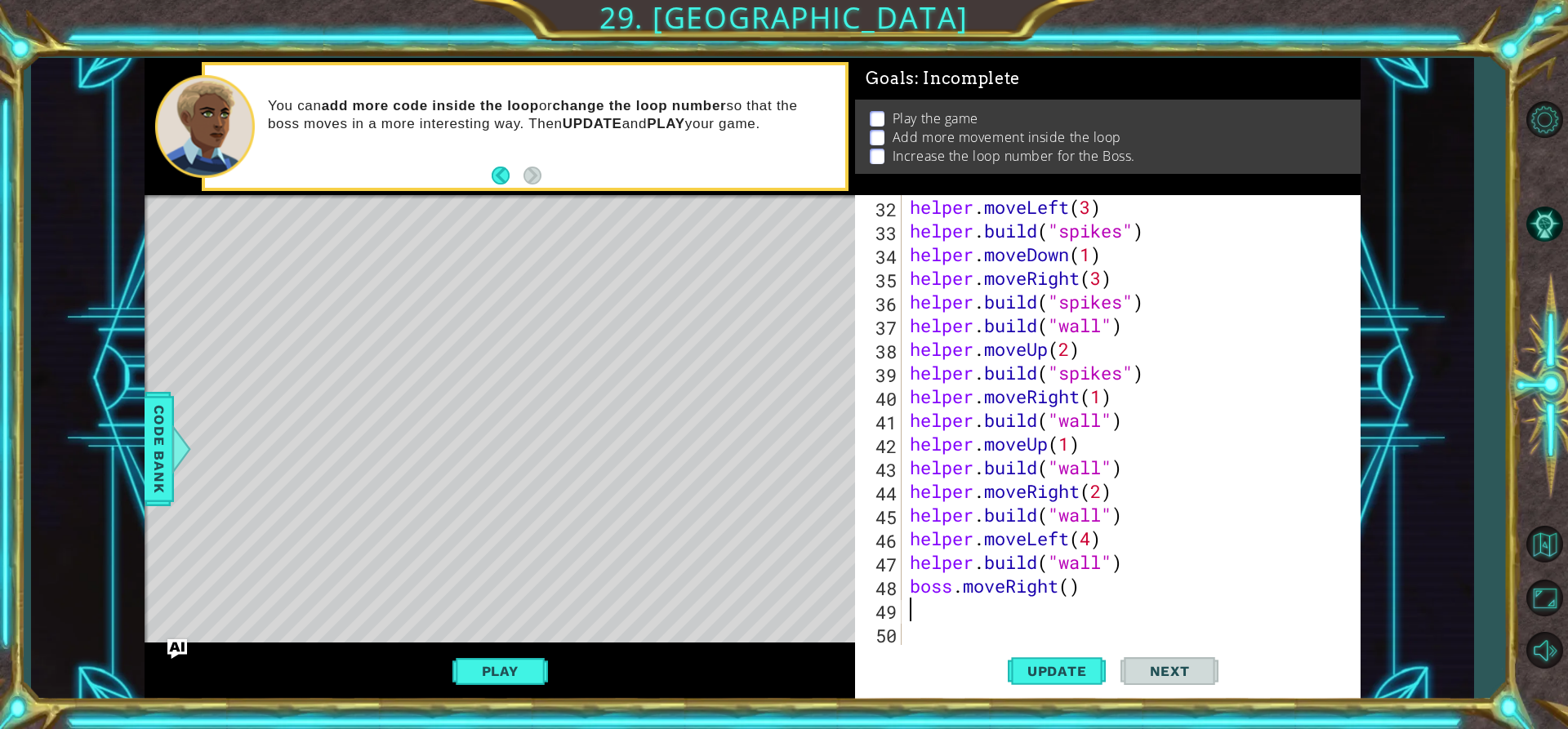
scroll to position [781, 0]
click at [1073, 591] on div "helper . moveLeft ( 3 ) helper . build ( "spikes" ) helper . moveDown ( 1 ) hel…" at bounding box center [1128, 444] width 445 height 497
type textarea "boss.moveRight(1)"
click at [1083, 610] on div "helper . moveLeft ( 3 ) helper . build ( "spikes" ) helper . moveDown ( 1 ) hel…" at bounding box center [1128, 444] width 445 height 497
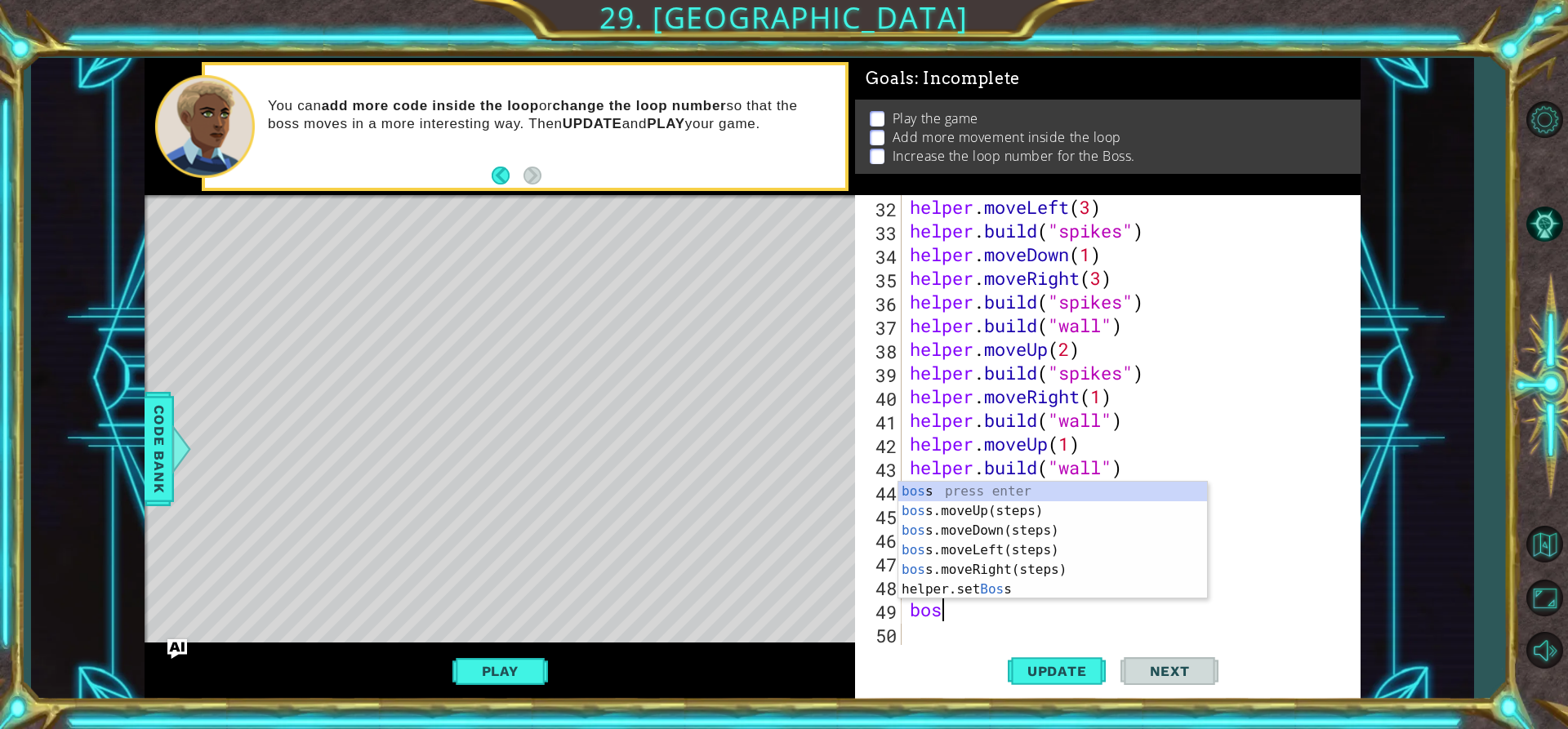
scroll to position [0, 1]
type textarea "boss"
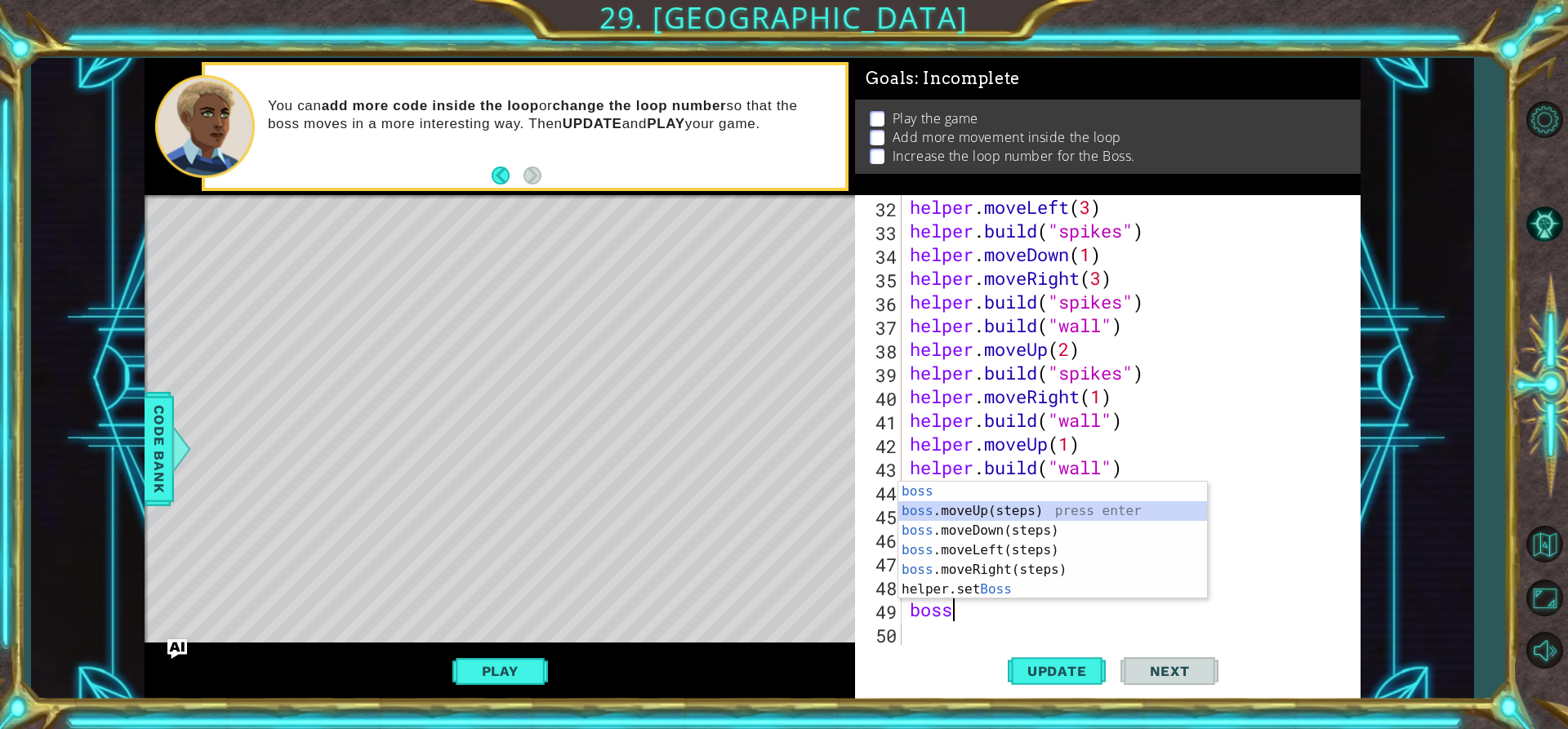
click at [980, 510] on div "boss press enter boss .moveUp(steps) press enter boss .moveDown(steps) press en…" at bounding box center [1053, 560] width 308 height 157
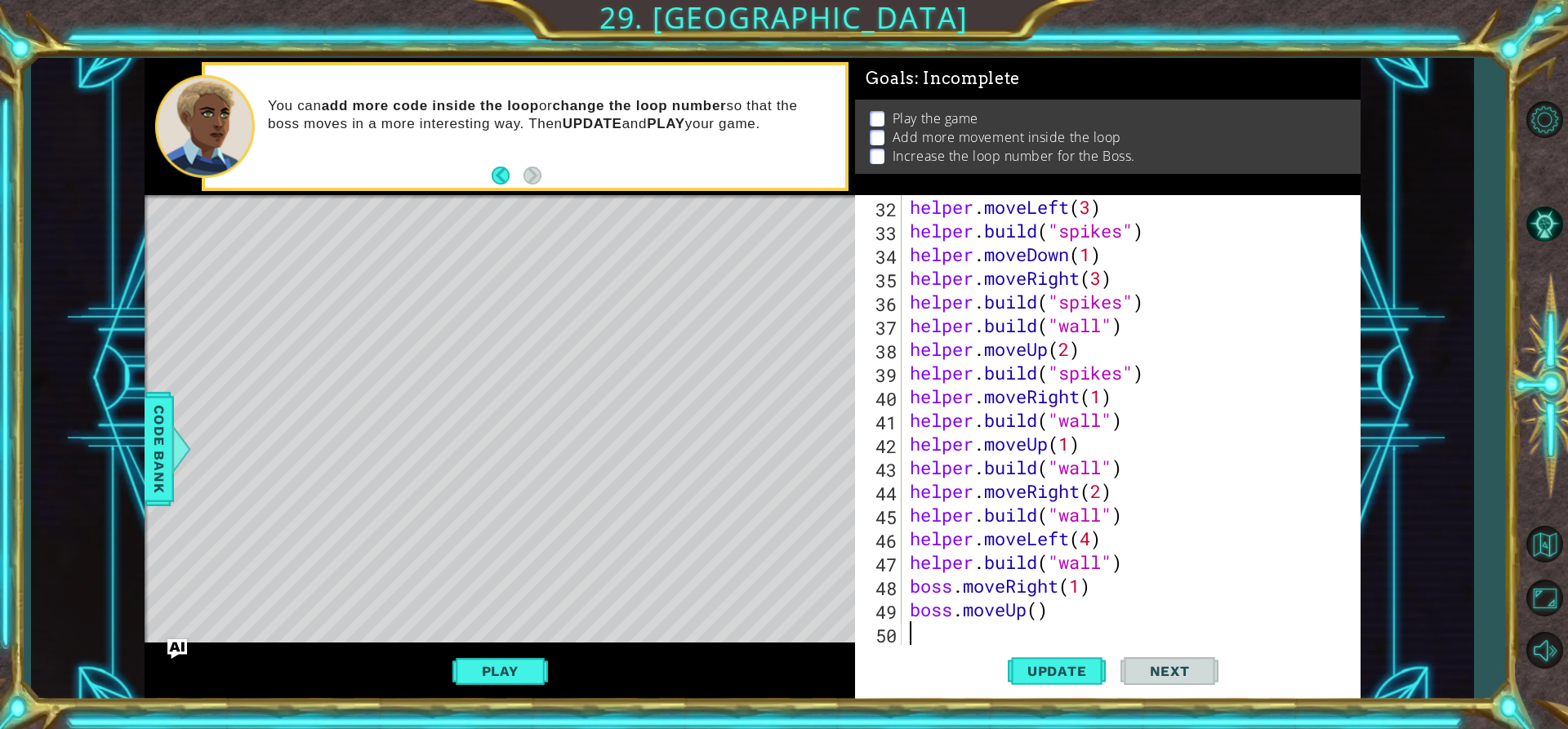
scroll to position [805, 0]
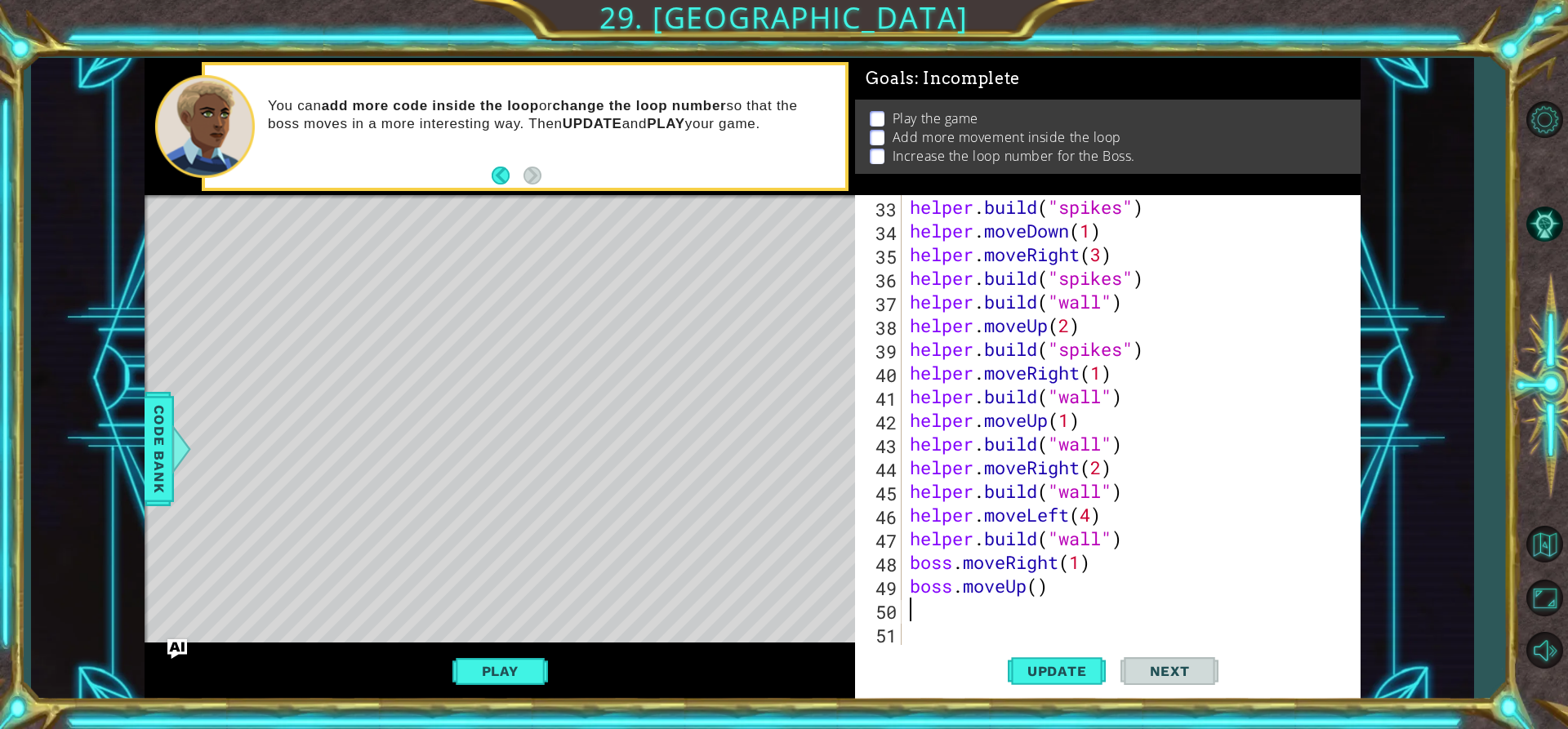
click at [1042, 586] on div "helper . build ( "spikes" ) helper . moveDown ( 1 ) helper . moveRight ( 3 ) he…" at bounding box center [1128, 444] width 445 height 497
click at [1080, 668] on span "Update" at bounding box center [1057, 671] width 92 height 17
click at [1060, 672] on span "Update" at bounding box center [1057, 671] width 92 height 17
click at [530, 667] on button "Play" at bounding box center [500, 670] width 95 height 31
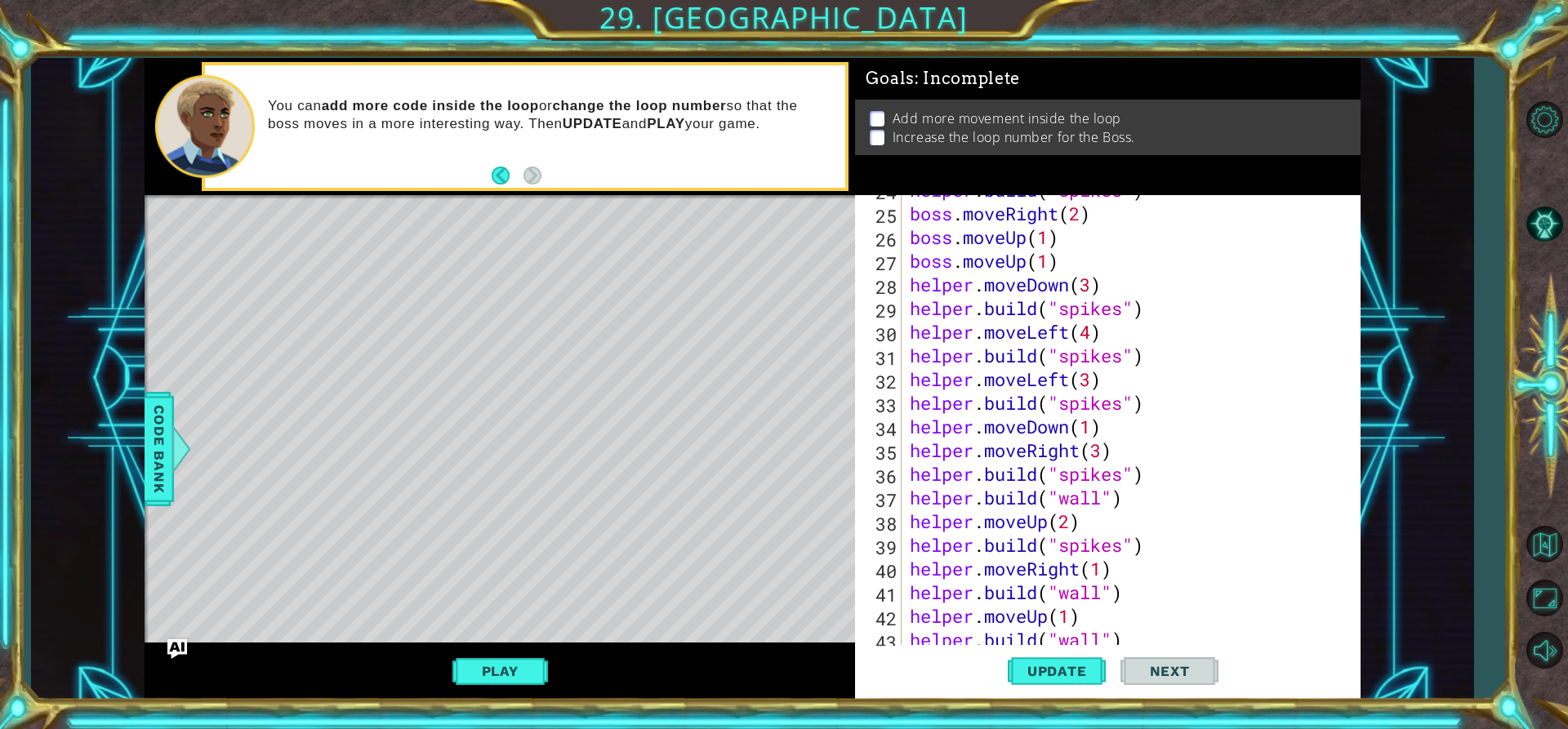
scroll to position [462, 0]
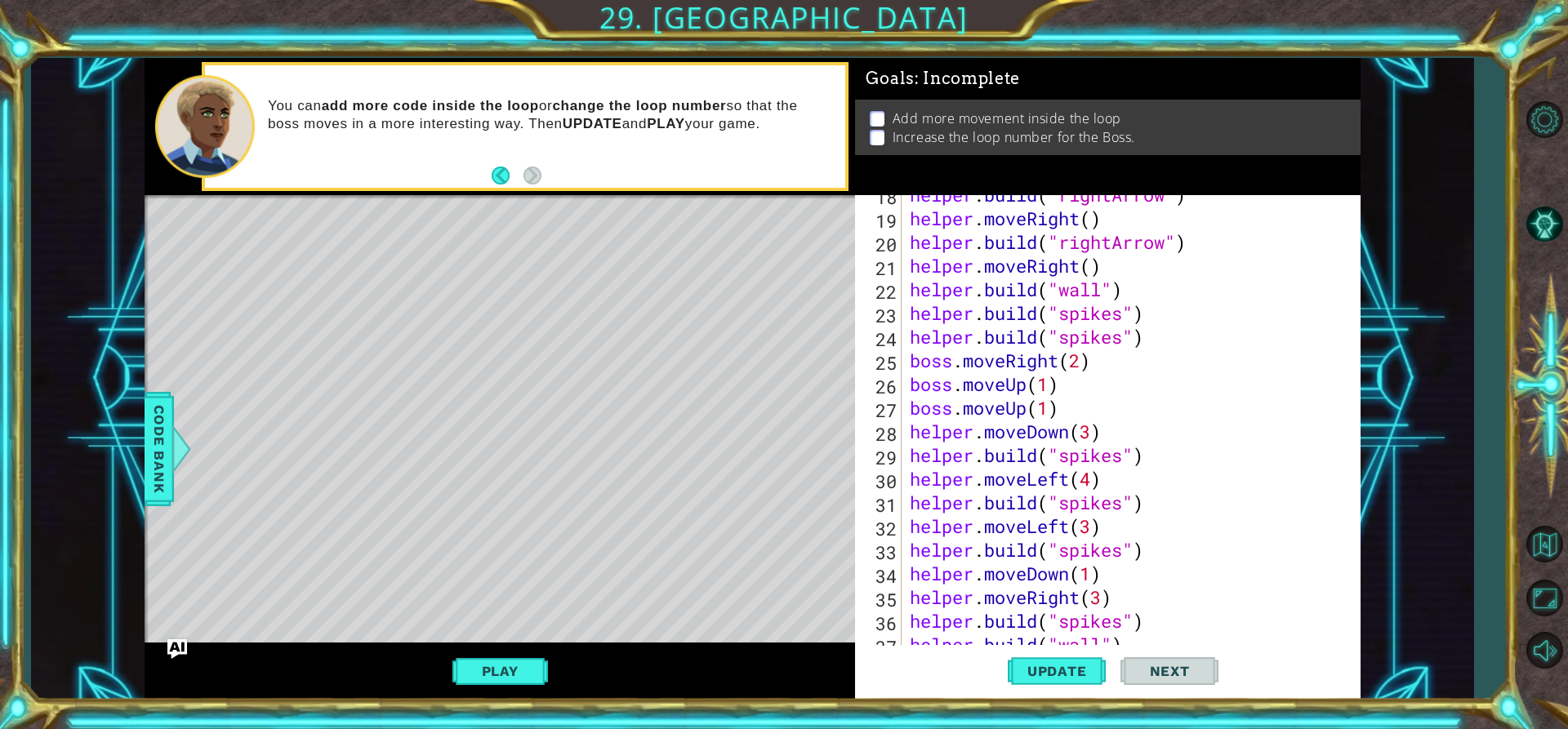
click at [1050, 387] on div "helper . build ( "rightArrow" ) helper . moveRight ( ) helper . build ( "rightA…" at bounding box center [1128, 431] width 445 height 497
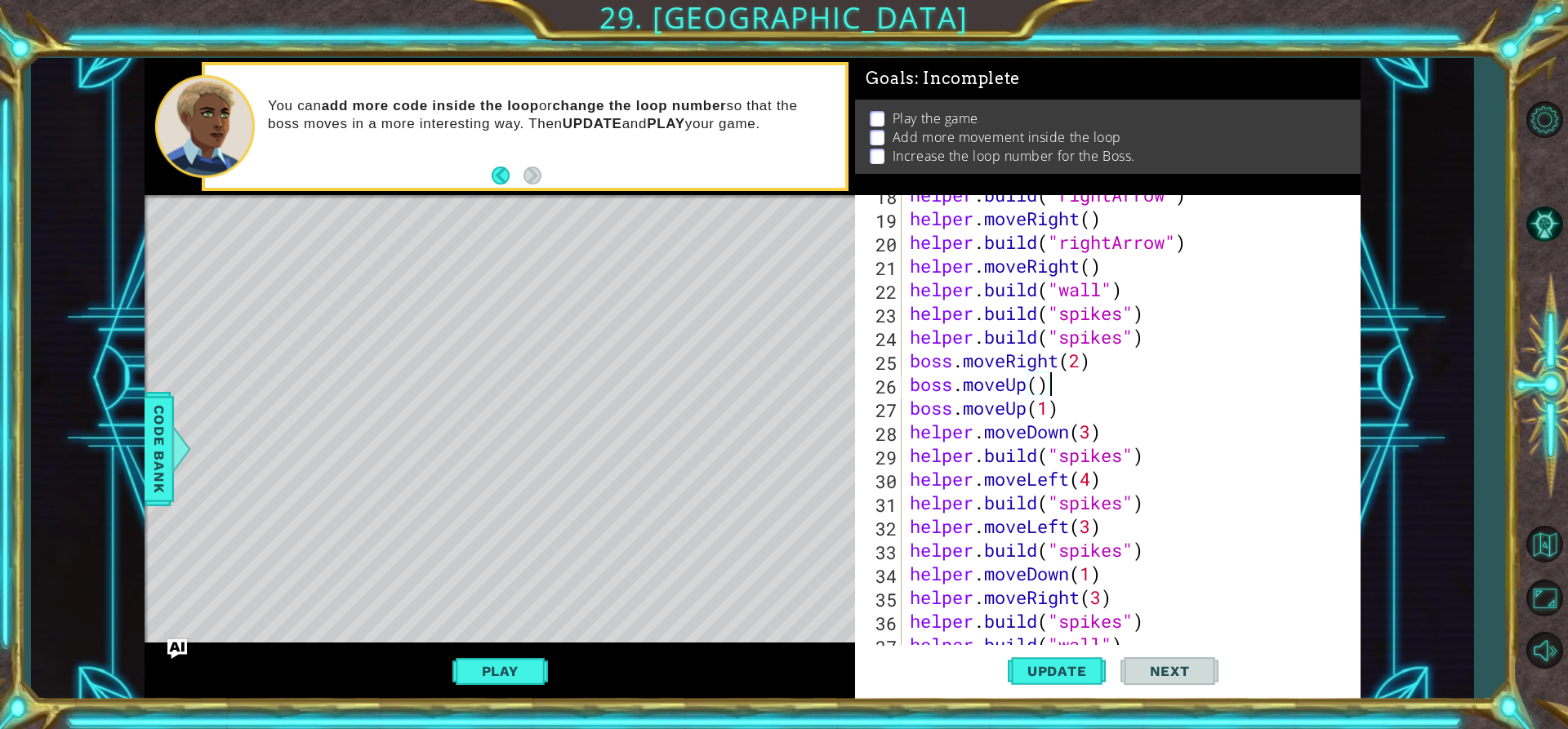
click at [1048, 387] on div "helper . build ( "rightArrow" ) helper . moveRight ( ) helper . build ( "rightA…" at bounding box center [1128, 431] width 445 height 497
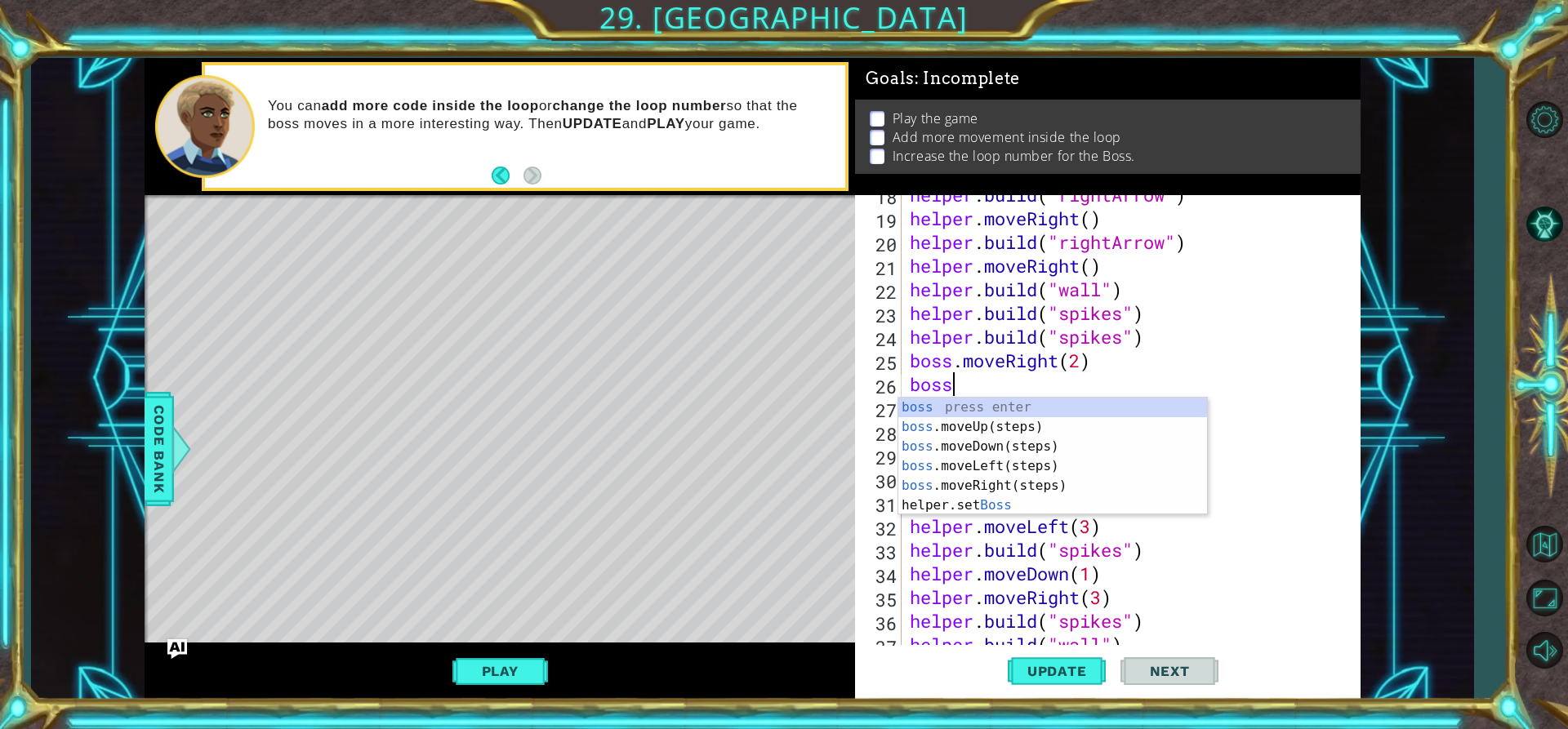
scroll to position [0, 1]
type textarea "b"
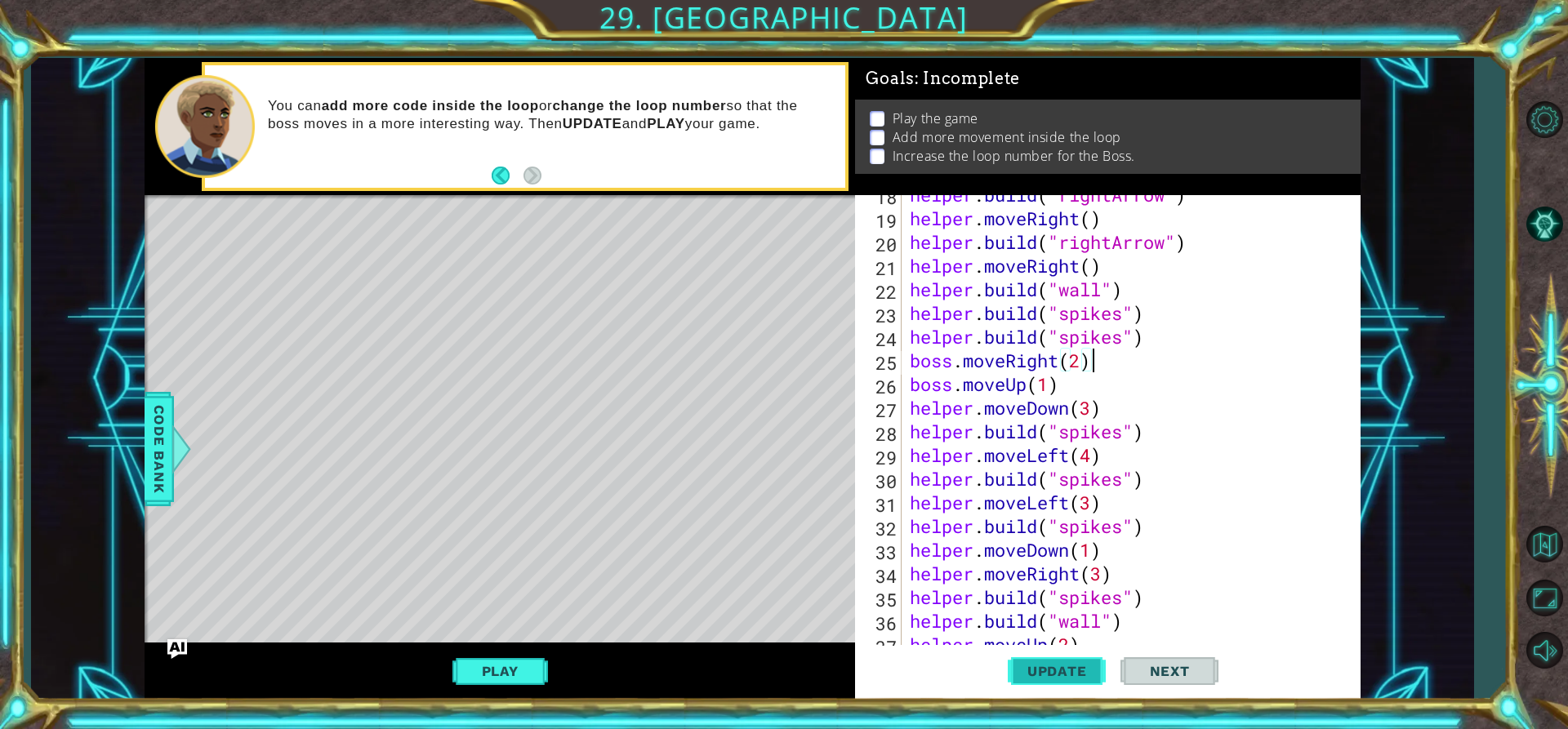
type textarea "boss.moveRight(2)"
click at [1041, 653] on button "Update" at bounding box center [1056, 670] width 98 height 50
click at [521, 652] on div "Play" at bounding box center [499, 670] width 711 height 57
click at [522, 663] on button "Play" at bounding box center [500, 670] width 95 height 31
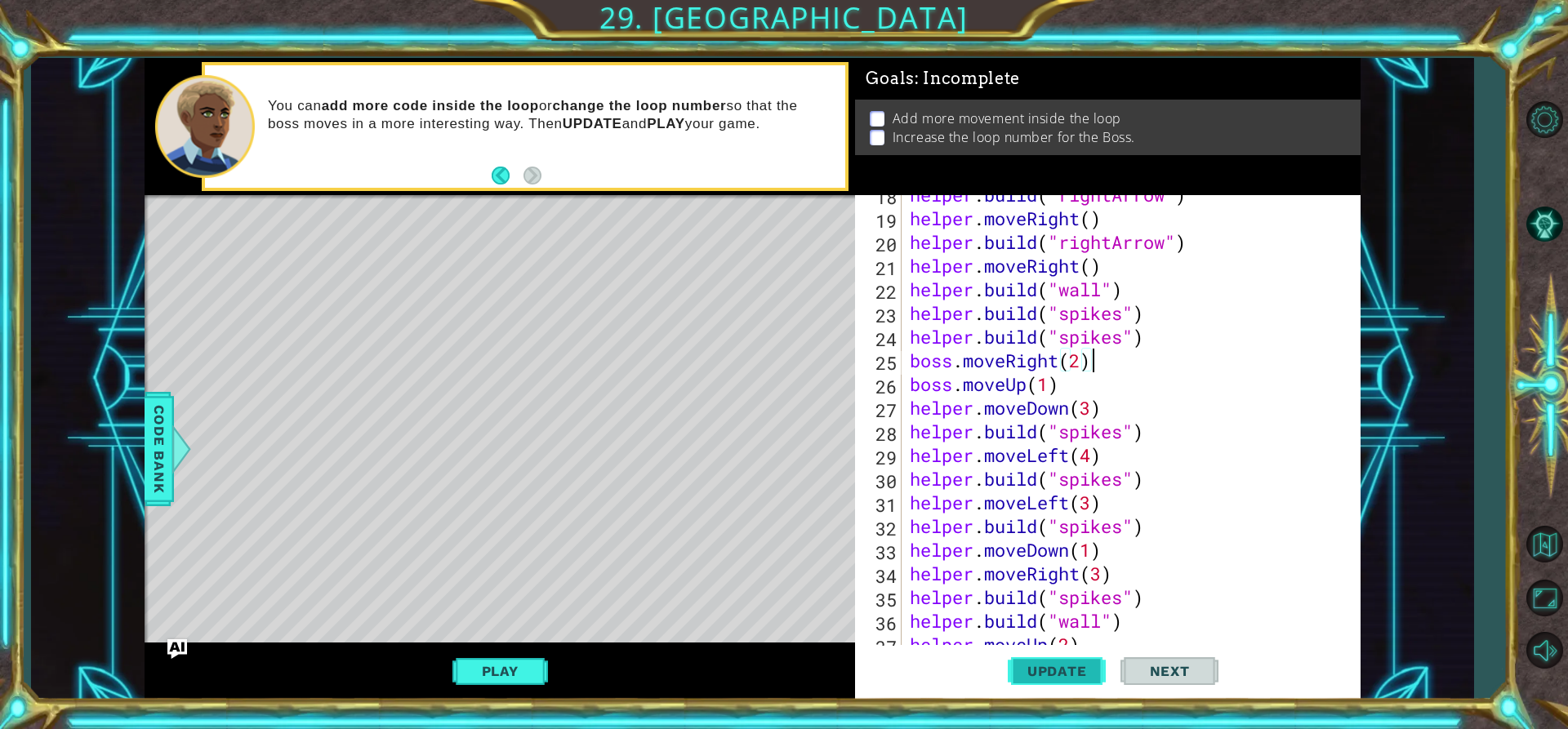
drag, startPoint x: 1074, startPoint y: 675, endPoint x: 1010, endPoint y: 696, distance: 67.4
click at [1062, 687] on button "Update" at bounding box center [1056, 670] width 98 height 50
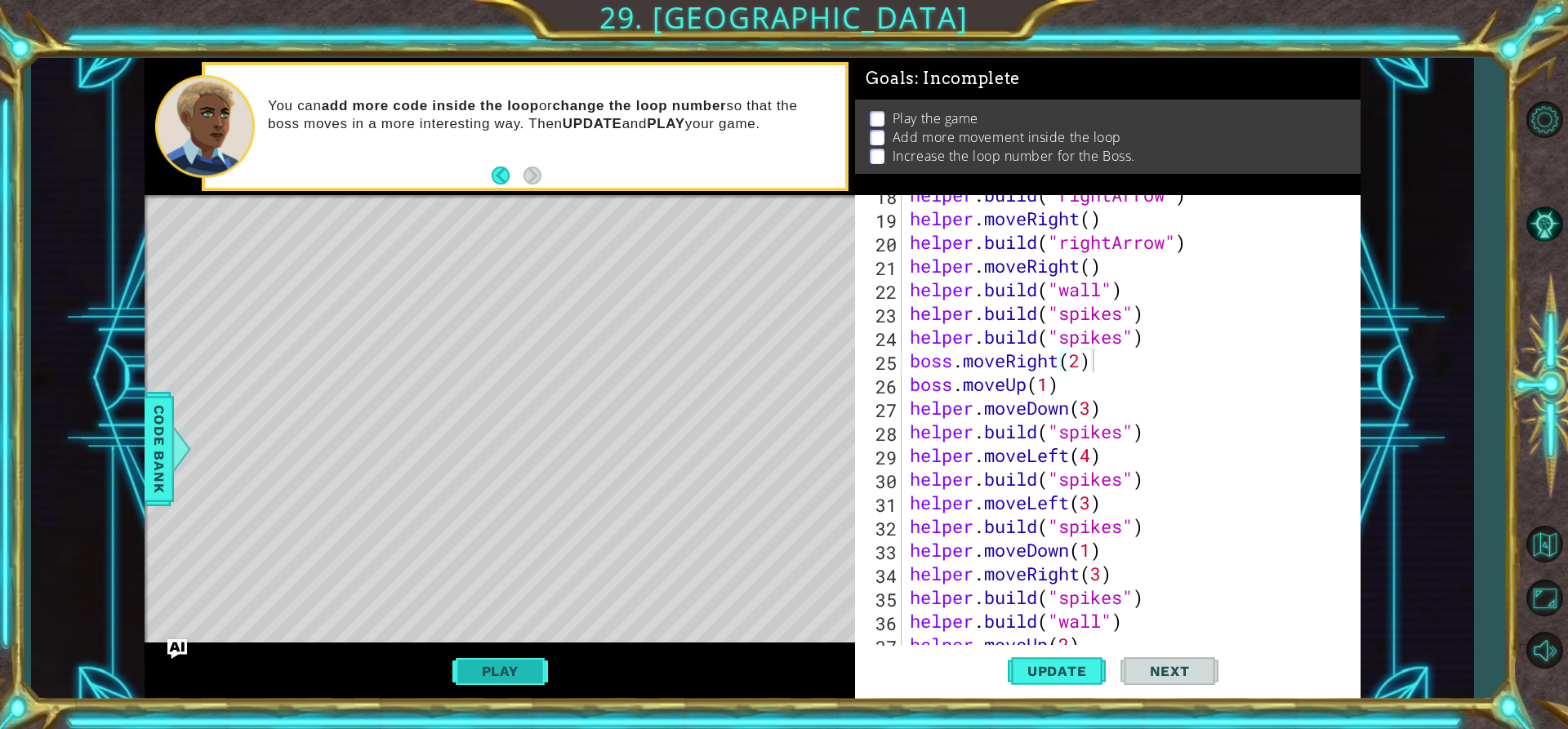
click at [521, 658] on button "Play" at bounding box center [500, 670] width 95 height 31
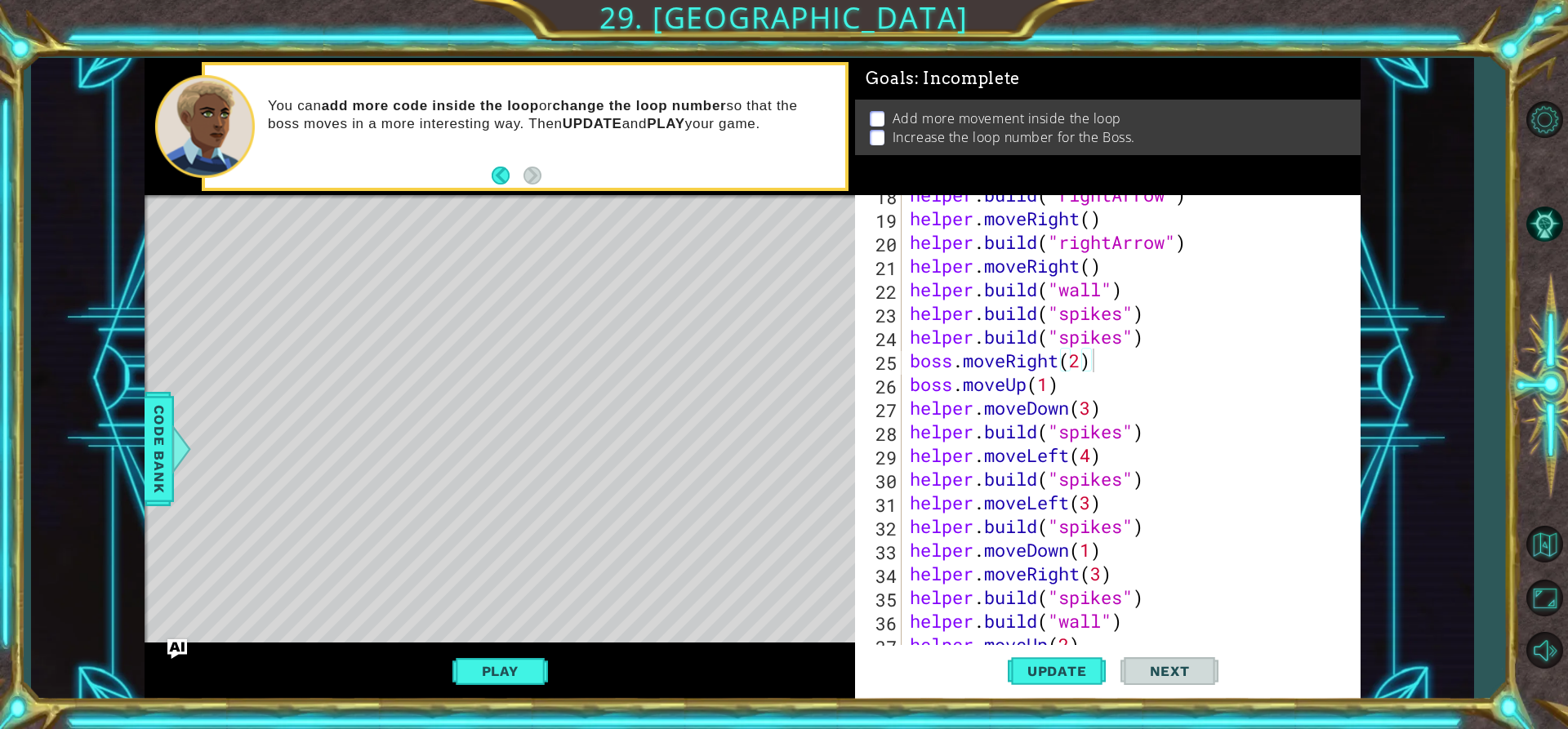
drag, startPoint x: 533, startPoint y: 680, endPoint x: 583, endPoint y: 666, distance: 51.9
click at [583, 666] on div "Play" at bounding box center [499, 670] width 711 height 57
click at [499, 683] on button "Play" at bounding box center [500, 670] width 95 height 31
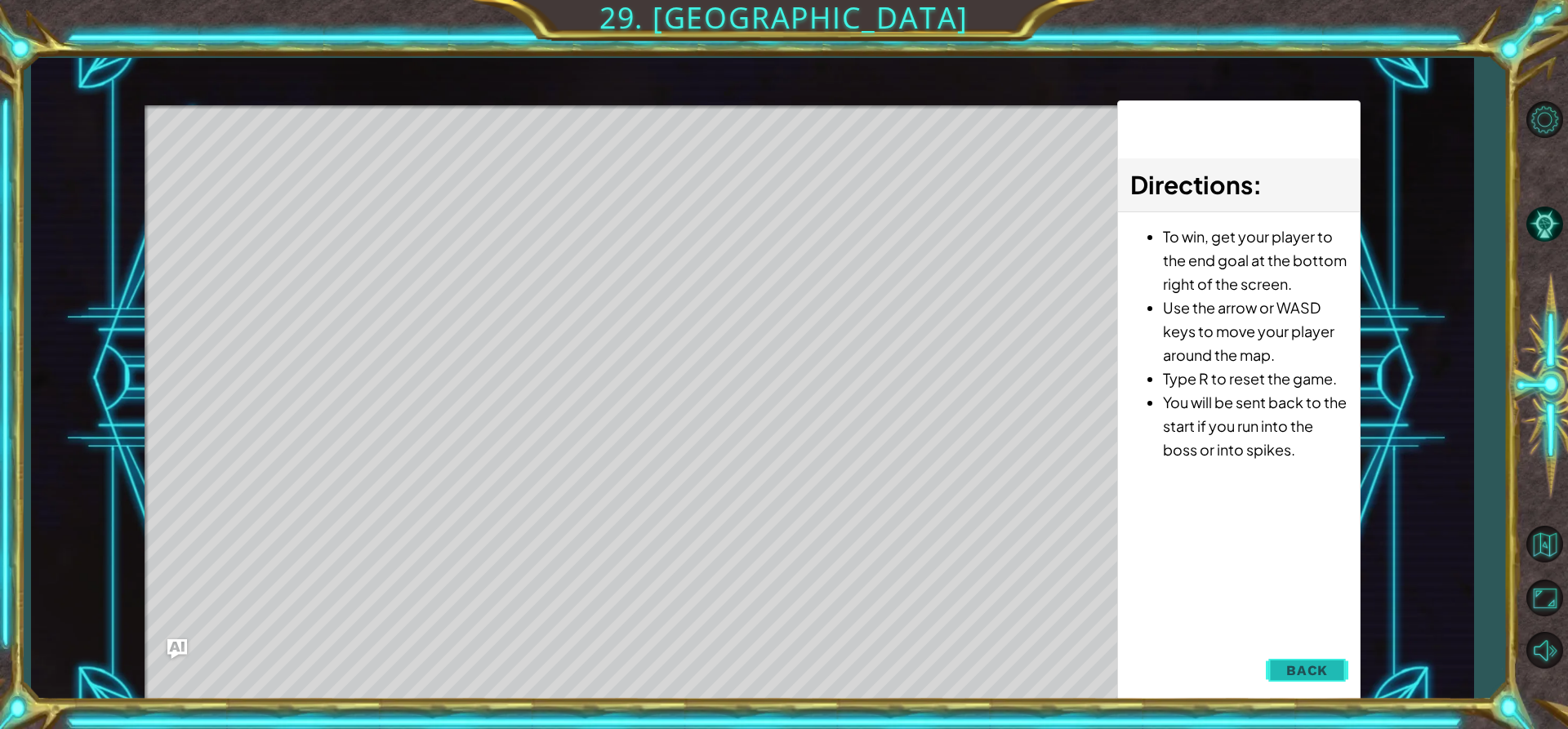
click at [1314, 674] on span "Back" at bounding box center [1306, 670] width 41 height 17
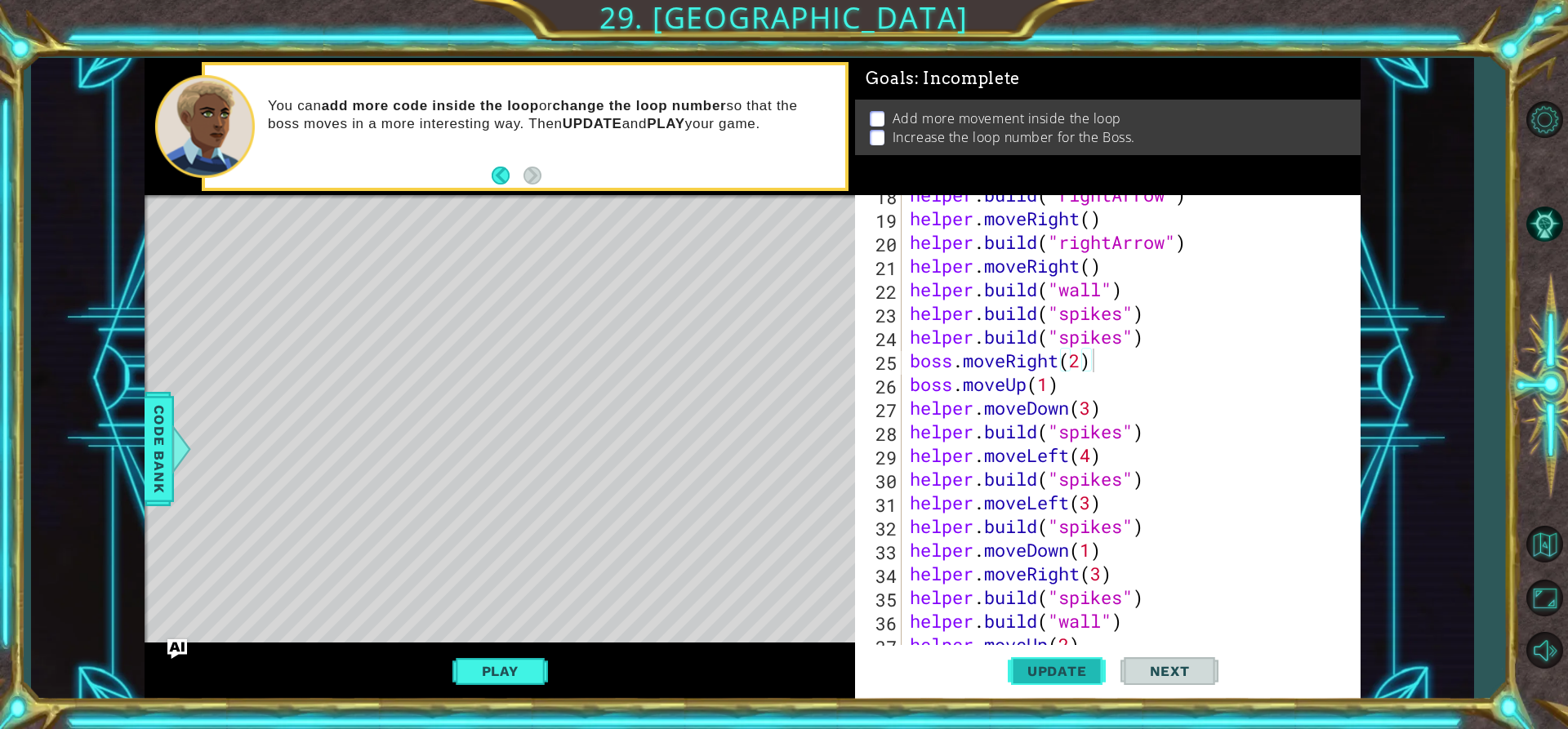
click at [1047, 679] on span "Update" at bounding box center [1057, 671] width 92 height 17
